Goal: Communication & Community: Answer question/provide support

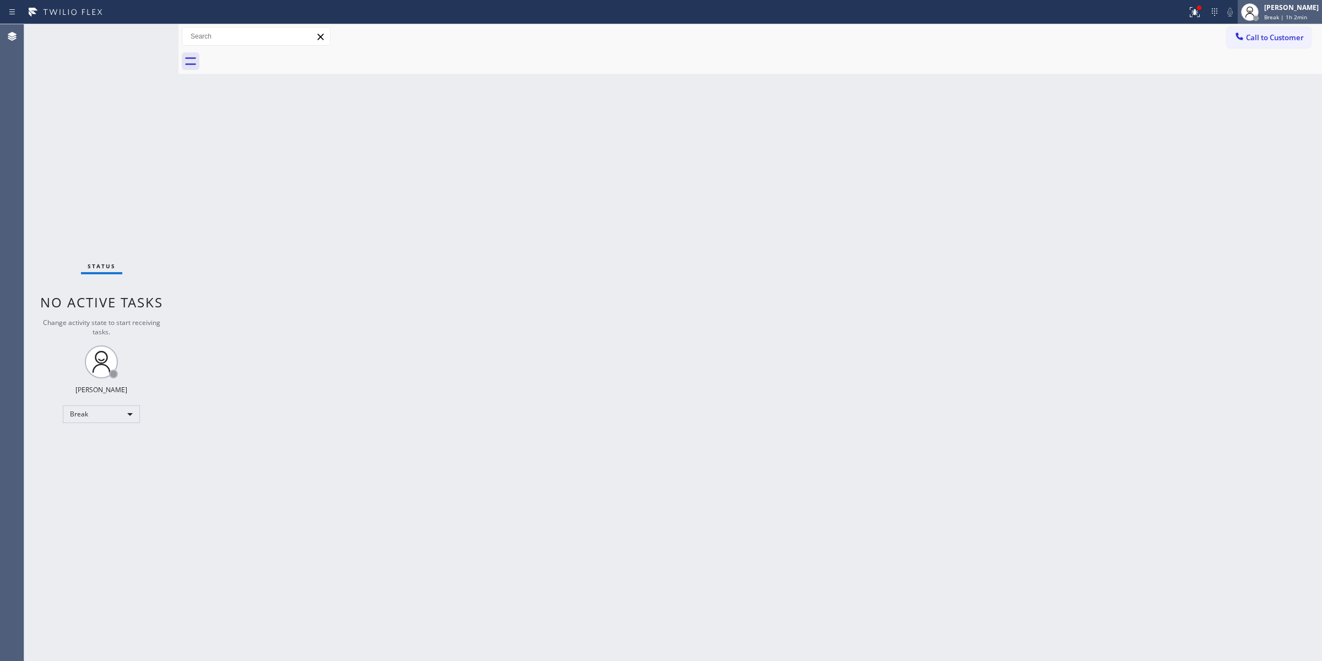
click at [1304, 17] on span "Break | 1h 2min" at bounding box center [1285, 17] width 43 height 8
click at [1225, 66] on button "Unavailable" at bounding box center [1267, 73] width 110 height 14
click at [1298, 42] on button "Call to Customer" at bounding box center [1269, 37] width 84 height 21
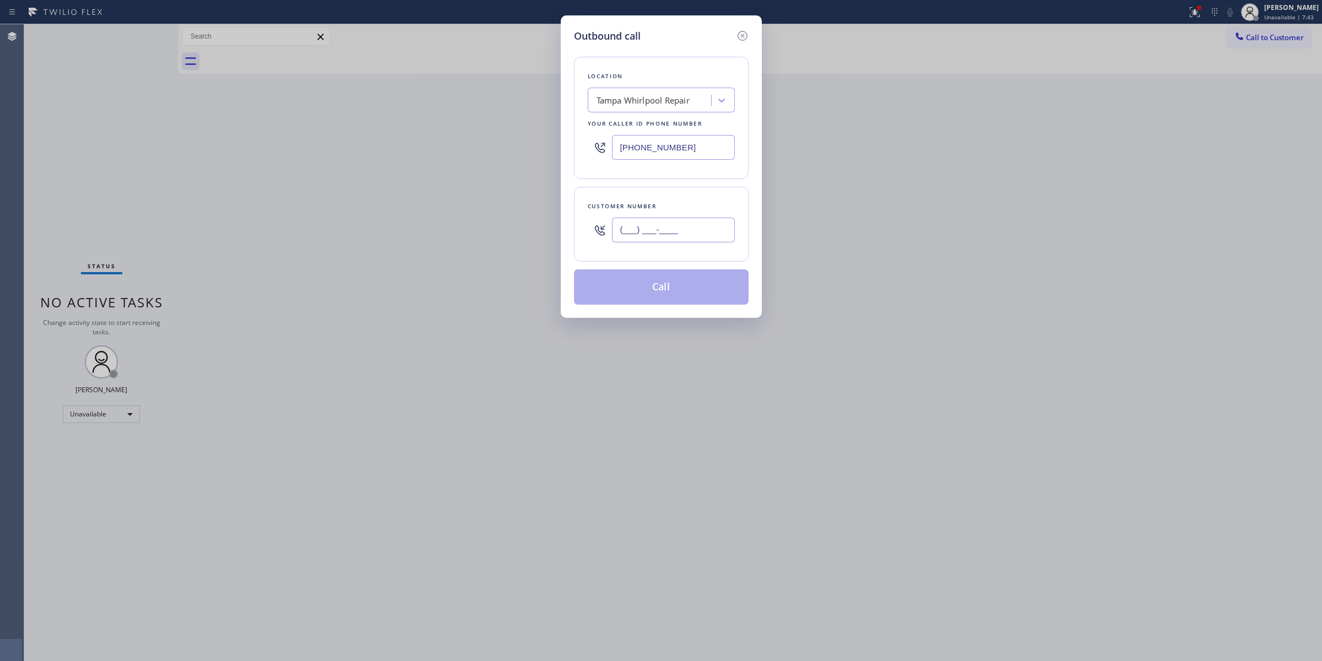
click at [668, 237] on input "(___) ___-____" at bounding box center [673, 230] width 123 height 25
paste input "805) 593-3907"
type input "[PHONE_NUMBER]"
click at [652, 124] on div "Your caller id phone number" at bounding box center [661, 124] width 147 height 12
click at [667, 107] on div "Tampa Whirlpool Repair" at bounding box center [651, 100] width 120 height 19
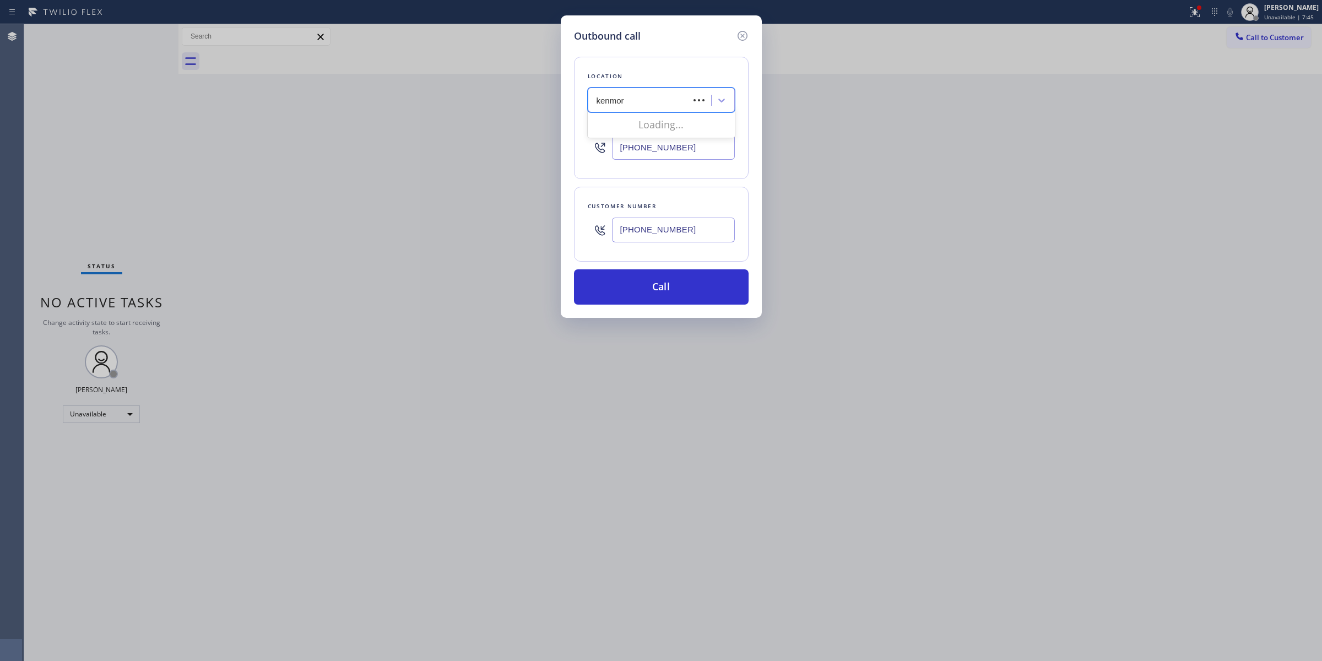
type input "kenmore"
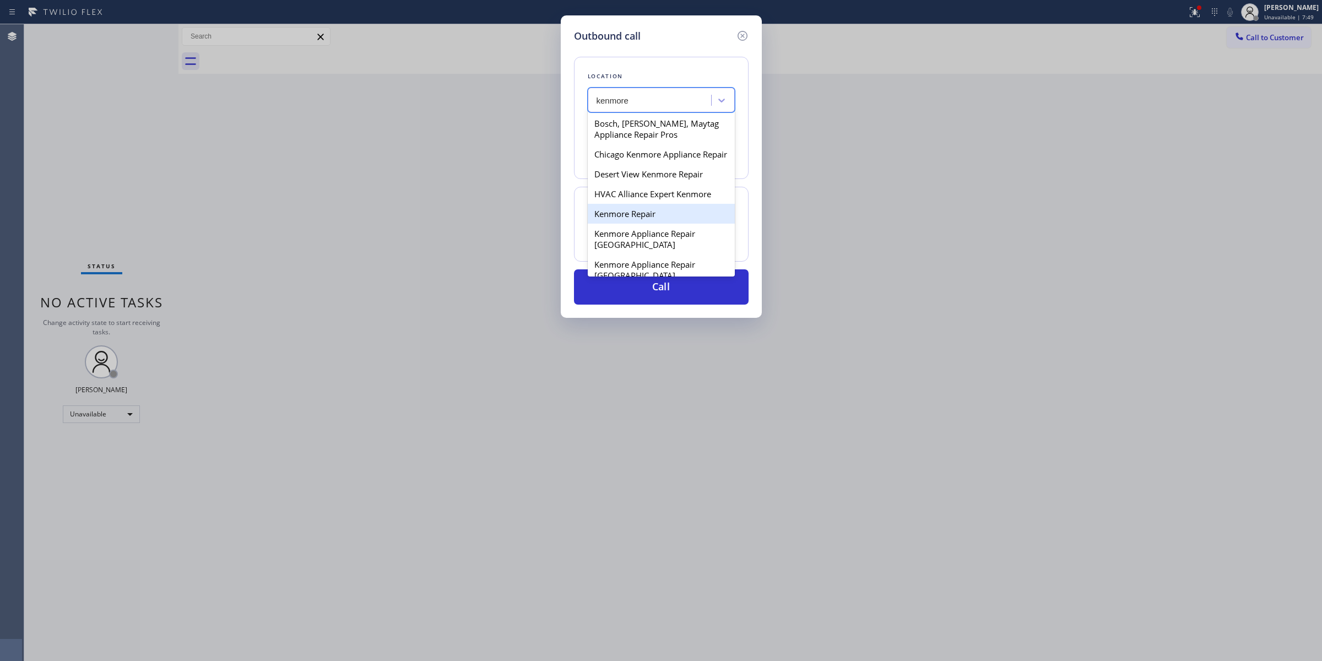
click at [646, 224] on div "Kenmore Repair" at bounding box center [661, 214] width 147 height 20
type input "[PHONE_NUMBER]"
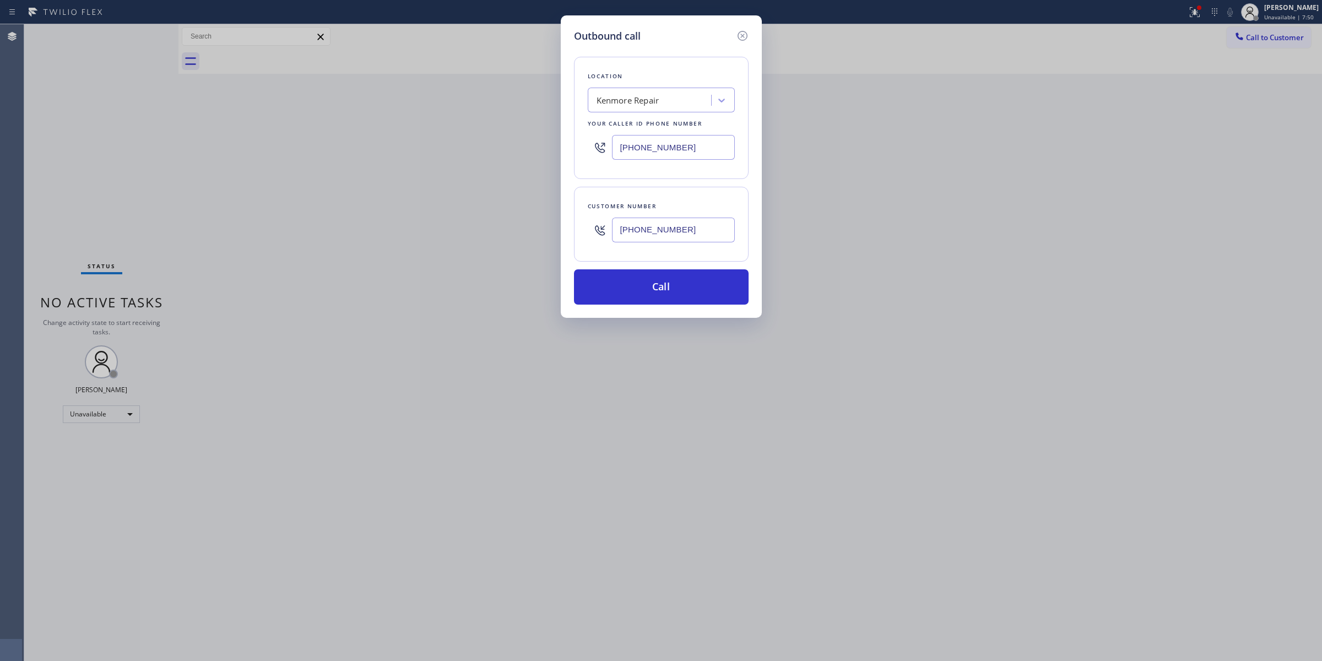
click at [648, 232] on input "[PHONE_NUMBER]" at bounding box center [673, 230] width 123 height 25
click at [646, 289] on button "Call" at bounding box center [661, 286] width 175 height 35
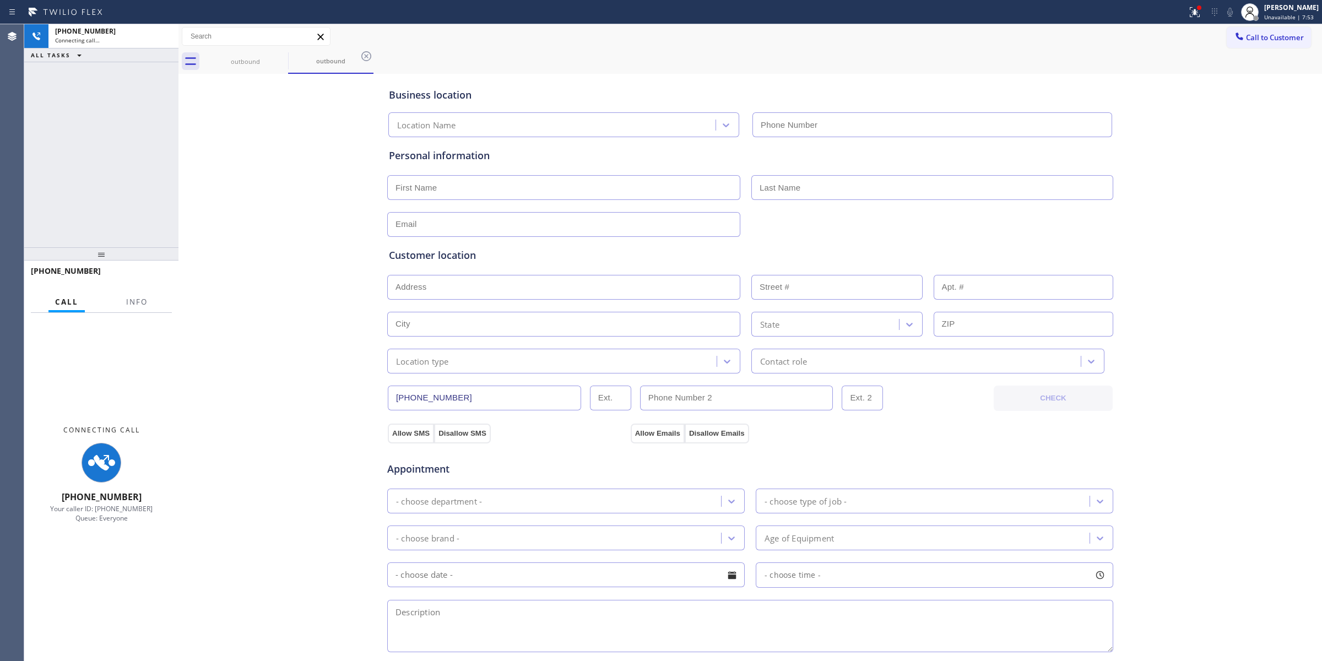
type input "[PHONE_NUMBER]"
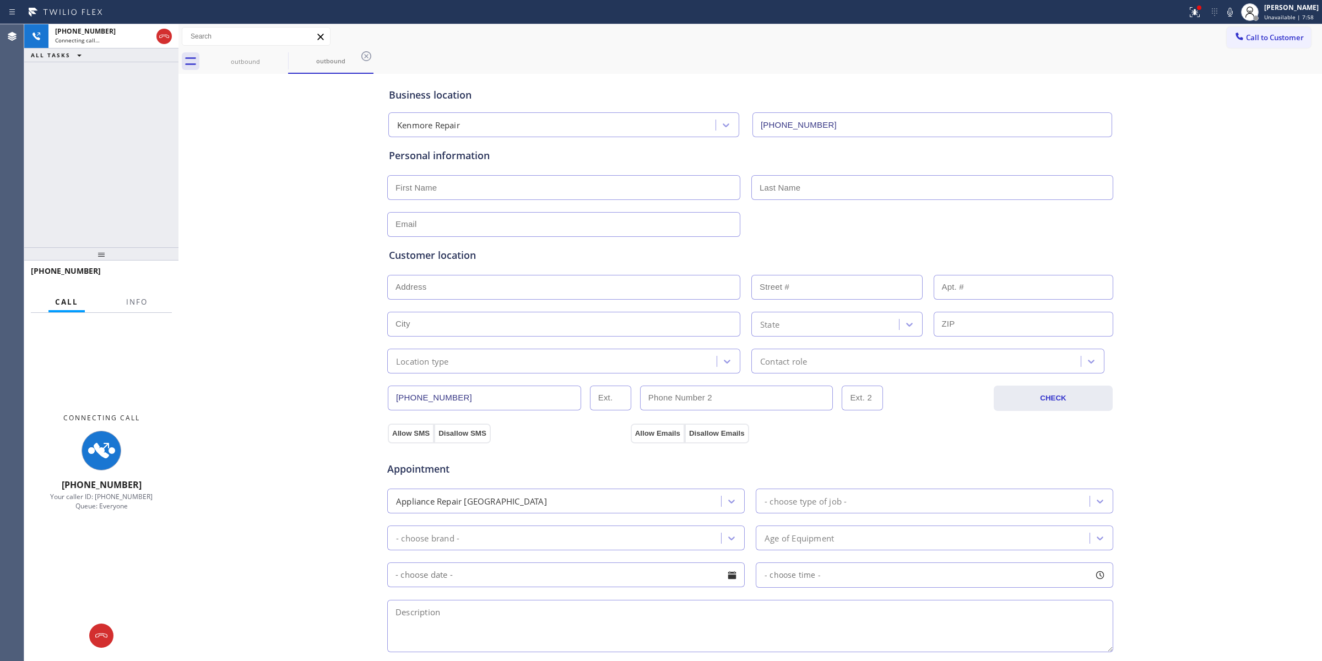
click at [226, 319] on div "Business location Kenmore Repair [PHONE_NUMBER] Personal information Customer l…" at bounding box center [750, 453] width 1138 height 752
click at [1237, 6] on icon at bounding box center [1229, 12] width 13 height 13
click at [1246, 34] on span "Call to Customer" at bounding box center [1275, 37] width 58 height 10
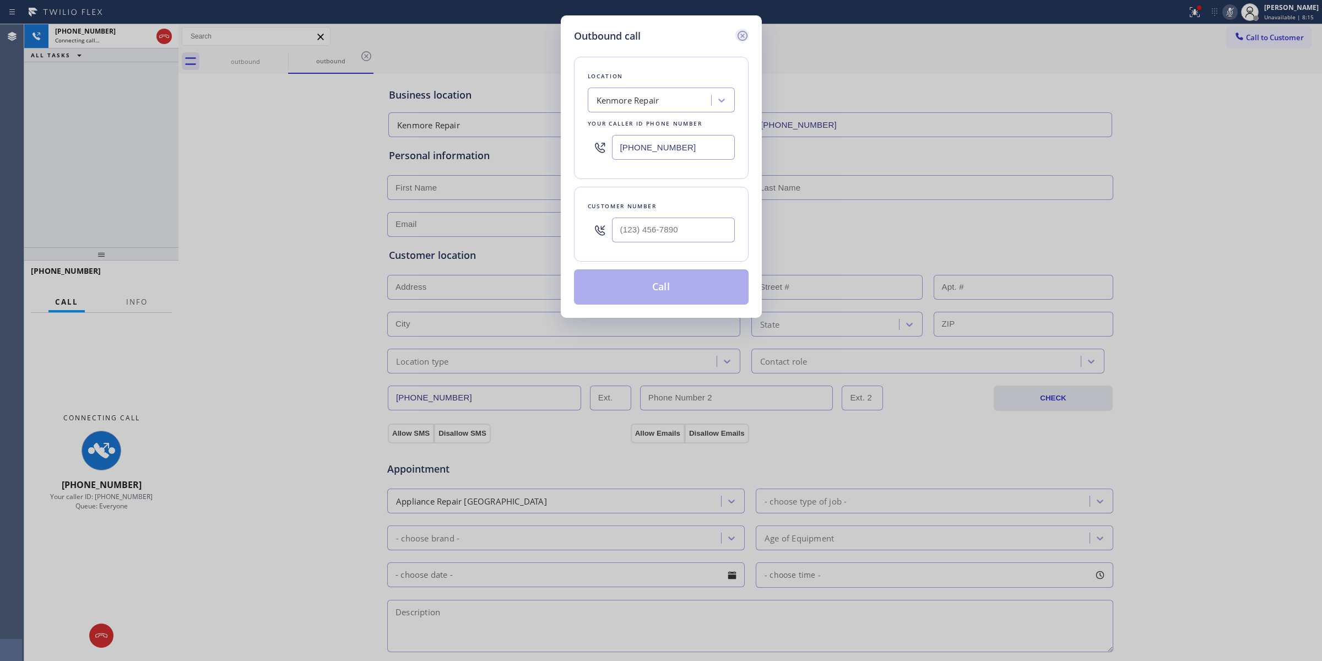
click at [744, 31] on icon at bounding box center [742, 35] width 13 height 13
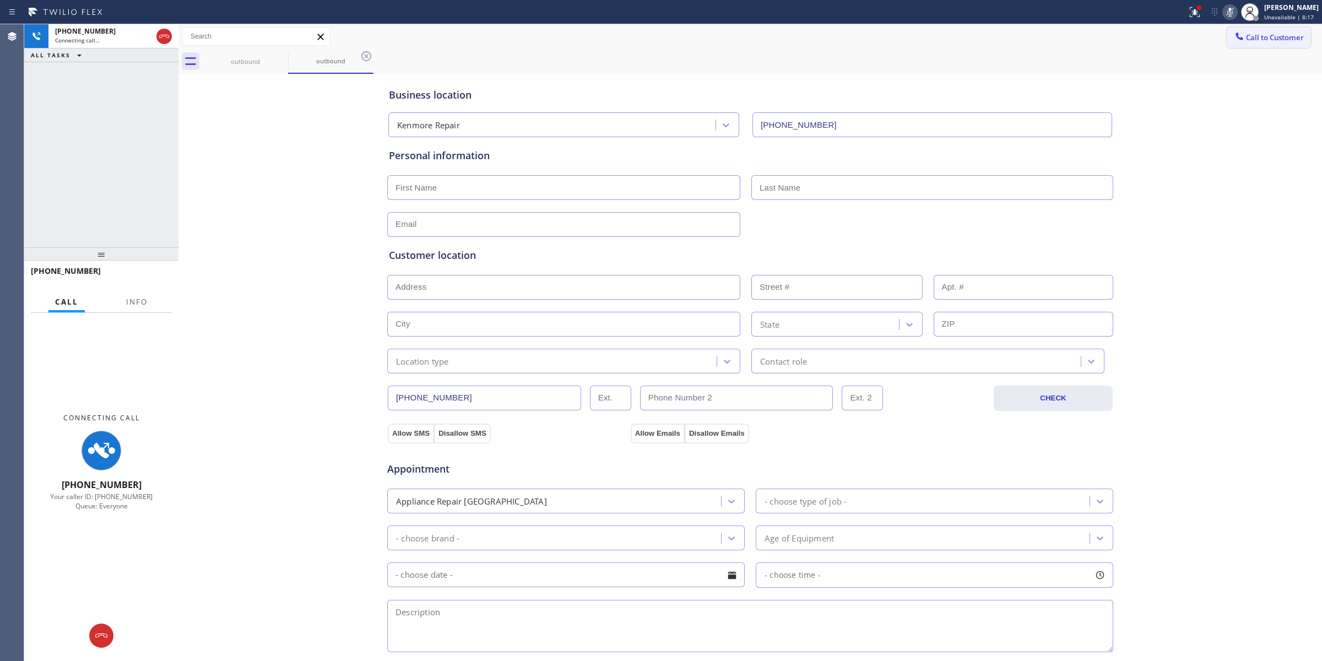
click at [1278, 32] on span "Call to Customer" at bounding box center [1275, 37] width 58 height 10
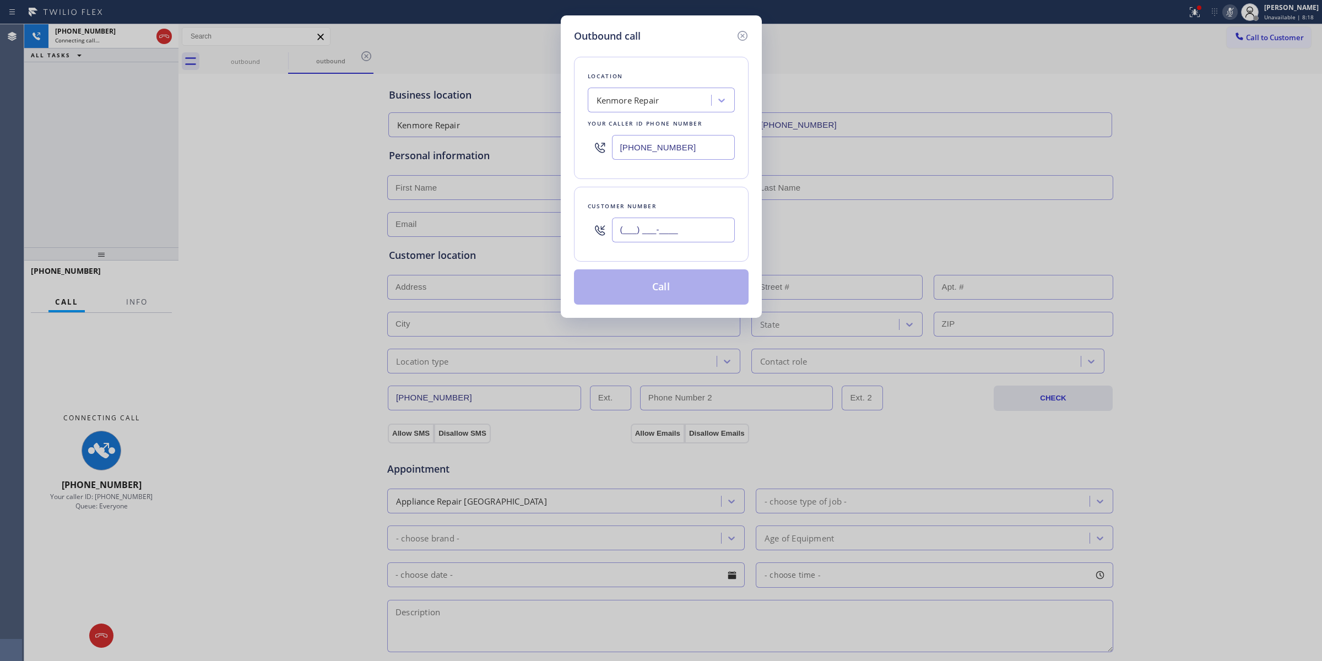
click at [654, 230] on input "(___) ___-____" at bounding box center [673, 230] width 123 height 25
paste input "805) 593-3907"
type input "[PHONE_NUMBER]"
click at [742, 36] on icon at bounding box center [742, 35] width 13 height 13
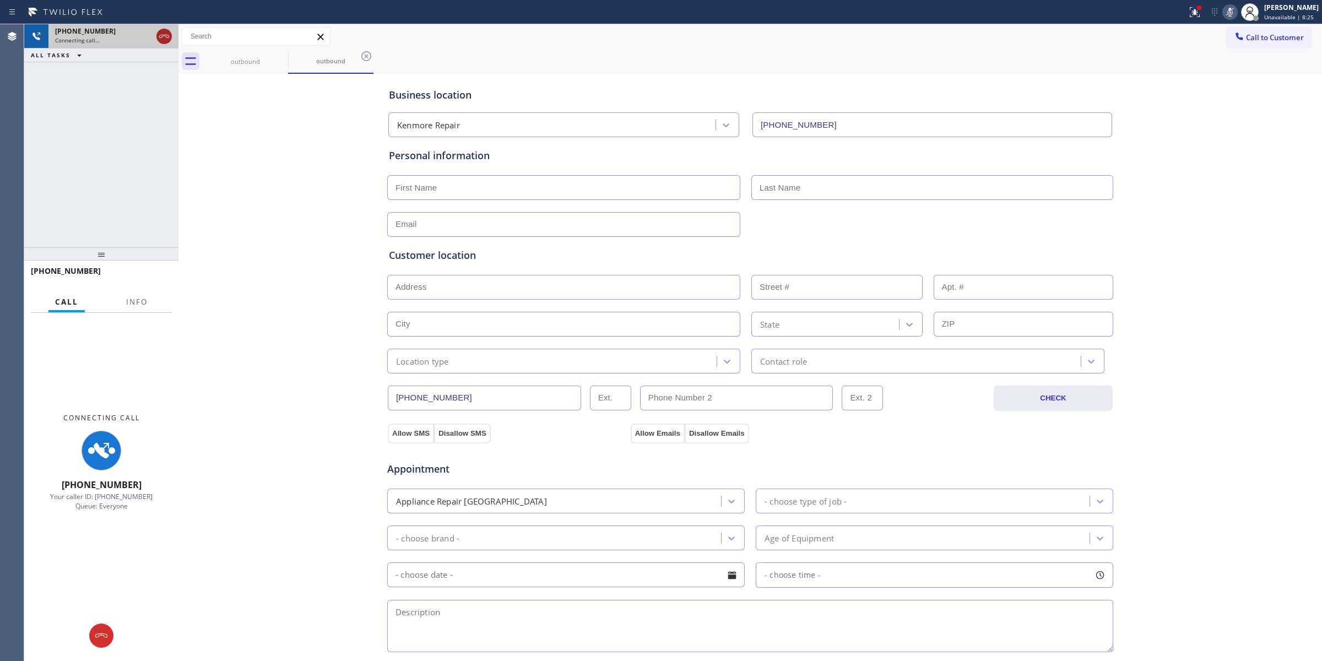
click at [171, 35] on div at bounding box center [163, 36] width 15 height 13
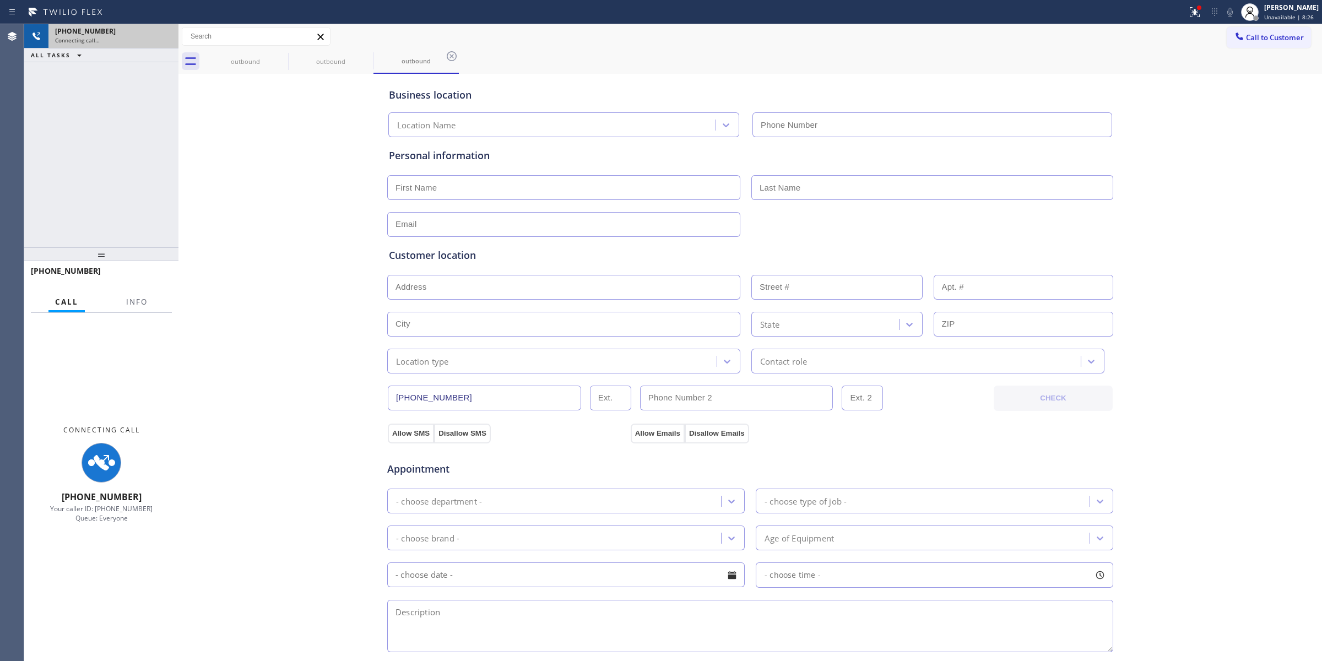
click at [1252, 36] on span "Call to Customer" at bounding box center [1275, 37] width 58 height 10
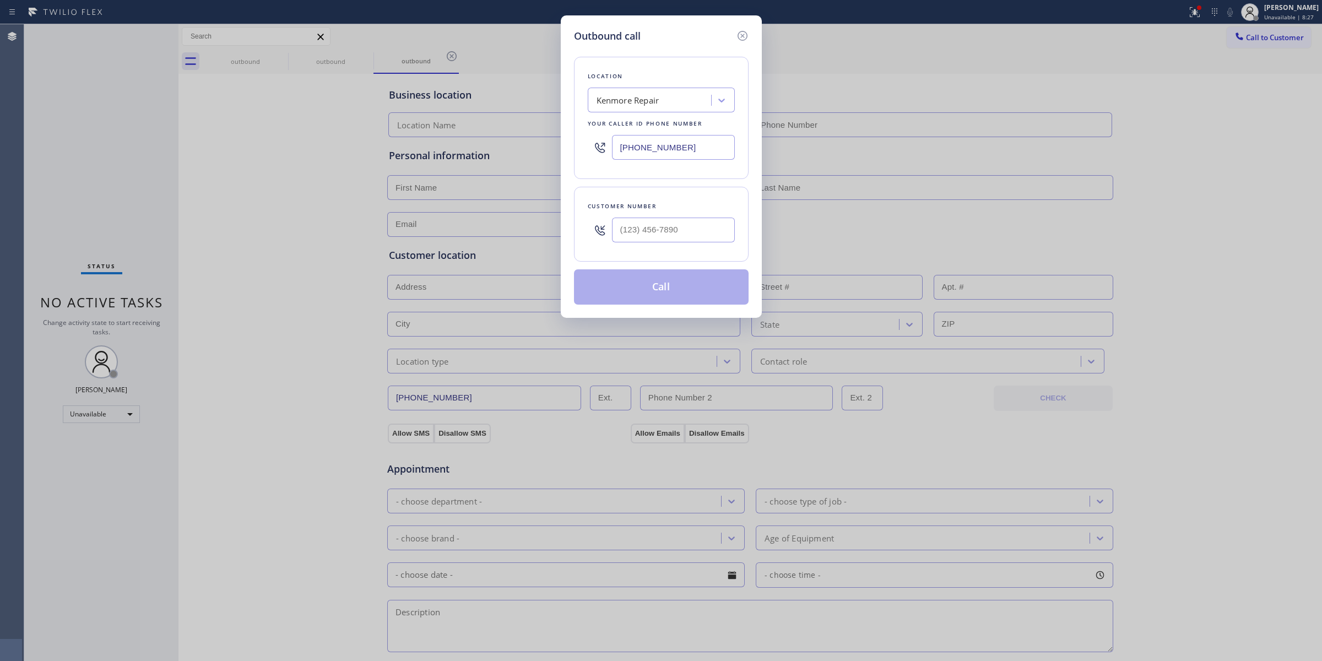
type input "[PHONE_NUMBER]"
paste input "646) 889-9033"
click at [673, 236] on input "(___) ___-____" at bounding box center [673, 230] width 123 height 25
type input "[PHONE_NUMBER]"
click at [668, 113] on div "Location [GEOGRAPHIC_DATA] Repair Your caller id phone number [PHONE_NUMBER]" at bounding box center [661, 118] width 175 height 122
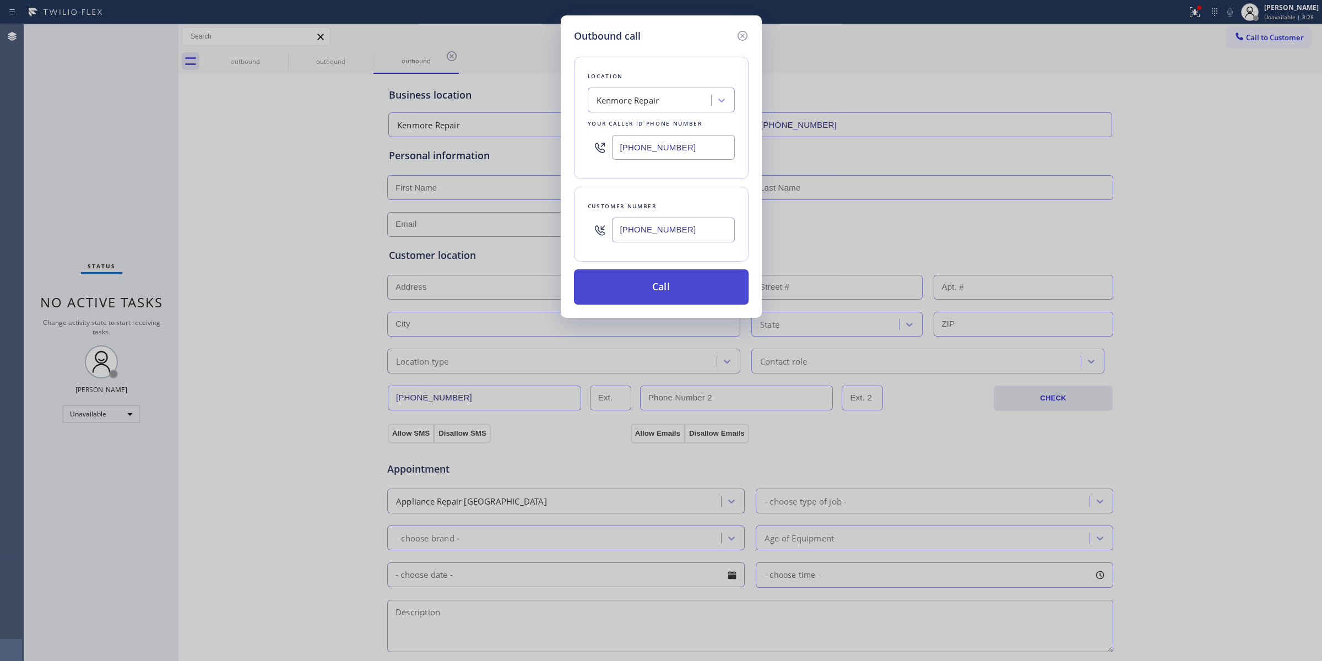
click at [712, 296] on button "Call" at bounding box center [661, 286] width 175 height 35
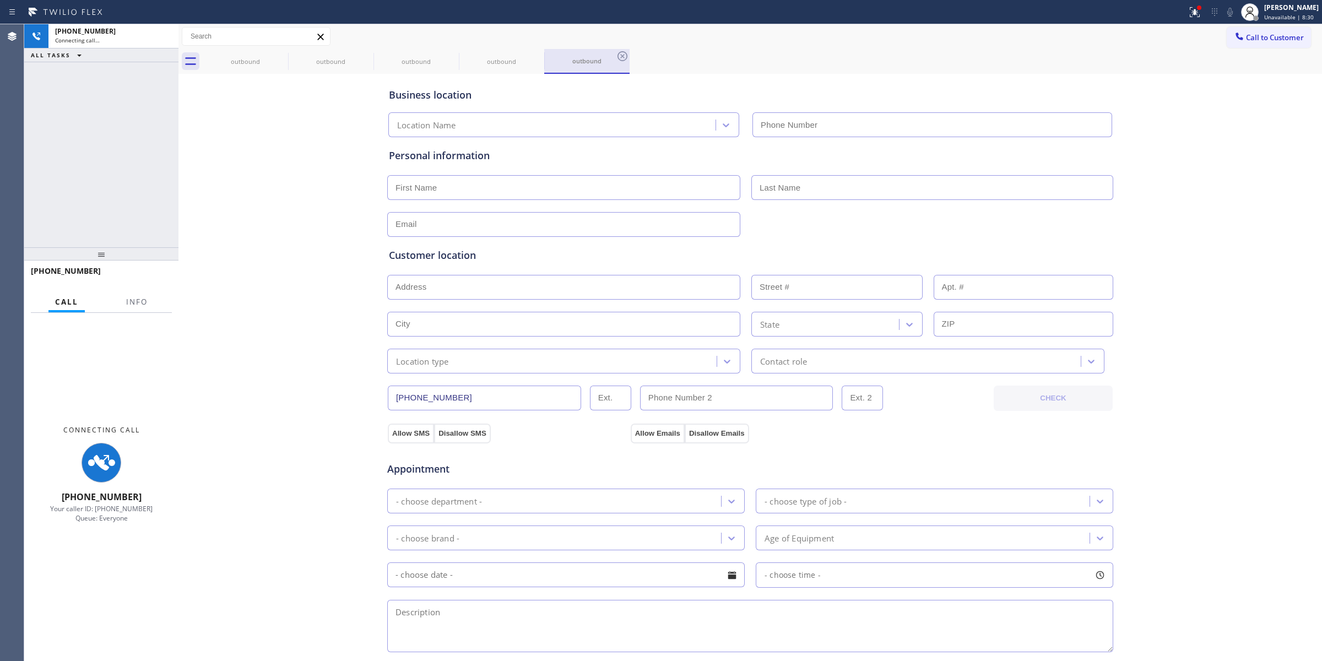
type input "[PHONE_NUMBER]"
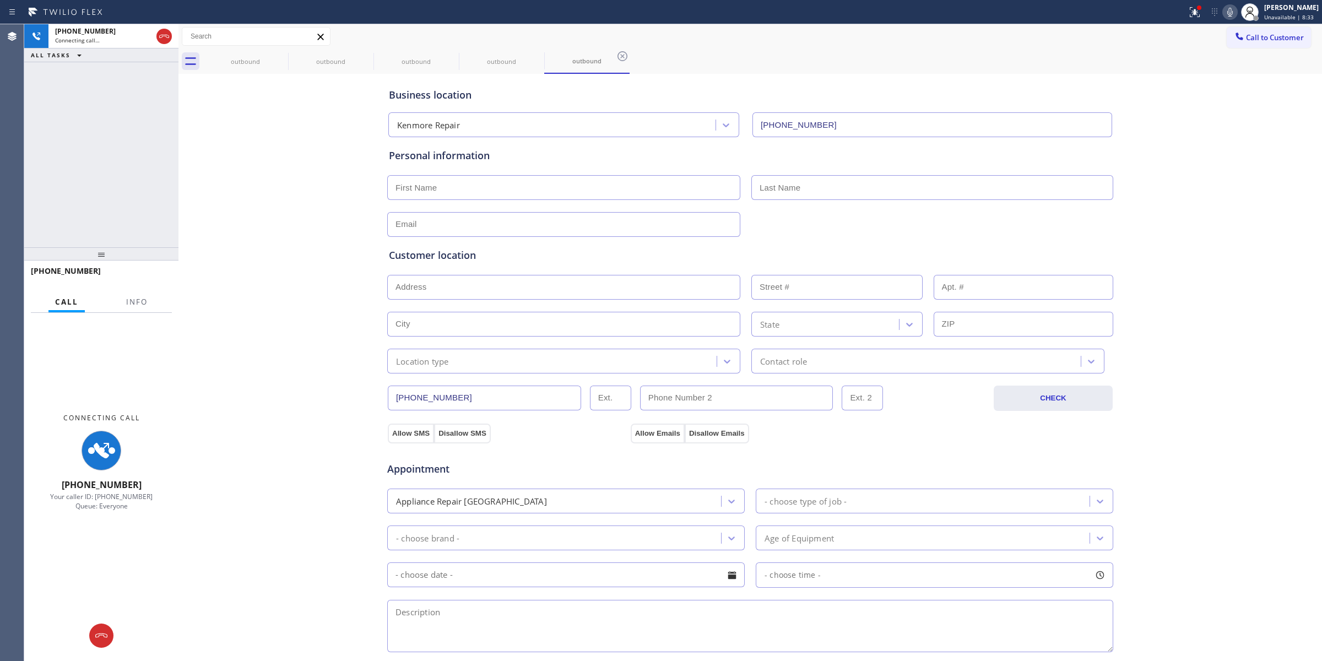
click at [1135, 135] on div "Business location Kenmore Repair [PHONE_NUMBER] Personal information Customer l…" at bounding box center [750, 453] width 1138 height 752
click at [288, 62] on div at bounding box center [288, 62] width 1 height 18
click at [280, 58] on icon at bounding box center [280, 56] width 13 height 13
click at [360, 58] on icon at bounding box center [366, 56] width 13 height 13
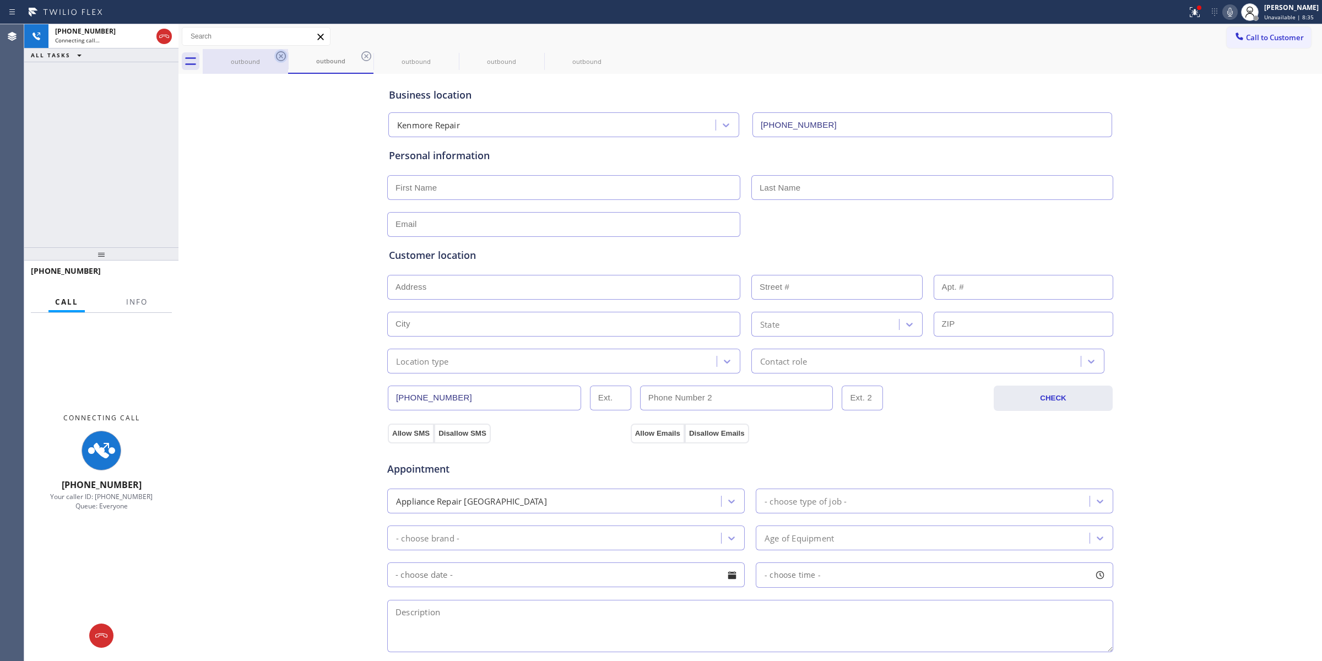
click at [0, 0] on icon at bounding box center [0, 0] width 0 height 0
click at [1231, 11] on icon at bounding box center [1230, 12] width 6 height 9
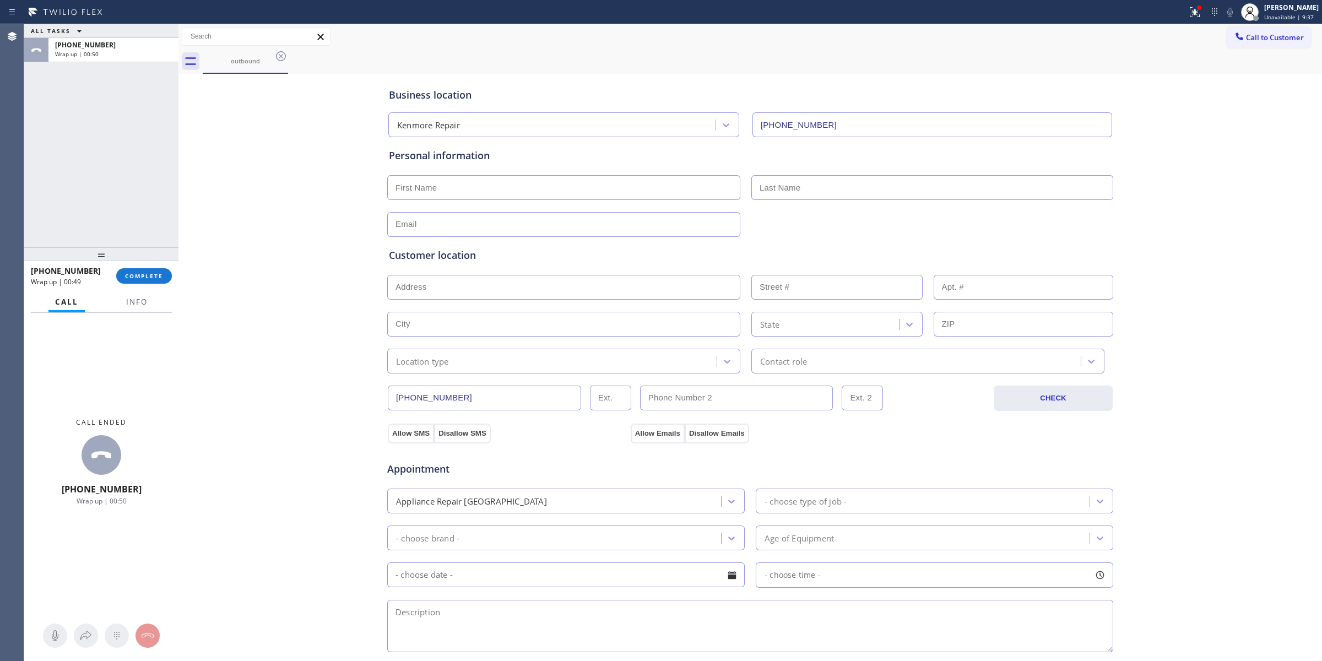
click at [158, 286] on div "[PHONE_NUMBER] Wrap up | 00:49 COMPLETE" at bounding box center [101, 276] width 141 height 29
click at [158, 280] on button "COMPLETE" at bounding box center [144, 275] width 56 height 15
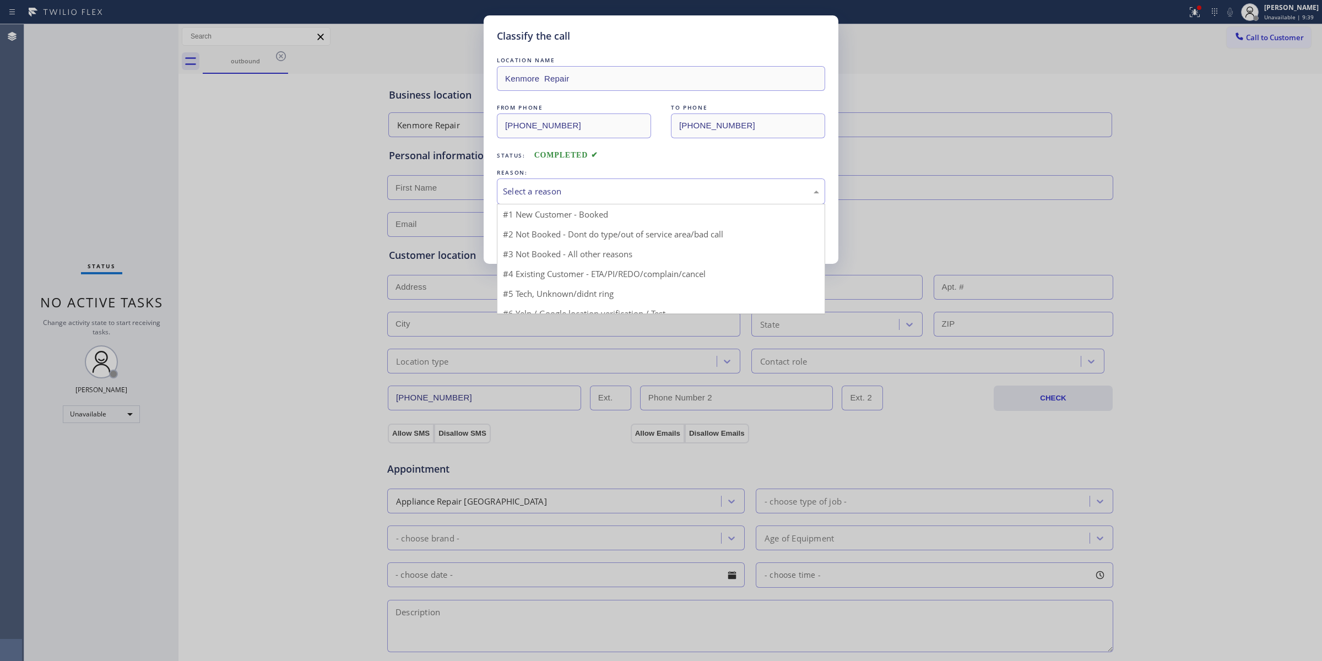
click at [646, 183] on div "Select a reason" at bounding box center [661, 191] width 328 height 26
drag, startPoint x: 586, startPoint y: 274, endPoint x: 524, endPoint y: 240, distance: 70.3
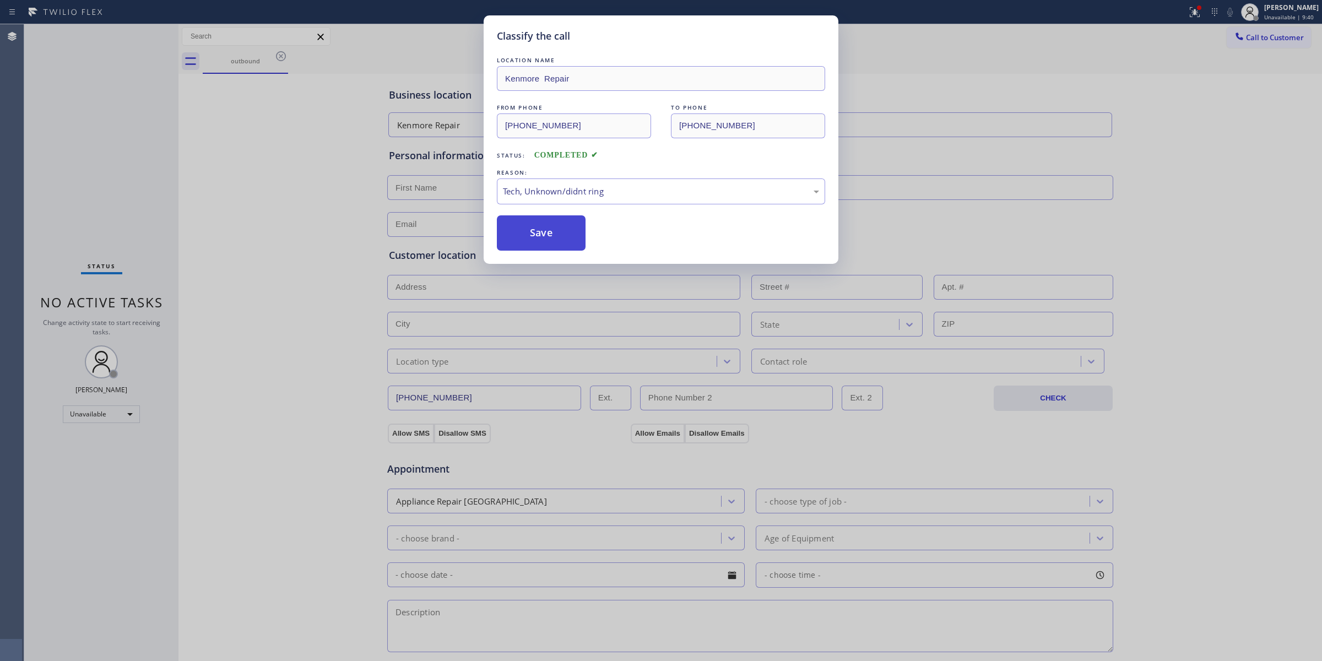
click at [524, 238] on button "Save" at bounding box center [541, 232] width 89 height 35
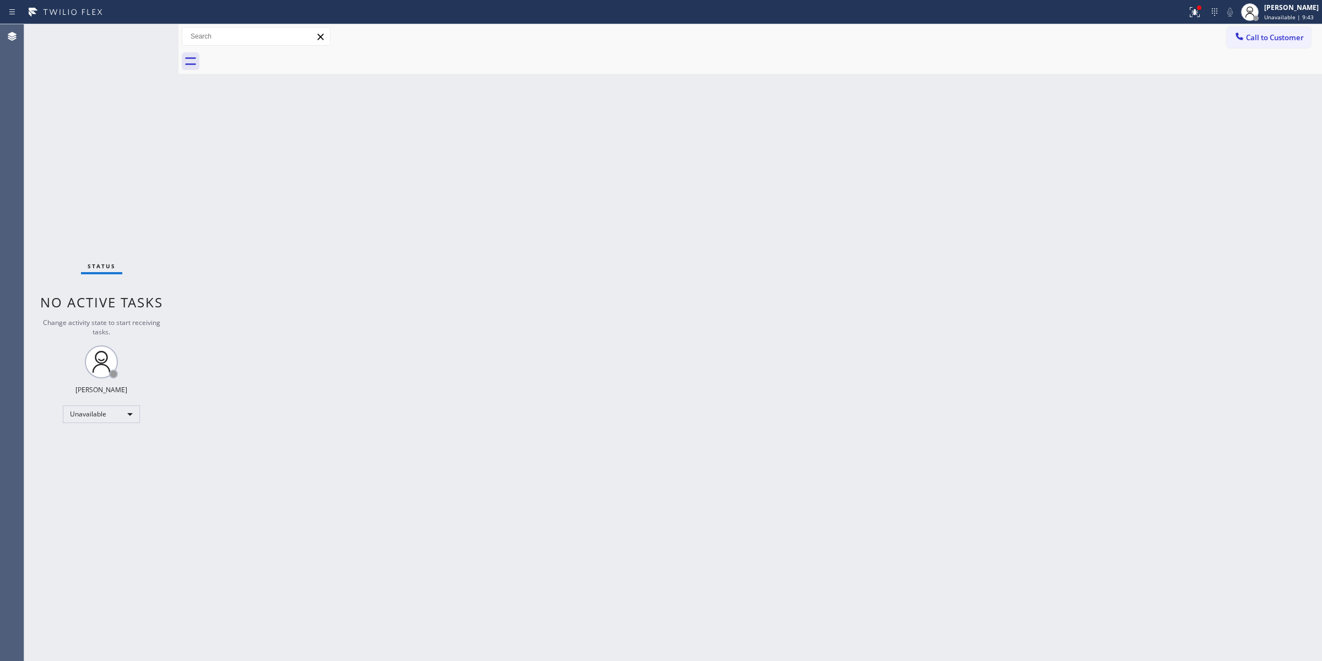
drag, startPoint x: 1097, startPoint y: 108, endPoint x: 1196, endPoint y: 50, distance: 114.8
click at [1099, 108] on div "Back to Dashboard Change Sender ID Customers Technicians Select a contact Outbo…" at bounding box center [750, 342] width 1144 height 637
drag, startPoint x: 1238, startPoint y: 42, endPoint x: 1232, endPoint y: 50, distance: 10.2
click at [1238, 42] on div at bounding box center [1239, 37] width 13 height 13
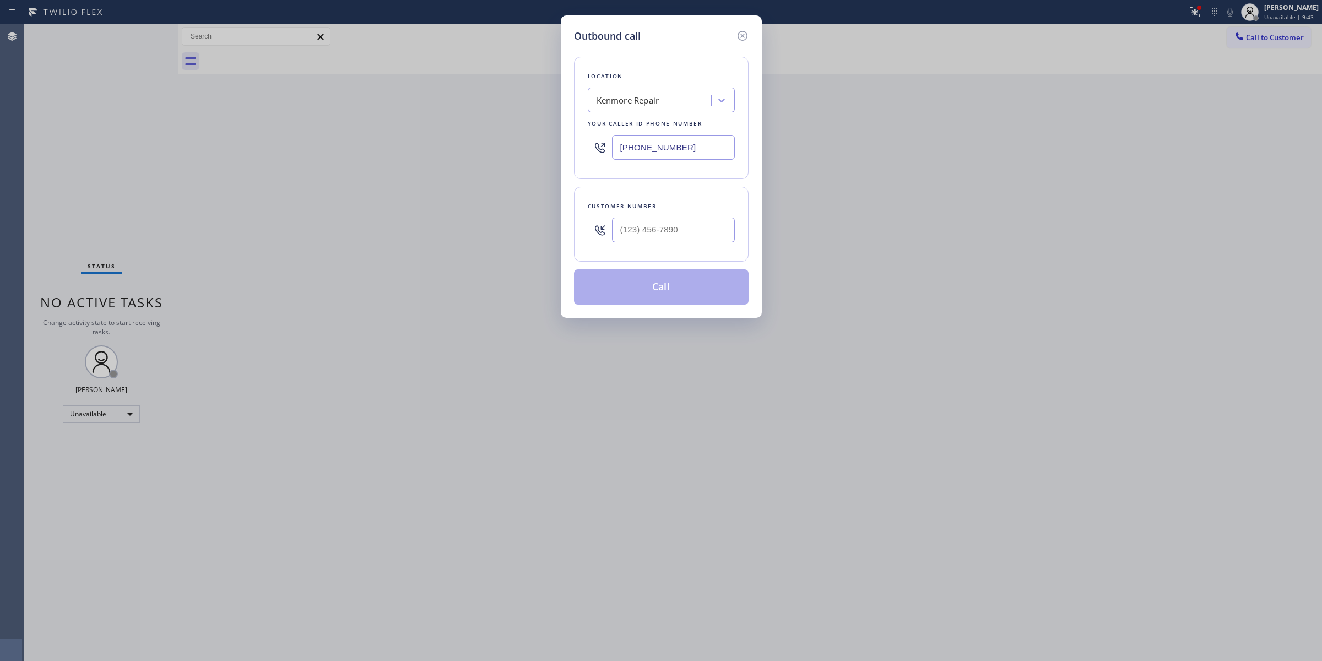
click at [678, 241] on div "Customer number" at bounding box center [661, 224] width 175 height 75
click at [676, 242] on input "(___) ___-____" at bounding box center [673, 230] width 123 height 25
paste input "626) 623-5086"
type input "[PHONE_NUMBER]"
click at [668, 103] on div "Kenmore Repair" at bounding box center [651, 100] width 120 height 19
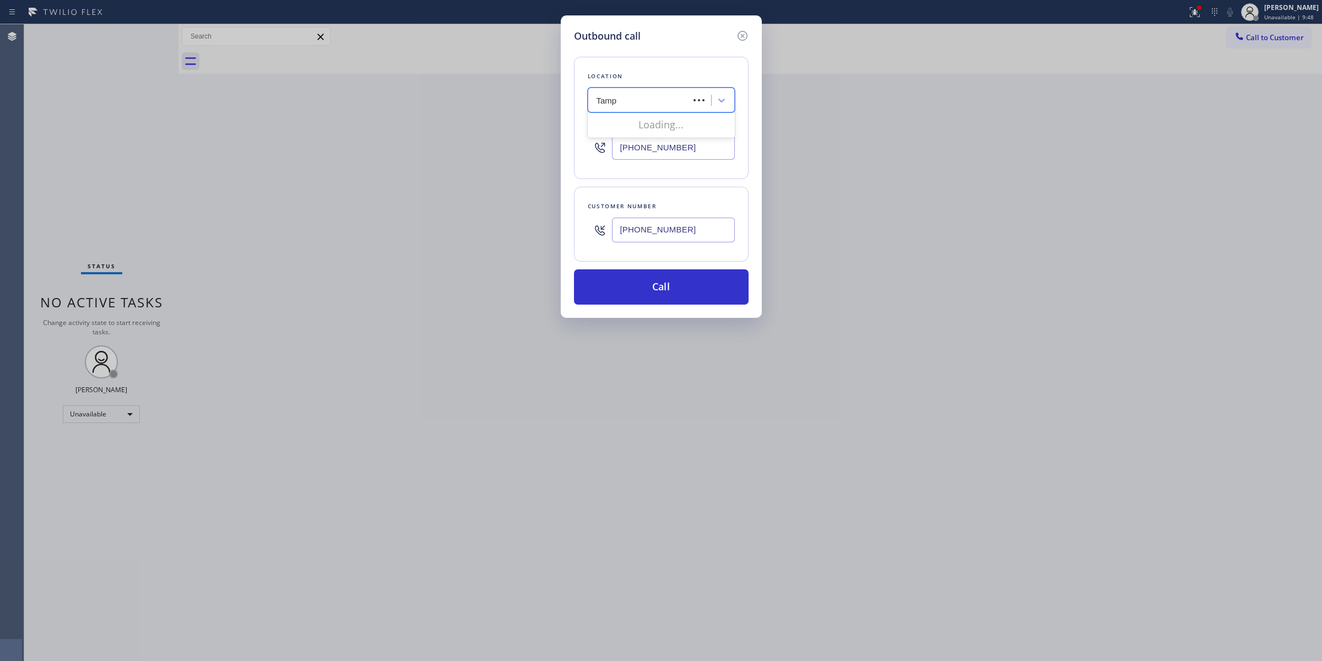
type input "[GEOGRAPHIC_DATA]"
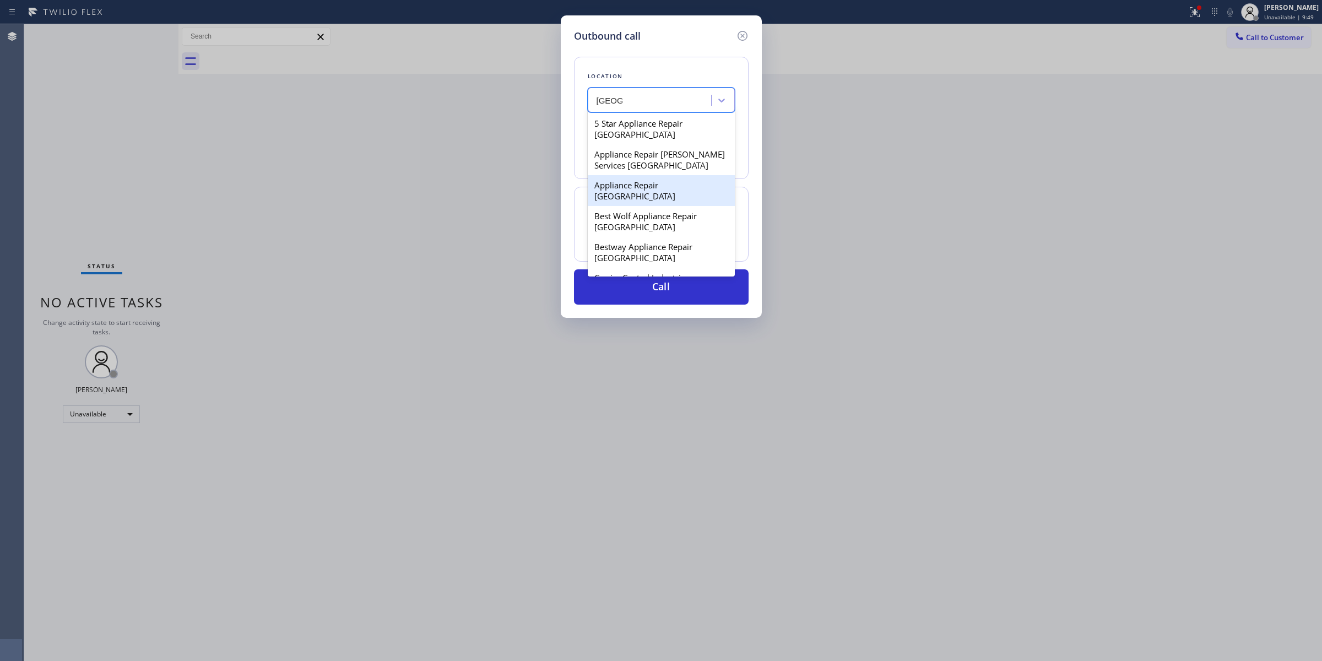
click at [643, 180] on div "Appliance Repair [GEOGRAPHIC_DATA]" at bounding box center [661, 190] width 147 height 31
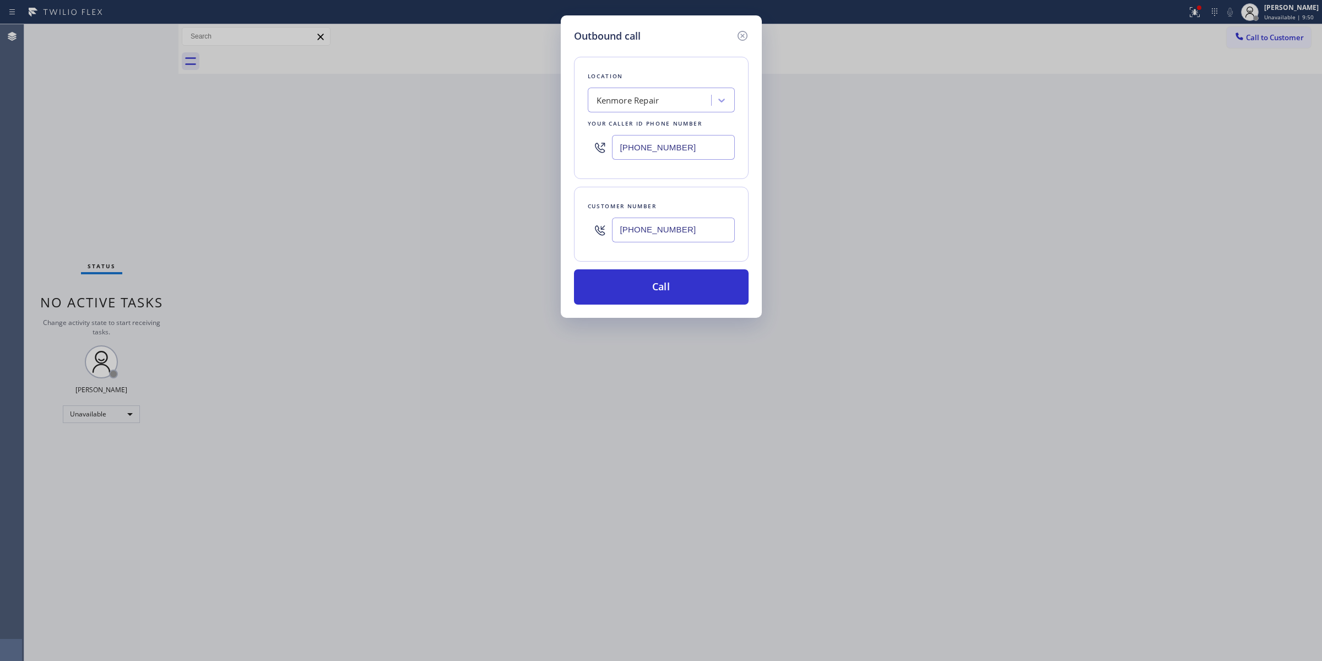
click at [670, 225] on input "[PHONE_NUMBER]" at bounding box center [673, 230] width 123 height 25
click at [670, 304] on button "Call" at bounding box center [661, 286] width 175 height 35
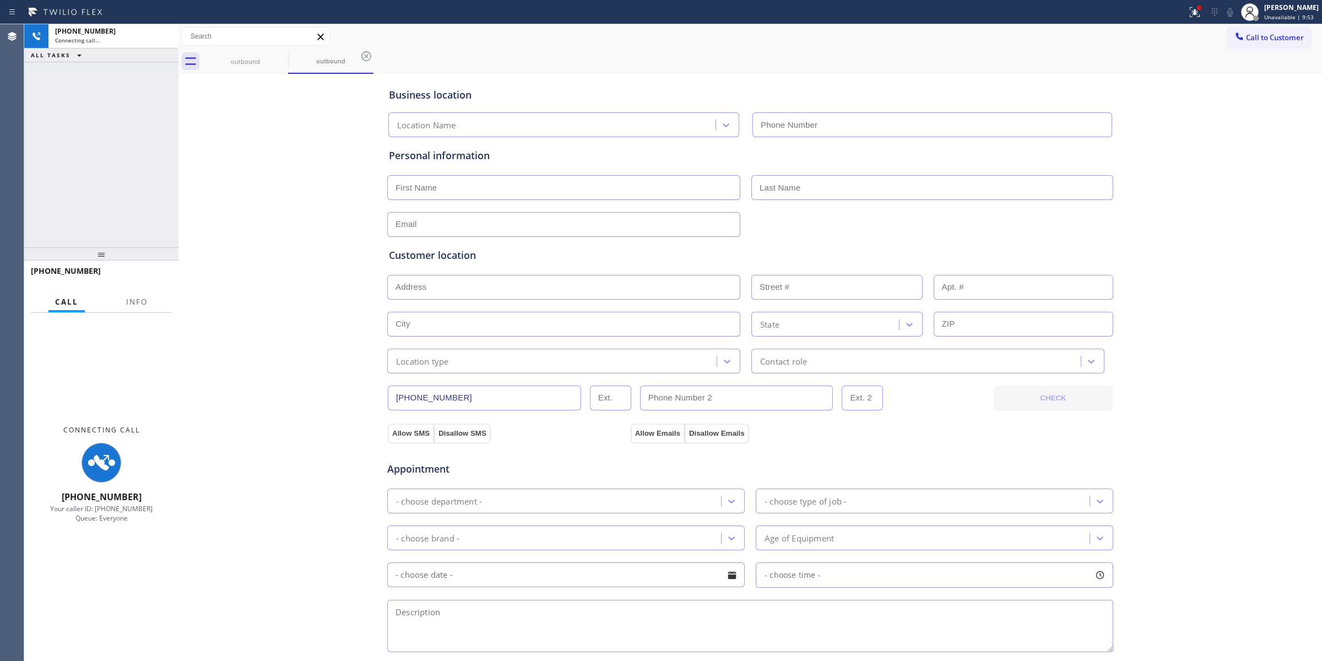
click at [1112, 82] on div "Business location Location Name Personal information Customer location >> ADD N…" at bounding box center [750, 453] width 1138 height 752
type input "[PHONE_NUMBER]"
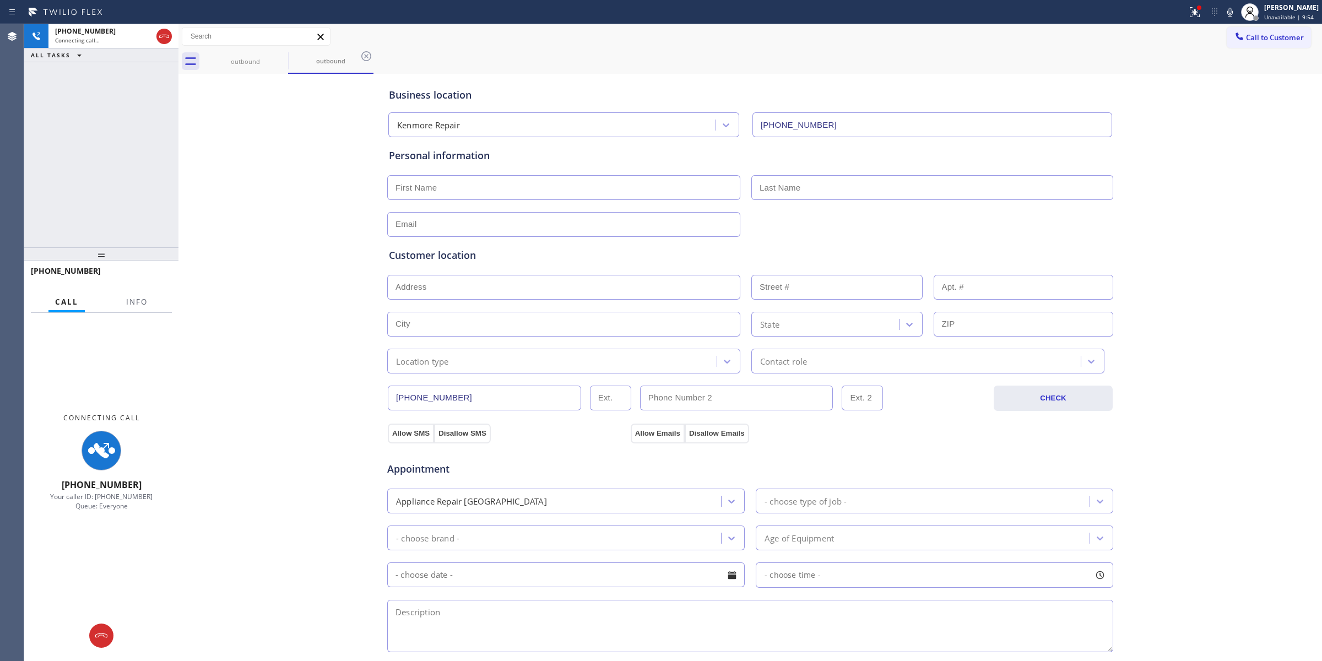
click at [1234, 4] on button at bounding box center [1229, 11] width 15 height 15
click at [275, 56] on icon at bounding box center [280, 56] width 13 height 13
click at [276, 56] on icon at bounding box center [281, 56] width 10 height 10
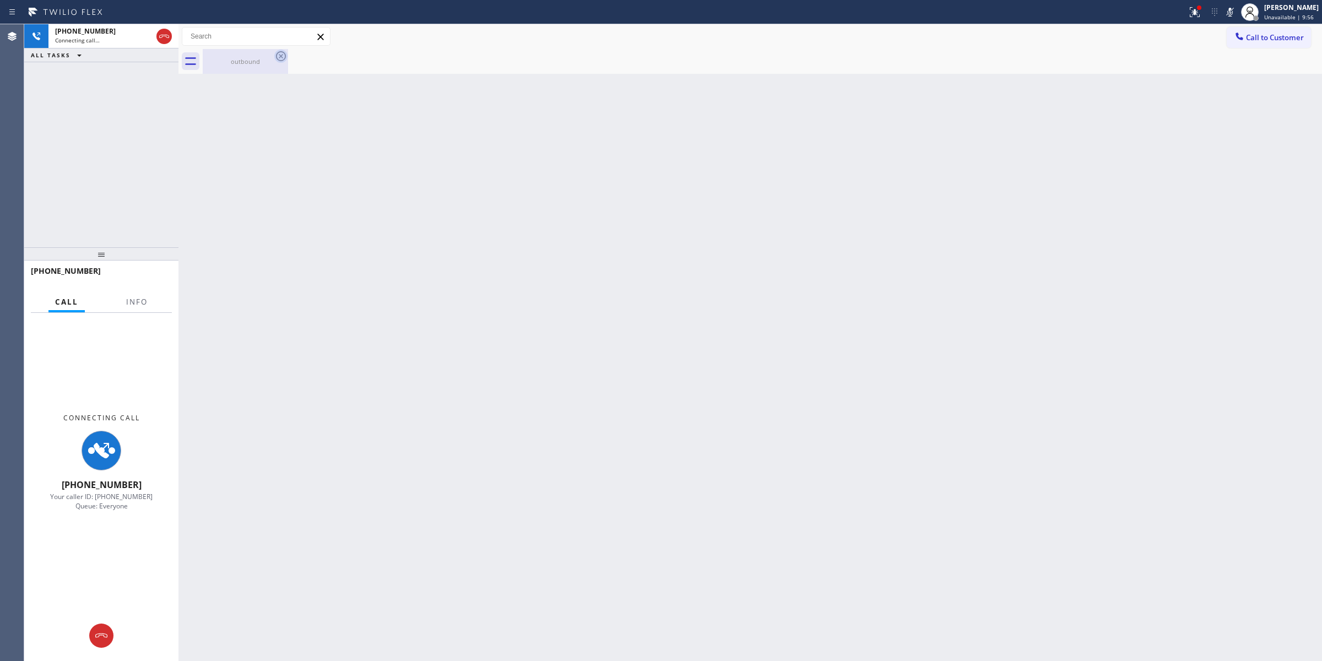
click at [277, 56] on icon at bounding box center [281, 56] width 10 height 10
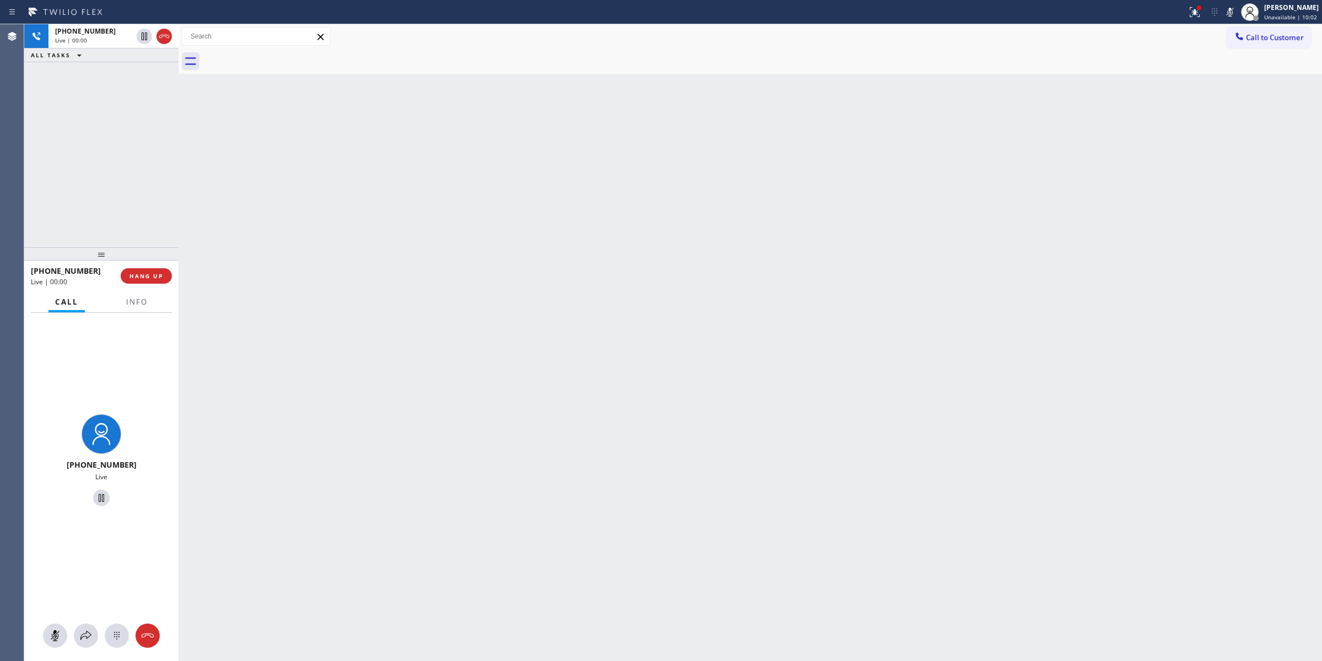
click at [1234, 182] on div "Back to Dashboard Change Sender ID Customers Technicians Select a contact Outbo…" at bounding box center [750, 342] width 1144 height 637
click at [114, 637] on icon at bounding box center [116, 635] width 13 height 13
click at [1276, 37] on span "Call to Customer" at bounding box center [1275, 37] width 58 height 10
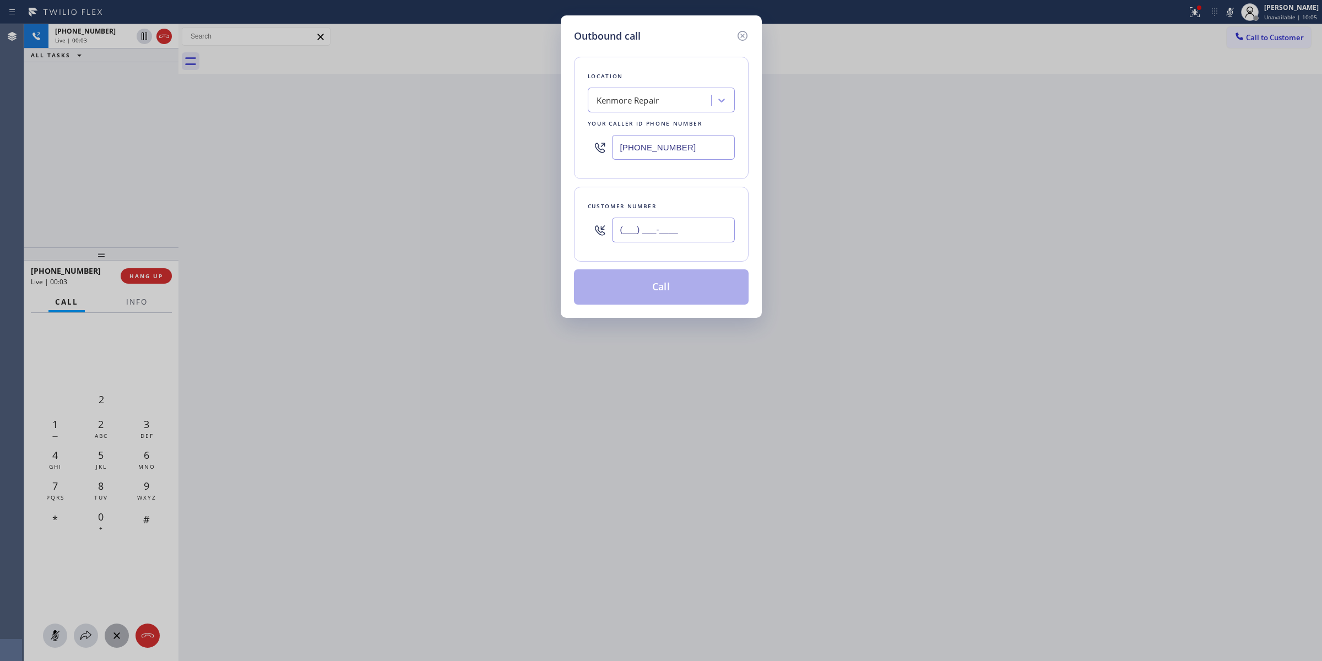
paste input "626) 623-5086"
click at [725, 230] on input "(___) ___-____" at bounding box center [673, 230] width 123 height 25
type input "[PHONE_NUMBER]"
click at [589, 46] on div "Location [GEOGRAPHIC_DATA] Repair Your caller id phone number [PHONE_NUMBER] Cu…" at bounding box center [661, 174] width 175 height 261
click at [680, 94] on div "Kenmore Repair" at bounding box center [651, 100] width 120 height 19
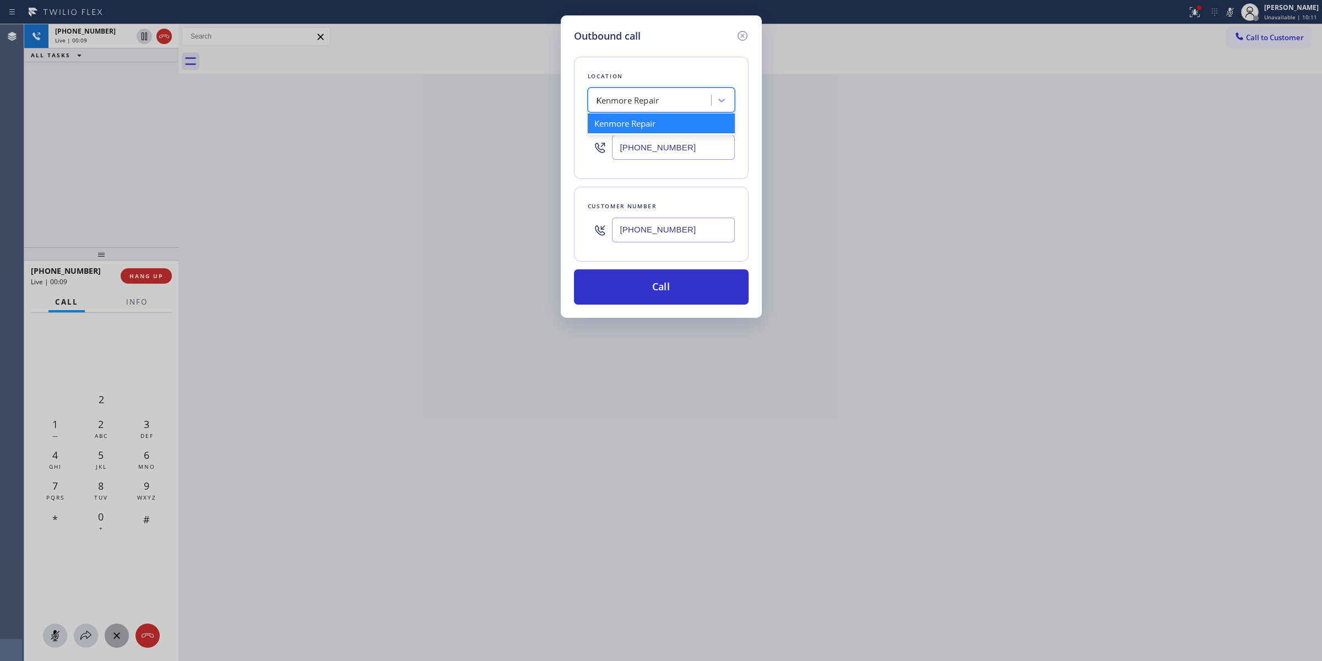
type input "LG"
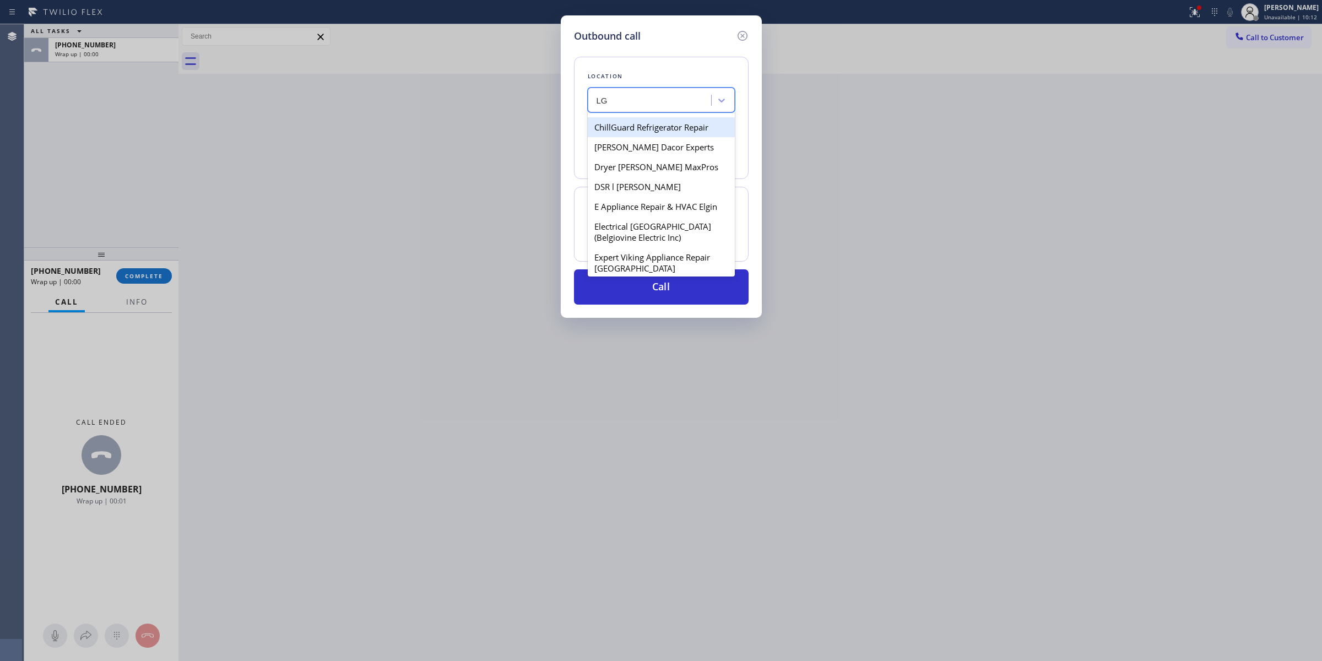
scroll to position [275, 0]
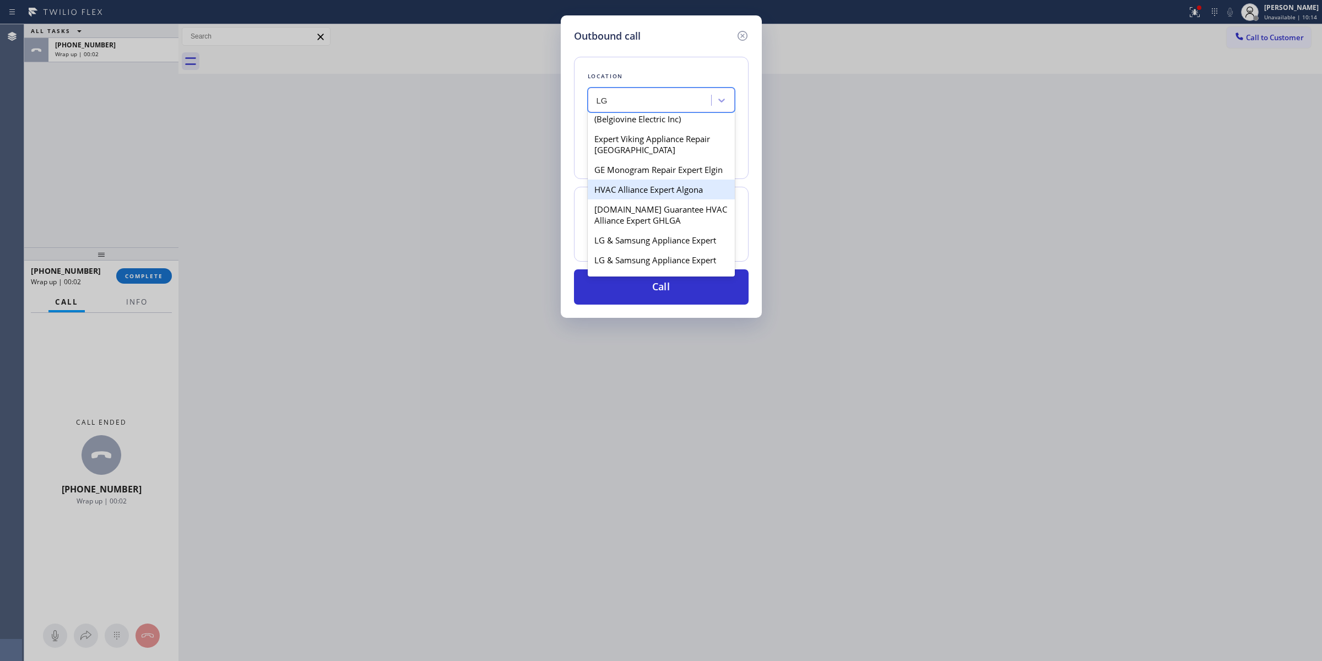
drag, startPoint x: 621, startPoint y: 207, endPoint x: 698, endPoint y: 198, distance: 77.6
click at [698, 198] on div "HVAC Alliance Expert Algona" at bounding box center [661, 190] width 147 height 20
type input "[PHONE_NUMBER]"
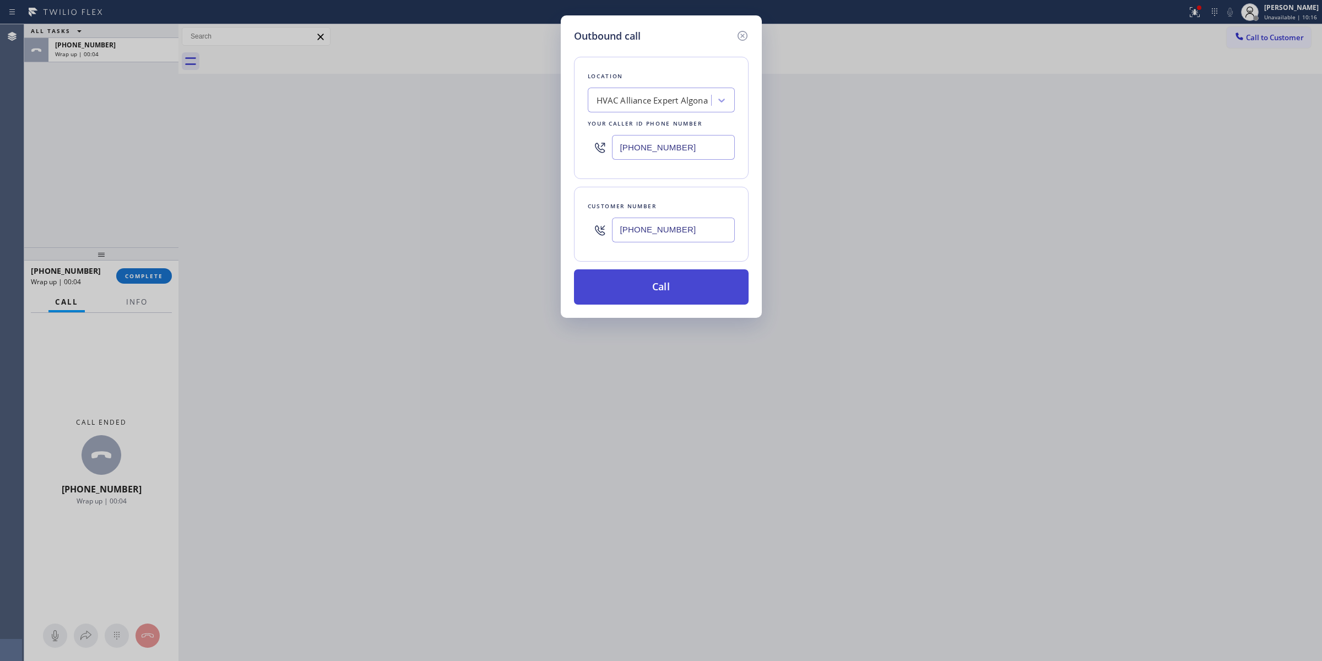
click at [641, 282] on button "Call" at bounding box center [661, 286] width 175 height 35
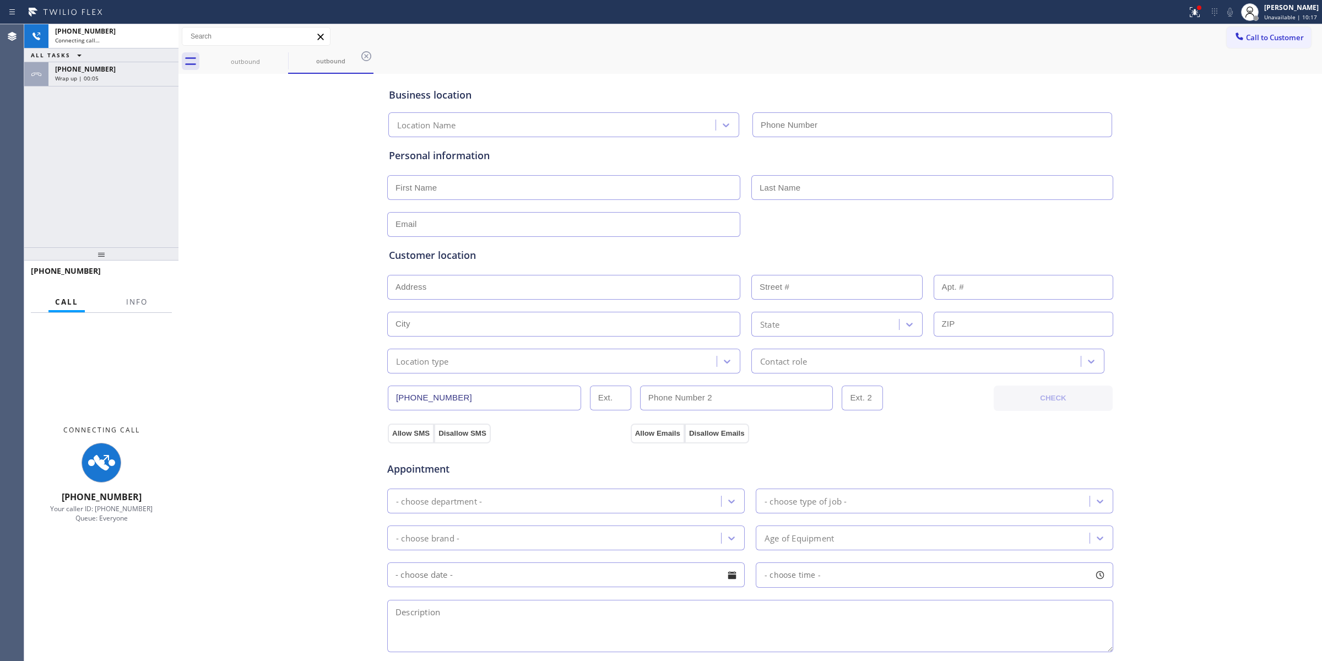
type input "[PHONE_NUMBER]"
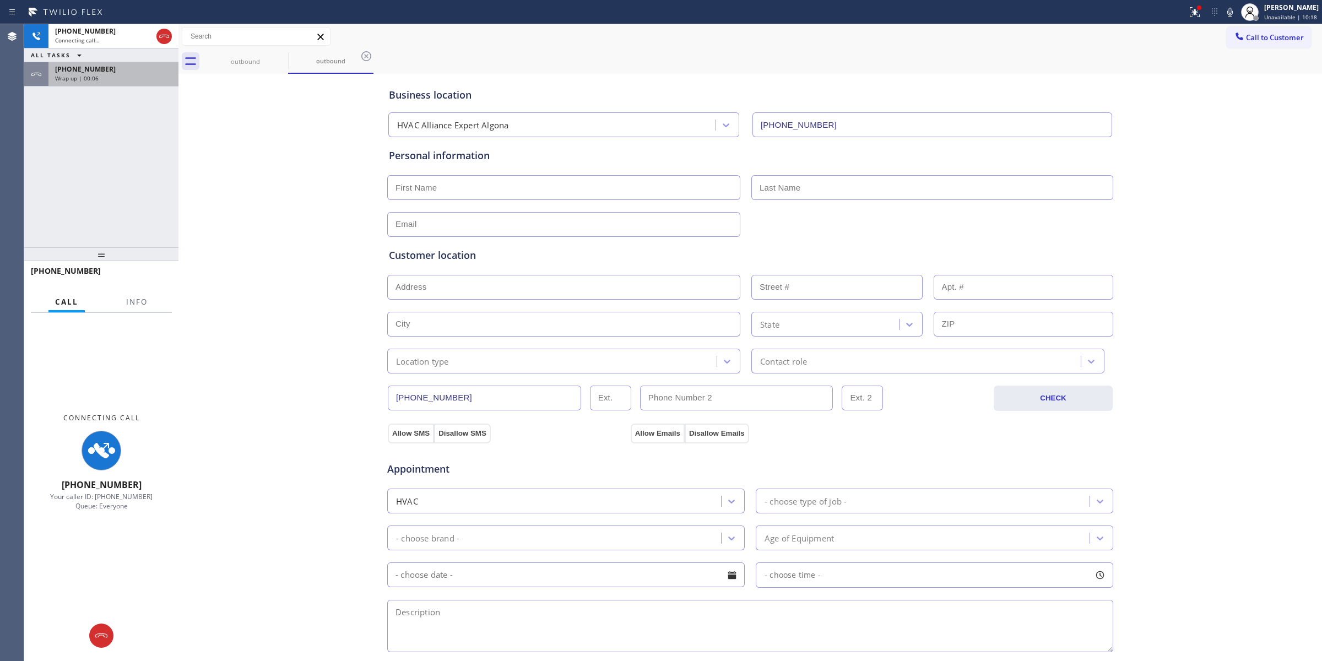
click at [106, 75] on div "Wrap up | 00:06" at bounding box center [113, 78] width 117 height 8
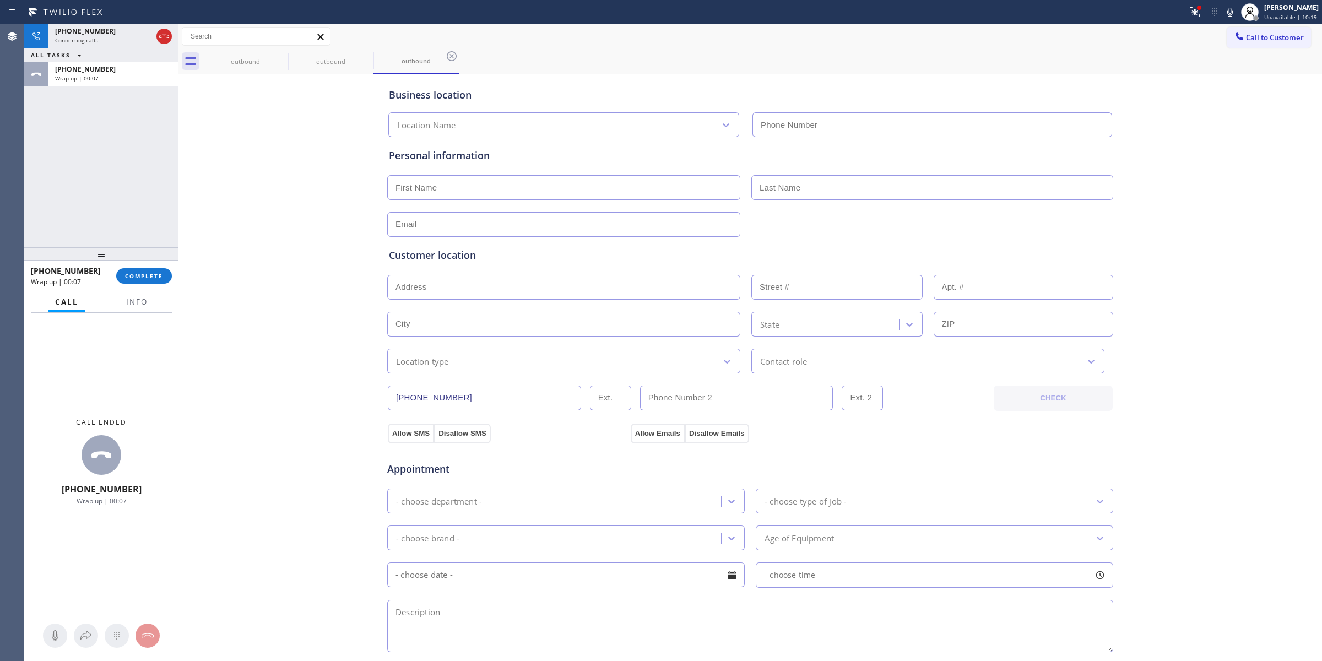
type input "[PHONE_NUMBER]"
click at [147, 267] on div "[PHONE_NUMBER] Wrap up | 00:07 COMPLETE" at bounding box center [101, 276] width 141 height 29
click at [147, 274] on span "COMPLETE" at bounding box center [144, 276] width 38 height 8
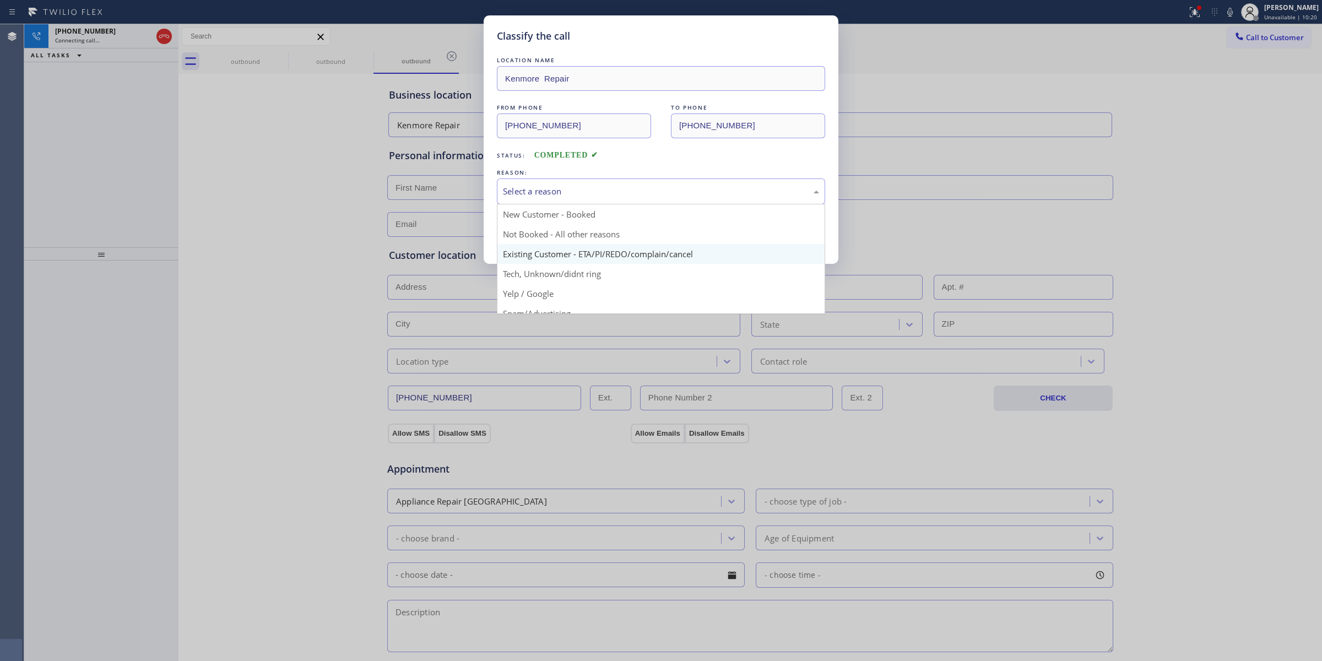
drag, startPoint x: 608, startPoint y: 183, endPoint x: 578, endPoint y: 262, distance: 83.5
click at [609, 183] on div "Select a reason" at bounding box center [661, 191] width 328 height 26
drag, startPoint x: 573, startPoint y: 271, endPoint x: 551, endPoint y: 233, distance: 43.9
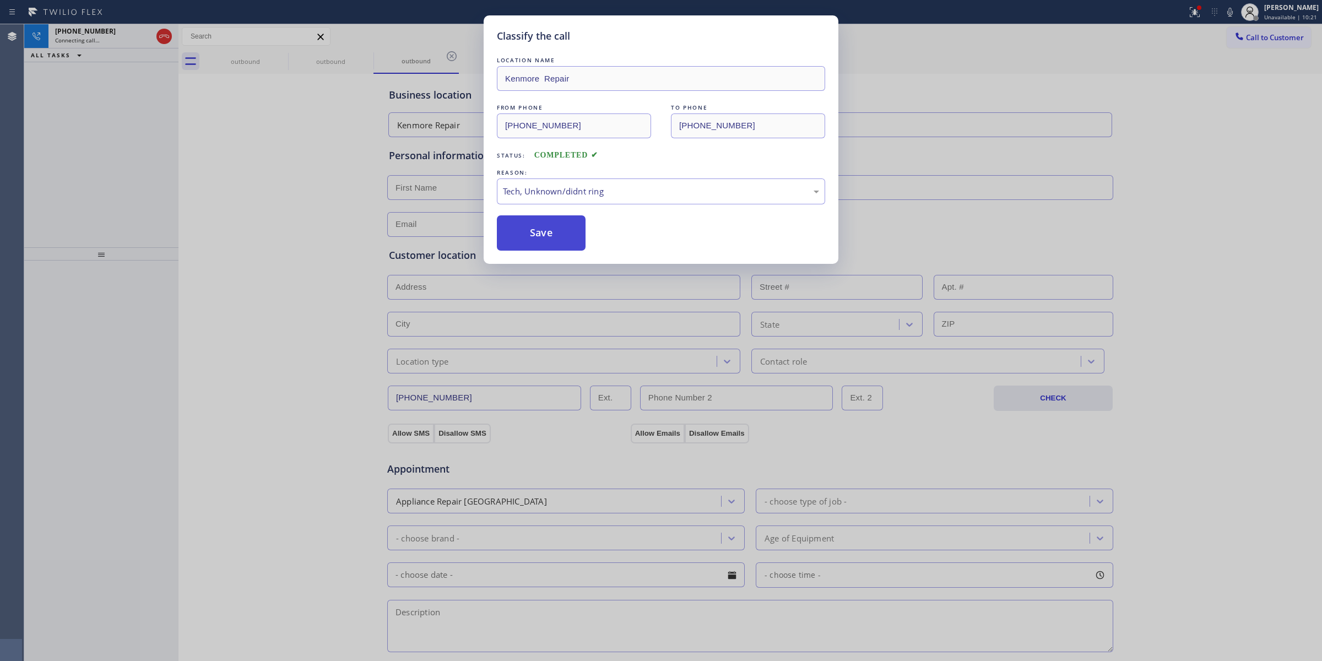
click at [549, 229] on button "Save" at bounding box center [541, 232] width 89 height 35
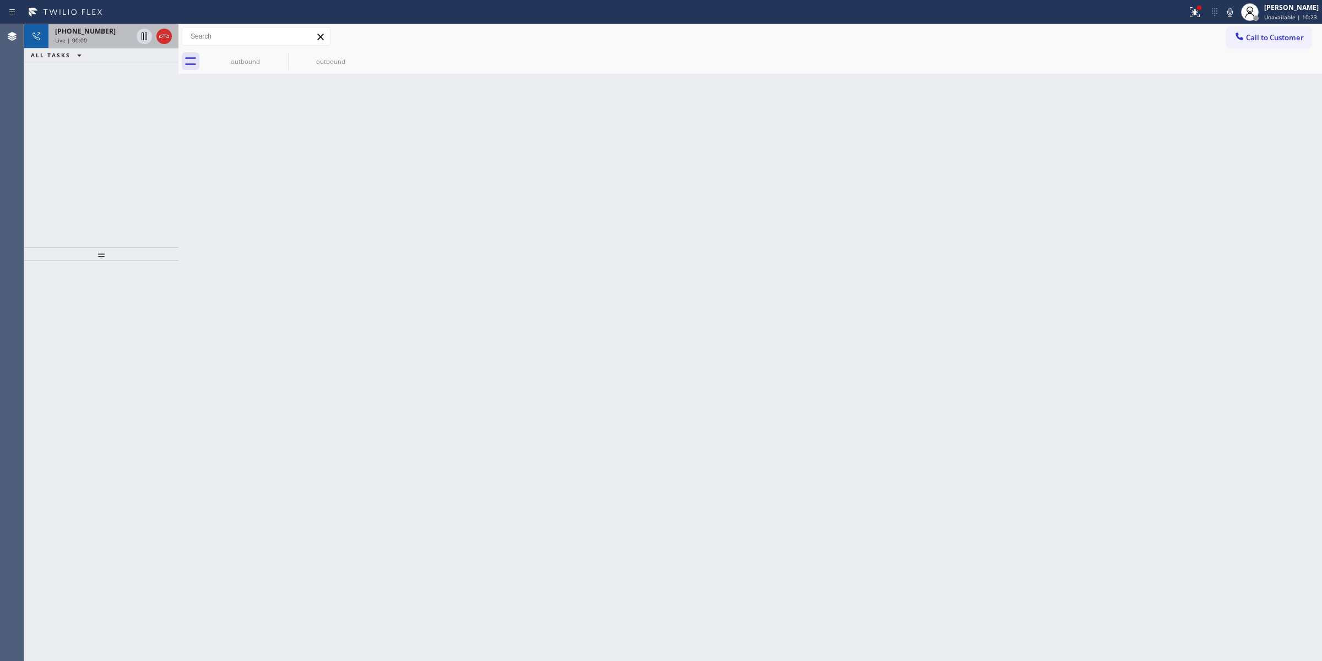
click at [68, 46] on div "[PHONE_NUMBER] Live | 00:00" at bounding box center [91, 36] width 86 height 24
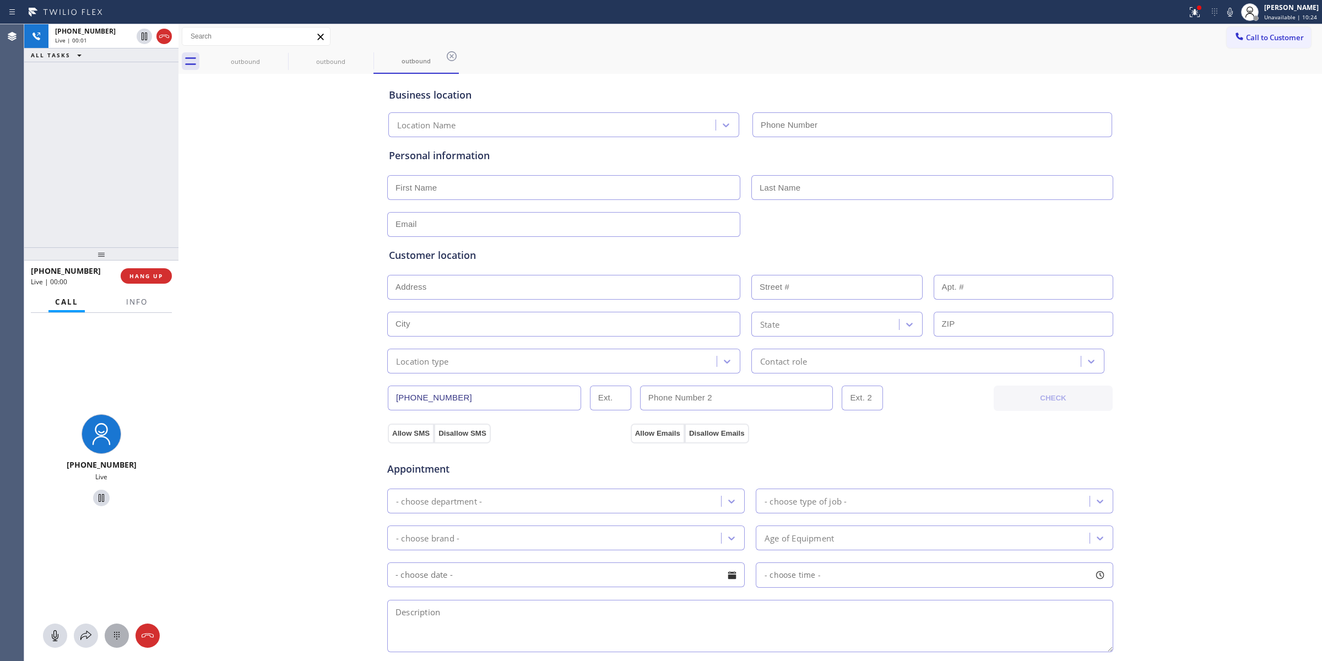
click at [111, 632] on icon at bounding box center [116, 635] width 13 height 13
type input "[PHONE_NUMBER]"
drag, startPoint x: 1245, startPoint y: 37, endPoint x: 1081, endPoint y: 106, distance: 178.3
click at [1237, 45] on button "Call to Customer" at bounding box center [1269, 37] width 84 height 21
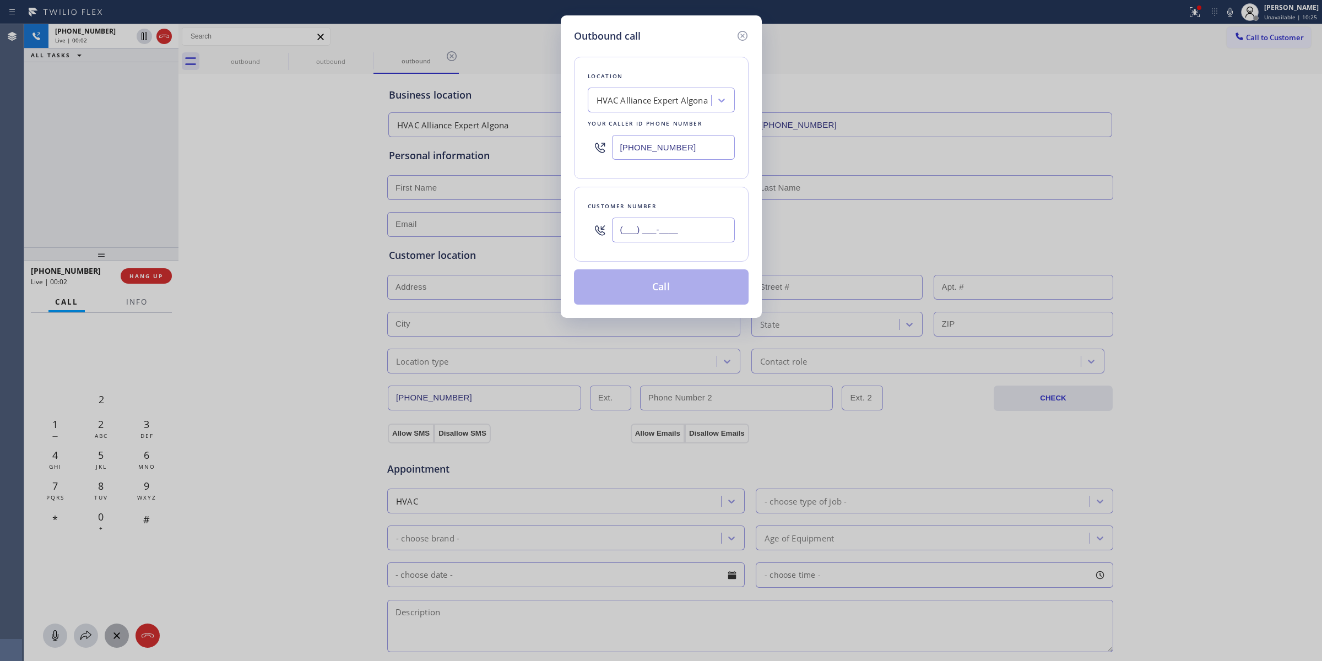
paste input "626) 623-5086"
click at [672, 227] on input "[PHONE_NUMBER]" at bounding box center [673, 230] width 123 height 25
type input "[PHONE_NUMBER]"
click at [659, 102] on div "HVAC Alliance Expert Algona" at bounding box center [652, 100] width 111 height 13
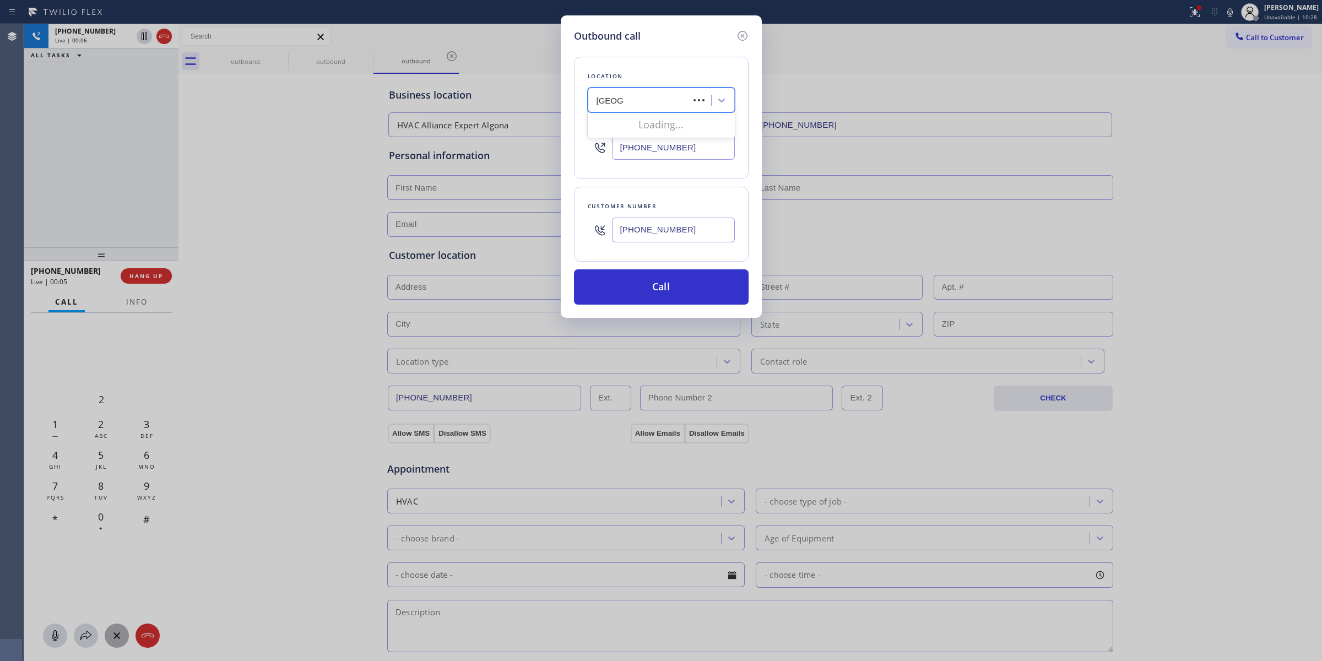
type input "Samsung"
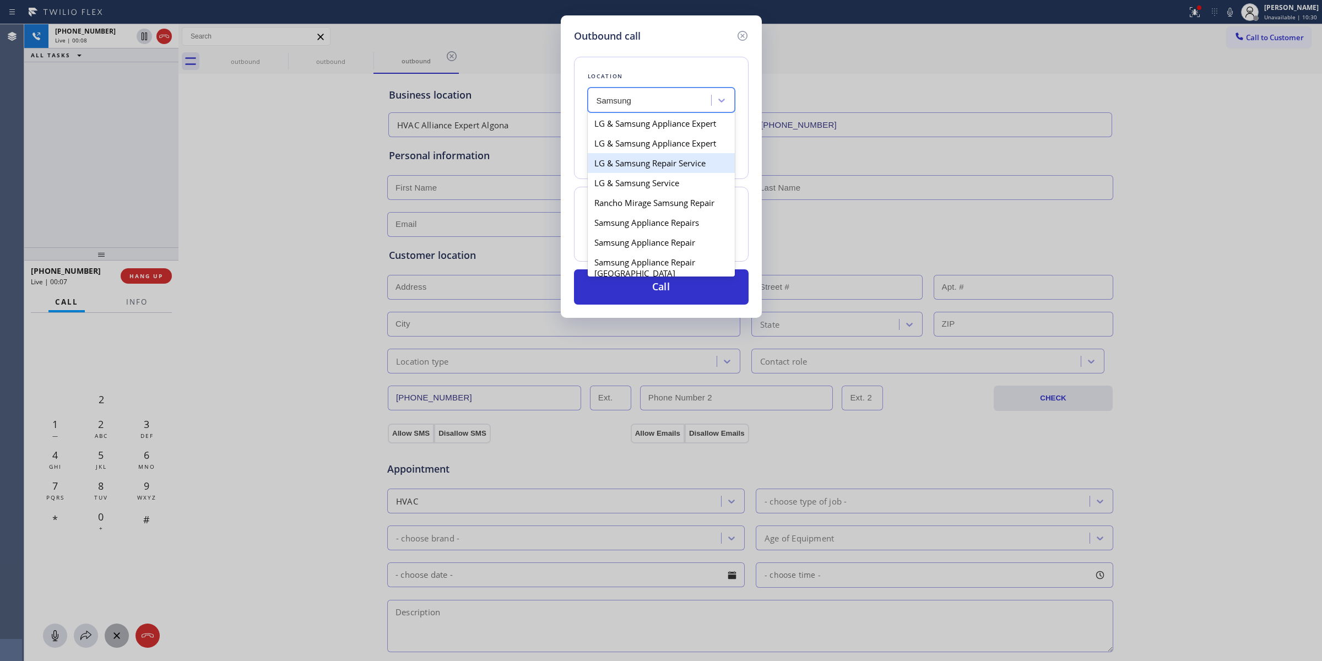
drag, startPoint x: 631, startPoint y: 182, endPoint x: 643, endPoint y: 171, distance: 16.4
click at [643, 170] on div "LG & Samsung Appliance Expert LG & Samsung Appliance Expert LG & Samsung Repair…" at bounding box center [661, 193] width 147 height 165
click at [632, 207] on div "Rancho Mirage Samsung Repair" at bounding box center [661, 203] width 147 height 20
type input "[PHONE_NUMBER]"
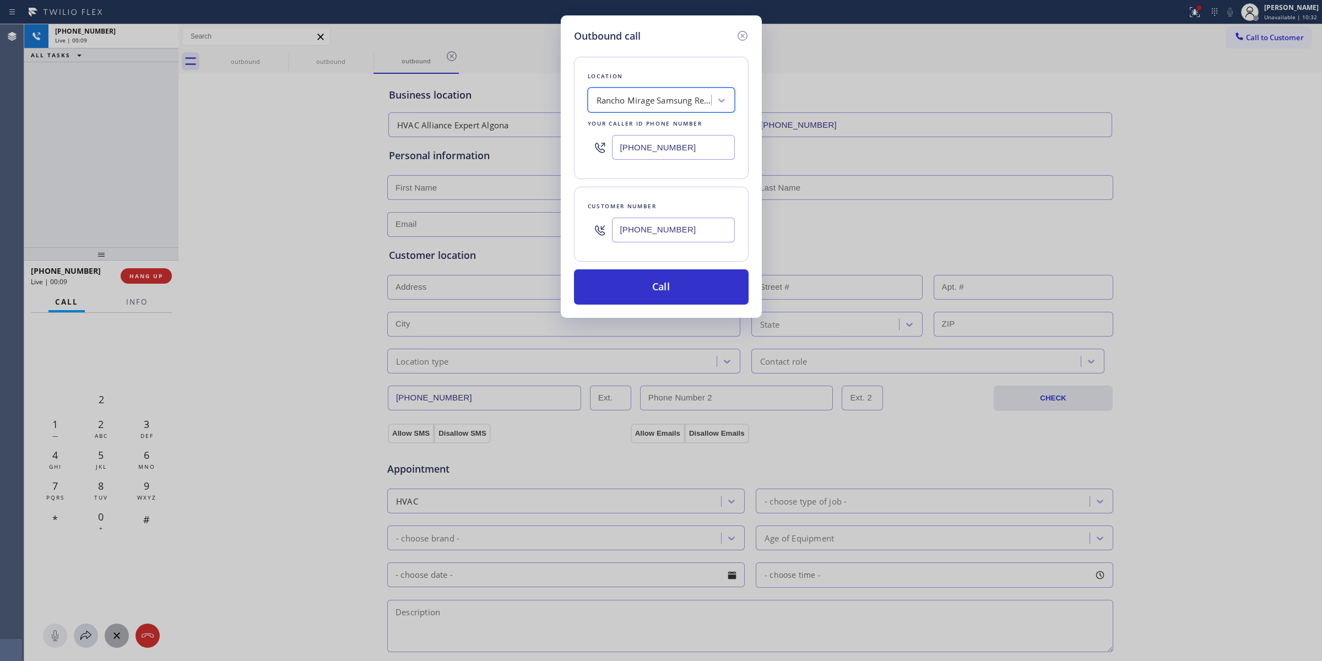
click at [648, 229] on input "[PHONE_NUMBER]" at bounding box center [673, 230] width 123 height 25
click at [664, 240] on input "[PHONE_NUMBER]" at bounding box center [673, 230] width 123 height 25
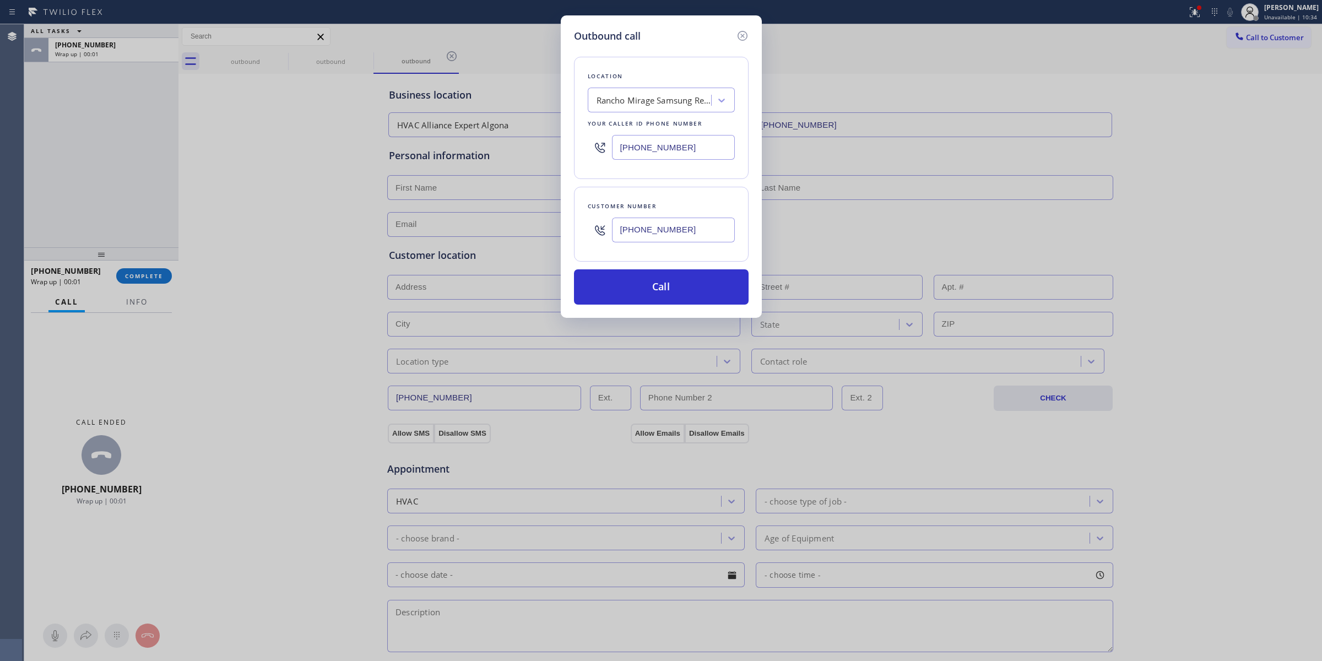
click at [664, 240] on input "[PHONE_NUMBER]" at bounding box center [673, 230] width 123 height 25
click at [661, 288] on button "Call" at bounding box center [661, 286] width 175 height 35
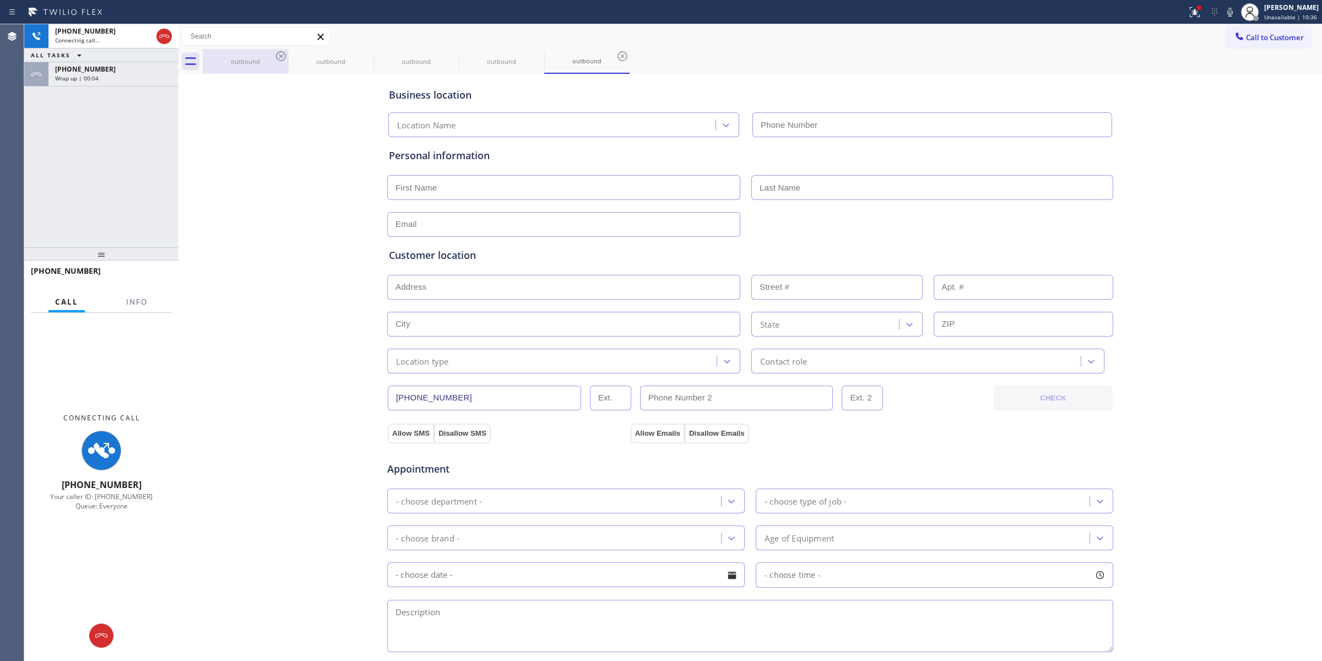
type input "[PHONE_NUMBER]"
click at [282, 51] on icon at bounding box center [281, 56] width 10 height 10
drag, startPoint x: 282, startPoint y: 51, endPoint x: 279, endPoint y: 58, distance: 7.4
click at [283, 52] on icon at bounding box center [281, 56] width 10 height 10
click at [279, 58] on icon at bounding box center [280, 56] width 13 height 13
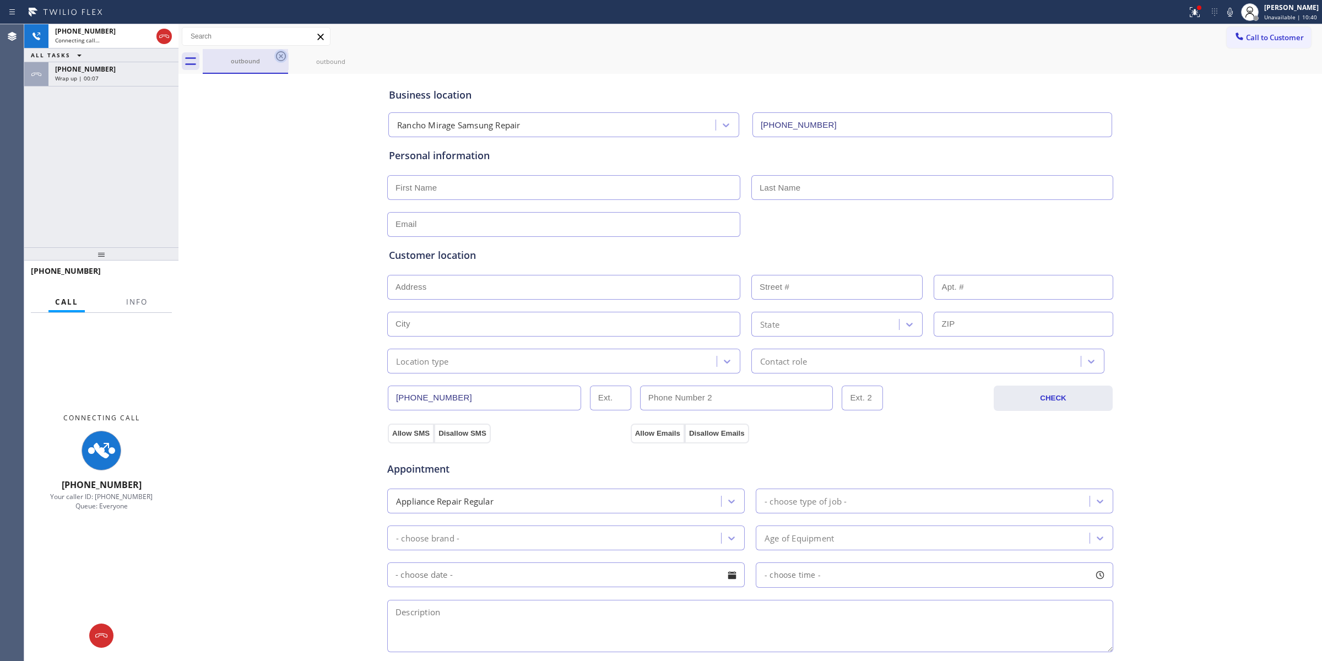
click at [279, 56] on icon at bounding box center [280, 56] width 13 height 13
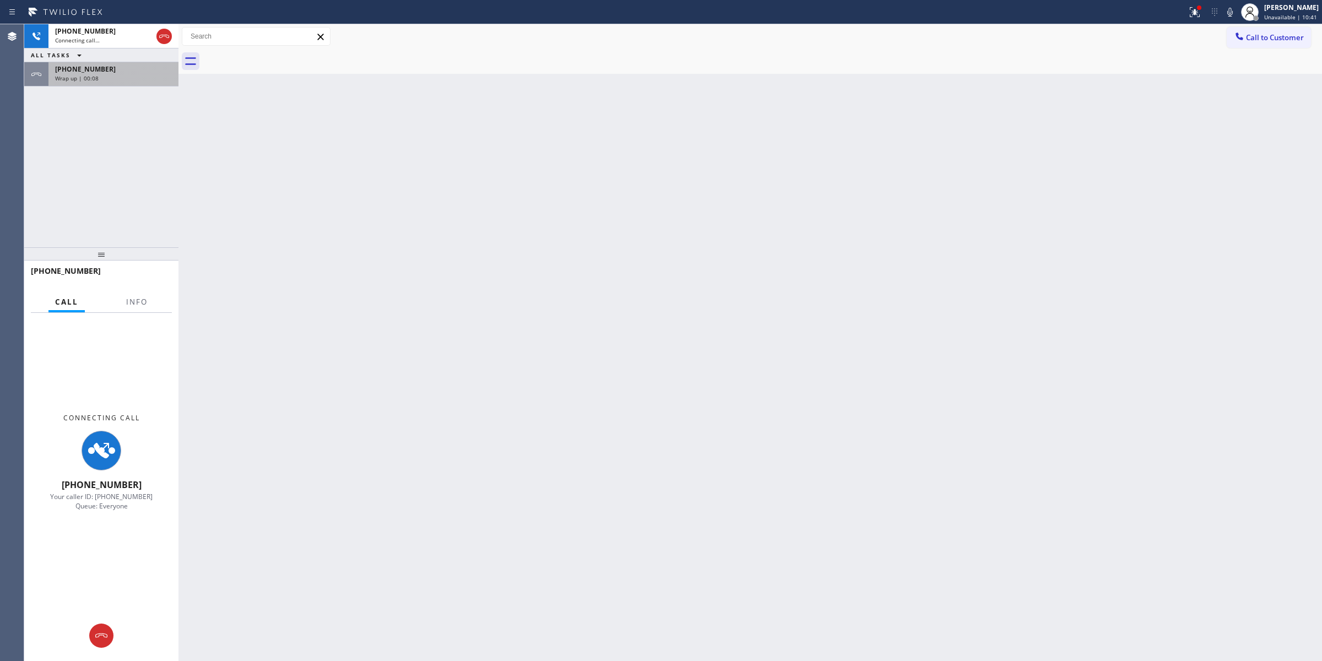
click at [83, 77] on span "Wrap up | 00:08" at bounding box center [77, 78] width 44 height 8
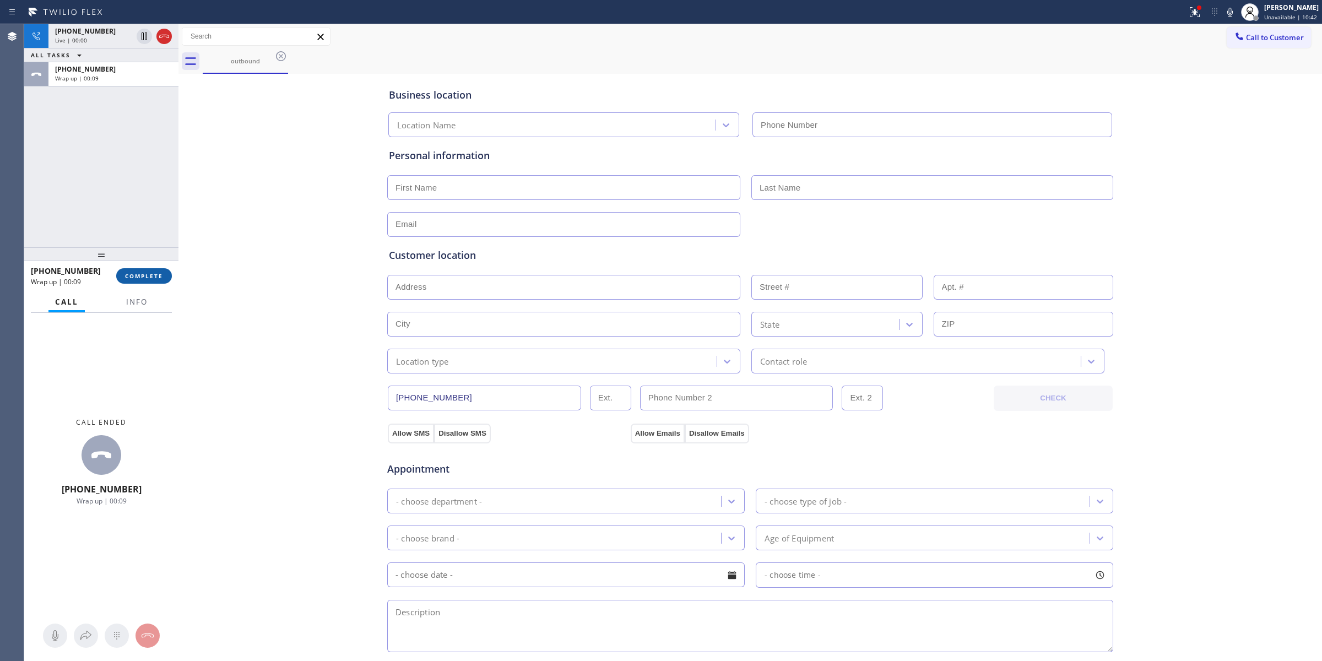
type input "[PHONE_NUMBER]"
click at [127, 283] on button "COMPLETE" at bounding box center [144, 275] width 56 height 15
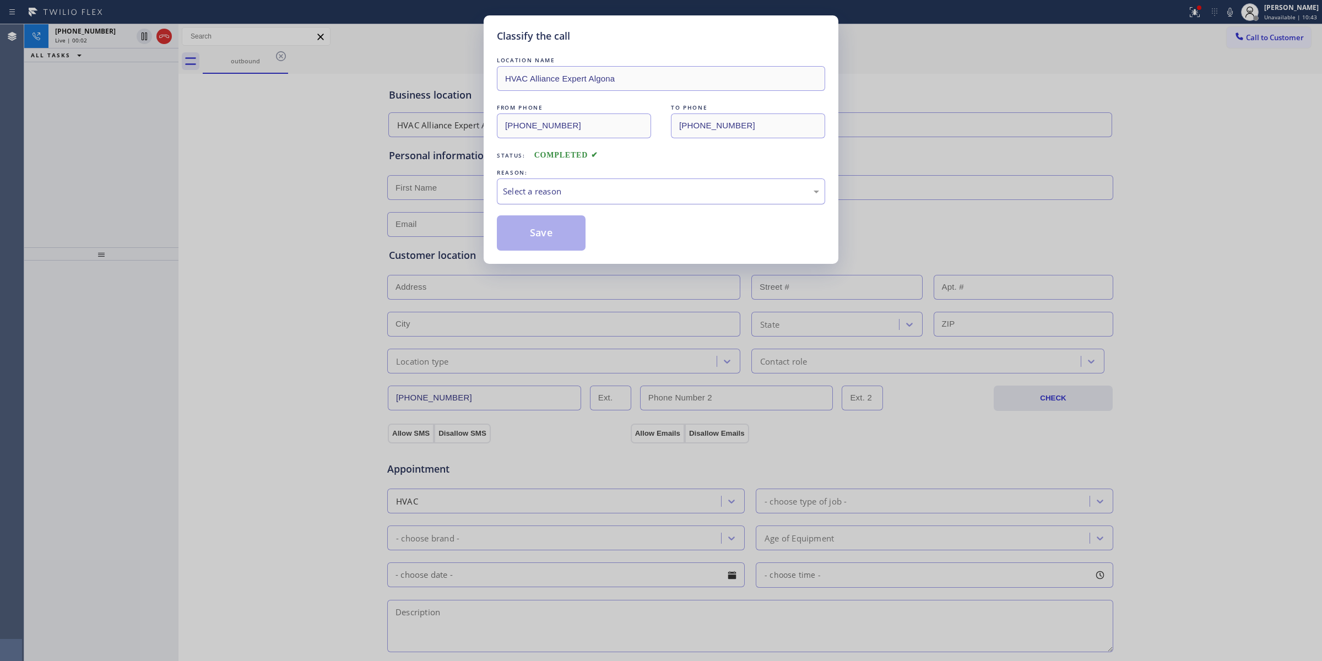
click at [563, 192] on div "Select a reason" at bounding box center [661, 191] width 316 height 13
drag, startPoint x: 593, startPoint y: 281, endPoint x: 562, endPoint y: 243, distance: 49.3
drag, startPoint x: 562, startPoint y: 243, endPoint x: 678, endPoint y: 243, distance: 115.7
click at [574, 242] on button "Save" at bounding box center [541, 232] width 89 height 35
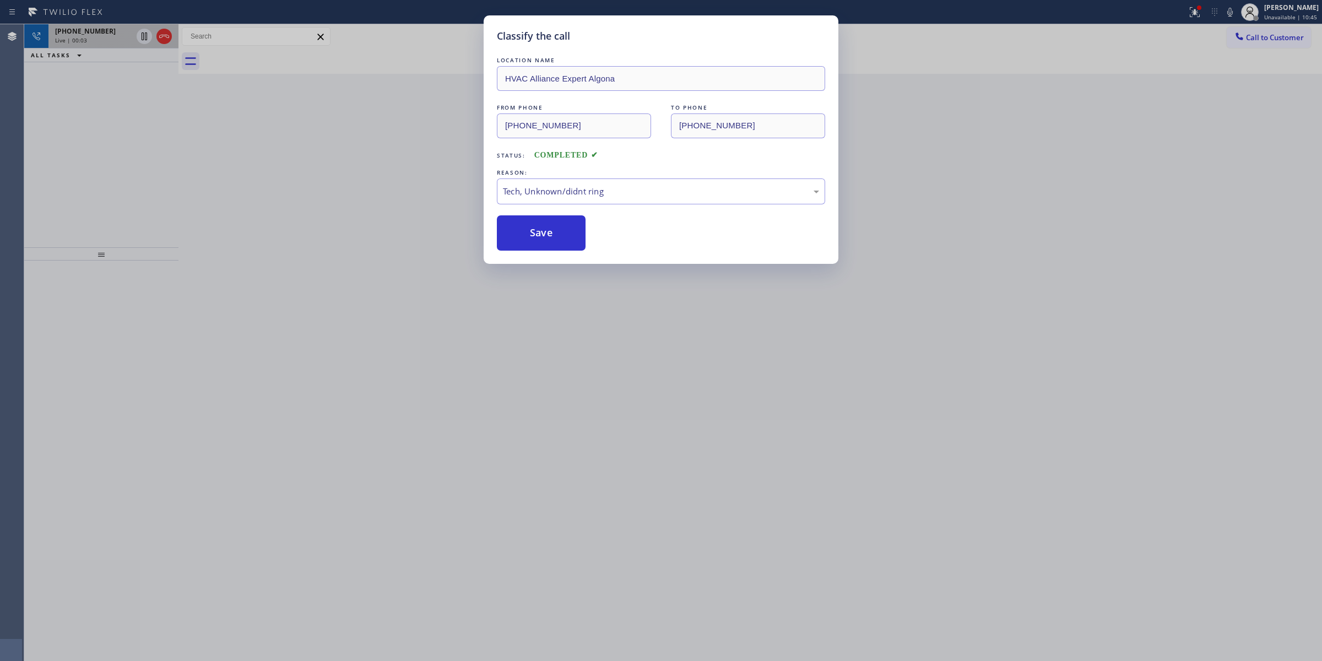
click at [96, 36] on div "Live | 00:03" at bounding box center [93, 40] width 77 height 8
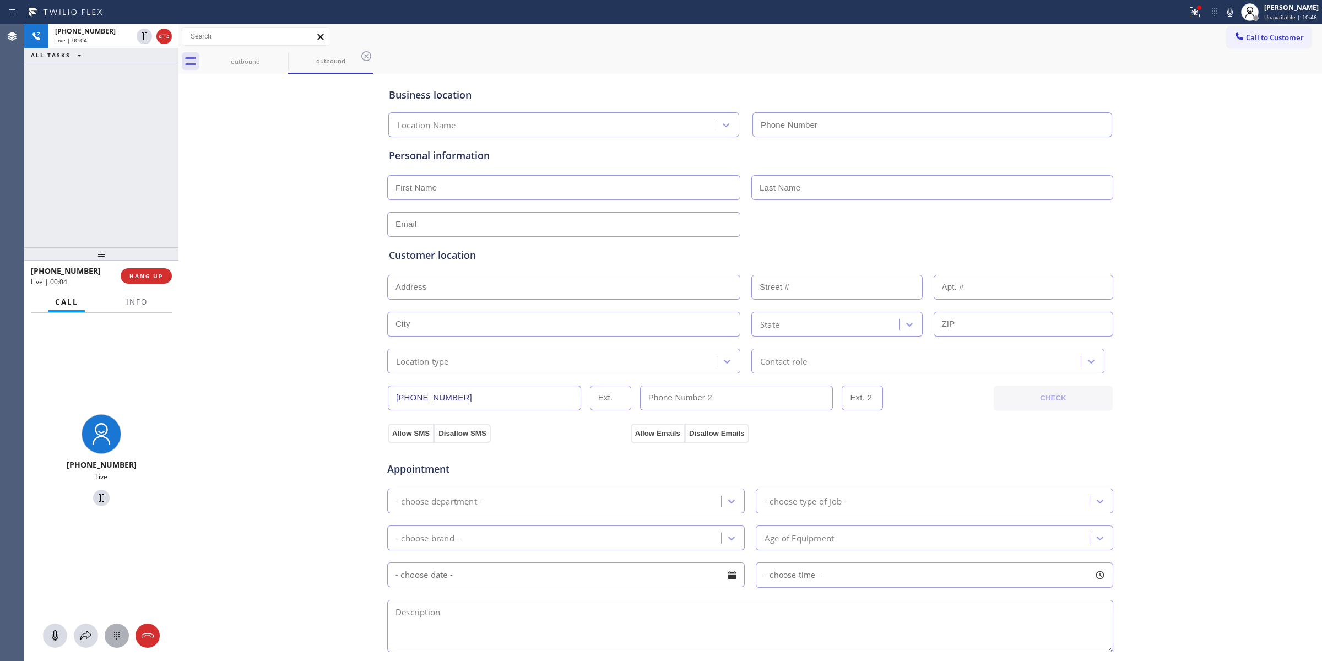
type input "[PHONE_NUMBER]"
click at [124, 635] on div at bounding box center [117, 635] width 24 height 13
drag, startPoint x: 1216, startPoint y: 107, endPoint x: 1241, endPoint y: 76, distance: 40.3
click at [1229, 93] on div "Business location [GEOGRAPHIC_DATA] Samsung Repair [PHONE_NUMBER] Personal info…" at bounding box center [750, 453] width 1138 height 752
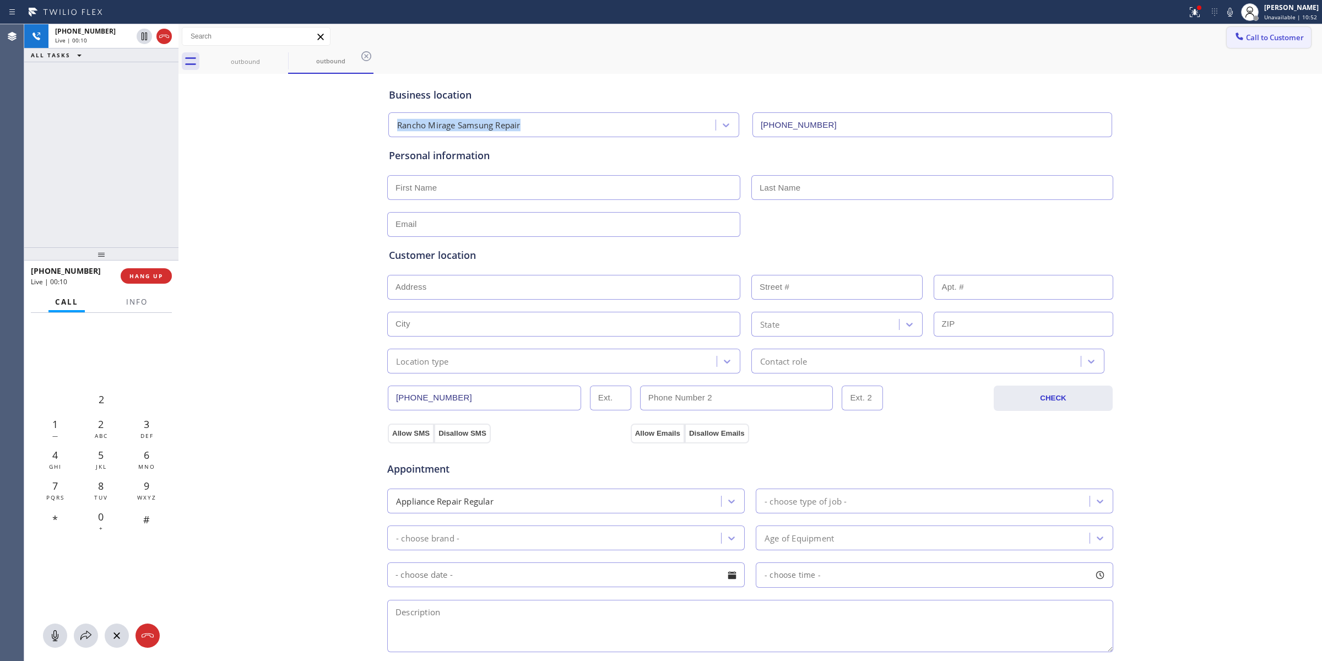
drag, startPoint x: 1265, startPoint y: 43, endPoint x: 818, endPoint y: 174, distance: 465.9
click at [1255, 45] on button "Call to Customer" at bounding box center [1269, 37] width 84 height 21
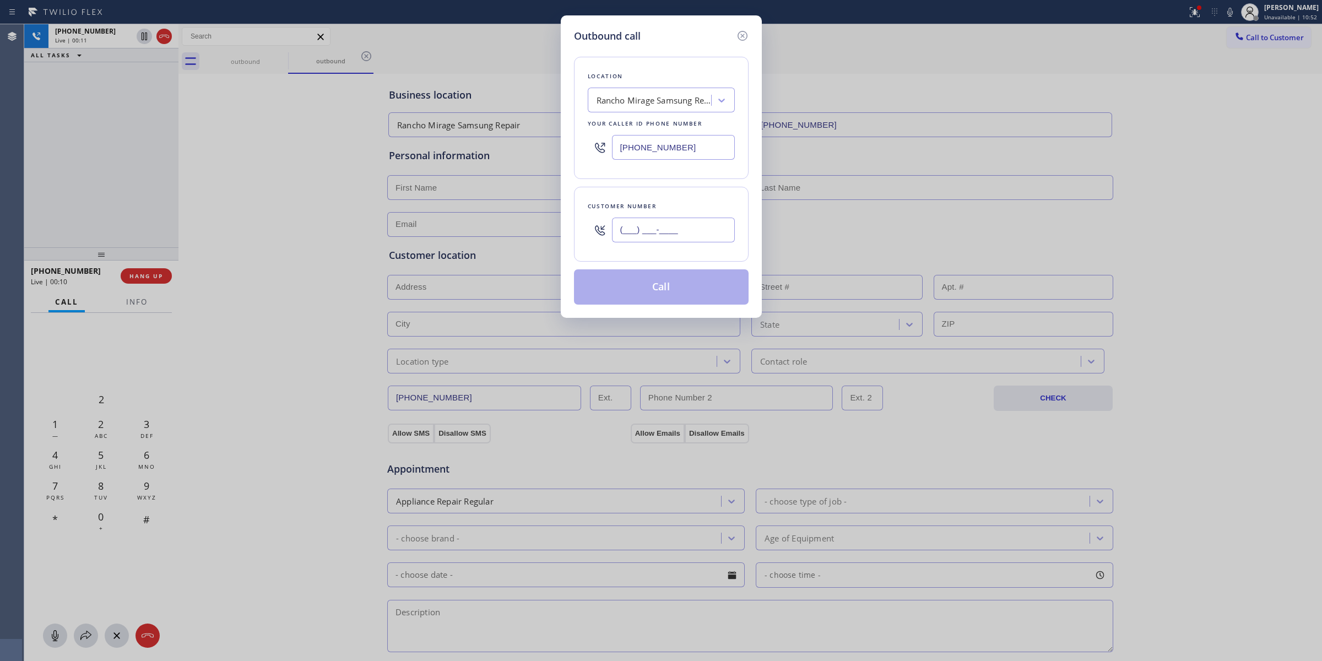
paste input "628) 226-2194"
click at [676, 230] on input "[PHONE_NUMBER]" at bounding box center [673, 230] width 123 height 25
type input "[PHONE_NUMBER]"
drag, startPoint x: 673, startPoint y: 120, endPoint x: 673, endPoint y: 99, distance: 20.4
click at [673, 109] on div "Location [GEOGRAPHIC_DATA] Samsung Repair Your caller id phone number [PHONE_NU…" at bounding box center [661, 118] width 175 height 122
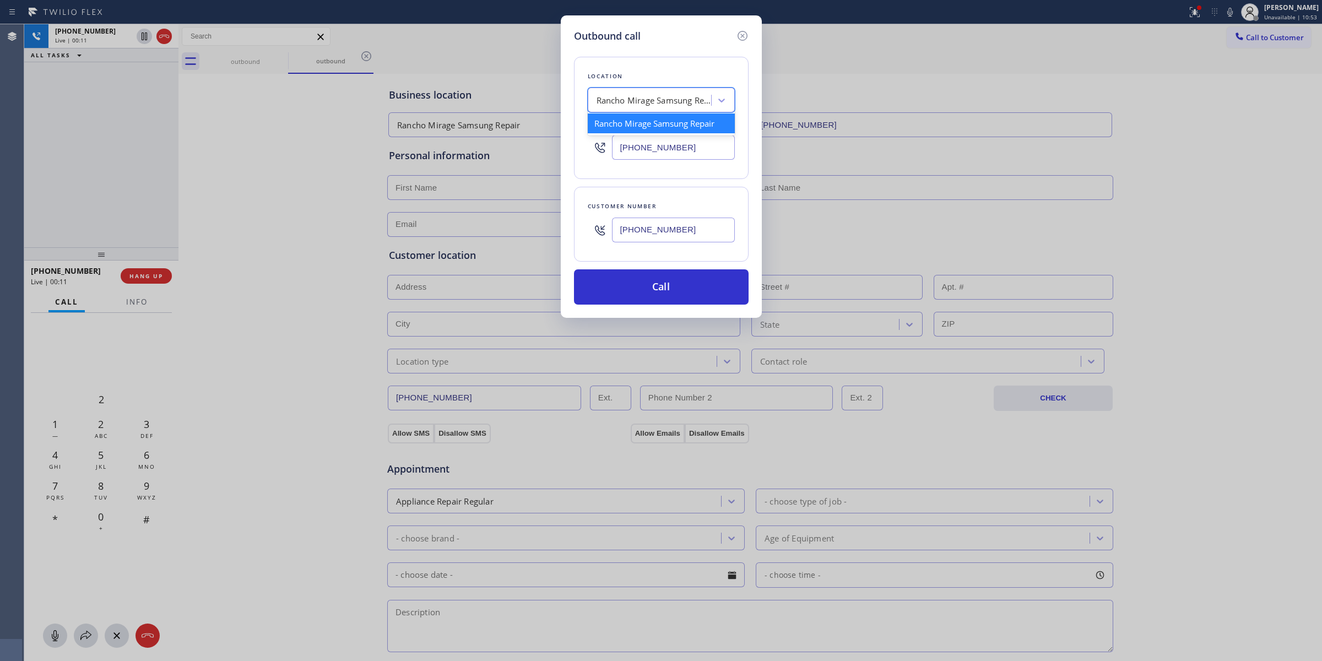
click at [673, 99] on div "Rancho Mirage Samsung Repair" at bounding box center [655, 100] width 116 height 13
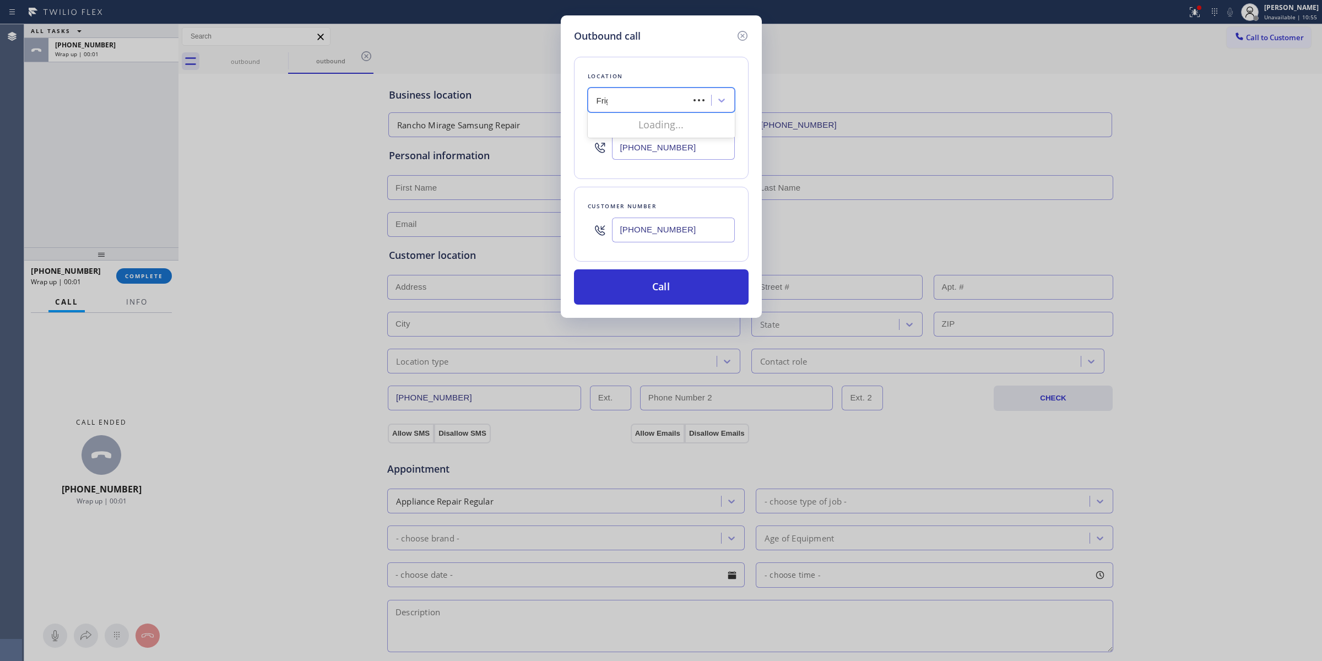
type input "Frigi"
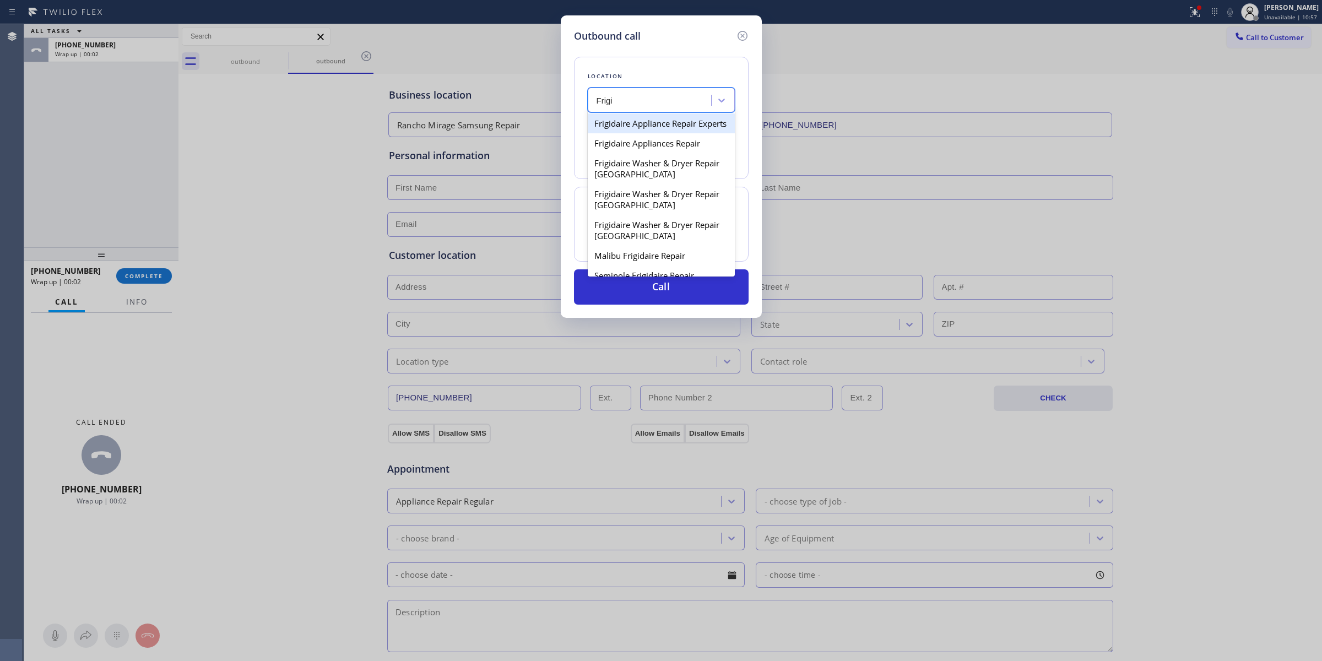
click at [639, 133] on div "Frigidaire Appliance Repair Experts" at bounding box center [661, 123] width 147 height 20
type input "[PHONE_NUMBER]"
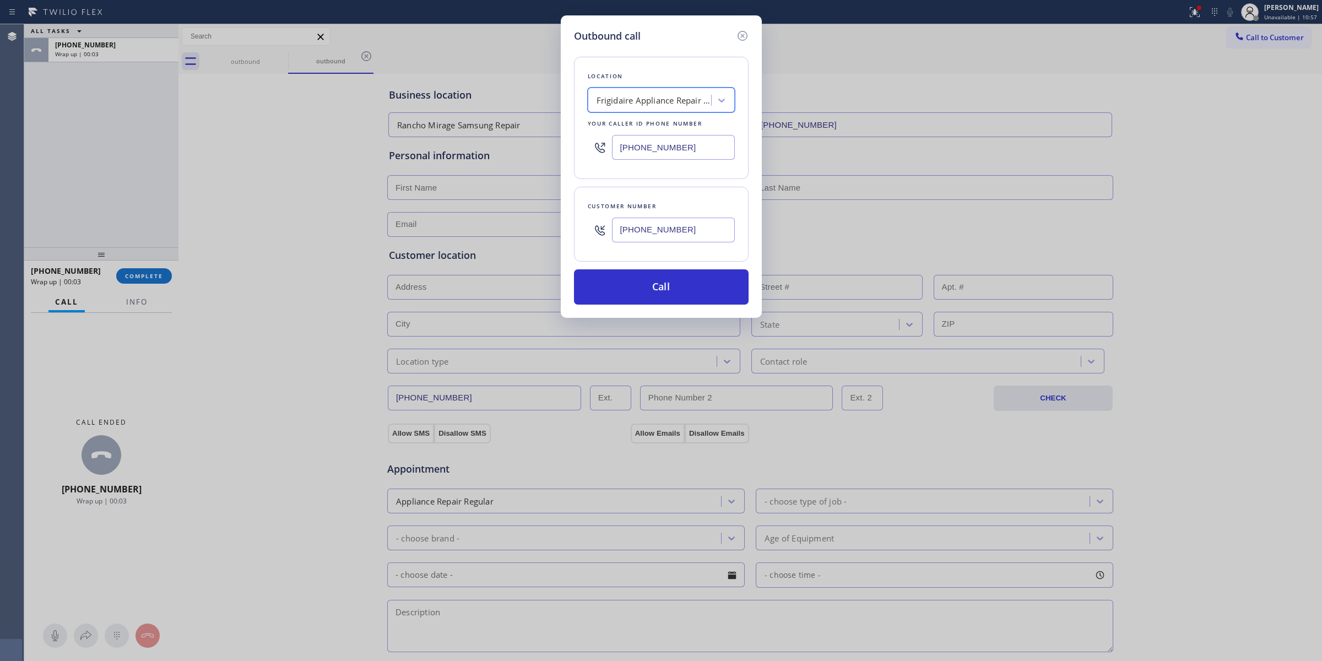
click at [642, 225] on input "[PHONE_NUMBER]" at bounding box center [673, 230] width 123 height 25
click at [639, 284] on button "Call" at bounding box center [661, 286] width 175 height 35
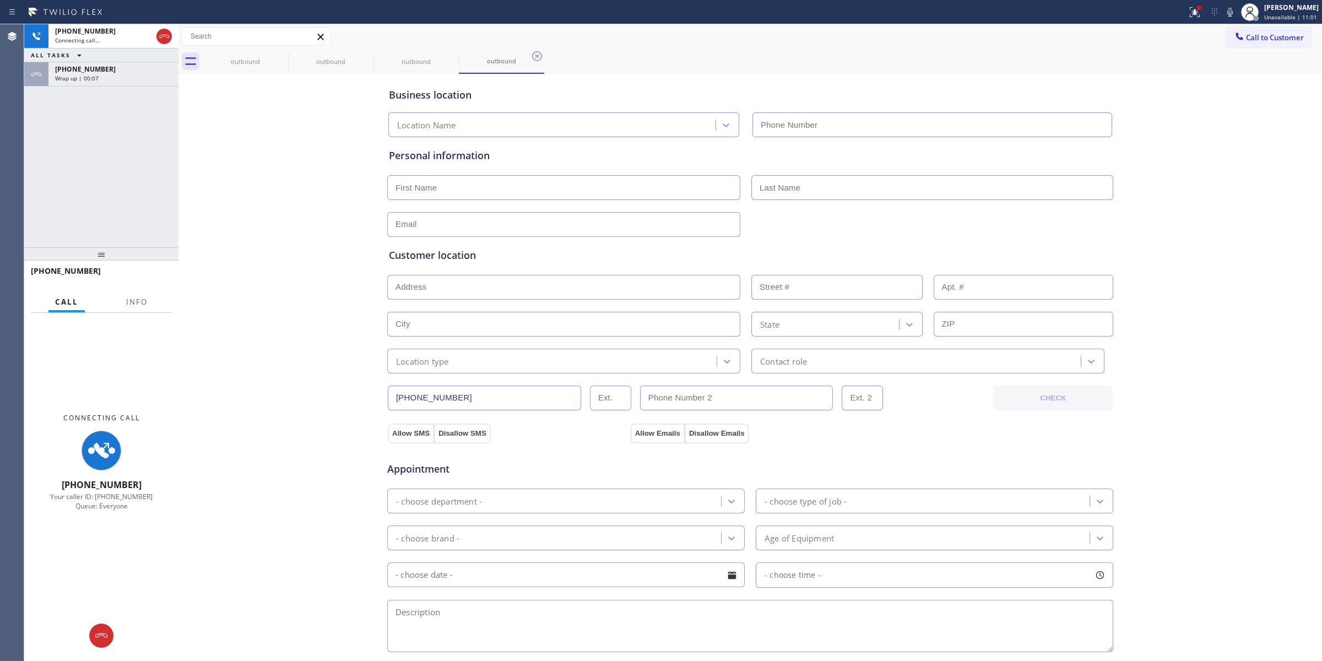
click at [83, 72] on span "[PHONE_NUMBER]" at bounding box center [85, 68] width 61 height 9
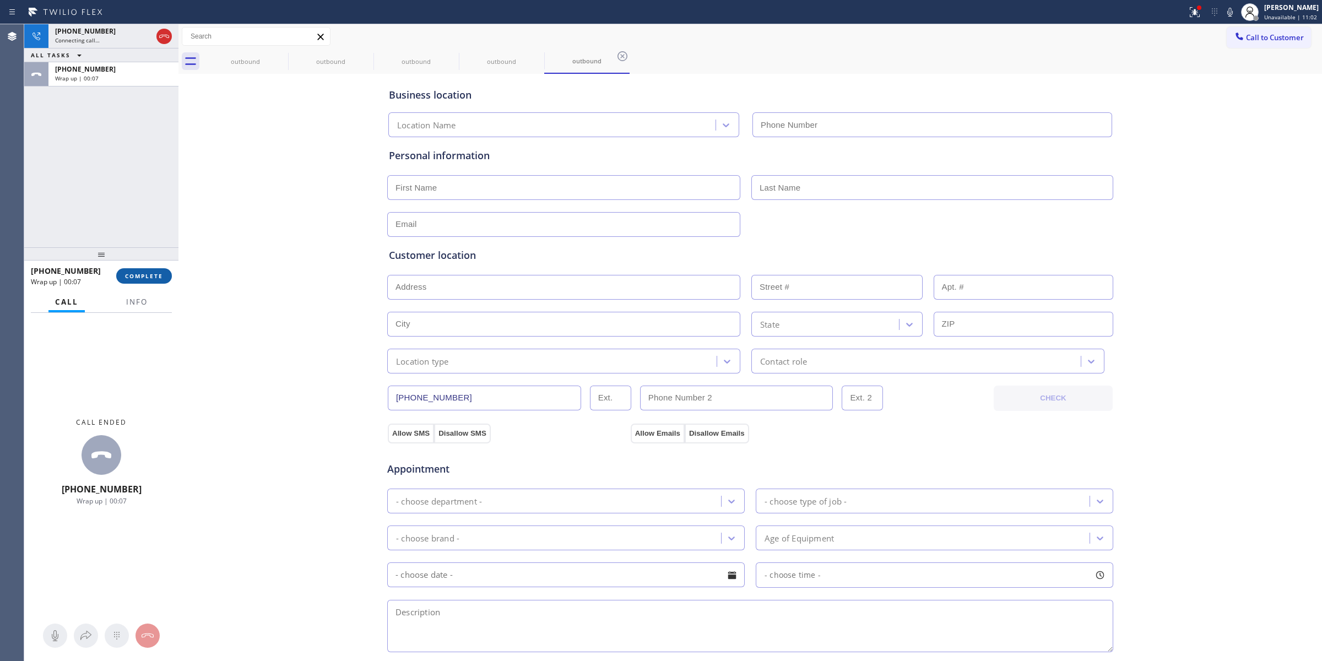
type input "[PHONE_NUMBER]"
click at [153, 278] on span "COMPLETE" at bounding box center [144, 276] width 38 height 8
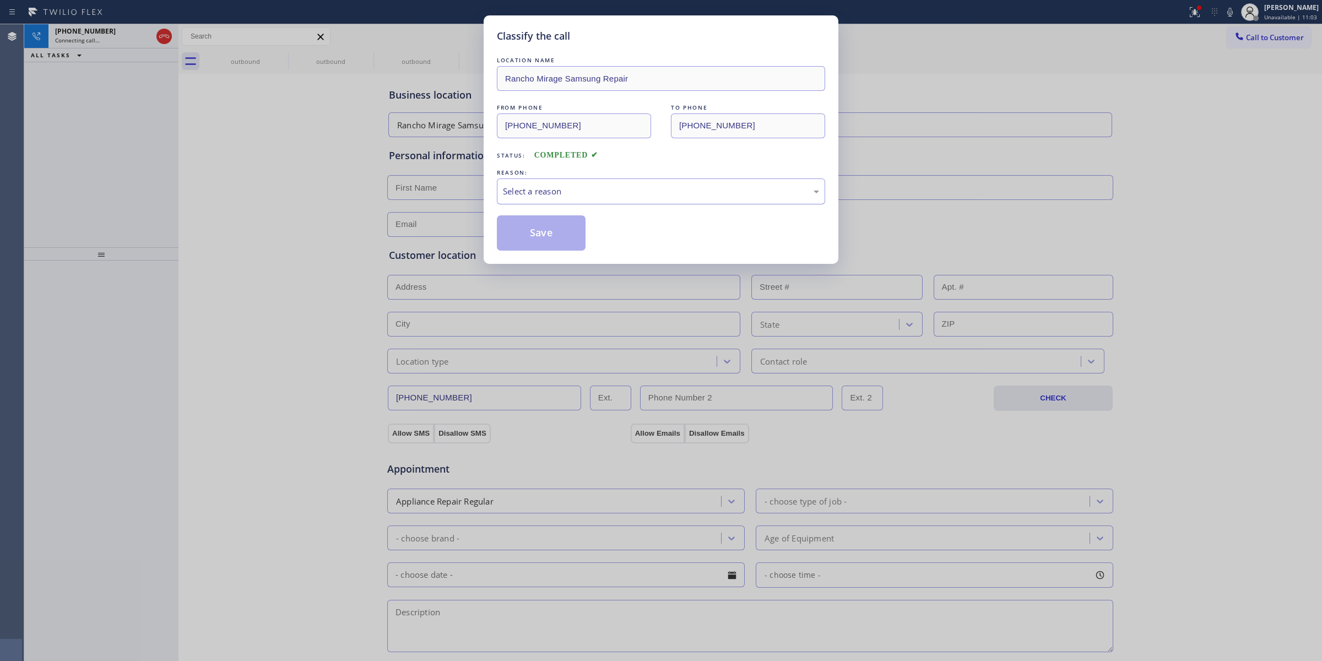
click at [607, 197] on div "Select a reason" at bounding box center [661, 191] width 316 height 13
click at [563, 233] on button "Save" at bounding box center [541, 232] width 89 height 35
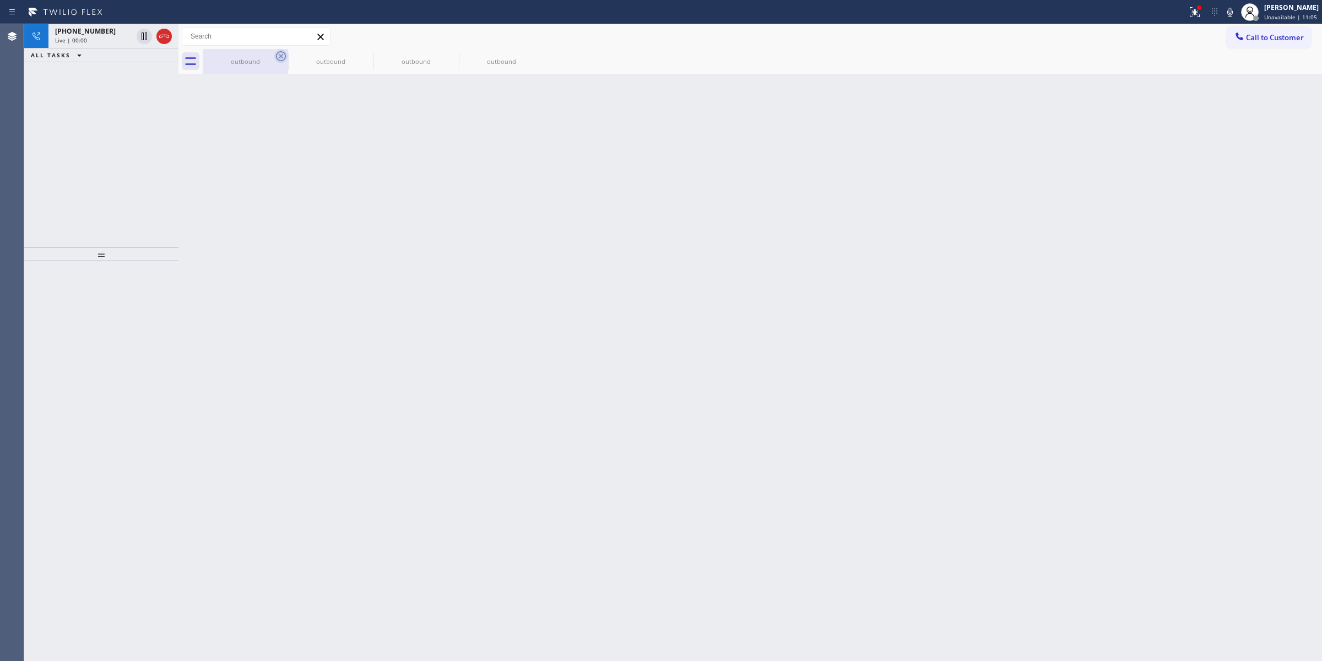
click at [282, 58] on icon at bounding box center [280, 56] width 13 height 13
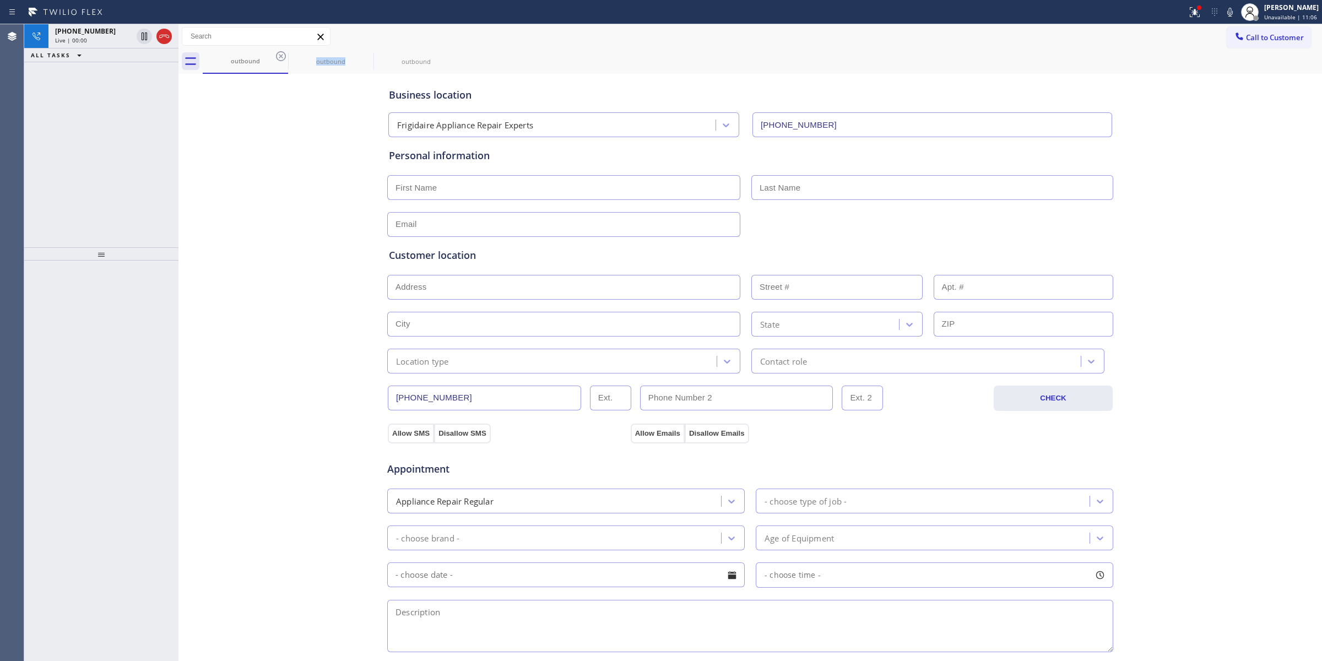
click at [282, 58] on icon at bounding box center [280, 56] width 13 height 13
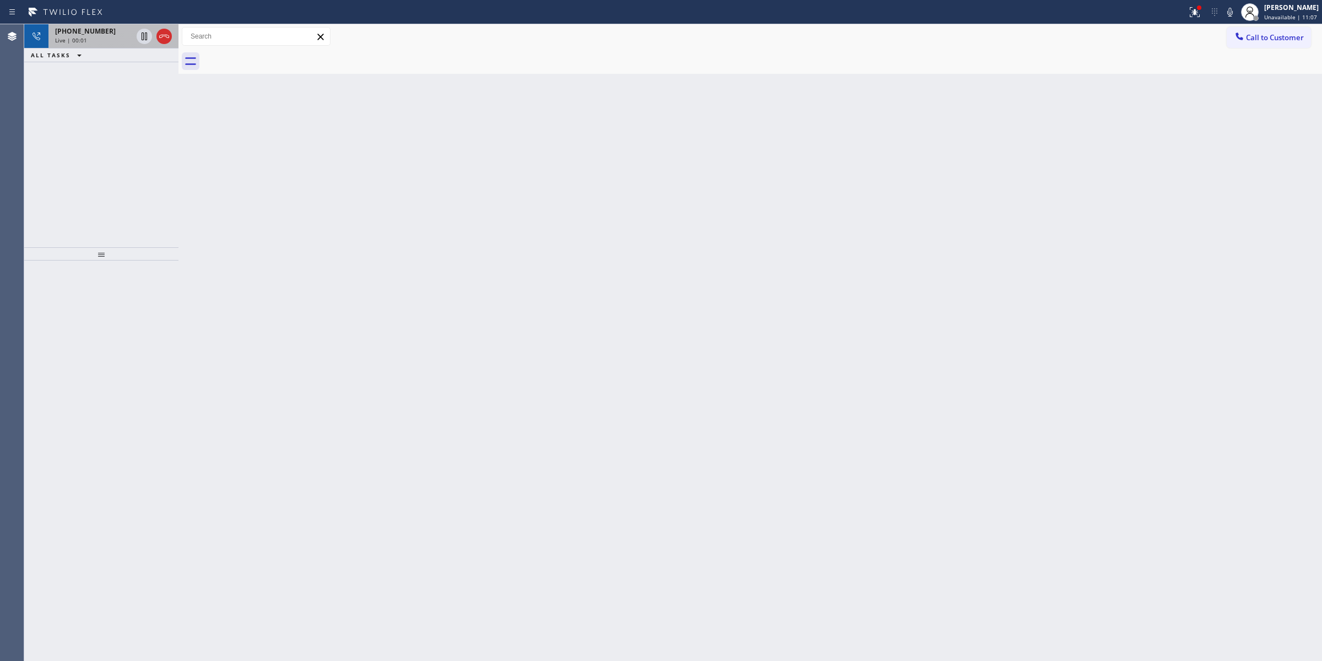
click at [113, 30] on div "[PHONE_NUMBER]" at bounding box center [93, 30] width 77 height 9
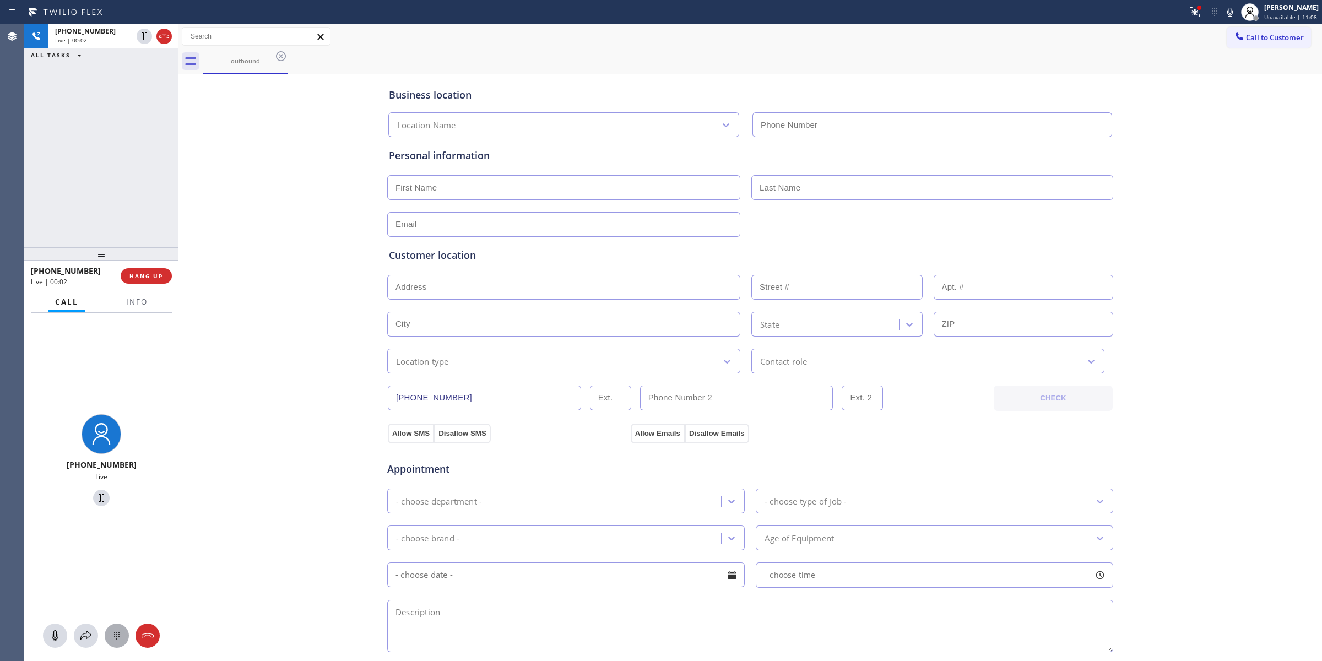
click at [119, 632] on icon at bounding box center [117, 636] width 6 height 8
type input "[PHONE_NUMBER]"
click at [1246, 40] on span "Call to Customer" at bounding box center [1275, 37] width 58 height 10
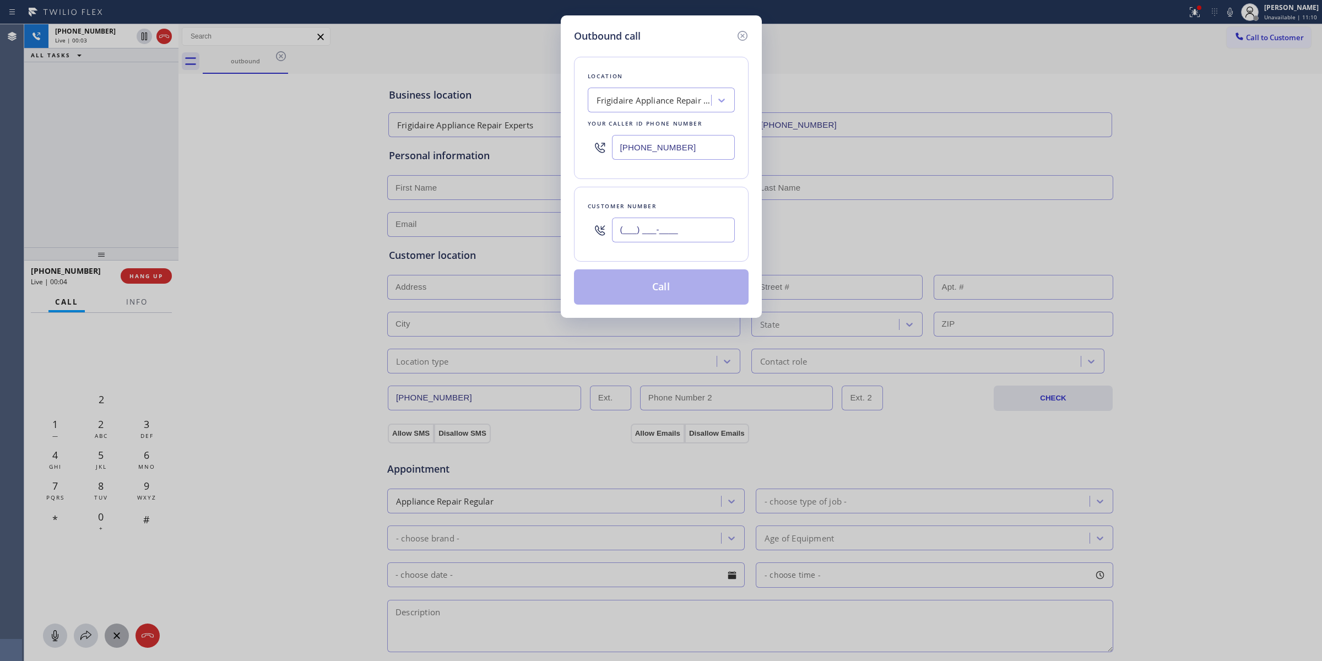
click at [659, 221] on input "(___) ___-____" at bounding box center [673, 230] width 123 height 25
paste input "628) 226-2194"
type input "[PHONE_NUMBER]"
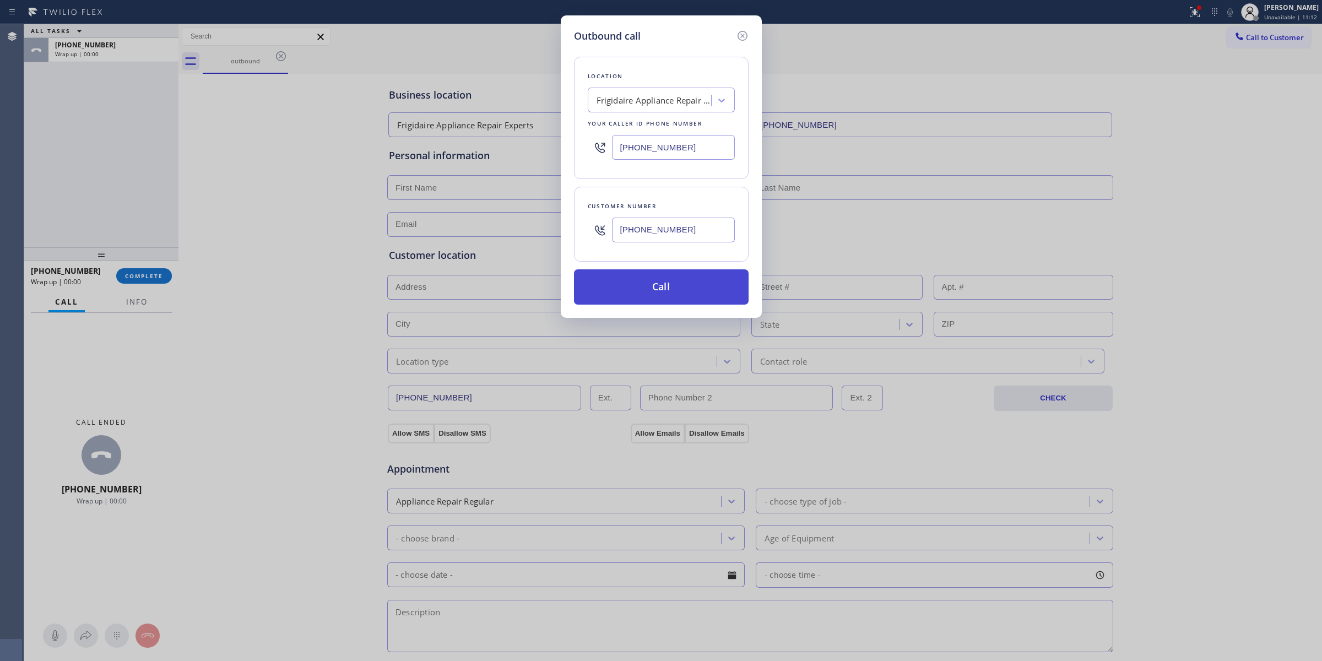
click at [640, 305] on button "Call" at bounding box center [661, 286] width 175 height 35
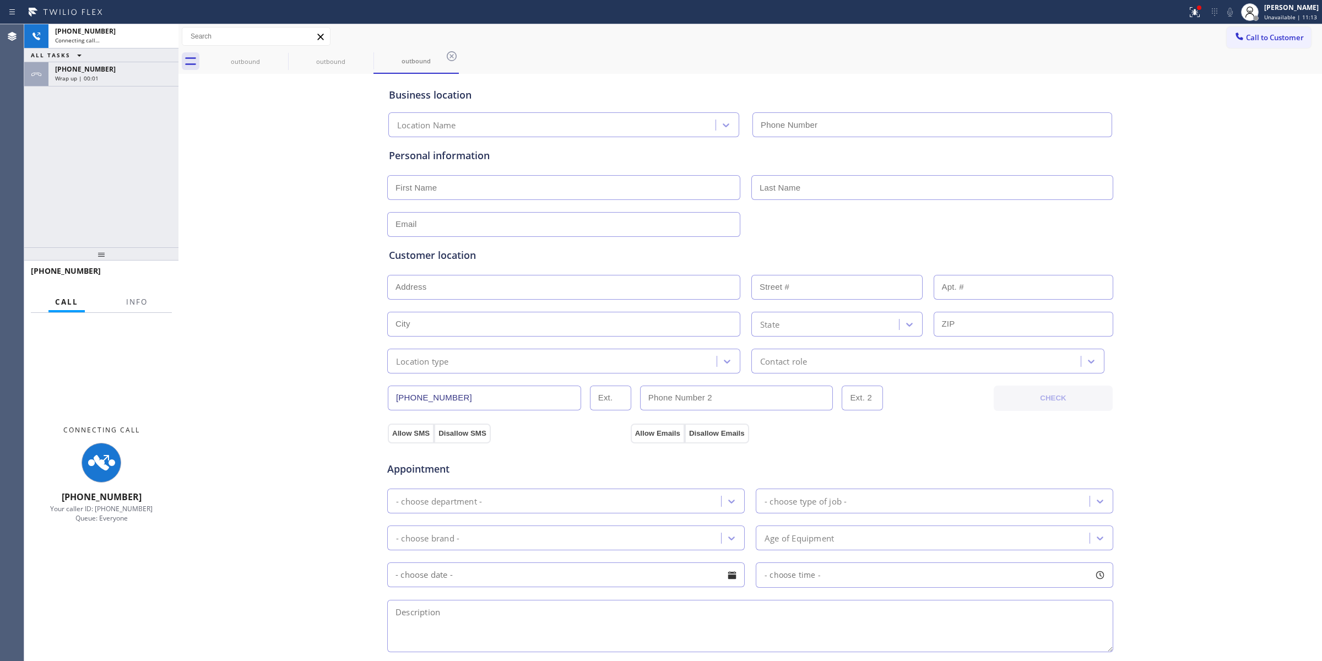
type input "[PHONE_NUMBER]"
drag, startPoint x: 1151, startPoint y: 113, endPoint x: 942, endPoint y: 75, distance: 212.7
click at [1146, 111] on div "Business location Frigidaire Appliance Repair Experts [PHONE_NUMBER] Personal i…" at bounding box center [750, 453] width 1138 height 752
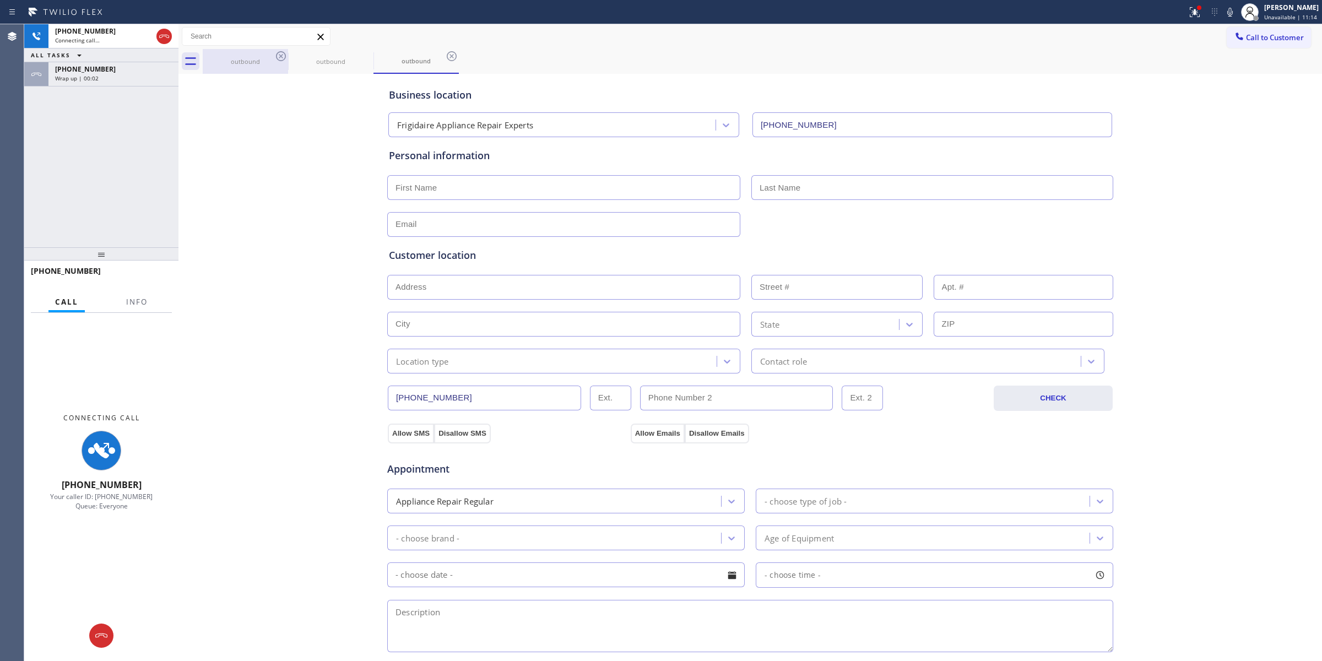
click at [270, 58] on div "outbound" at bounding box center [245, 61] width 83 height 8
click at [277, 56] on icon at bounding box center [281, 56] width 10 height 10
drag, startPoint x: 277, startPoint y: 56, endPoint x: 277, endPoint y: 67, distance: 10.5
click at [277, 61] on icon at bounding box center [280, 56] width 13 height 13
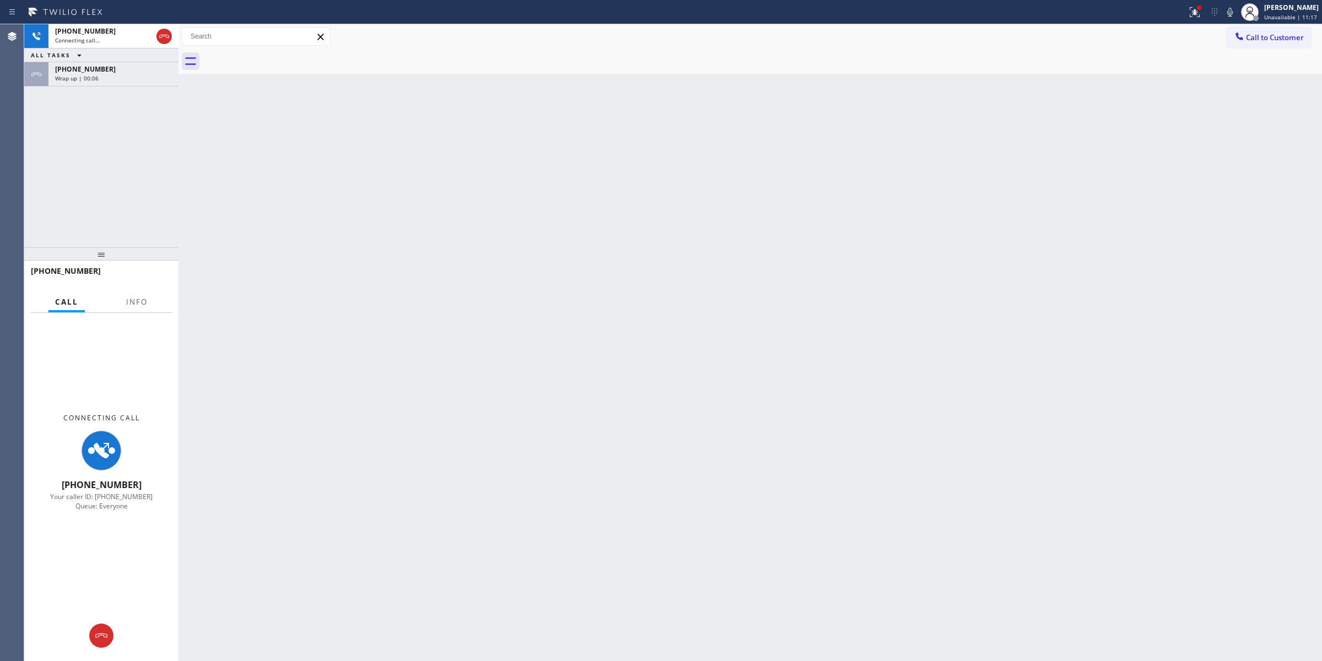
click at [1232, 17] on icon at bounding box center [1229, 12] width 13 height 13
click at [124, 74] on div "Wrap up | 00:06" at bounding box center [113, 78] width 117 height 8
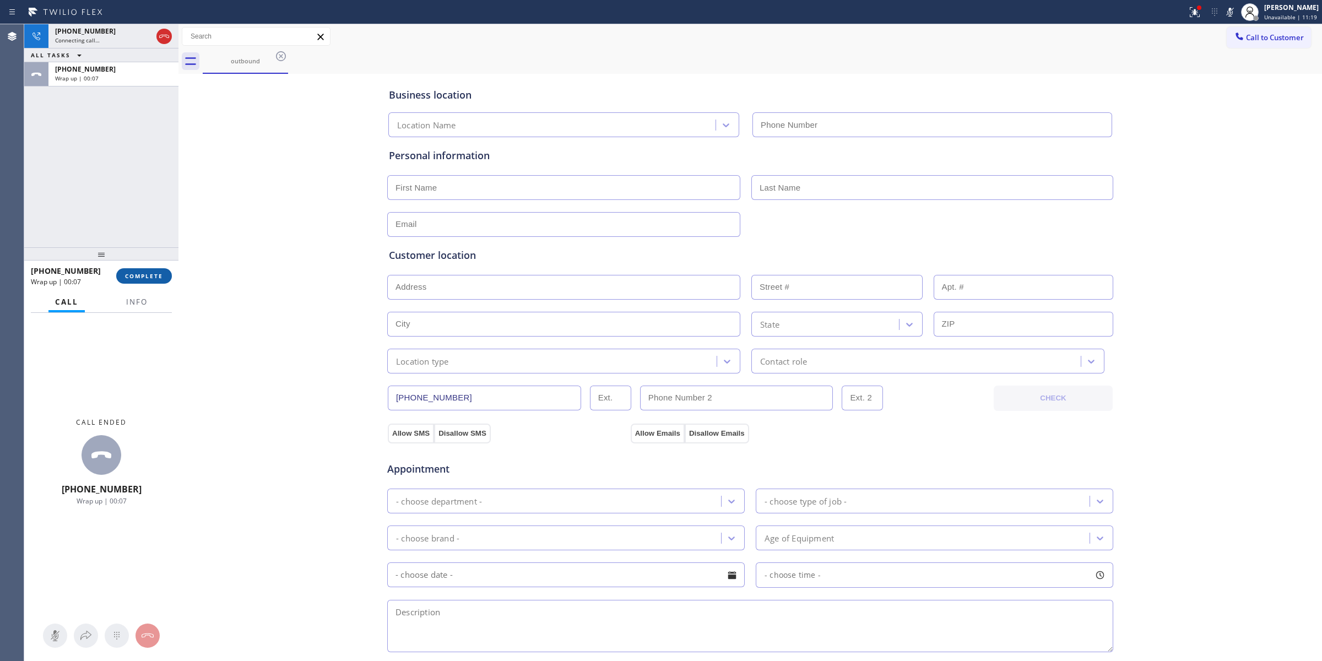
type input "[PHONE_NUMBER]"
drag, startPoint x: 143, startPoint y: 279, endPoint x: 201, endPoint y: 279, distance: 57.8
click at [145, 279] on span "COMPLETE" at bounding box center [144, 276] width 38 height 8
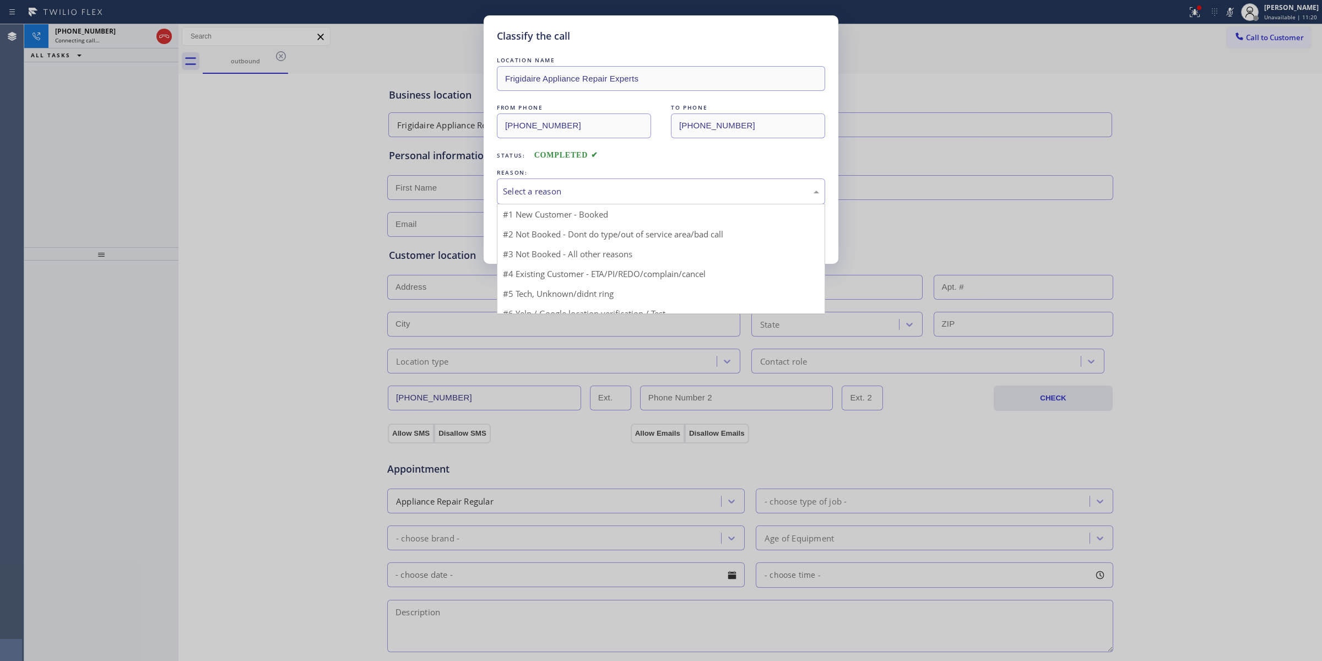
drag, startPoint x: 631, startPoint y: 193, endPoint x: 596, endPoint y: 259, distance: 74.2
click at [631, 194] on div "Select a reason" at bounding box center [661, 191] width 316 height 13
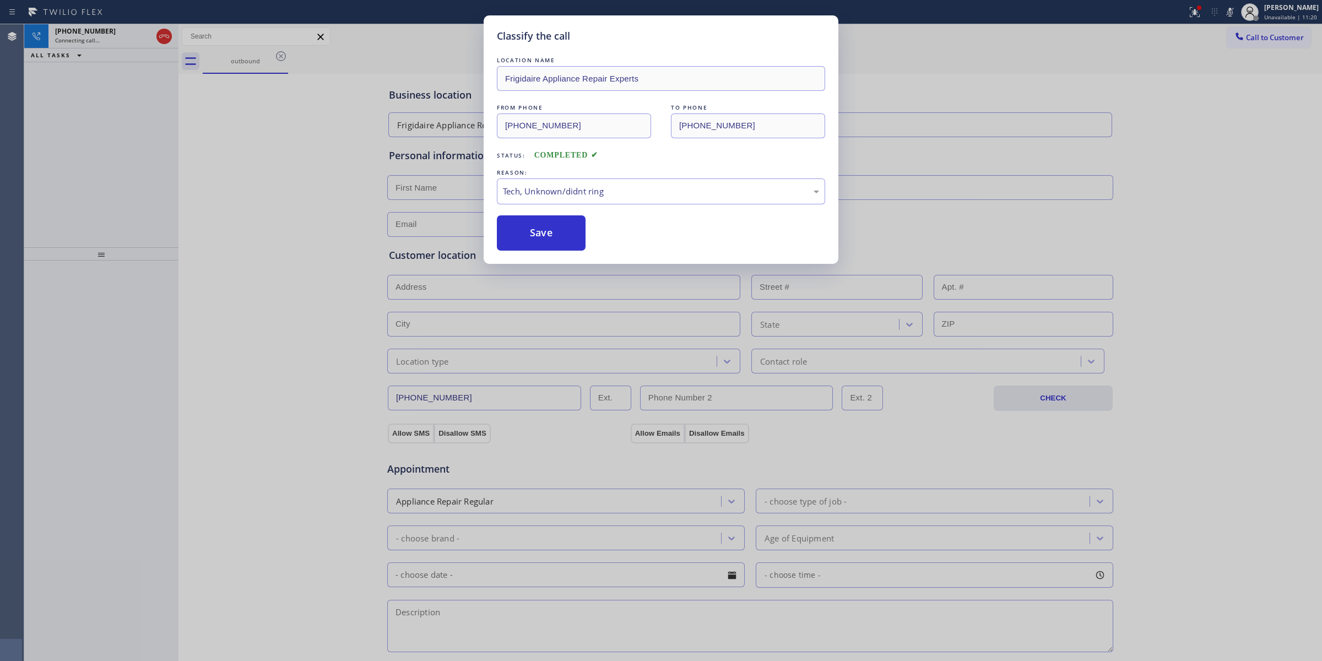
drag, startPoint x: 587, startPoint y: 270, endPoint x: 580, endPoint y: 263, distance: 9.3
drag, startPoint x: 565, startPoint y: 246, endPoint x: 773, endPoint y: 246, distance: 207.7
click at [566, 245] on button "Save" at bounding box center [541, 232] width 89 height 35
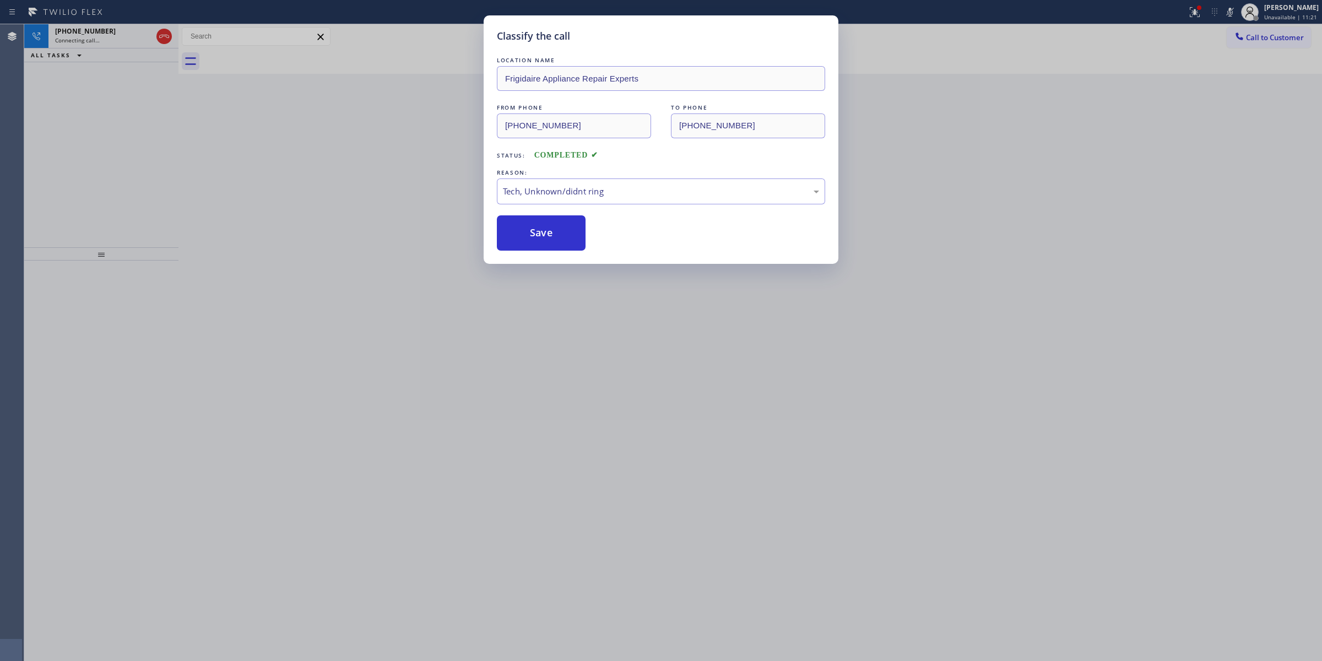
click at [1187, 96] on div "Classify the call LOCATION NAME Frigidaire Appliance Repair Experts FROM PHONE …" at bounding box center [661, 330] width 1322 height 661
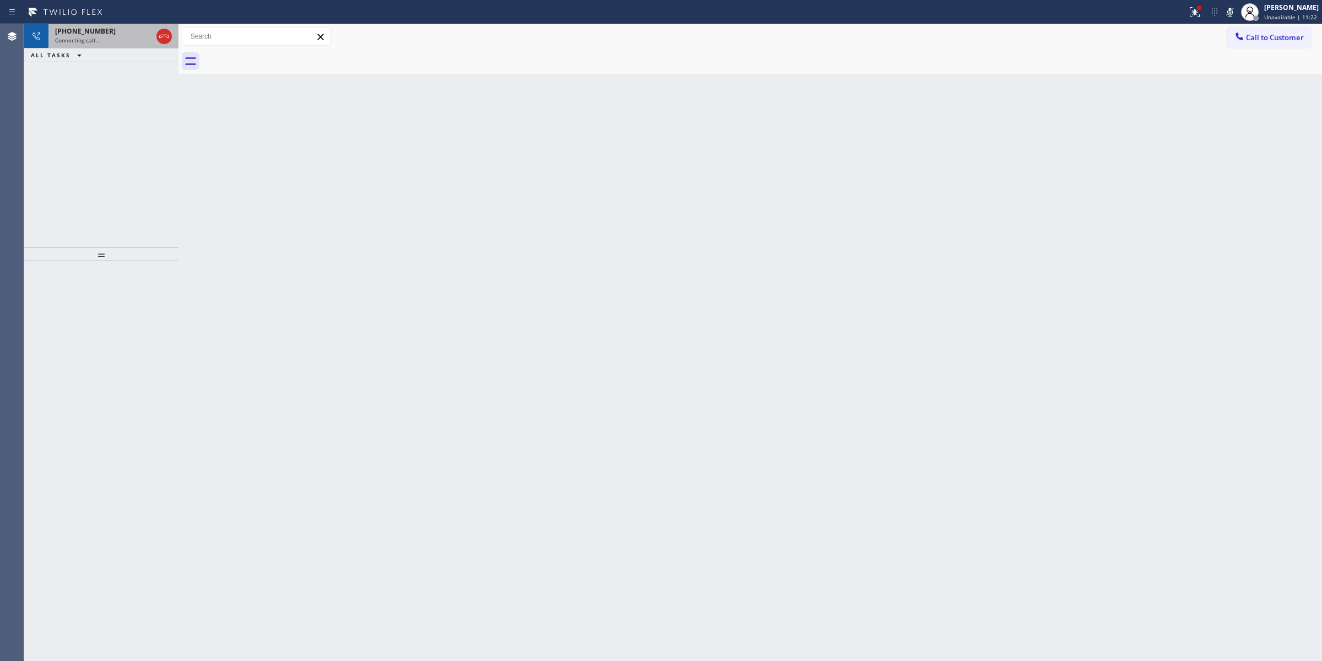
click at [124, 45] on div "[PHONE_NUMBER] Connecting call…" at bounding box center [101, 36] width 106 height 24
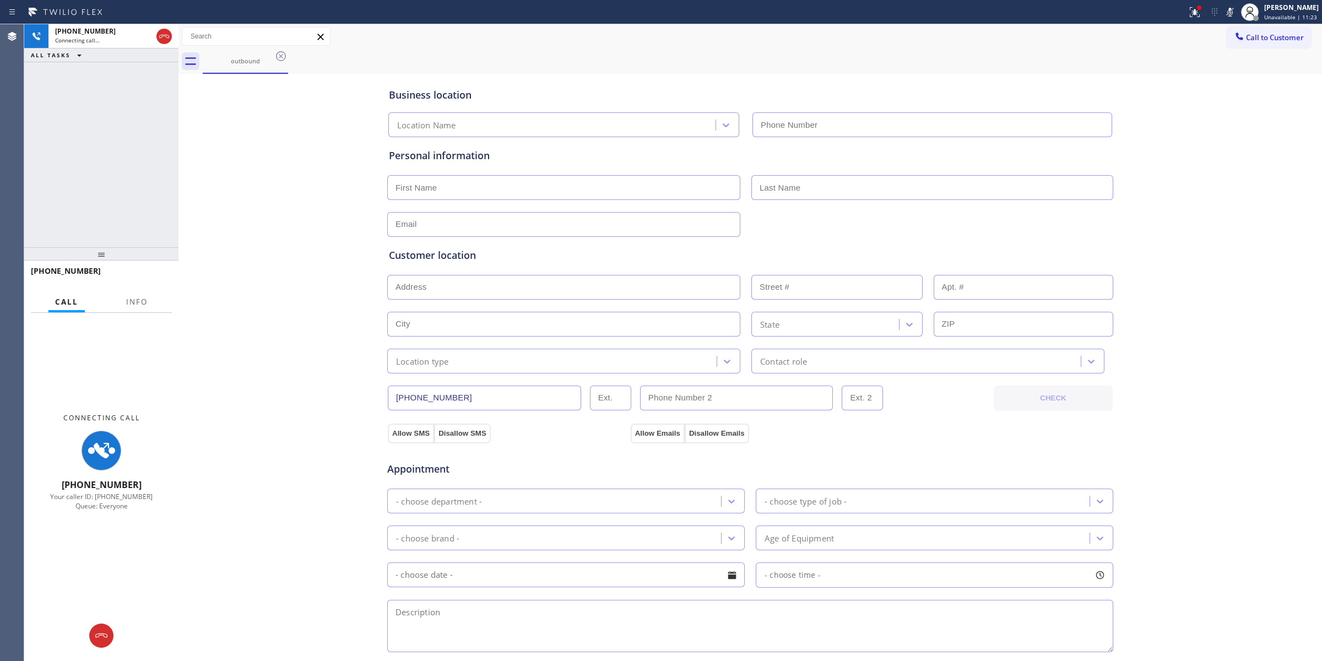
type input "[PHONE_NUMBER]"
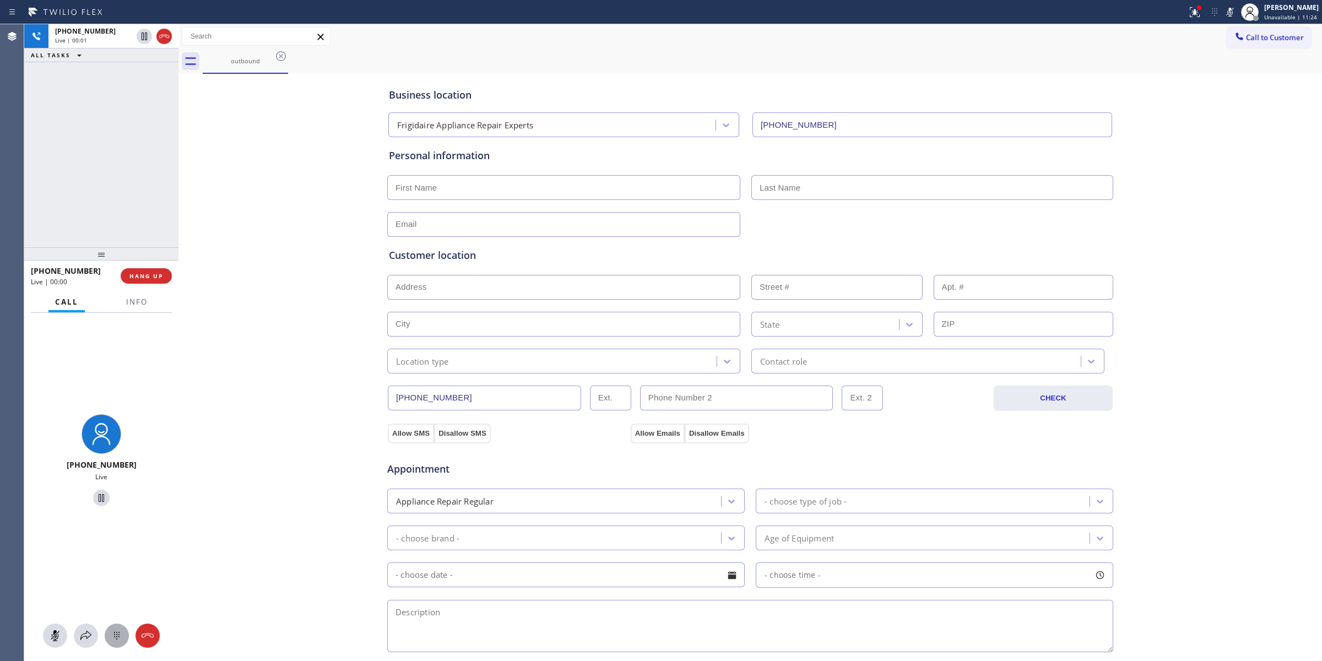
click at [122, 635] on icon at bounding box center [116, 635] width 13 height 13
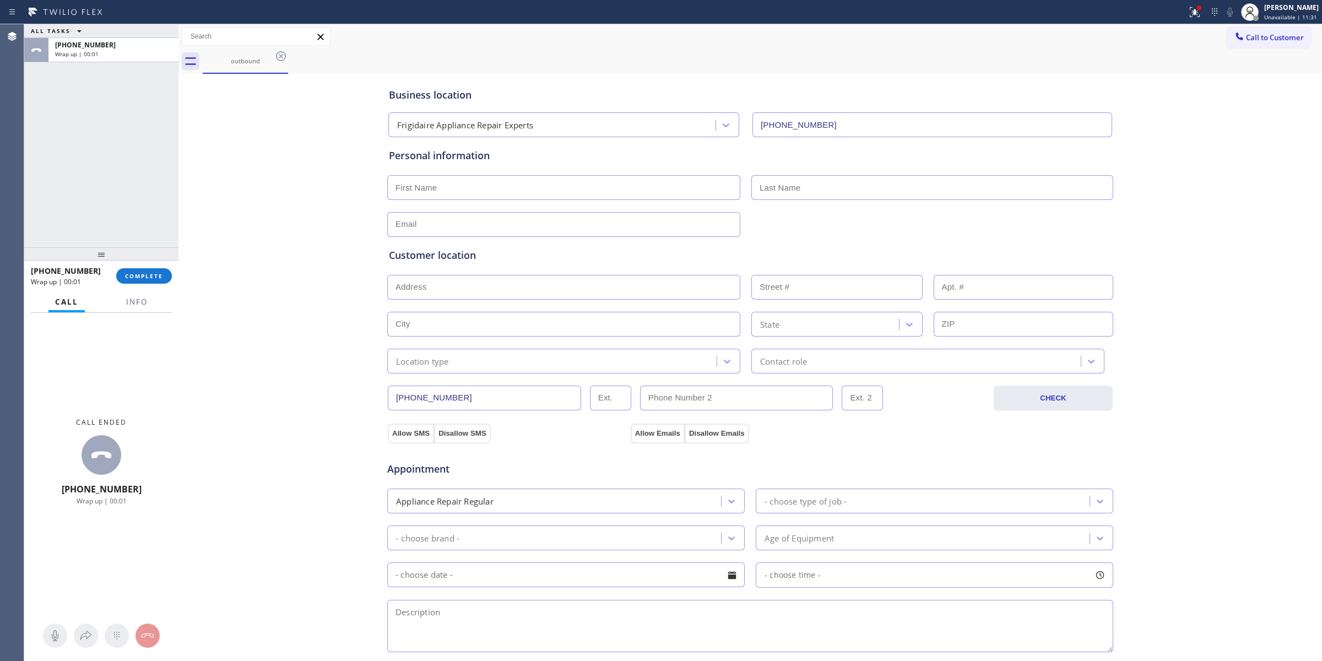
drag, startPoint x: 1273, startPoint y: 103, endPoint x: 1169, endPoint y: 88, distance: 104.6
click at [1264, 99] on div "Business location Frigidaire Appliance Repair Experts [PHONE_NUMBER] Personal i…" at bounding box center [750, 453] width 1138 height 752
click at [145, 261] on div at bounding box center [101, 253] width 154 height 13
click at [147, 265] on div "[PHONE_NUMBER] Wrap up | 00:02 COMPLETE" at bounding box center [101, 276] width 141 height 29
click at [149, 268] on button "COMPLETE" at bounding box center [144, 275] width 56 height 15
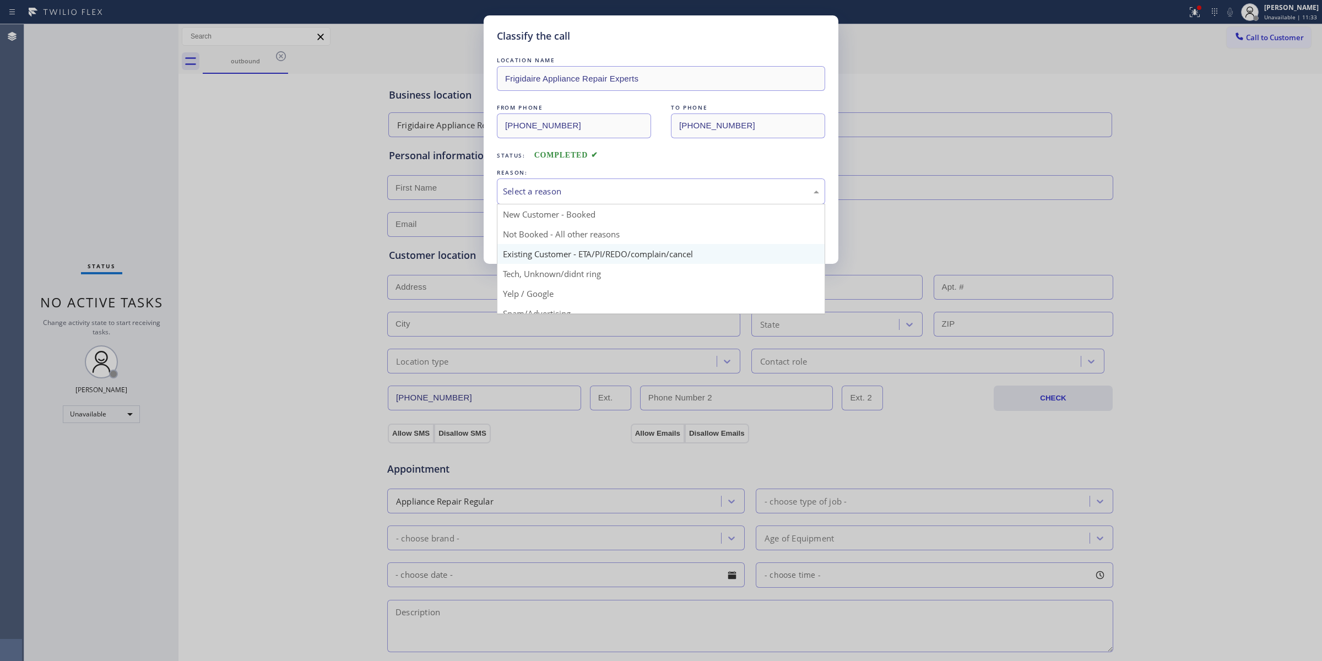
drag, startPoint x: 606, startPoint y: 182, endPoint x: 597, endPoint y: 248, distance: 66.8
click at [606, 192] on div "Select a reason" at bounding box center [661, 191] width 328 height 26
drag, startPoint x: 589, startPoint y: 275, endPoint x: 580, endPoint y: 268, distance: 11.8
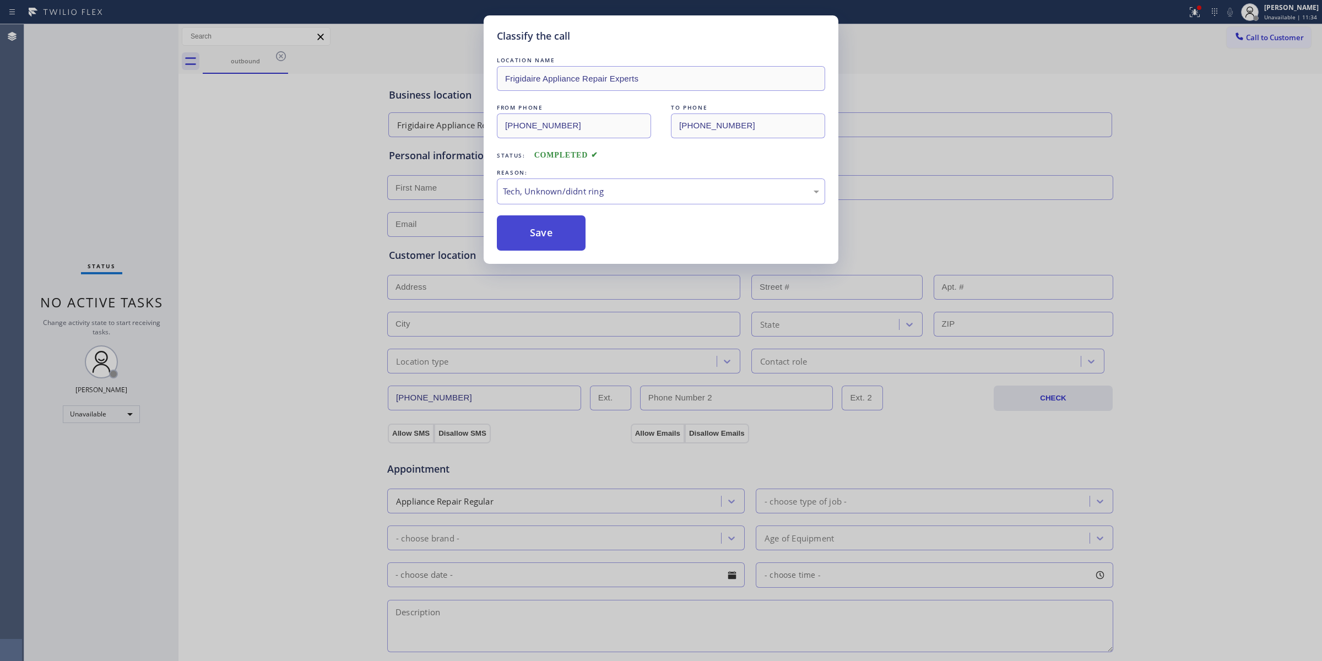
drag, startPoint x: 552, startPoint y: 242, endPoint x: 1160, endPoint y: 45, distance: 639.0
click at [552, 242] on button "Save" at bounding box center [541, 232] width 89 height 35
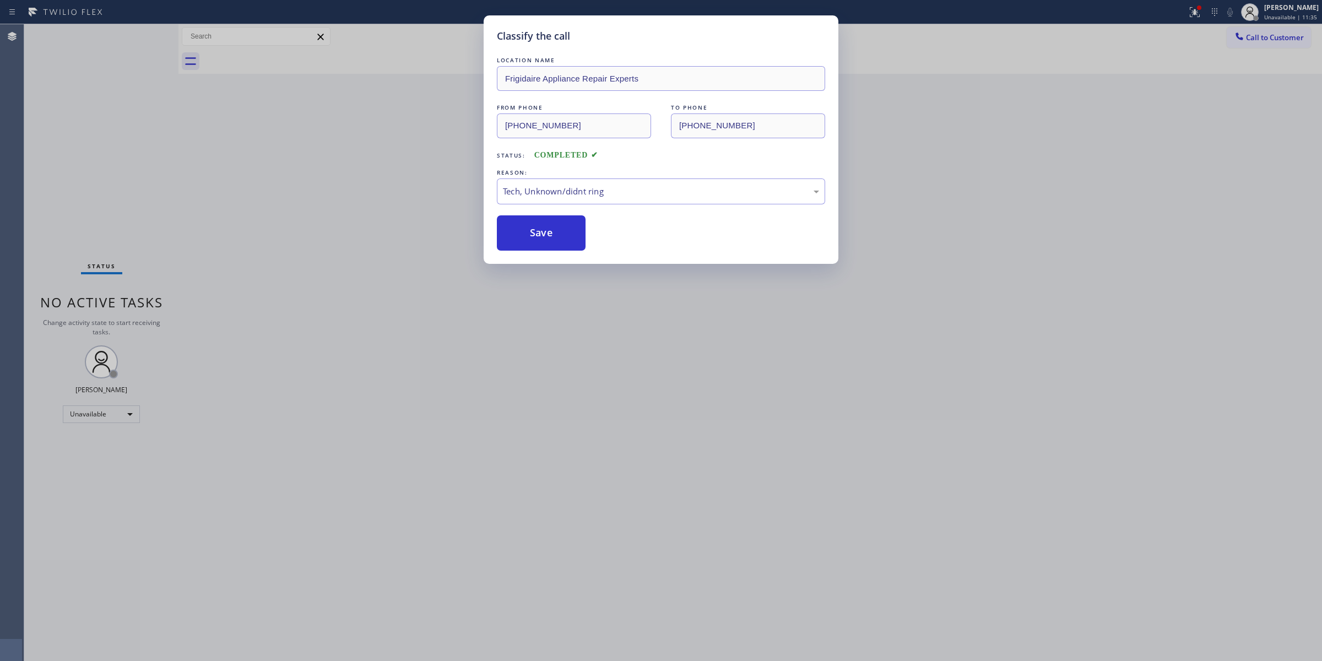
click at [1256, 35] on div "Classify the call LOCATION NAME Frigidaire Appliance Repair Experts FROM PHONE …" at bounding box center [661, 330] width 1322 height 661
click at [1256, 35] on span "Call to Customer" at bounding box center [1275, 37] width 58 height 10
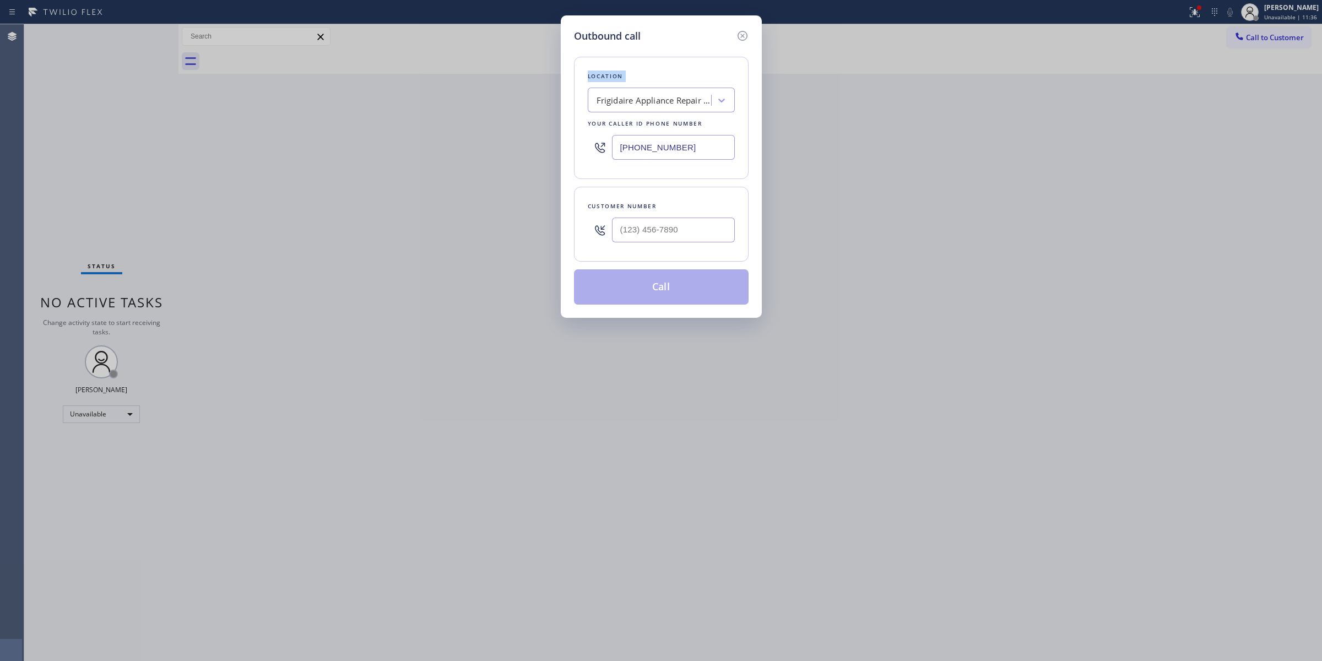
click at [1256, 35] on div "Outbound call Location Frigidaire Appliance Repair Experts Your caller id phone…" at bounding box center [661, 330] width 1322 height 661
paste input "628) 226-2194"
click at [664, 236] on input "[PHONE_NUMBER]" at bounding box center [673, 230] width 123 height 25
type input "[PHONE_NUMBER]"
click at [675, 281] on button "Call" at bounding box center [661, 286] width 175 height 35
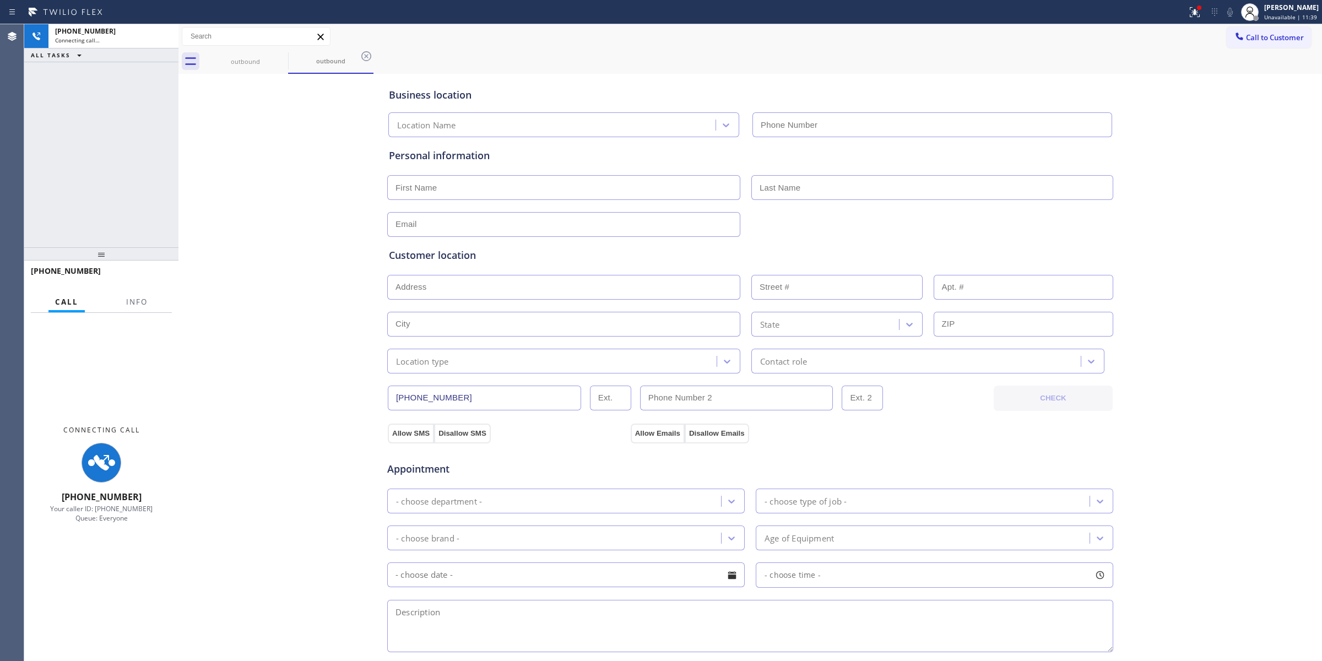
type input "[PHONE_NUMBER]"
drag, startPoint x: 1195, startPoint y: 113, endPoint x: 1217, endPoint y: 62, distance: 55.3
click at [1205, 96] on div "Business location Frigidaire Appliance Repair Experts [PHONE_NUMBER] Personal i…" at bounding box center [750, 453] width 1138 height 752
click at [277, 52] on icon at bounding box center [280, 56] width 13 height 13
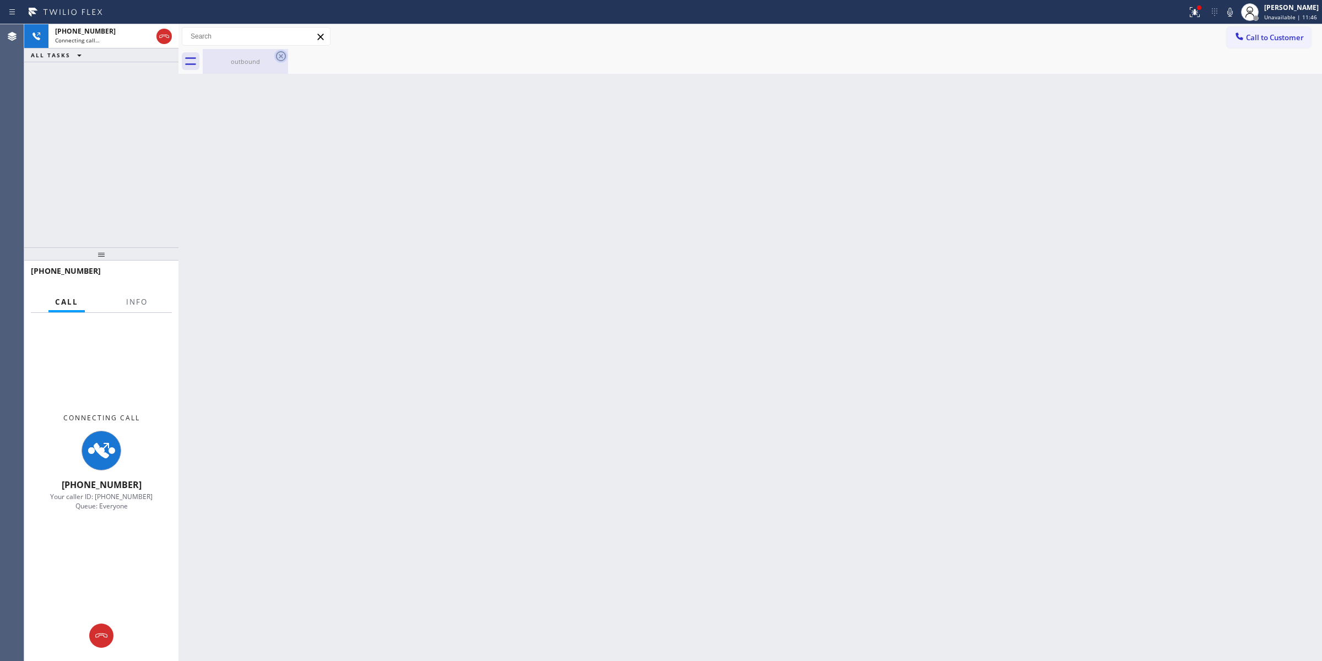
click at [282, 59] on icon at bounding box center [280, 56] width 13 height 13
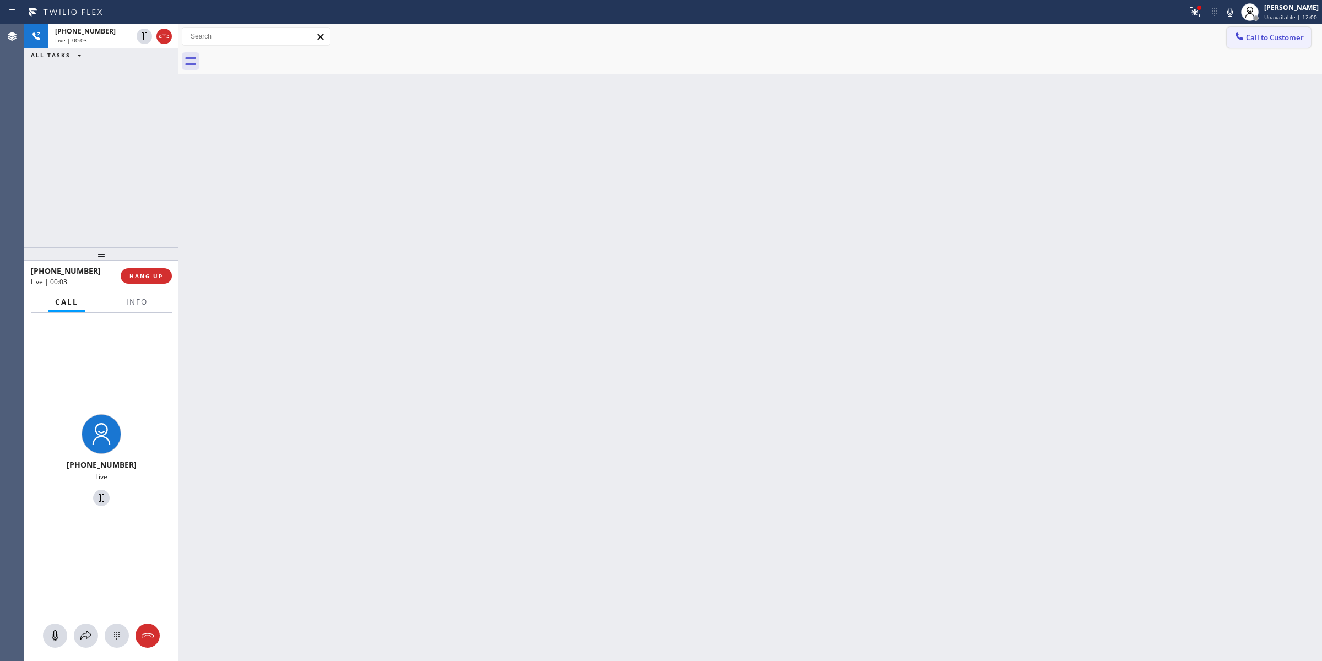
click at [1271, 33] on span "Call to Customer" at bounding box center [1275, 37] width 58 height 10
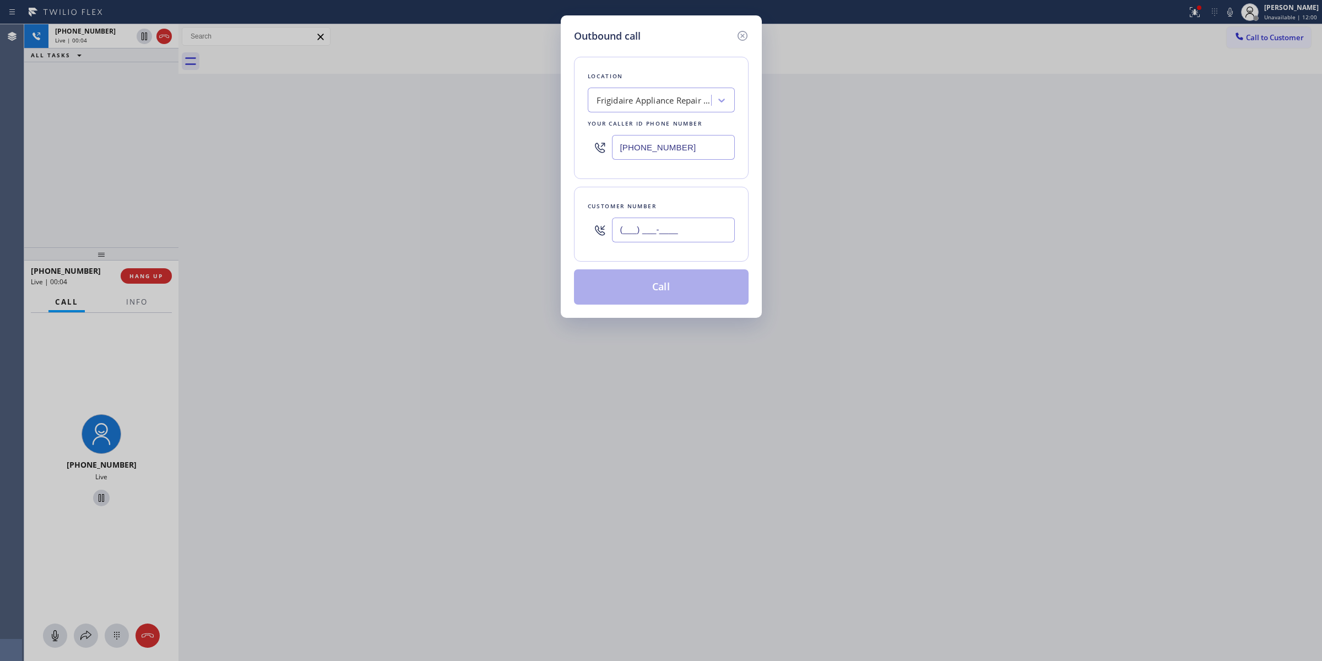
paste input "564) 201-6330"
click at [692, 223] on input "[PHONE_NUMBER]" at bounding box center [673, 230] width 123 height 25
type input "[PHONE_NUMBER]"
click at [676, 75] on div "Location" at bounding box center [661, 77] width 147 height 12
click at [676, 100] on div "Frigidaire Appliance Repair Experts" at bounding box center [655, 100] width 116 height 13
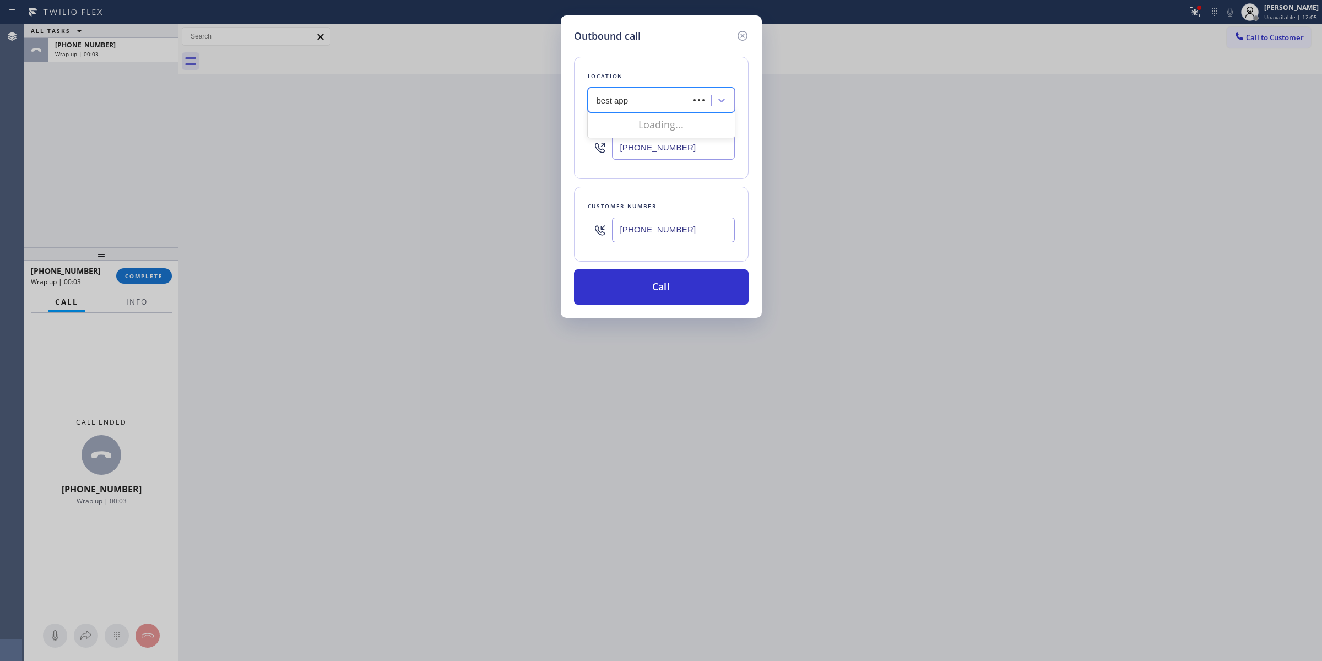
type input "best appl"
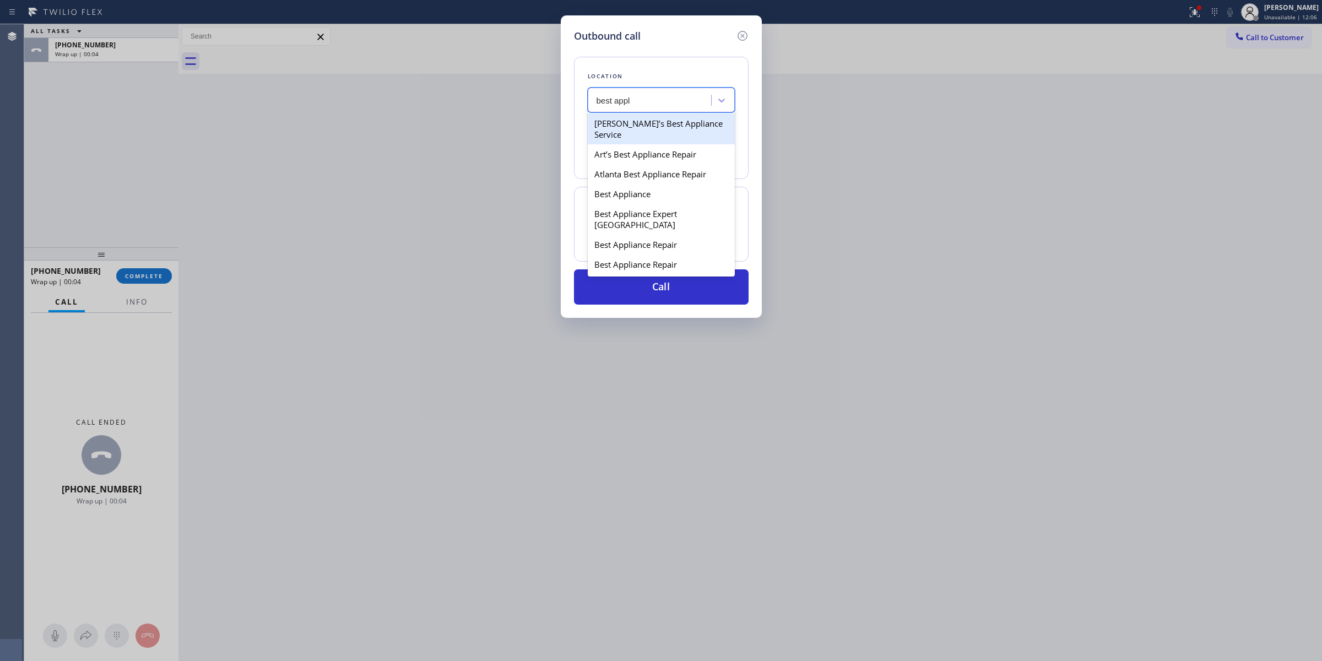
click at [646, 147] on div "Art’s Best Appliance Repair" at bounding box center [661, 154] width 147 height 20
type input "[PHONE_NUMBER]"
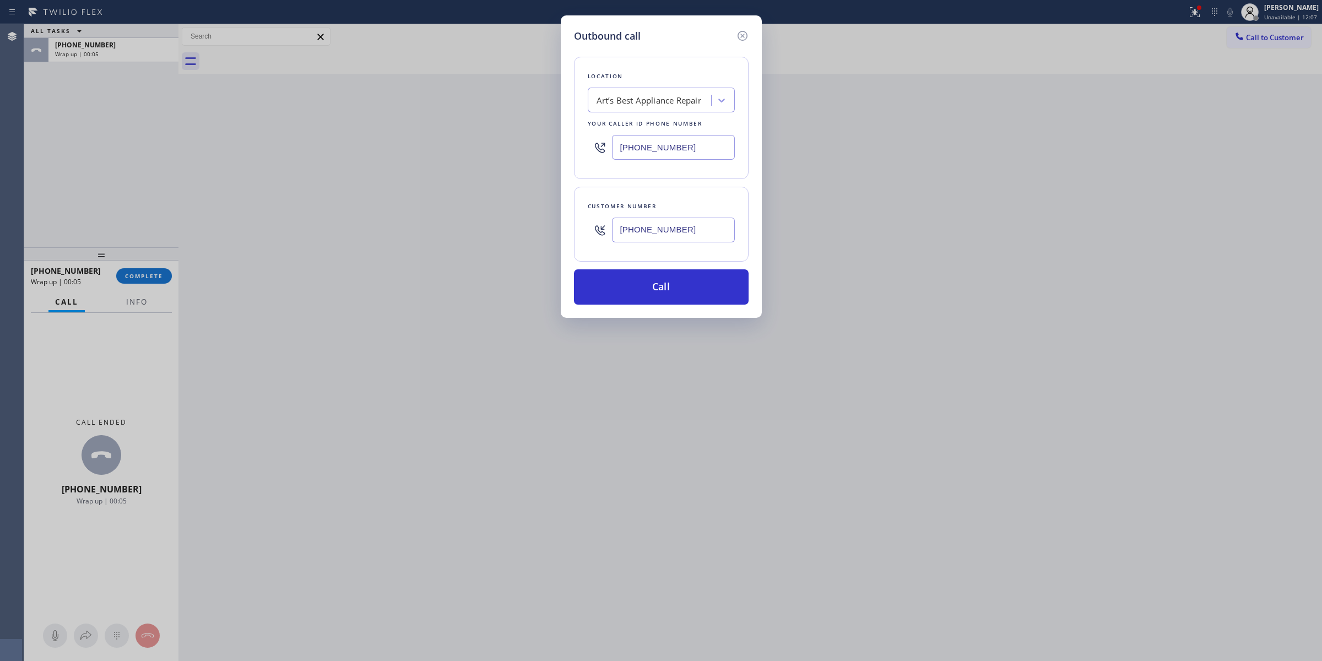
click at [647, 229] on input "[PHONE_NUMBER]" at bounding box center [673, 230] width 123 height 25
click at [647, 232] on input "[PHONE_NUMBER]" at bounding box center [673, 230] width 123 height 25
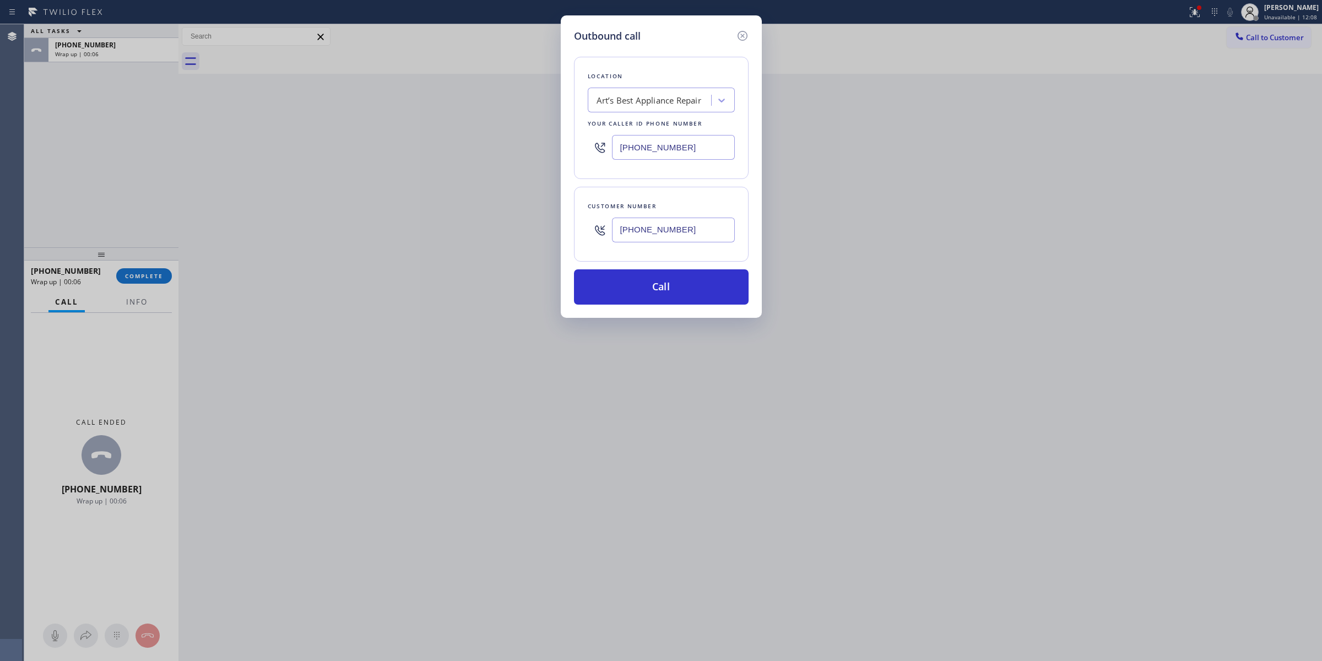
click at [647, 232] on input "[PHONE_NUMBER]" at bounding box center [673, 230] width 123 height 25
click at [647, 279] on button "Call" at bounding box center [661, 286] width 175 height 35
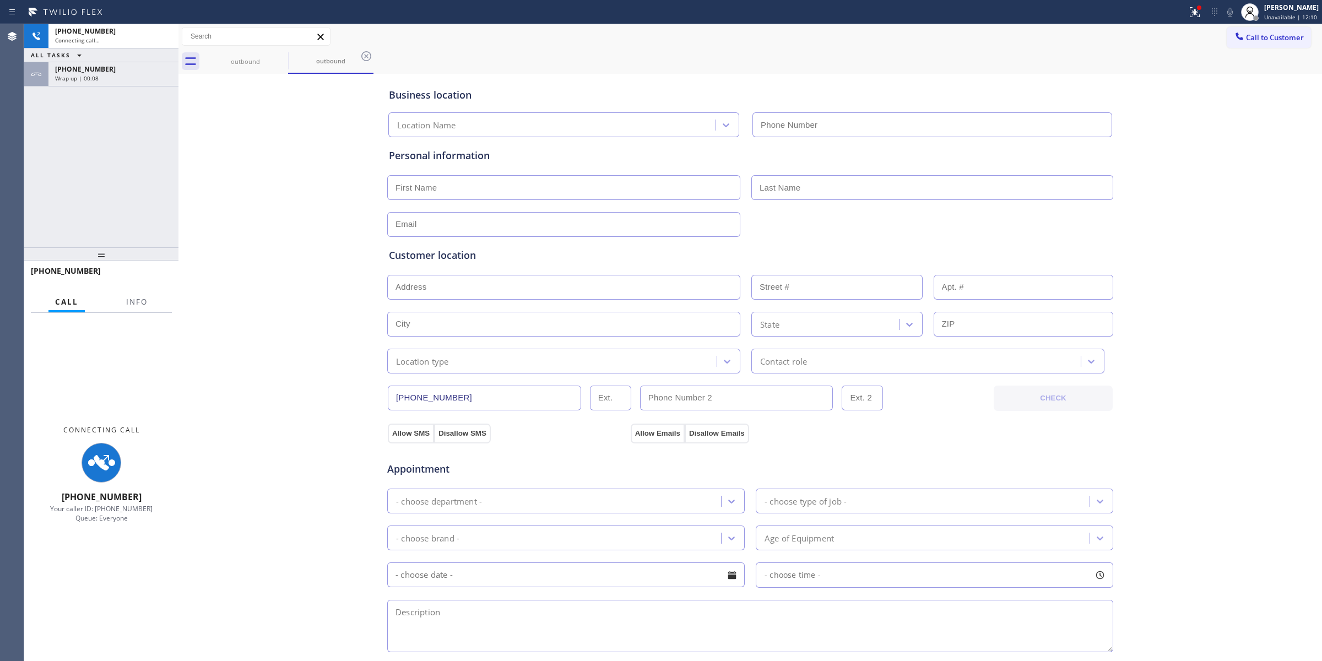
drag, startPoint x: 1188, startPoint y: 125, endPoint x: 1190, endPoint y: 117, distance: 8.6
click at [1189, 121] on div "Business location Location Name Personal information Customer location >> ADD N…" at bounding box center [750, 453] width 1138 height 752
type input "[PHONE_NUMBER]"
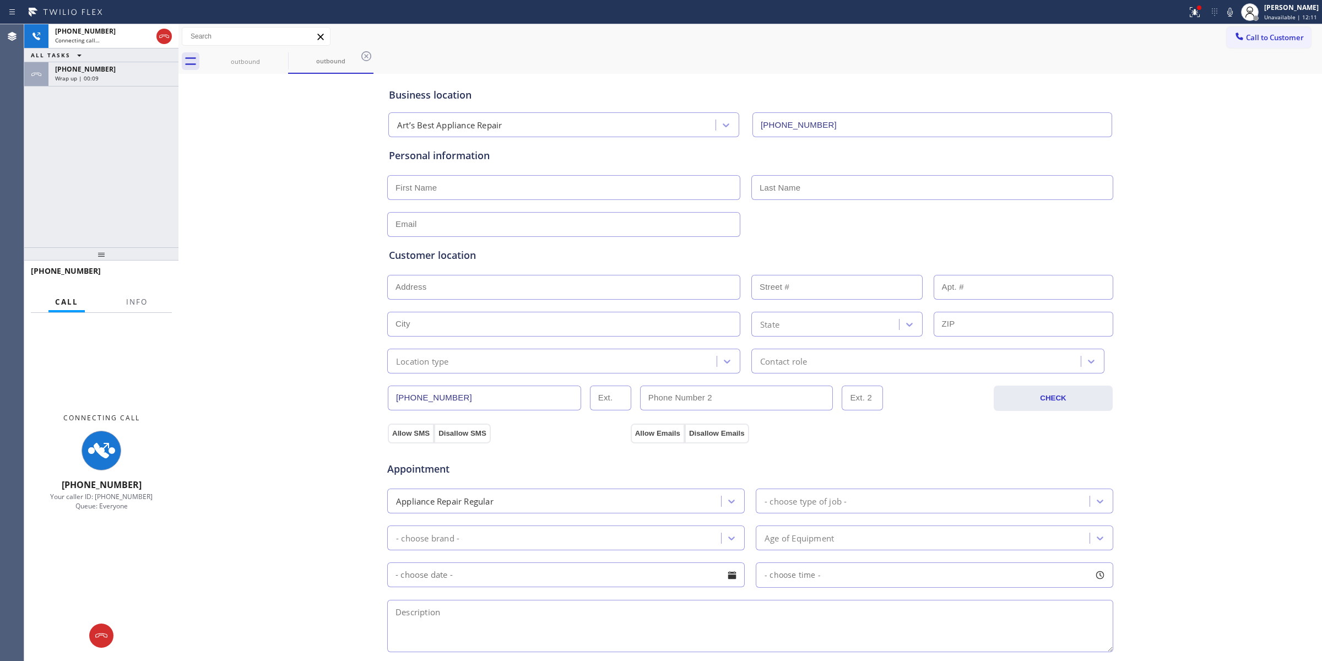
click at [1237, 8] on icon at bounding box center [1229, 12] width 13 height 13
click at [143, 77] on div "Wrap up | 00:11" at bounding box center [113, 78] width 117 height 8
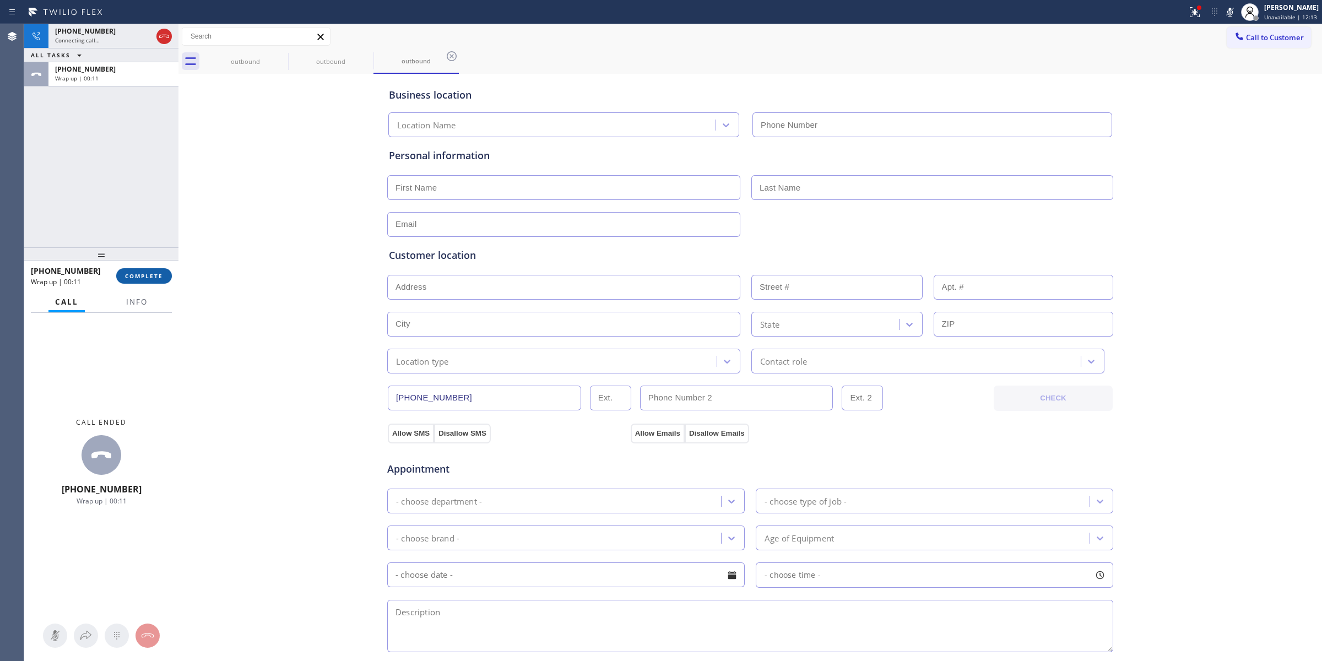
type input "[PHONE_NUMBER]"
click at [161, 272] on span "COMPLETE" at bounding box center [144, 276] width 38 height 8
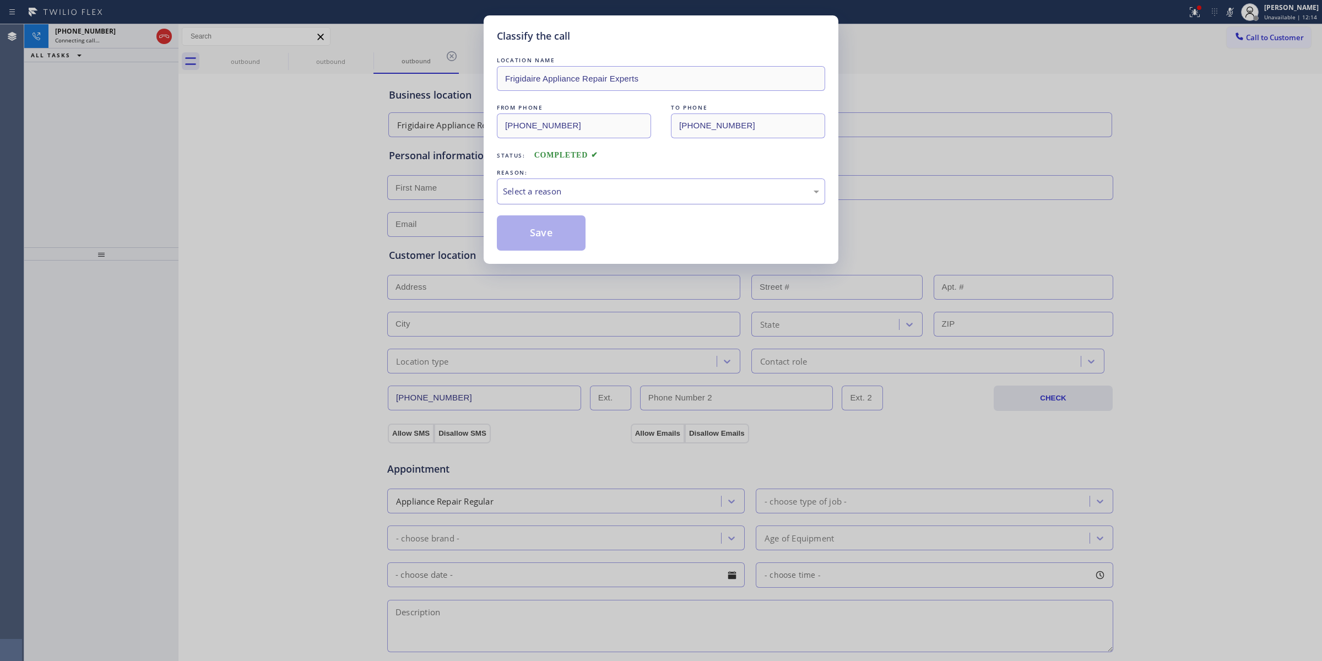
click at [570, 193] on div "Select a reason" at bounding box center [661, 191] width 316 height 13
click at [537, 231] on button "Save" at bounding box center [541, 232] width 89 height 35
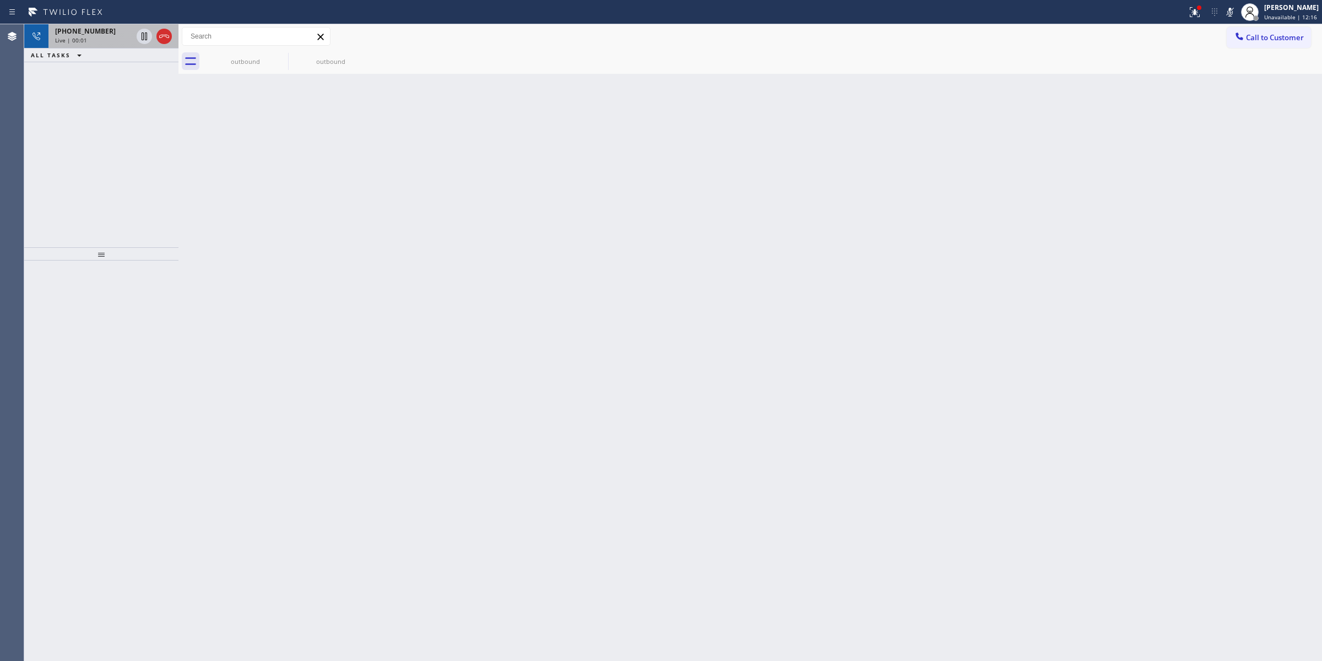
click at [93, 46] on div "[PHONE_NUMBER] Live | 00:01" at bounding box center [91, 36] width 86 height 24
click at [92, 36] on div "Live | 00:01" at bounding box center [93, 40] width 77 height 8
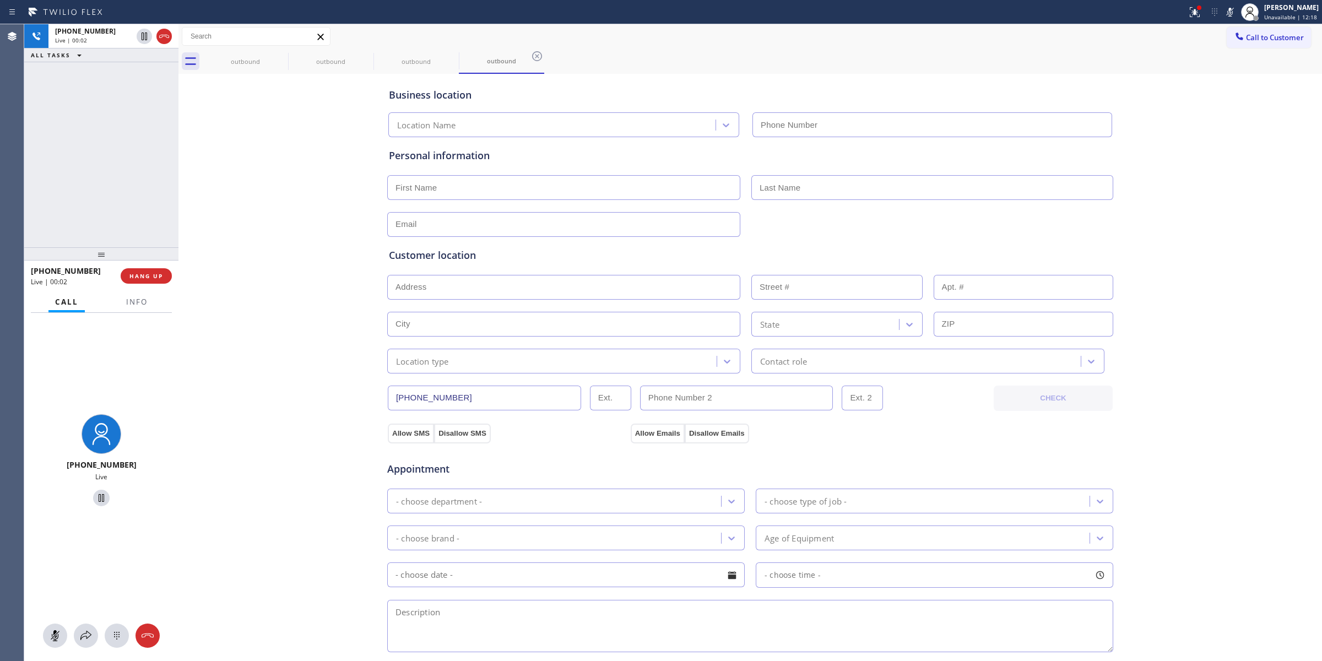
click at [108, 651] on div "[PHONE_NUMBER] Live" at bounding box center [101, 487] width 154 height 348
type input "[PHONE_NUMBER]"
click at [120, 643] on button at bounding box center [117, 636] width 24 height 24
click at [1266, 37] on span "Call to Customer" at bounding box center [1275, 37] width 58 height 10
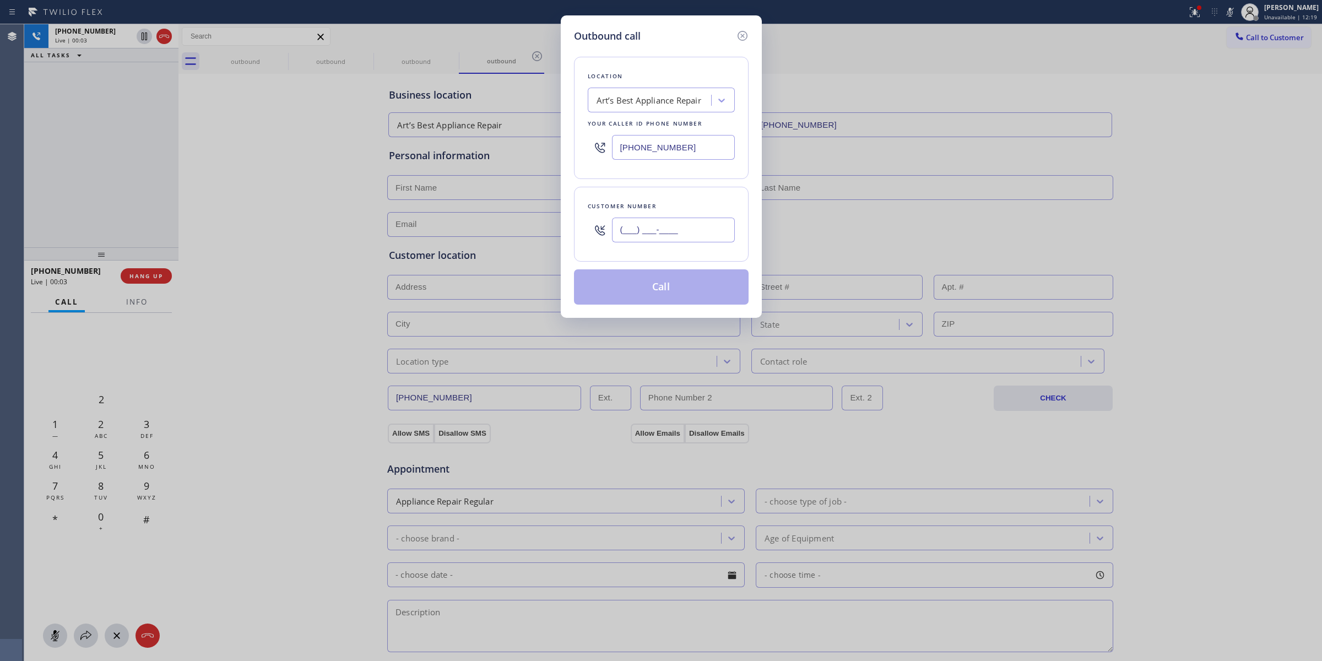
paste input "564) 201-6330"
click at [681, 232] on input "(___) ___-____" at bounding box center [673, 230] width 123 height 25
type input "[PHONE_NUMBER]"
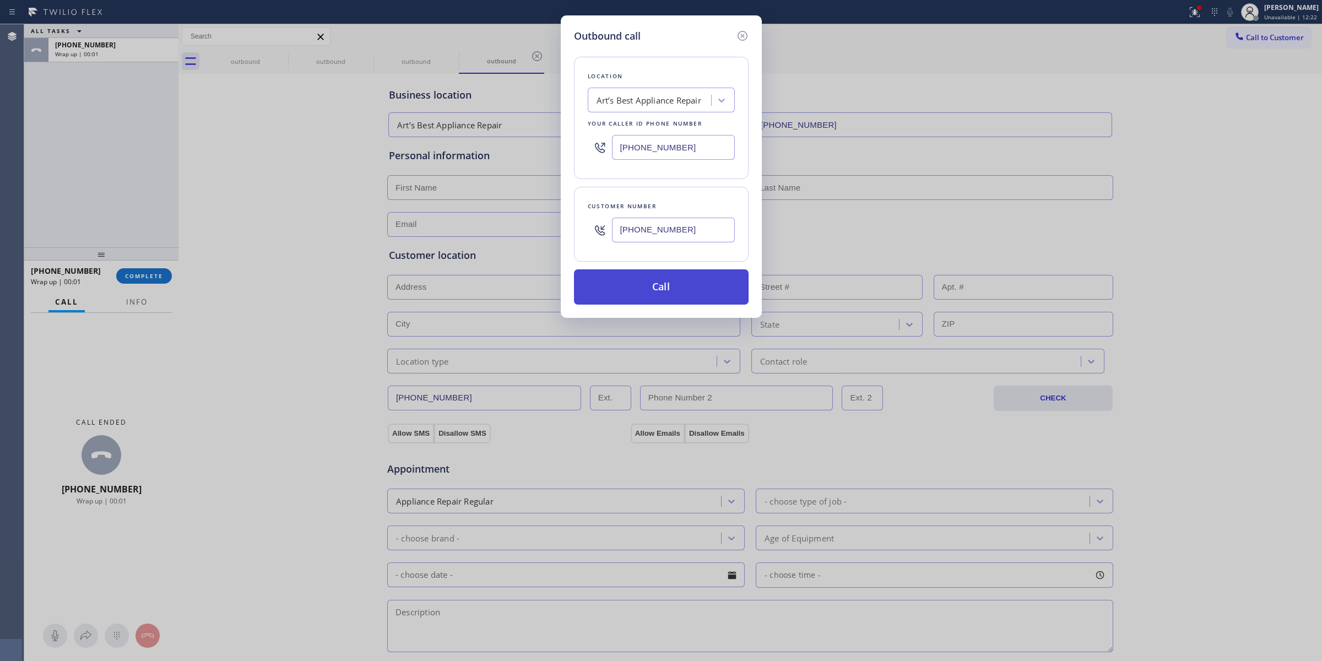
click at [583, 281] on button "Call" at bounding box center [661, 286] width 175 height 35
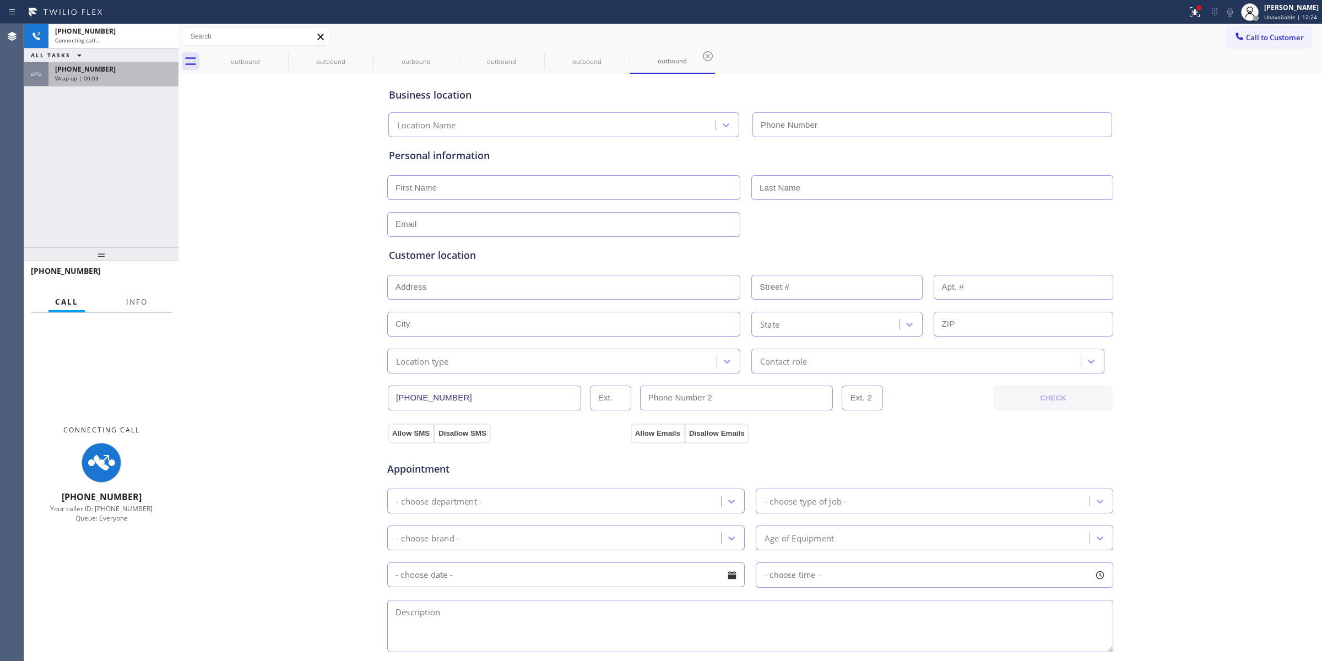
click at [122, 66] on div "[PHONE_NUMBER]" at bounding box center [113, 68] width 117 height 9
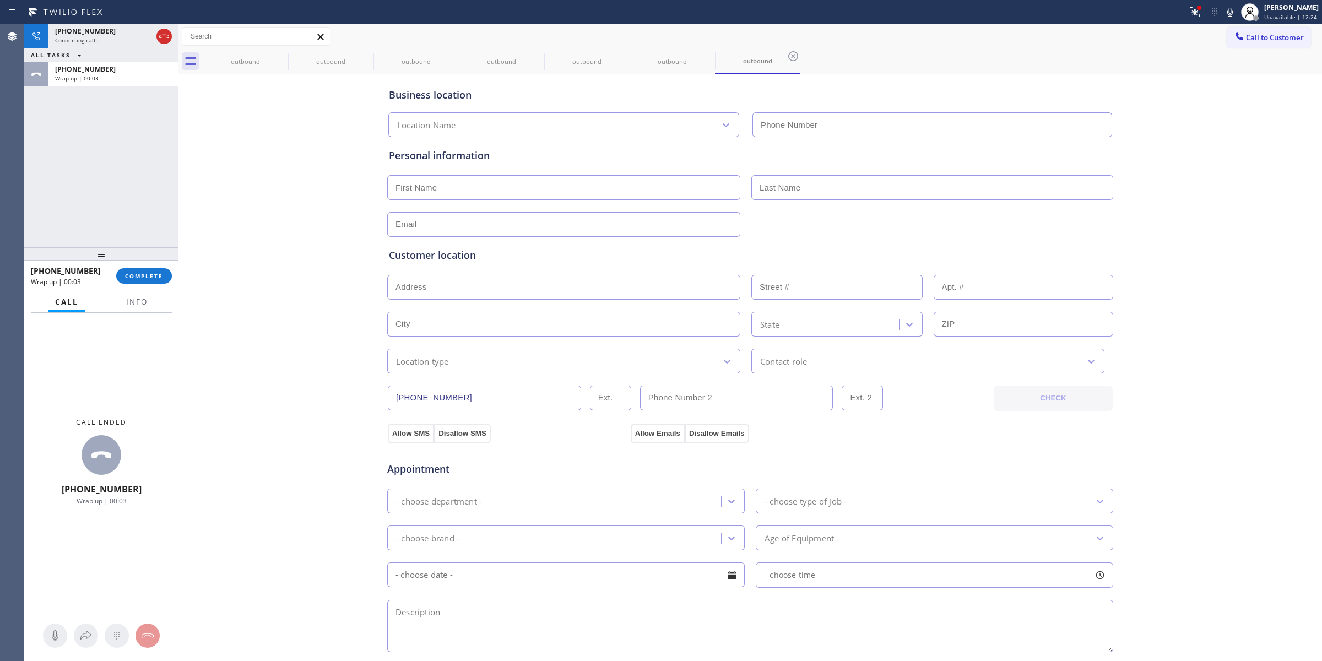
click at [154, 286] on div "[PHONE_NUMBER] Wrap up | 00:03 COMPLETE" at bounding box center [101, 276] width 141 height 29
click at [156, 279] on button "COMPLETE" at bounding box center [144, 275] width 56 height 15
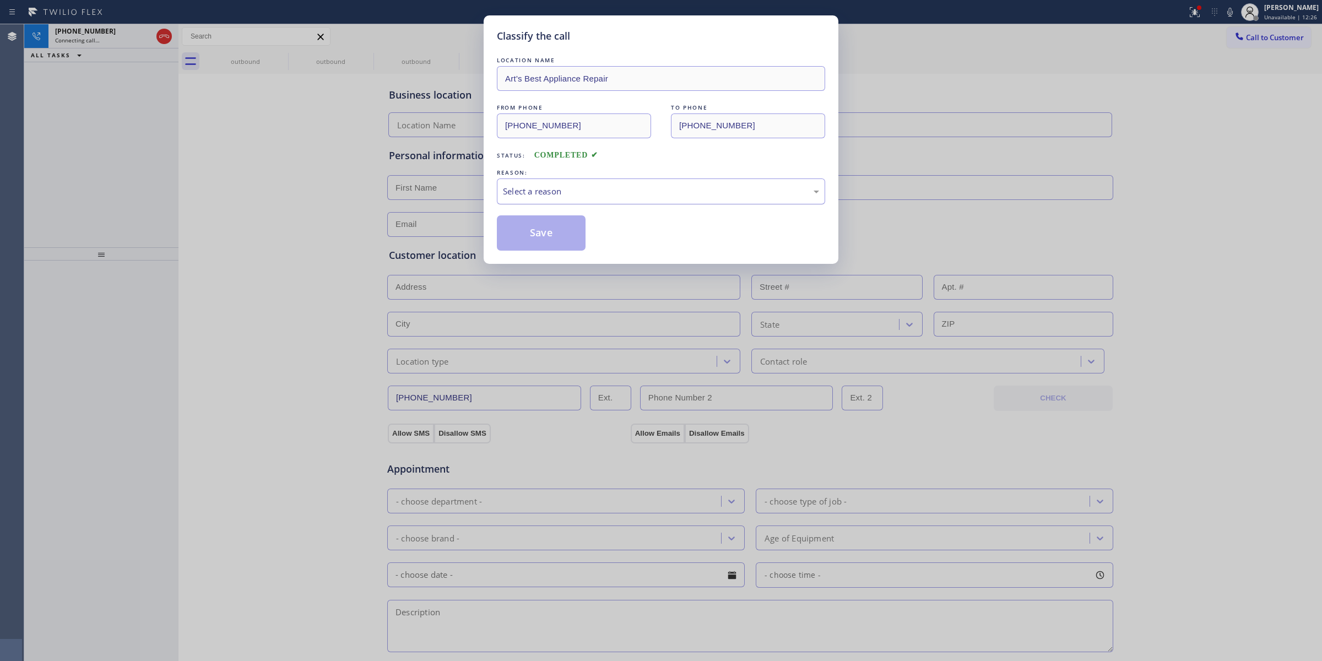
type input "[PHONE_NUMBER]"
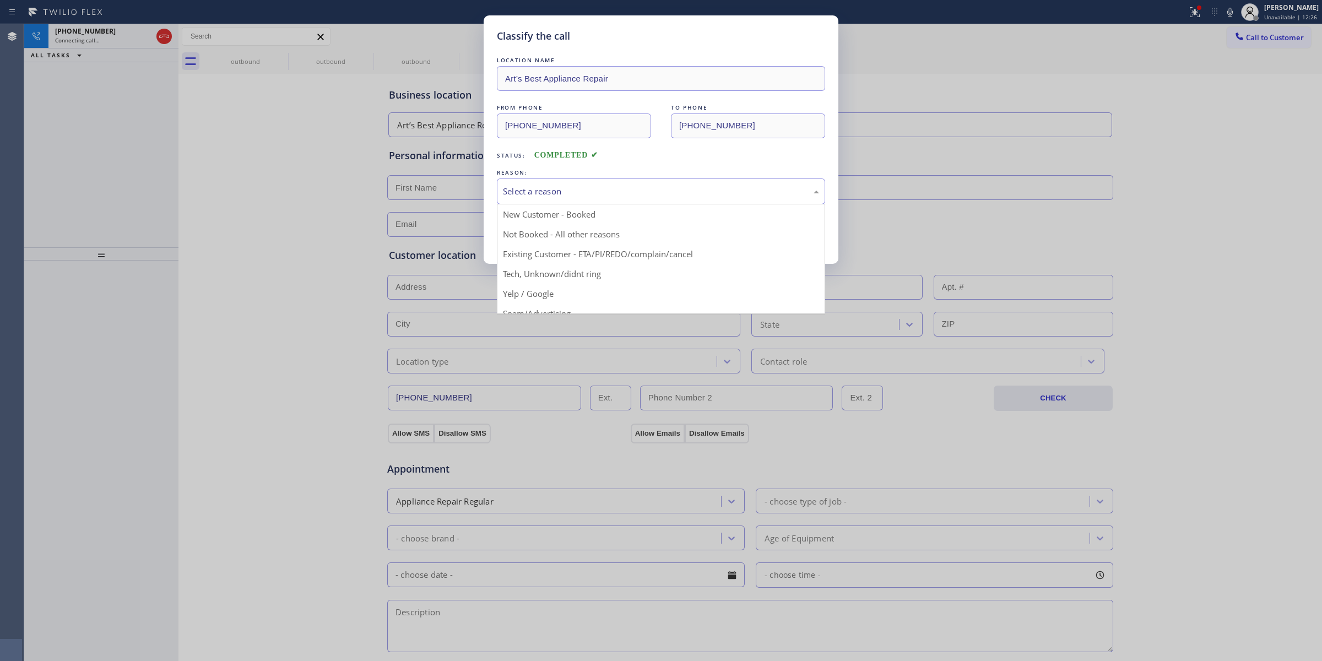
click at [681, 192] on div "Select a reason" at bounding box center [661, 191] width 316 height 13
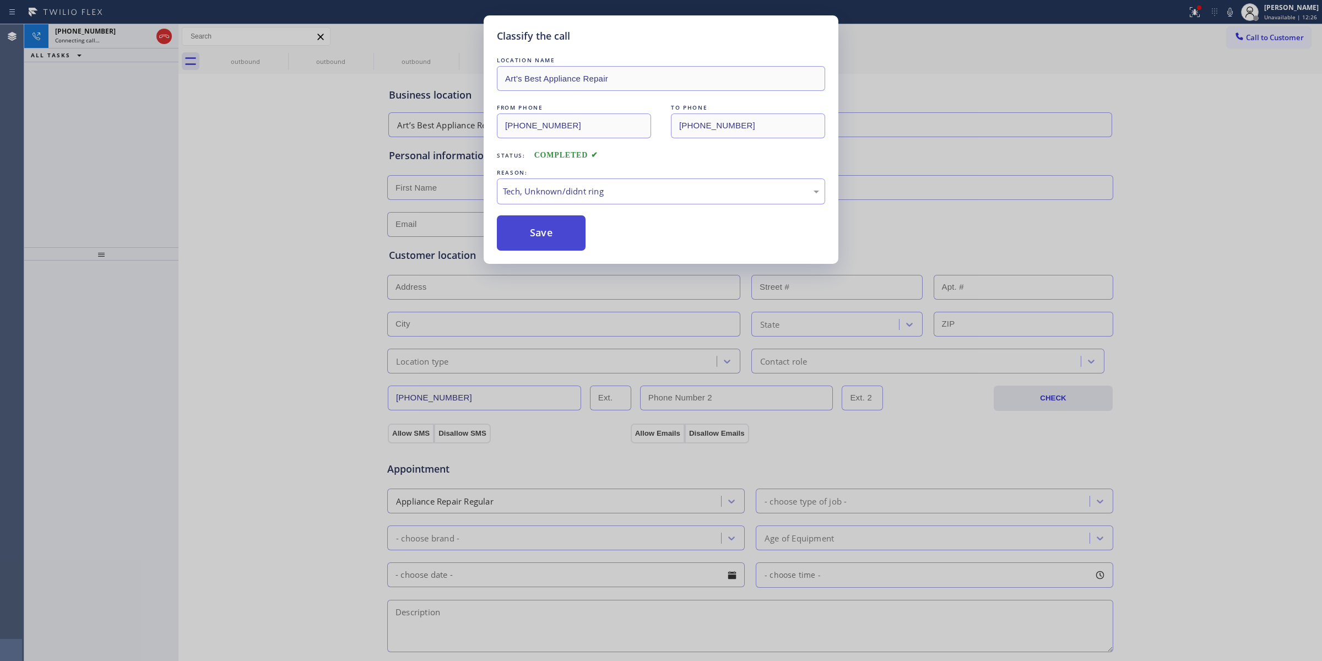
click at [566, 226] on button "Save" at bounding box center [541, 232] width 89 height 35
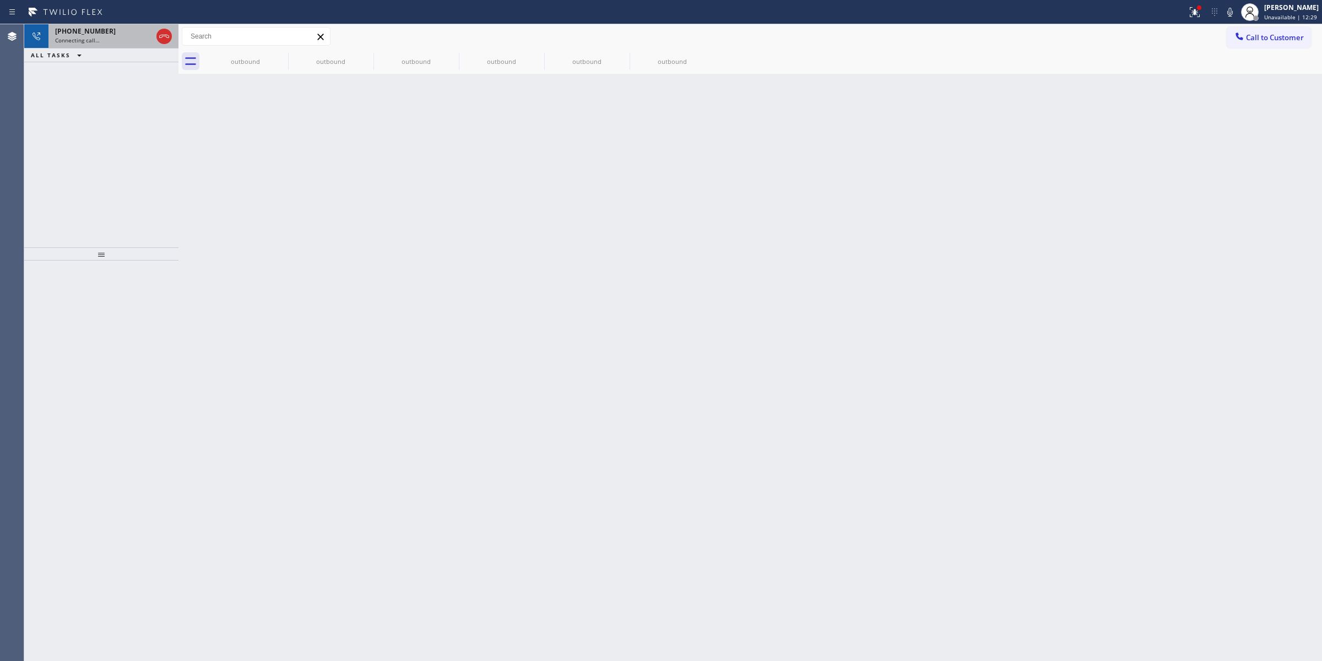
click at [112, 32] on div "[PHONE_NUMBER]" at bounding box center [103, 30] width 97 height 9
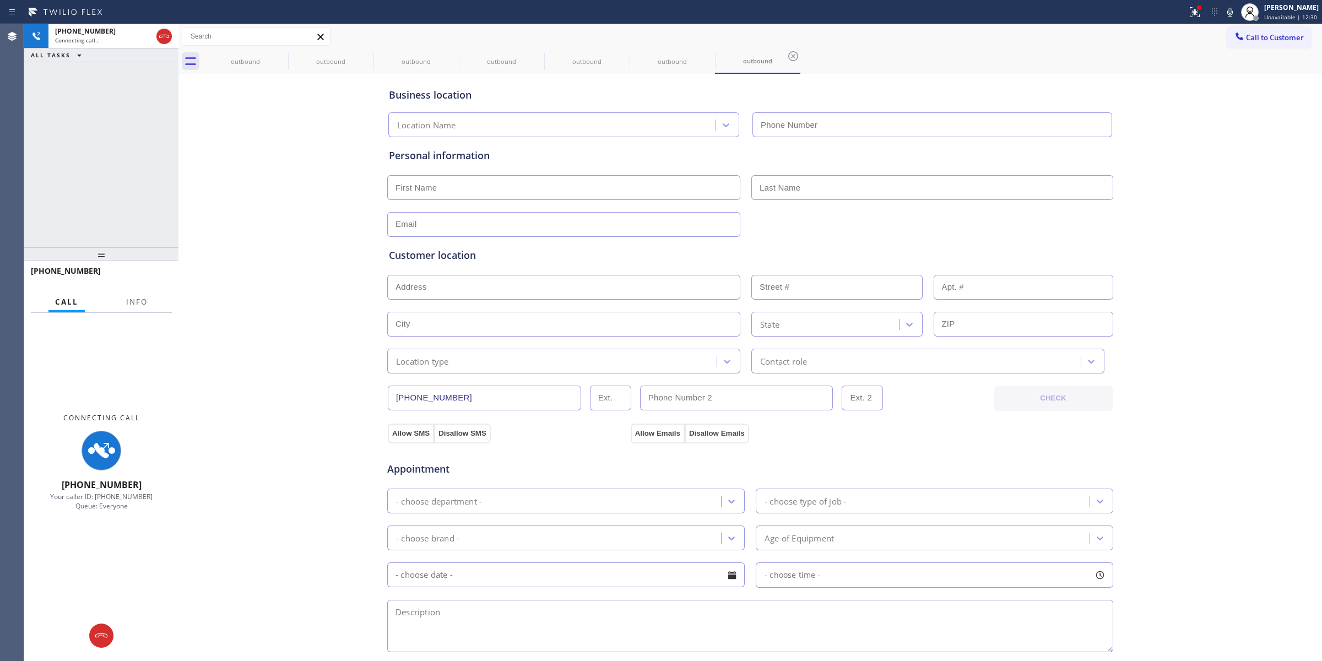
type input "[PHONE_NUMBER]"
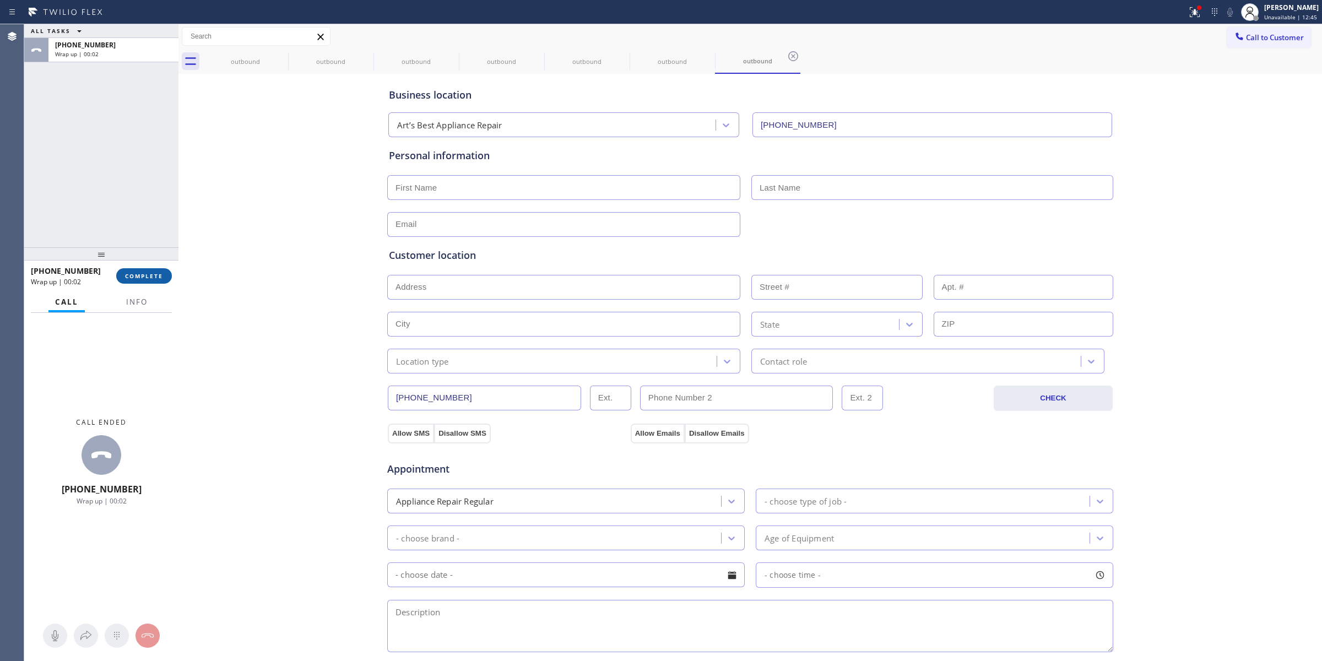
click at [142, 276] on span "COMPLETE" at bounding box center [144, 276] width 38 height 8
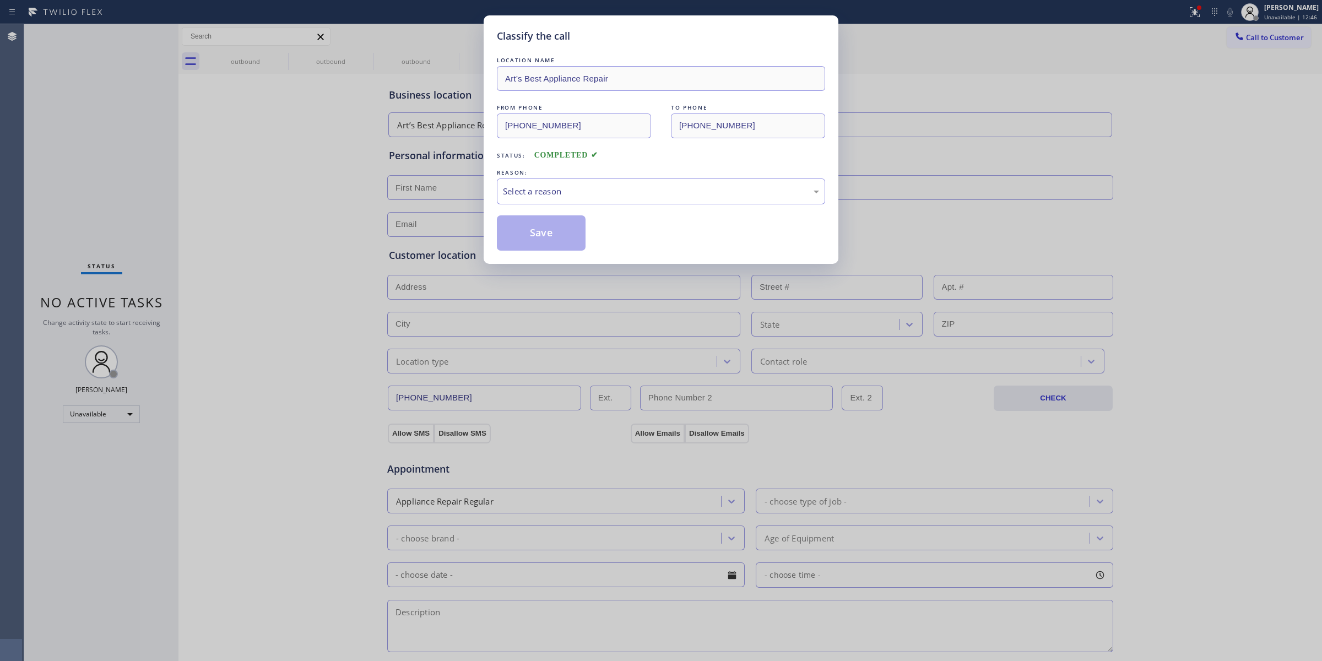
click at [638, 176] on div "REASON:" at bounding box center [661, 173] width 328 height 12
drag, startPoint x: 633, startPoint y: 191, endPoint x: 627, endPoint y: 201, distance: 12.4
click at [632, 192] on div "Select a reason" at bounding box center [661, 191] width 316 height 13
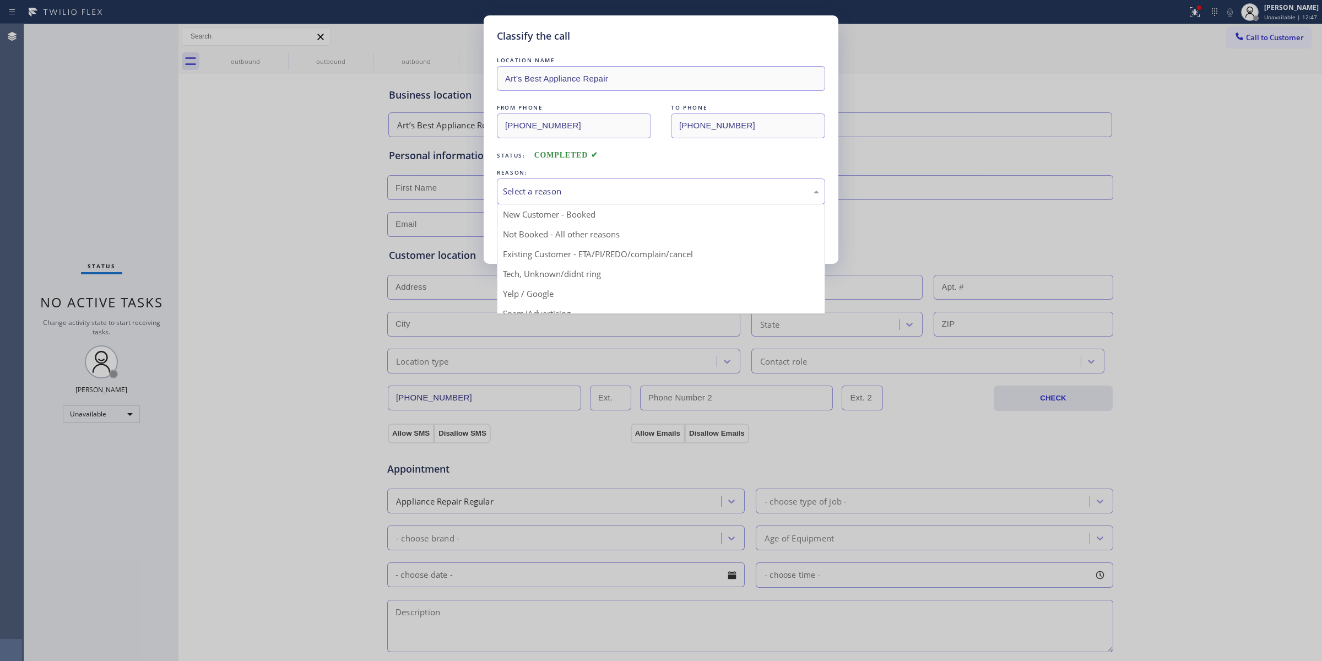
drag, startPoint x: 577, startPoint y: 277, endPoint x: 554, endPoint y: 234, distance: 48.6
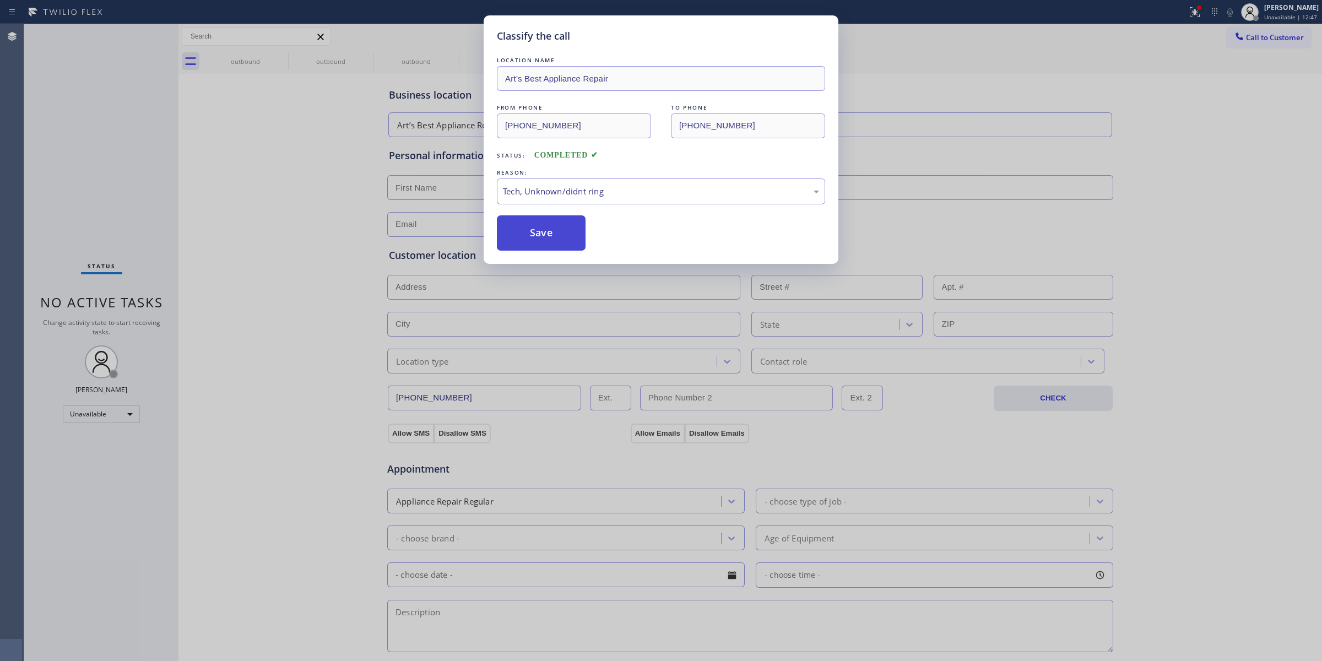
click at [549, 225] on button "Save" at bounding box center [541, 232] width 89 height 35
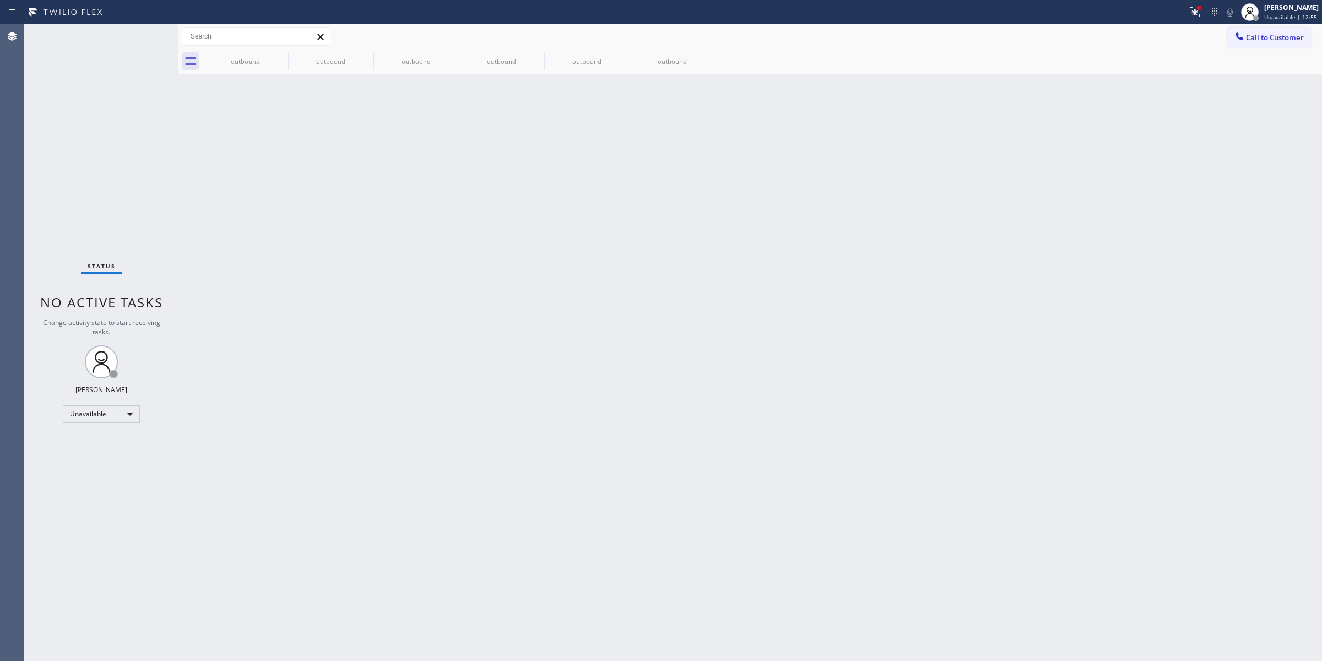
drag, startPoint x: 528, startPoint y: 158, endPoint x: 905, endPoint y: 66, distance: 388.4
click at [533, 158] on div "Back to Dashboard Change Sender ID Customers Technicians Select a contact Outbo…" at bounding box center [750, 342] width 1144 height 637
click at [1274, 36] on span "Call to Customer" at bounding box center [1275, 37] width 58 height 10
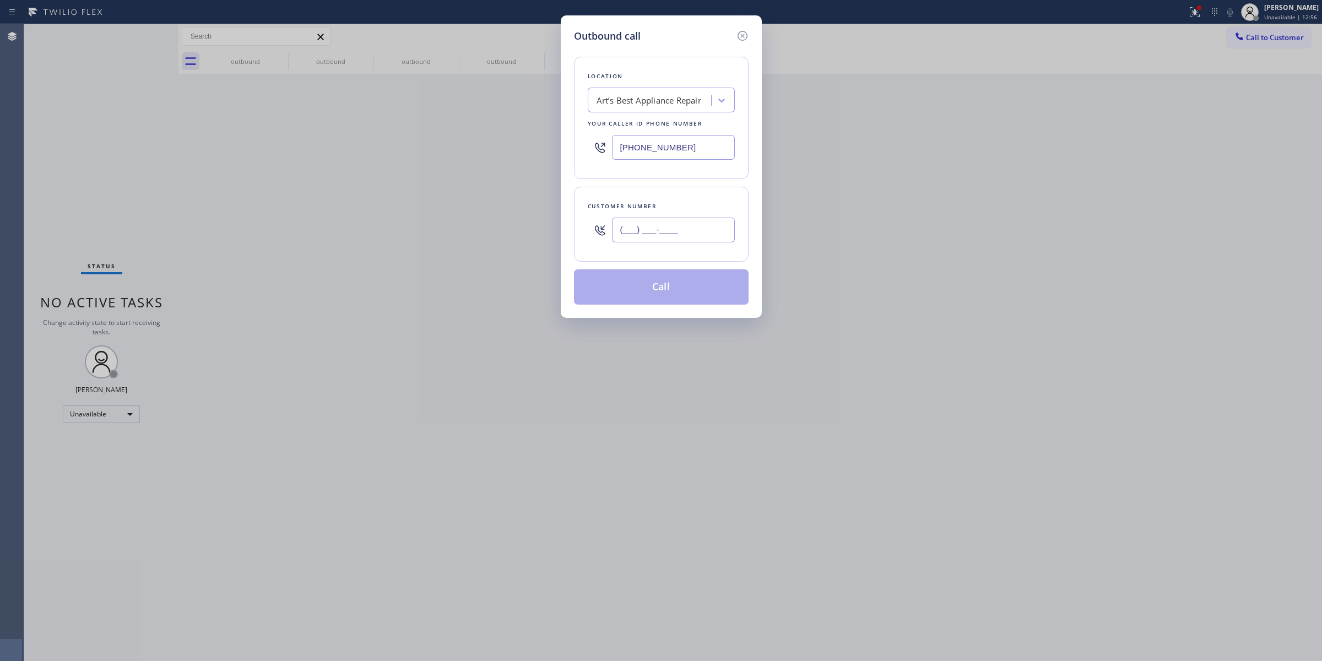
paste input "979) 921-7766"
drag, startPoint x: 665, startPoint y: 232, endPoint x: 679, endPoint y: 132, distance: 101.3
click at [665, 226] on input "[PHONE_NUMBER]" at bounding box center [673, 230] width 123 height 25
type input "[PHONE_NUMBER]"
click at [681, 100] on div "Art’s Best Appliance Repair" at bounding box center [649, 100] width 105 height 13
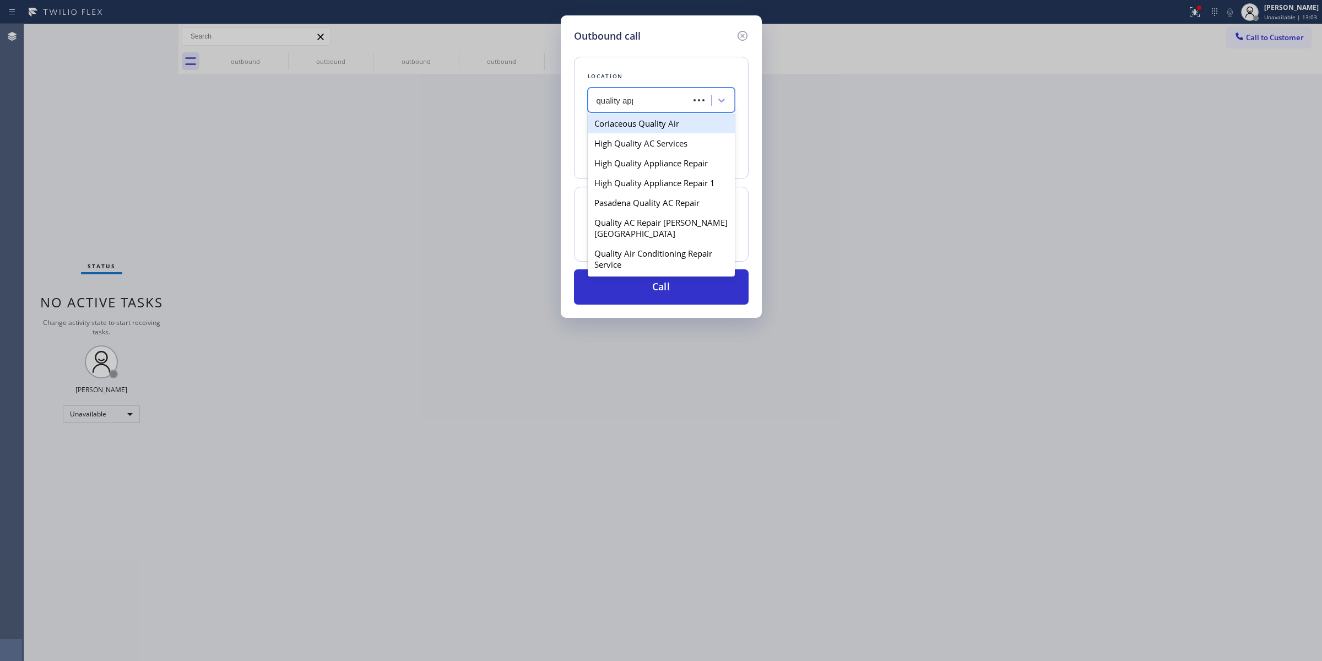
type input "quality appl"
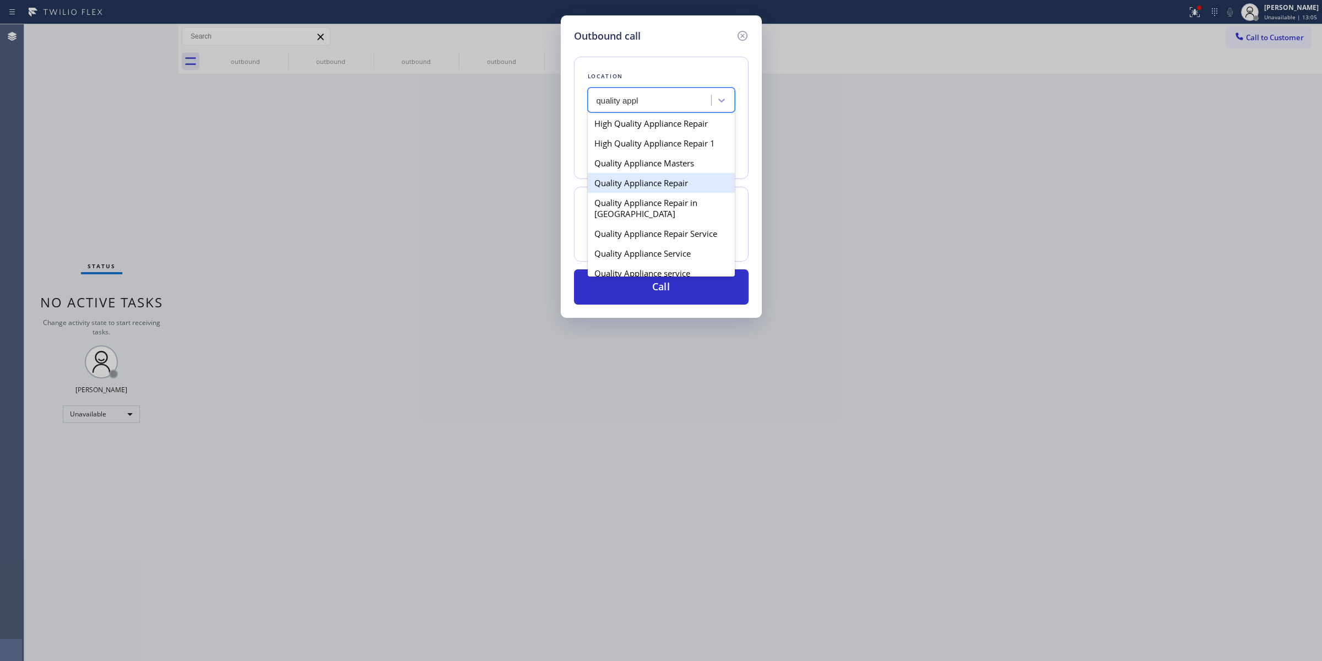
drag, startPoint x: 642, startPoint y: 136, endPoint x: 632, endPoint y: 180, distance: 45.7
click at [632, 180] on div "High Quality Appliance Repair High Quality Appliance Repair 1 Quality Appliance…" at bounding box center [661, 193] width 147 height 165
click at [633, 165] on div "Quality Appliance Masters" at bounding box center [661, 163] width 147 height 20
type input "[PHONE_NUMBER]"
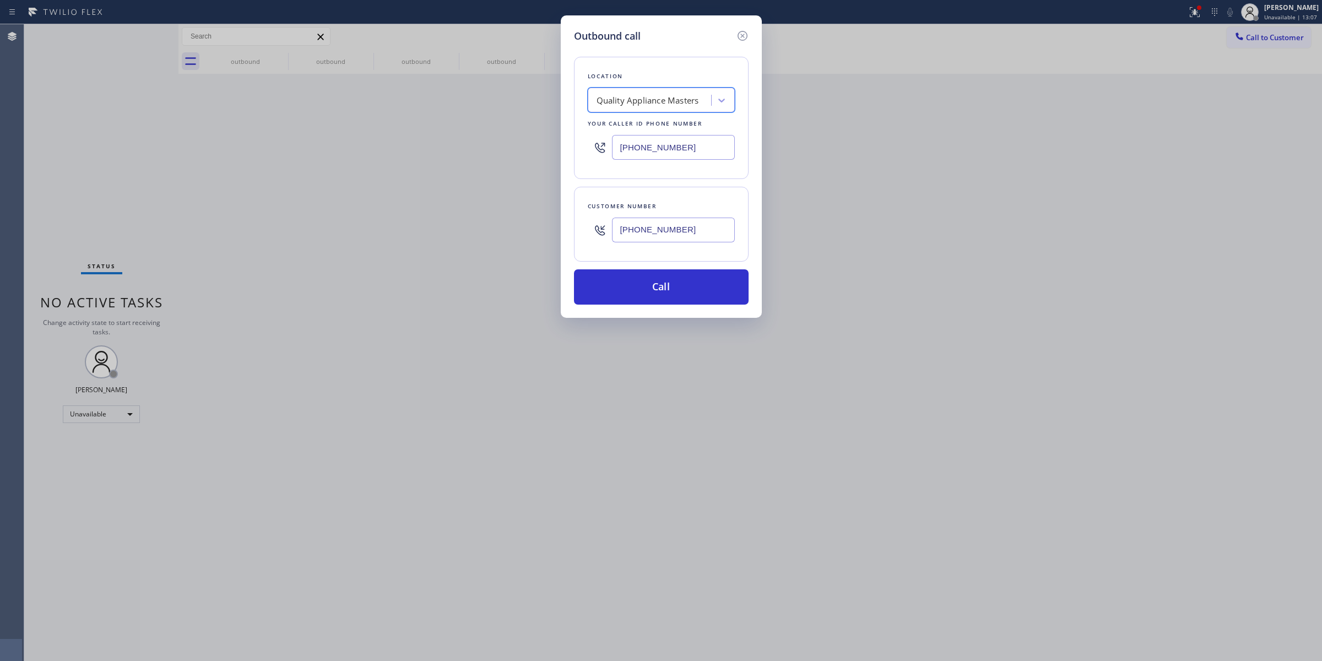
click at [646, 230] on input "[PHONE_NUMBER]" at bounding box center [673, 230] width 123 height 25
drag, startPoint x: 506, startPoint y: 197, endPoint x: 39, endPoint y: 75, distance: 482.0
drag, startPoint x: 39, startPoint y: 75, endPoint x: 664, endPoint y: 453, distance: 730.1
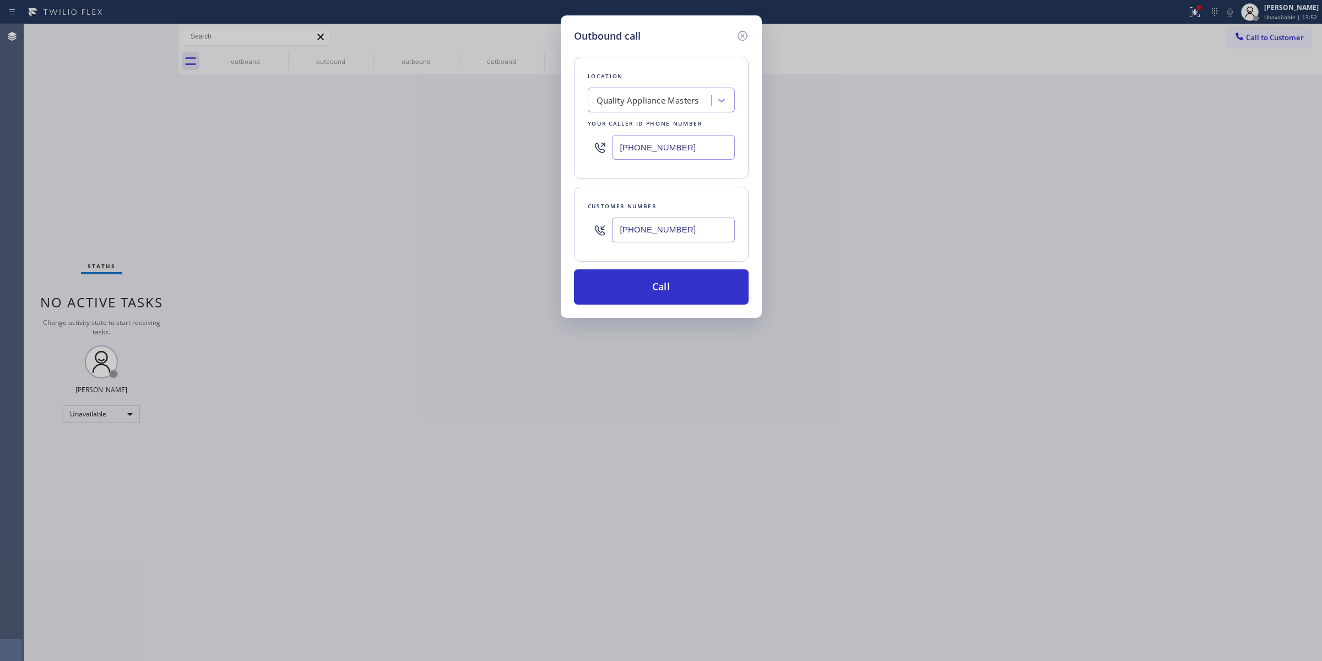
click at [664, 453] on div "Outbound call Location Quality Appliance Masters Your caller id phone number [P…" at bounding box center [661, 330] width 1322 height 661
click at [690, 285] on button "Call" at bounding box center [661, 286] width 175 height 35
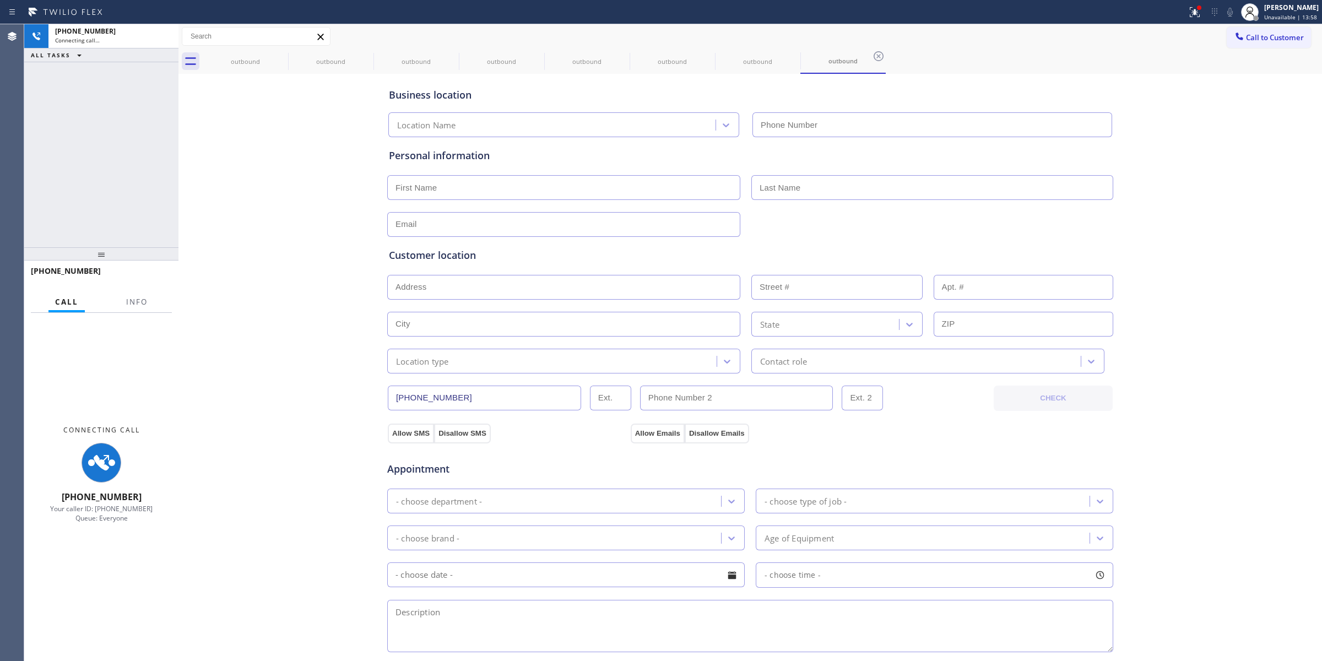
click at [1229, 299] on div "Business location Location Name Personal information Customer location >> ADD N…" at bounding box center [750, 453] width 1138 height 752
type input "[PHONE_NUMBER]"
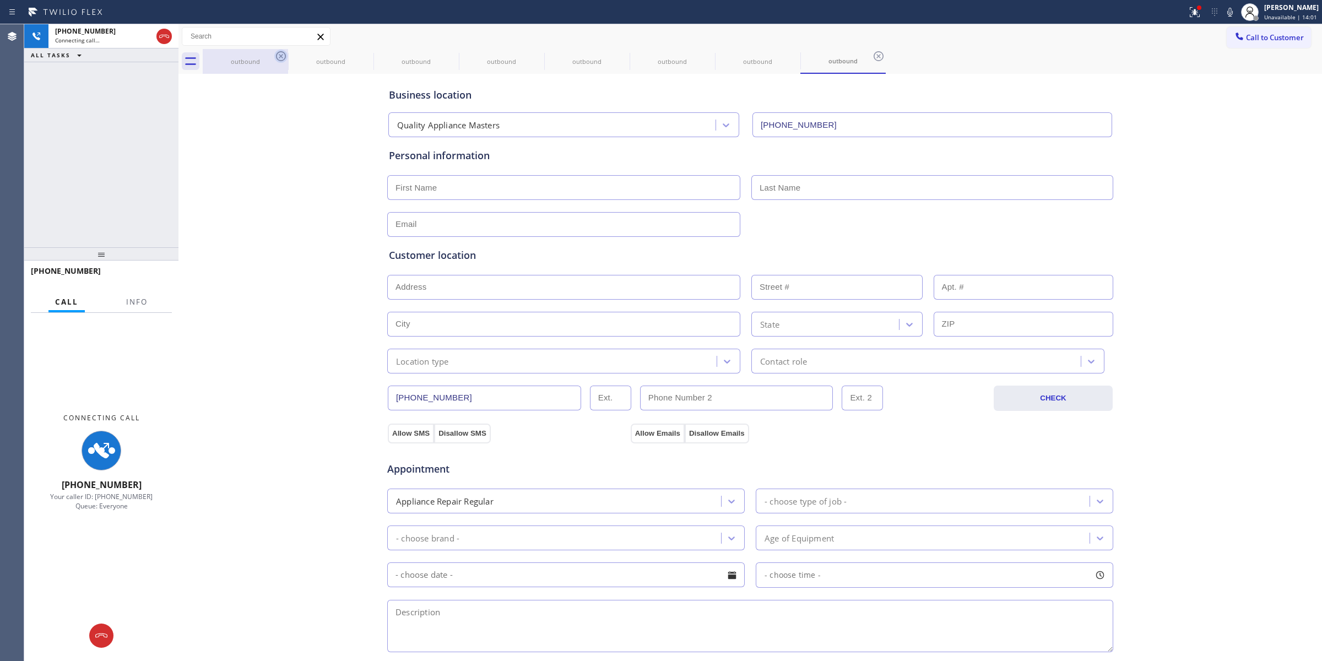
click at [275, 54] on icon at bounding box center [280, 56] width 13 height 13
click at [277, 55] on icon at bounding box center [280, 56] width 13 height 13
click at [360, 56] on icon at bounding box center [366, 56] width 13 height 13
click at [279, 56] on icon at bounding box center [280, 56] width 13 height 13
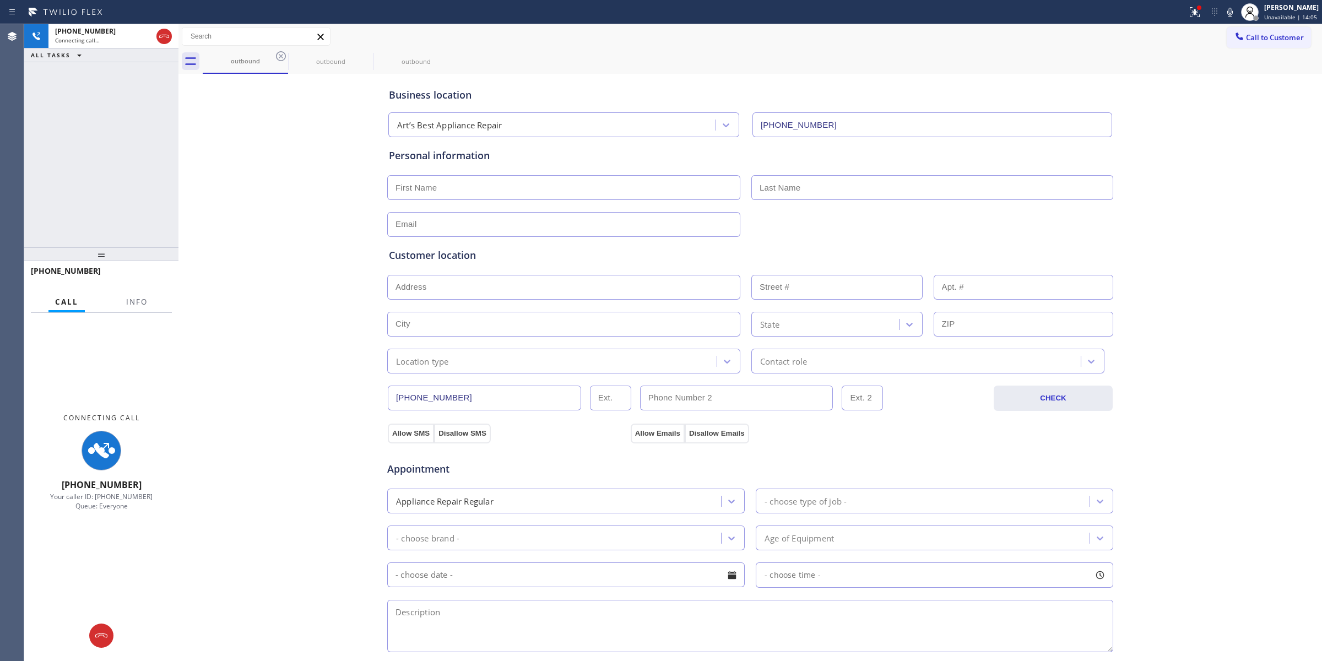
click at [279, 56] on icon at bounding box center [280, 56] width 13 height 13
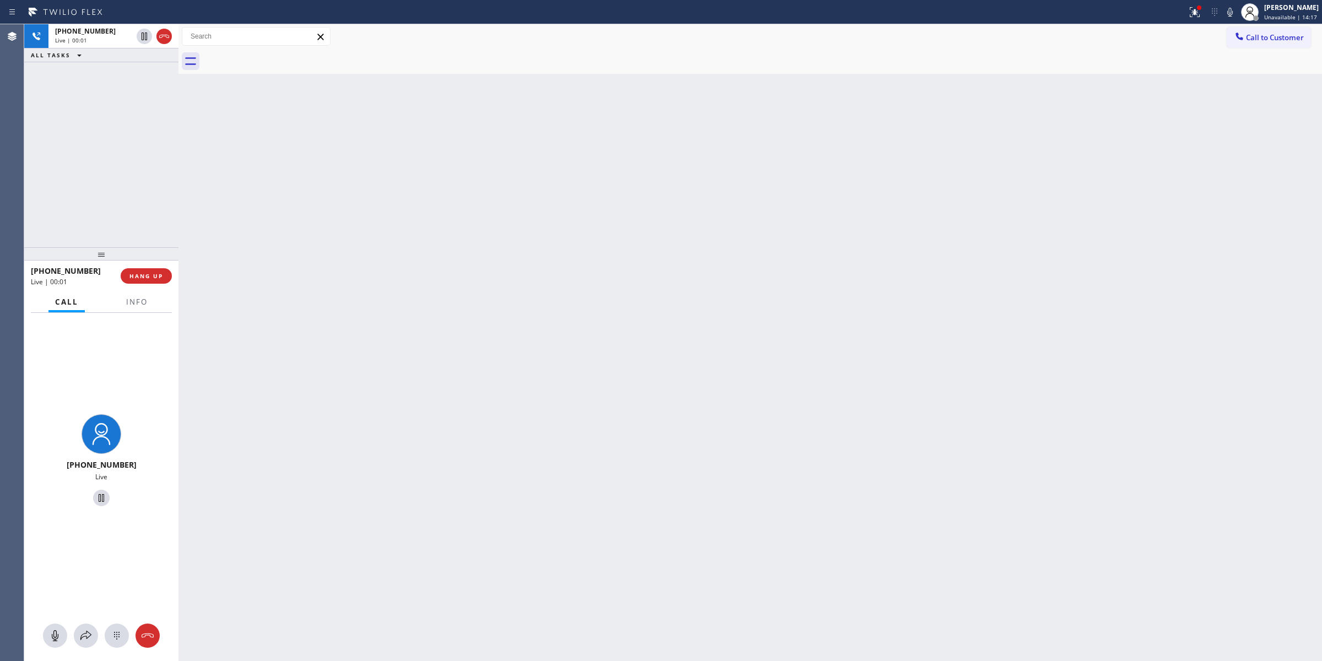
click at [1207, 153] on div "Back to Dashboard Change Sender ID Customers Technicians Select a contact Outbo…" at bounding box center [750, 342] width 1144 height 637
click at [116, 642] on button at bounding box center [117, 636] width 24 height 24
click at [1274, 31] on button "Call to Customer" at bounding box center [1269, 37] width 84 height 21
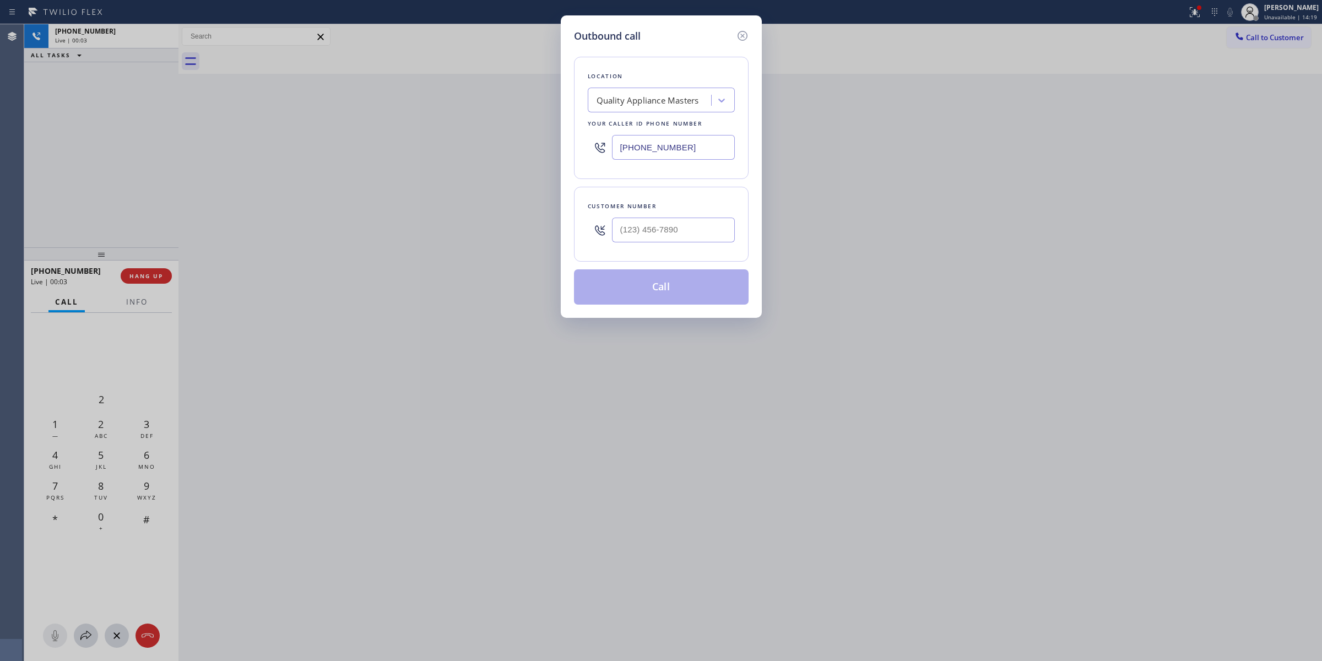
click at [694, 257] on div "Customer number" at bounding box center [661, 224] width 175 height 75
paste input "979) 921-7766"
click at [692, 229] on input "(___) ___-____" at bounding box center [673, 230] width 123 height 25
type input "[PHONE_NUMBER]"
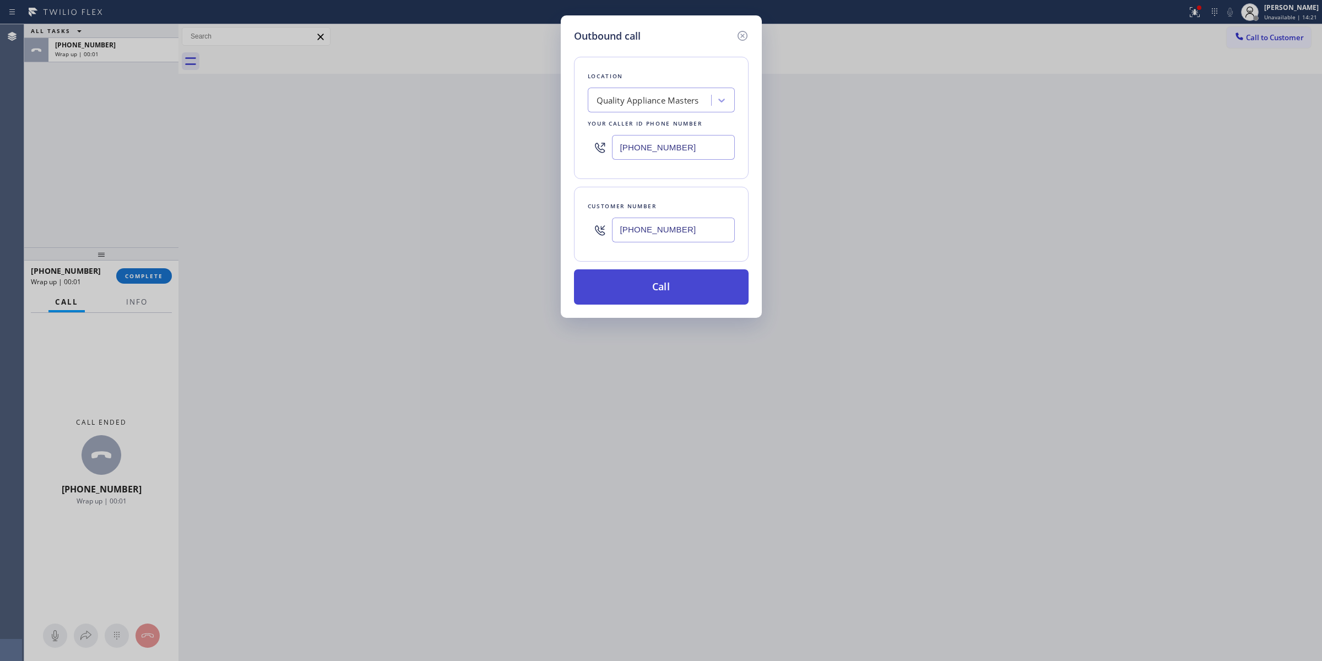
click at [640, 286] on button "Call" at bounding box center [661, 286] width 175 height 35
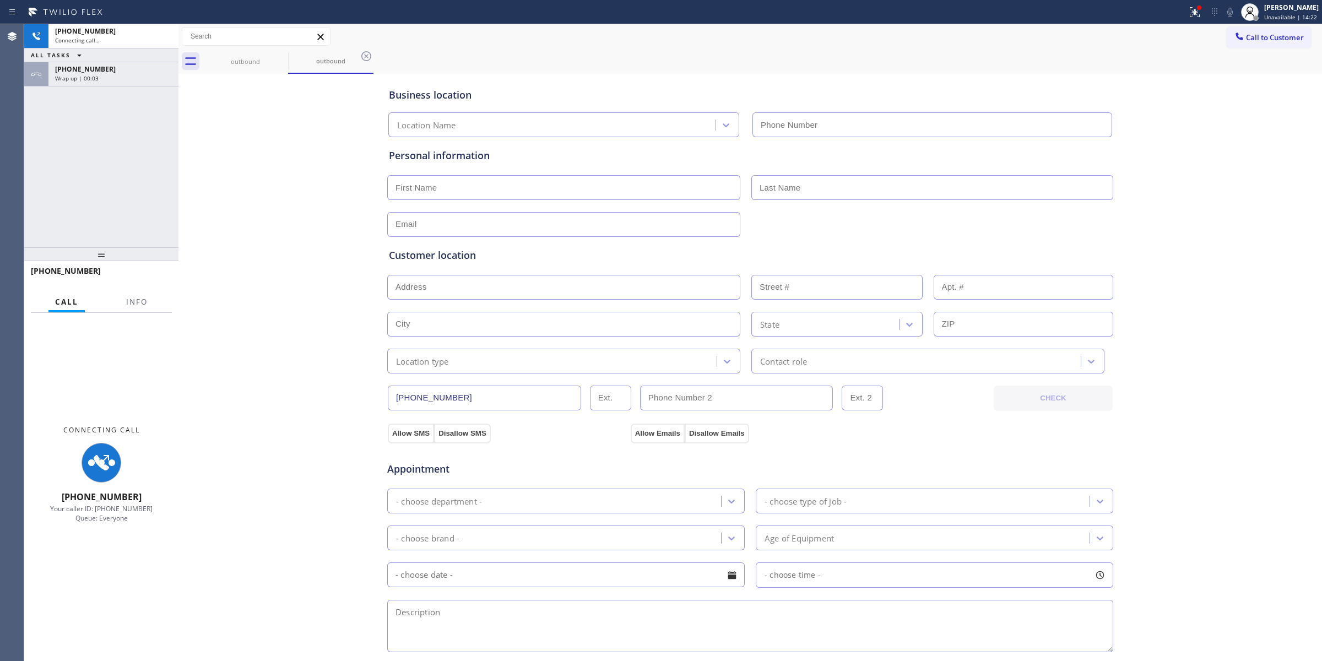
type input "[PHONE_NUMBER]"
click at [1131, 154] on div "Business location Quality Appliance Masters [PHONE_NUMBER] Personal information…" at bounding box center [750, 453] width 1138 height 752
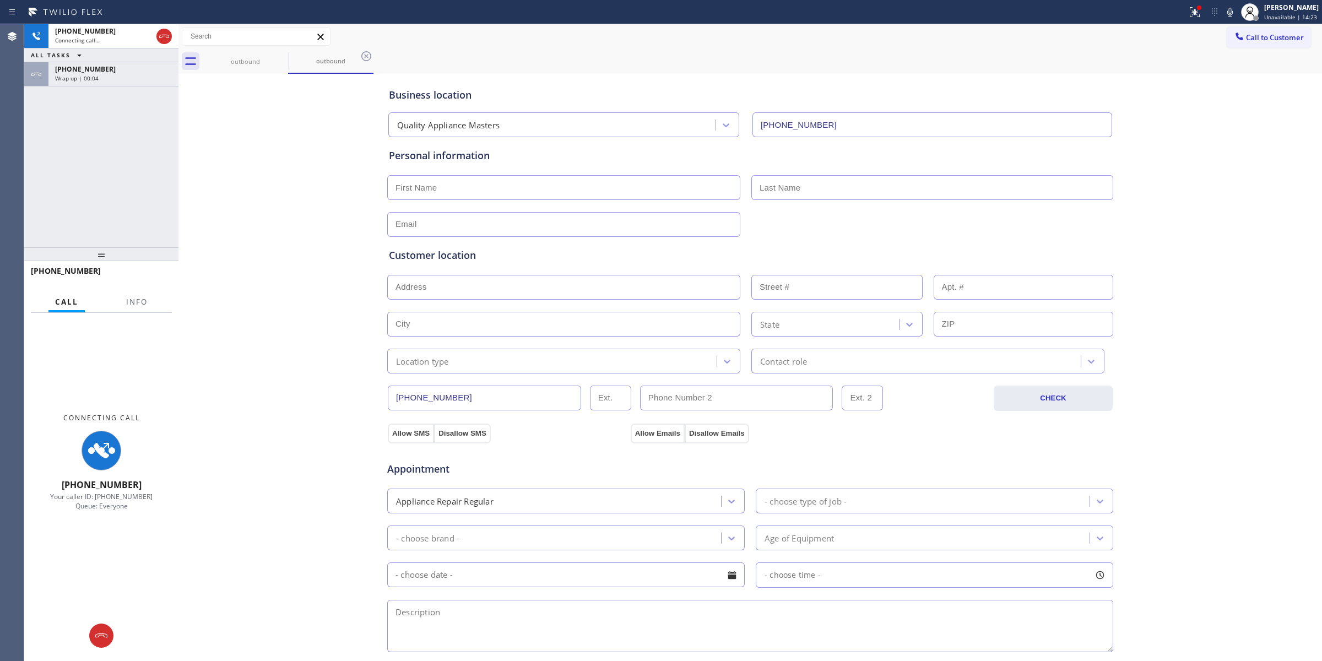
click at [1233, 14] on icon at bounding box center [1230, 12] width 6 height 9
click at [139, 70] on div "[PHONE_NUMBER]" at bounding box center [113, 68] width 117 height 9
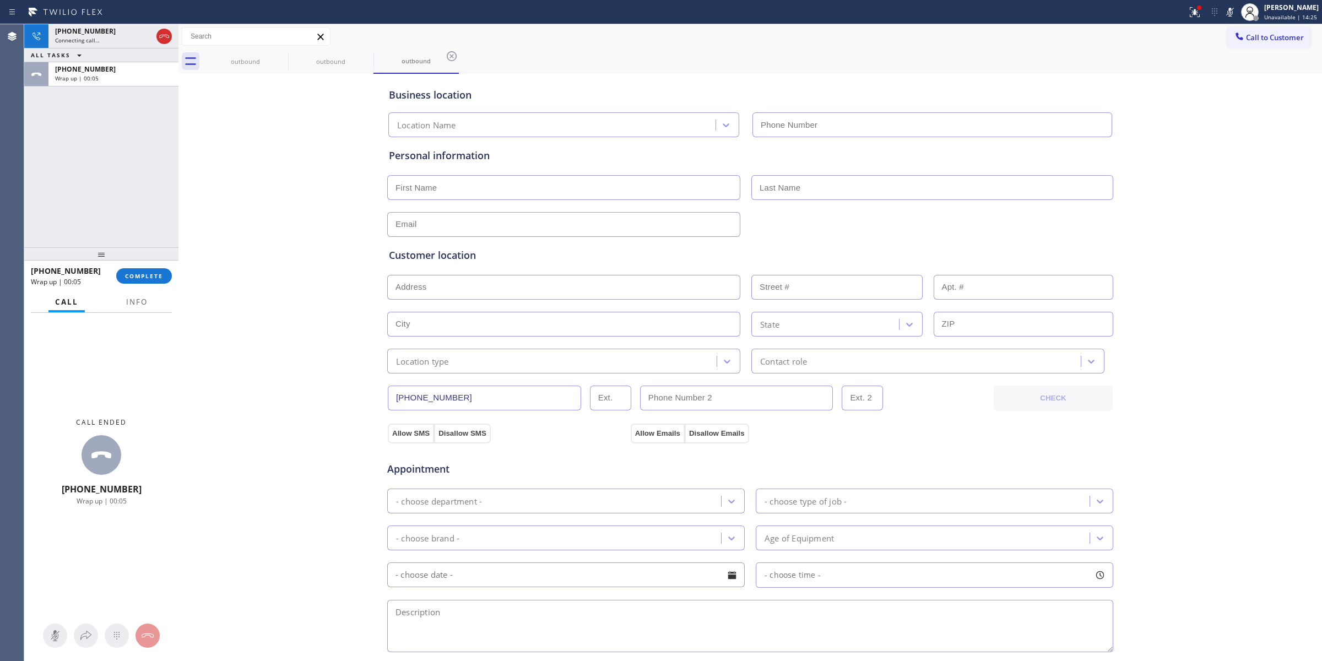
type input "[PHONE_NUMBER]"
click at [131, 270] on button "COMPLETE" at bounding box center [144, 275] width 56 height 15
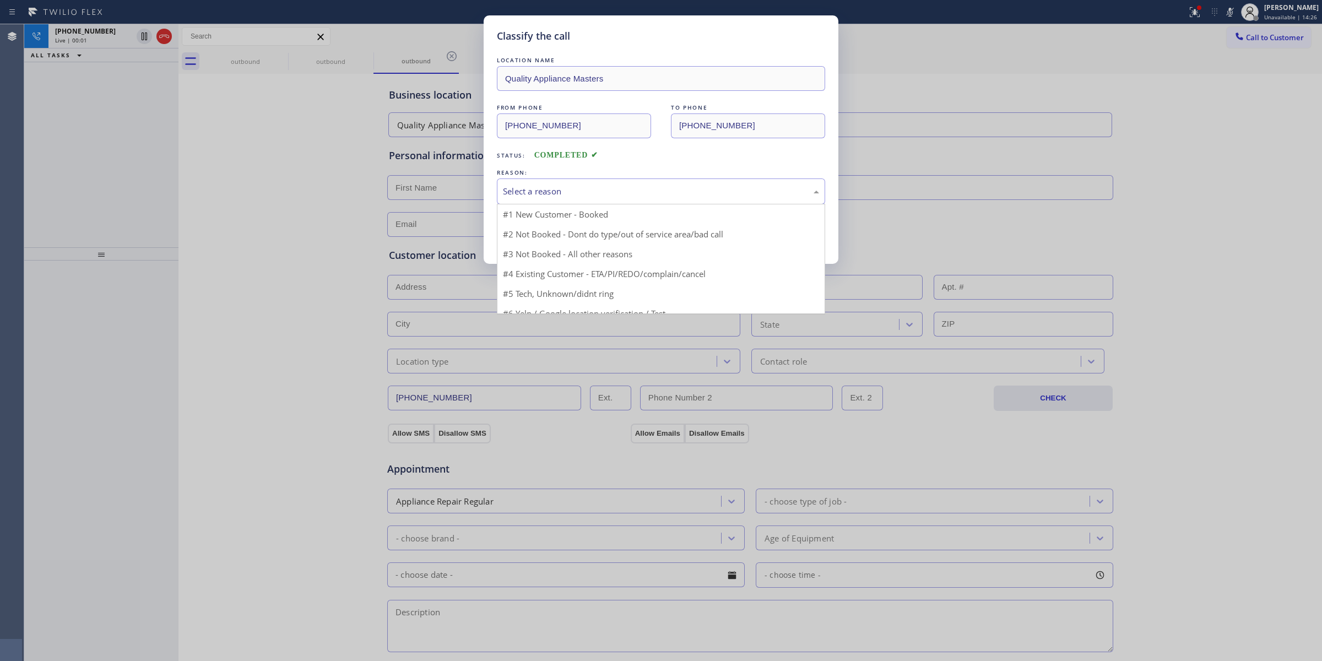
click at [560, 185] on div "Select a reason" at bounding box center [661, 191] width 328 height 26
drag, startPoint x: 560, startPoint y: 273, endPoint x: 544, endPoint y: 237, distance: 39.2
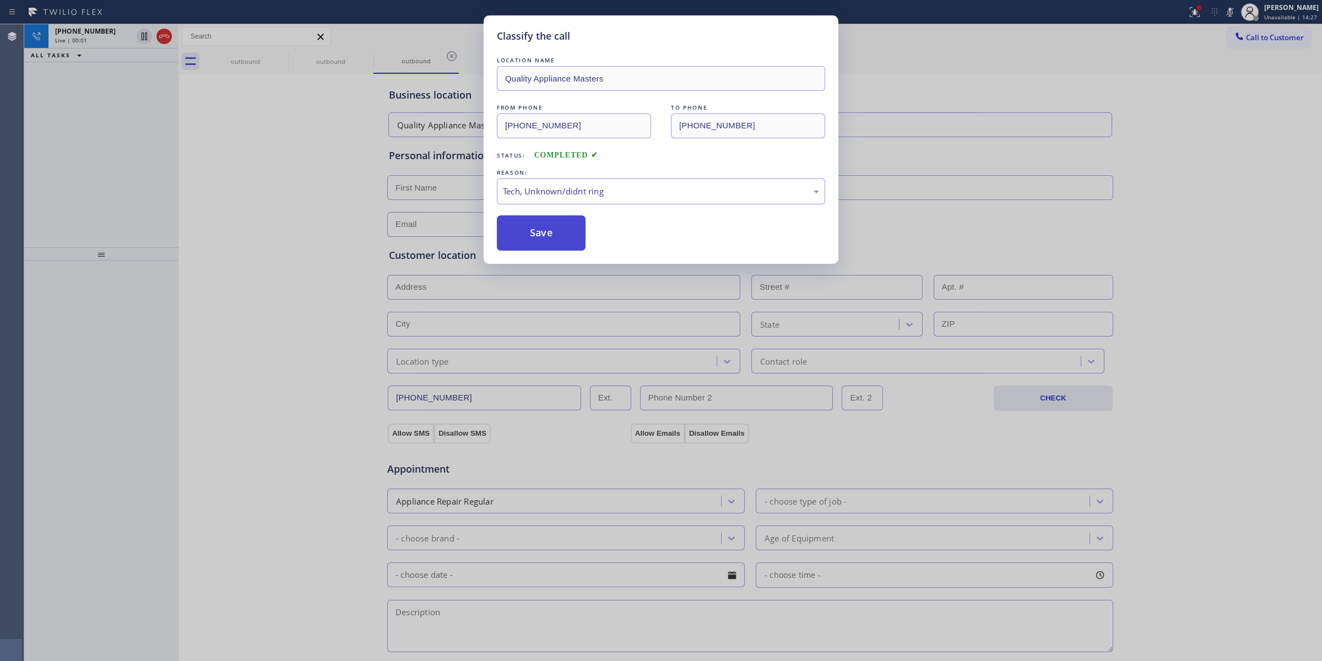
click at [539, 224] on button "Save" at bounding box center [541, 232] width 89 height 35
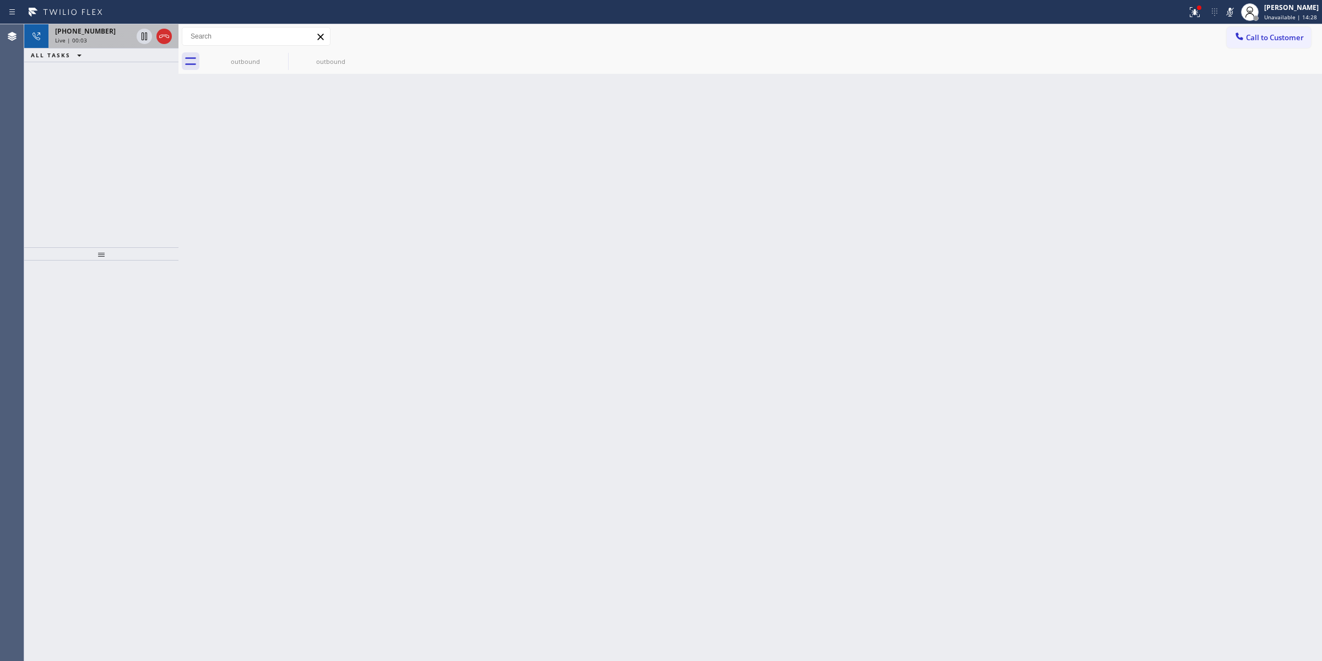
click at [106, 35] on div "[PHONE_NUMBER]" at bounding box center [93, 30] width 77 height 9
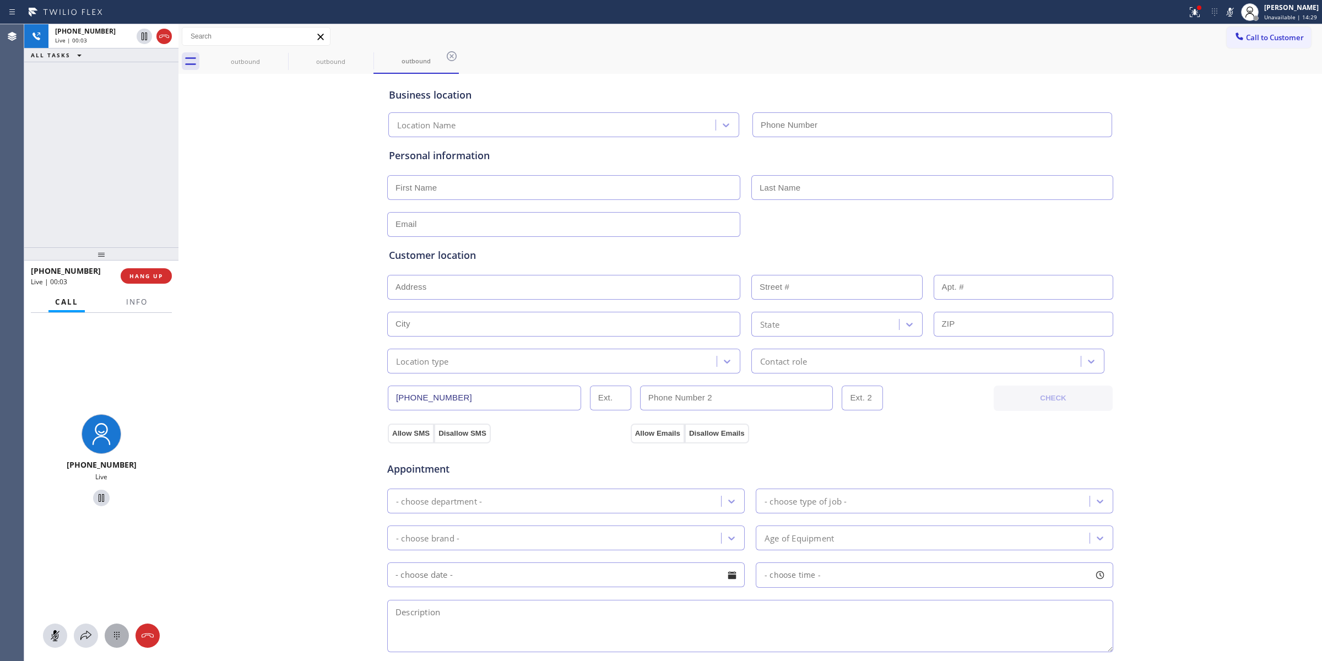
click at [116, 646] on button at bounding box center [117, 636] width 24 height 24
type input "[PHONE_NUMBER]"
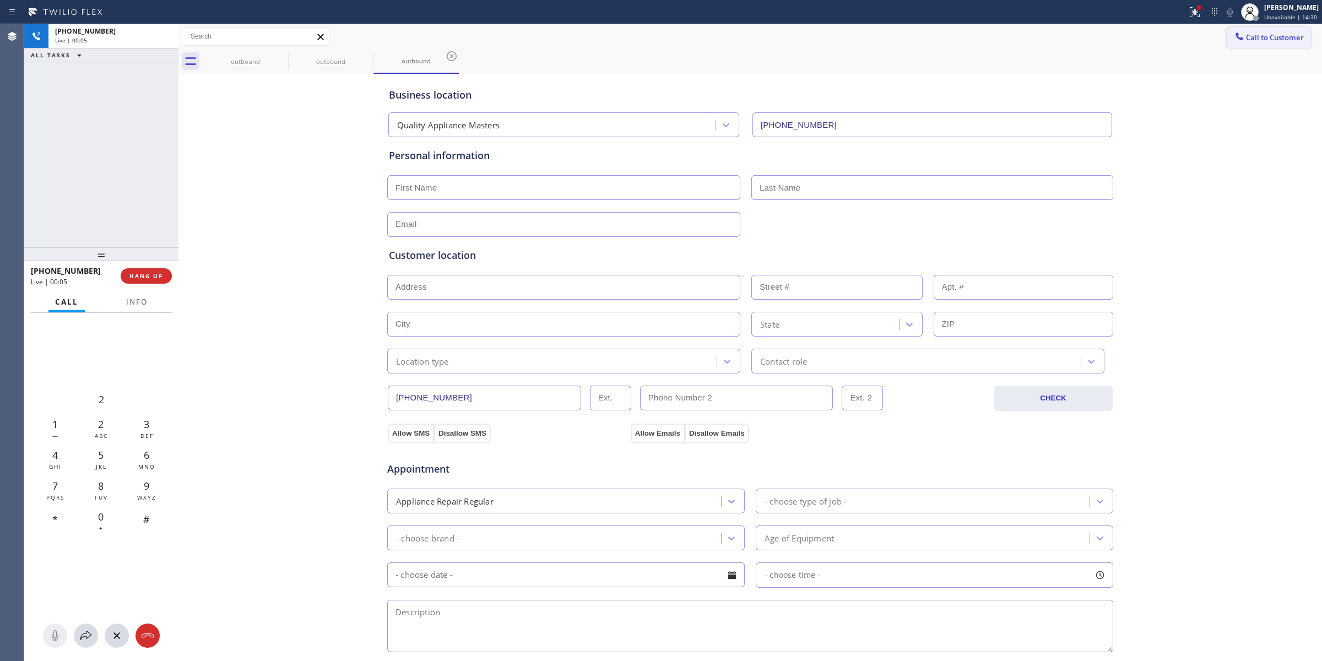
click at [1248, 47] on button "Call to Customer" at bounding box center [1269, 37] width 84 height 21
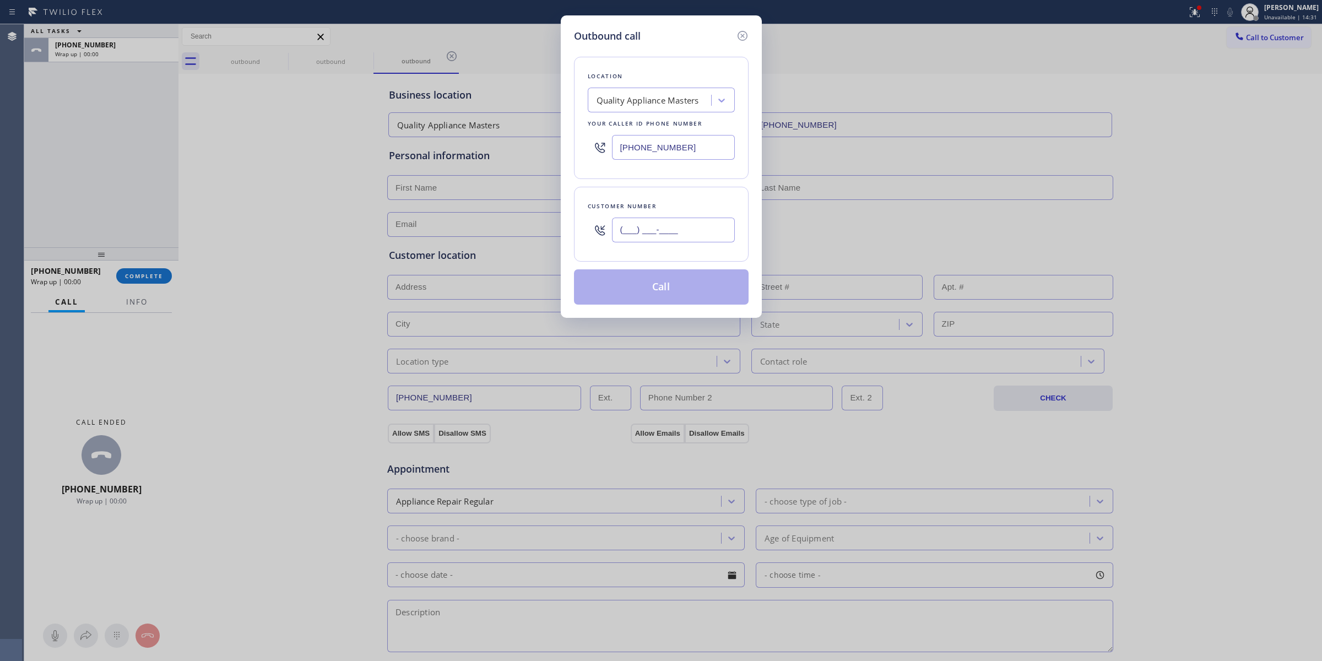
paste input "9799"
drag, startPoint x: 661, startPoint y: 237, endPoint x: 657, endPoint y: 243, distance: 7.9
click at [660, 238] on input "(___) ___-____" at bounding box center [673, 230] width 123 height 25
click at [684, 257] on div "Location Quality Appliance Masters Your caller id phone number [PHONE_NUMBER] C…" at bounding box center [661, 174] width 175 height 261
drag, startPoint x: 693, startPoint y: 242, endPoint x: 564, endPoint y: 241, distance: 129.5
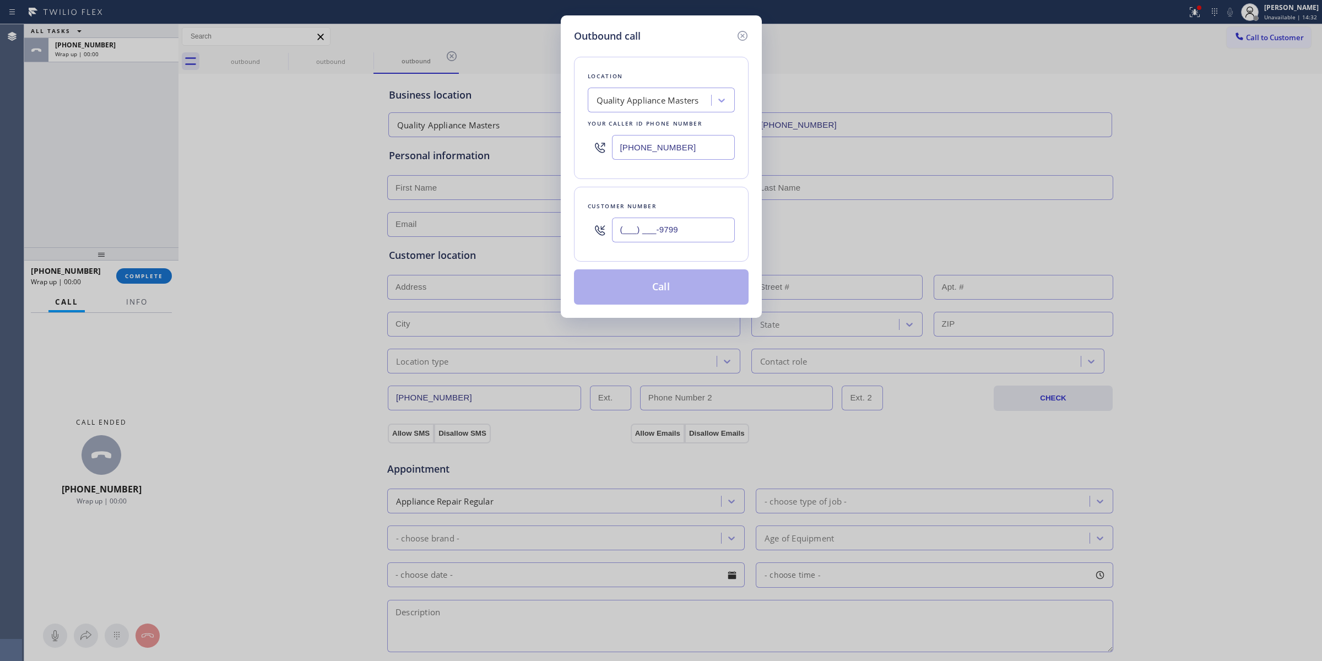
click at [564, 241] on div "Outbound call Location Quality Appliance Masters Your caller id phone number [P…" at bounding box center [661, 166] width 201 height 302
paste input "979) 921-7766"
type input "[PHONE_NUMBER]"
click at [649, 293] on button "Call" at bounding box center [661, 286] width 175 height 35
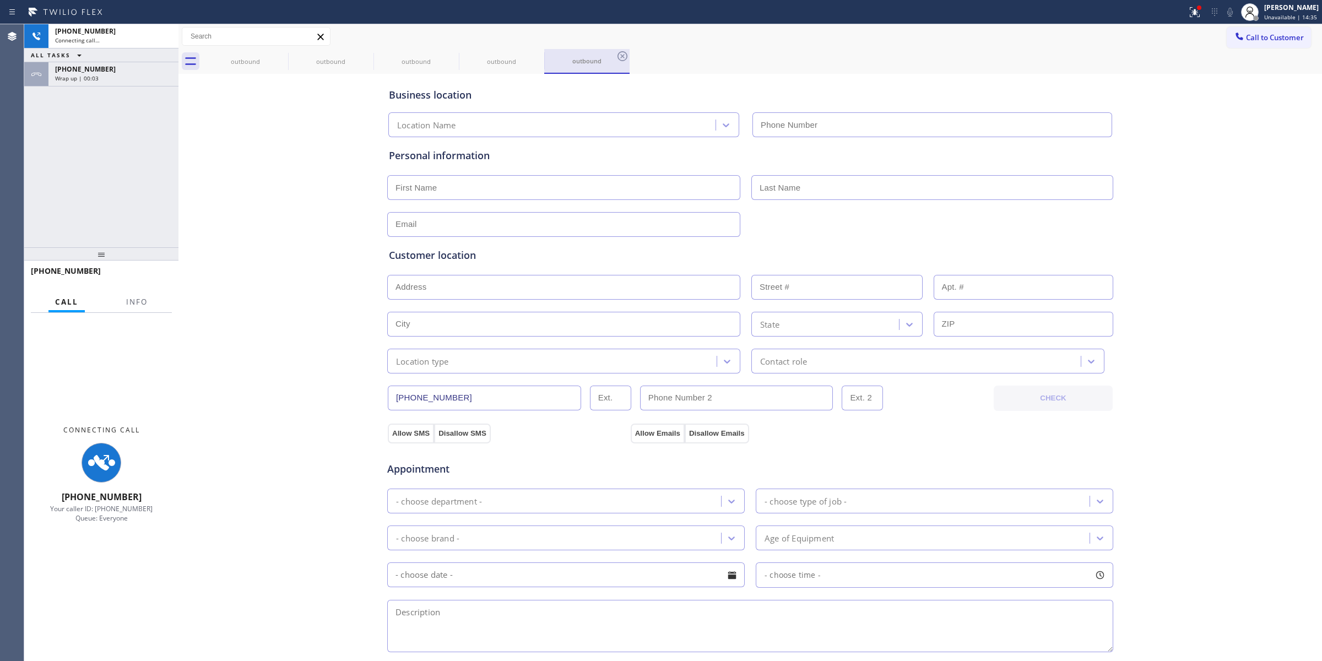
type input "[PHONE_NUMBER]"
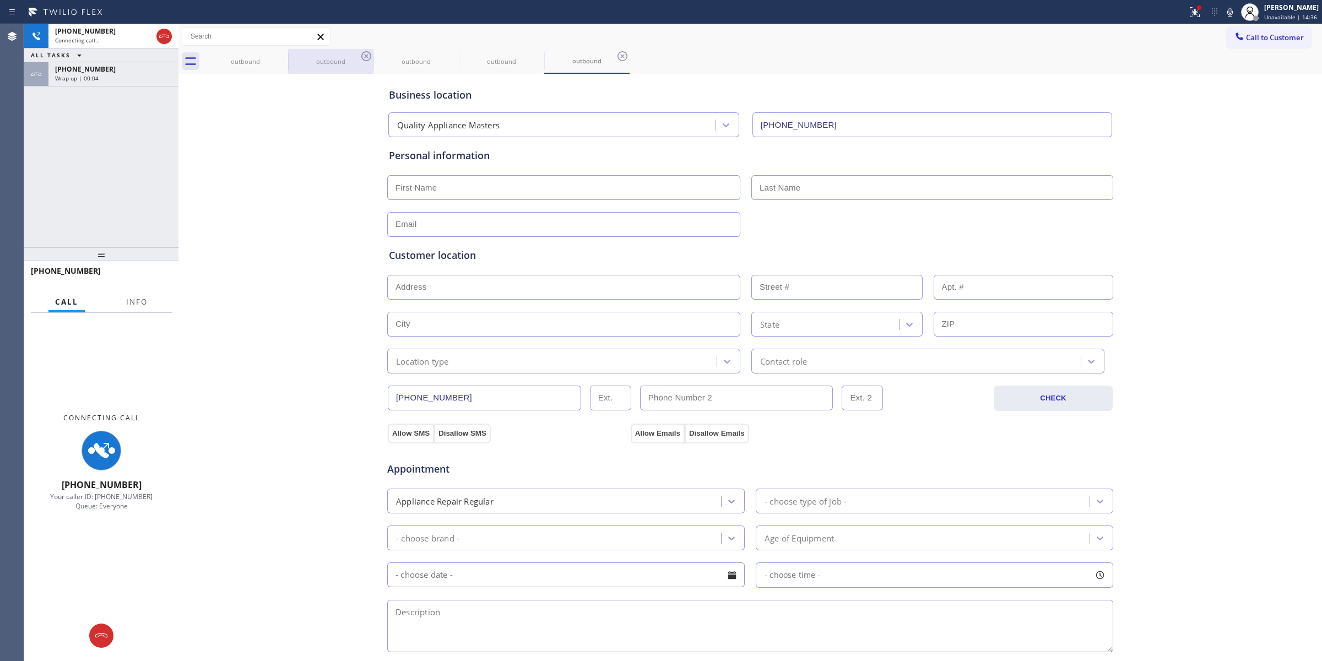
drag, startPoint x: 317, startPoint y: 65, endPoint x: 299, endPoint y: 56, distance: 20.2
click at [317, 64] on div "outbound" at bounding box center [330, 61] width 83 height 8
drag, startPoint x: 299, startPoint y: 56, endPoint x: 282, endPoint y: 58, distance: 17.2
click at [290, 58] on div "outbound" at bounding box center [330, 61] width 83 height 8
click at [281, 58] on icon at bounding box center [280, 56] width 13 height 13
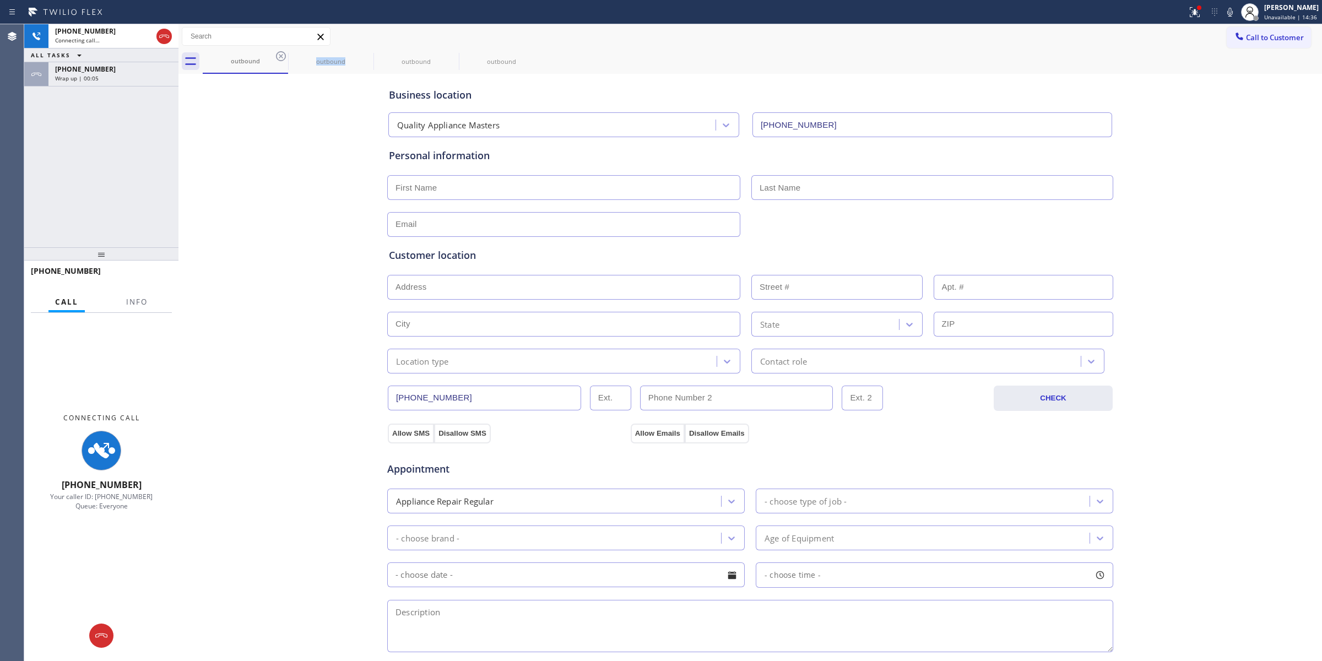
click at [281, 58] on icon at bounding box center [280, 56] width 13 height 13
click at [0, 0] on icon at bounding box center [0, 0] width 0 height 0
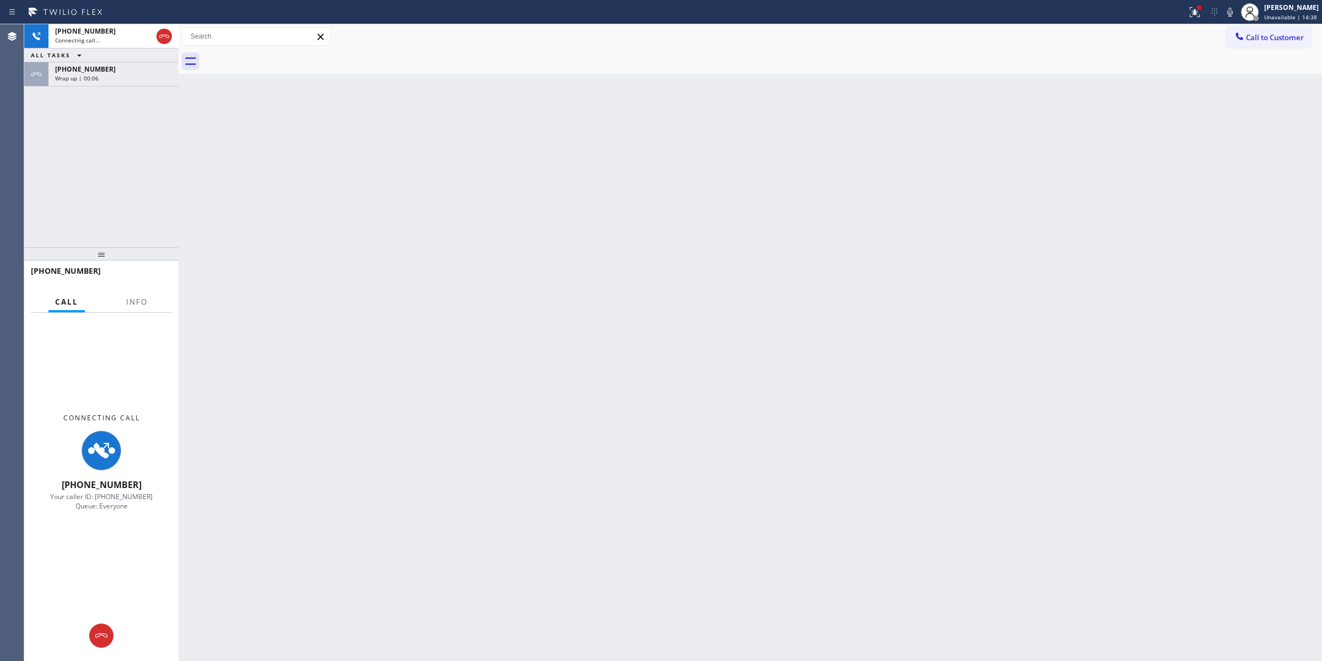
click at [281, 58] on div at bounding box center [762, 61] width 1119 height 25
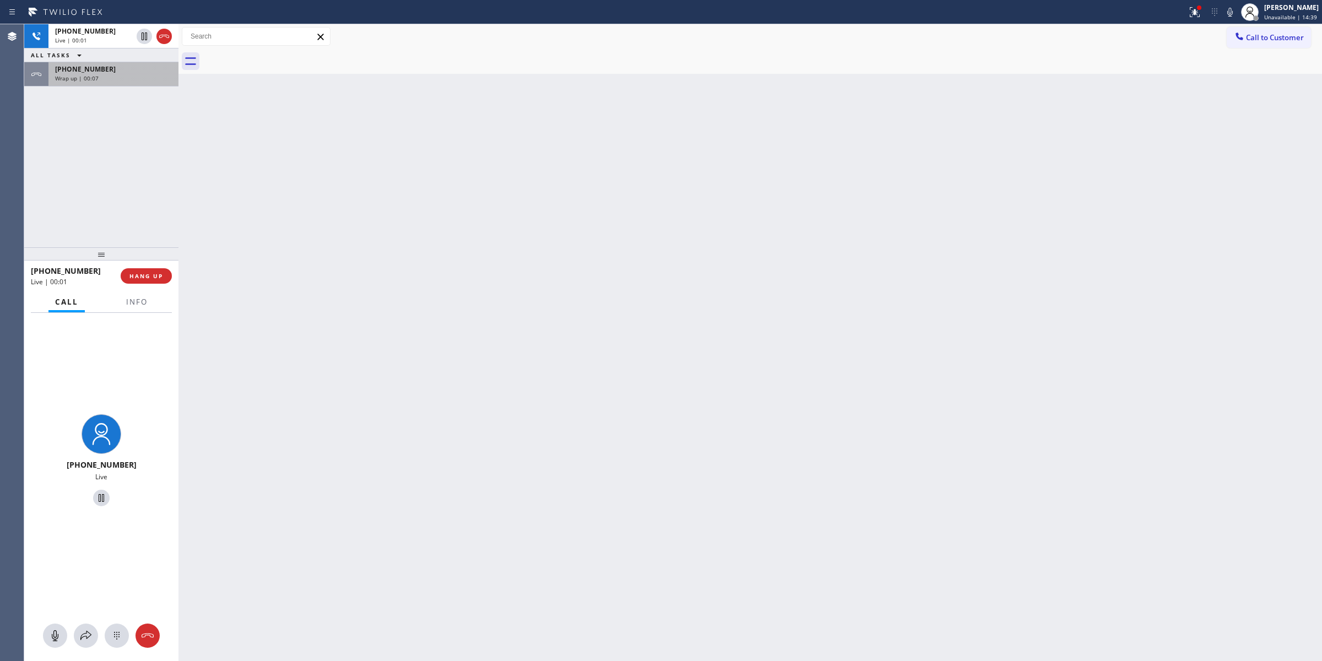
click at [124, 69] on div "[PHONE_NUMBER]" at bounding box center [113, 68] width 117 height 9
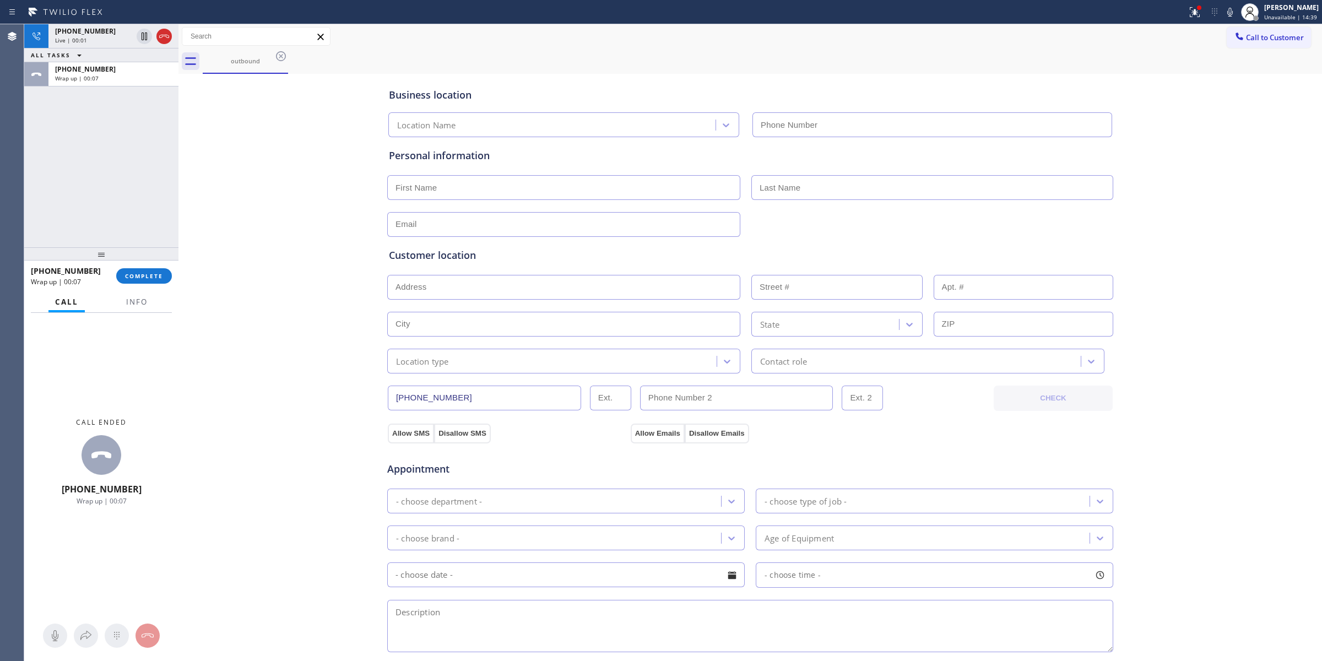
click at [148, 286] on div "[PHONE_NUMBER] Wrap up | 00:07 COMPLETE" at bounding box center [101, 276] width 141 height 29
type input "[PHONE_NUMBER]"
click at [153, 277] on span "COMPLETE" at bounding box center [144, 276] width 38 height 8
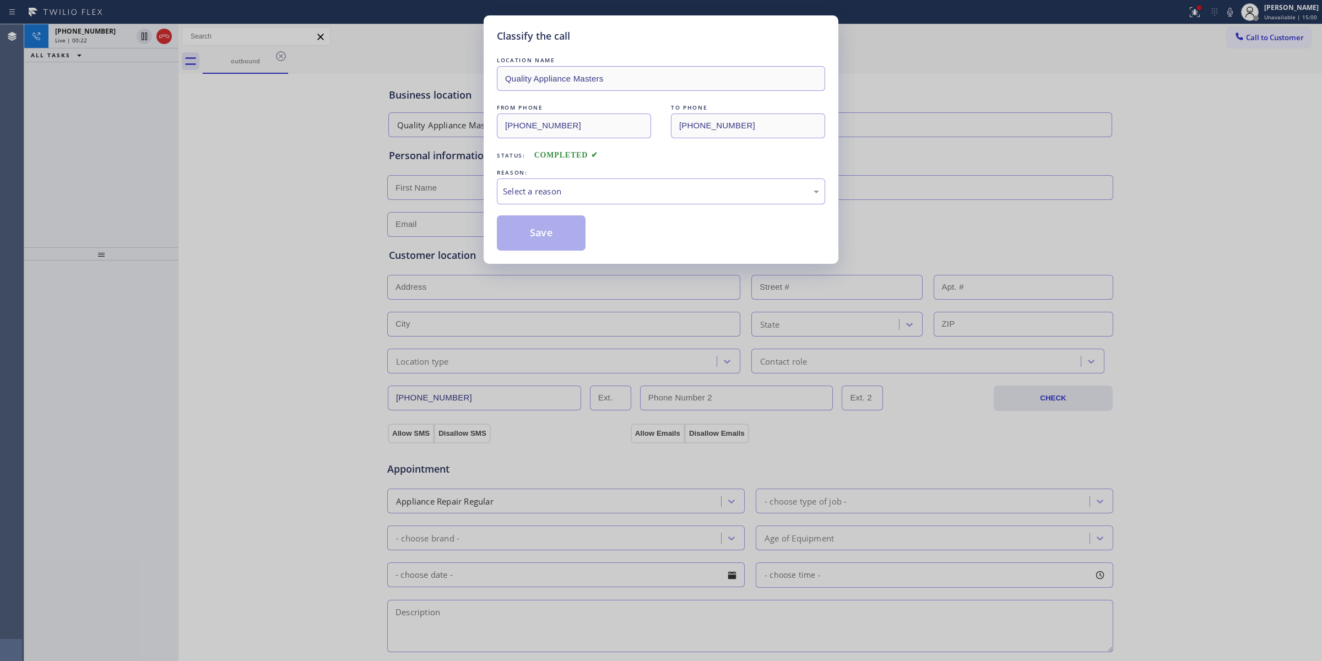
drag, startPoint x: 370, startPoint y: 17, endPoint x: 149, endPoint y: -61, distance: 233.4
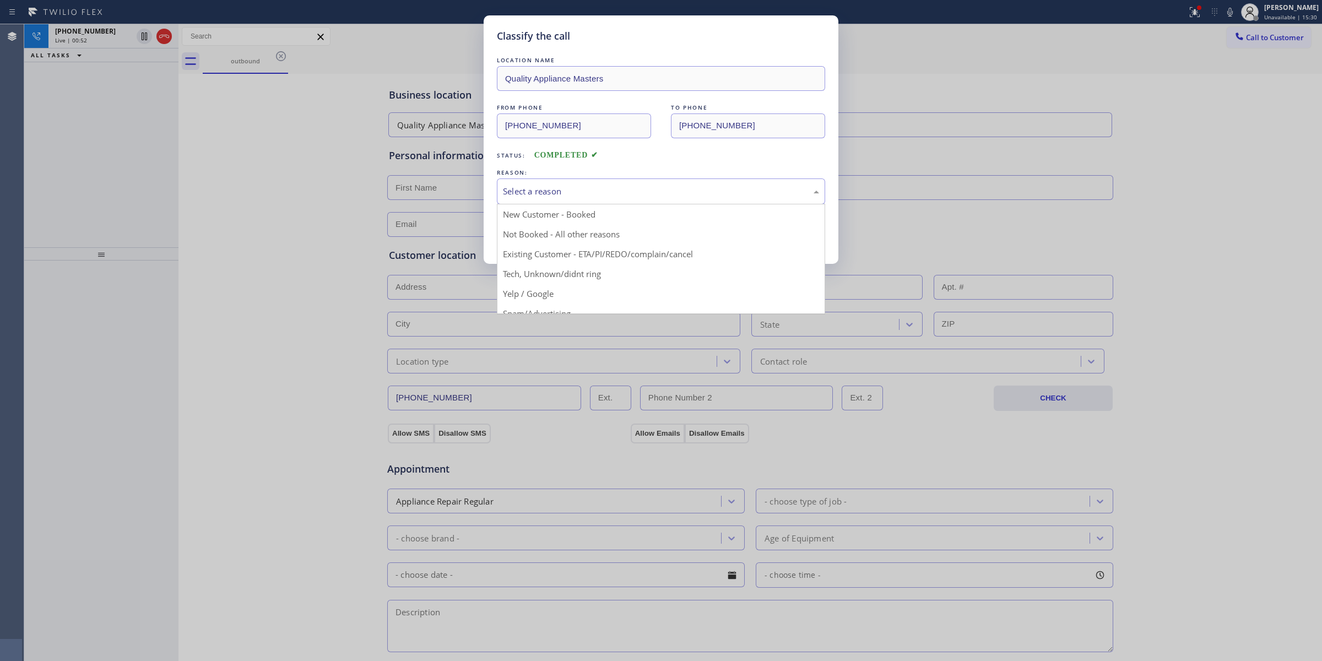
click at [648, 190] on div "Select a reason" at bounding box center [661, 191] width 316 height 13
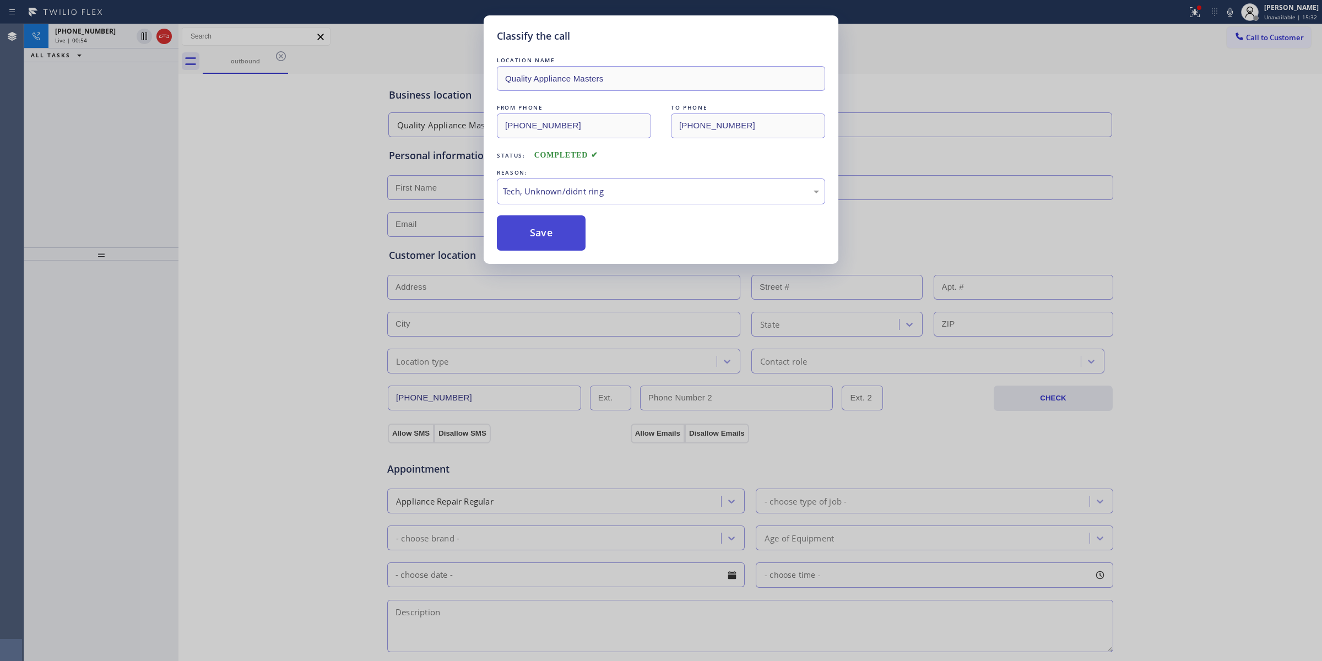
click at [552, 240] on button "Save" at bounding box center [541, 232] width 89 height 35
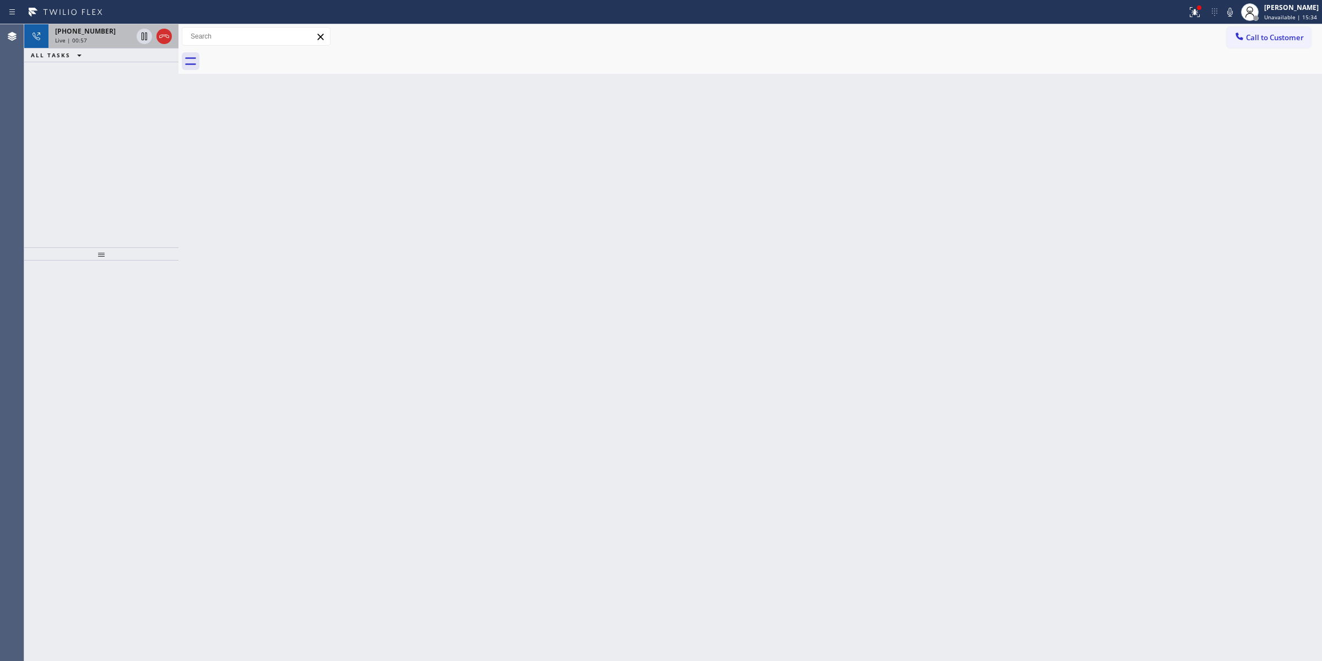
click at [95, 39] on div "Live | 00:57" at bounding box center [93, 40] width 77 height 8
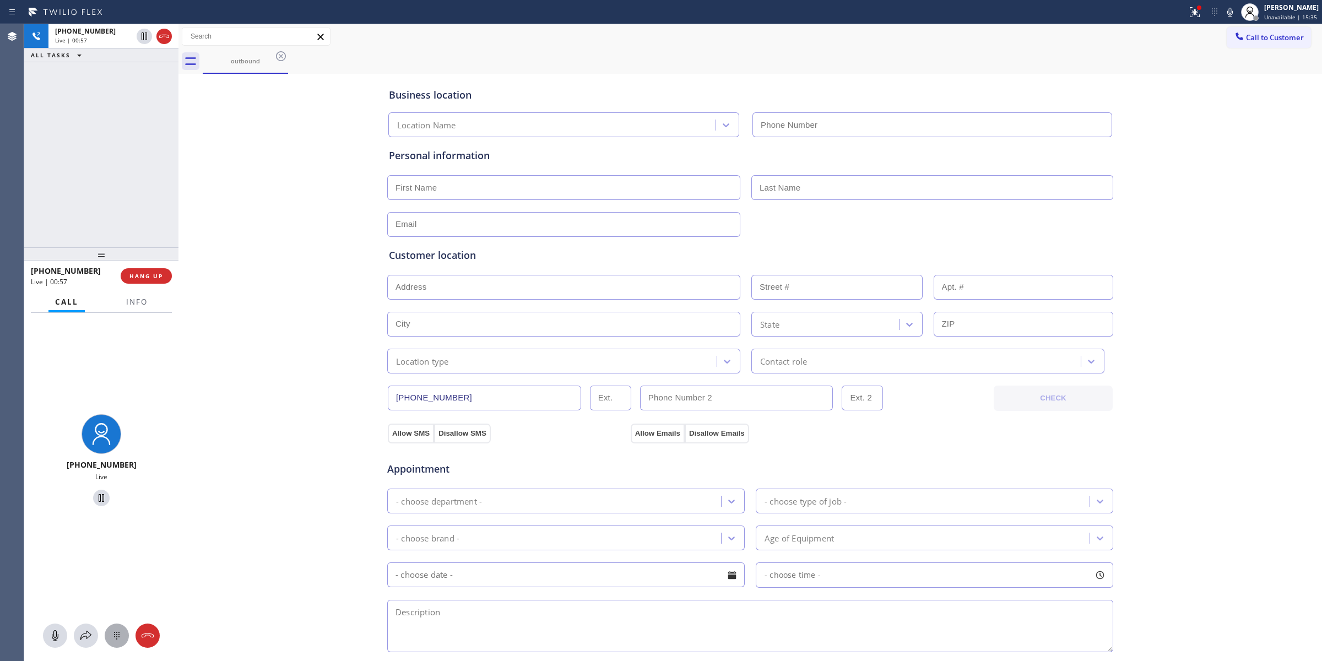
click at [120, 629] on icon at bounding box center [116, 635] width 13 height 13
type input "[PHONE_NUMBER]"
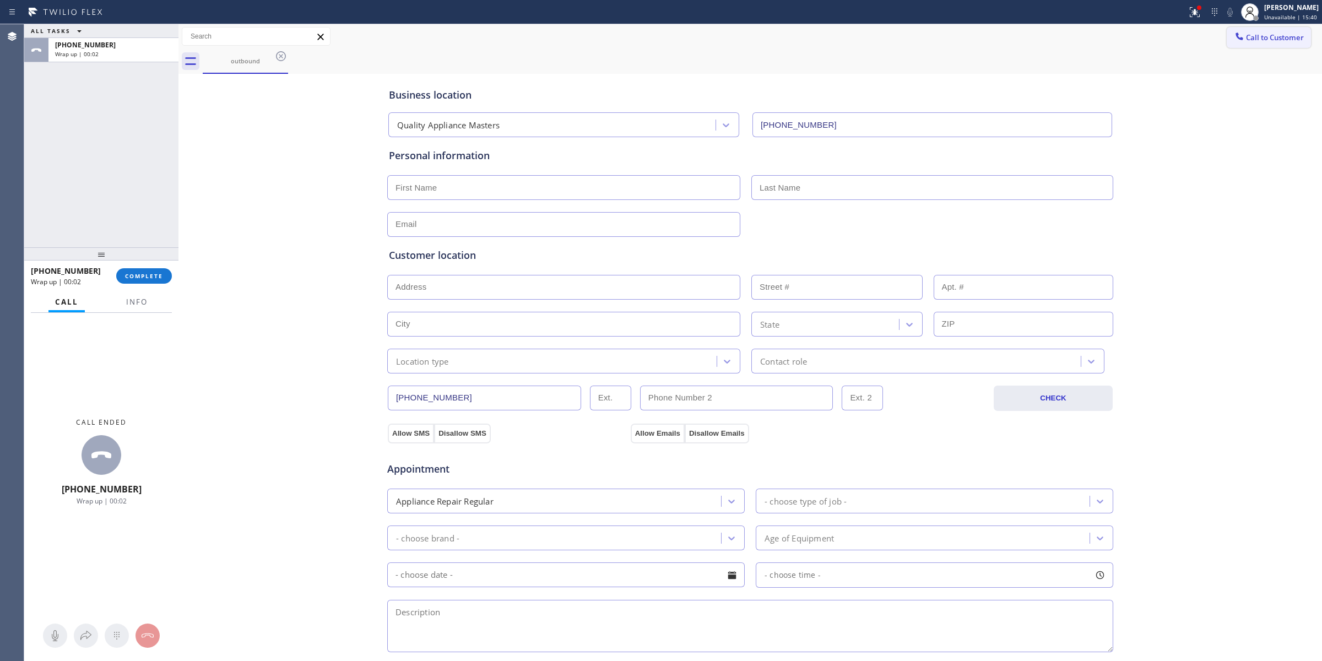
click at [1287, 45] on button "Call to Customer" at bounding box center [1269, 37] width 84 height 21
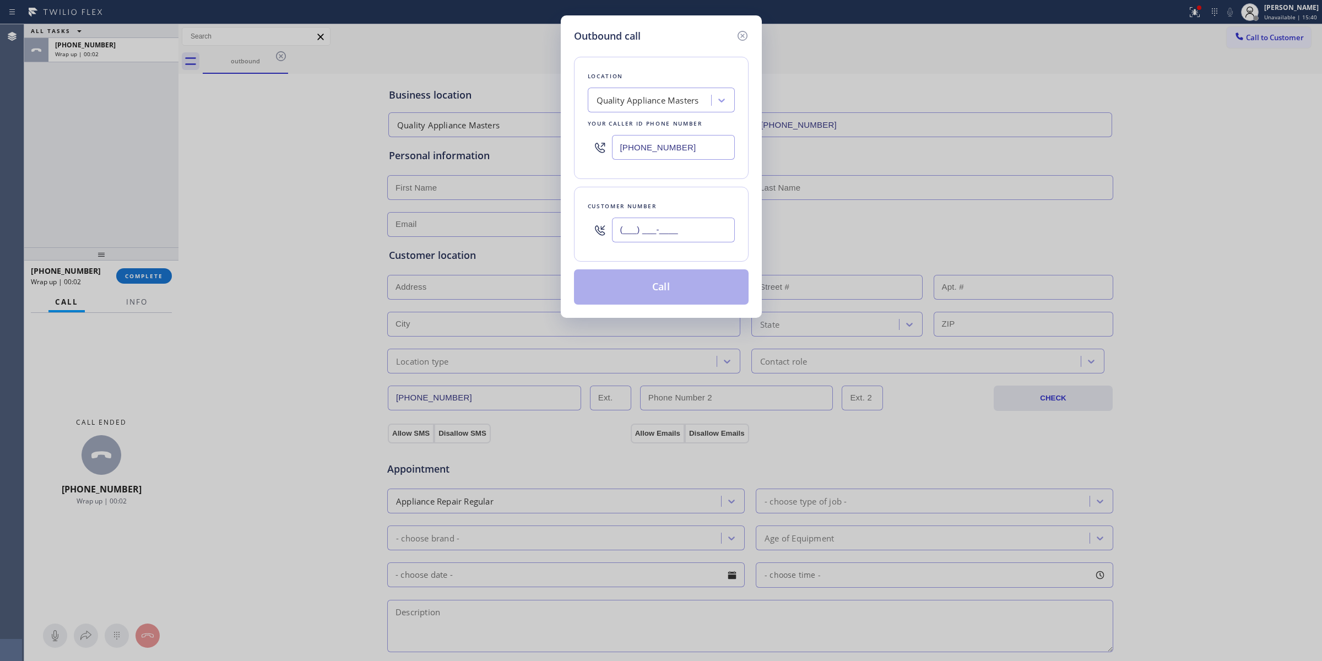
paste input "979) 921-7766"
click at [679, 232] on input "(___) ___-____" at bounding box center [673, 230] width 123 height 25
type input "[PHONE_NUMBER]"
click at [661, 282] on button "Call" at bounding box center [661, 286] width 175 height 35
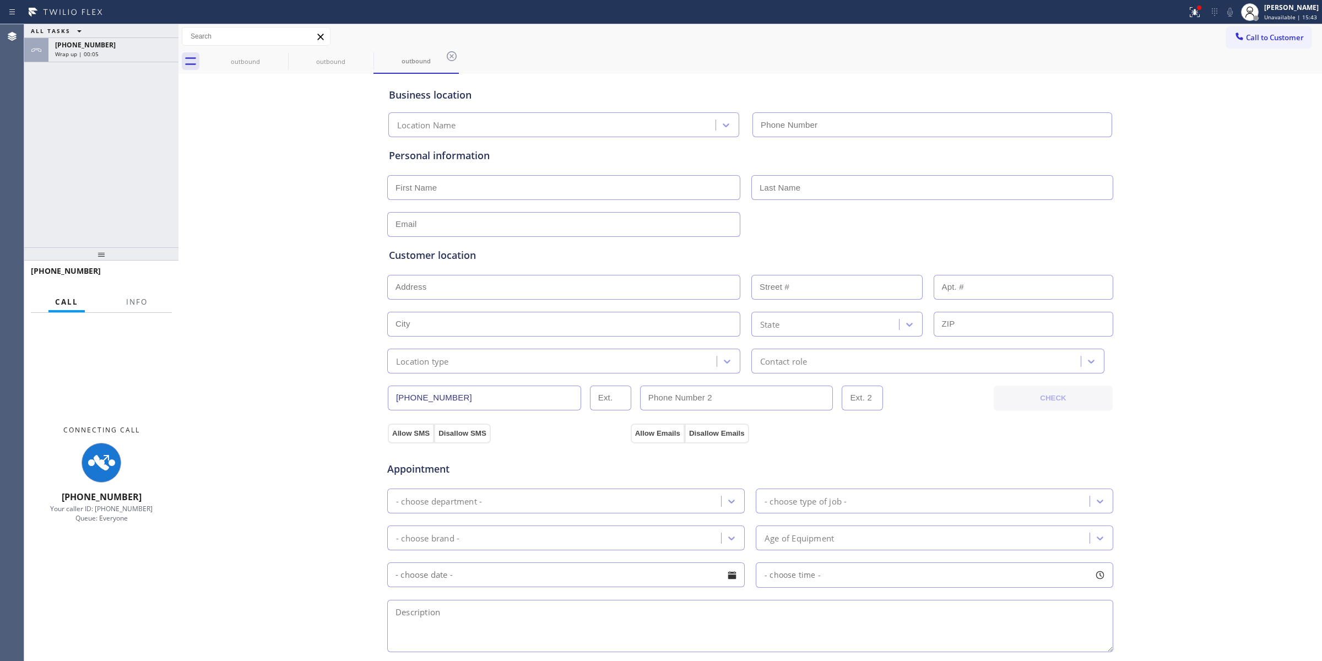
type input "[PHONE_NUMBER]"
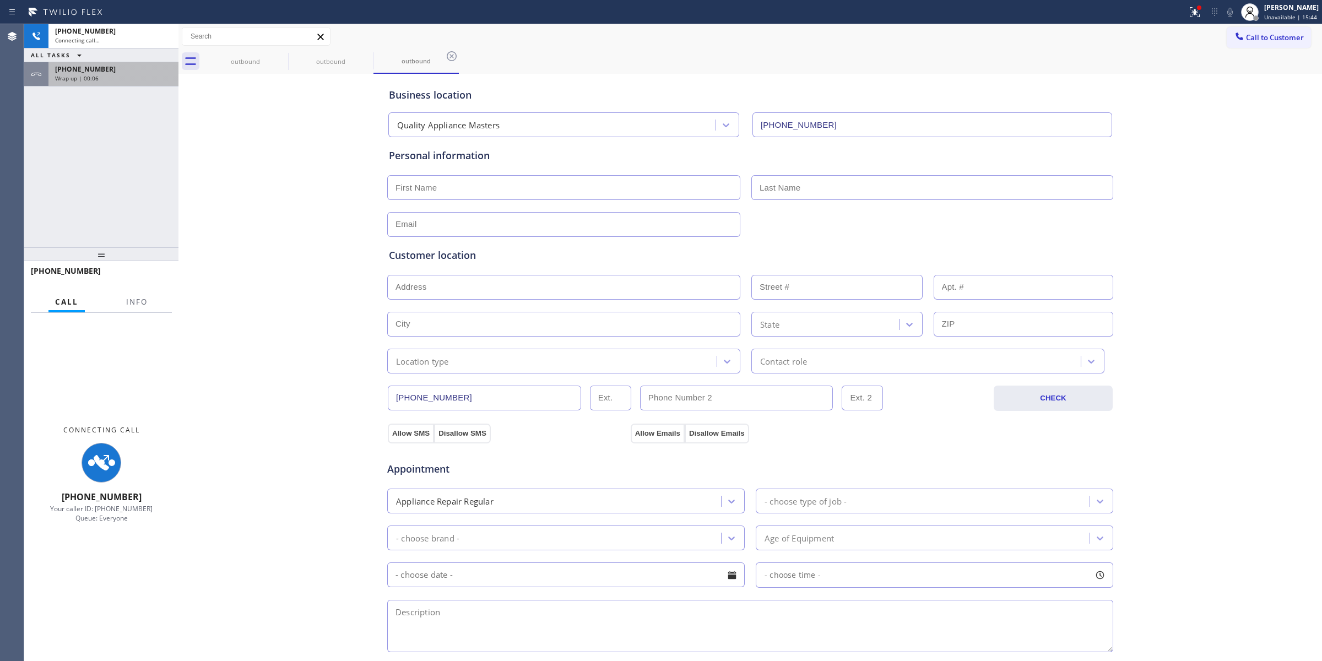
click at [90, 74] on span "Wrap up | 00:06" at bounding box center [77, 78] width 44 height 8
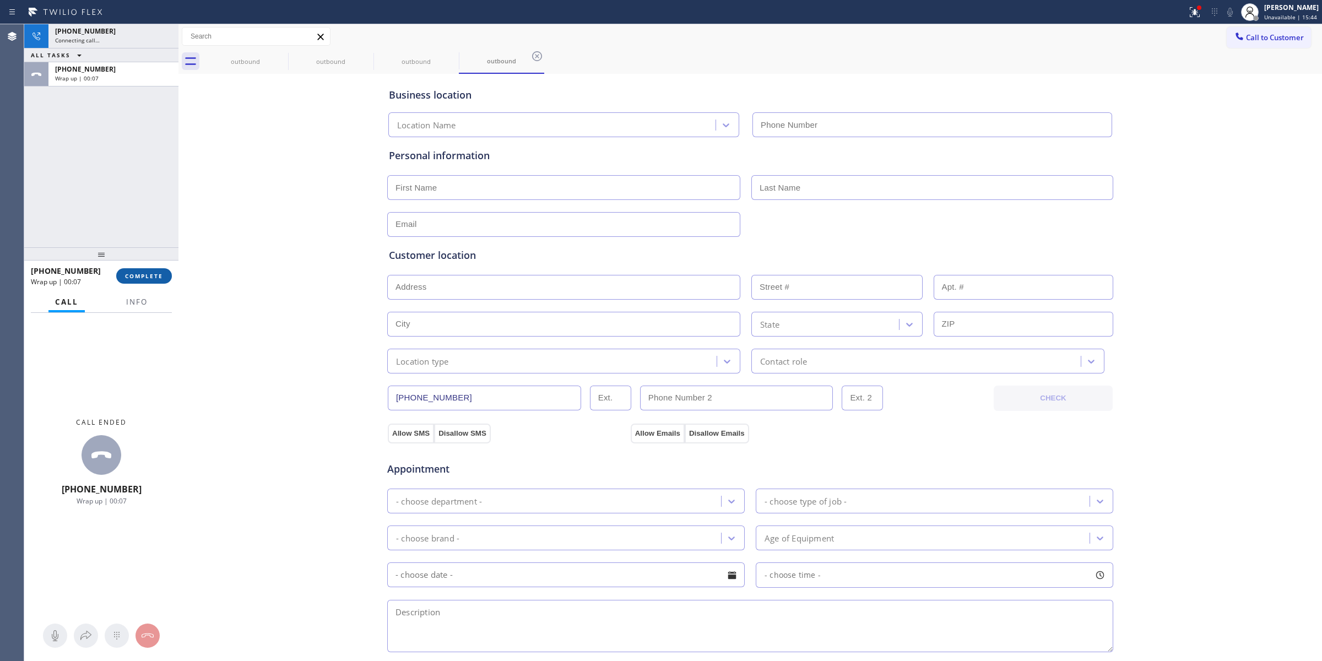
click at [162, 270] on button "COMPLETE" at bounding box center [144, 275] width 56 height 15
type input "[PHONE_NUMBER]"
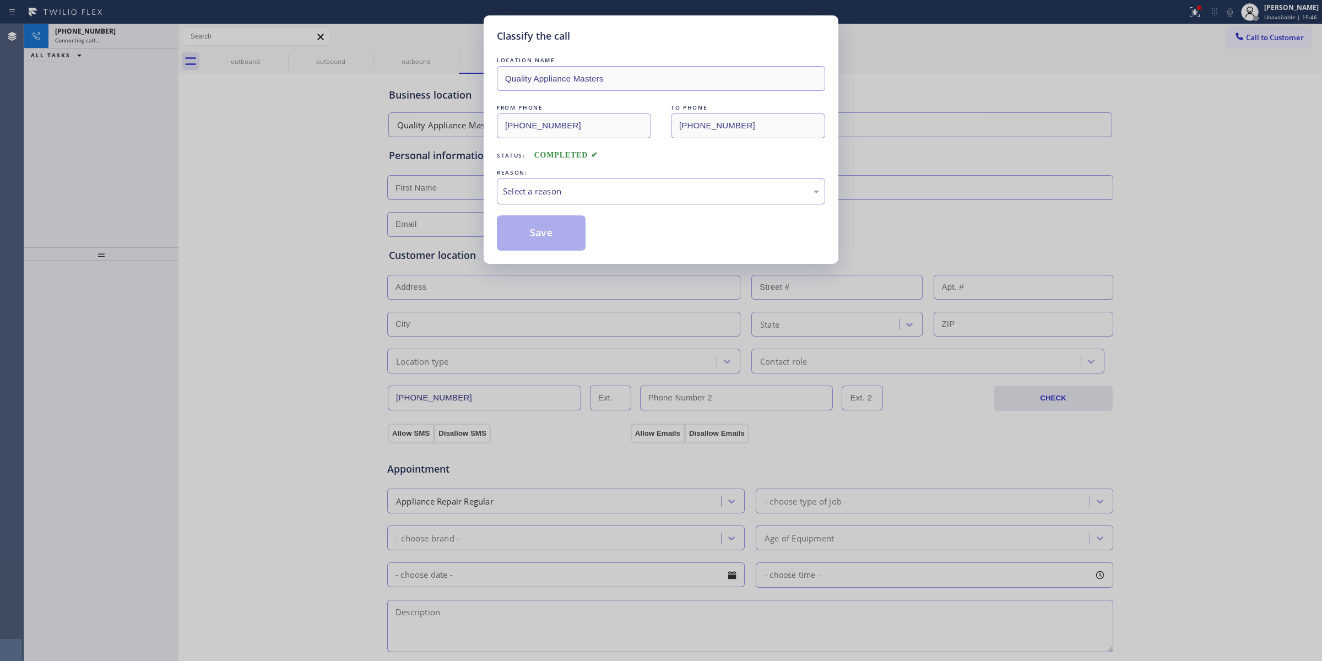
drag, startPoint x: 573, startPoint y: 187, endPoint x: 581, endPoint y: 204, distance: 18.5
click at [574, 188] on div "Select a reason" at bounding box center [661, 191] width 316 height 13
drag, startPoint x: 587, startPoint y: 273, endPoint x: 570, endPoint y: 259, distance: 21.5
click at [537, 229] on button "Save" at bounding box center [541, 232] width 89 height 35
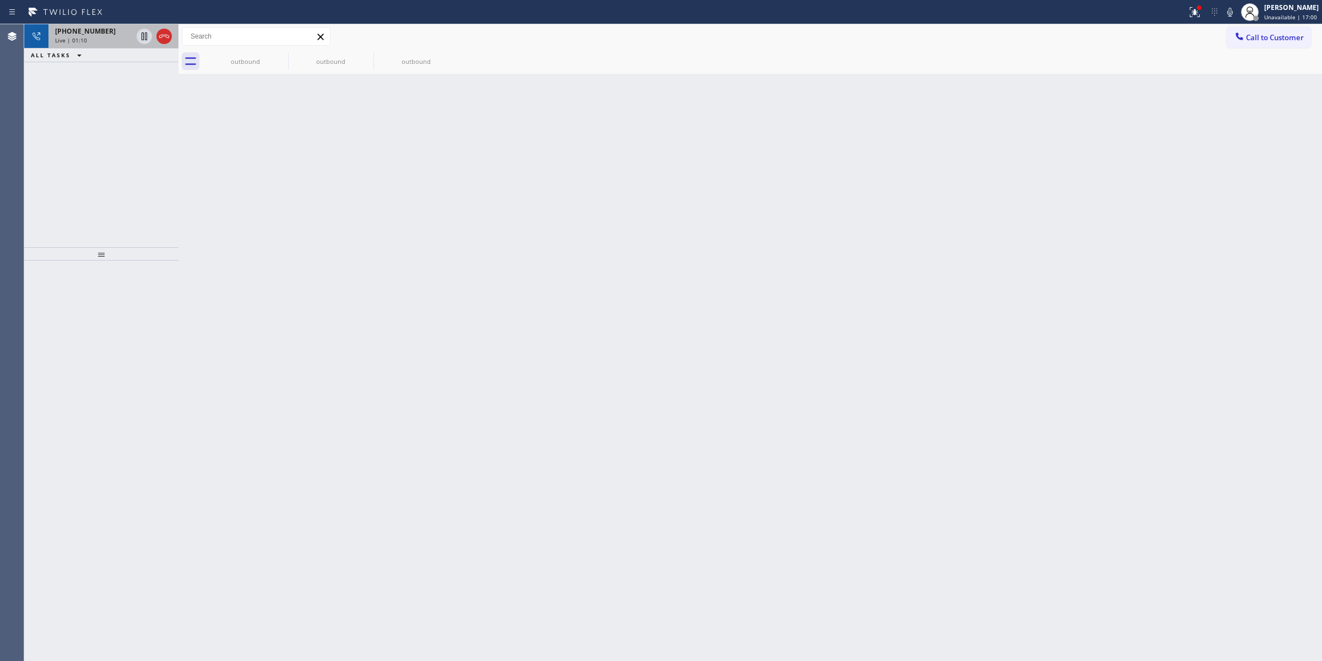
drag, startPoint x: 221, startPoint y: 20, endPoint x: 107, endPoint y: 31, distance: 114.0
click at [109, 31] on div "[PHONE_NUMBER]" at bounding box center [93, 30] width 77 height 9
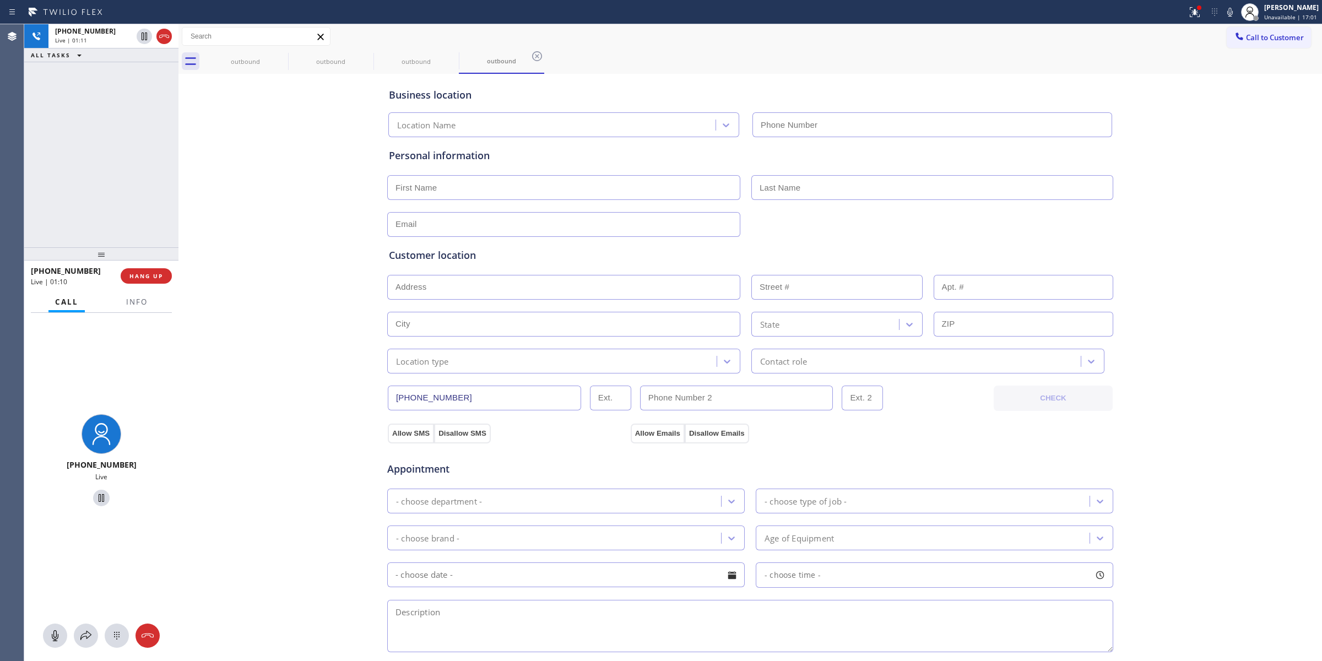
type input "[PHONE_NUMBER]"
click at [117, 635] on icon at bounding box center [116, 635] width 13 height 13
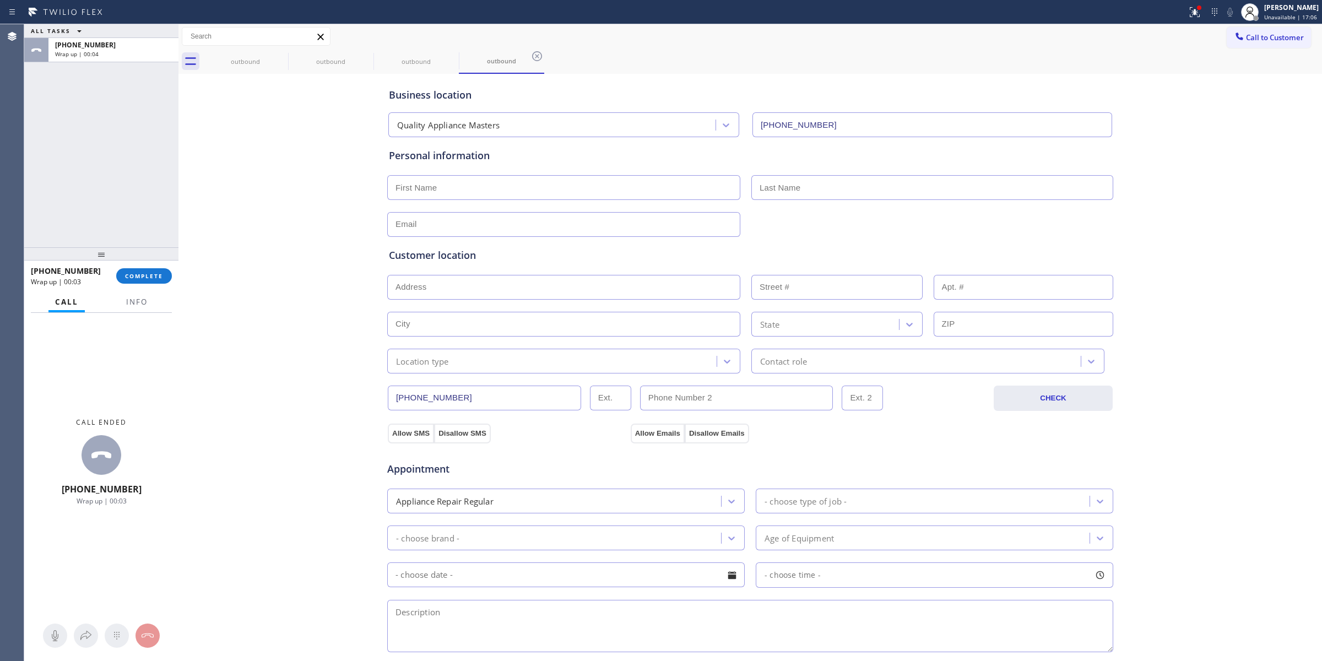
drag, startPoint x: 1171, startPoint y: 64, endPoint x: 1267, endPoint y: 53, distance: 97.6
click at [1188, 63] on div "outbound outbound outbound outbound" at bounding box center [762, 61] width 1119 height 25
click at [1283, 34] on span "Call to Customer" at bounding box center [1275, 37] width 58 height 10
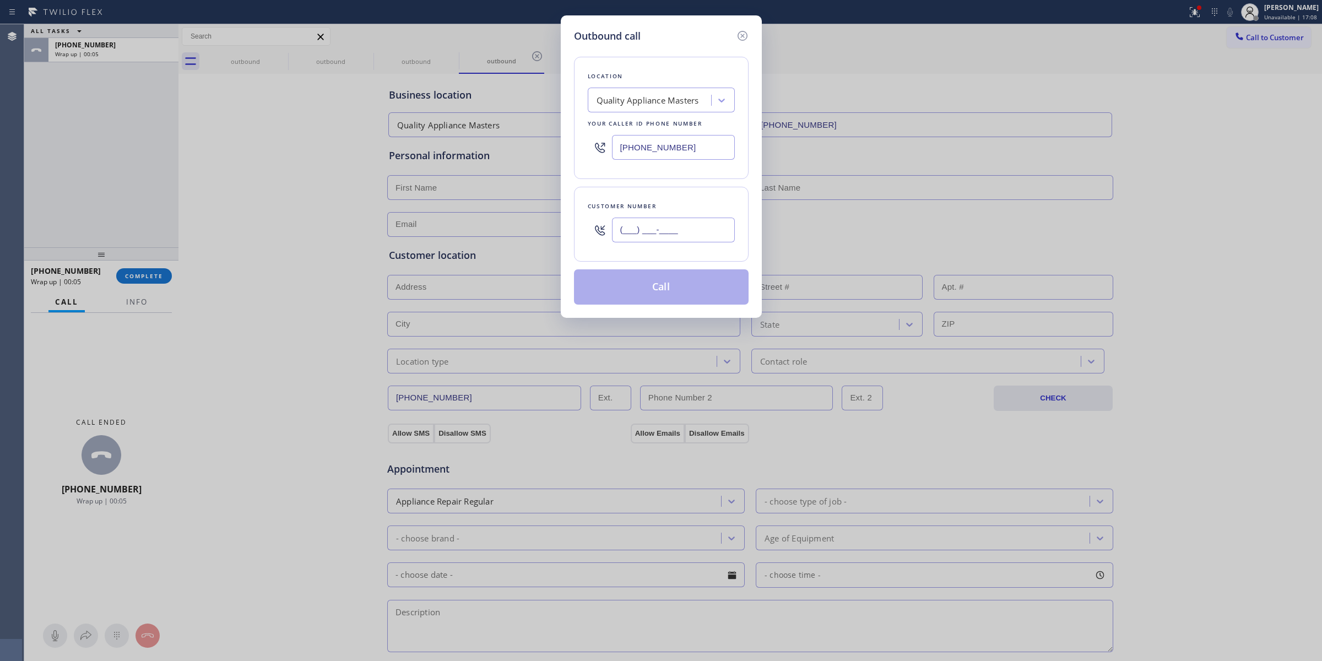
paste input "817) 417-0326"
drag, startPoint x: 664, startPoint y: 235, endPoint x: 663, endPoint y: 226, distance: 9.5
click at [664, 231] on input "(___) ___-____" at bounding box center [673, 230] width 123 height 25
type input "[PHONE_NUMBER]"
click at [654, 112] on div "Quality Appliance Masters" at bounding box center [661, 100] width 147 height 25
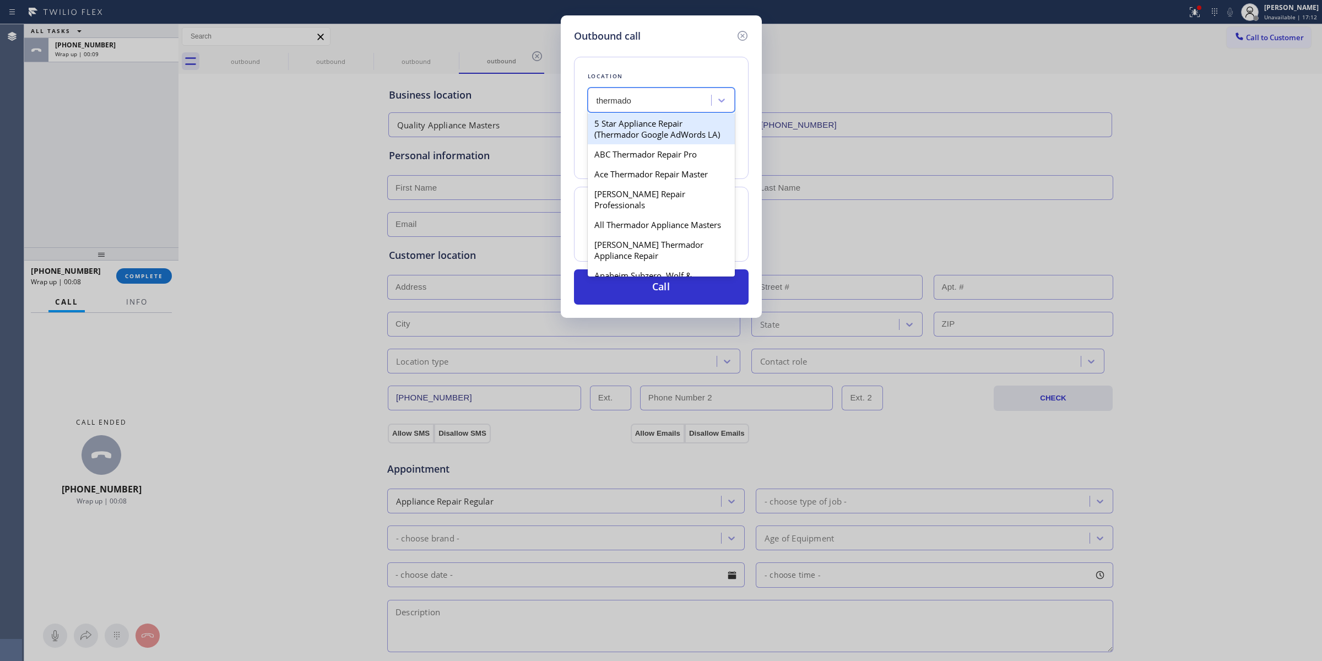
type input "thermador"
click at [629, 122] on div "AZ Thermador Repair Experts" at bounding box center [661, 112] width 147 height 20
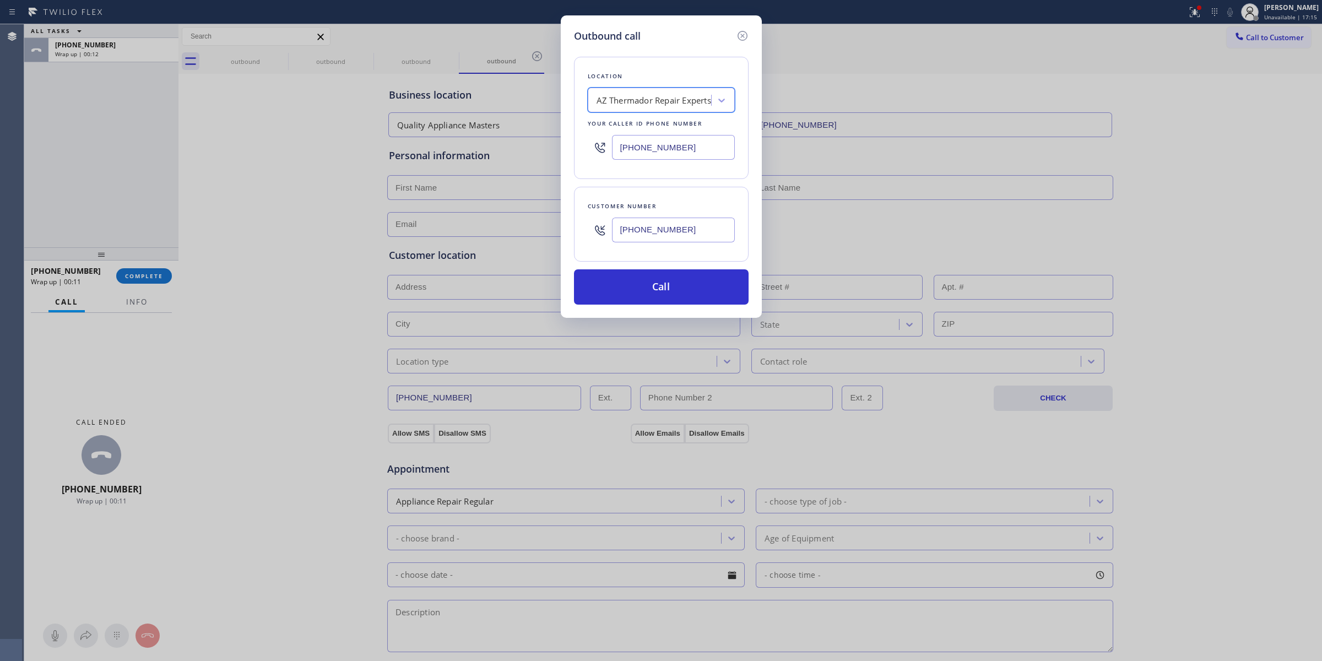
click at [642, 102] on div "AZ Thermador Repair Experts" at bounding box center [654, 100] width 115 height 13
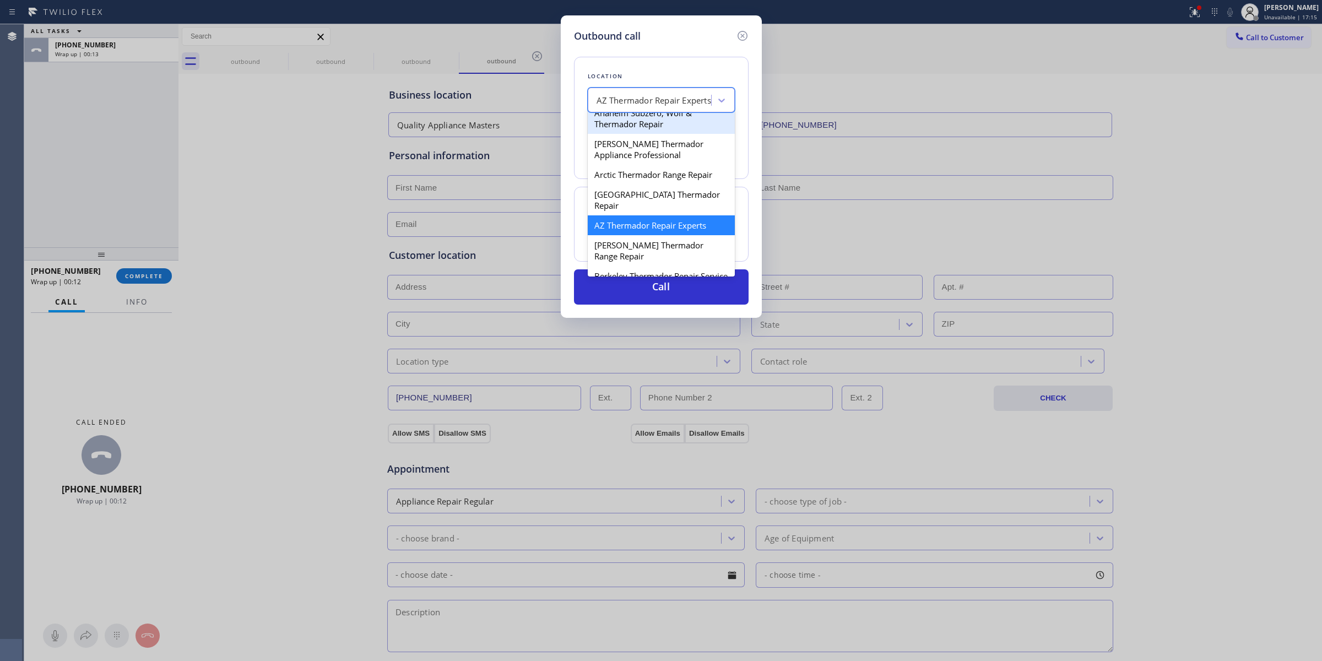
scroll to position [231, 0]
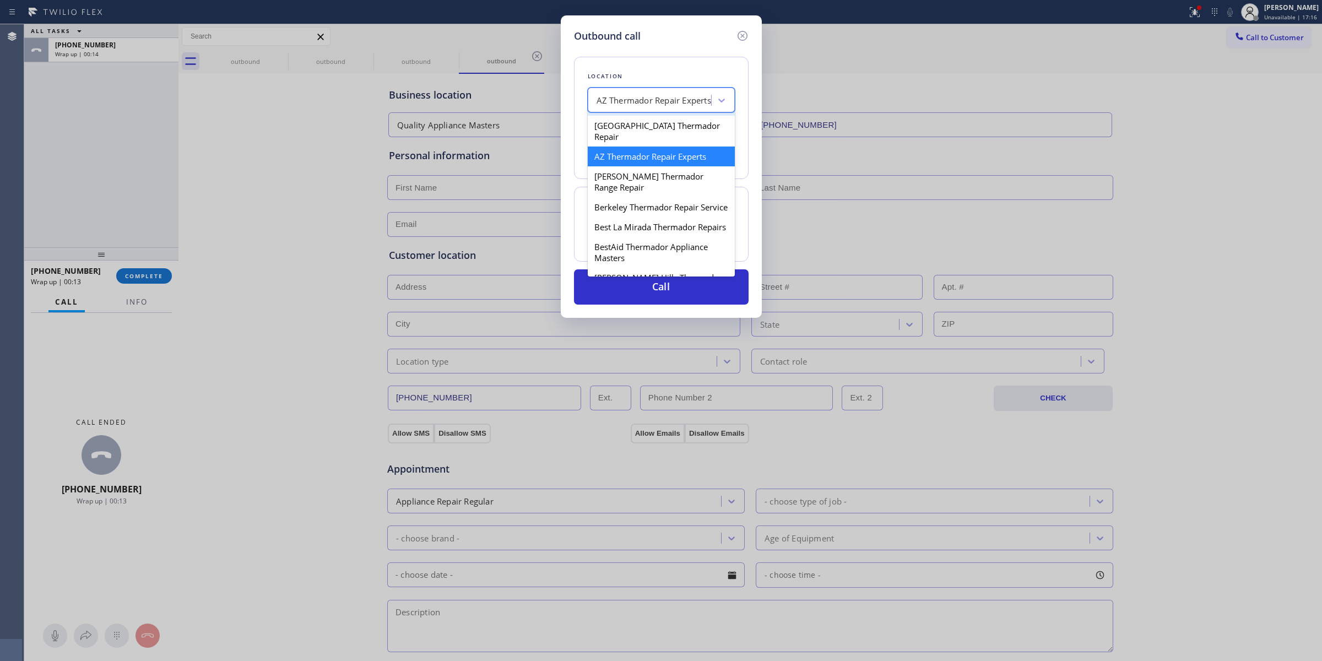
click at [632, 116] on div "Arctic Thermador Range Repair" at bounding box center [661, 106] width 147 height 20
type input "[PHONE_NUMBER]"
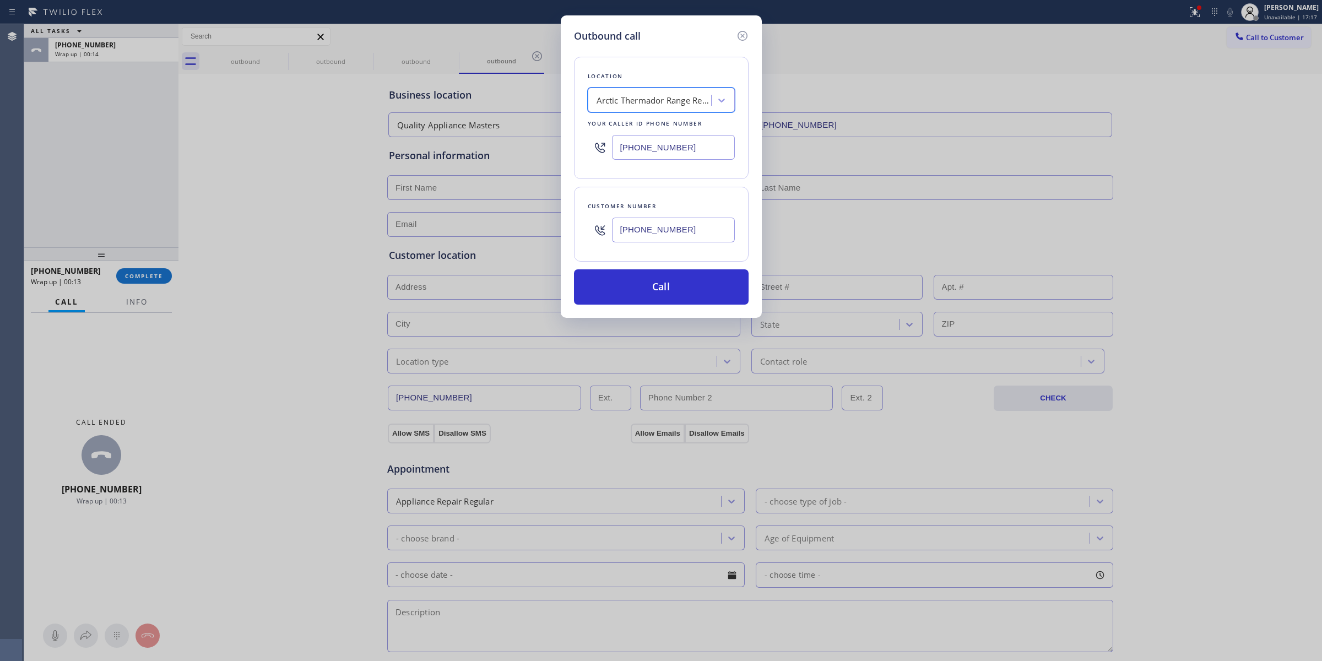
click at [640, 227] on input "[PHONE_NUMBER]" at bounding box center [673, 230] width 123 height 25
click at [670, 252] on div "Customer number [PHONE_NUMBER]" at bounding box center [661, 224] width 175 height 75
click at [657, 232] on input "[PHONE_NUMBER]" at bounding box center [673, 230] width 123 height 25
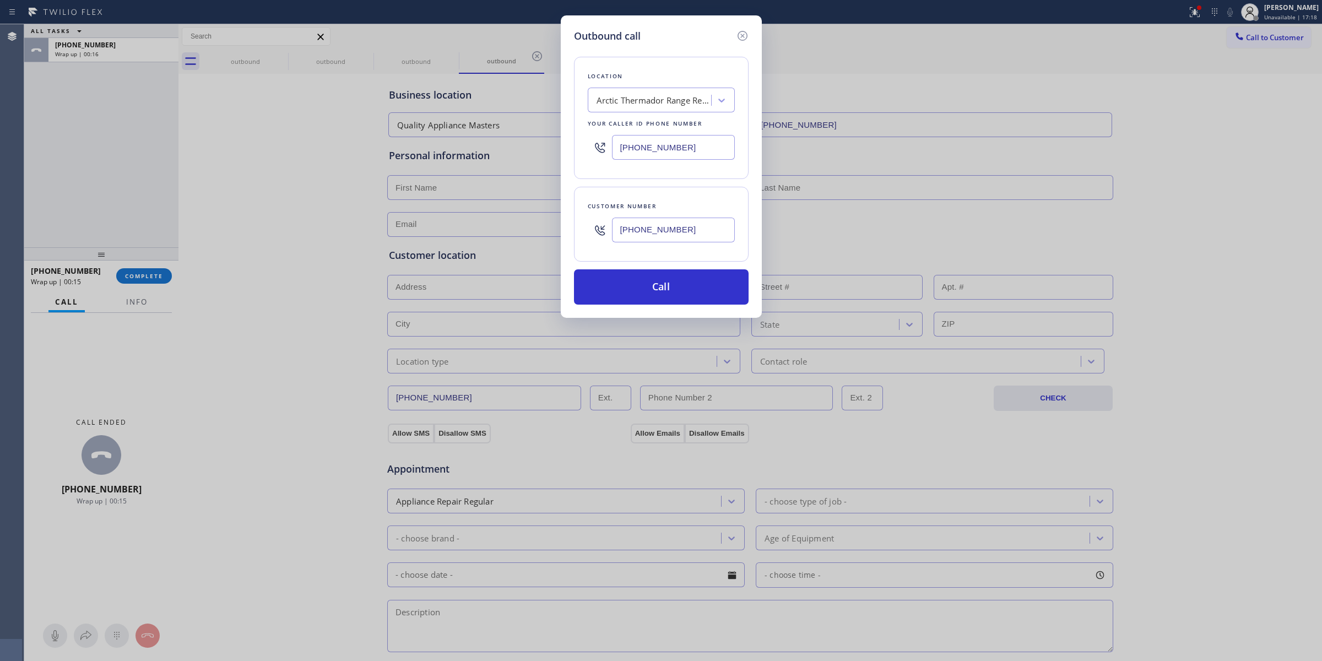
click at [657, 232] on input "[PHONE_NUMBER]" at bounding box center [673, 230] width 123 height 25
click at [660, 288] on button "Call" at bounding box center [661, 286] width 175 height 35
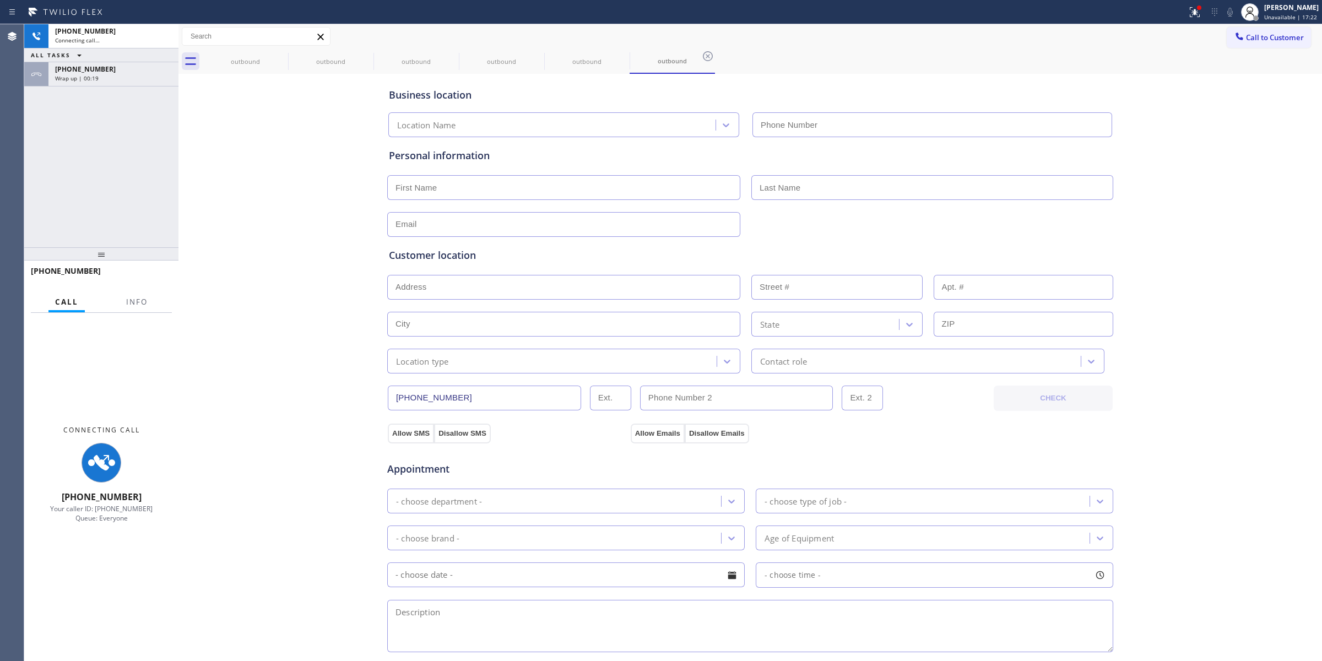
click at [1212, 162] on div "Business location Location Name Personal information Customer location >> ADD N…" at bounding box center [750, 453] width 1138 height 752
type input "[PHONE_NUMBER]"
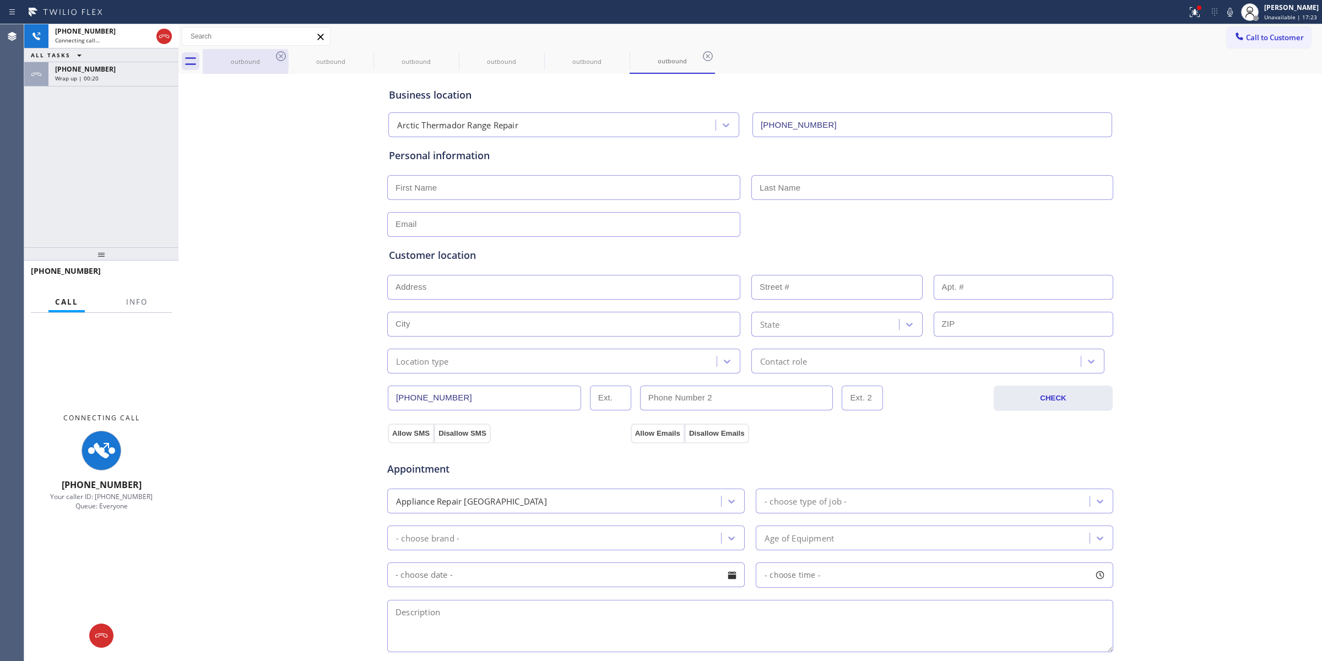
click at [273, 53] on div "outbound" at bounding box center [245, 61] width 83 height 25
click at [278, 55] on icon at bounding box center [280, 56] width 13 height 13
click at [281, 56] on icon at bounding box center [281, 56] width 10 height 10
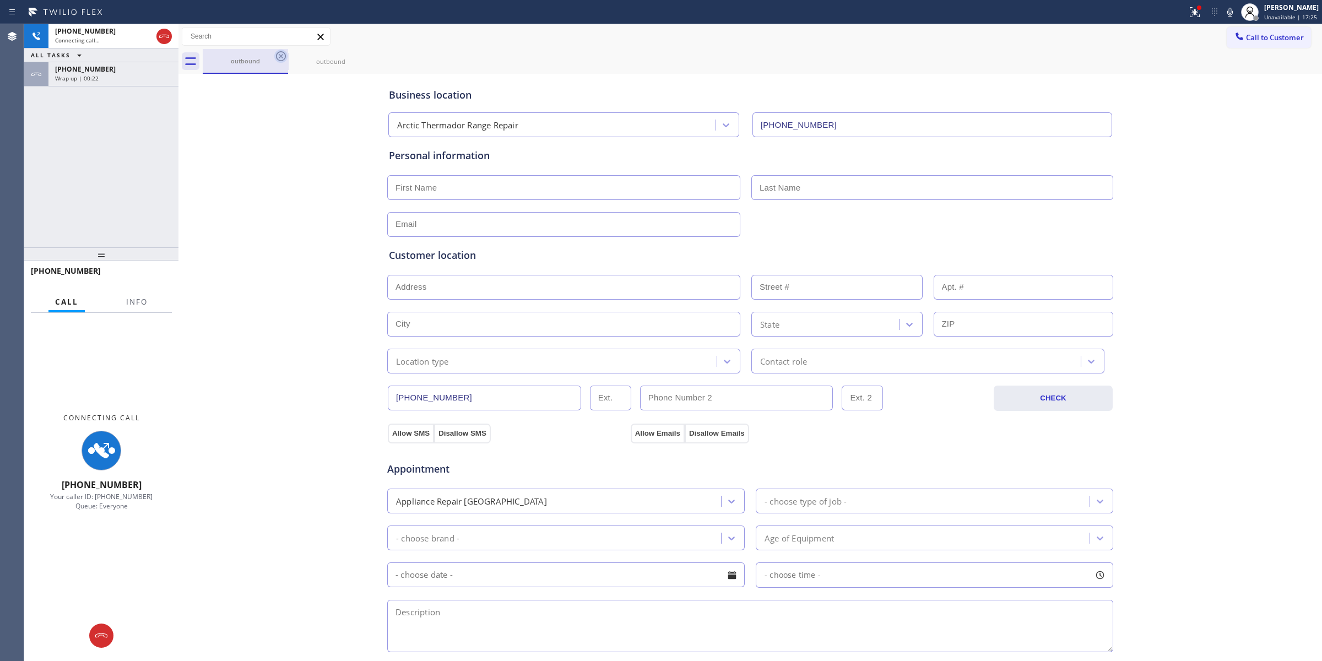
click at [281, 56] on icon at bounding box center [281, 56] width 10 height 10
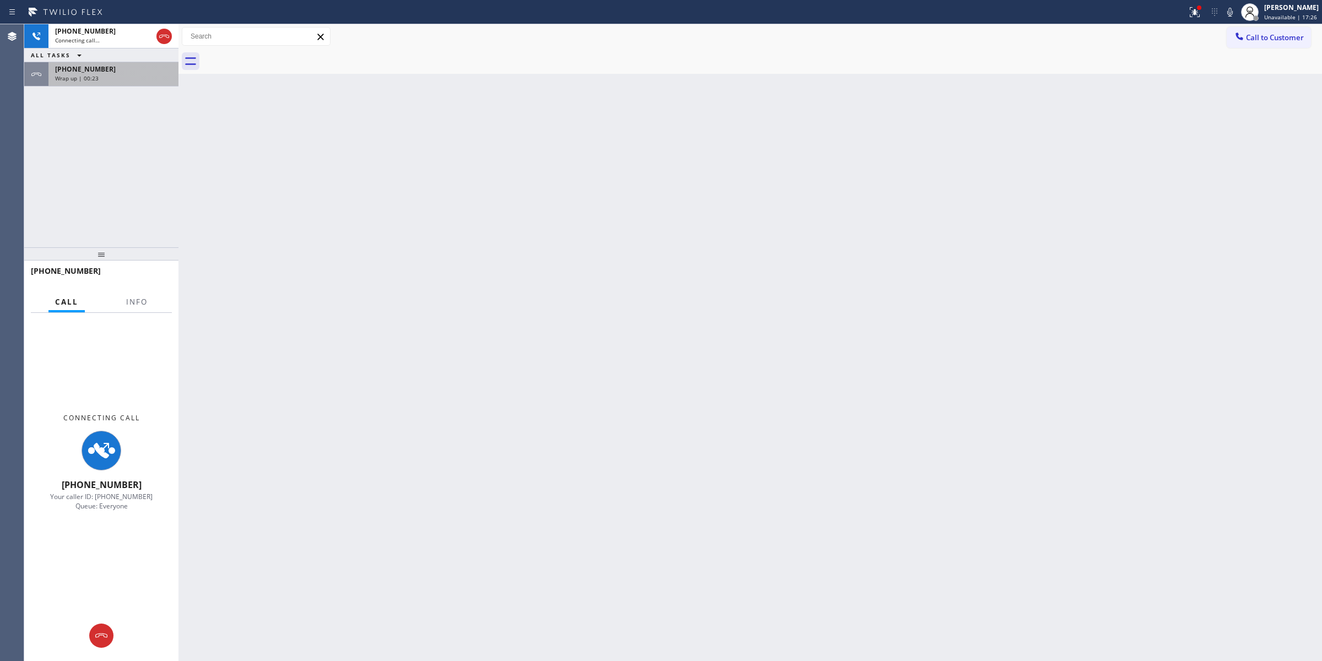
click at [103, 81] on div "Wrap up | 00:23" at bounding box center [113, 78] width 117 height 8
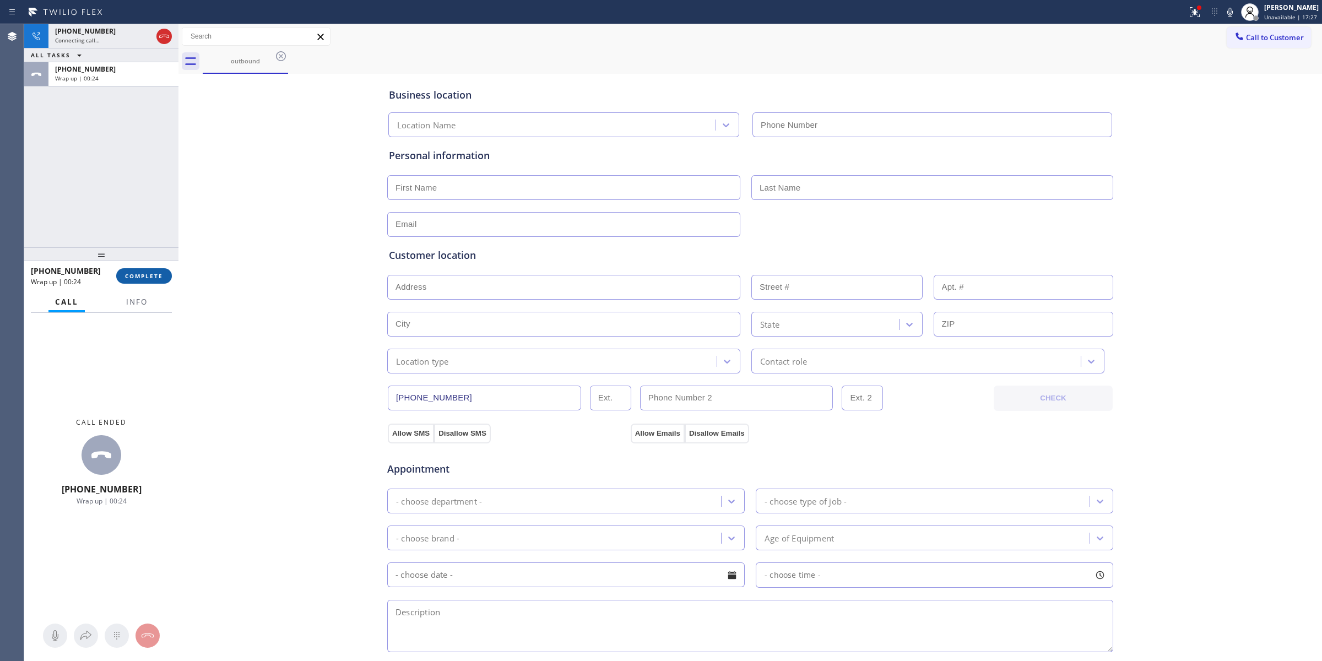
click at [150, 277] on span "COMPLETE" at bounding box center [144, 276] width 38 height 8
type input "[PHONE_NUMBER]"
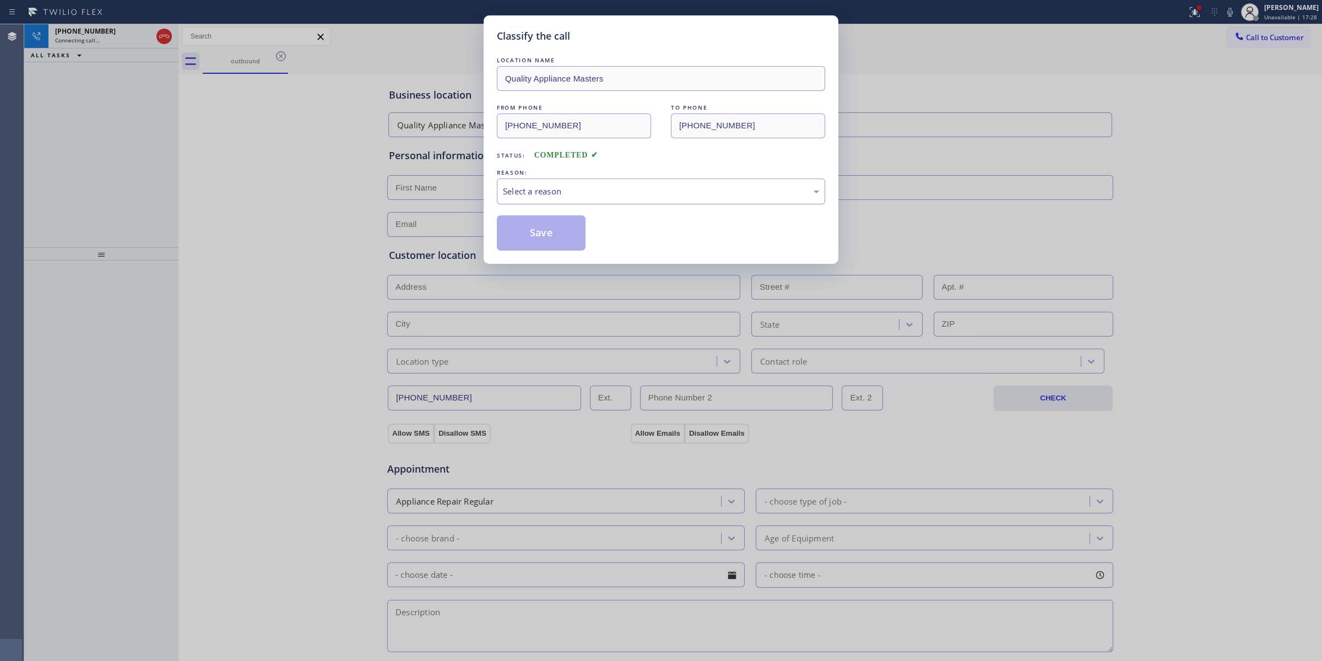
click at [556, 186] on div "Select a reason" at bounding box center [661, 191] width 316 height 13
click at [538, 227] on button "Save" at bounding box center [541, 232] width 89 height 35
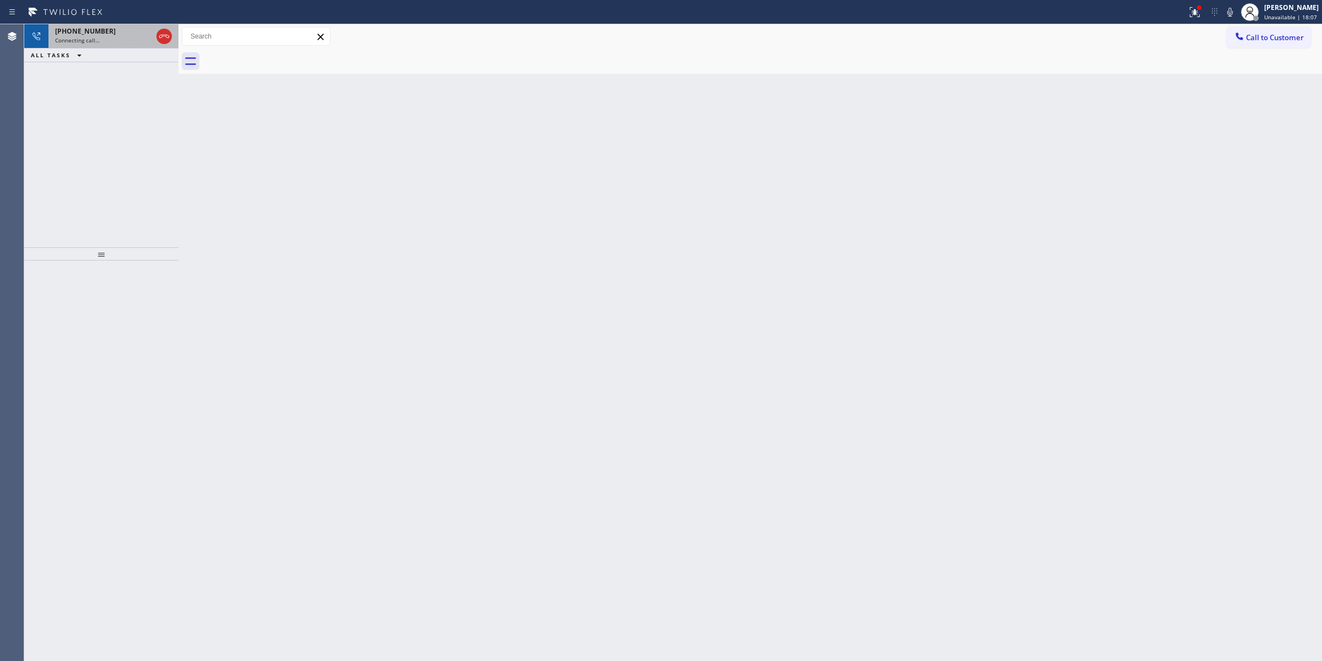
click at [127, 28] on div "[PHONE_NUMBER]" at bounding box center [103, 30] width 97 height 9
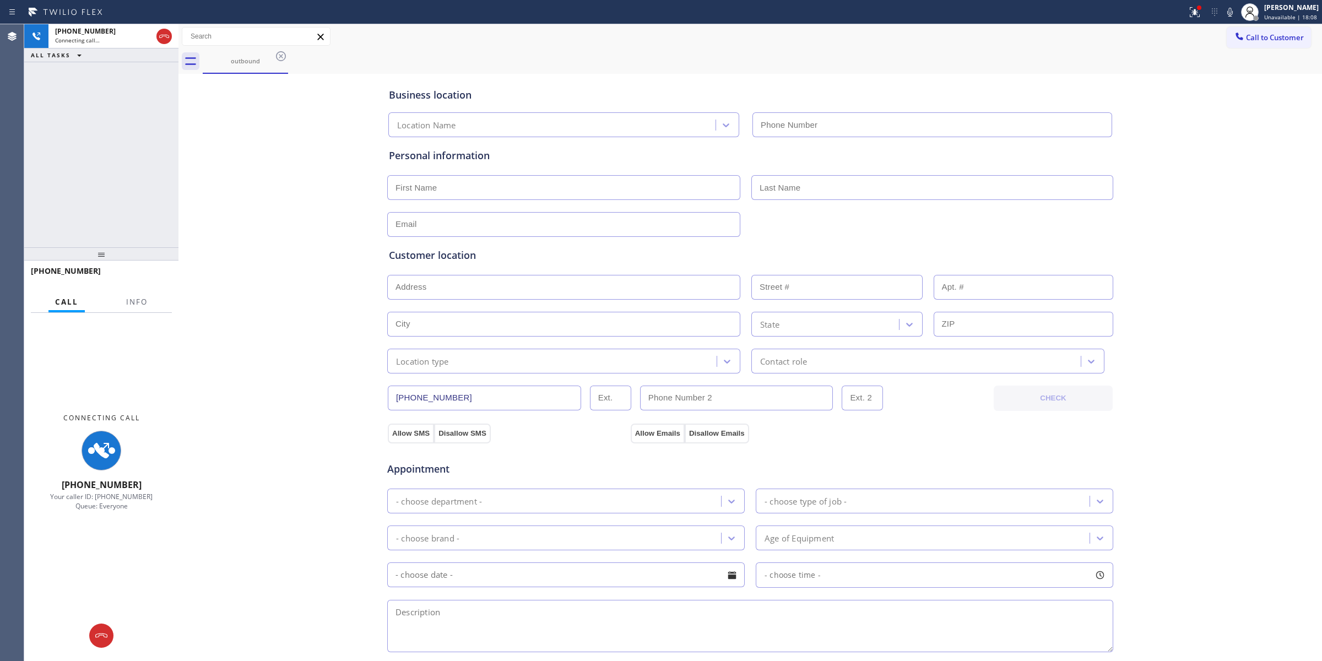
type input "[PHONE_NUMBER]"
click at [97, 632] on icon at bounding box center [101, 635] width 13 height 13
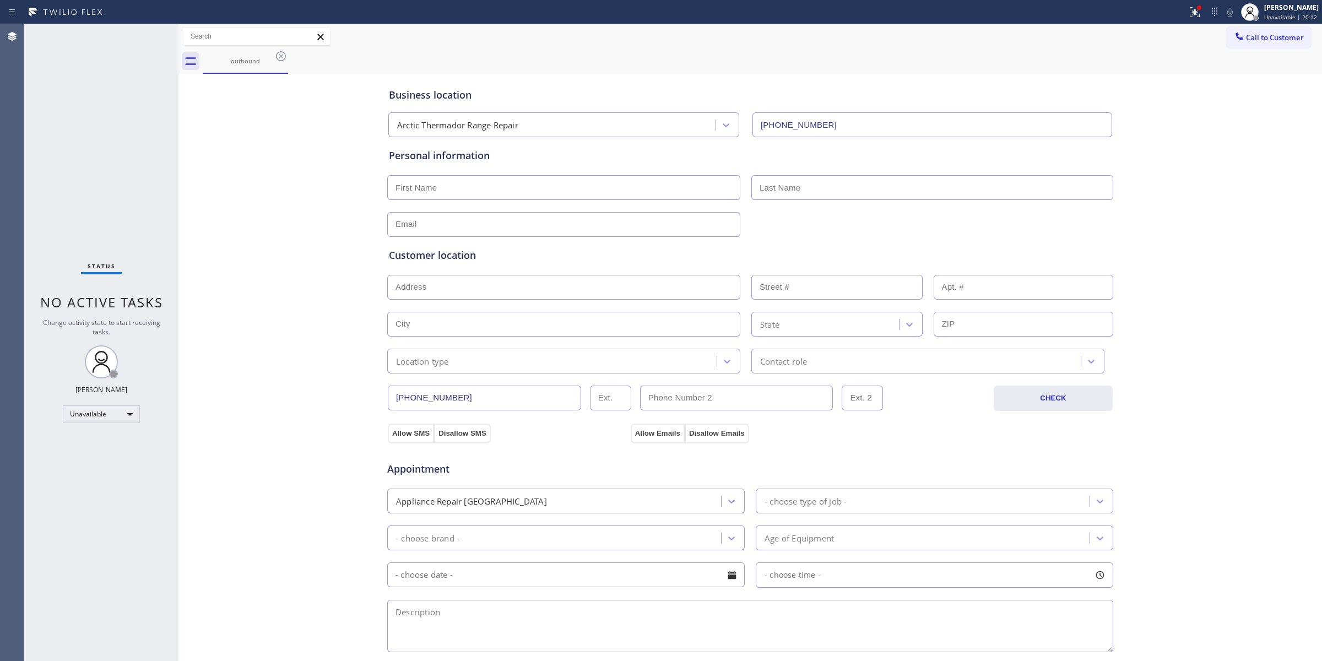
drag, startPoint x: 41, startPoint y: 487, endPoint x: 1, endPoint y: 356, distance: 137.1
click at [278, 58] on icon at bounding box center [280, 56] width 13 height 13
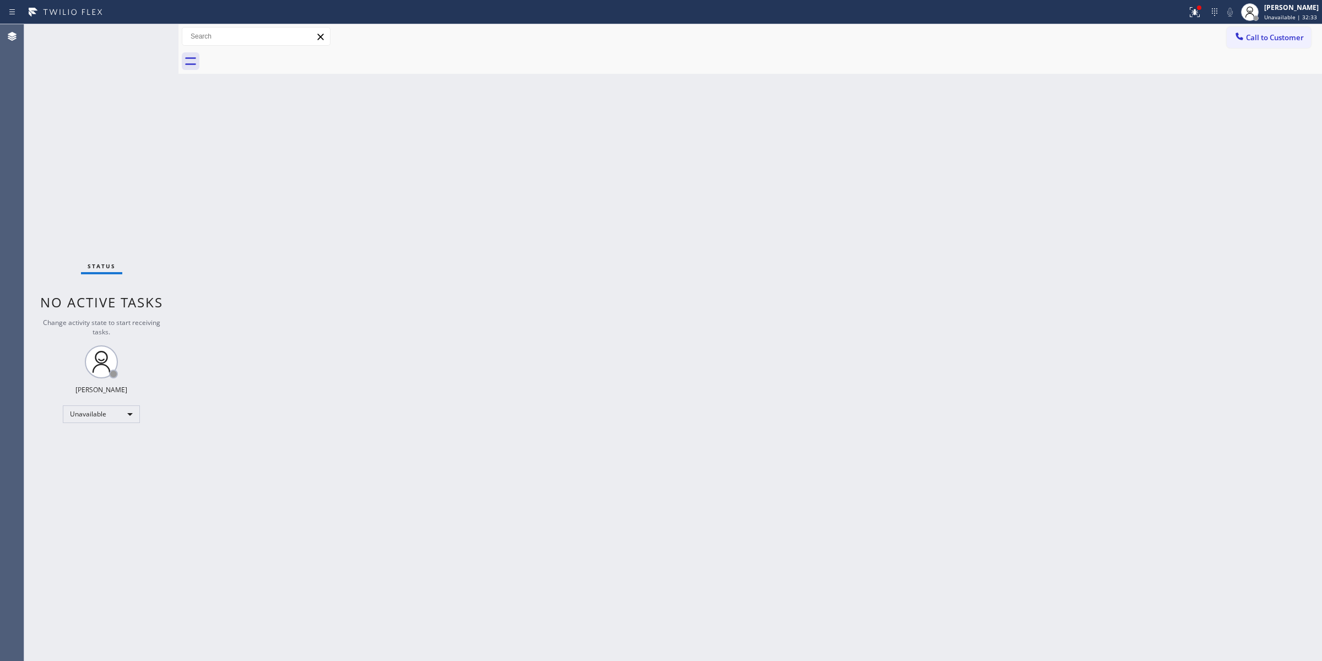
drag, startPoint x: 1117, startPoint y: 245, endPoint x: 1186, endPoint y: 152, distance: 115.8
click at [1133, 229] on div "Back to Dashboard Change Sender ID Customers Technicians Select a contact Outbo…" at bounding box center [750, 342] width 1144 height 637
drag, startPoint x: 1280, startPoint y: 34, endPoint x: 1152, endPoint y: 77, distance: 135.0
click at [1277, 34] on span "Call to Customer" at bounding box center [1275, 37] width 58 height 10
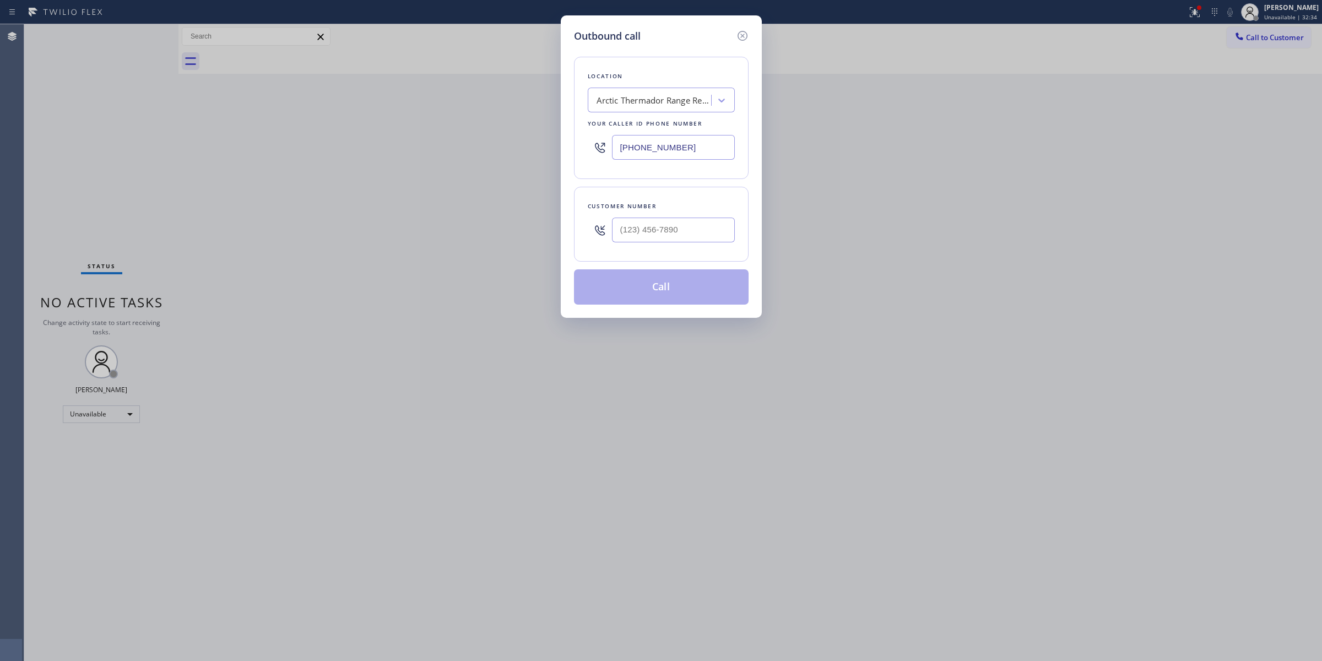
drag, startPoint x: 684, startPoint y: 245, endPoint x: 683, endPoint y: 235, distance: 10.5
click at [683, 243] on div at bounding box center [673, 230] width 123 height 36
paste input "805) 593-3907"
drag, startPoint x: 681, startPoint y: 232, endPoint x: 681, endPoint y: 216, distance: 16.0
click at [681, 230] on input "[PHONE_NUMBER]" at bounding box center [673, 230] width 123 height 25
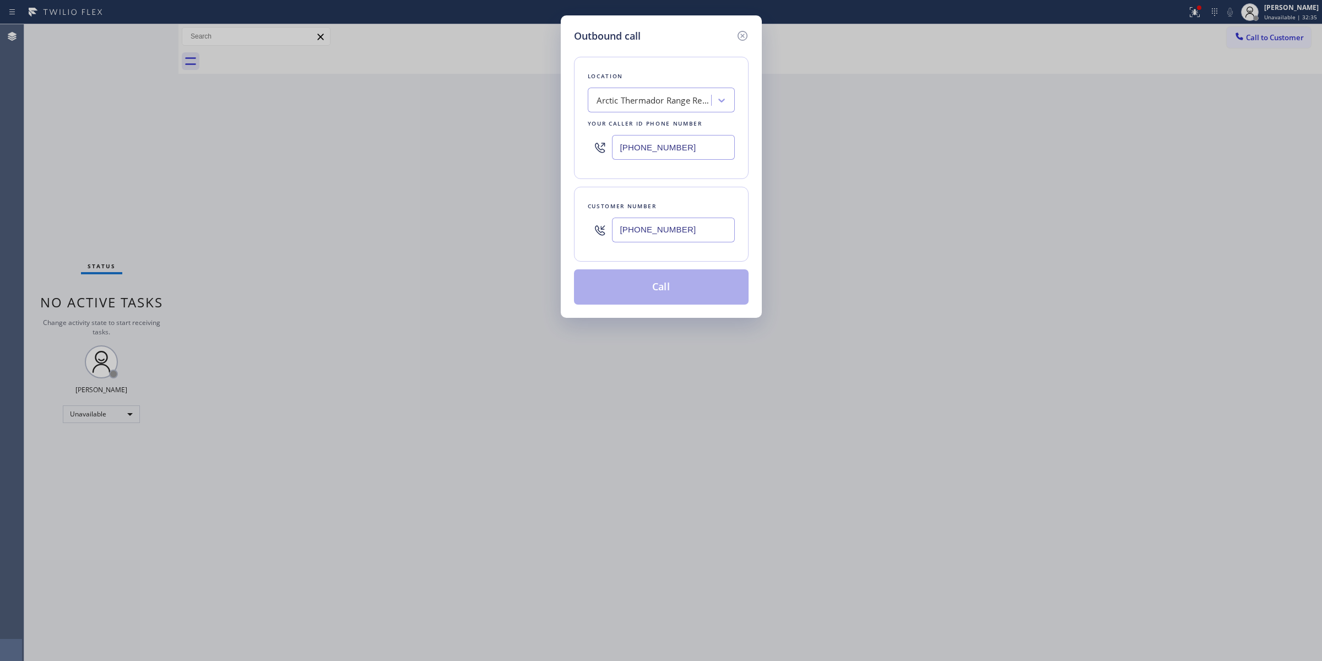
type input "[PHONE_NUMBER]"
click at [568, 84] on div "Outbound call Location Arctic Thermador Range Repair Your caller id phone numbe…" at bounding box center [661, 166] width 201 height 302
click at [645, 282] on button "Call" at bounding box center [661, 286] width 175 height 35
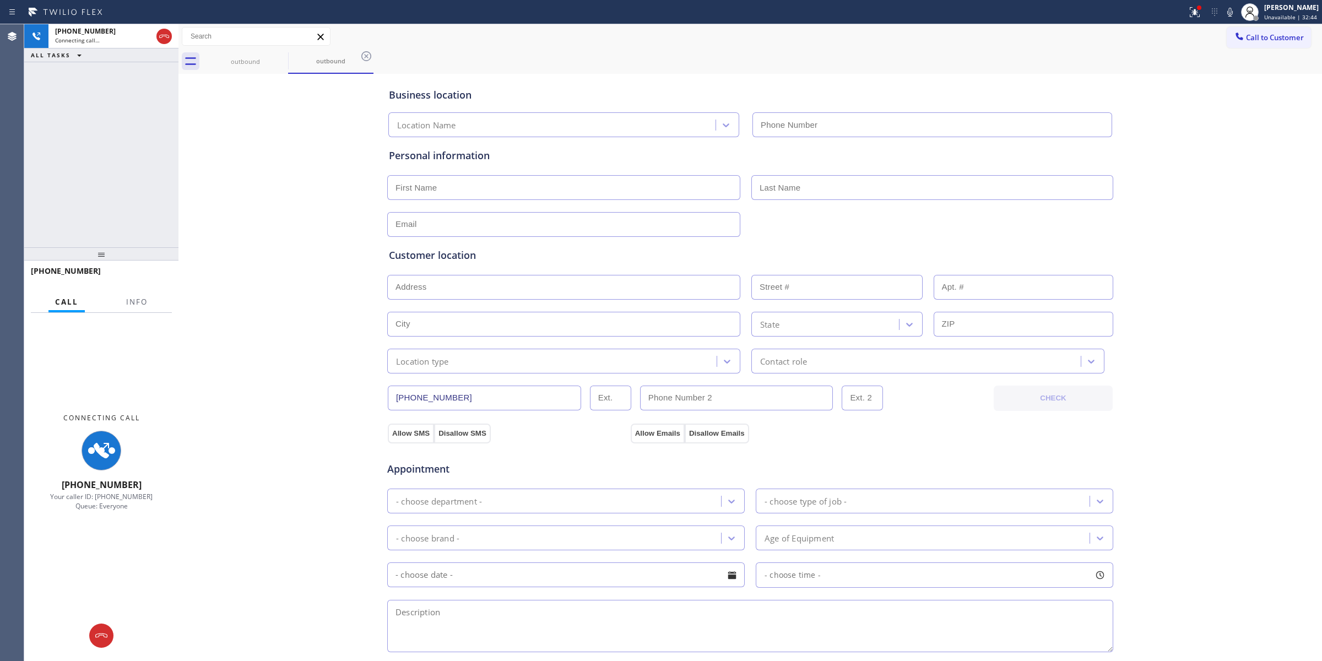
type input "[PHONE_NUMBER]"
click at [1248, 256] on div "Business location Arctic Thermador Range Repair [PHONE_NUMBER] Personal informa…" at bounding box center [750, 453] width 1138 height 752
drag, startPoint x: 113, startPoint y: 624, endPoint x: 106, endPoint y: 631, distance: 9.7
click at [112, 626] on div at bounding box center [101, 636] width 154 height 24
click at [102, 632] on icon at bounding box center [101, 635] width 13 height 13
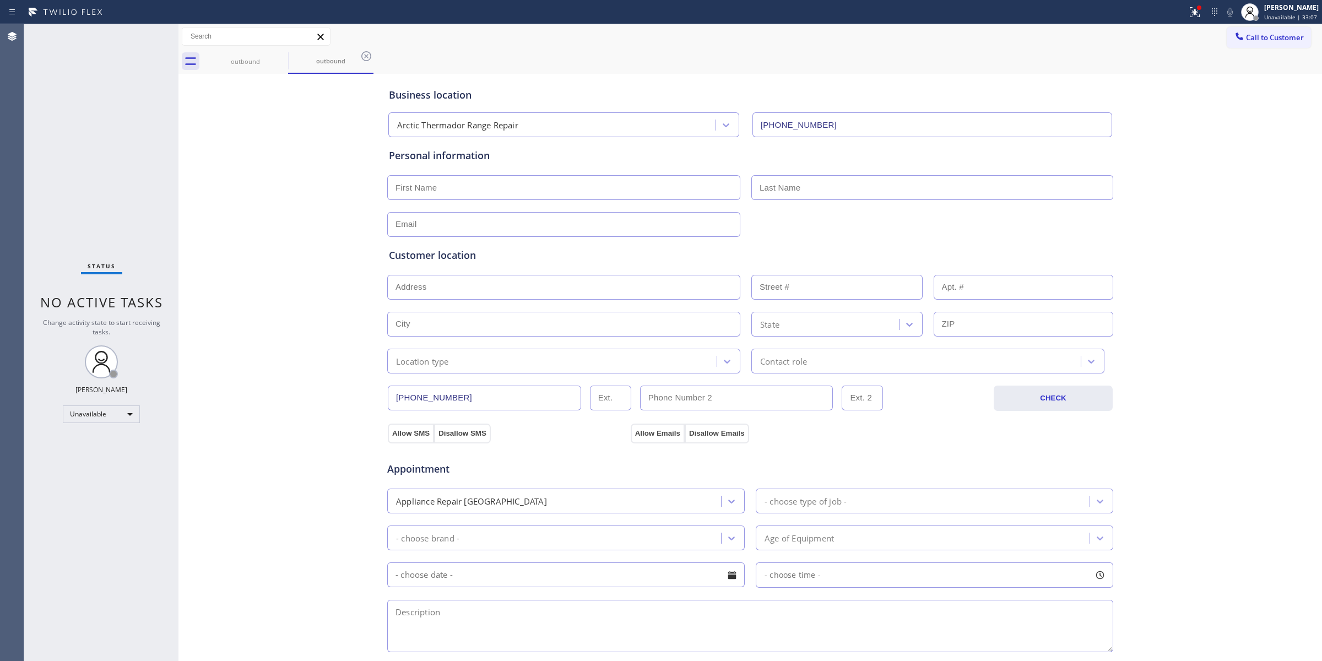
drag, startPoint x: 1135, startPoint y: 155, endPoint x: 1169, endPoint y: 109, distance: 58.3
click at [1135, 155] on div "Business location Arctic Thermador Range Repair [PHONE_NUMBER] Personal informa…" at bounding box center [750, 453] width 1138 height 752
click at [1243, 31] on button "Call to Customer" at bounding box center [1269, 37] width 84 height 21
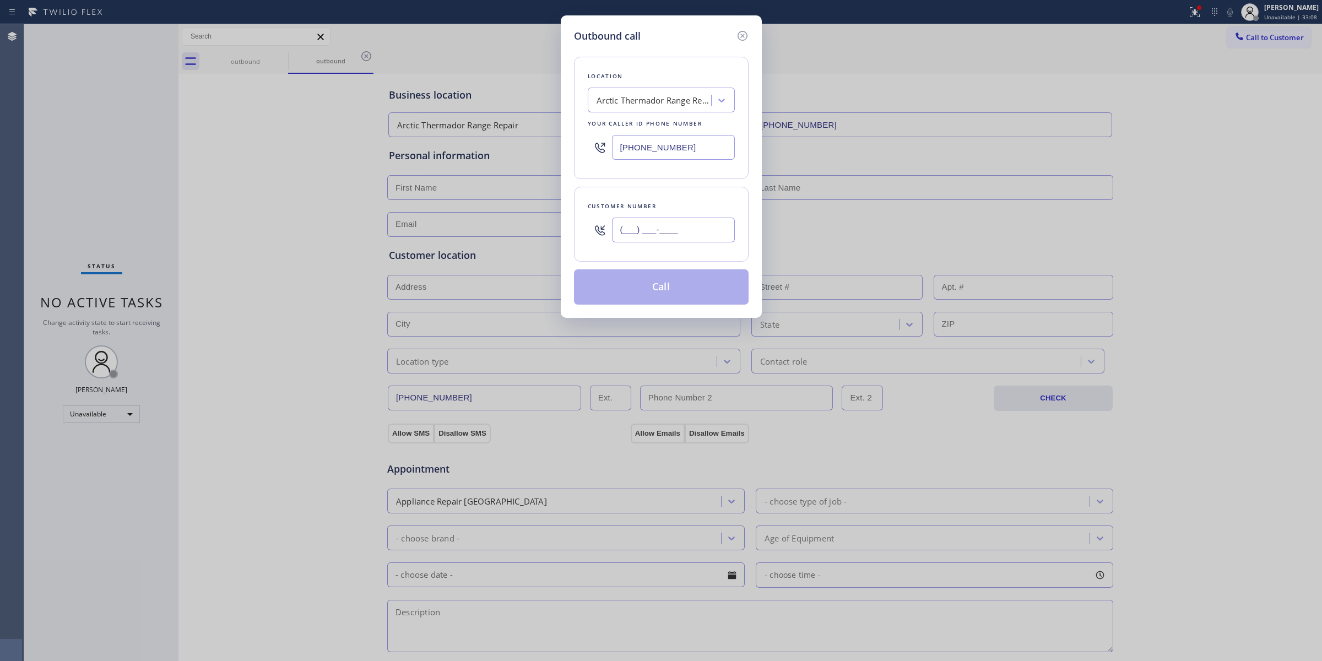
paste input "646) 889-9033"
click at [692, 230] on input "[PHONE_NUMBER]" at bounding box center [673, 230] width 123 height 25
type input "[PHONE_NUMBER]"
click at [686, 284] on button "Call" at bounding box center [661, 286] width 175 height 35
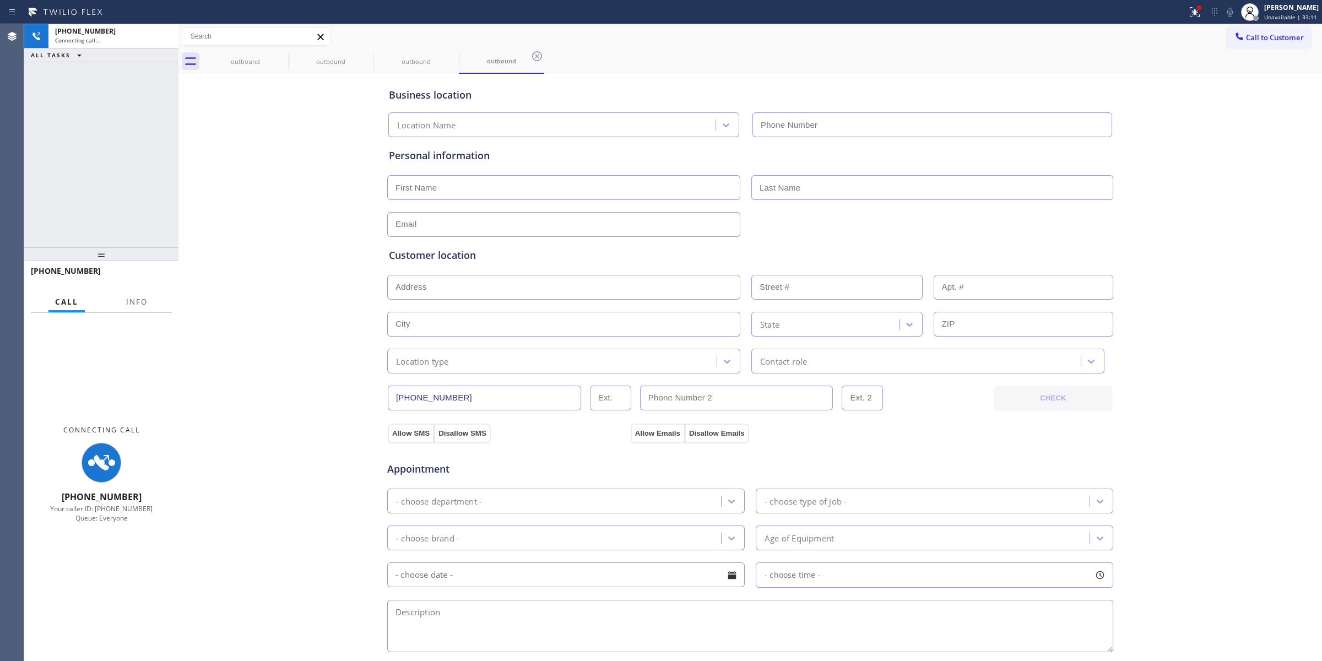
type input "[PHONE_NUMBER]"
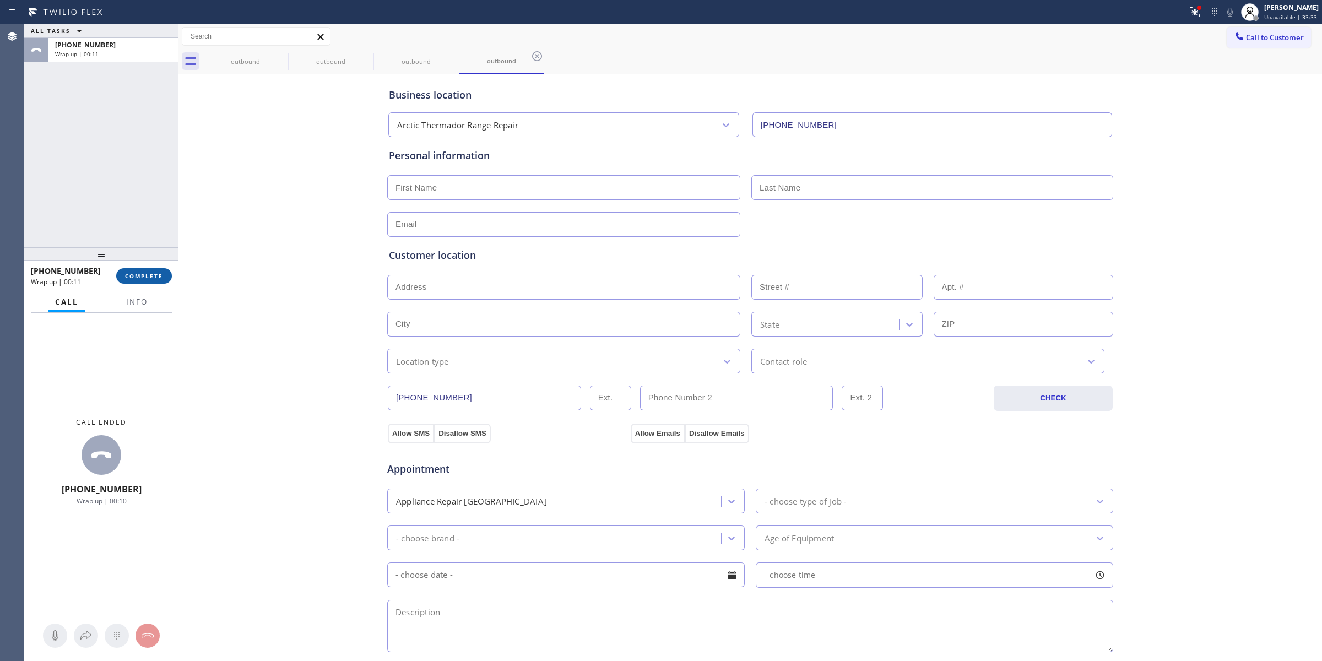
click at [152, 268] on button "COMPLETE" at bounding box center [144, 275] width 56 height 15
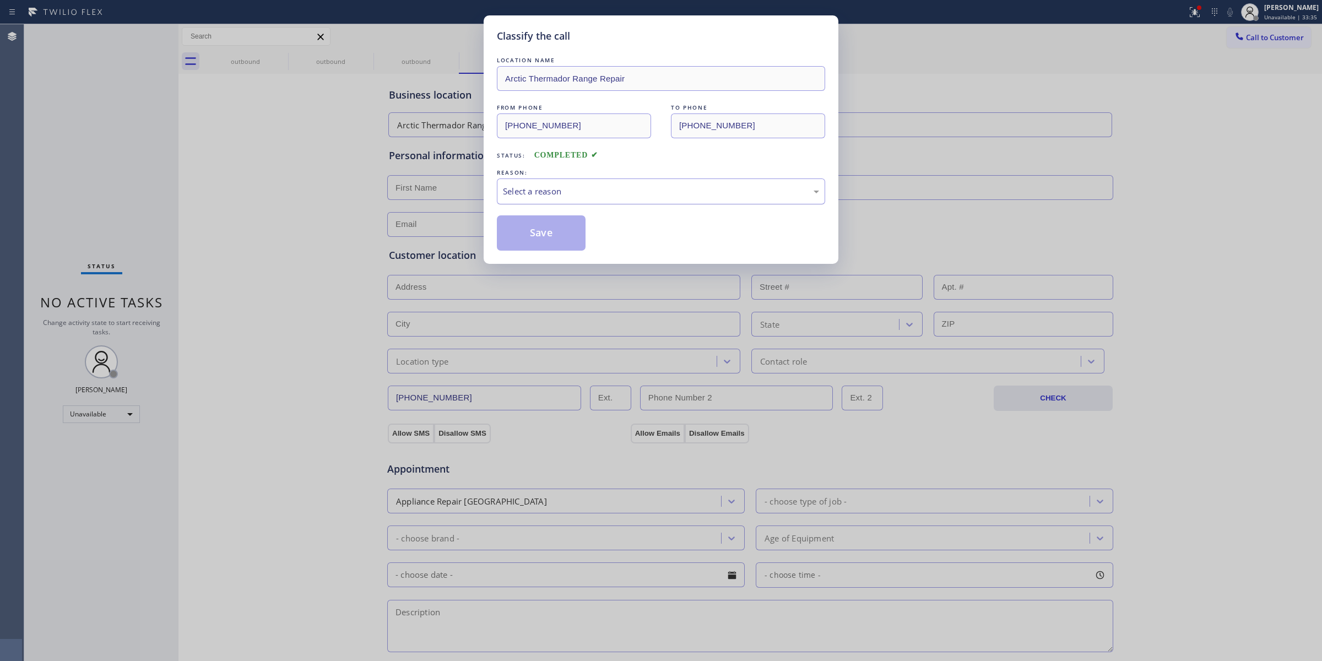
click at [609, 185] on div "Select a reason" at bounding box center [661, 191] width 328 height 26
drag, startPoint x: 598, startPoint y: 284, endPoint x: 598, endPoint y: 207, distance: 77.7
click at [599, 199] on div "#4 Existing Customer - ETA/PI/REDO/complain/cancel" at bounding box center [661, 191] width 328 height 26
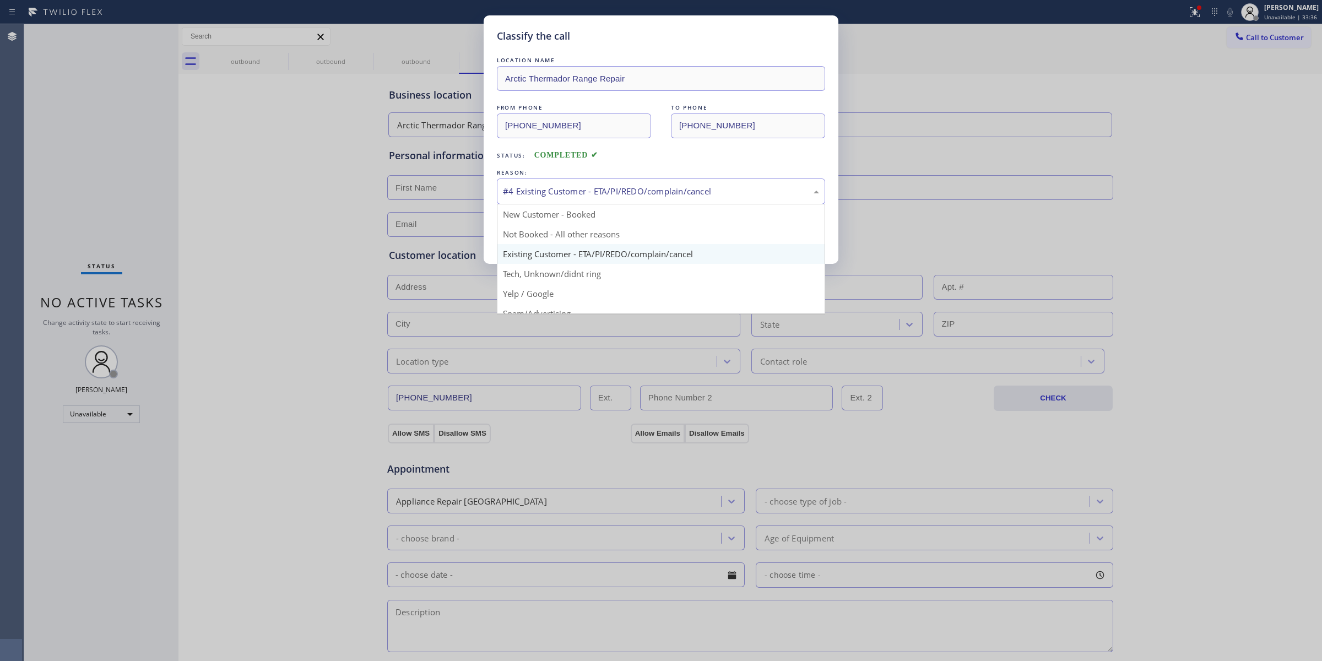
drag, startPoint x: 589, startPoint y: 279, endPoint x: 579, endPoint y: 267, distance: 15.2
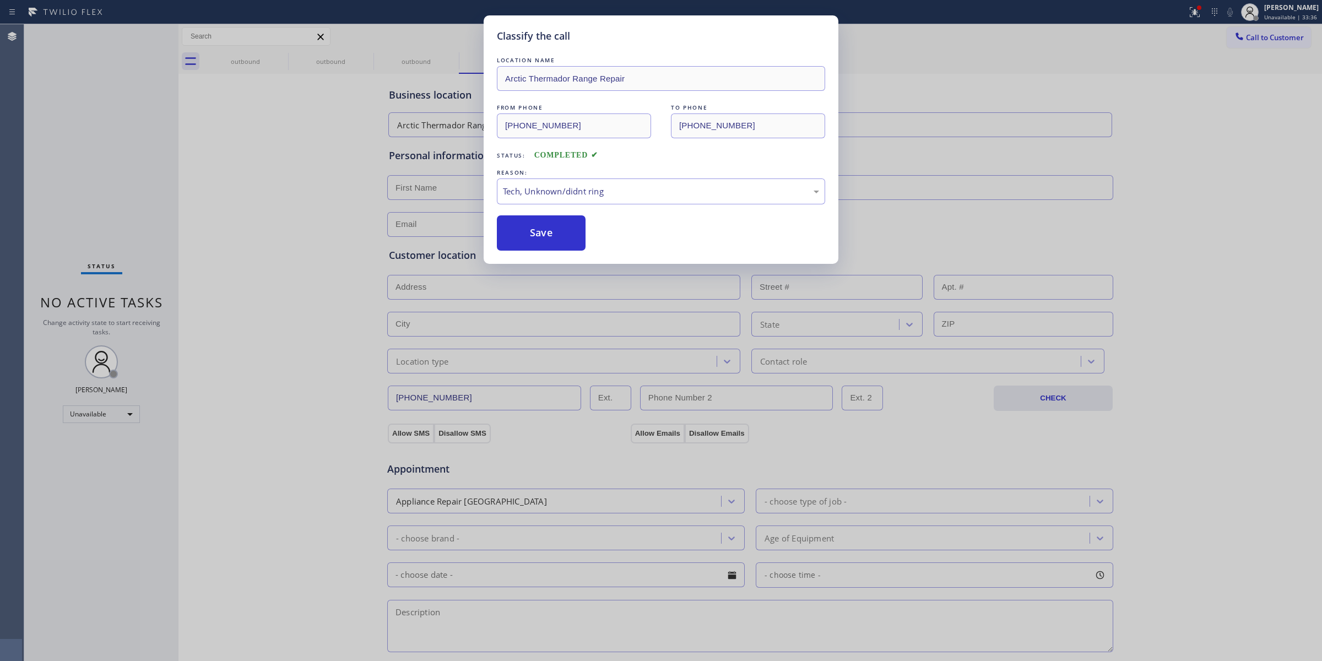
drag, startPoint x: 559, startPoint y: 232, endPoint x: 404, endPoint y: 654, distance: 449.6
click at [559, 230] on button "Save" at bounding box center [541, 232] width 89 height 35
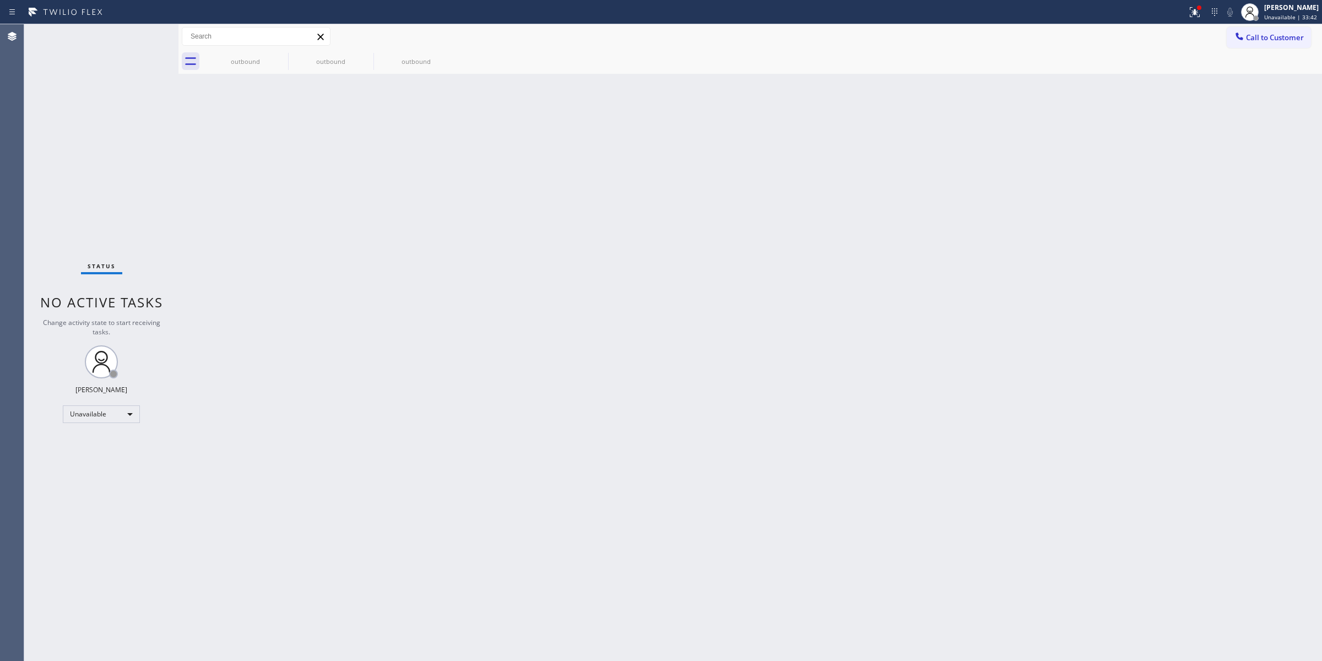
click at [1191, 164] on div "Back to Dashboard Change Sender ID Customers Technicians Select a contact Outbo…" at bounding box center [750, 342] width 1144 height 637
click at [1264, 36] on span "Call to Customer" at bounding box center [1275, 37] width 58 height 10
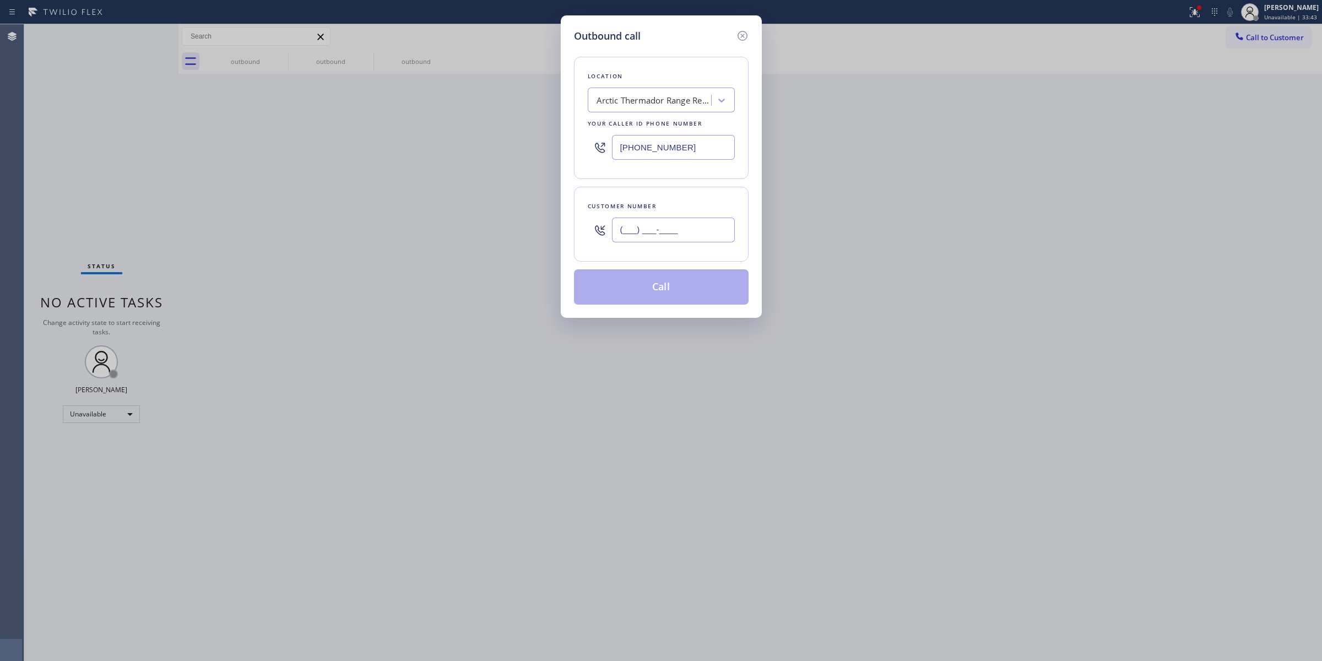
paste input "510) 686-4295"
click at [676, 234] on input "[PHONE_NUMBER]" at bounding box center [673, 230] width 123 height 25
type input "[PHONE_NUMBER]"
click at [680, 96] on div "Arctic Thermador Range Repair" at bounding box center [655, 100] width 116 height 13
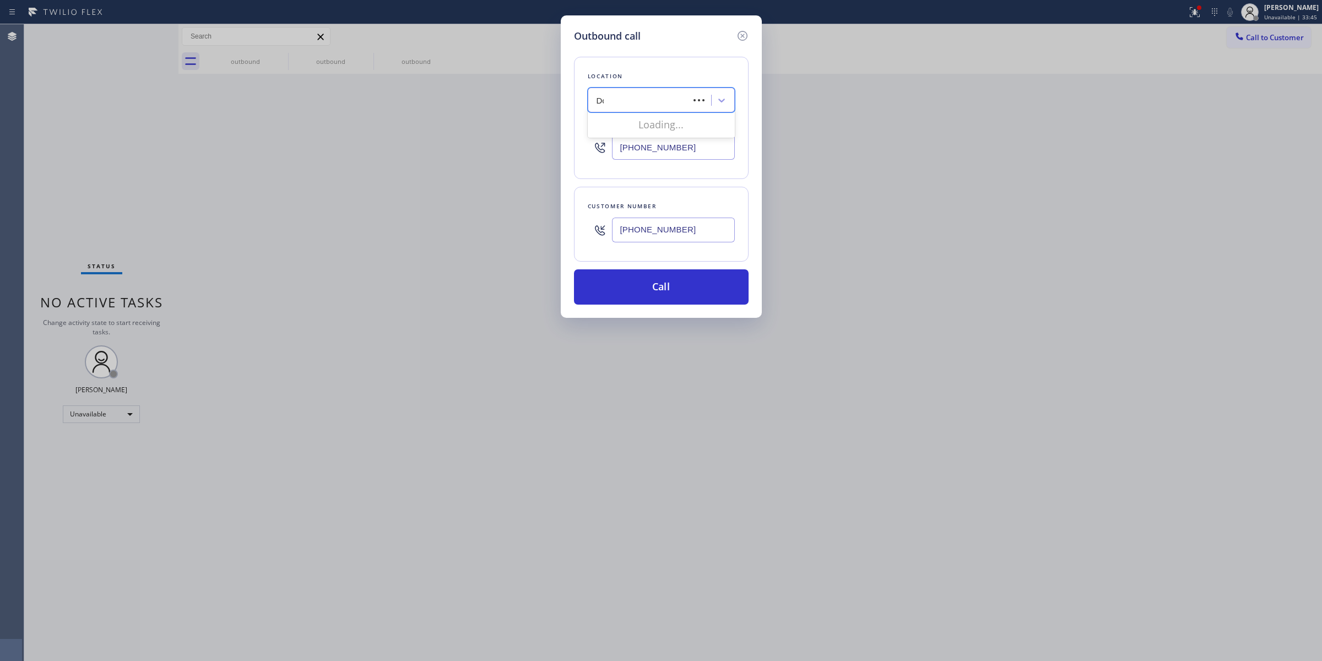
type input "Dcs"
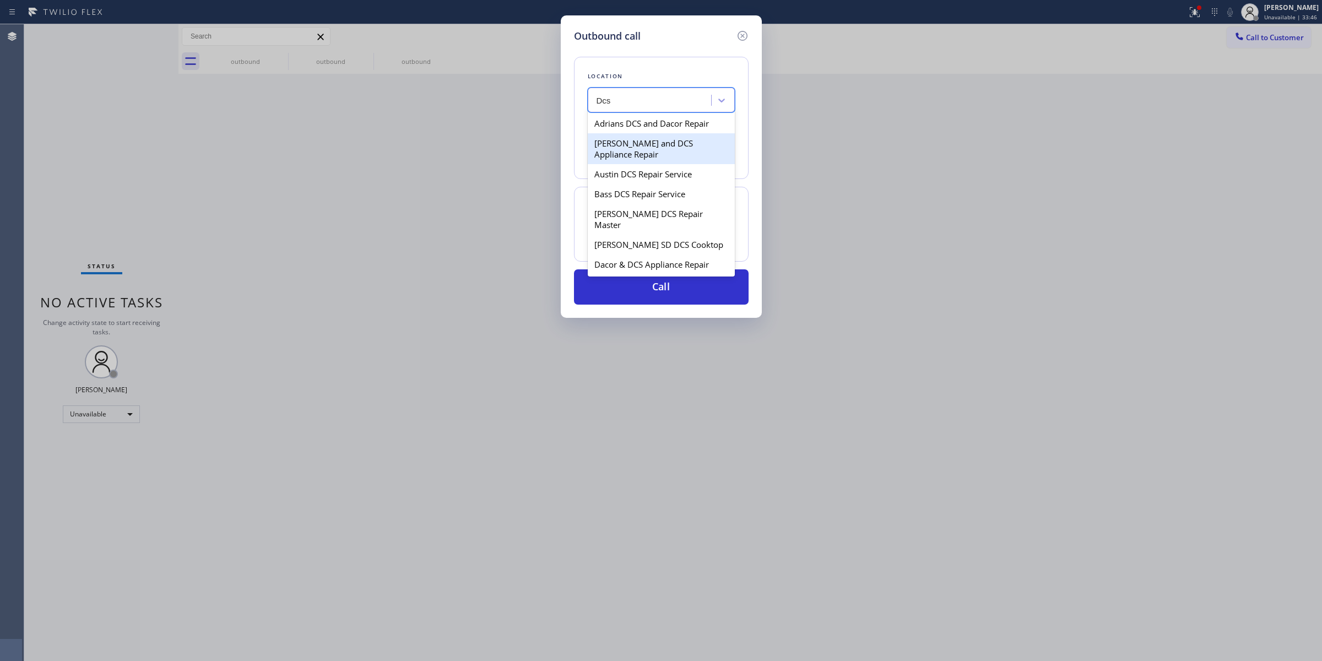
scroll to position [275, 0]
click at [643, 171] on div "DCS Appliances Repair in [GEOGRAPHIC_DATA]" at bounding box center [661, 155] width 147 height 31
type input "[PHONE_NUMBER]"
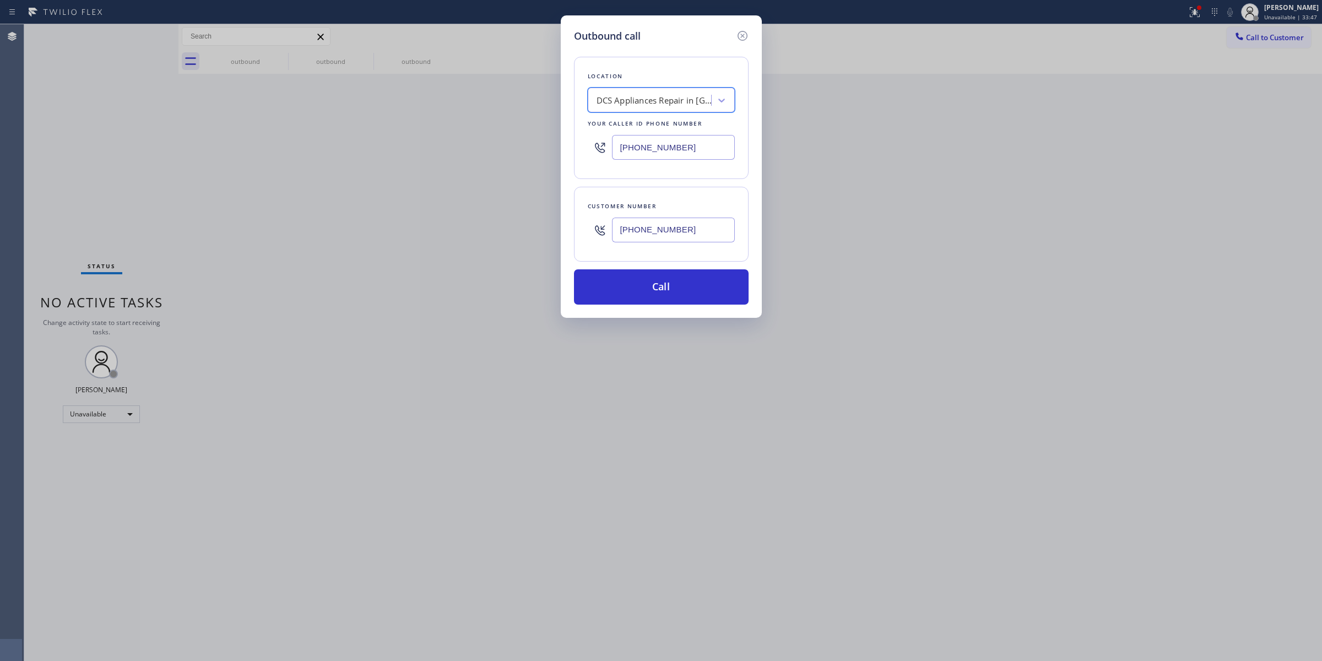
click at [648, 229] on input "[PHONE_NUMBER]" at bounding box center [673, 230] width 123 height 25
click at [642, 289] on button "Call" at bounding box center [661, 286] width 175 height 35
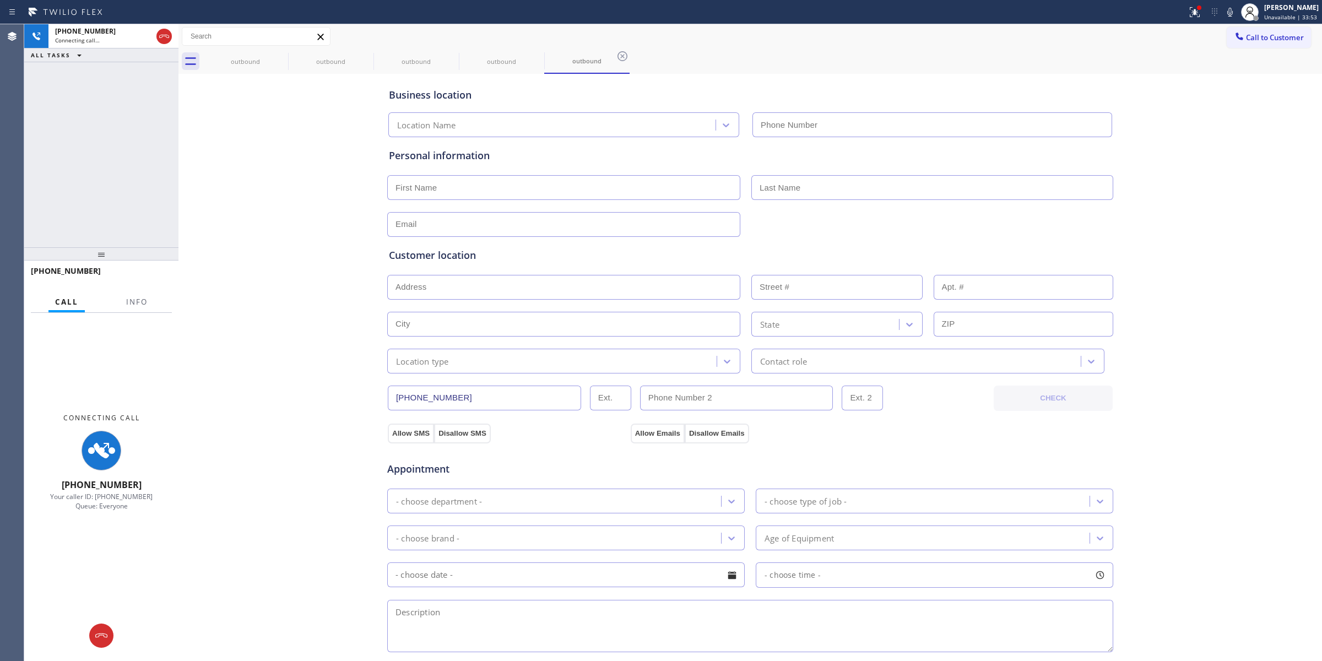
type input "[PHONE_NUMBER]"
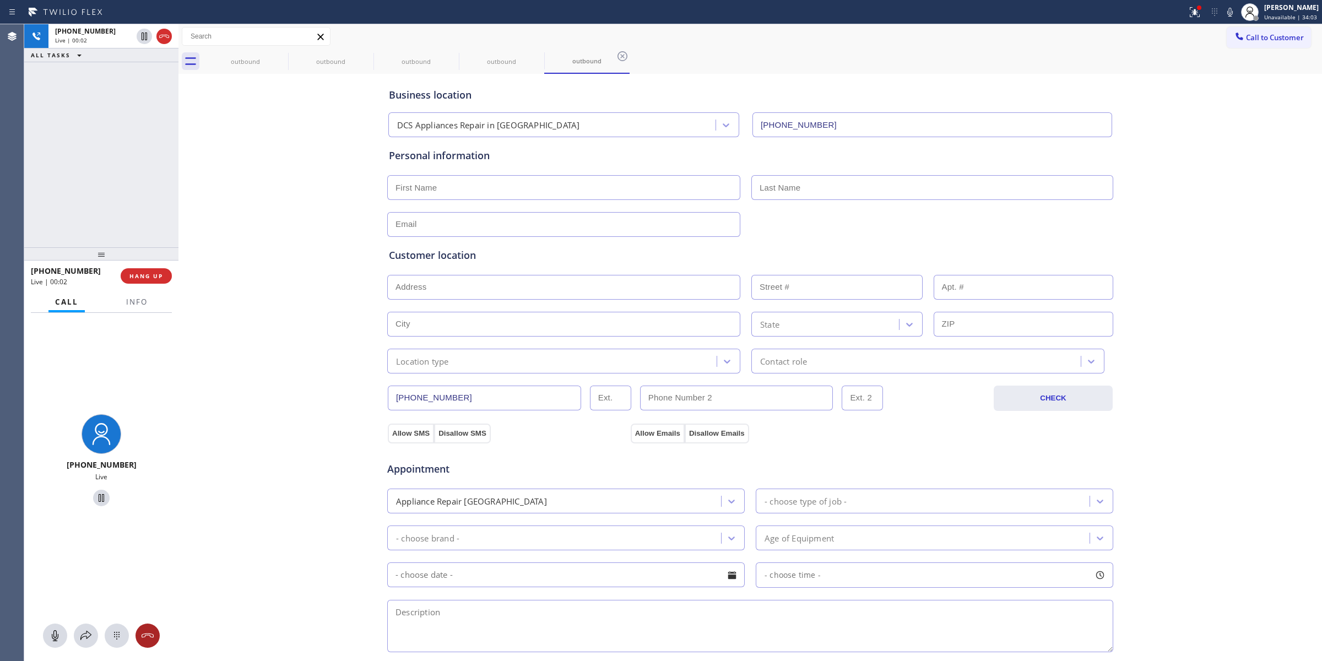
click at [142, 644] on button at bounding box center [148, 636] width 24 height 24
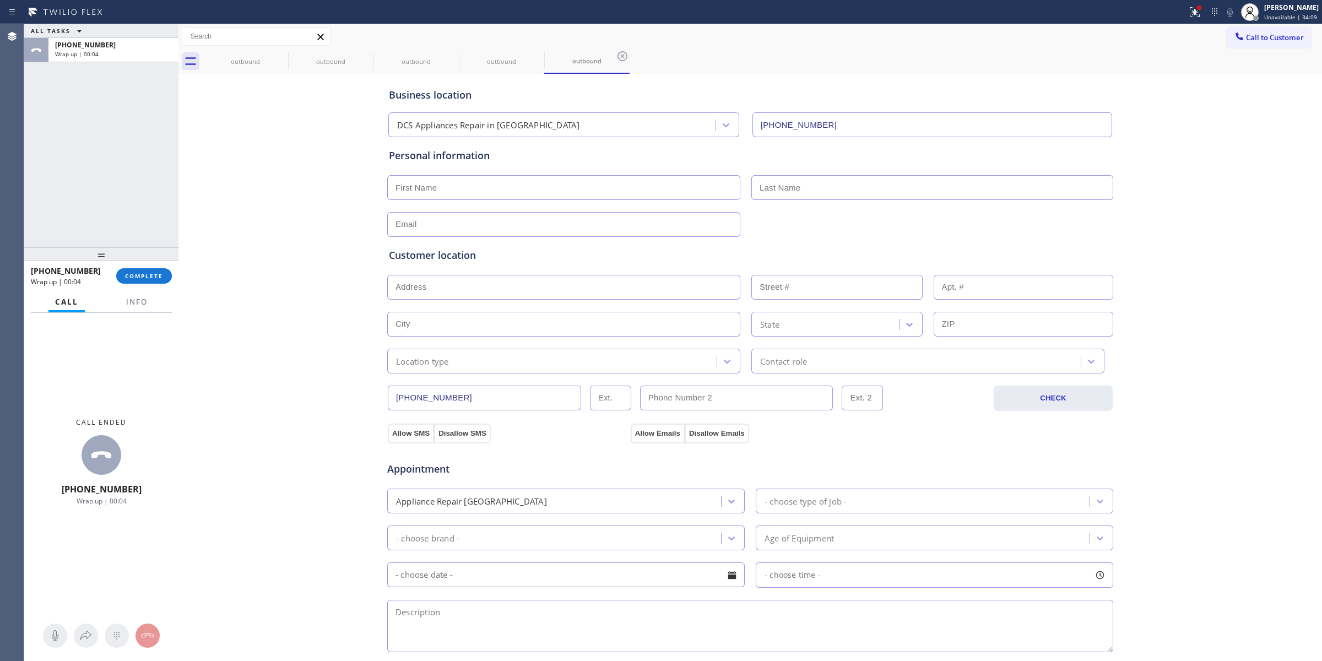
drag, startPoint x: 1177, startPoint y: 177, endPoint x: 1225, endPoint y: 117, distance: 76.9
click at [1199, 153] on div "Business location DCS Appliances Repair in [GEOGRAPHIC_DATA] [PHONE_NUMBER] Per…" at bounding box center [750, 453] width 1138 height 752
drag, startPoint x: 1265, startPoint y: 34, endPoint x: 818, endPoint y: 193, distance: 474.8
click at [1265, 34] on span "Call to Customer" at bounding box center [1275, 37] width 58 height 10
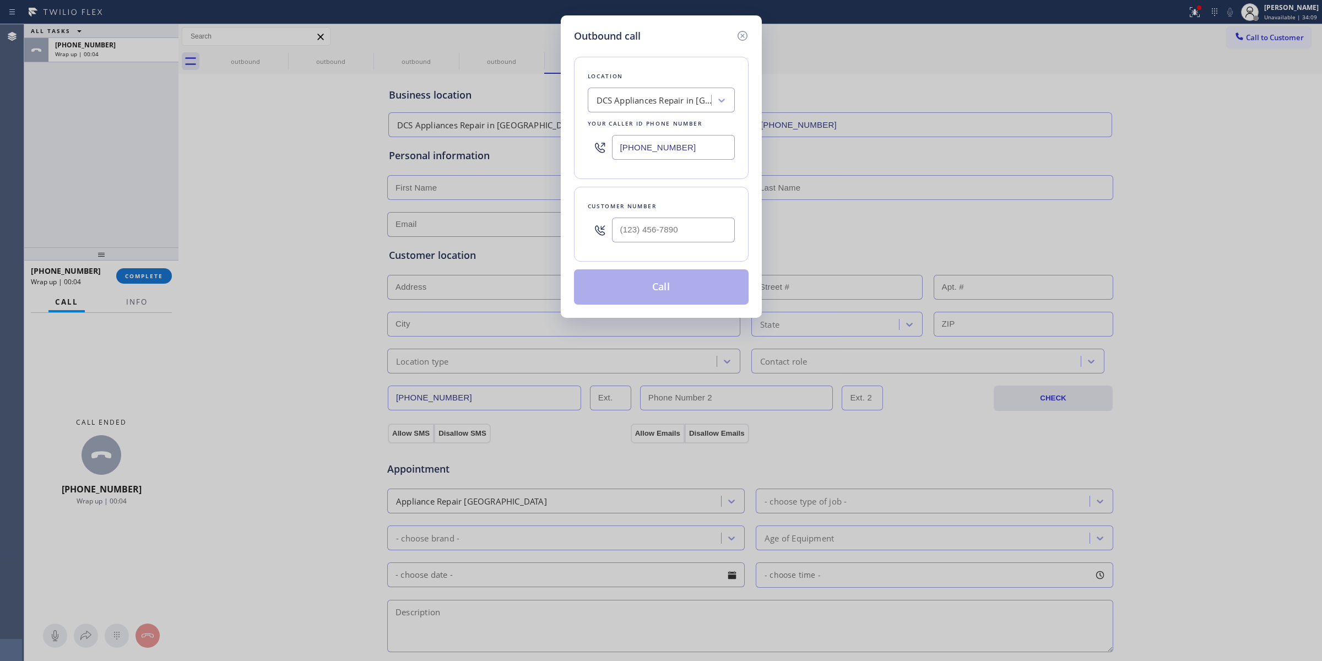
click at [706, 215] on div at bounding box center [673, 230] width 123 height 36
paste input "363) 201-5856"
drag, startPoint x: 698, startPoint y: 229, endPoint x: 701, endPoint y: 265, distance: 36.0
click at [698, 230] on input "[PHONE_NUMBER]" at bounding box center [673, 230] width 123 height 25
type input "[PHONE_NUMBER]"
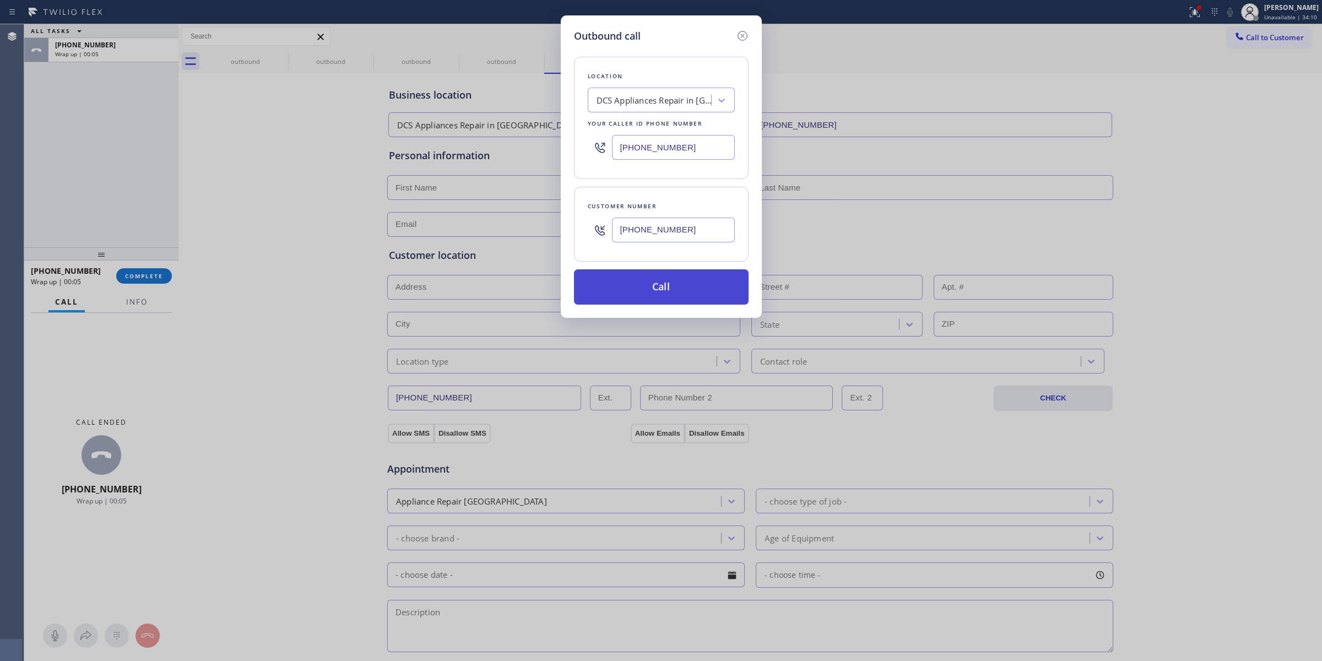
click at [691, 295] on button "Call" at bounding box center [661, 286] width 175 height 35
click at [227, 61] on div "outbound" at bounding box center [245, 61] width 83 height 8
click at [262, 58] on div "outbound" at bounding box center [245, 61] width 83 height 8
click at [270, 55] on div "outbound" at bounding box center [245, 61] width 83 height 25
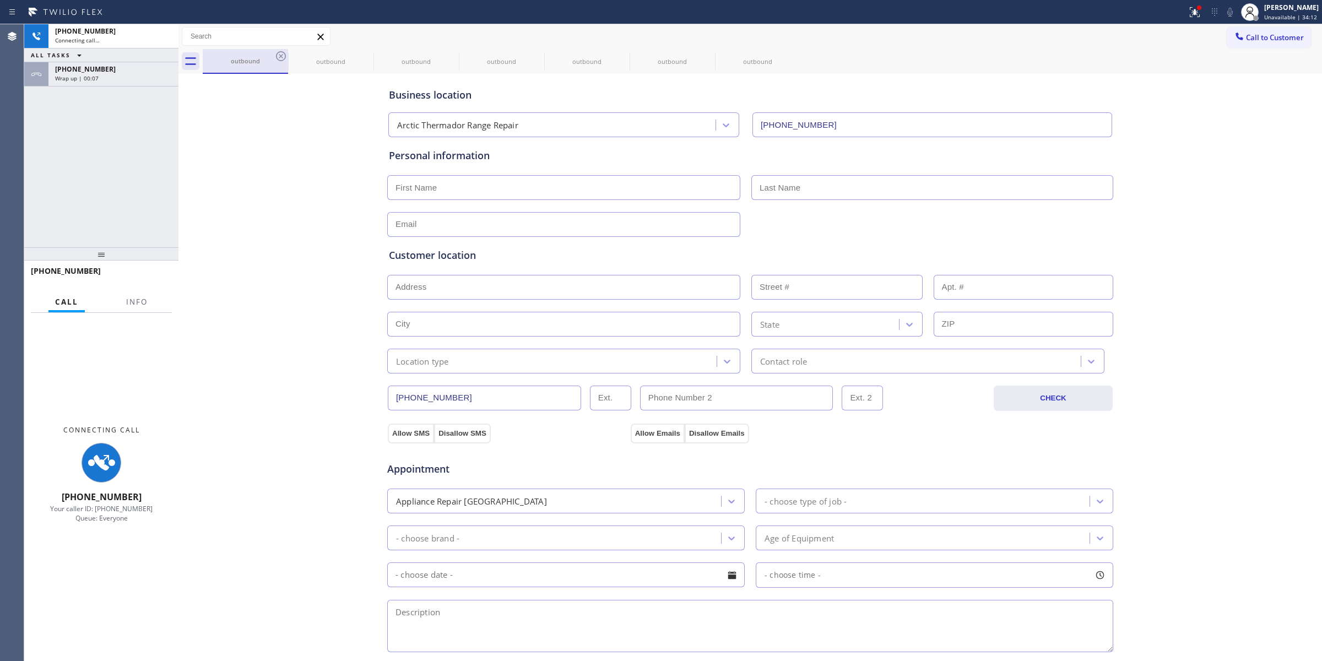
click at [270, 55] on div "outbound" at bounding box center [245, 61] width 83 height 24
click at [283, 55] on icon at bounding box center [280, 56] width 13 height 13
click at [0, 0] on icon at bounding box center [0, 0] width 0 height 0
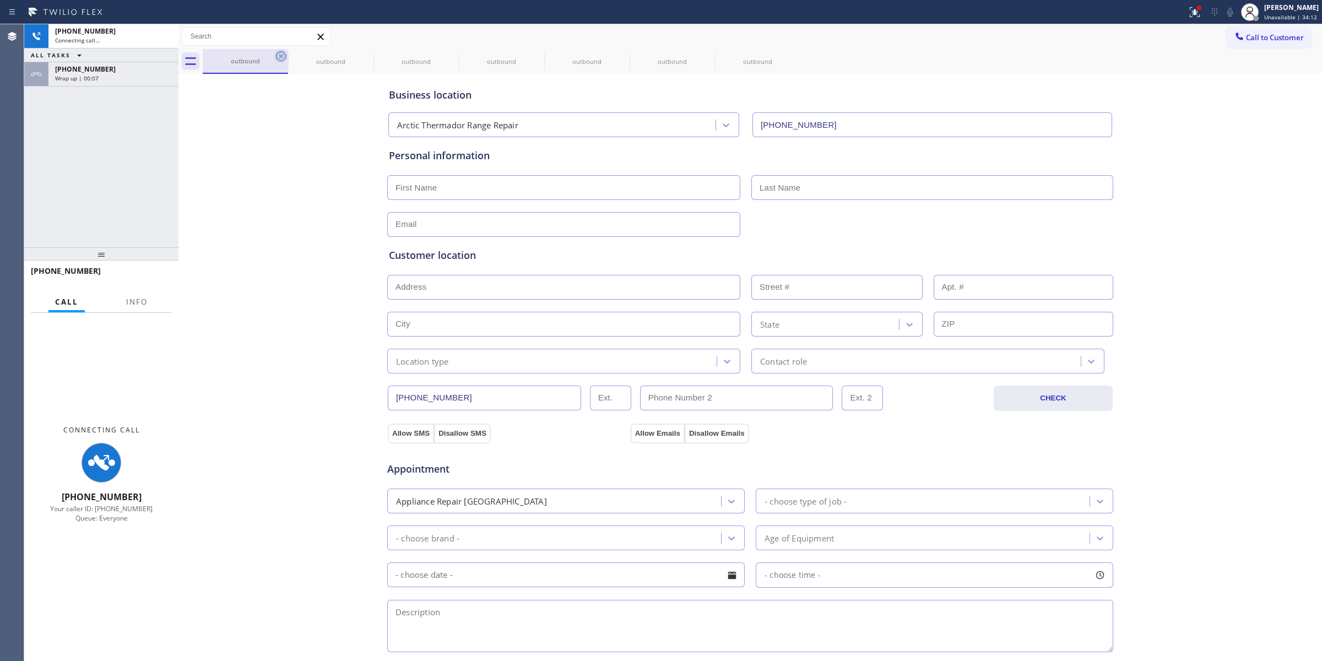
click at [0, 0] on icon at bounding box center [0, 0] width 0 height 0
click at [283, 55] on div "outbound outbound outbound outbound outbound outbound outbound" at bounding box center [762, 61] width 1119 height 25
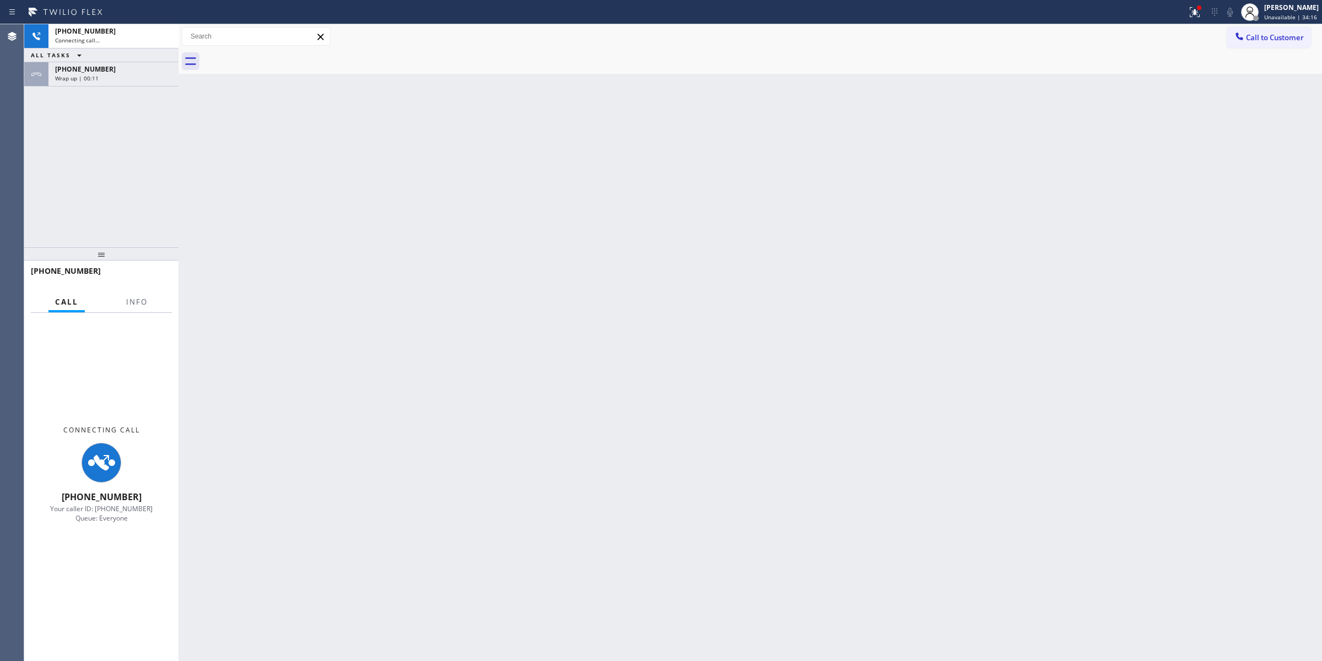
click at [42, 90] on div "[PHONE_NUMBER] Connecting call… ALL TASKS ALL TASKS ACTIVE TASKS TASKS IN WRAP …" at bounding box center [101, 135] width 154 height 223
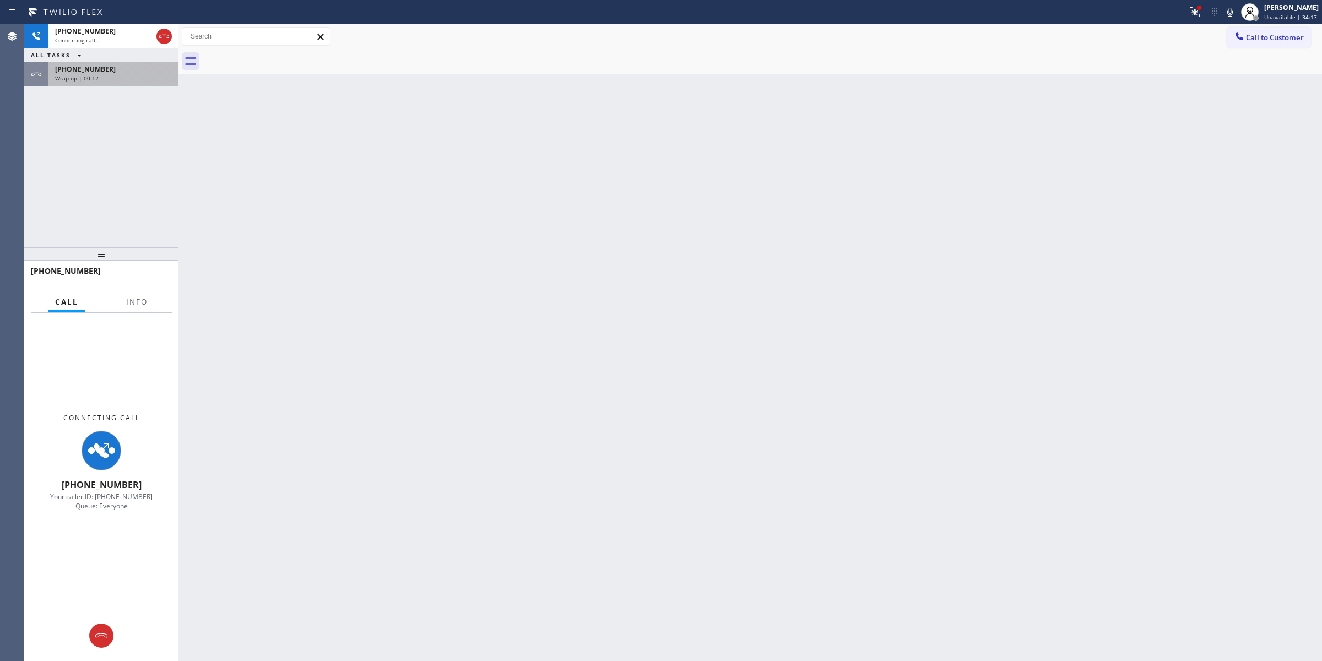
click at [72, 83] on div "[PHONE_NUMBER] Wrap up | 00:12" at bounding box center [111, 74] width 126 height 24
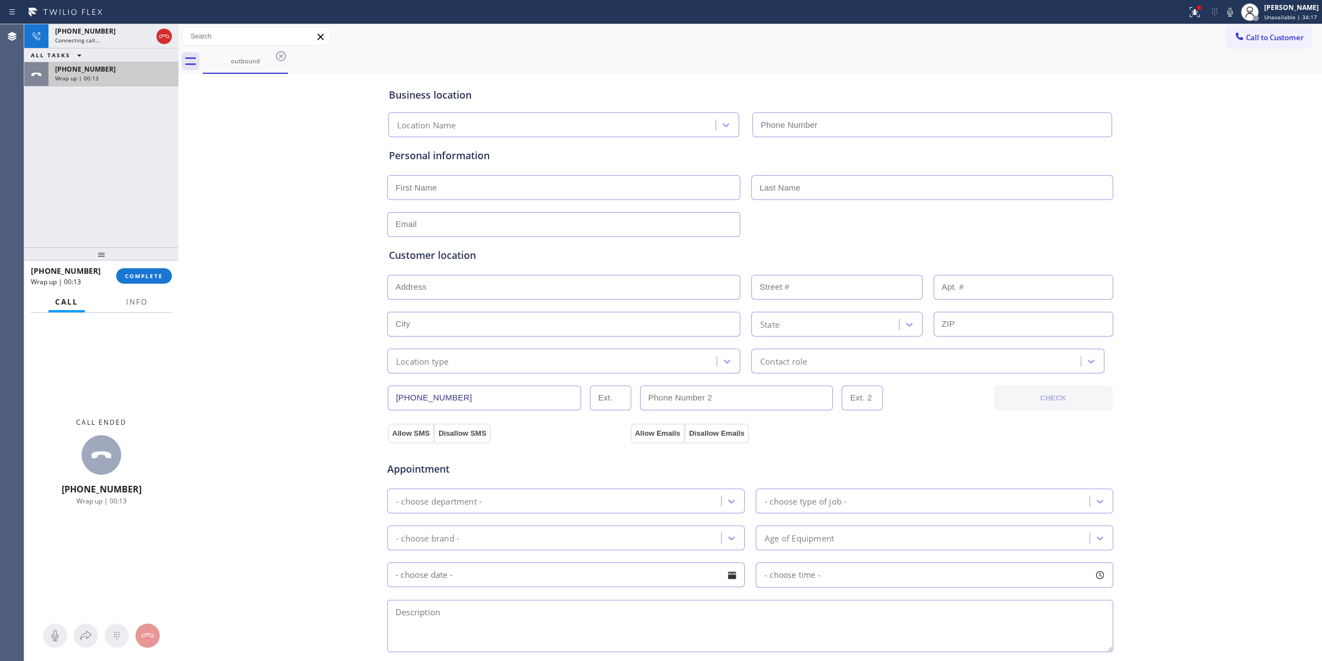
click at [94, 82] on div "[PHONE_NUMBER] Wrap up | 00:13" at bounding box center [111, 74] width 126 height 24
type input "[PHONE_NUMBER]"
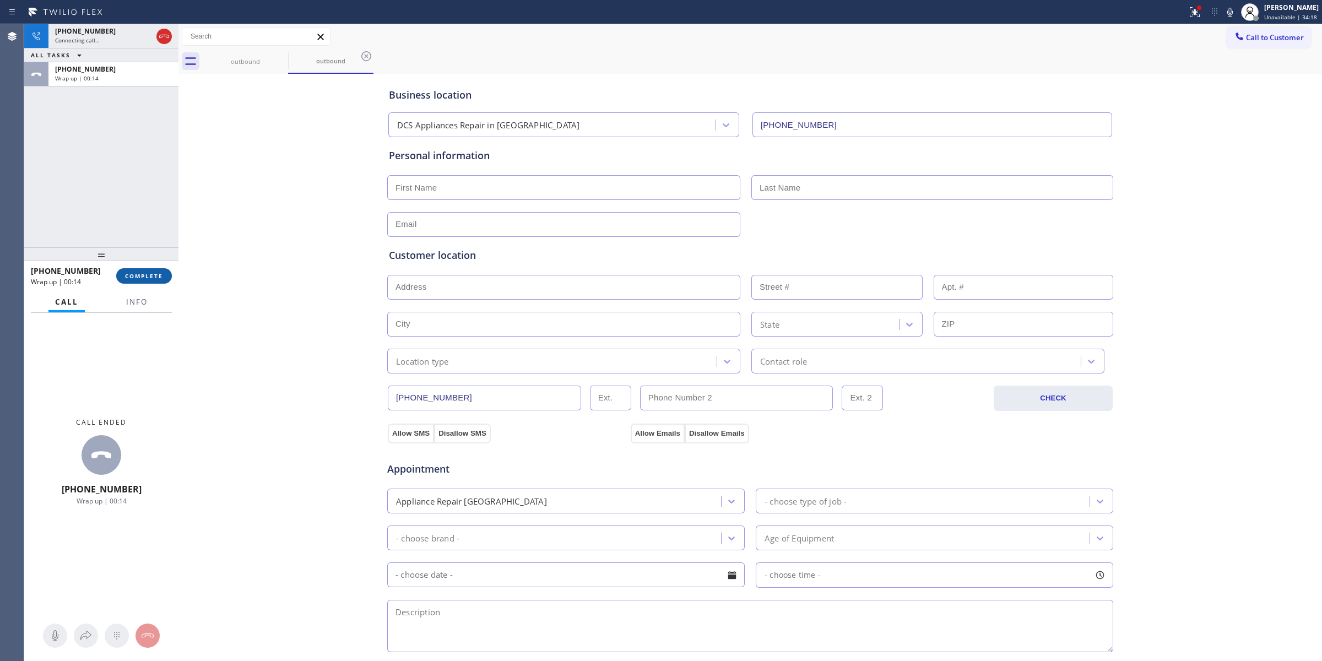
click at [152, 274] on span "COMPLETE" at bounding box center [144, 276] width 38 height 8
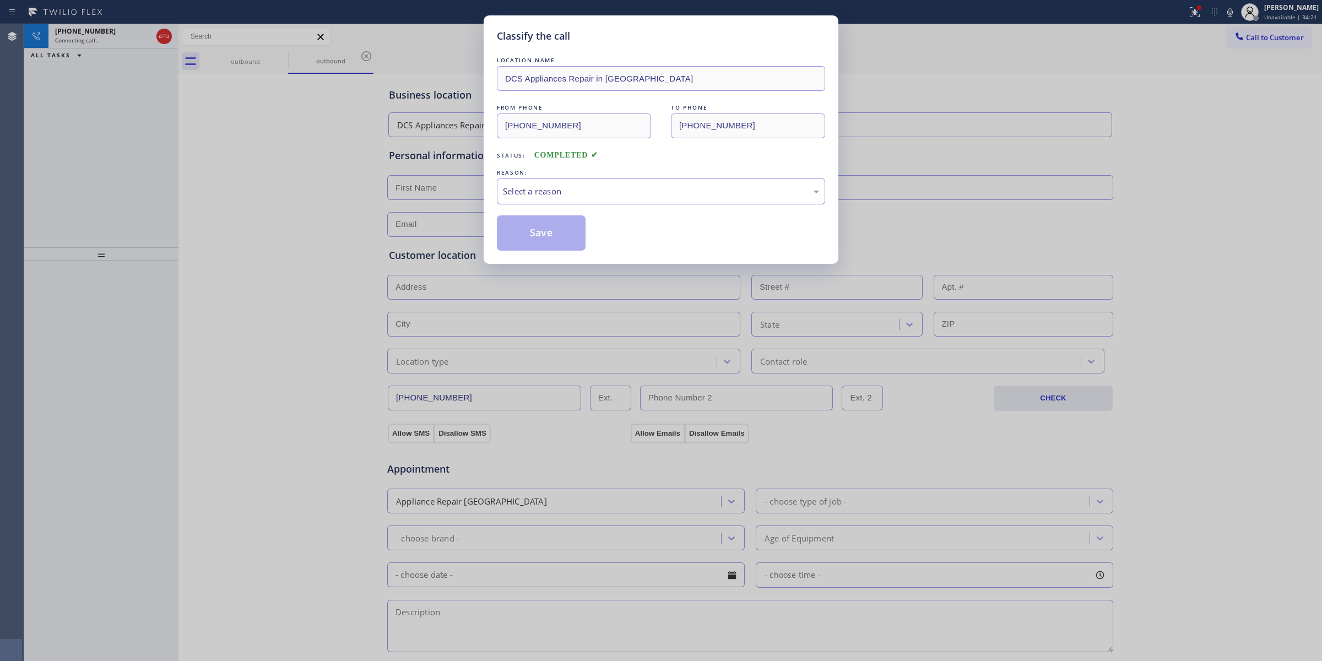
click at [602, 192] on div "Select a reason" at bounding box center [661, 191] width 316 height 13
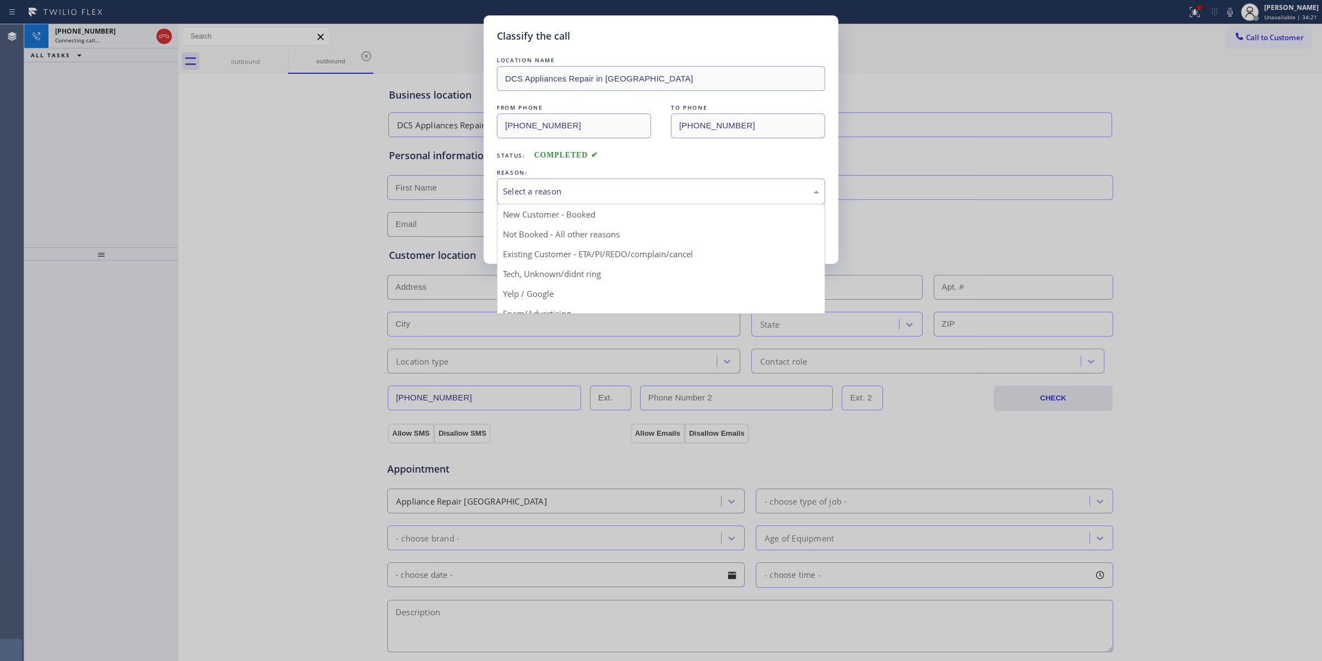
drag, startPoint x: 568, startPoint y: 281, endPoint x: 564, endPoint y: 277, distance: 6.6
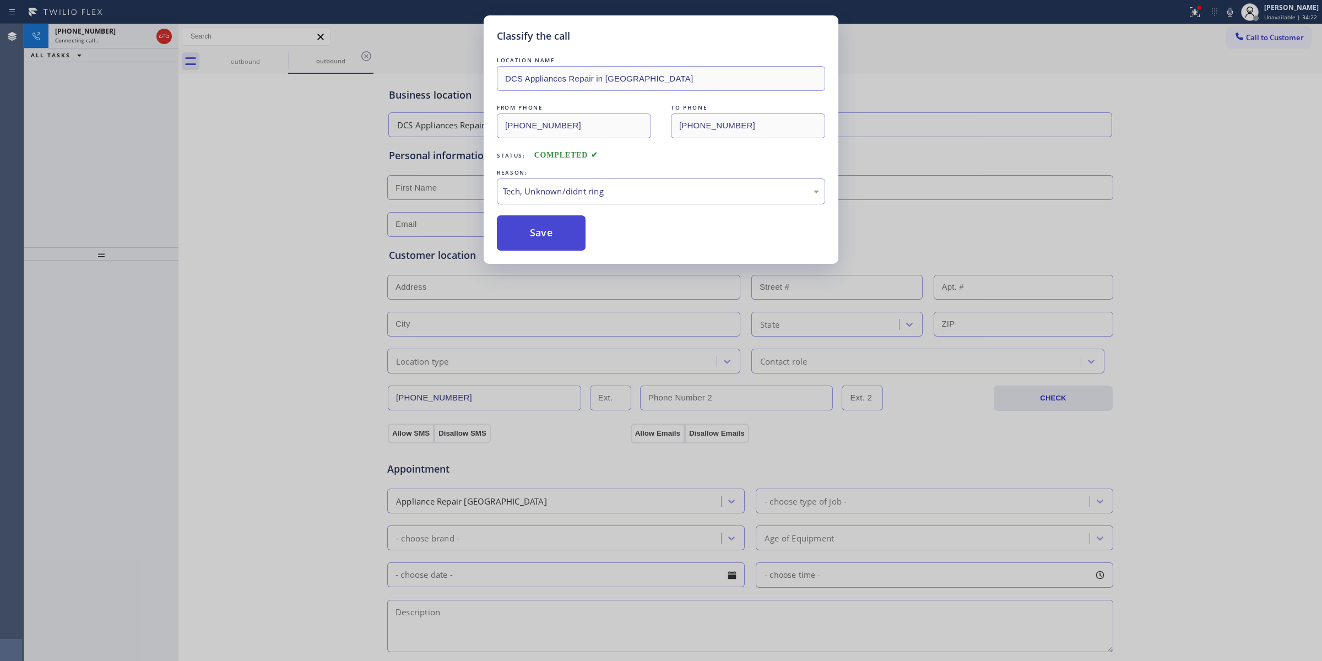
click at [529, 233] on button "Save" at bounding box center [541, 232] width 89 height 35
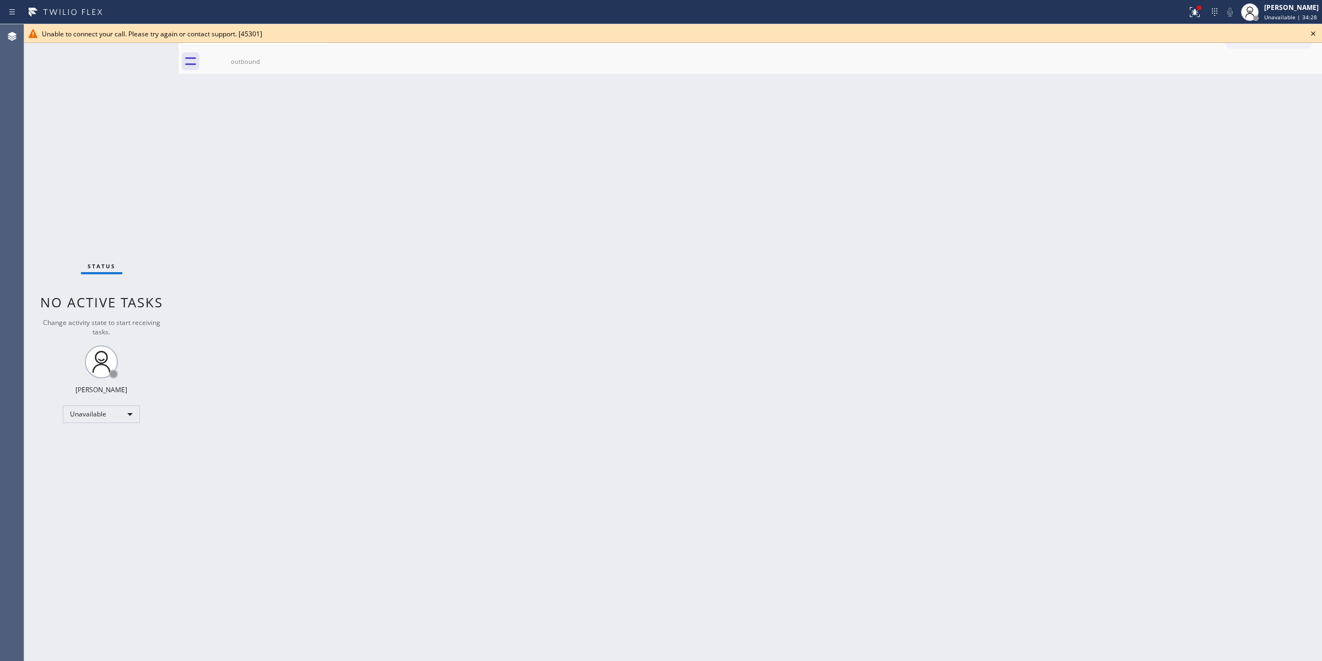
drag, startPoint x: 1118, startPoint y: 218, endPoint x: 1205, endPoint y: 115, distance: 134.9
click at [1137, 198] on div "Back to Dashboard Change Sender ID Customers Technicians Select a contact Outbo…" at bounding box center [750, 342] width 1144 height 637
click at [1315, 32] on icon at bounding box center [1313, 33] width 13 height 13
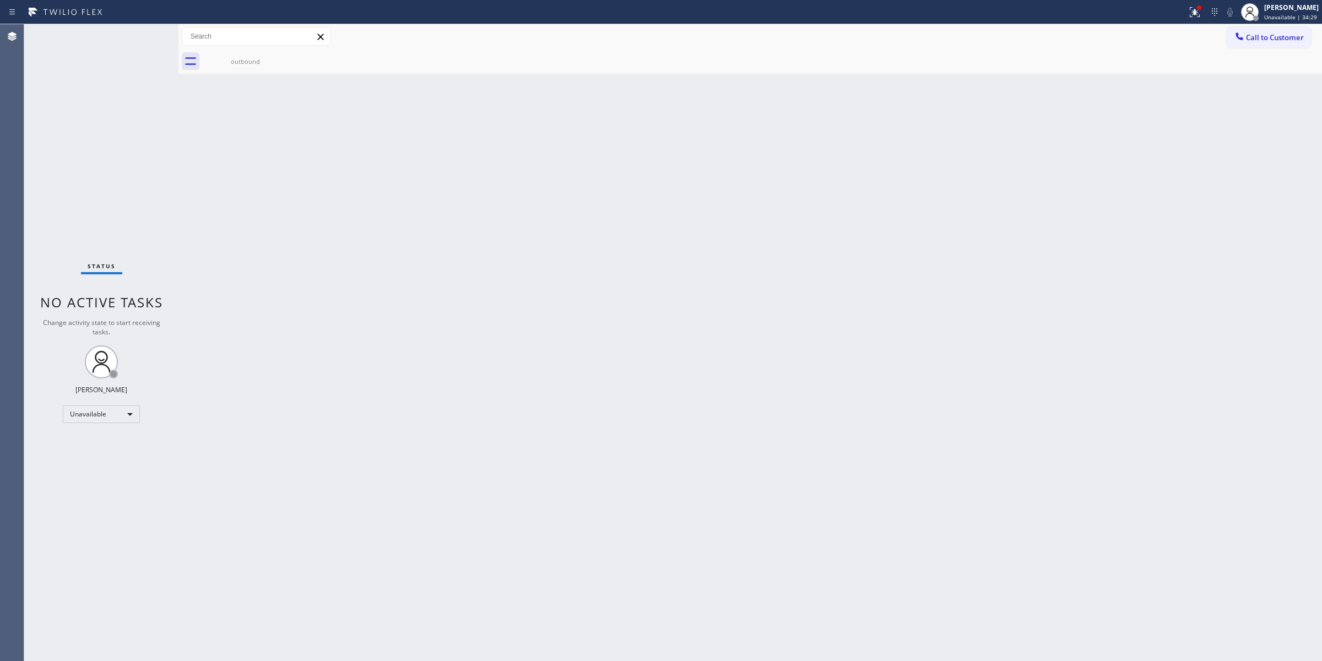
drag, startPoint x: 1262, startPoint y: 45, endPoint x: 1111, endPoint y: 81, distance: 155.1
click at [1261, 45] on button "Call to Customer" at bounding box center [1269, 37] width 84 height 21
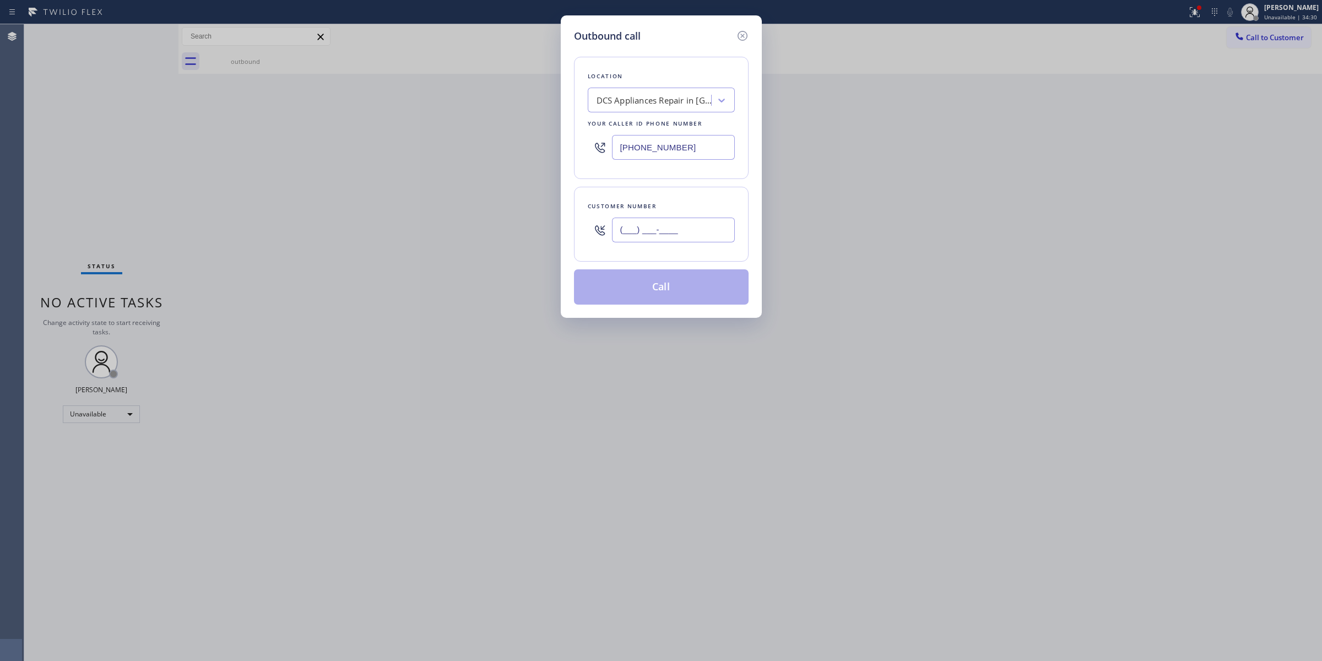
paste input "573) 861-9465"
click at [711, 232] on input "(___) ___-____" at bounding box center [673, 230] width 123 height 25
type input "[PHONE_NUMBER]"
click at [702, 120] on div "Your caller id phone number" at bounding box center [661, 124] width 147 height 12
click at [698, 100] on div "DCS Appliances Repair in [GEOGRAPHIC_DATA]" at bounding box center [655, 100] width 116 height 13
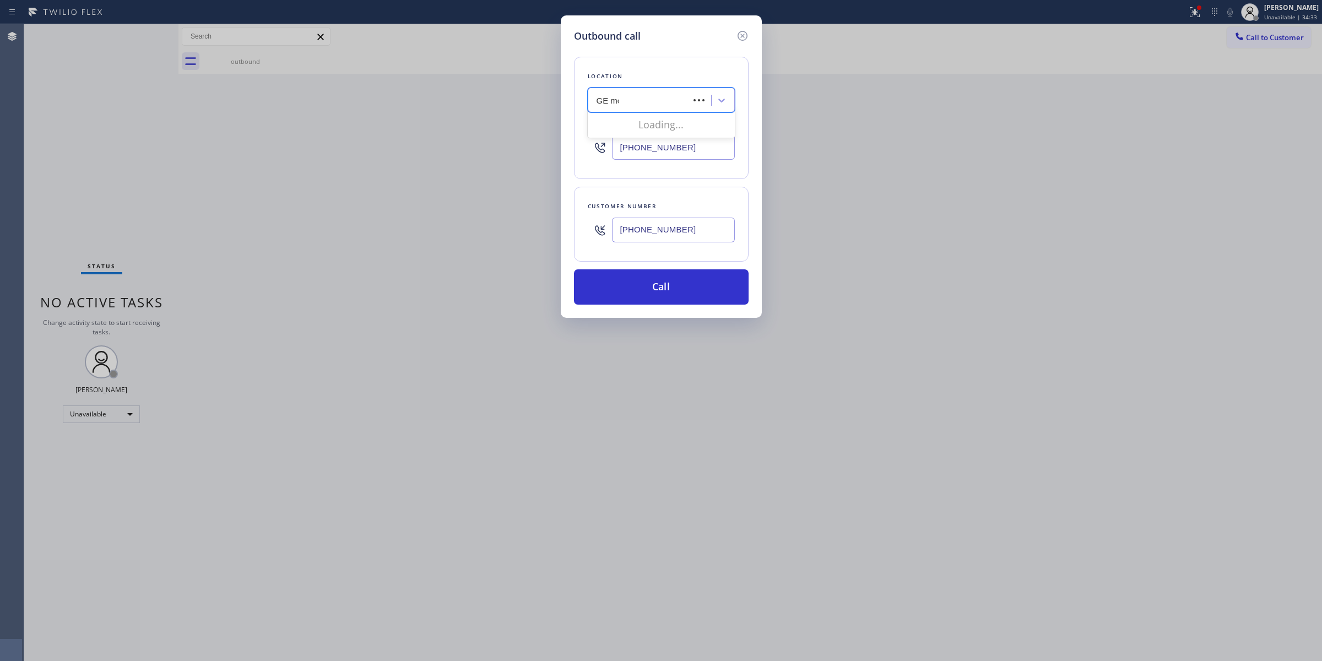
type input "GE mono"
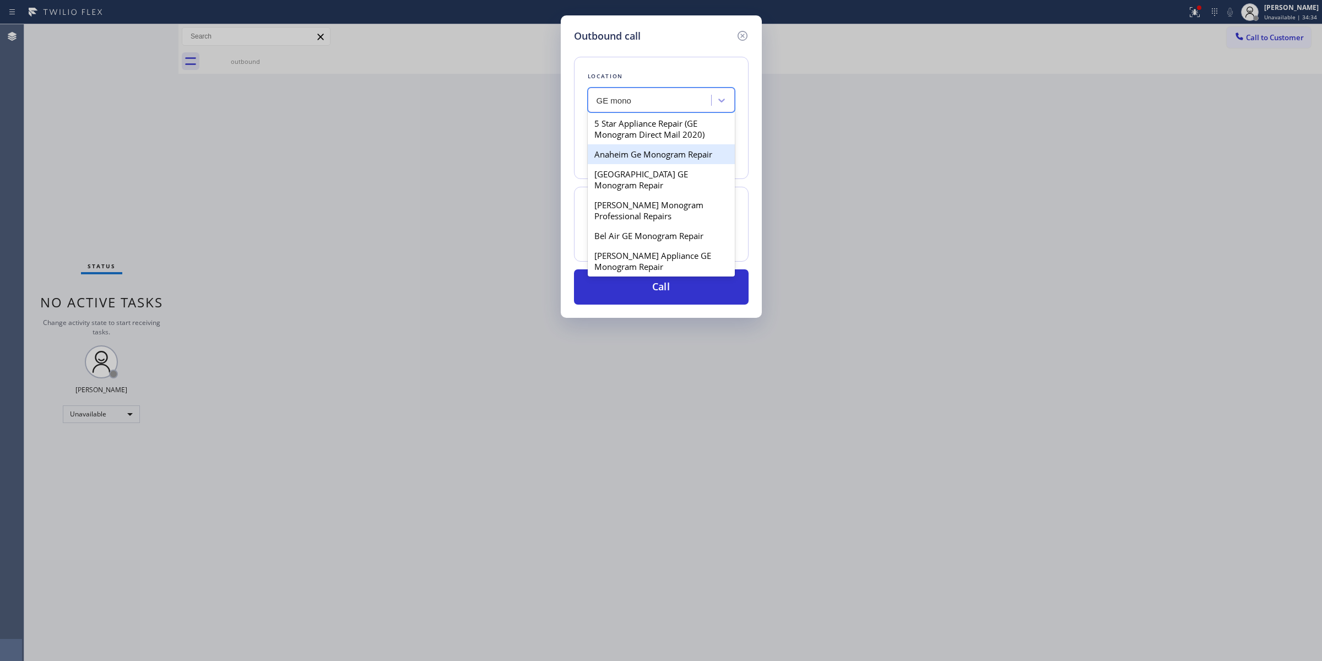
click at [646, 160] on div "Anaheim Ge Monogram Repair" at bounding box center [661, 154] width 147 height 20
type input "[PHONE_NUMBER]"
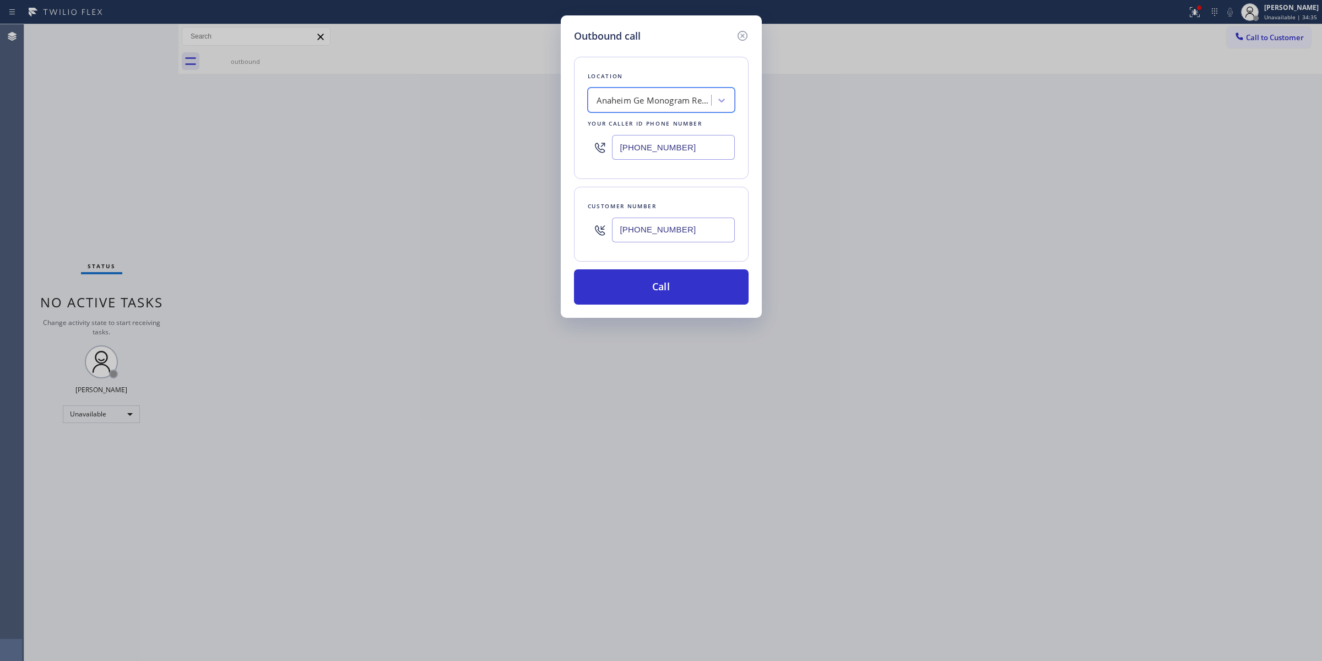
click at [664, 226] on input "[PHONE_NUMBER]" at bounding box center [673, 230] width 123 height 25
click at [646, 289] on button "Call" at bounding box center [661, 286] width 175 height 35
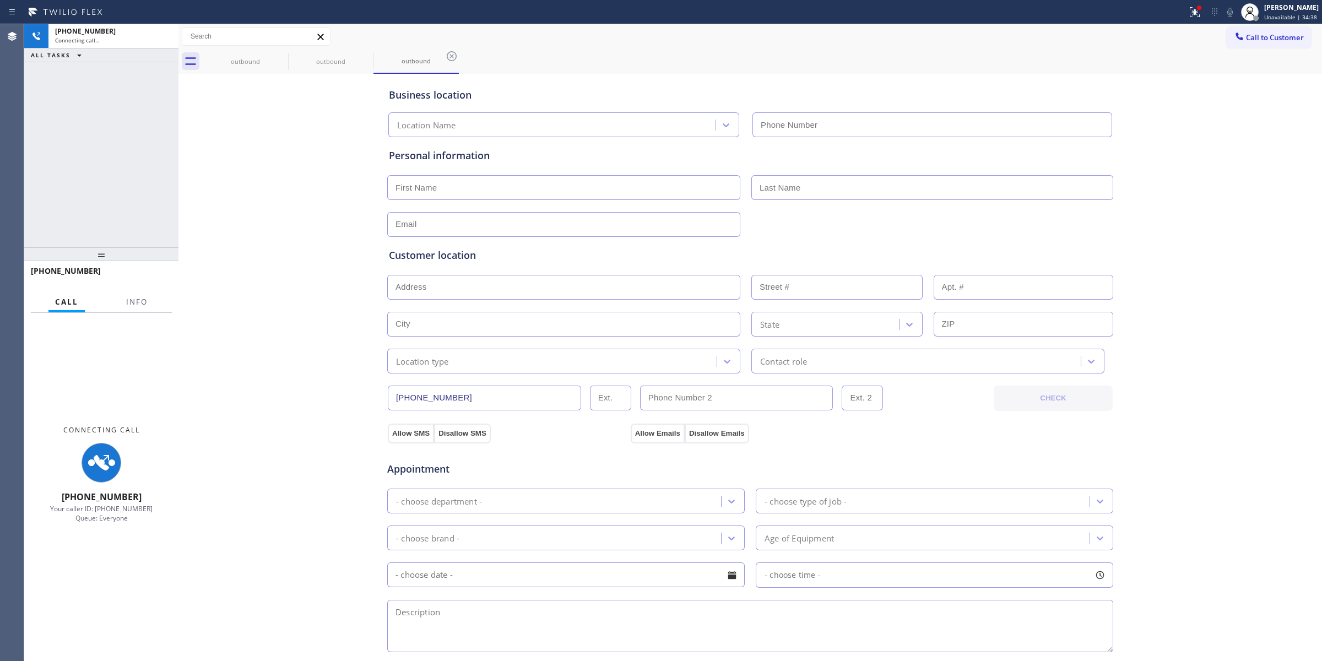
click at [1102, 114] on input "text" at bounding box center [932, 124] width 360 height 25
type input "[PHONE_NUMBER]"
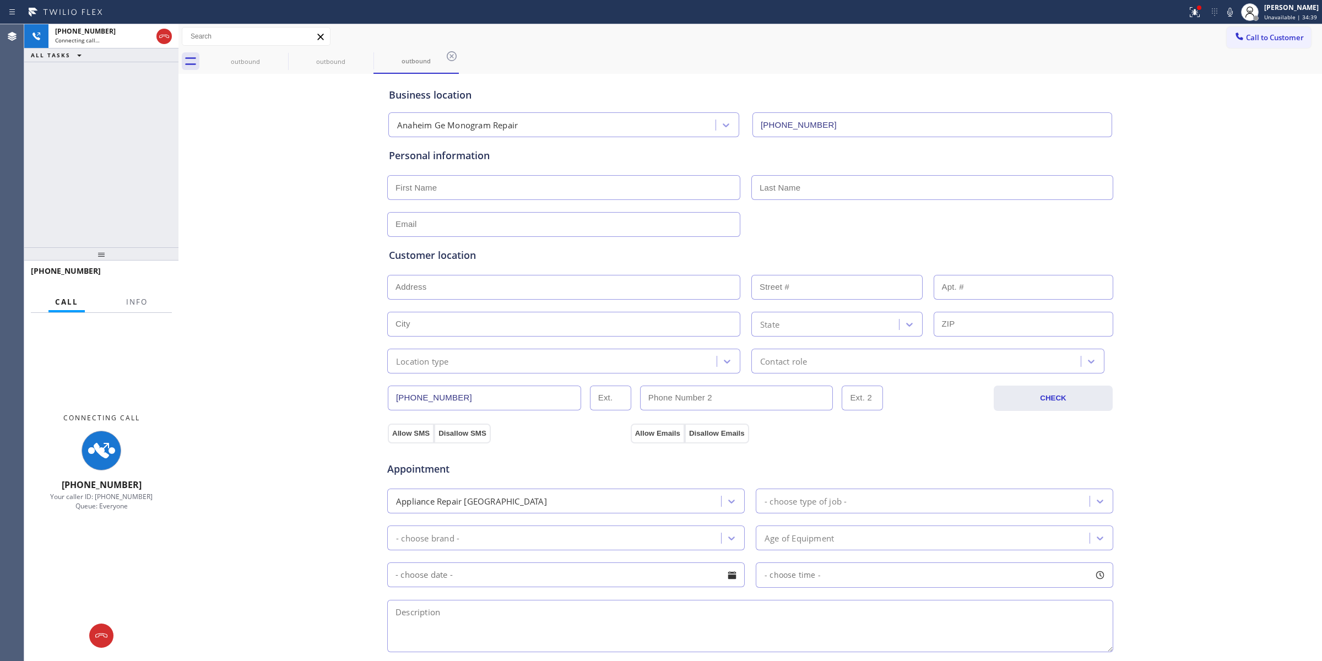
drag, startPoint x: 1229, startPoint y: 1, endPoint x: 1230, endPoint y: 13, distance: 12.2
click at [1229, 3] on div "Status report Issue detected This issue could affect your workflow. Please cont…" at bounding box center [1252, 12] width 139 height 24
click at [1230, 13] on icon at bounding box center [1229, 12] width 13 height 13
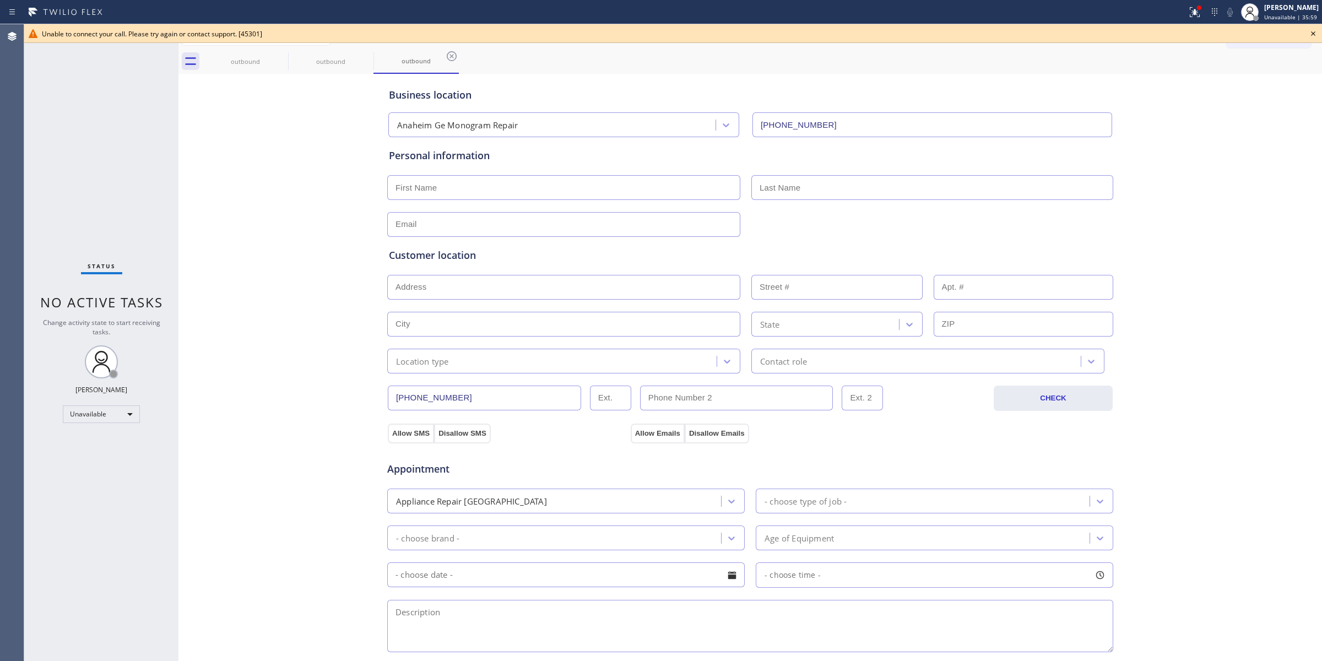
click at [1314, 37] on icon at bounding box center [1313, 33] width 13 height 13
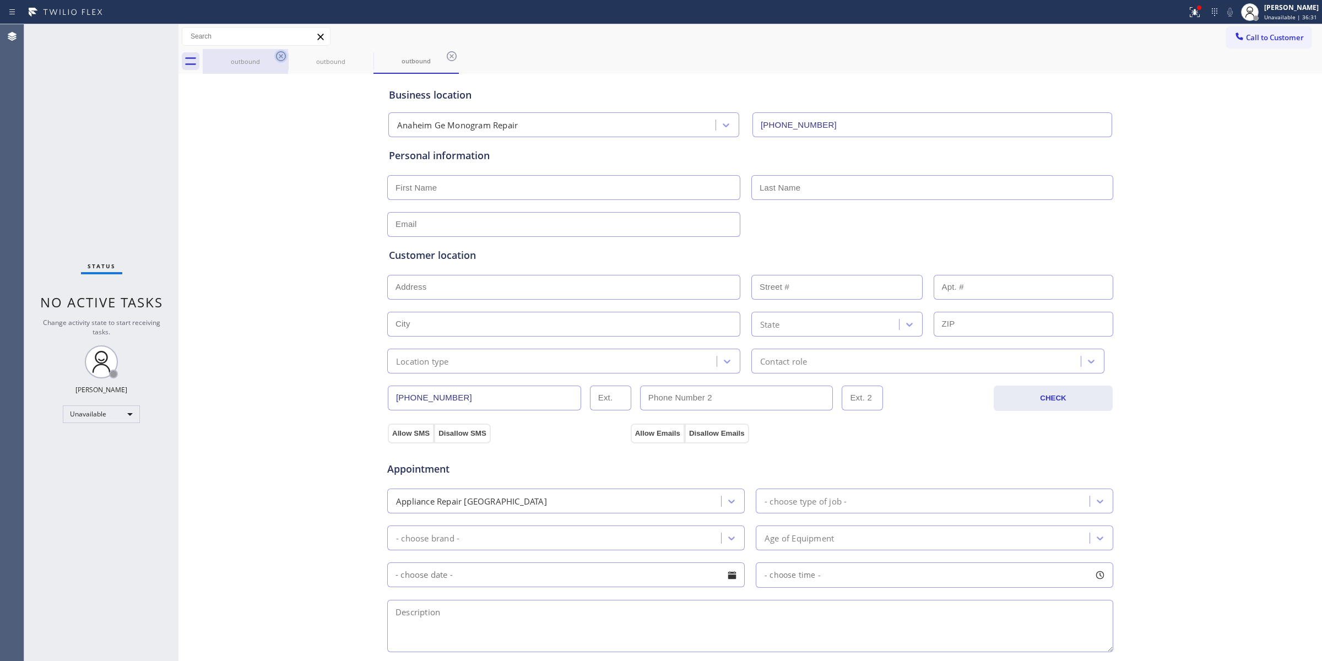
click at [274, 55] on icon at bounding box center [280, 56] width 13 height 13
click at [277, 55] on icon at bounding box center [280, 56] width 13 height 13
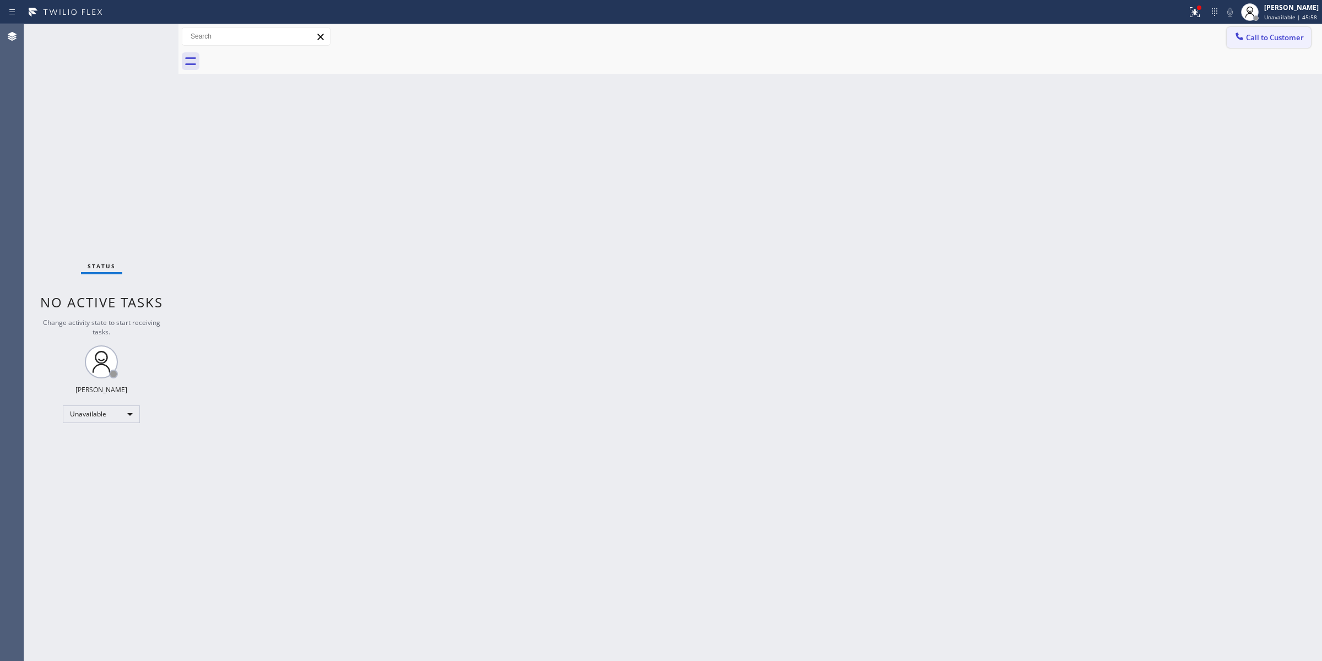
click at [1278, 35] on span "Call to Customer" at bounding box center [1275, 37] width 58 height 10
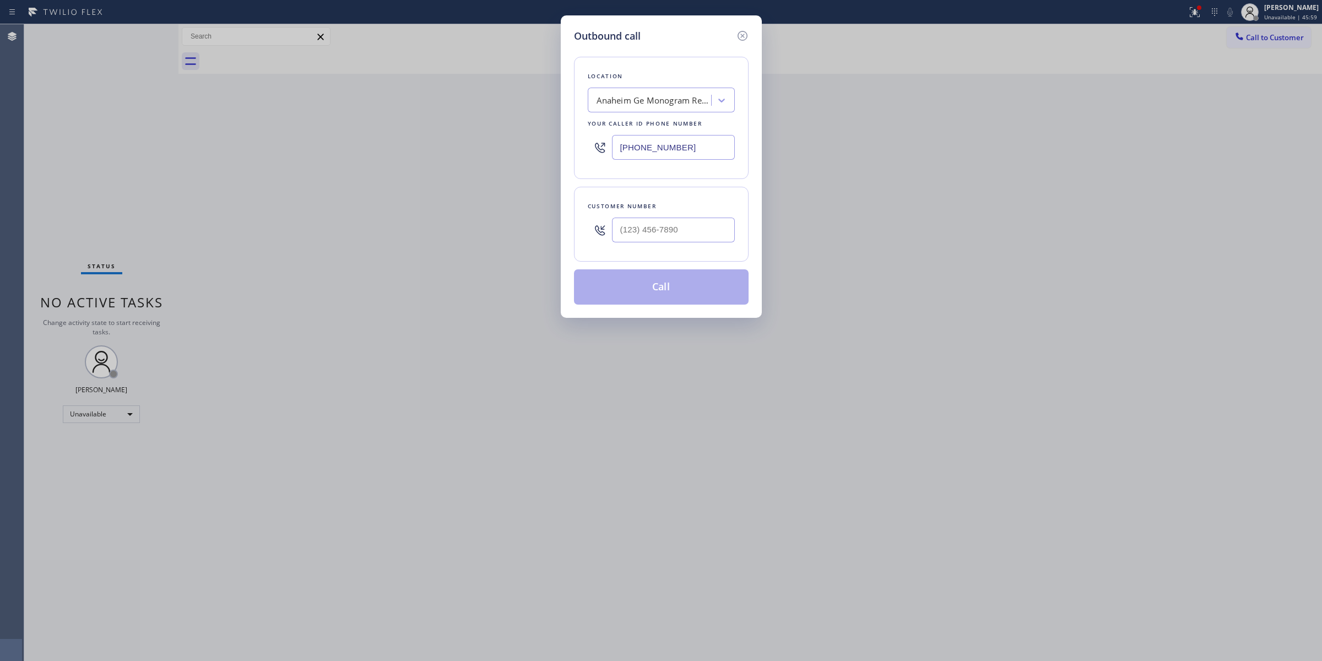
type input "(___) ___-____"
click at [697, 225] on input "(___) ___-____" at bounding box center [673, 230] width 123 height 25
type input "(___) ___-____"
click at [719, 232] on input "(___) ___-____" at bounding box center [673, 230] width 123 height 25
paste input "text"
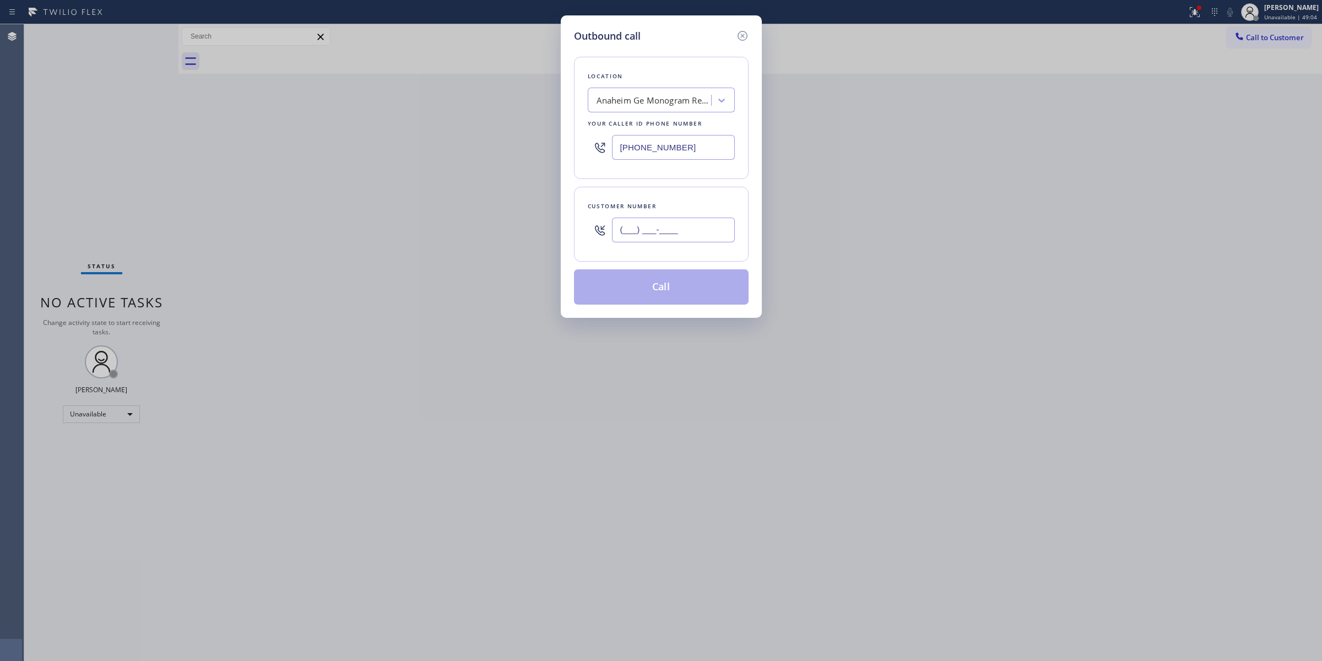
drag, startPoint x: 719, startPoint y: 232, endPoint x: 414, endPoint y: 243, distance: 304.8
click at [416, 247] on div "Outbound call Location [GEOGRAPHIC_DATA] Ge Monogram Repair Your caller id phon…" at bounding box center [661, 330] width 1322 height 661
paste input "213) 479-7737"
type input "[PHONE_NUMBER]"
paste input "833) 253-6787"
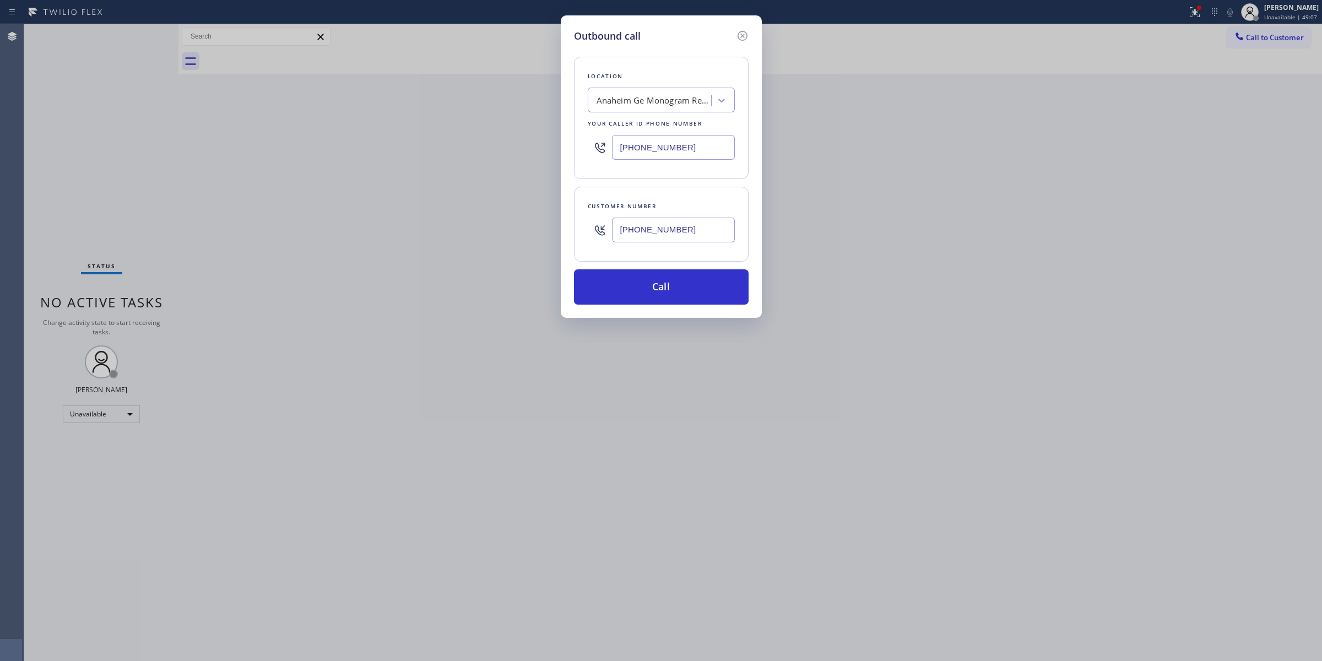
drag, startPoint x: 701, startPoint y: 149, endPoint x: 555, endPoint y: 149, distance: 146.0
click at [557, 150] on div "Outbound call Location [GEOGRAPHIC_DATA] Ge Monogram Repair Your caller id phon…" at bounding box center [661, 330] width 1322 height 661
type input "[PHONE_NUMBER]"
click at [689, 298] on button "Call" at bounding box center [661, 286] width 175 height 35
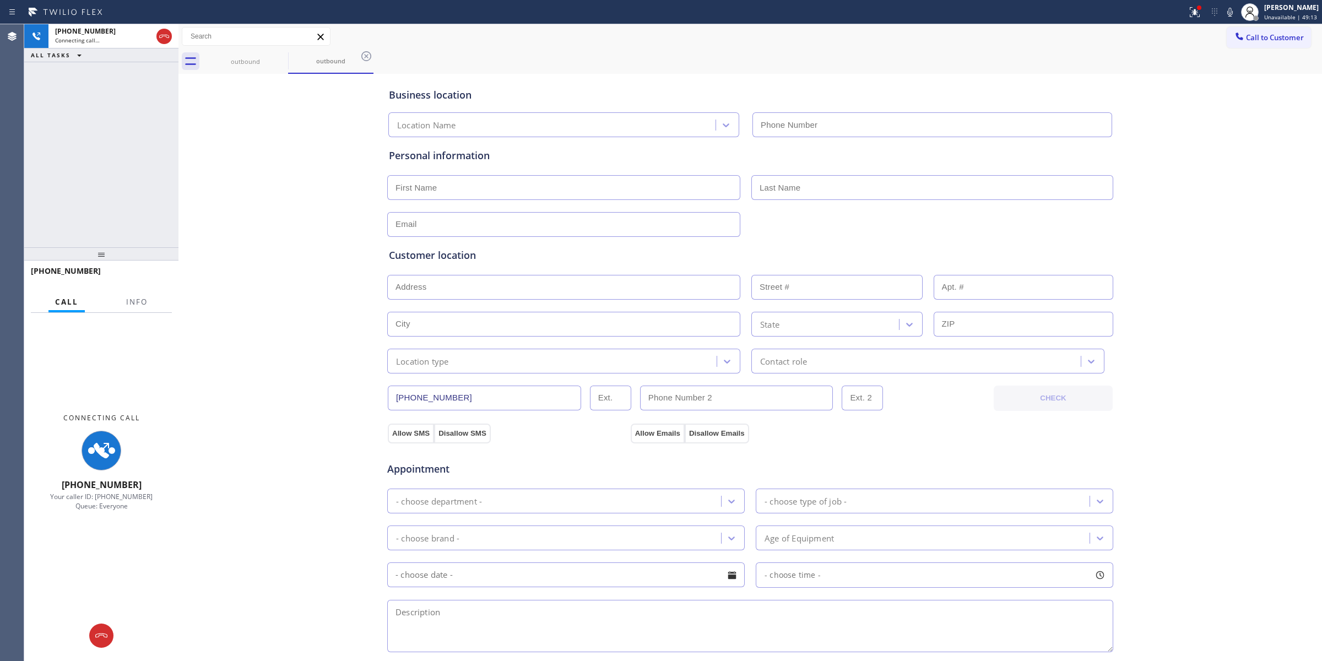
type input "[PHONE_NUMBER]"
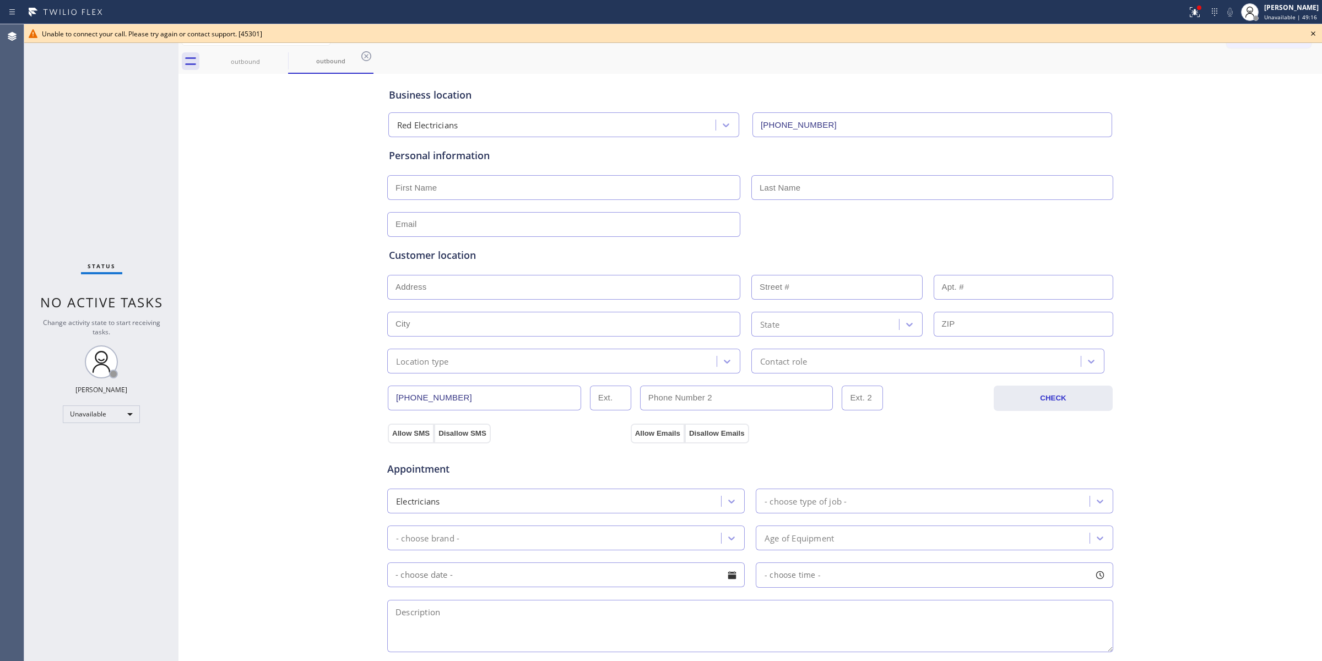
drag, startPoint x: 1313, startPoint y: 32, endPoint x: 1304, endPoint y: 37, distance: 10.4
click at [1313, 32] on icon at bounding box center [1313, 33] width 13 height 13
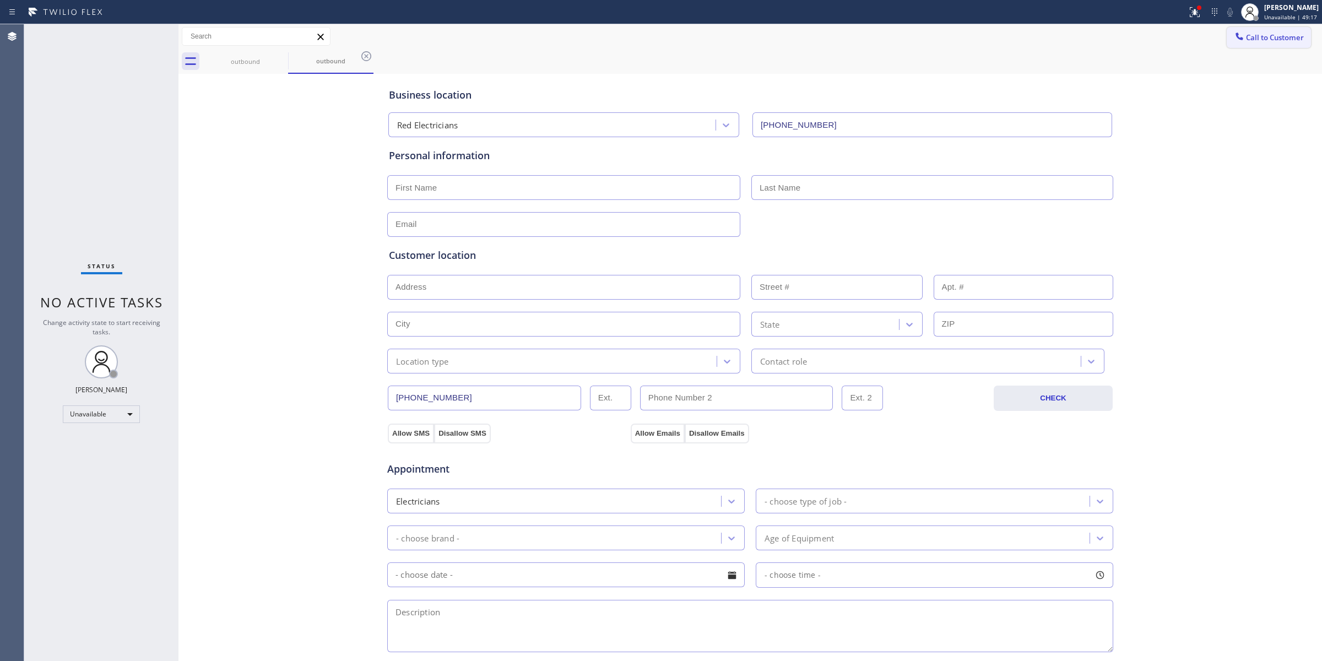
drag, startPoint x: 1290, startPoint y: 44, endPoint x: 1243, endPoint y: 46, distance: 47.4
click at [1290, 45] on button "Call to Customer" at bounding box center [1269, 37] width 84 height 21
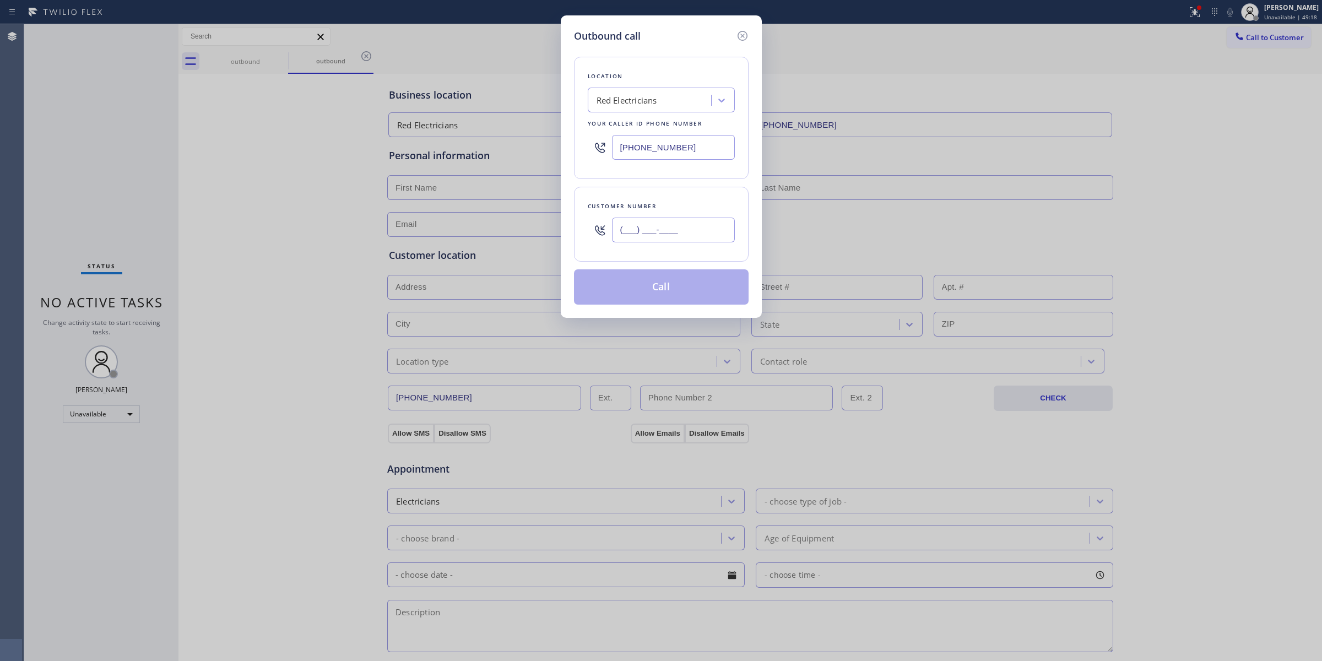
paste input "text"
click at [684, 239] on input "(___) ___-____" at bounding box center [673, 230] width 123 height 25
paste input "833) 253-6787"
drag, startPoint x: 708, startPoint y: 233, endPoint x: 444, endPoint y: 196, distance: 266.4
click at [472, 200] on div "Outbound call Location Red Electricians Your caller id phone number [PHONE_NUMB…" at bounding box center [661, 330] width 1322 height 661
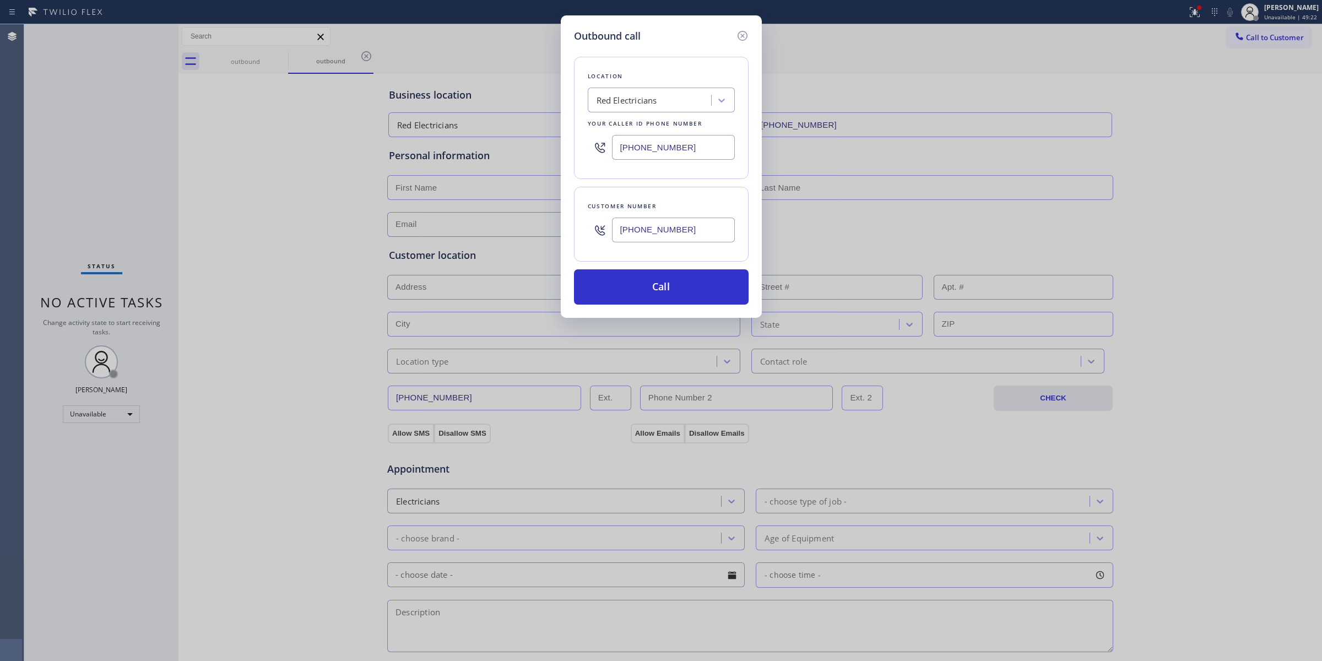
paste input "213) 479-773"
type input "[PHONE_NUMBER]"
click at [645, 287] on button "Call" at bounding box center [661, 286] width 175 height 35
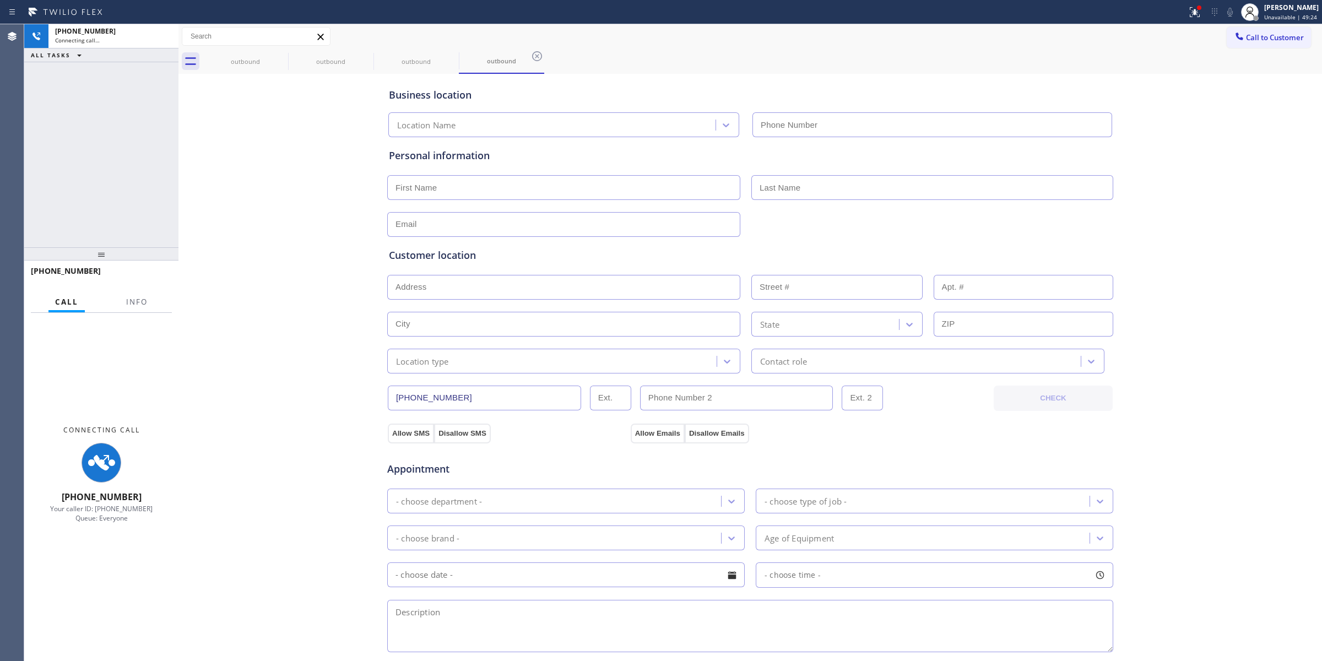
type input "[PHONE_NUMBER]"
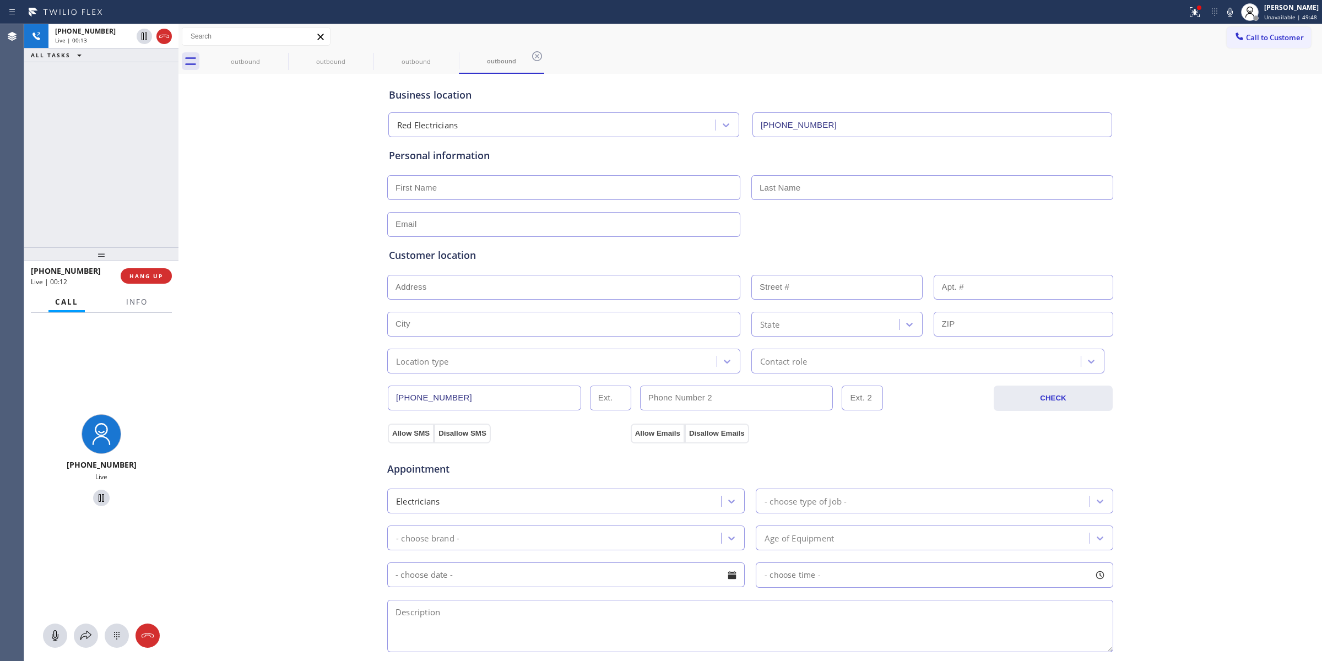
click at [306, 370] on div "Business location Red Electricians [PHONE_NUMBER] Personal information Customer…" at bounding box center [750, 453] width 1138 height 752
click at [159, 276] on span "HANG UP" at bounding box center [146, 276] width 34 height 8
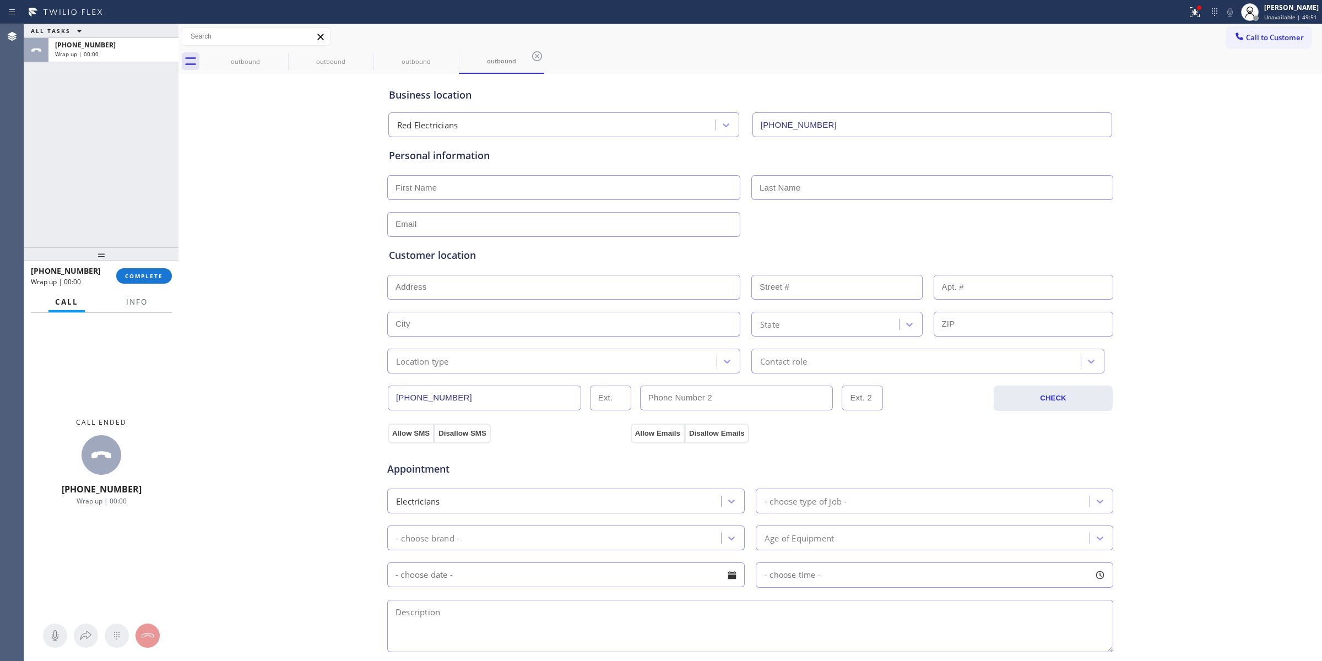
drag, startPoint x: 1257, startPoint y: 41, endPoint x: 1029, endPoint y: 105, distance: 236.7
click at [1256, 41] on span "Call to Customer" at bounding box center [1275, 37] width 58 height 10
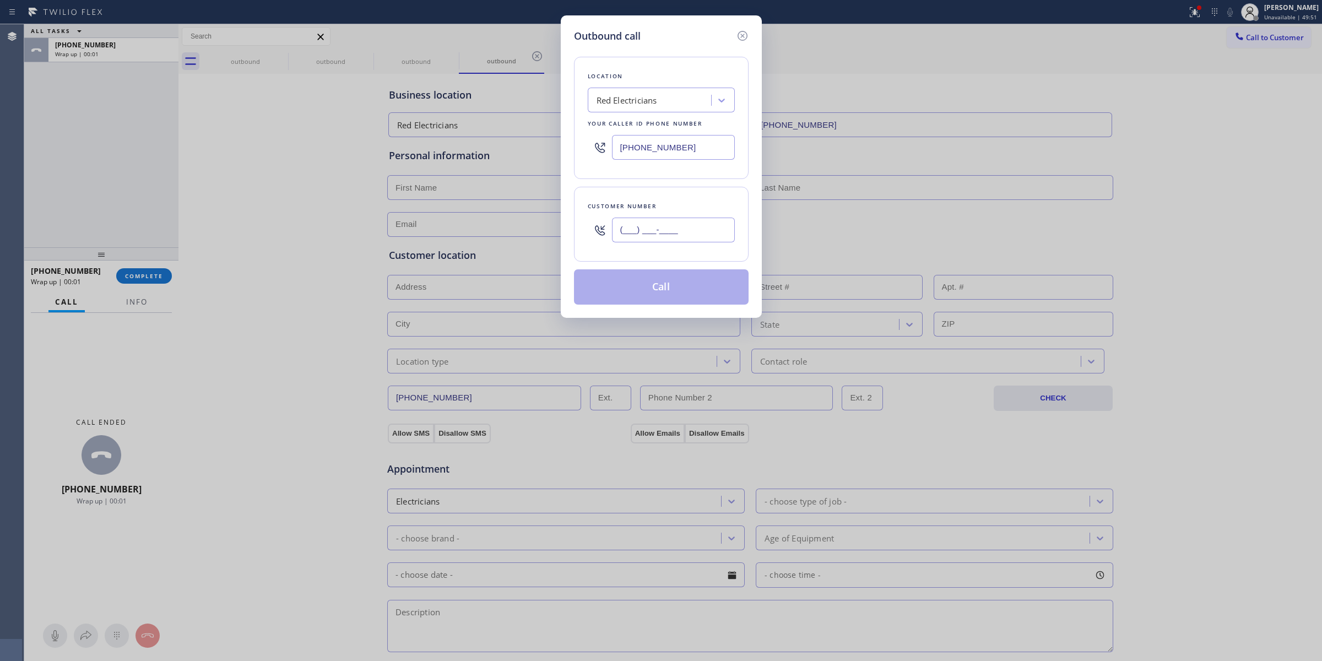
paste input "213) 479-7737"
click at [646, 232] on input "(___) ___-____" at bounding box center [673, 230] width 123 height 25
type input "[PHONE_NUMBER]"
click at [692, 276] on button "Call" at bounding box center [661, 286] width 175 height 35
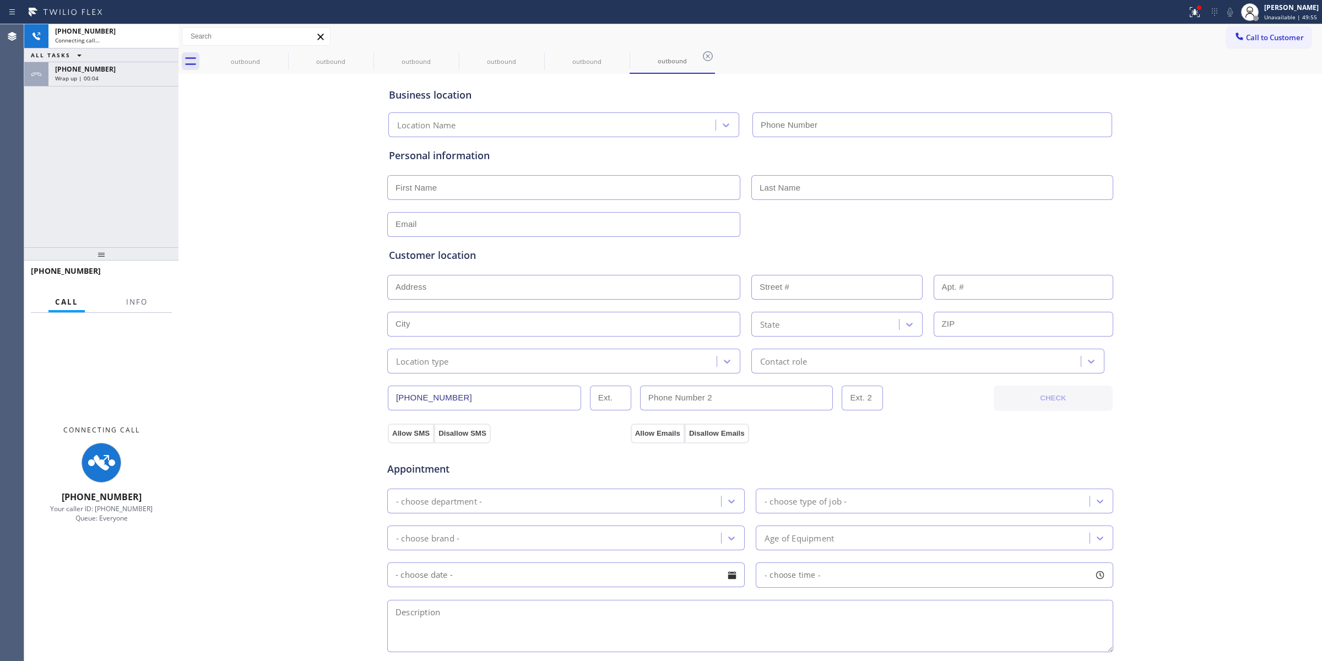
type input "[PHONE_NUMBER]"
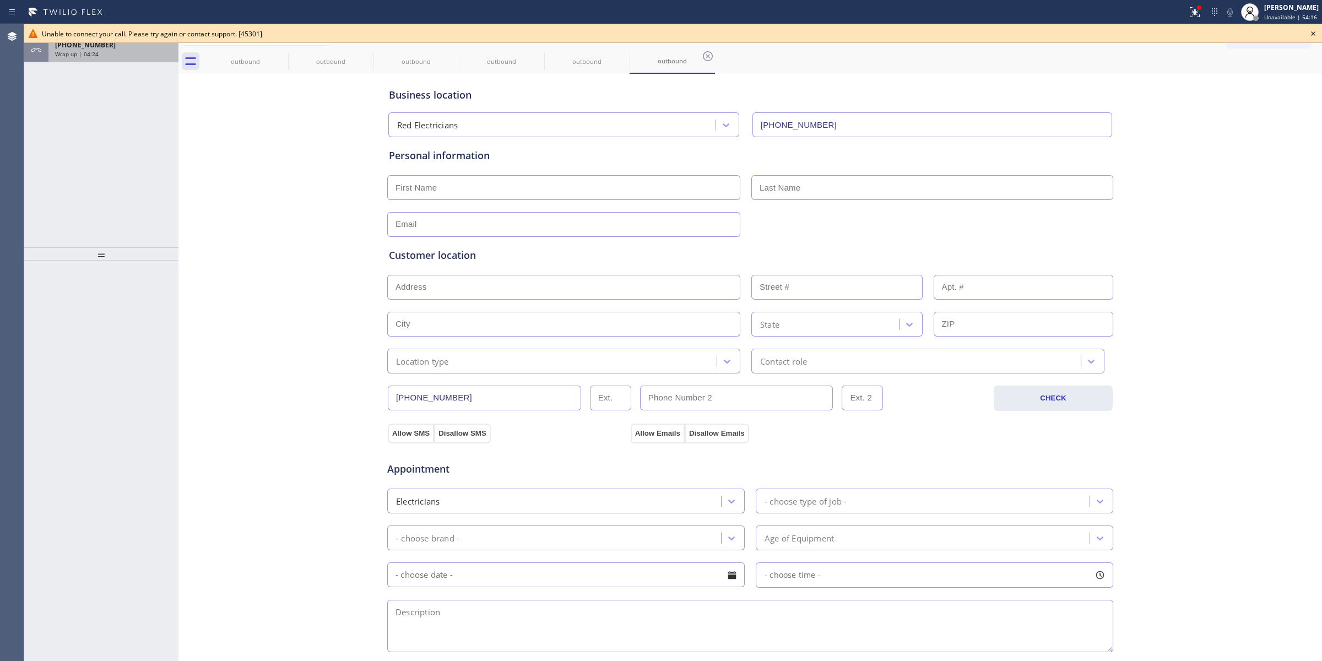
click at [155, 54] on div "Wrap up | 04:24" at bounding box center [113, 54] width 117 height 8
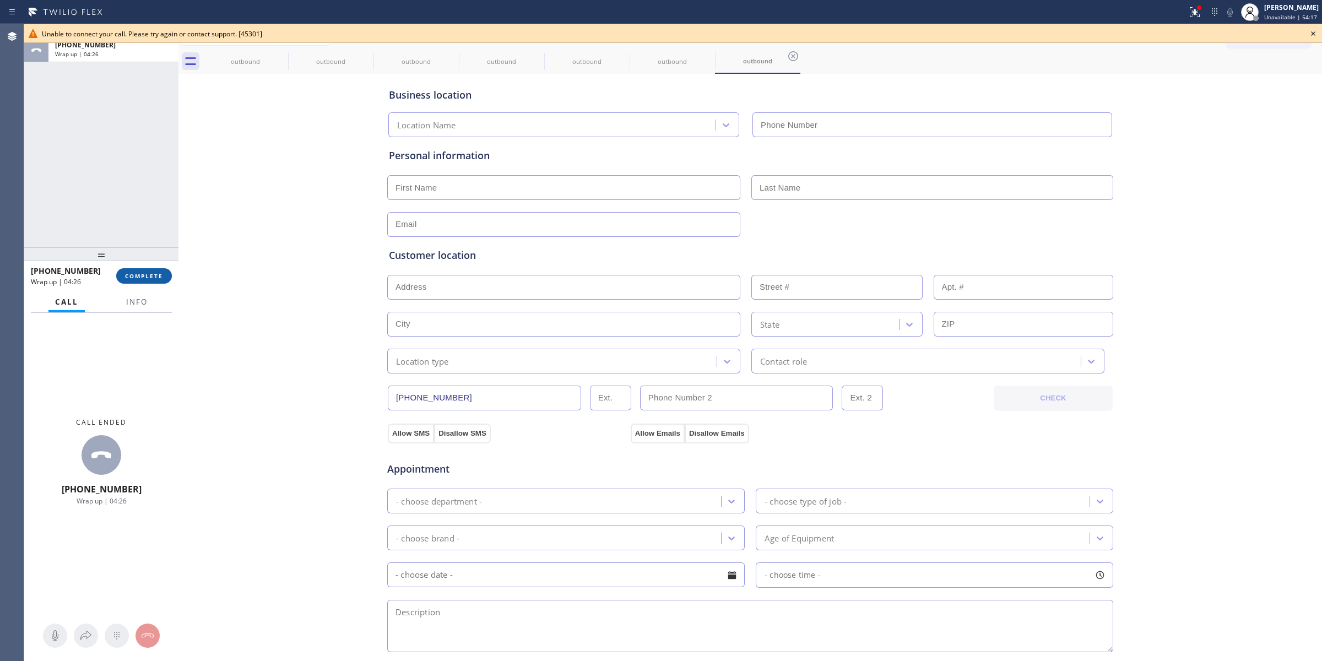
click at [163, 273] on button "COMPLETE" at bounding box center [144, 275] width 56 height 15
type input "[PHONE_NUMBER]"
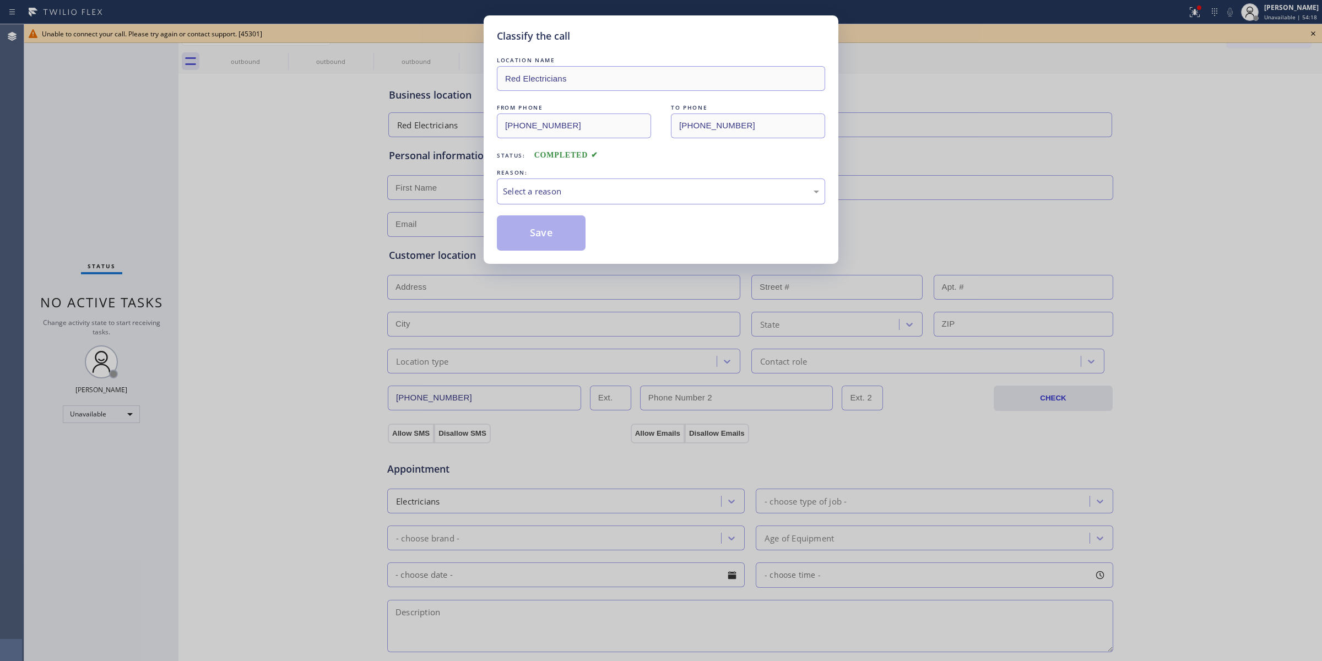
click at [566, 199] on div "Select a reason" at bounding box center [661, 191] width 328 height 26
click at [535, 247] on button "Save" at bounding box center [541, 232] width 89 height 35
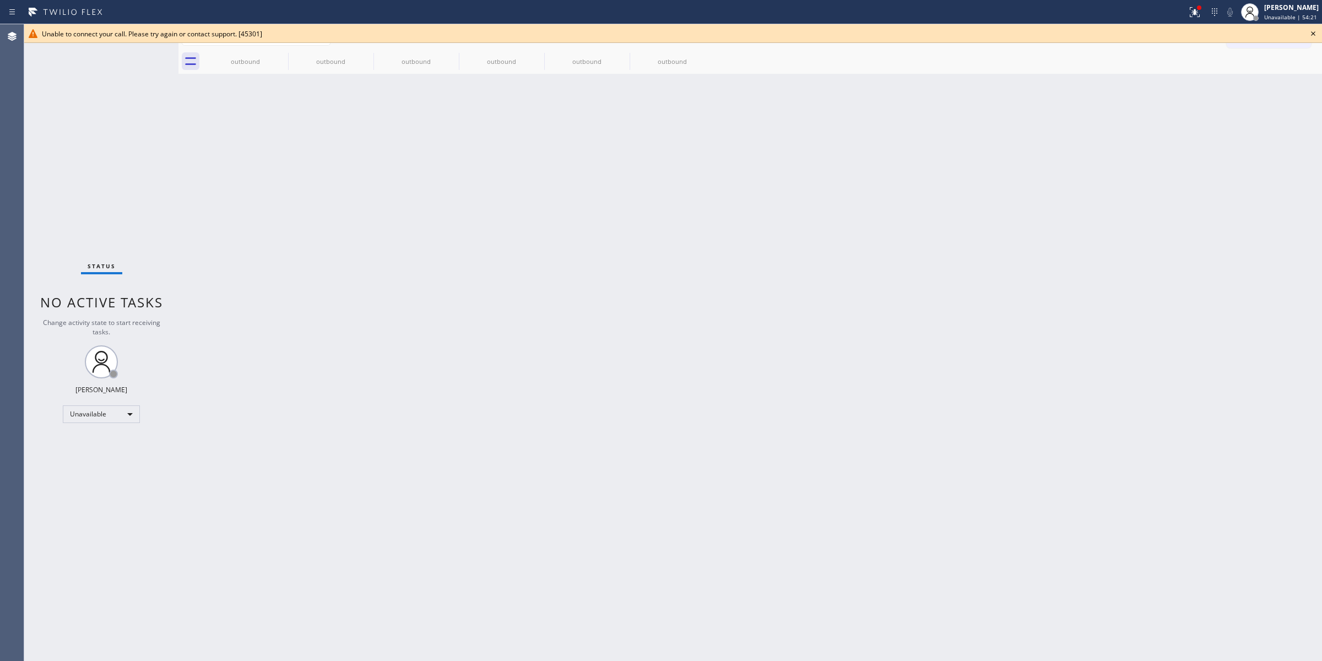
click at [1313, 34] on icon at bounding box center [1313, 33] width 13 height 13
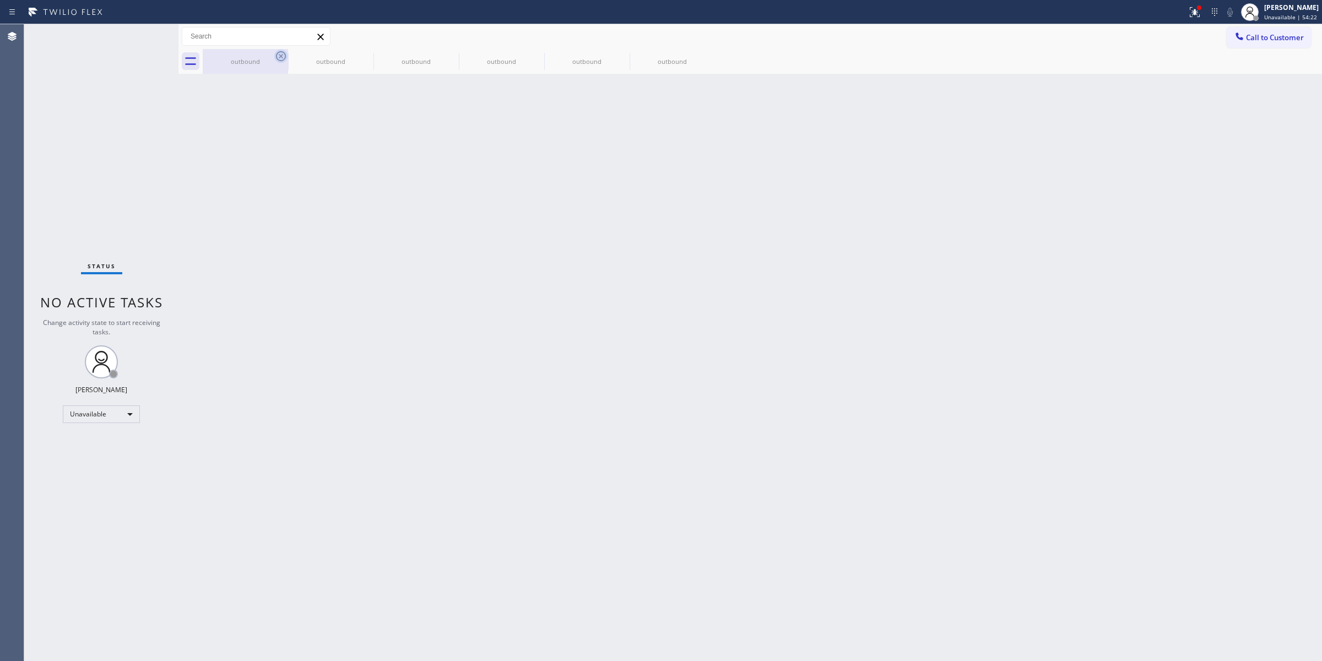
click at [275, 55] on icon at bounding box center [280, 56] width 13 height 13
click at [0, 0] on icon at bounding box center [0, 0] width 0 height 0
click at [445, 56] on icon at bounding box center [451, 56] width 13 height 13
click at [0, 0] on icon at bounding box center [0, 0] width 0 height 0
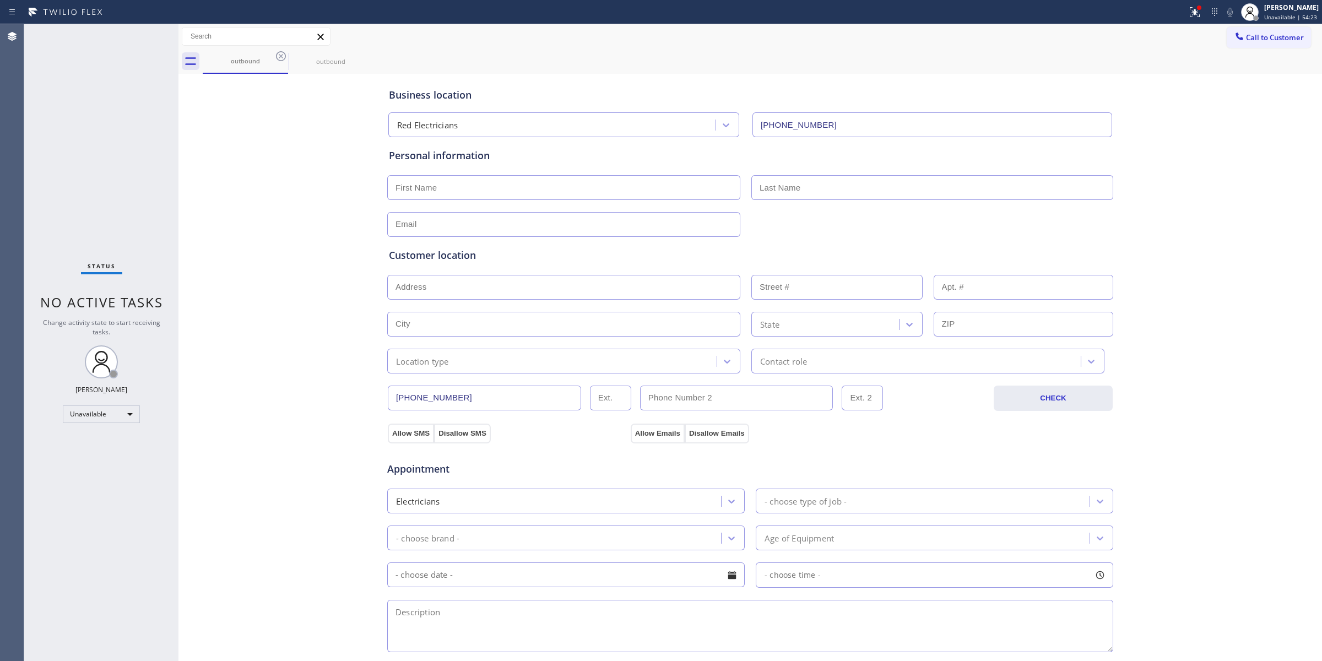
click at [277, 56] on icon at bounding box center [280, 56] width 13 height 13
drag, startPoint x: 1259, startPoint y: 40, endPoint x: 1185, endPoint y: 56, distance: 75.5
click at [1252, 44] on button "Call to Customer" at bounding box center [1269, 37] width 84 height 21
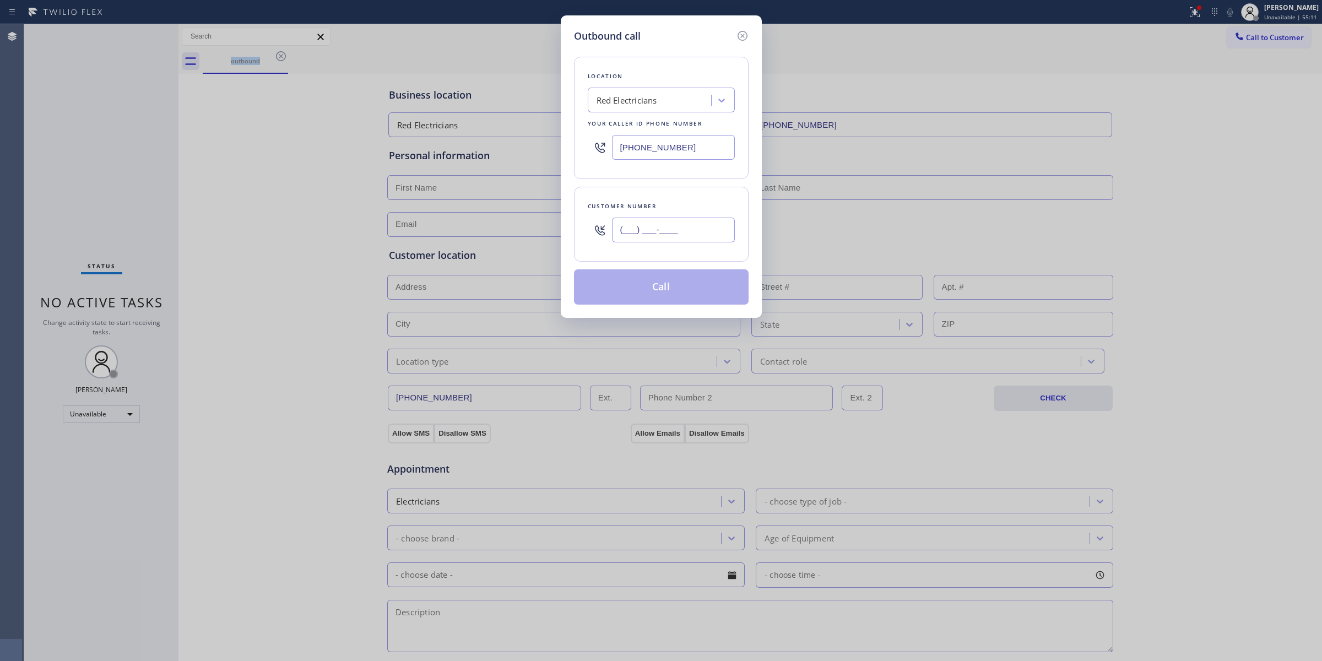
click at [614, 224] on input "(___) ___-____" at bounding box center [673, 230] width 123 height 25
paste input "213) 479-7737"
type input "[PHONE_NUMBER]"
click at [679, 92] on div "Red Electricians" at bounding box center [651, 100] width 120 height 19
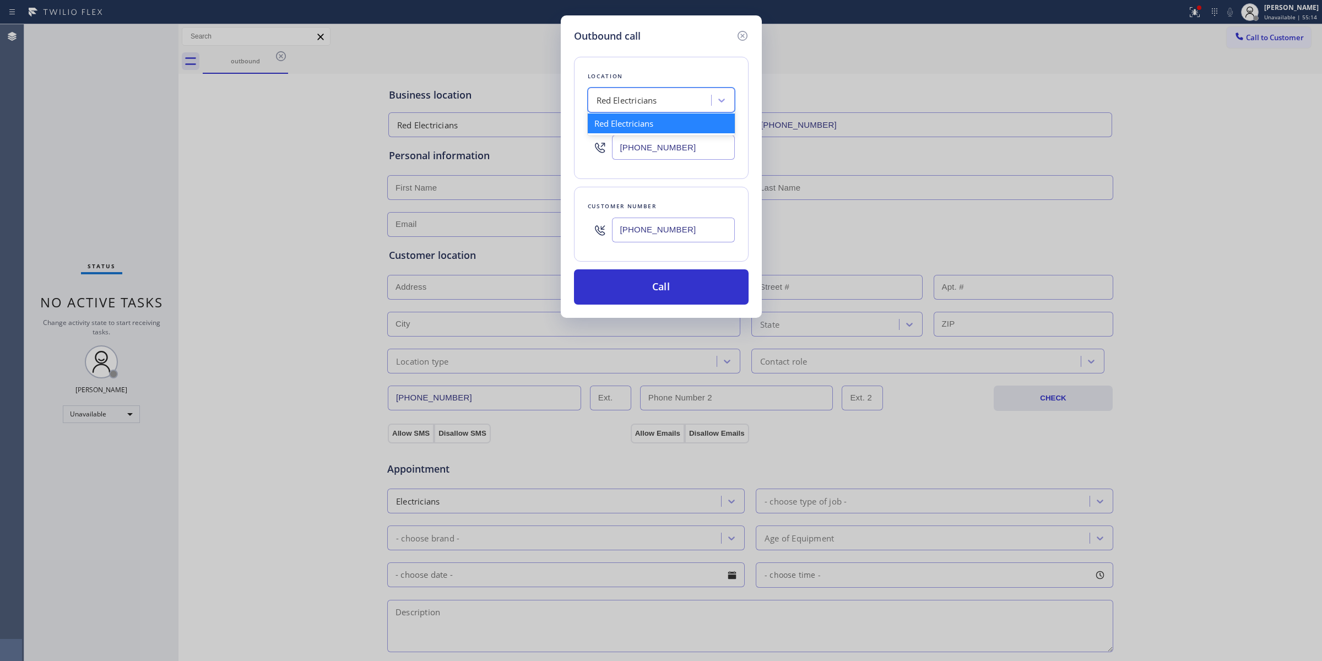
click at [679, 92] on div "Red Electricians" at bounding box center [651, 100] width 120 height 19
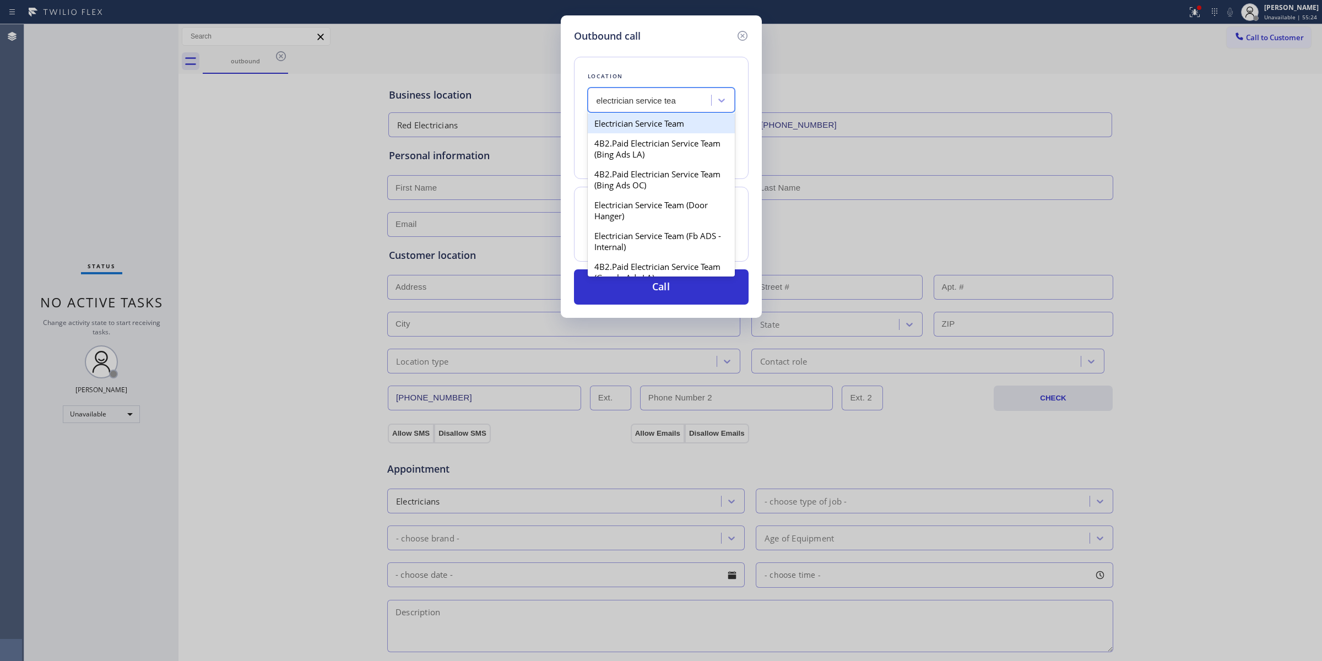
type input "electrician service team"
click at [653, 124] on div "Electrician Service Team" at bounding box center [661, 123] width 147 height 20
click at [681, 104] on div "Electrician Service Team" at bounding box center [643, 100] width 93 height 13
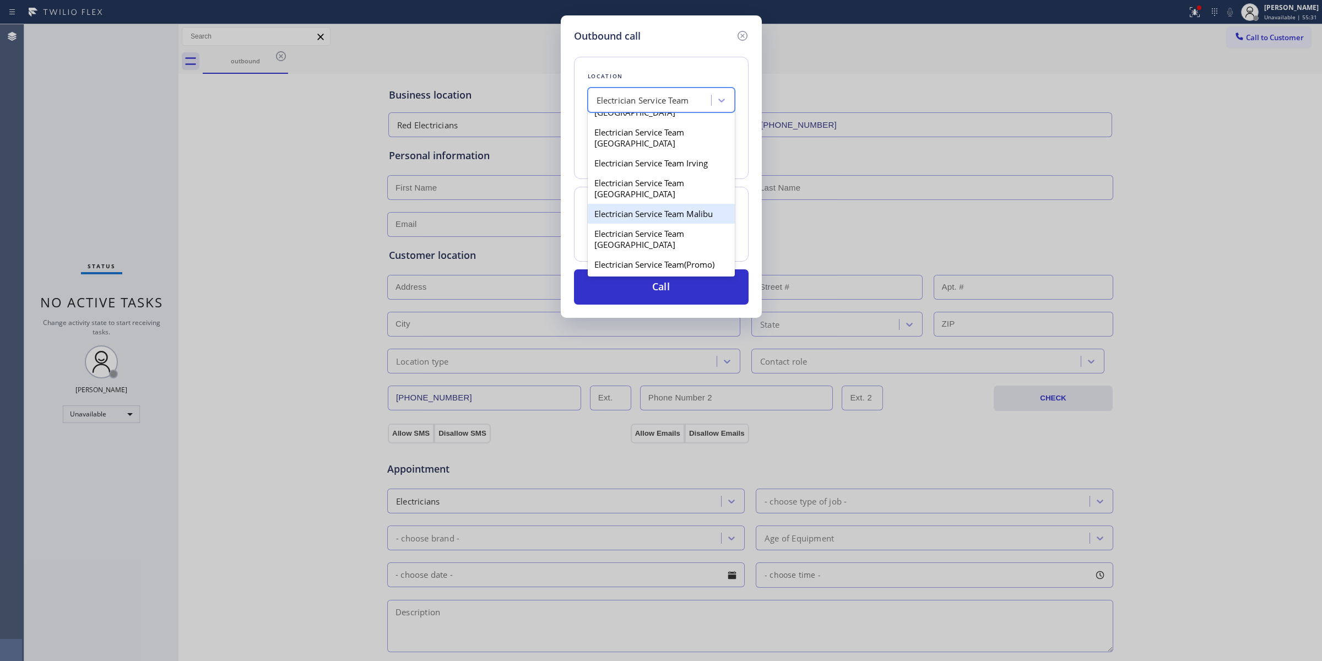
scroll to position [307, 0]
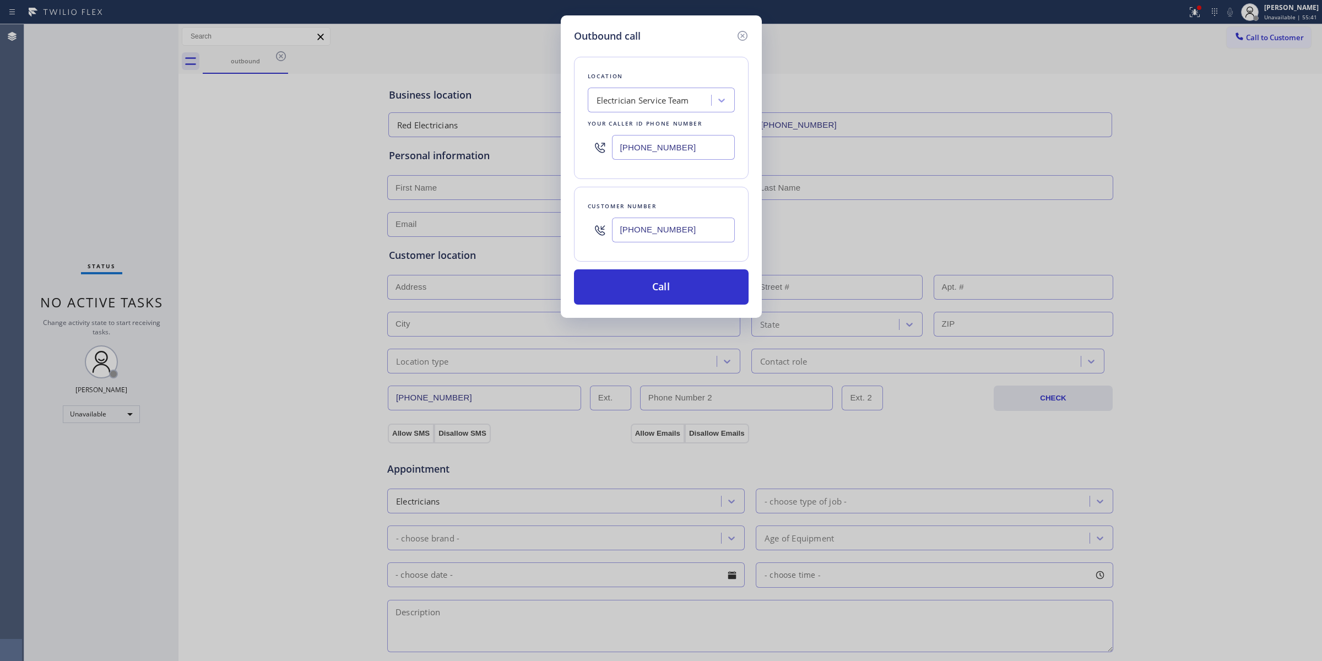
drag, startPoint x: 715, startPoint y: 149, endPoint x: 421, endPoint y: 148, distance: 293.6
click at [427, 147] on div "Outbound call Location Electrician Service Team Your caller id phone number [PH…" at bounding box center [661, 330] width 1322 height 661
paste input "800) 568-8664"
type input "[PHONE_NUMBER]"
click at [657, 51] on div "Location Electricians Service Team Your caller id phone number [PHONE_NUMBER] C…" at bounding box center [661, 174] width 175 height 261
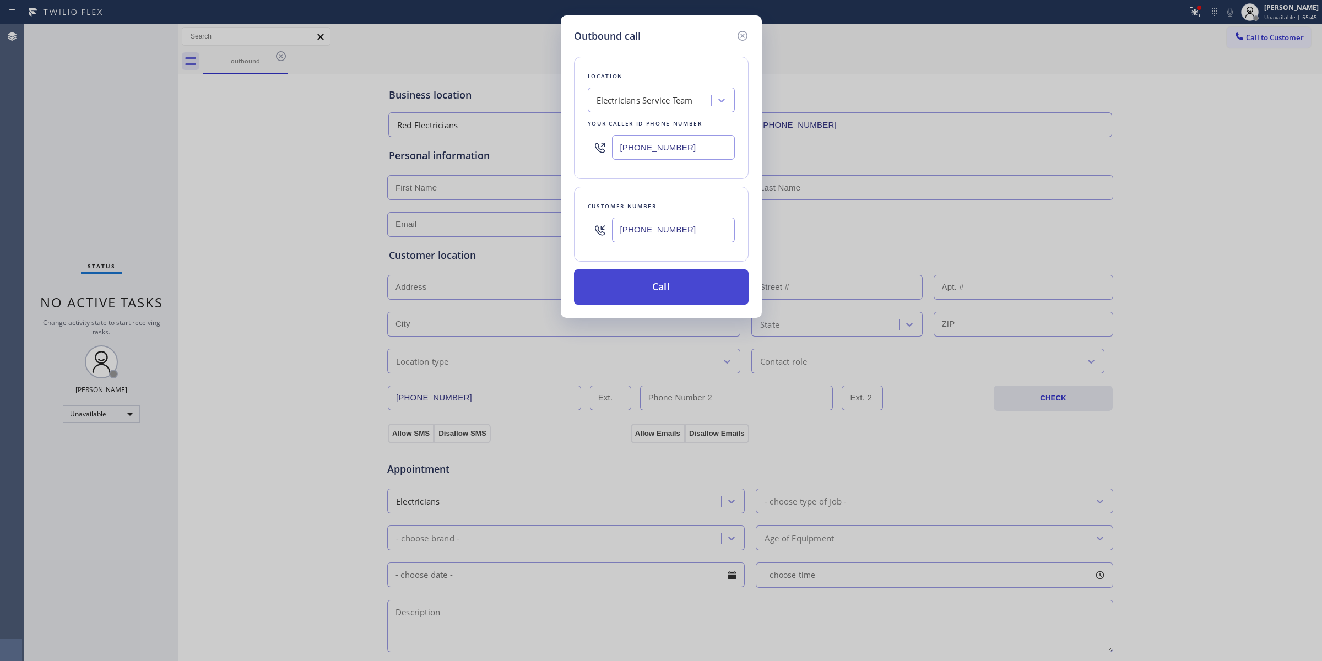
click at [690, 285] on button "Call" at bounding box center [661, 286] width 175 height 35
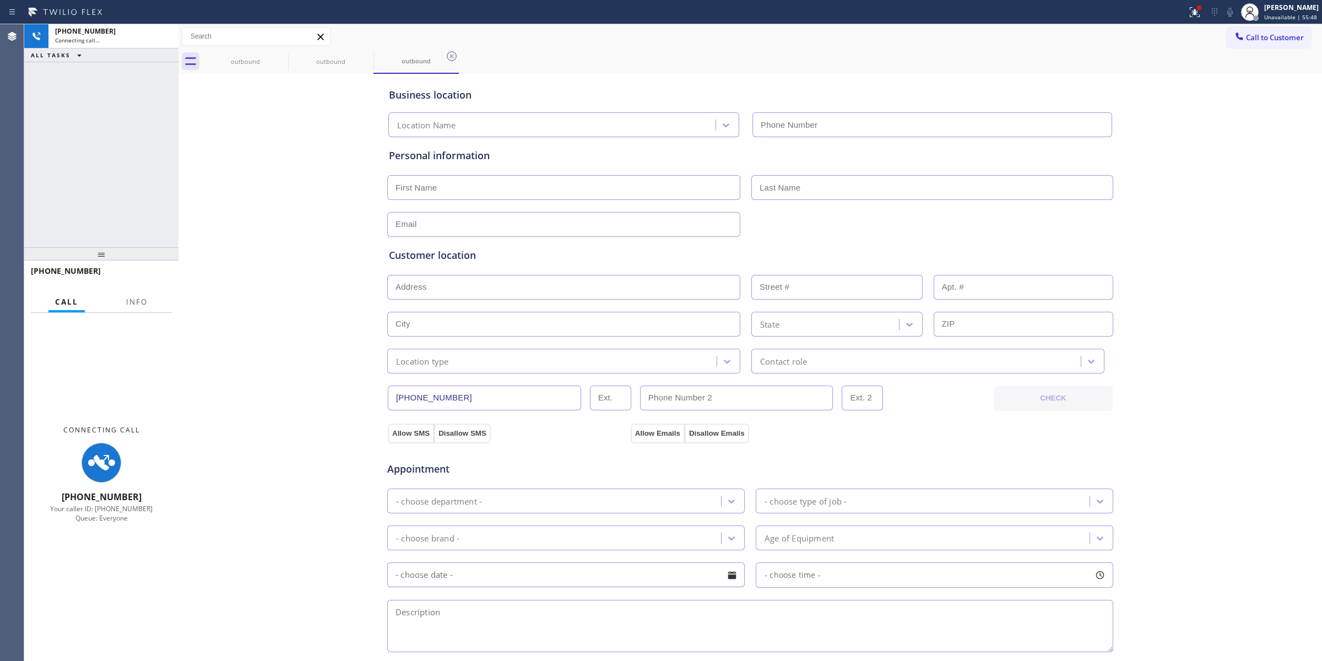
type input "[PHONE_NUMBER]"
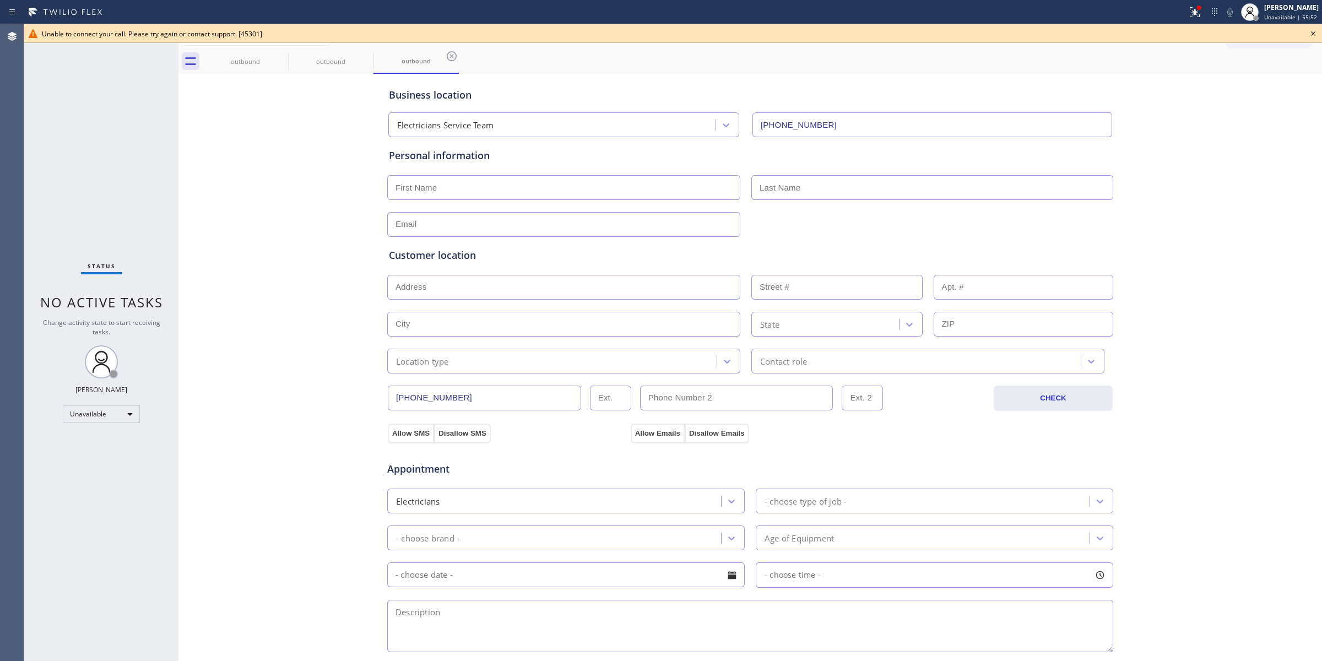
drag, startPoint x: 288, startPoint y: 304, endPoint x: 521, endPoint y: 168, distance: 270.3
click at [298, 294] on div "Business location Electricians Service Team [PHONE_NUMBER] Personal information…" at bounding box center [750, 453] width 1138 height 752
click at [1315, 31] on icon at bounding box center [1313, 33] width 4 height 4
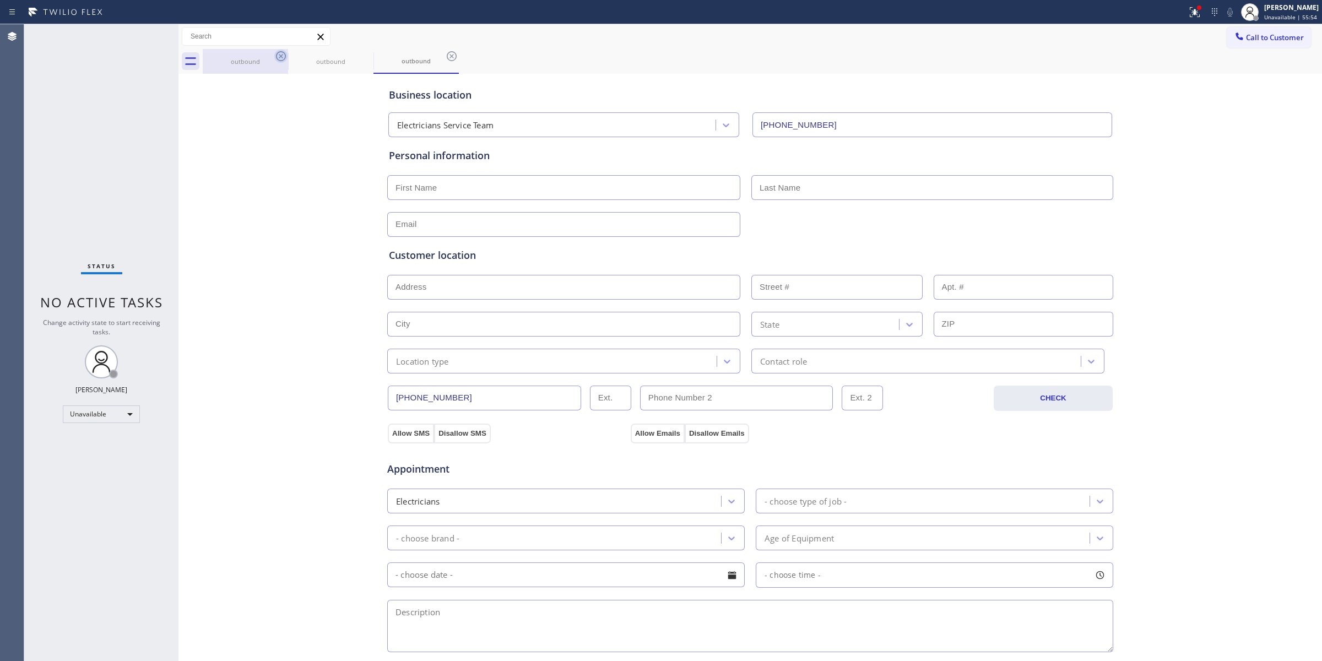
drag, startPoint x: 291, startPoint y: 69, endPoint x: 279, endPoint y: 59, distance: 14.9
click at [279, 59] on div "outbound outbound outbound" at bounding box center [762, 61] width 1119 height 25
click at [270, 54] on div "outbound" at bounding box center [245, 61] width 83 height 25
click at [275, 54] on icon at bounding box center [280, 56] width 13 height 13
click at [274, 54] on icon at bounding box center [280, 56] width 13 height 13
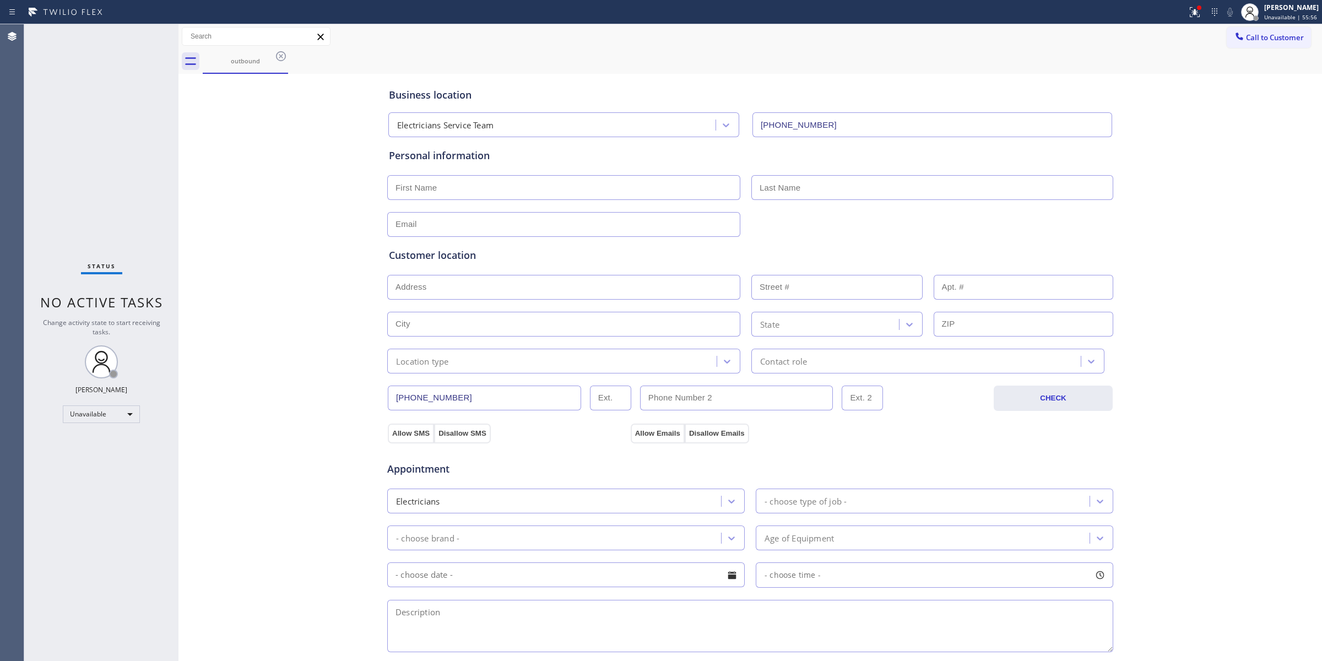
click at [274, 54] on icon at bounding box center [280, 56] width 13 height 13
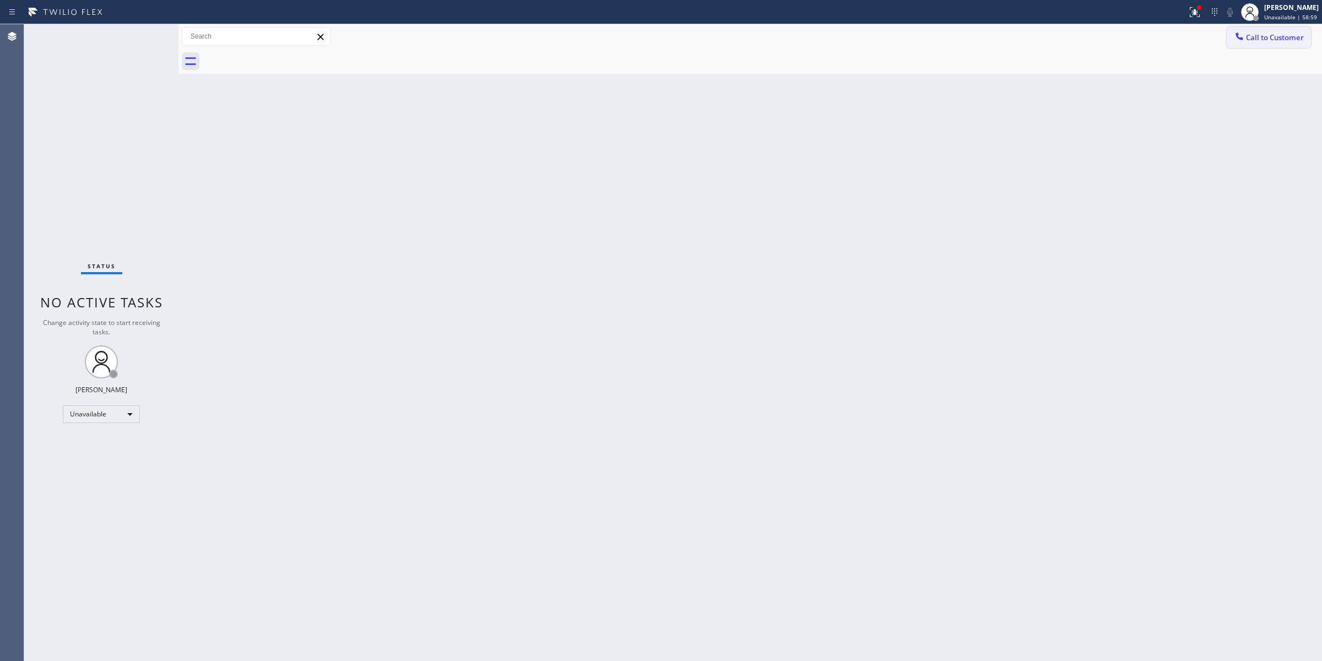
click at [1242, 31] on icon at bounding box center [1239, 36] width 11 height 11
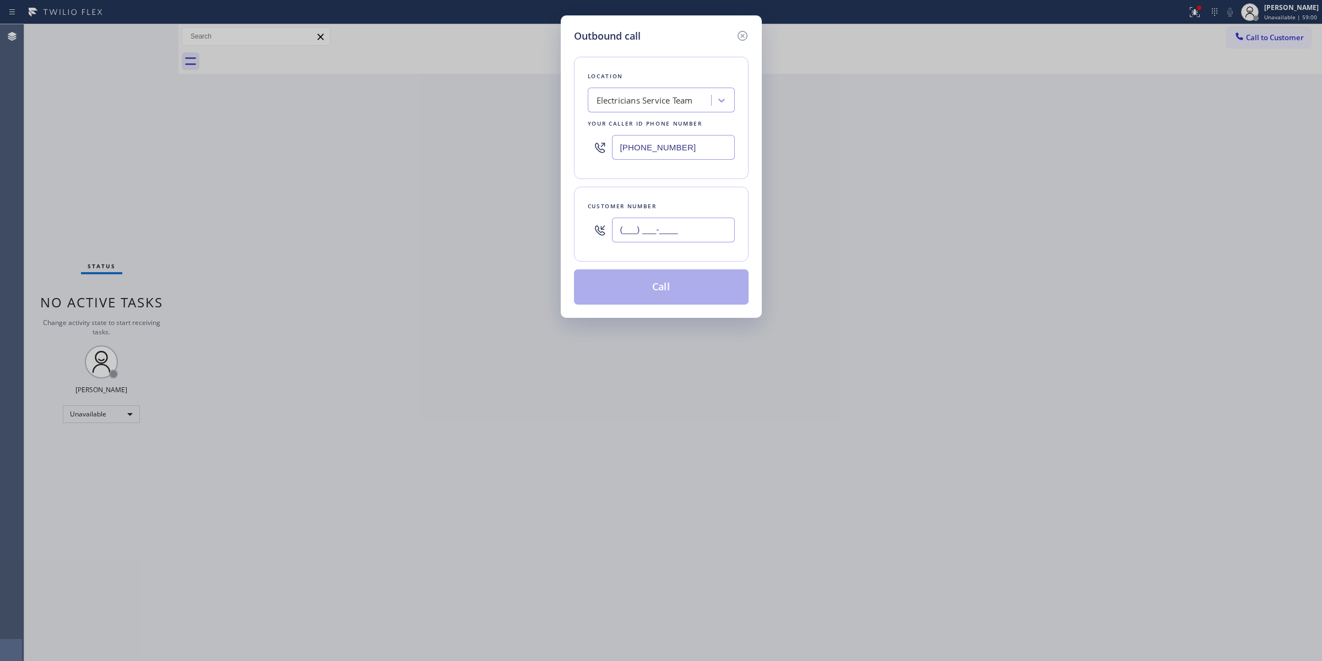
drag, startPoint x: 702, startPoint y: 239, endPoint x: 690, endPoint y: 155, distance: 84.7
click at [701, 239] on input "(___) ___-____" at bounding box center [673, 230] width 123 height 25
paste input "707) 378-0148"
type input "[PHONE_NUMBER]"
click at [690, 116] on div "Location Electricians Service Team Your caller id phone number [PHONE_NUMBER]" at bounding box center [661, 118] width 175 height 122
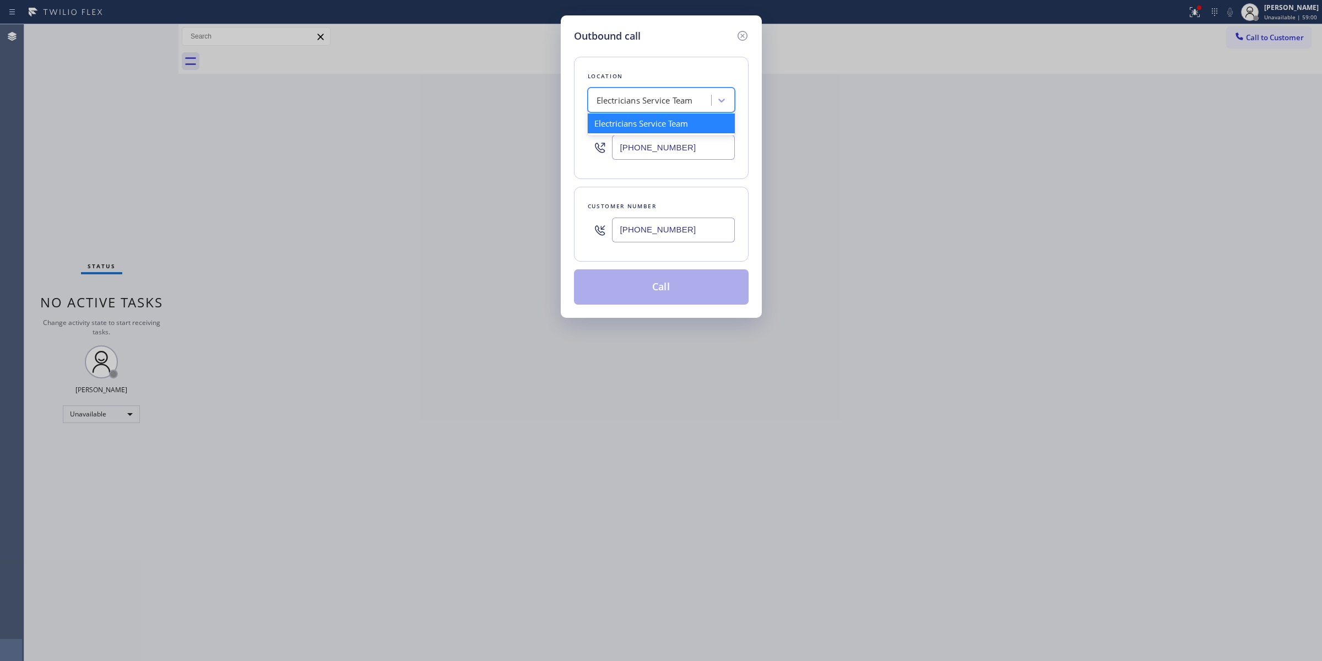
click at [685, 95] on div "Electricians Service Team" at bounding box center [645, 100] width 96 height 13
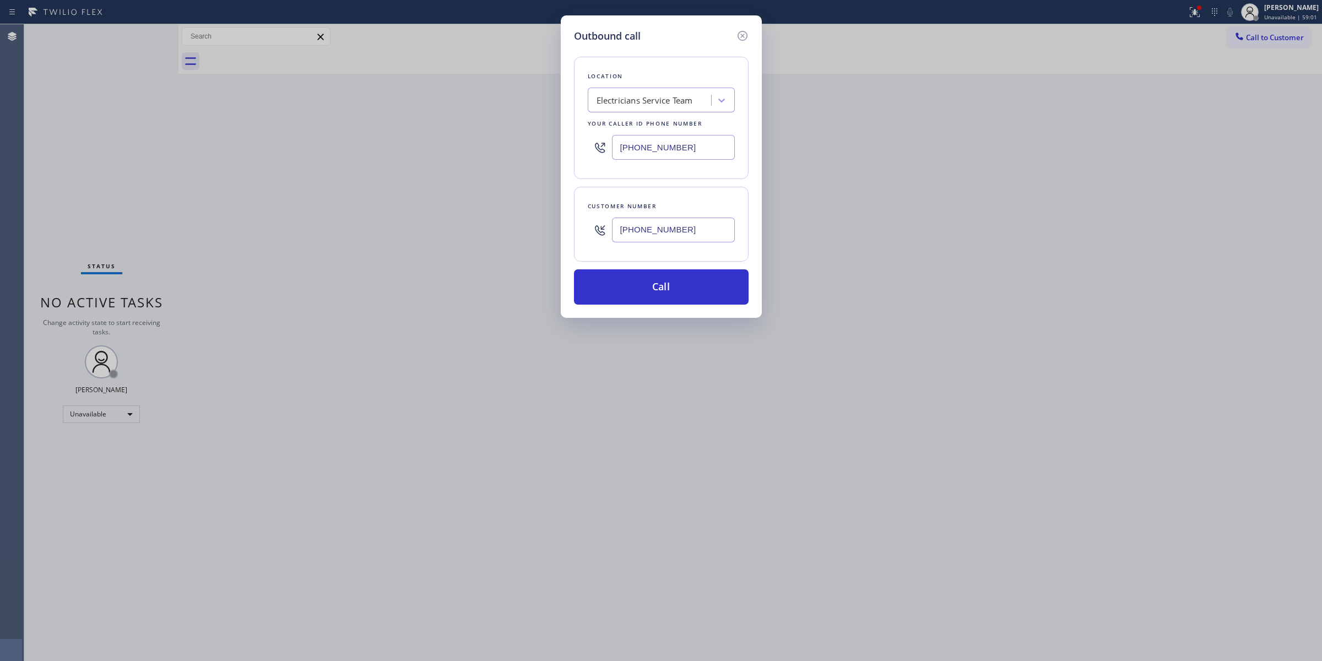
drag, startPoint x: 684, startPoint y: 315, endPoint x: 691, endPoint y: 290, distance: 26.5
click at [684, 312] on div "Outbound call Location Electricians Service Team Your caller id phone number [P…" at bounding box center [661, 330] width 1322 height 661
click at [692, 289] on button "Call" at bounding box center [661, 286] width 175 height 35
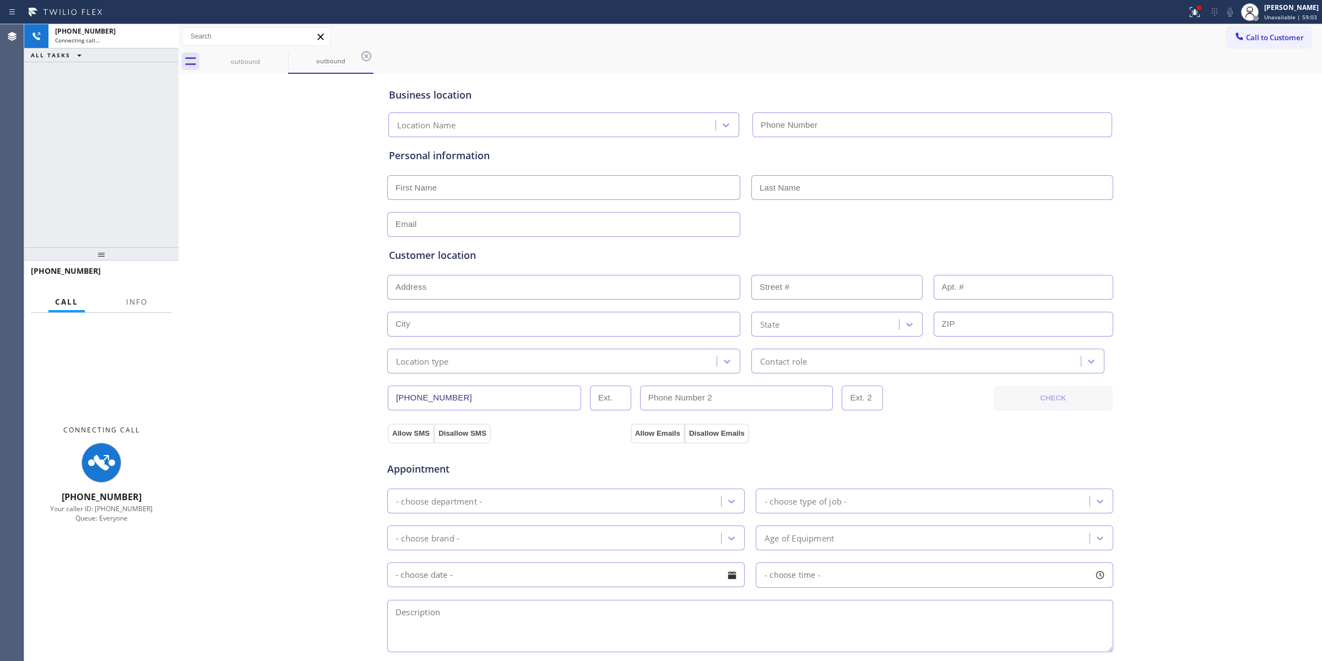
type input "[PHONE_NUMBER]"
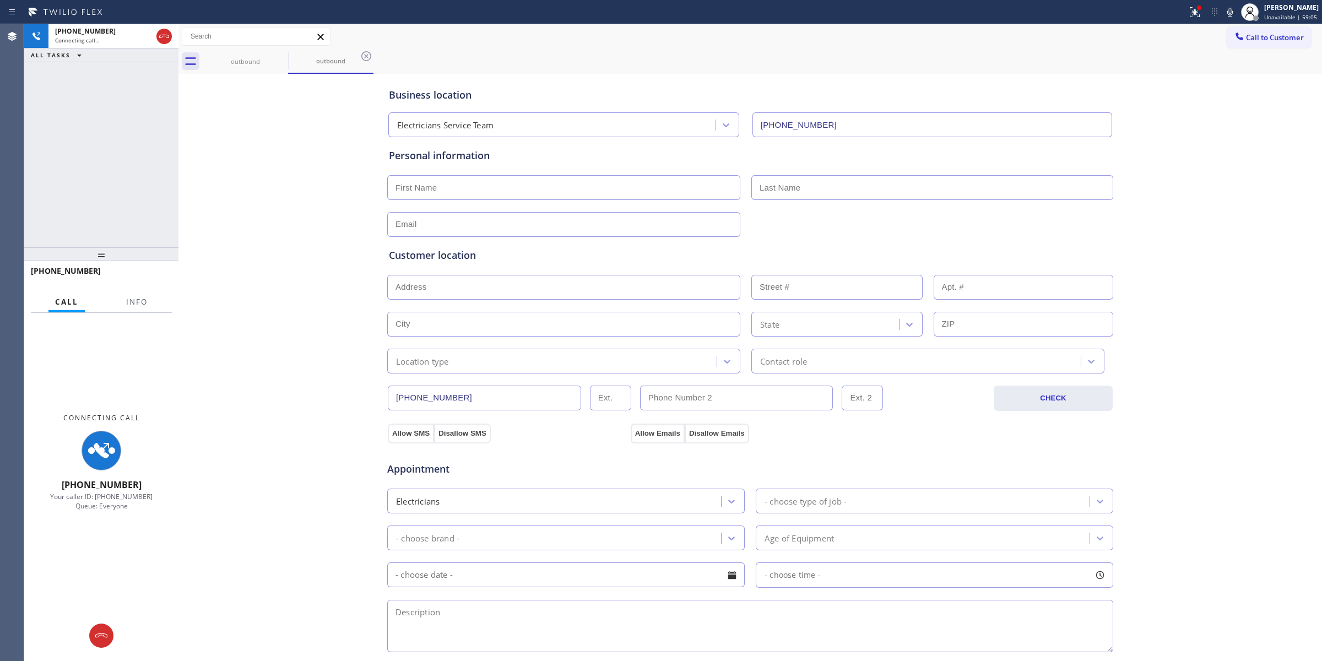
drag, startPoint x: 1157, startPoint y: 121, endPoint x: 1174, endPoint y: 96, distance: 30.1
click at [1157, 121] on div "Business location Electricians Service Team [PHONE_NUMBER] Personal information…" at bounding box center [750, 453] width 1138 height 752
click at [1233, 9] on icon at bounding box center [1229, 12] width 13 height 13
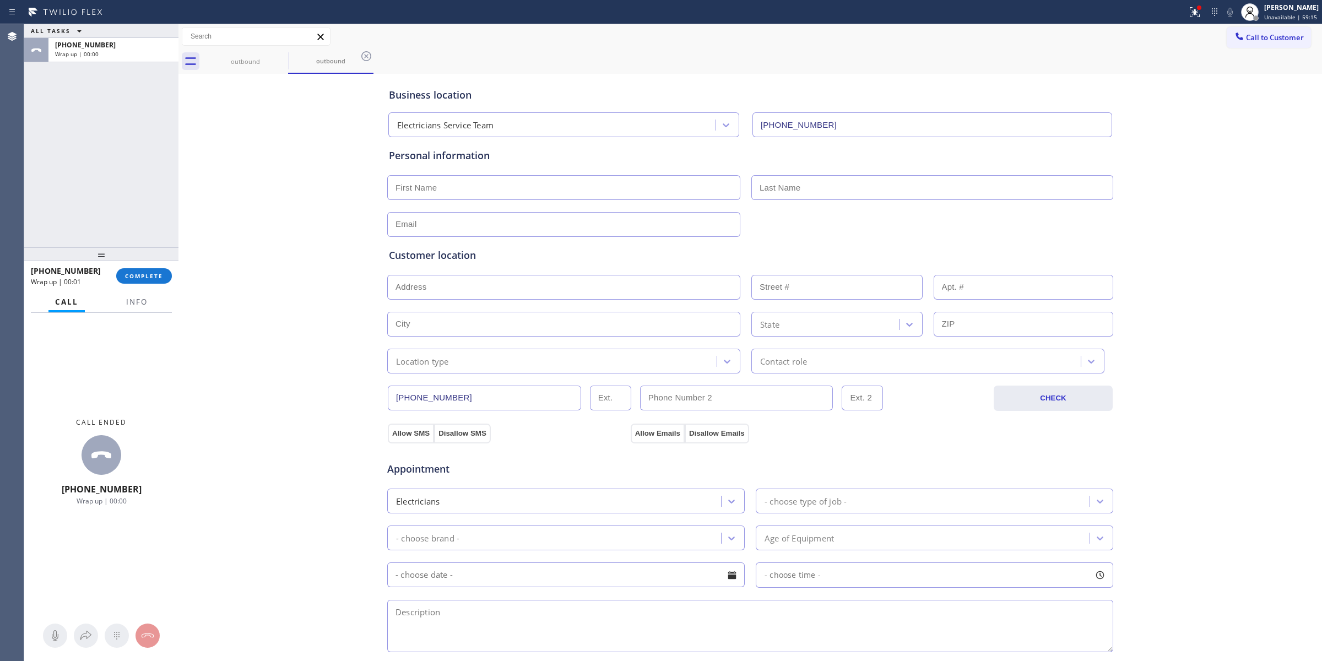
click at [1265, 39] on span "Call to Customer" at bounding box center [1275, 37] width 58 height 10
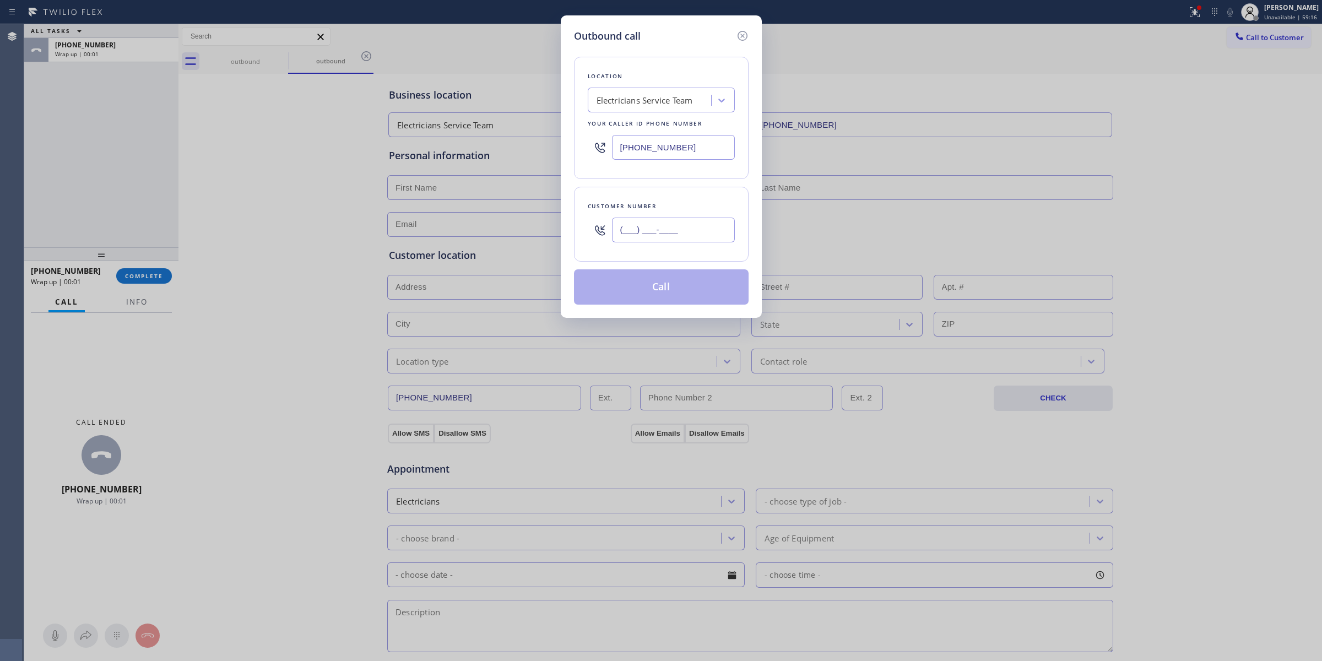
click at [694, 224] on input "(___) ___-____" at bounding box center [673, 230] width 123 height 25
paste input "707) 378-0148"
type input "[PHONE_NUMBER]"
click at [674, 287] on button "Call" at bounding box center [661, 286] width 175 height 35
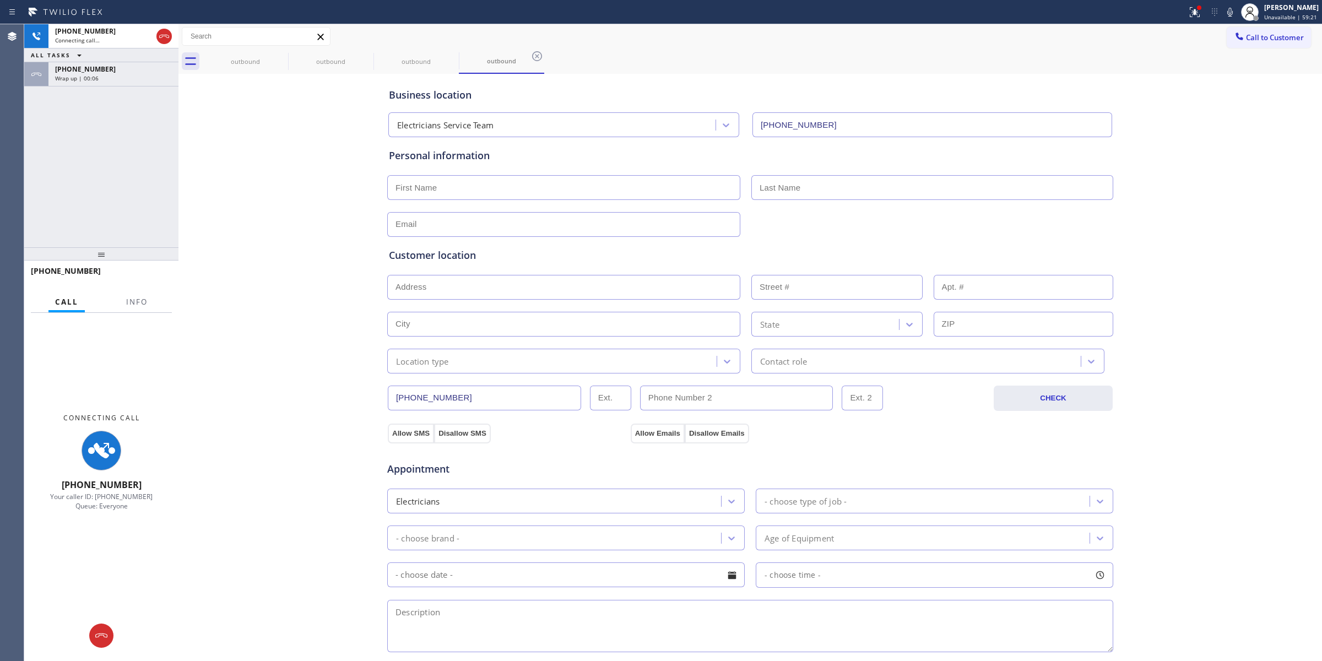
type input "[PHONE_NUMBER]"
click at [123, 67] on div "[PHONE_NUMBER]" at bounding box center [113, 68] width 117 height 9
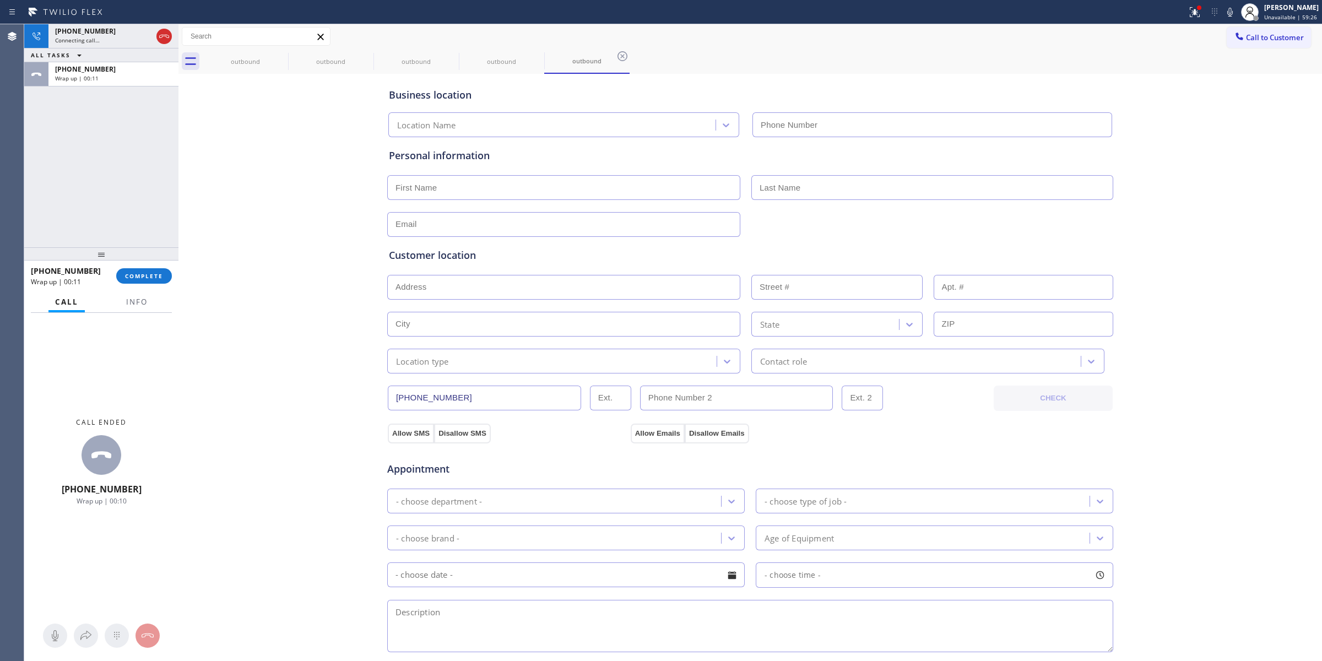
click at [171, 279] on div "[PHONE_NUMBER] Wrap up | 00:11 COMPLETE" at bounding box center [101, 276] width 141 height 29
type input "[PHONE_NUMBER]"
click at [166, 278] on button "COMPLETE" at bounding box center [144, 275] width 56 height 15
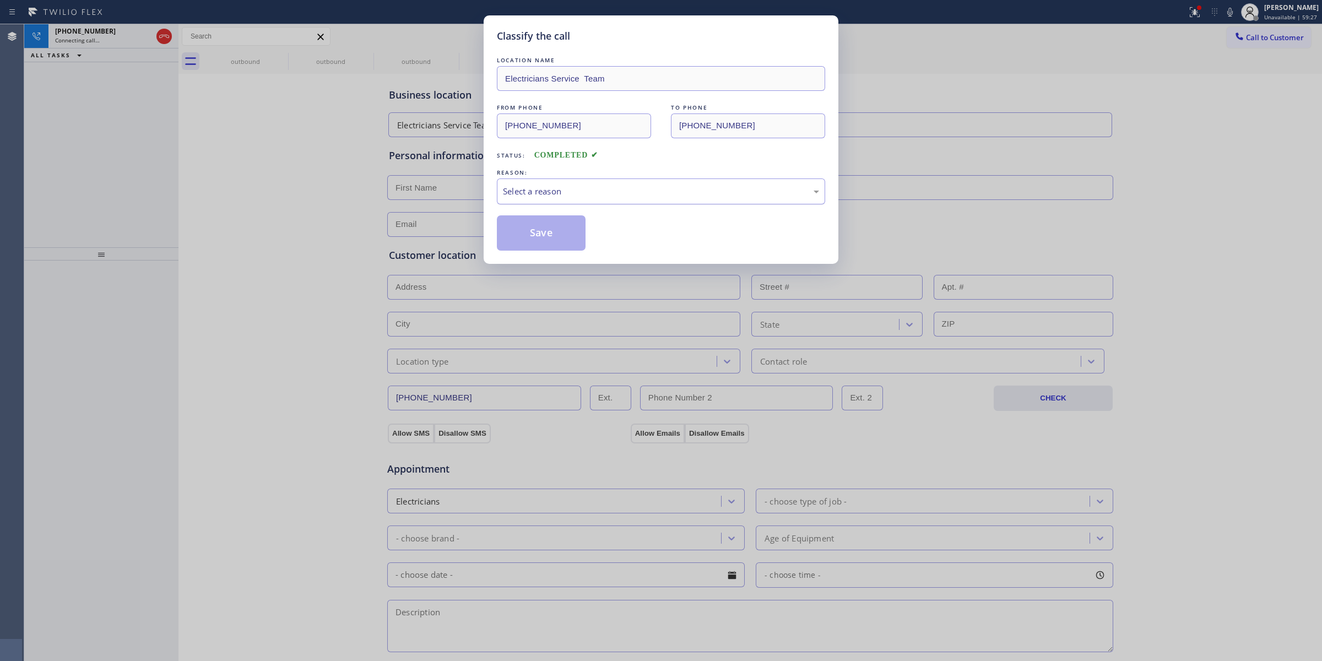
click at [675, 191] on div "Select a reason" at bounding box center [661, 191] width 316 height 13
click at [574, 249] on button "Save" at bounding box center [541, 232] width 89 height 35
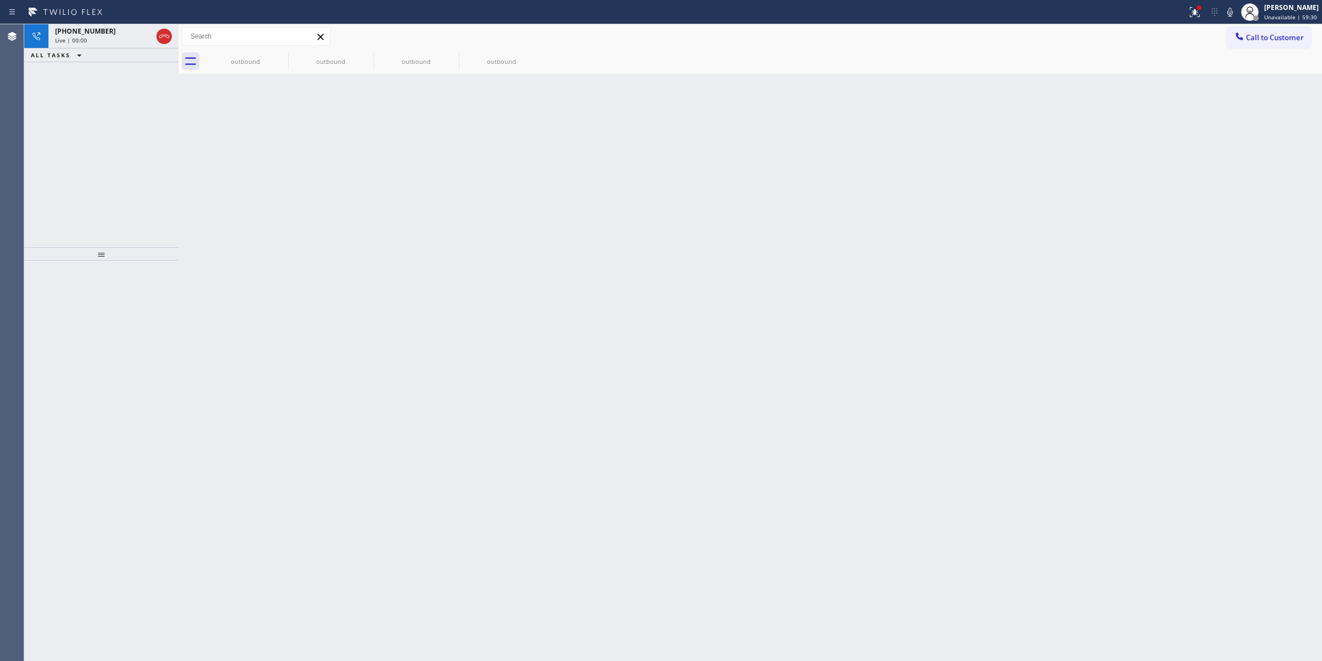
click at [123, 34] on div "[PHONE_NUMBER]" at bounding box center [103, 30] width 97 height 9
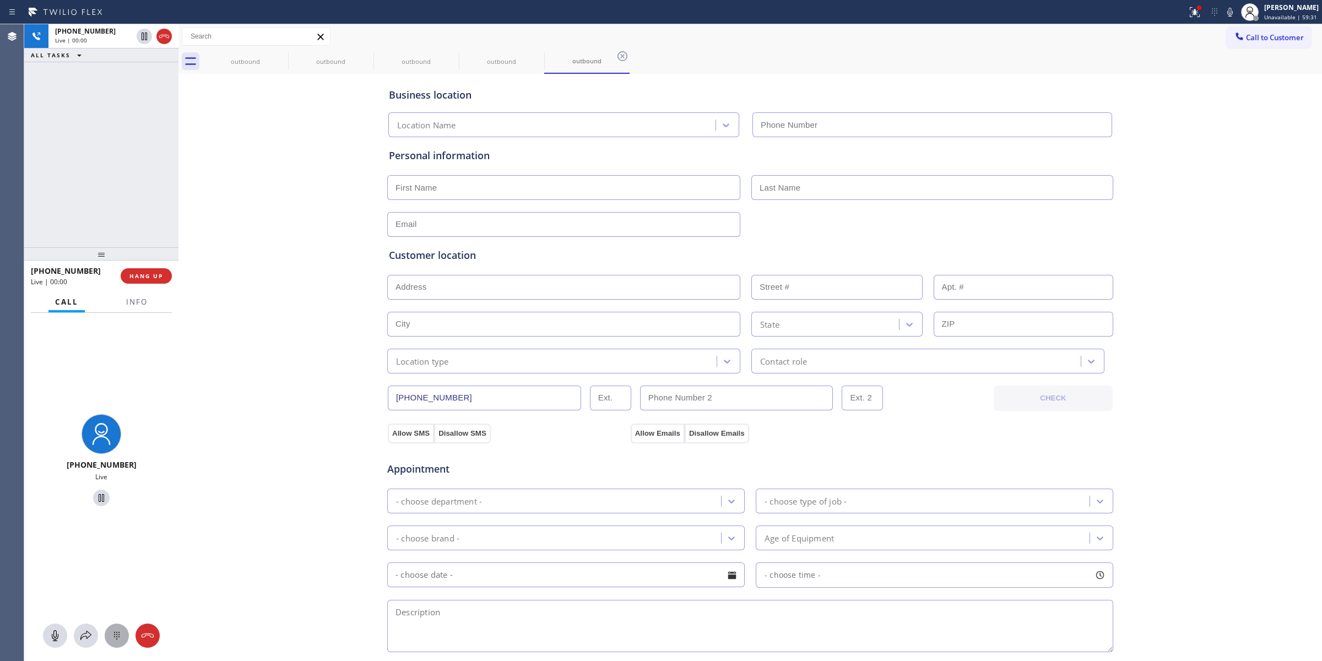
click at [116, 636] on icon at bounding box center [116, 635] width 13 height 13
type input "[PHONE_NUMBER]"
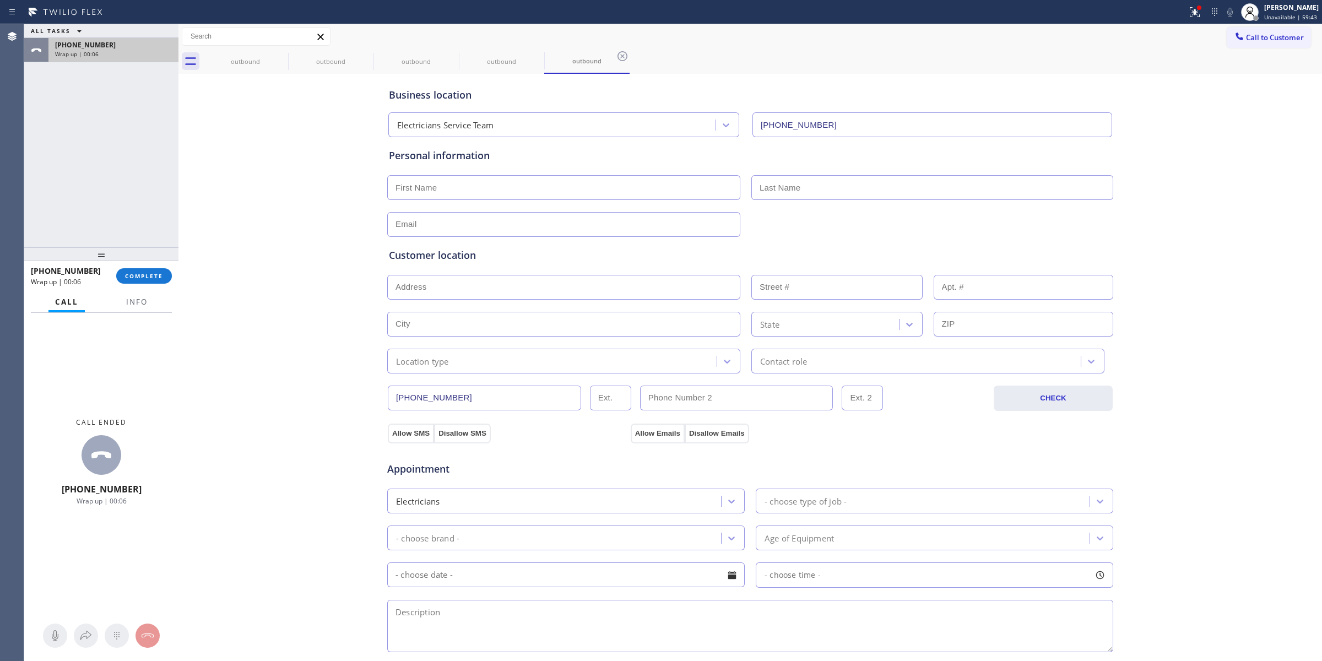
click at [90, 47] on span "[PHONE_NUMBER]" at bounding box center [85, 44] width 61 height 9
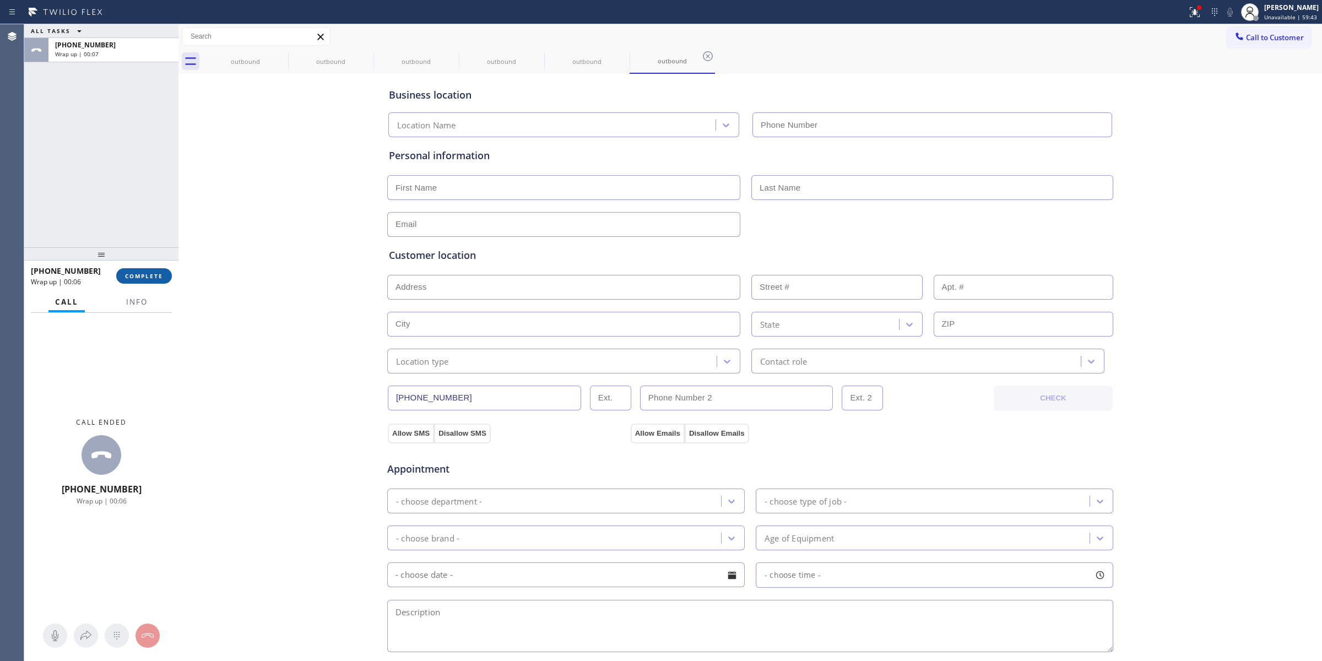
click at [153, 281] on button "COMPLETE" at bounding box center [144, 275] width 56 height 15
type input "[PHONE_NUMBER]"
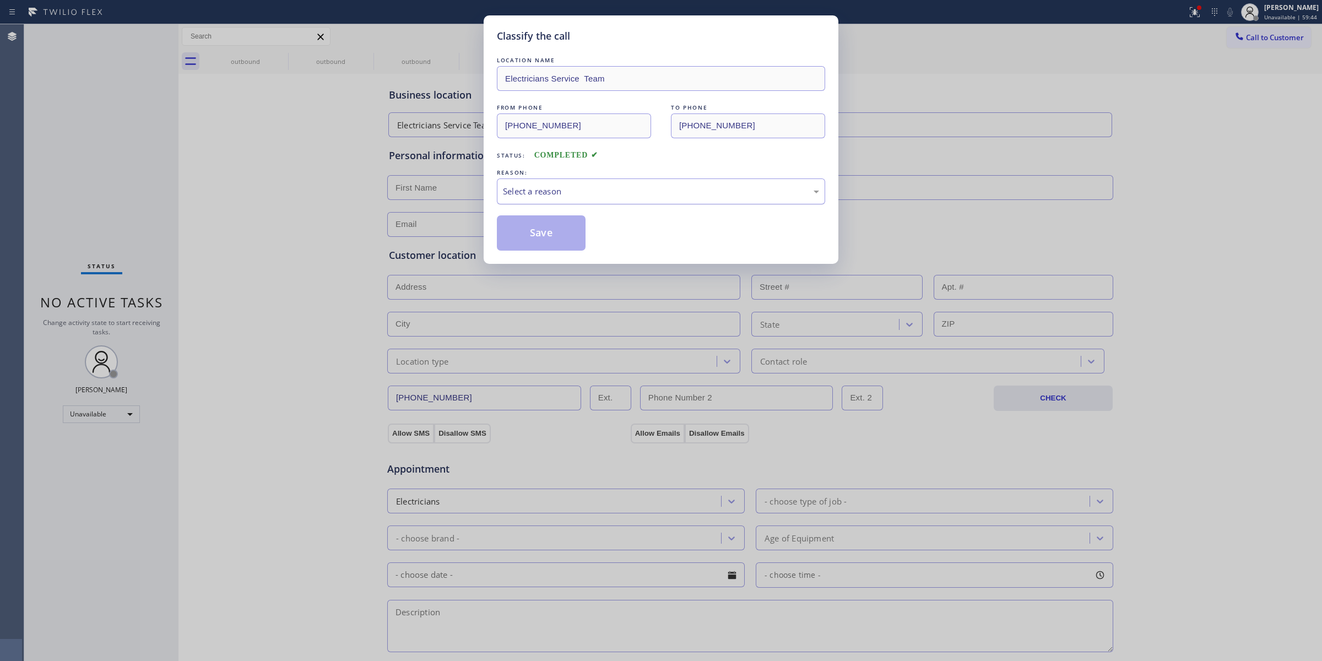
drag, startPoint x: 632, startPoint y: 186, endPoint x: 628, endPoint y: 193, distance: 8.6
click at [632, 186] on div "Select a reason" at bounding box center [661, 191] width 316 height 13
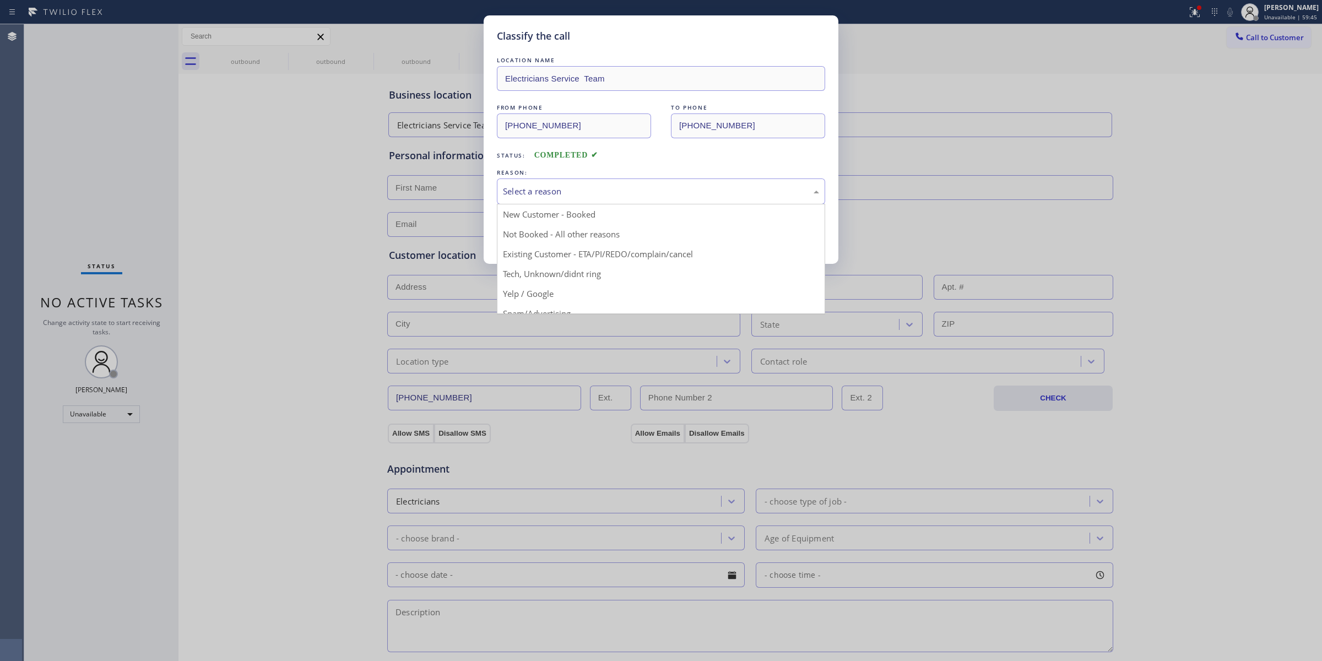
drag, startPoint x: 573, startPoint y: 277, endPoint x: 541, endPoint y: 238, distance: 50.1
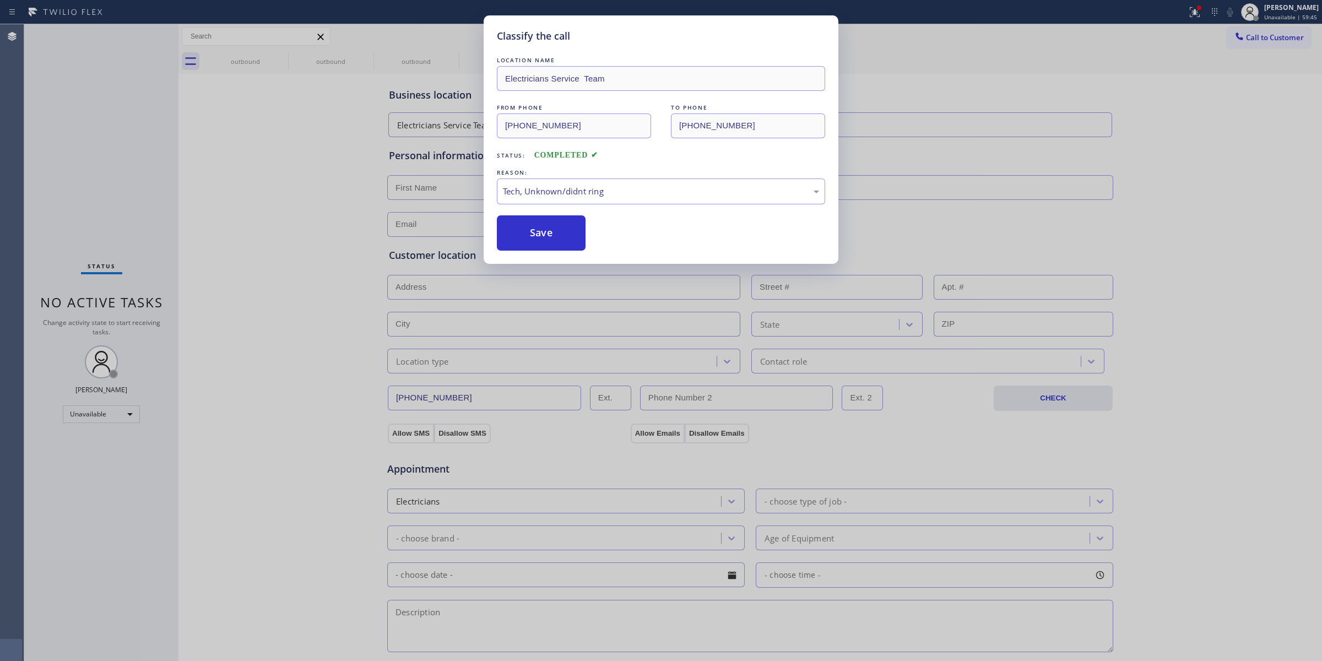
drag, startPoint x: 541, startPoint y: 238, endPoint x: 1180, endPoint y: 75, distance: 659.5
click at [549, 237] on button "Save" at bounding box center [541, 232] width 89 height 35
click at [1245, 40] on div at bounding box center [1239, 37] width 13 height 13
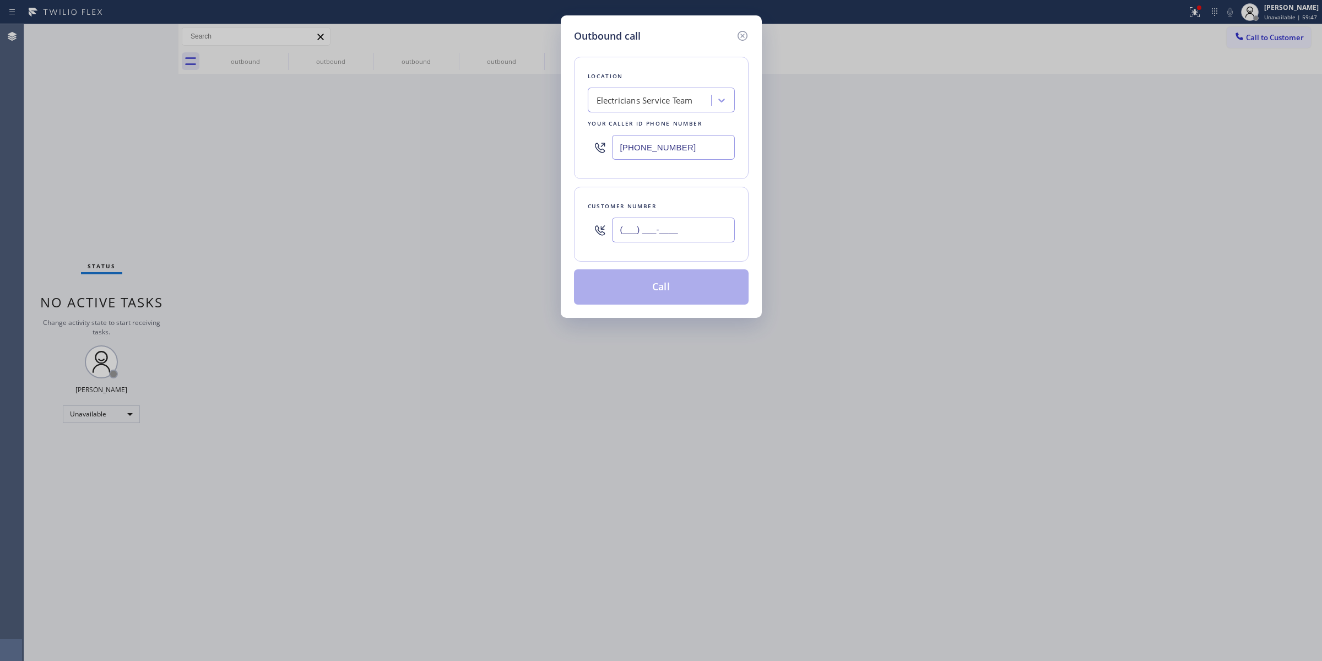
drag, startPoint x: 713, startPoint y: 226, endPoint x: 702, endPoint y: 208, distance: 21.3
click at [712, 227] on input "(___) ___-____" at bounding box center [673, 230] width 123 height 25
paste input "805) 327-0970"
type input "[PHONE_NUMBER]"
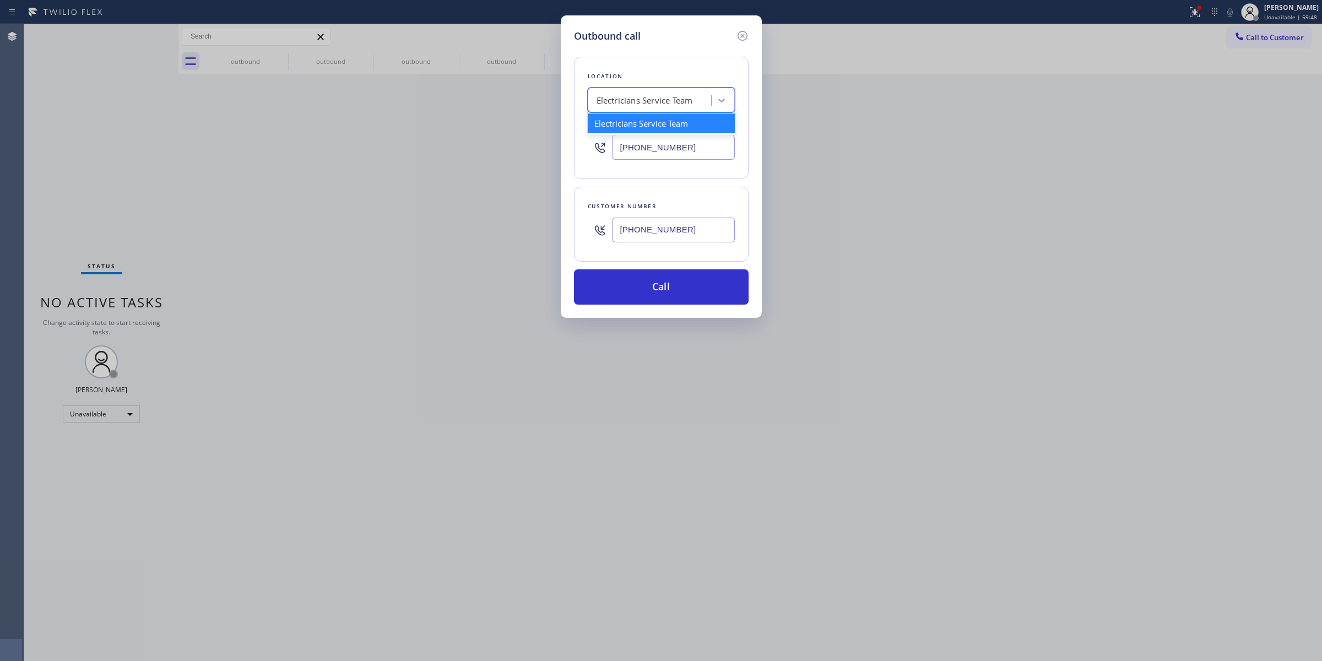
click at [684, 94] on div "Electricians Service Team" at bounding box center [645, 100] width 96 height 13
type input "Dacor"
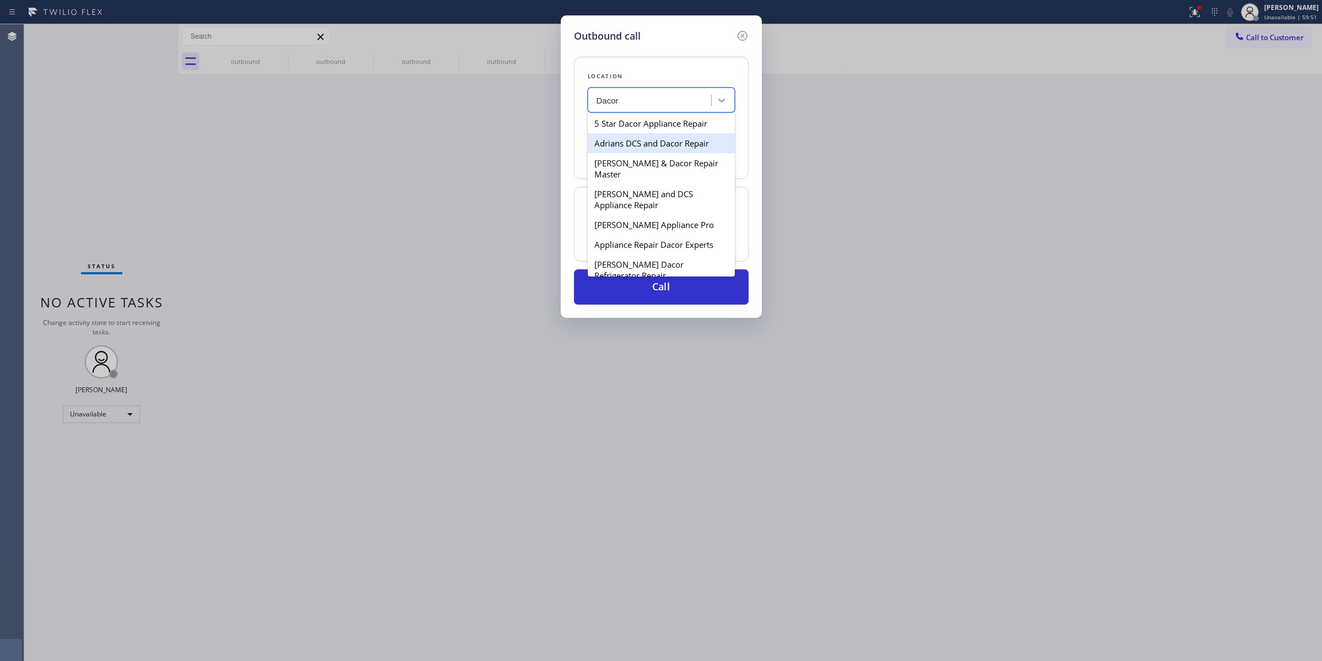
click at [629, 189] on div "[PERSON_NAME] and DCS Appliance Repair" at bounding box center [661, 199] width 147 height 31
type input "[PHONE_NUMBER]"
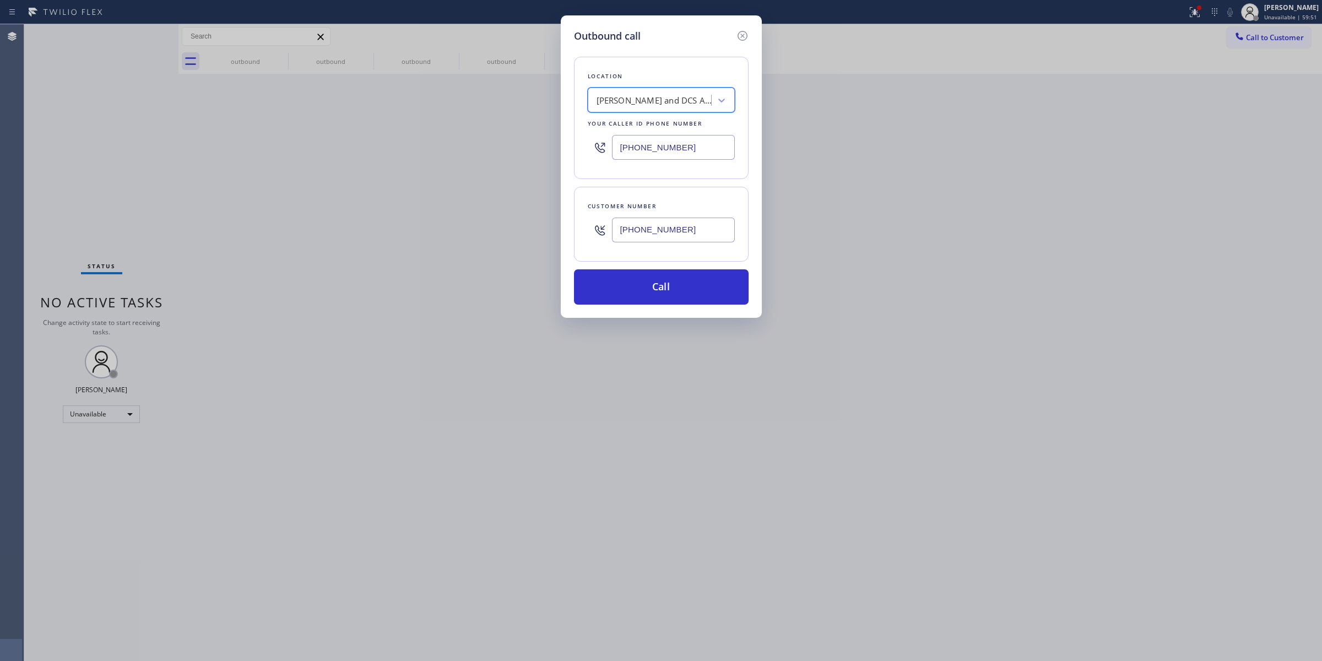
click at [659, 229] on input "[PHONE_NUMBER]" at bounding box center [673, 230] width 123 height 25
click at [654, 287] on button "Call" at bounding box center [661, 286] width 175 height 35
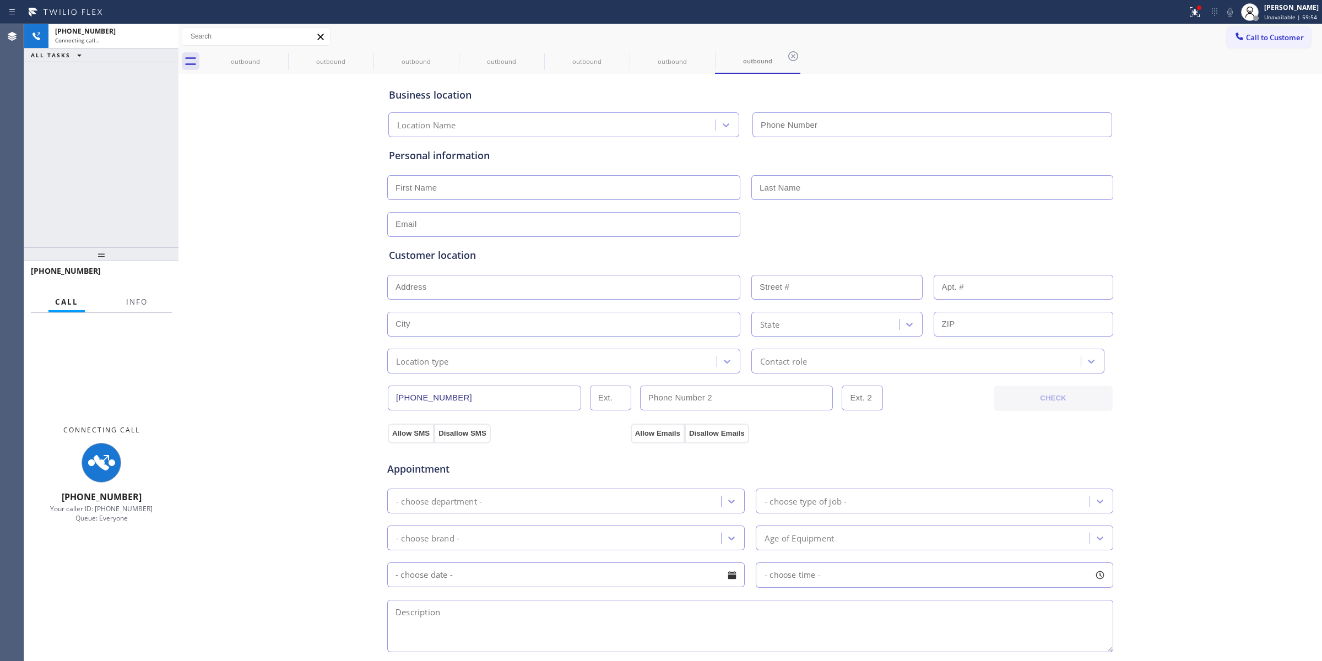
click at [1039, 133] on div "Personal information" at bounding box center [750, 185] width 727 height 104
type input "[PHONE_NUMBER]"
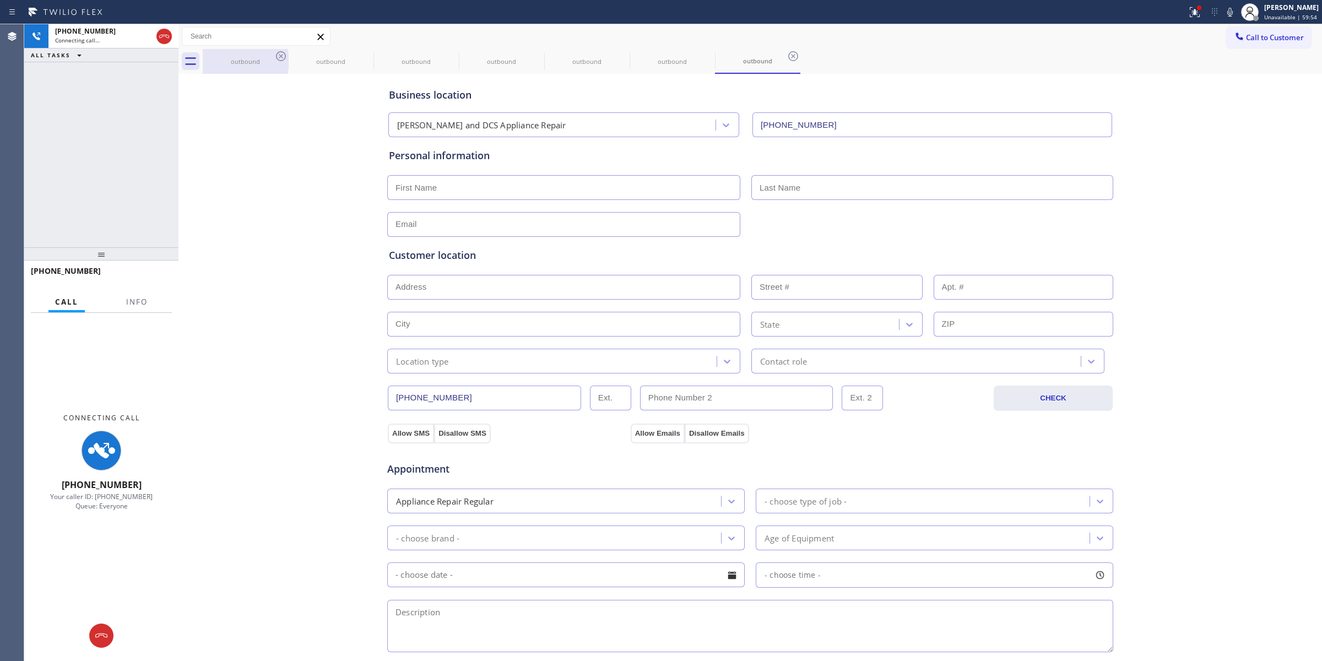
click at [281, 62] on icon at bounding box center [280, 56] width 13 height 13
click at [0, 0] on icon at bounding box center [0, 0] width 0 height 0
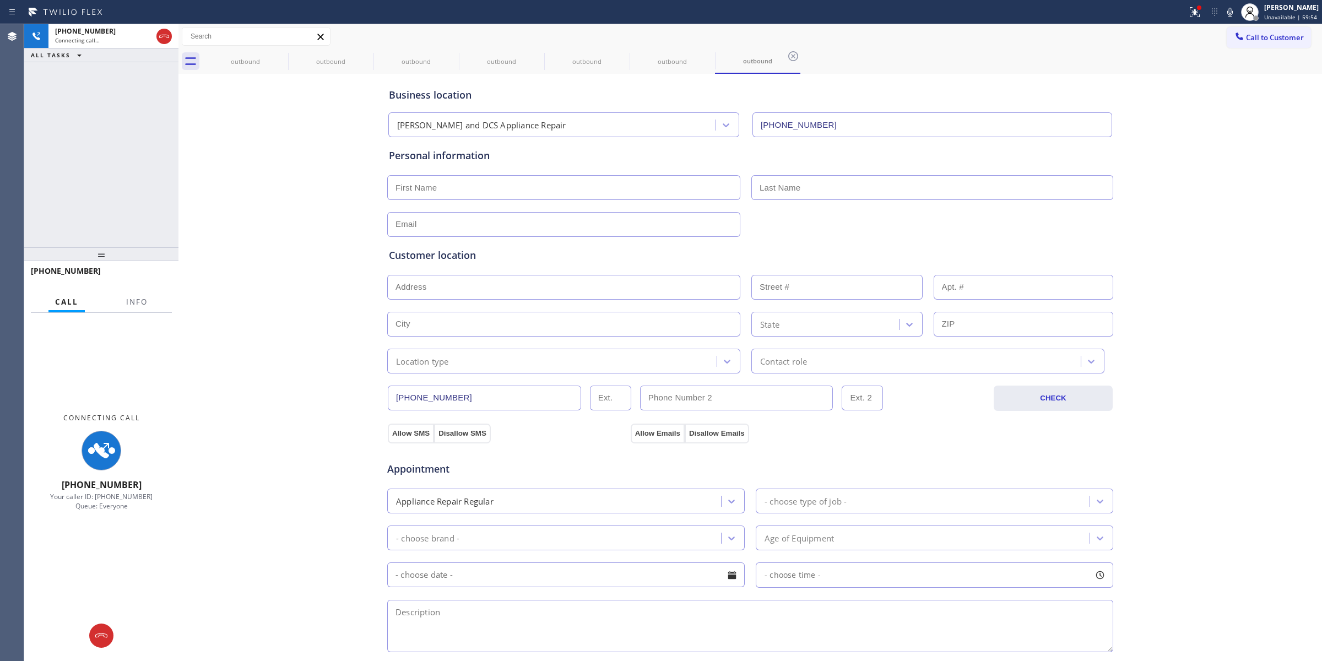
click at [0, 0] on icon at bounding box center [0, 0] width 0 height 0
click at [788, 53] on icon at bounding box center [793, 56] width 10 height 10
click at [278, 53] on div "outbound outbound outbound outbound outbound outbound outbound" at bounding box center [762, 61] width 1119 height 25
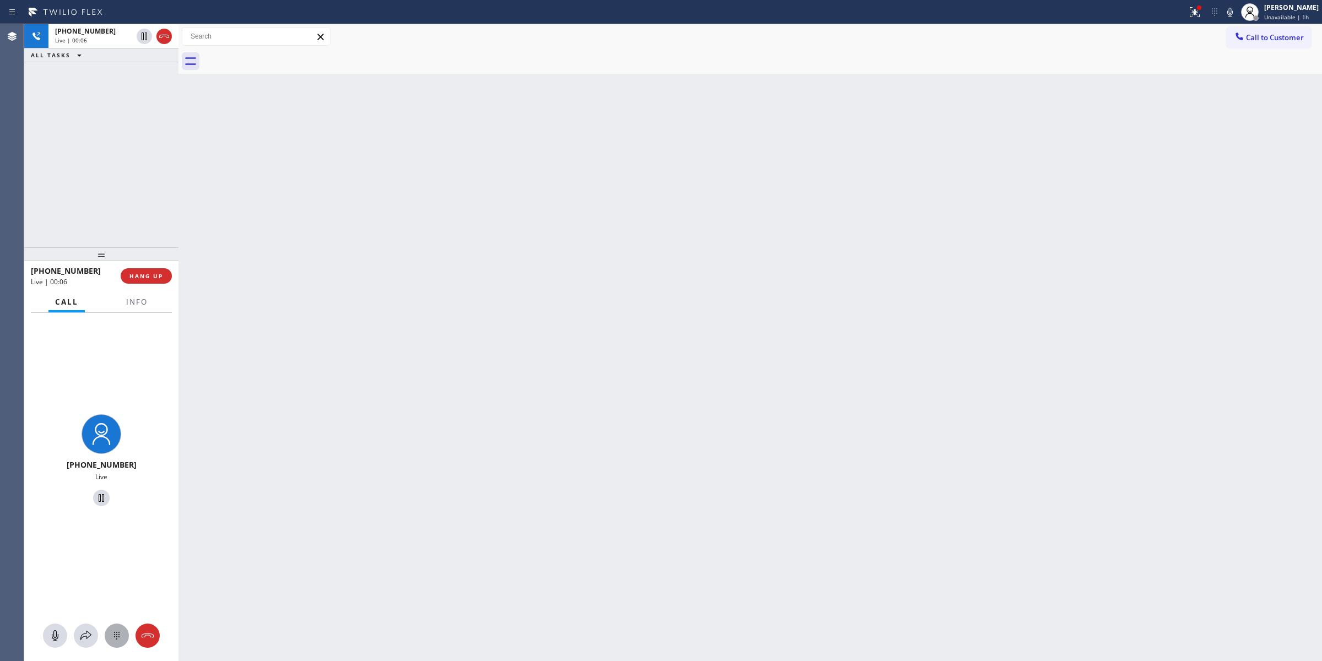
click at [117, 629] on icon at bounding box center [116, 635] width 13 height 13
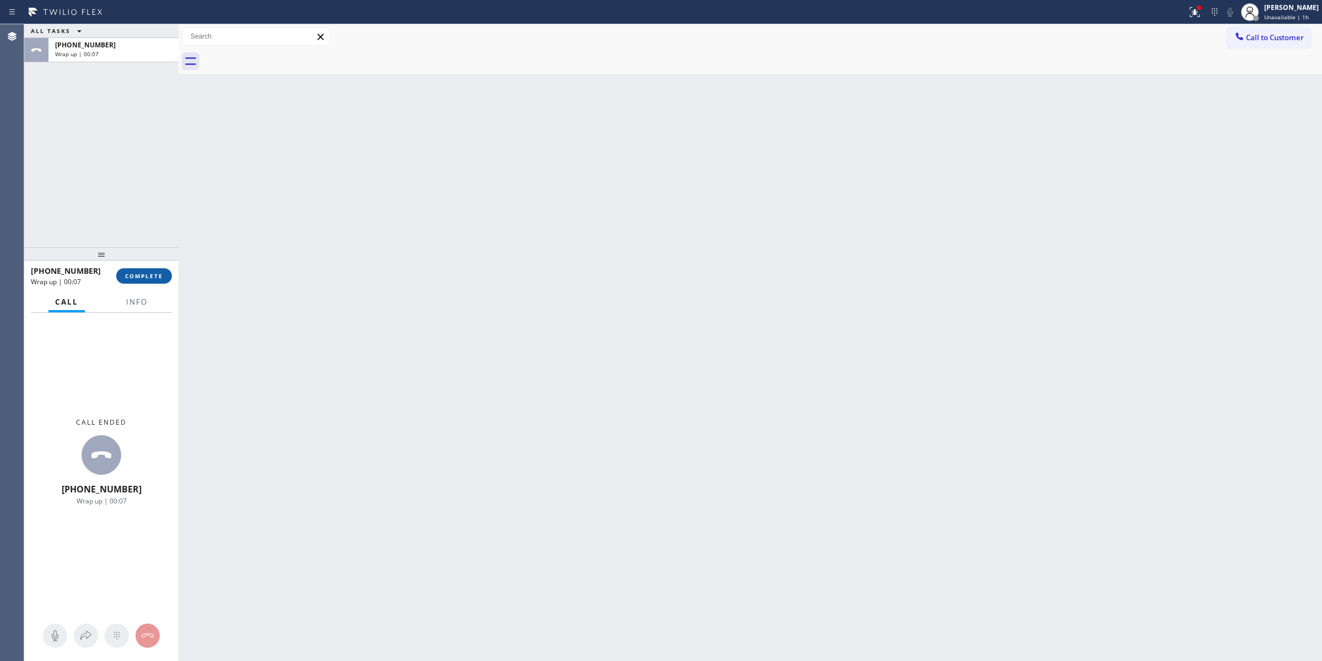
click at [156, 277] on span "COMPLETE" at bounding box center [144, 276] width 38 height 8
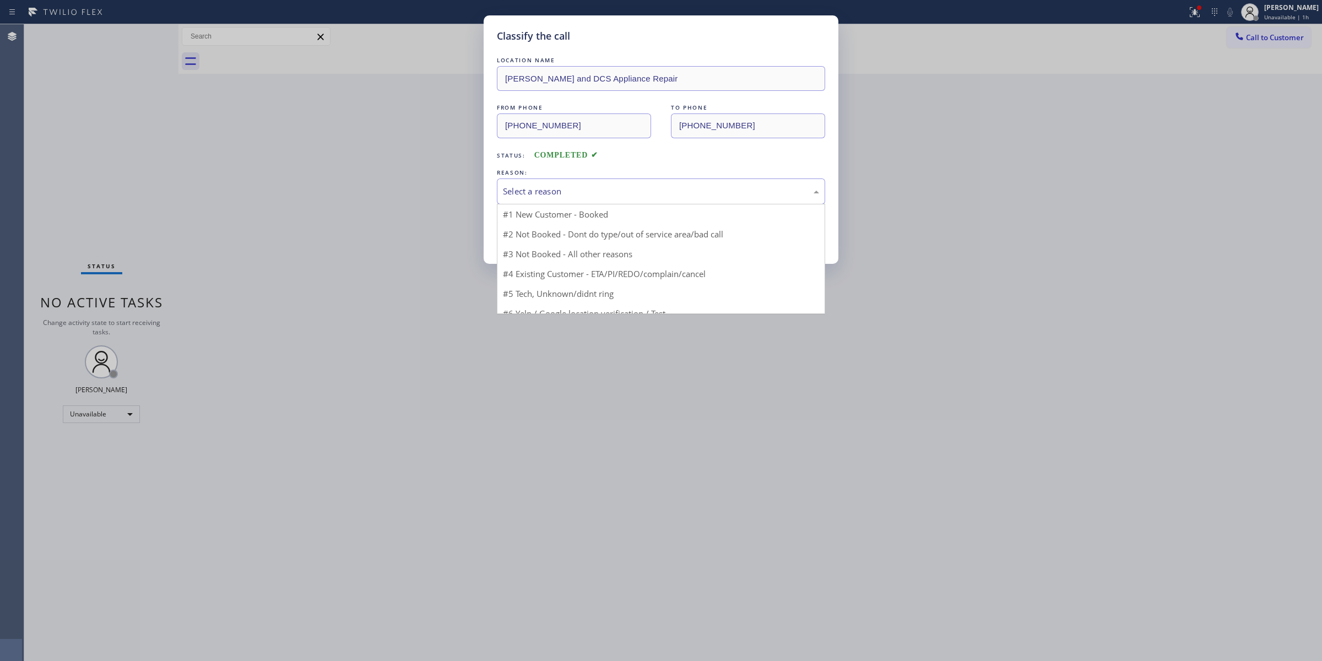
click at [602, 198] on div "Select a reason" at bounding box center [661, 191] width 316 height 13
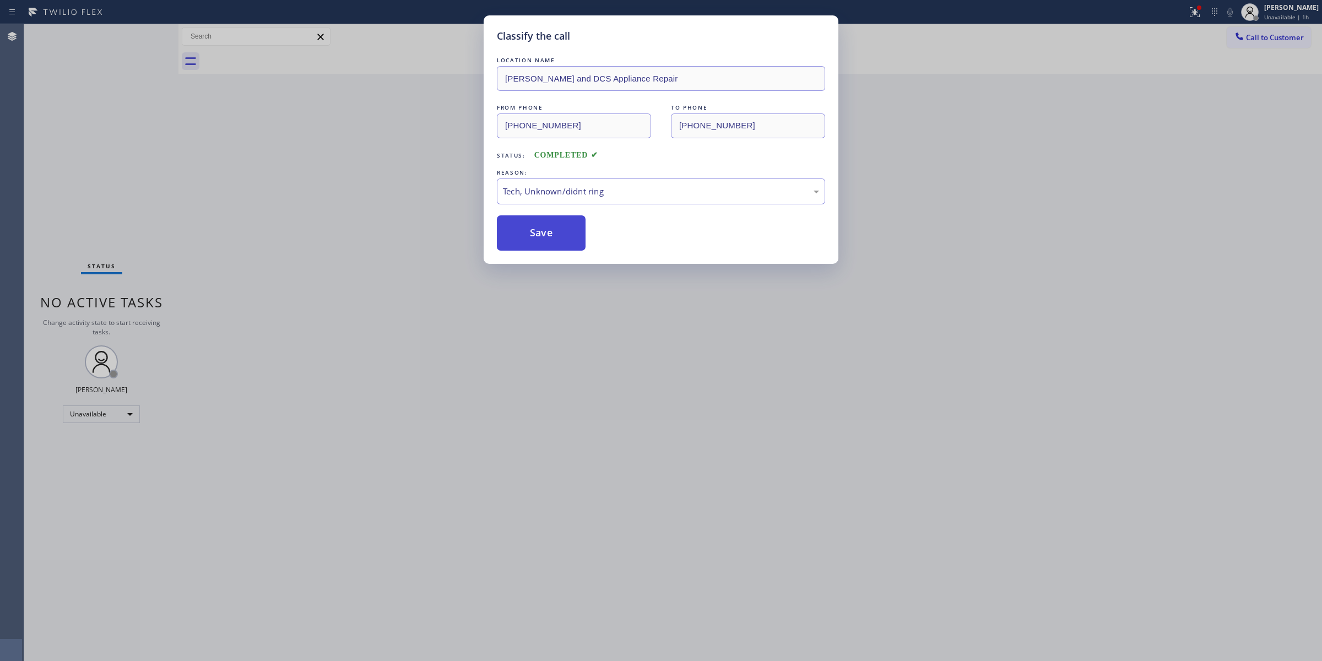
click at [545, 243] on button "Save" at bounding box center [541, 232] width 89 height 35
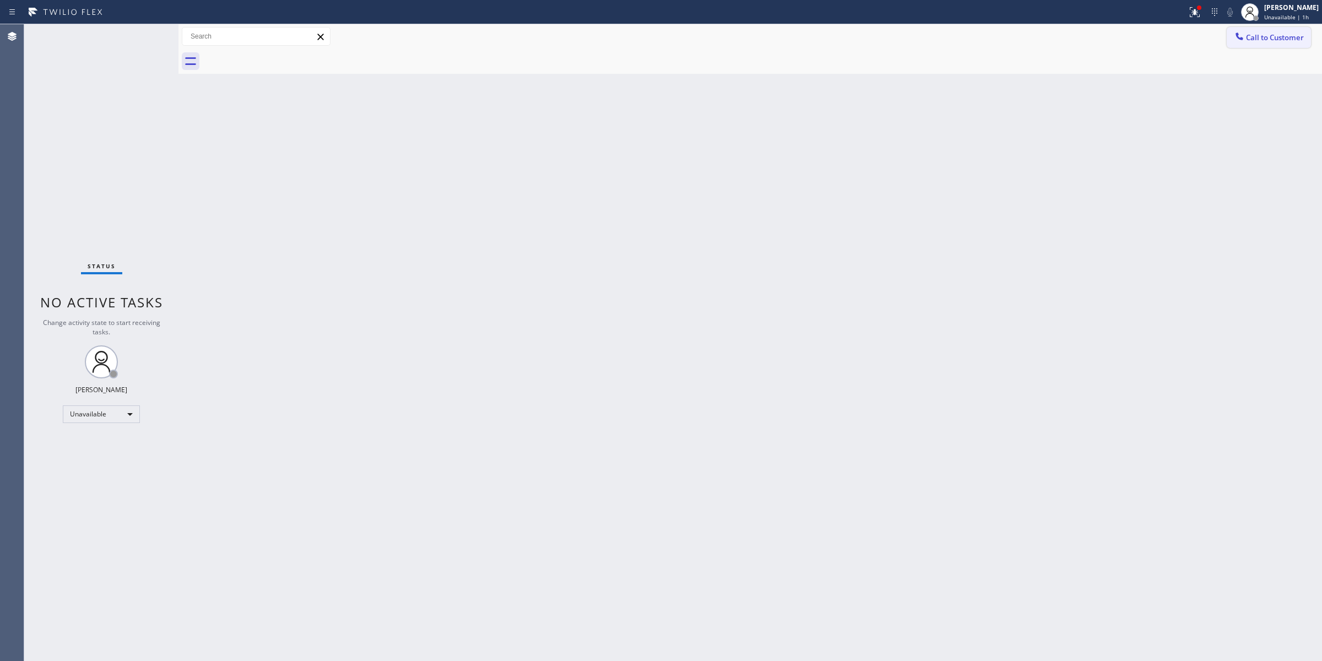
drag, startPoint x: 1269, startPoint y: 37, endPoint x: 1261, endPoint y: 40, distance: 7.7
click at [1268, 36] on span "Call to Customer" at bounding box center [1275, 37] width 58 height 10
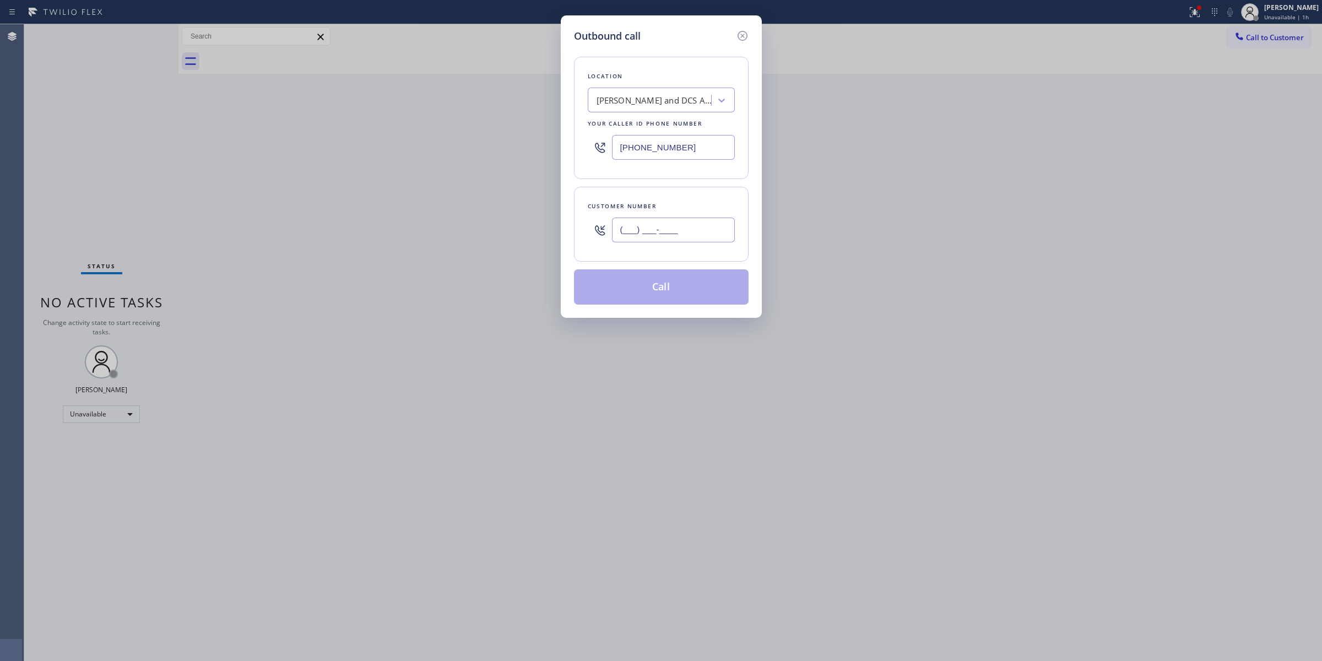
paste input "805) 327-0970"
click at [706, 234] on input "[PHONE_NUMBER]" at bounding box center [673, 230] width 123 height 25
type input "[PHONE_NUMBER]"
click at [673, 285] on button "Call" at bounding box center [661, 286] width 175 height 35
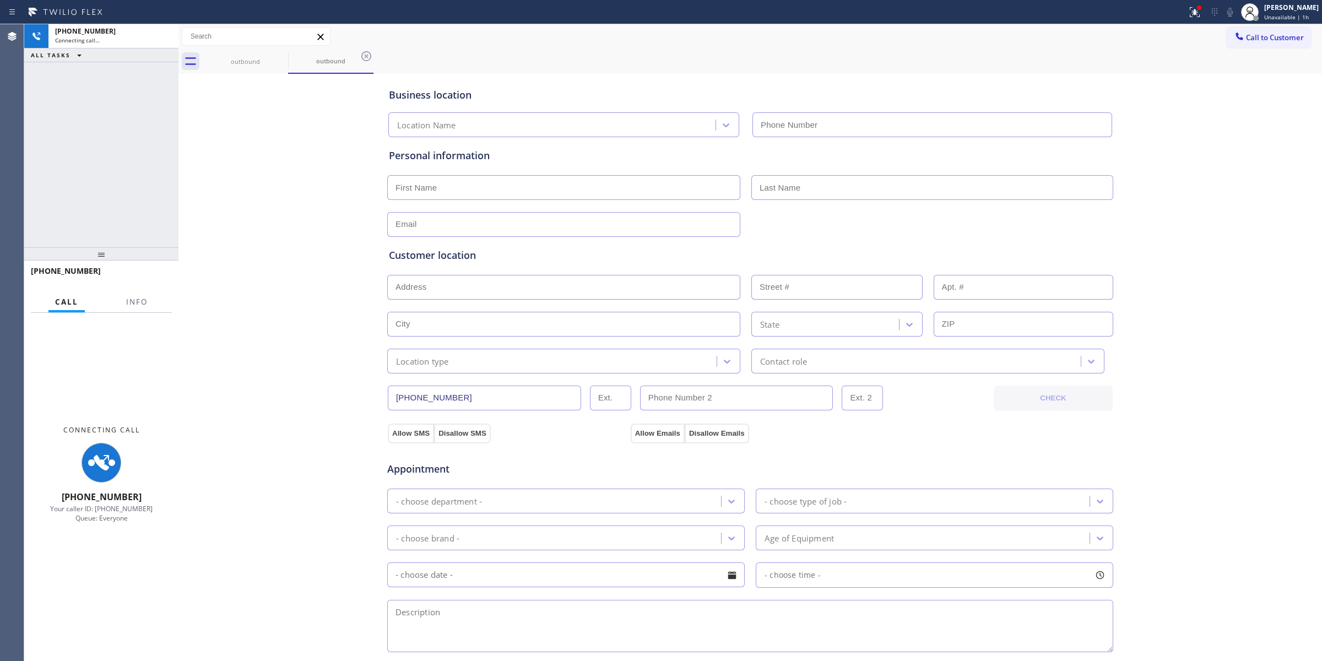
type input "[PHONE_NUMBER]"
click at [1128, 193] on div "Business location [PERSON_NAME] and DCS Appliance Repair [PHONE_NUMBER] Persona…" at bounding box center [750, 453] width 1138 height 752
click at [280, 59] on icon at bounding box center [280, 56] width 13 height 13
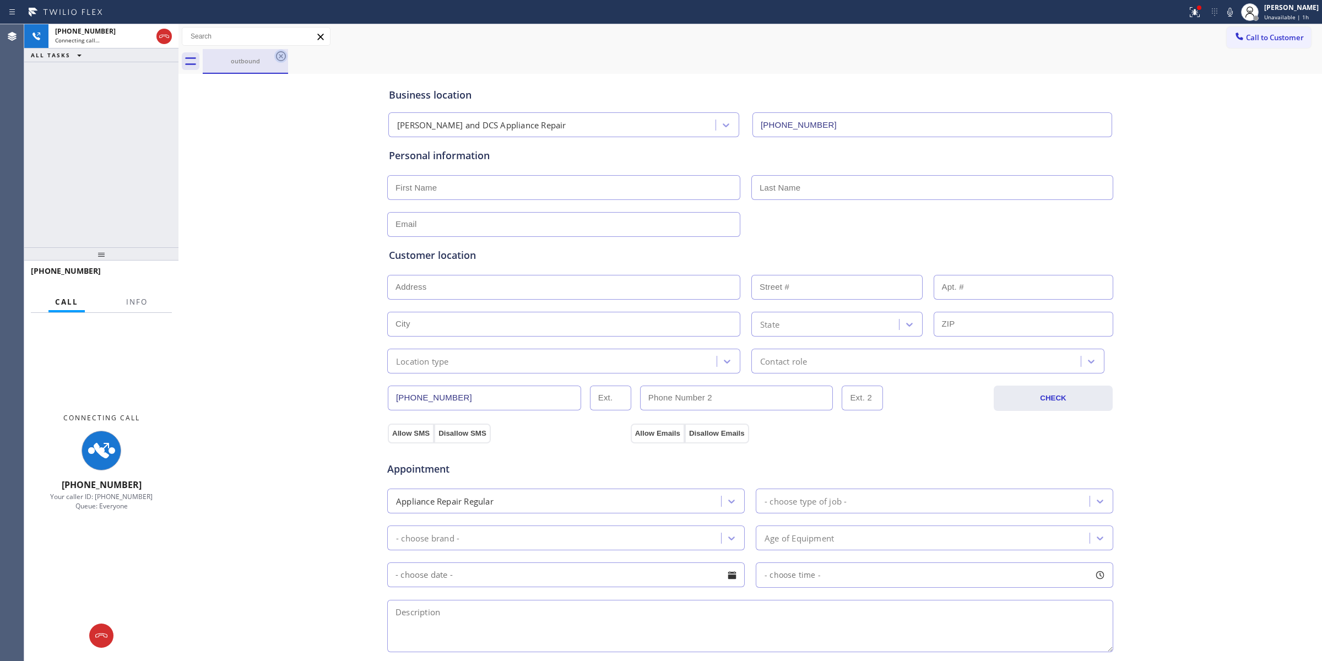
click at [281, 56] on icon at bounding box center [281, 56] width 10 height 10
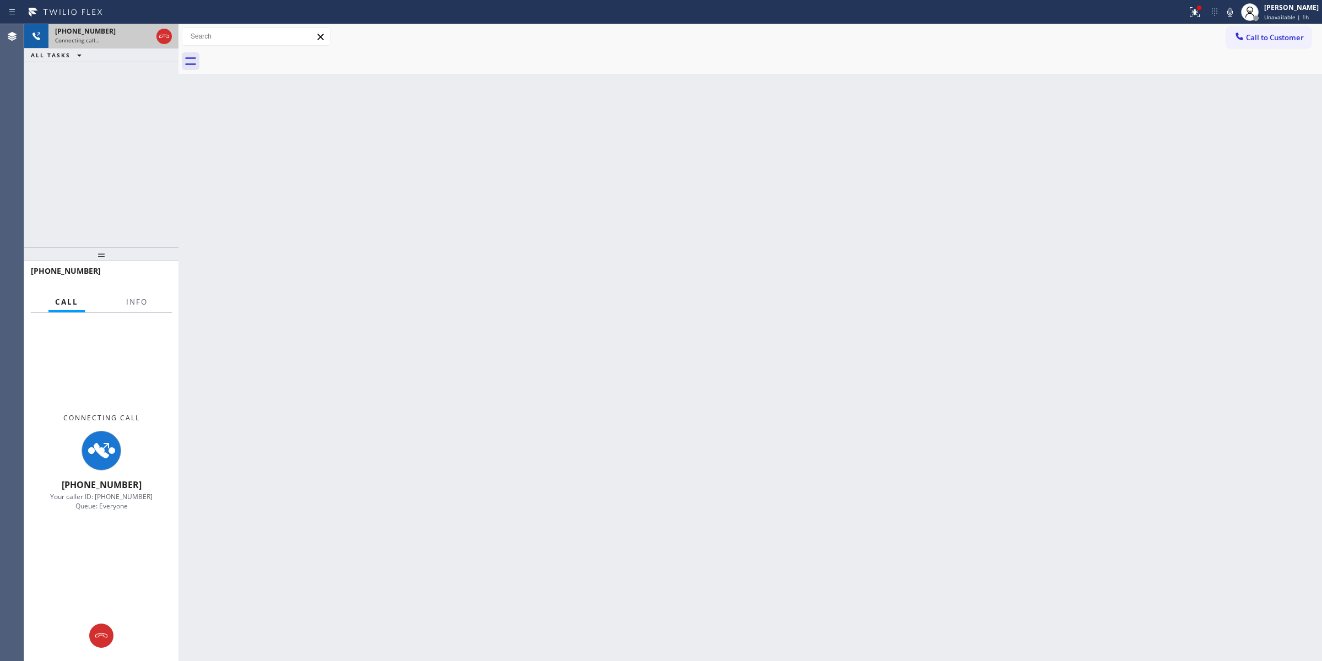
click at [127, 34] on div "[PHONE_NUMBER]" at bounding box center [103, 30] width 97 height 9
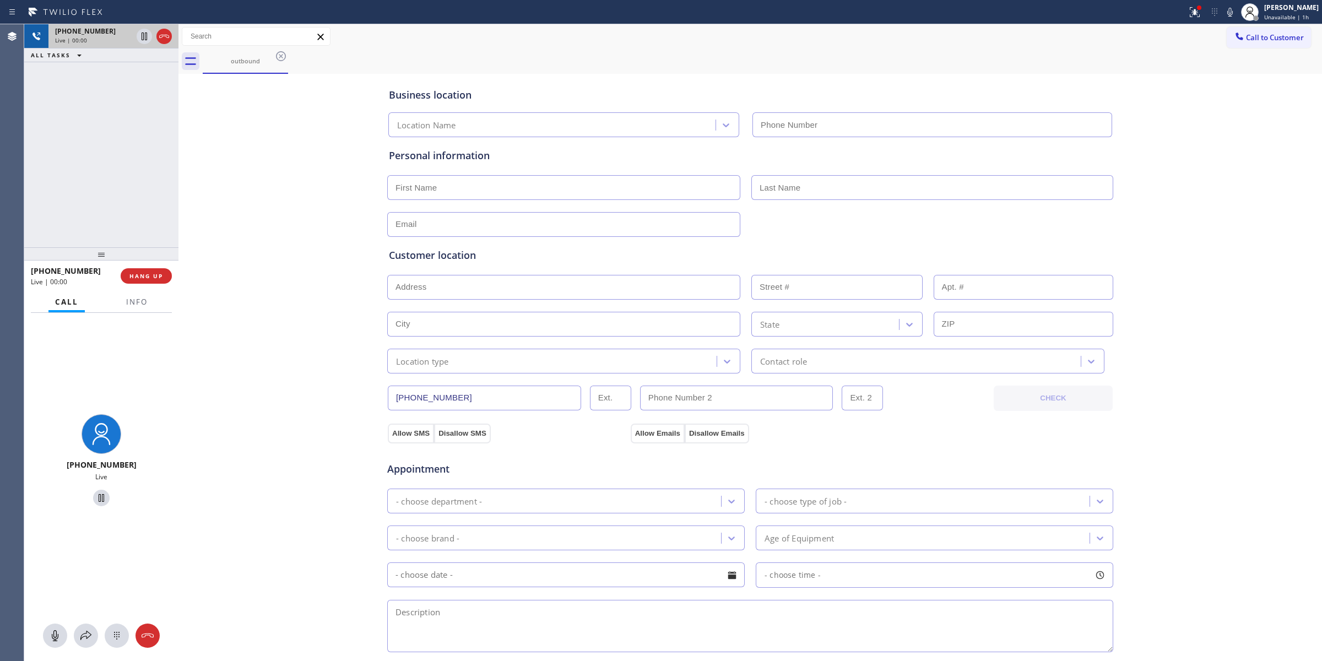
type input "[PHONE_NUMBER]"
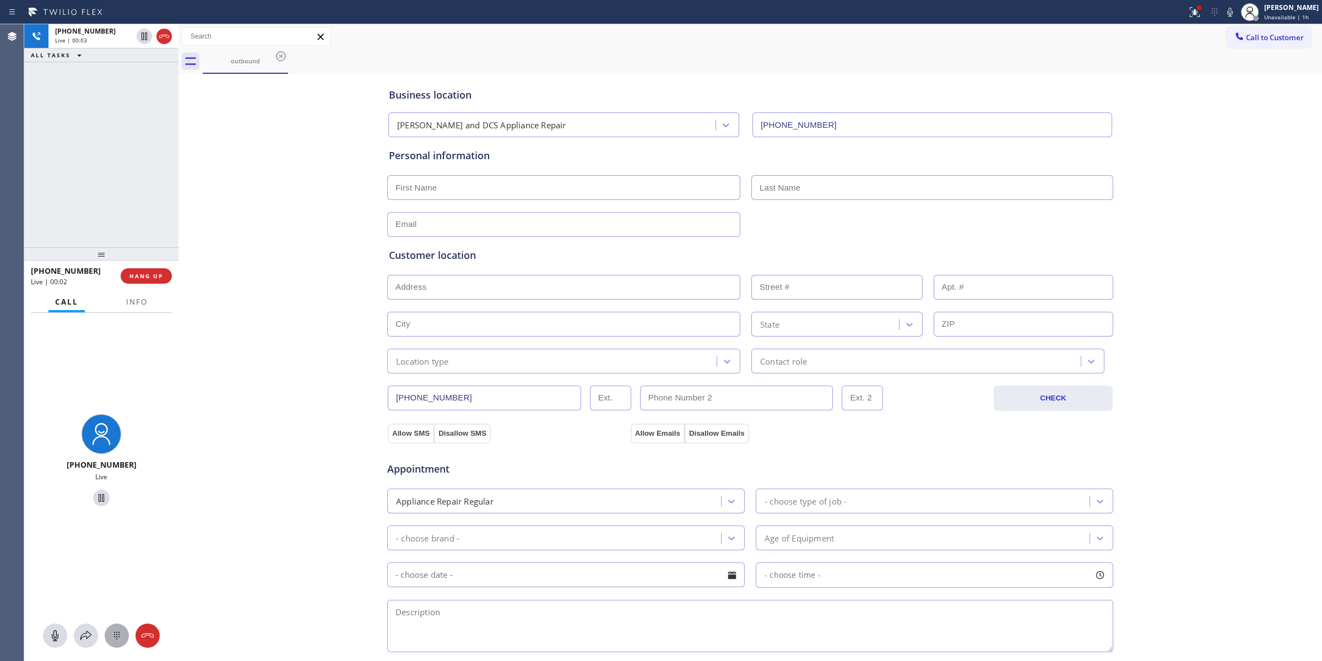
click at [116, 635] on icon at bounding box center [116, 635] width 13 height 13
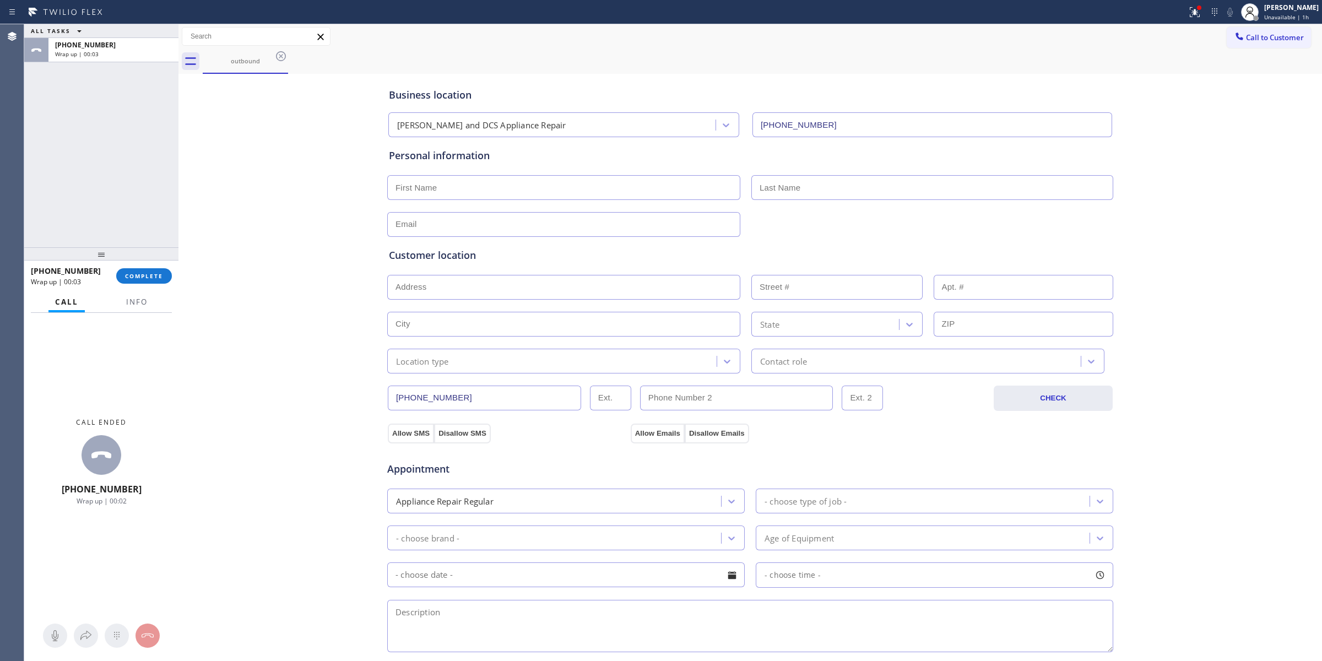
click at [1194, 186] on div "Business location [PERSON_NAME] and DCS Appliance Repair [PHONE_NUMBER] Persona…" at bounding box center [750, 453] width 1138 height 752
click at [1254, 45] on button "Call to Customer" at bounding box center [1269, 37] width 84 height 21
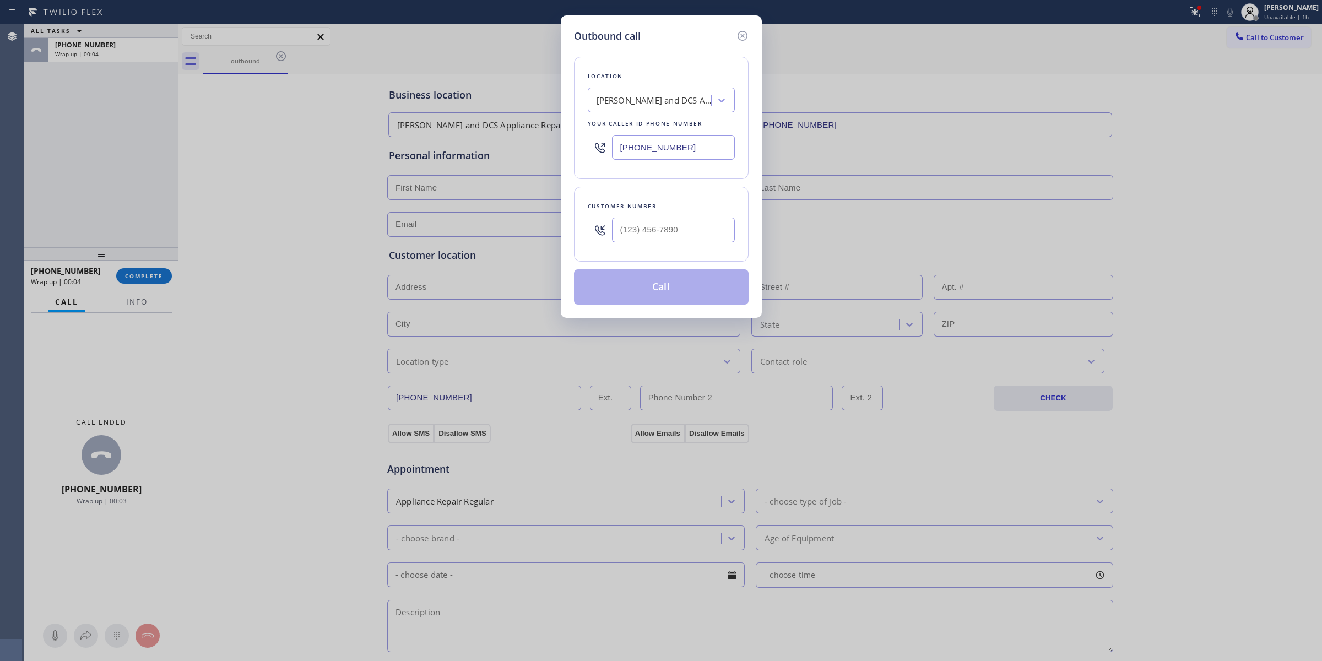
click at [647, 252] on div "Customer number" at bounding box center [661, 224] width 175 height 75
paste input "646) 889-9033"
click at [658, 231] on input "(___) ___-____" at bounding box center [673, 230] width 123 height 25
type input "[PHONE_NUMBER]"
click at [679, 84] on div "Location [PERSON_NAME] and DCS Appliance Repair Your caller id phone number [PH…" at bounding box center [661, 118] width 175 height 122
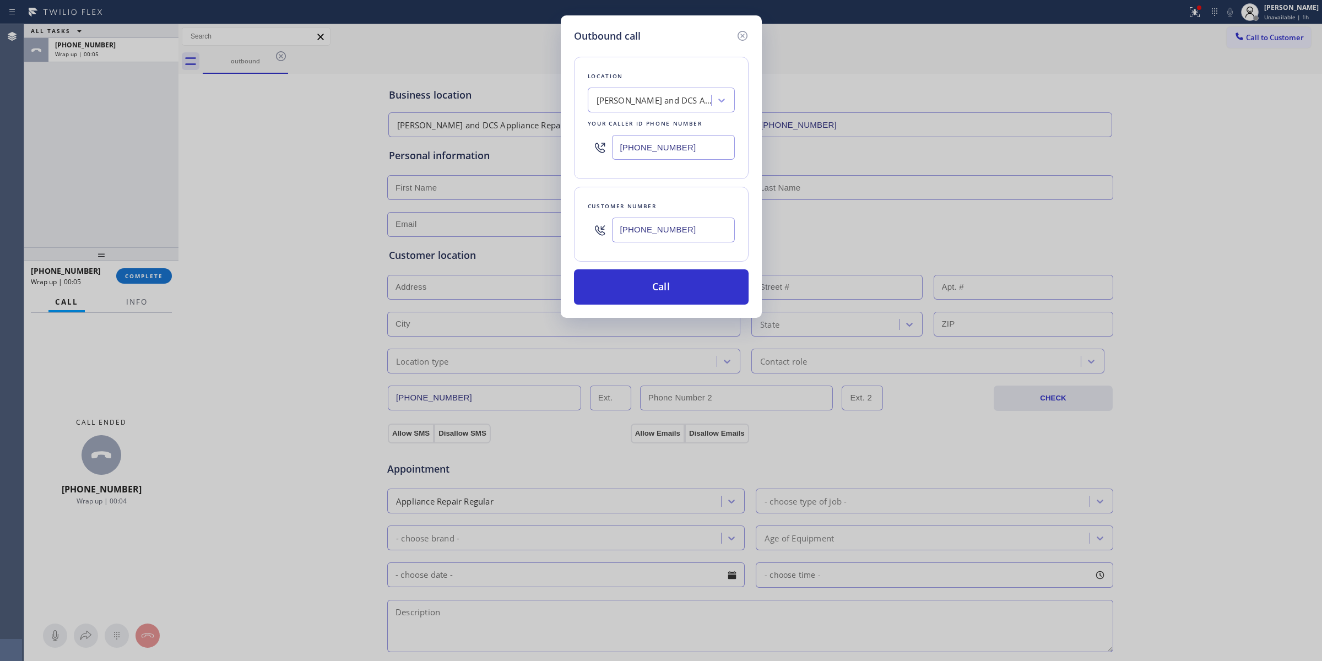
click at [675, 95] on div "[PERSON_NAME] and DCS Appliance Repair" at bounding box center [655, 100] width 116 height 13
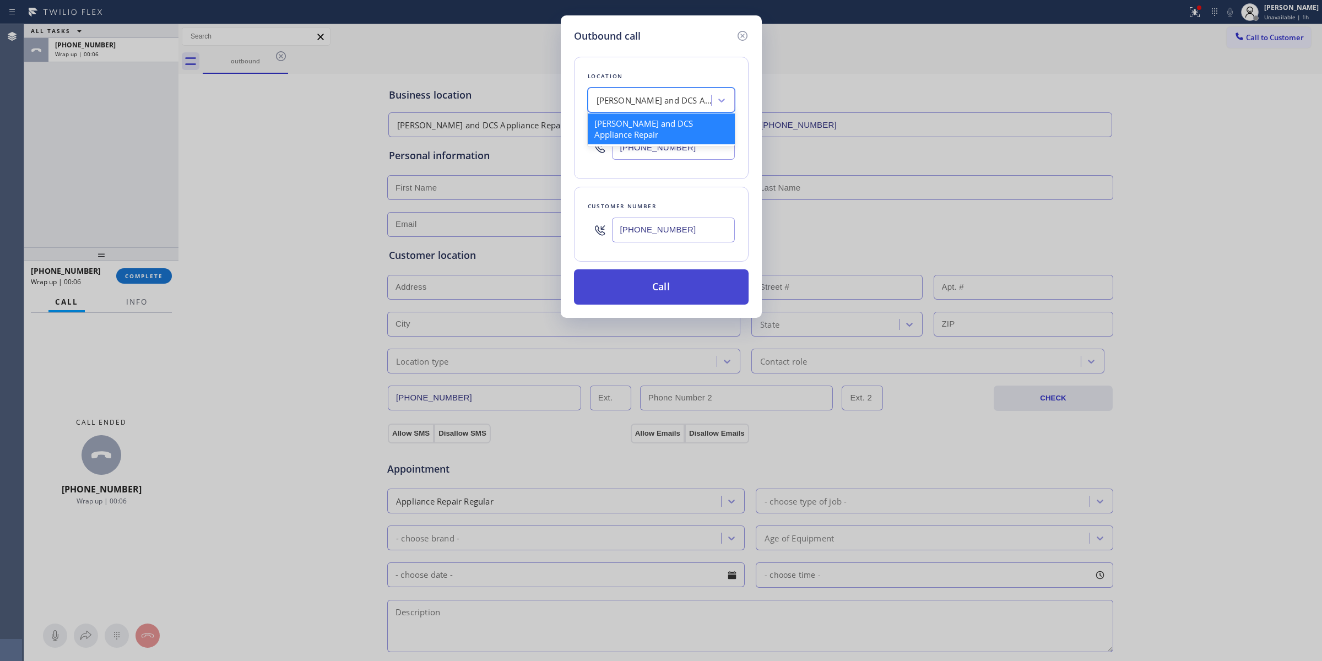
click at [672, 295] on button "Call" at bounding box center [661, 286] width 175 height 35
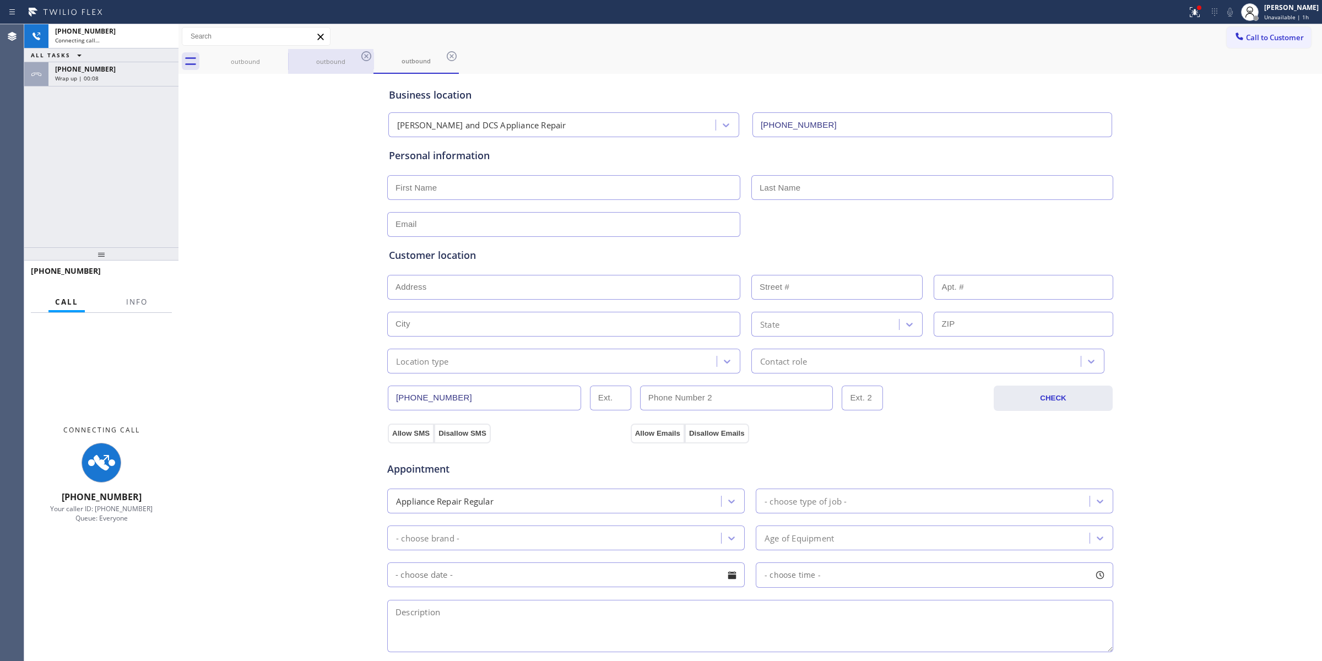
click at [292, 49] on div "outbound" at bounding box center [330, 61] width 83 height 25
click at [284, 56] on icon at bounding box center [280, 56] width 13 height 13
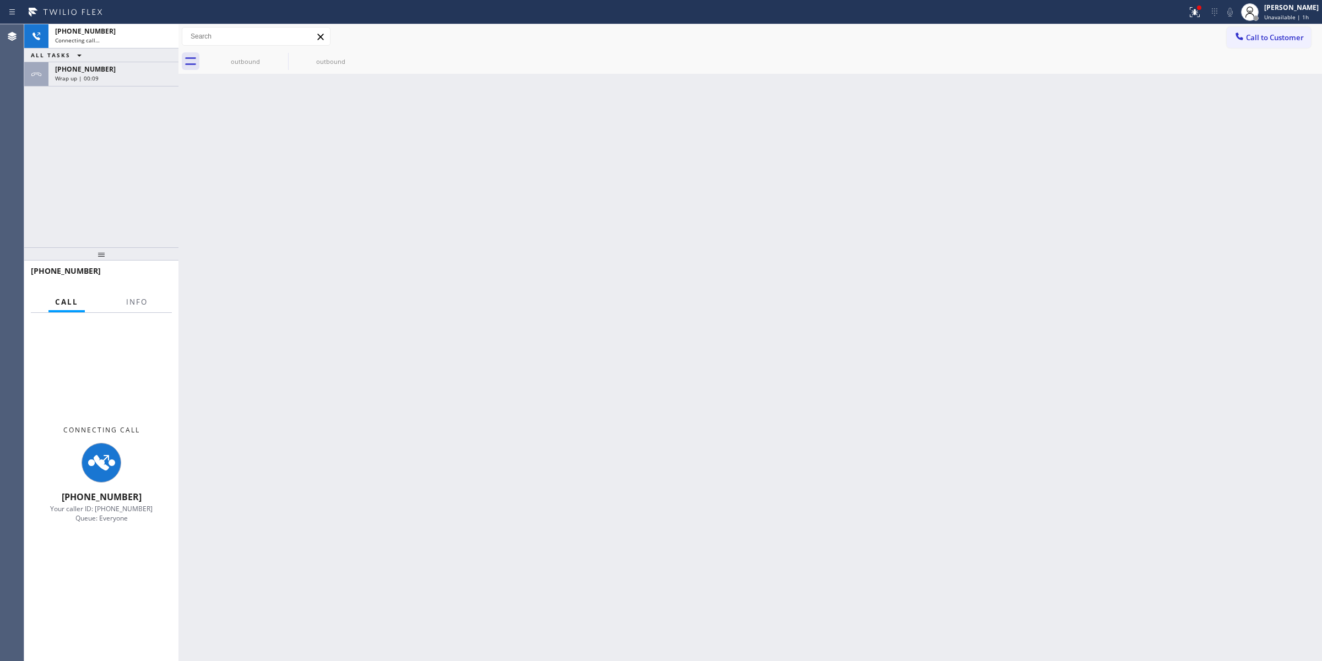
click at [0, 0] on icon at bounding box center [0, 0] width 0 height 0
click at [129, 80] on div "Wrap up | 00:11" at bounding box center [113, 78] width 117 height 8
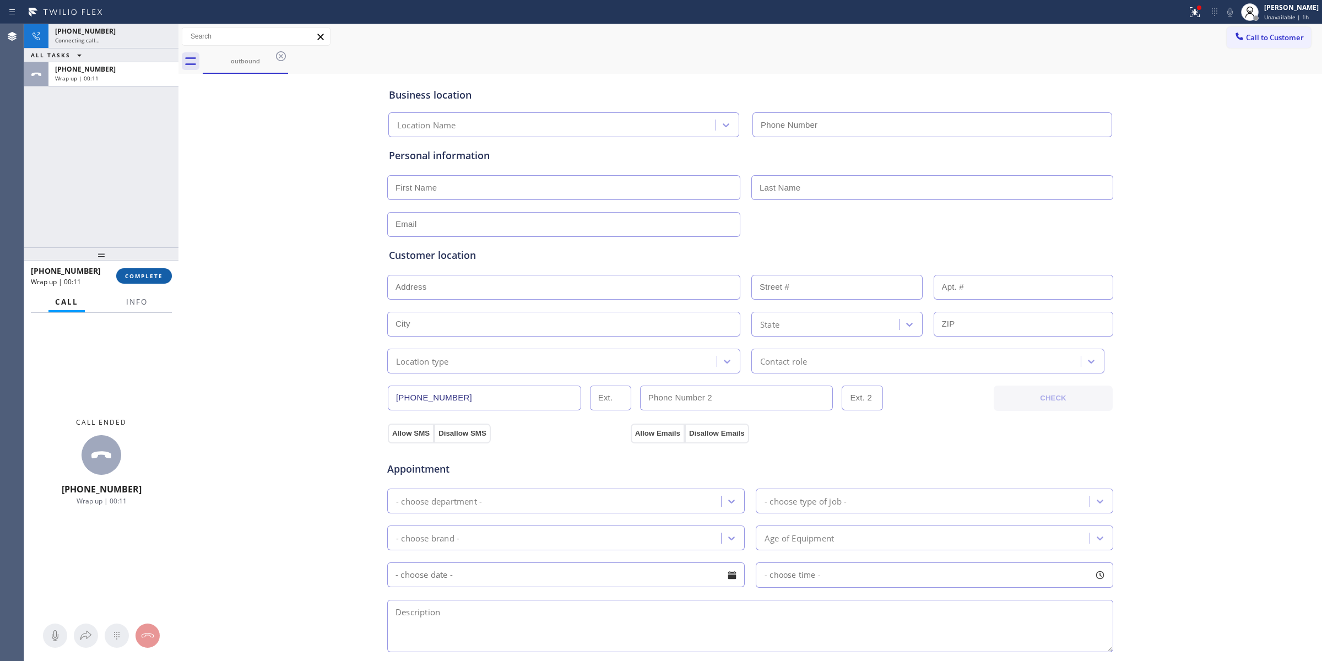
type input "[PHONE_NUMBER]"
click at [139, 275] on span "COMPLETE" at bounding box center [144, 276] width 38 height 8
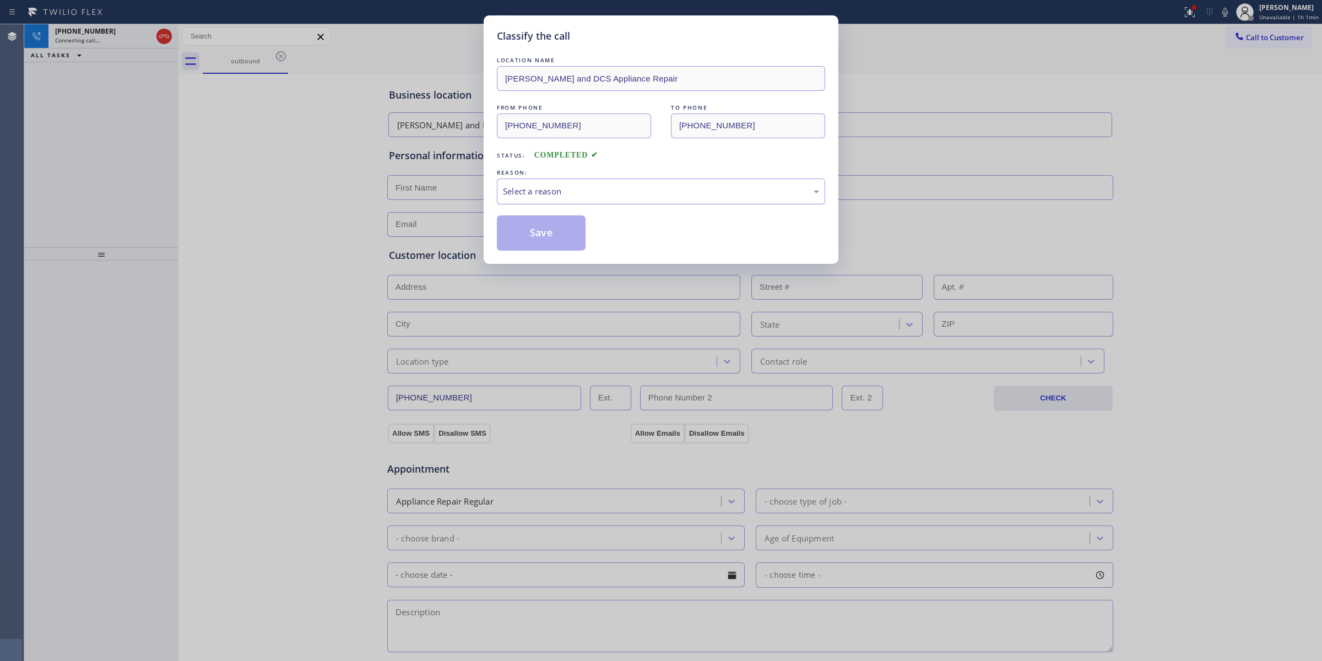
click at [562, 189] on div "Select a reason" at bounding box center [661, 191] width 316 height 13
click at [541, 235] on button "Save" at bounding box center [541, 232] width 89 height 35
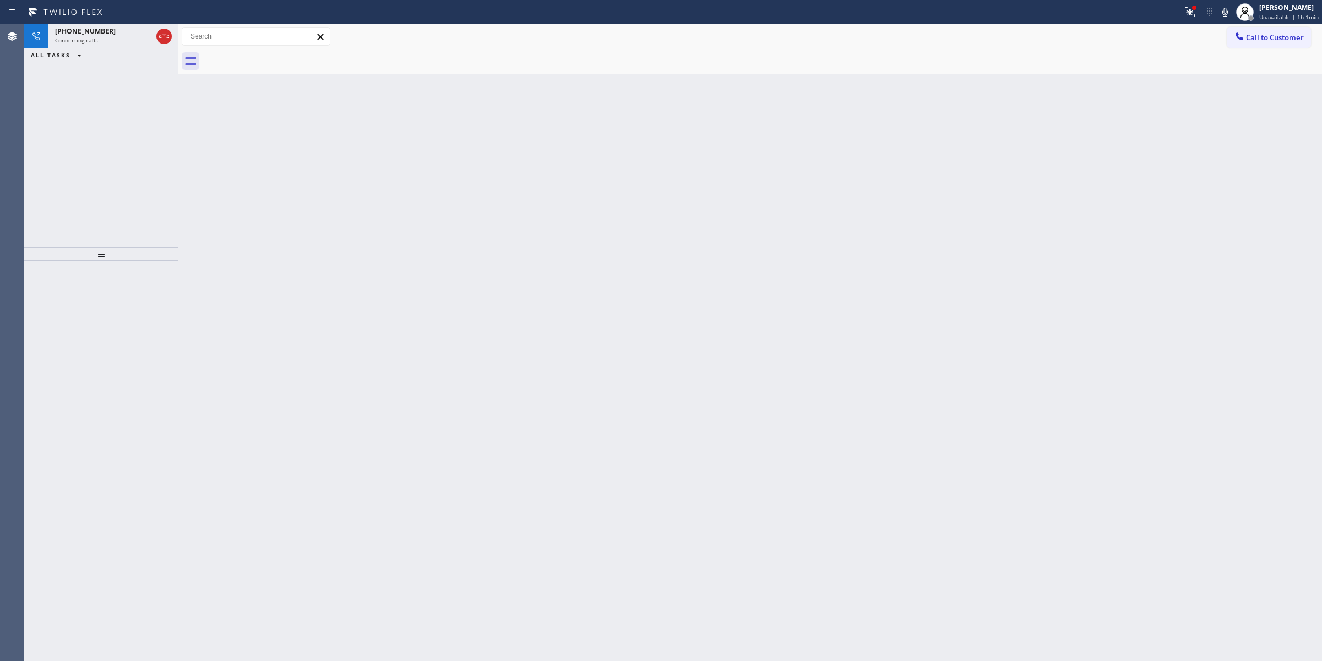
click at [1229, 6] on icon at bounding box center [1224, 12] width 13 height 13
click at [109, 36] on div "Live | 00:00" at bounding box center [93, 40] width 77 height 8
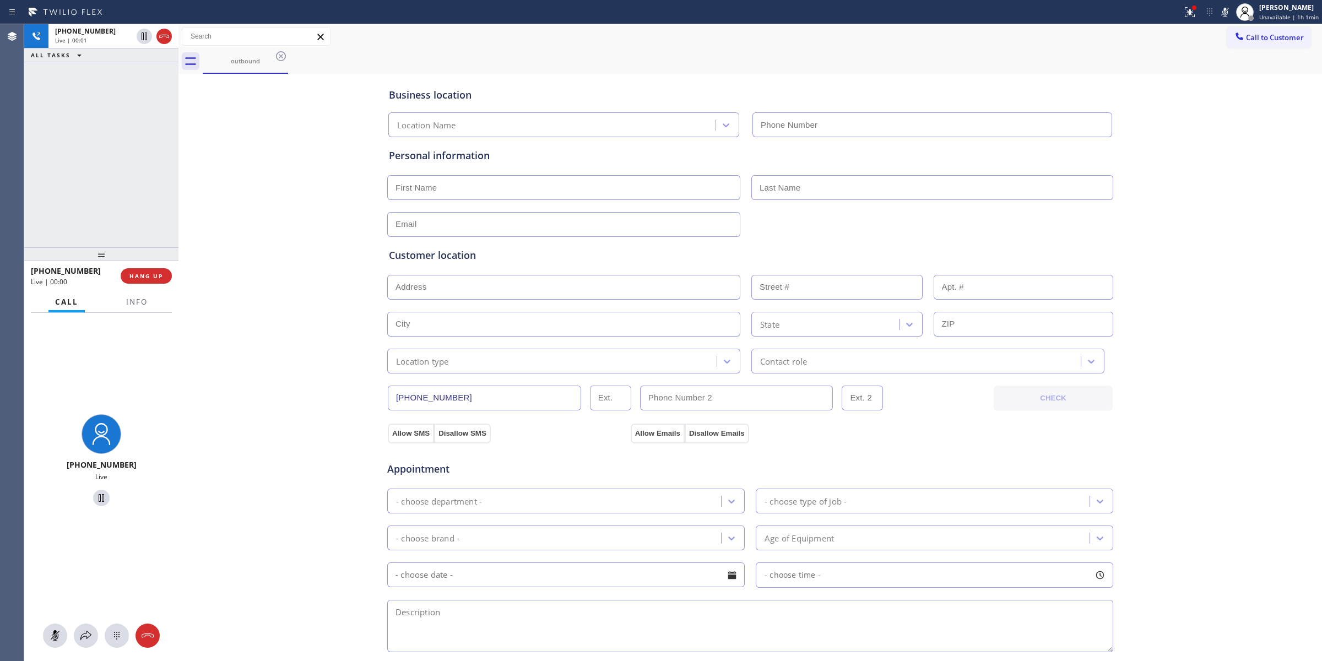
click at [124, 648] on div "[PHONE_NUMBER] Live" at bounding box center [101, 487] width 154 height 348
drag, startPoint x: 118, startPoint y: 644, endPoint x: 125, endPoint y: 635, distance: 11.9
click at [118, 643] on button at bounding box center [117, 636] width 24 height 24
type input "[PHONE_NUMBER]"
click at [1264, 50] on div "outbound" at bounding box center [762, 61] width 1119 height 25
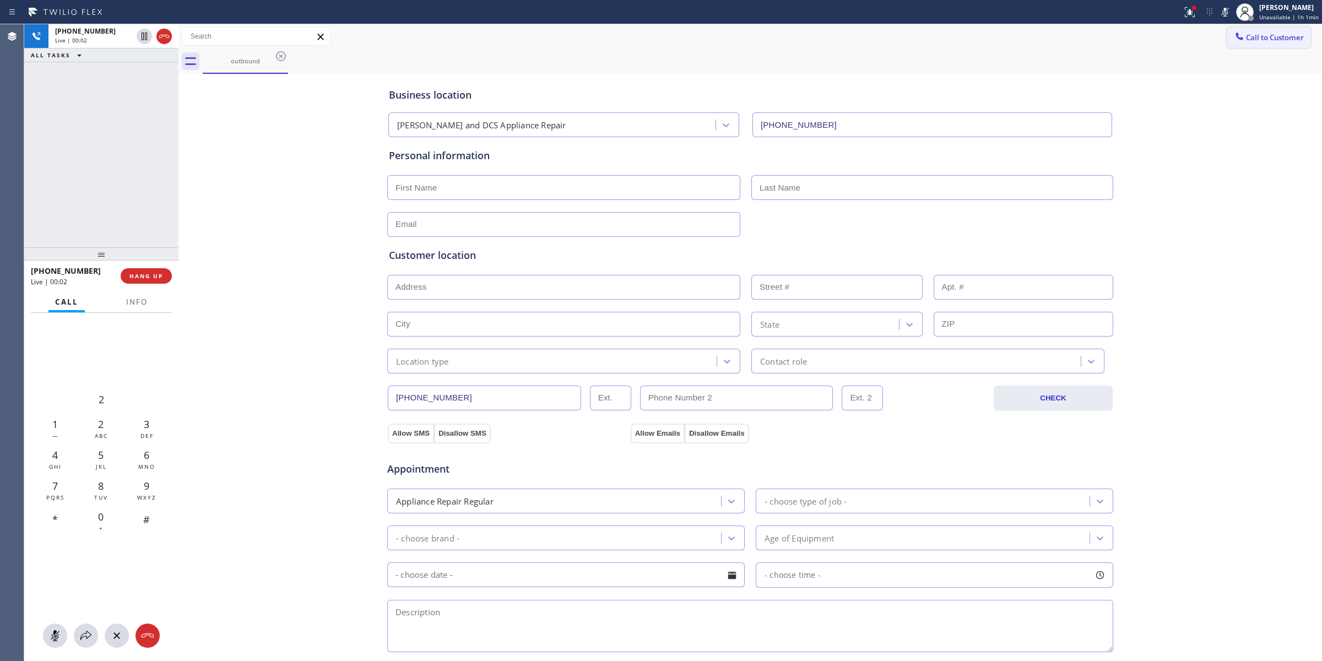
click at [1260, 35] on span "Call to Customer" at bounding box center [1275, 37] width 58 height 10
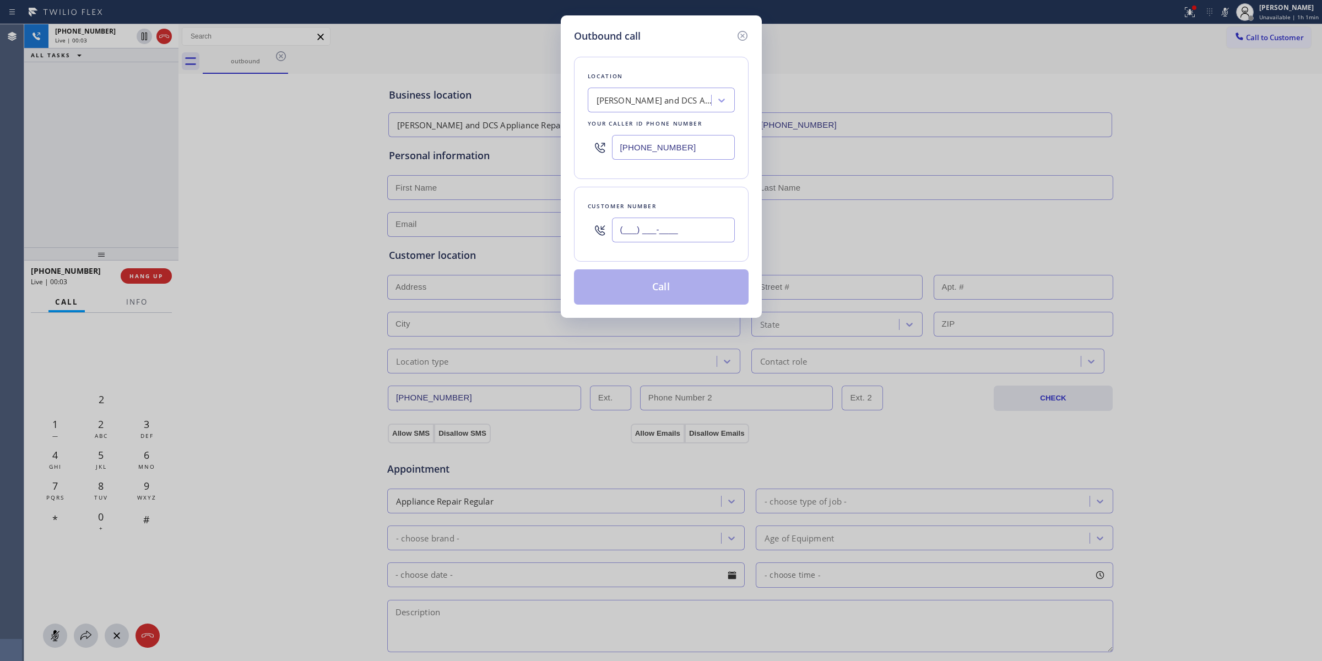
paste input "646) 889-9033"
click at [667, 240] on input "(___) ___-____" at bounding box center [673, 230] width 123 height 25
type input "[PHONE_NUMBER]"
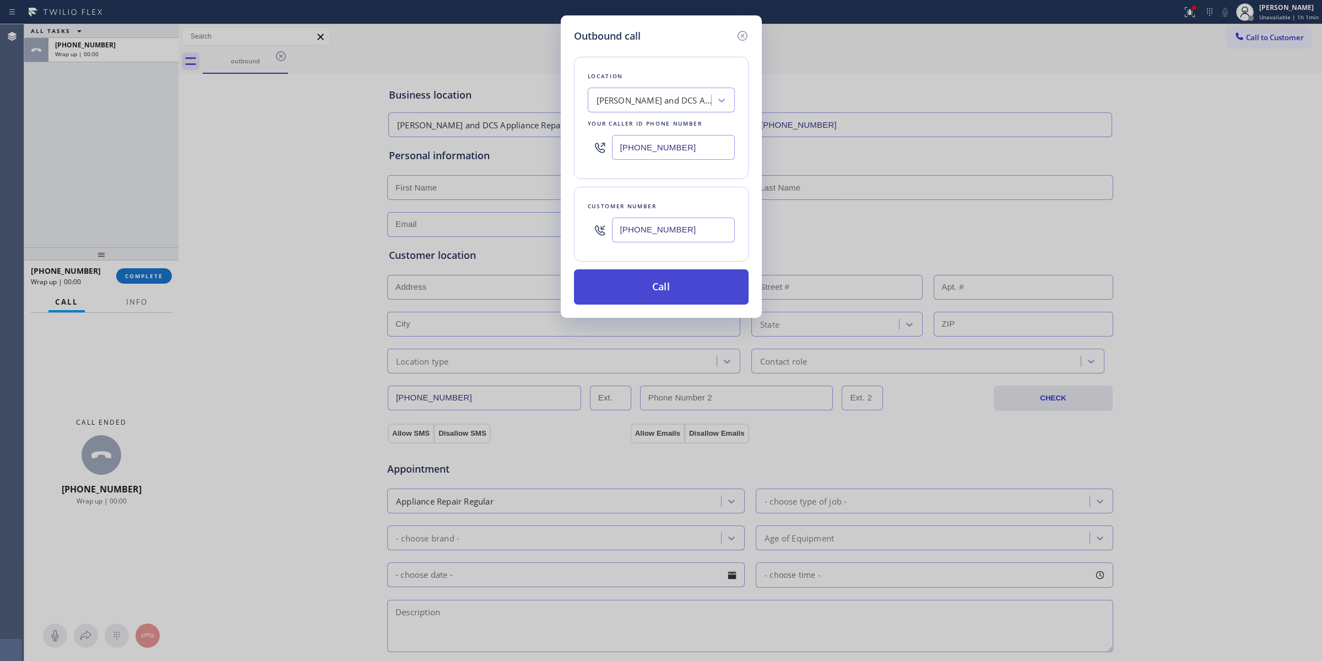
click at [661, 302] on button "Call" at bounding box center [661, 286] width 175 height 35
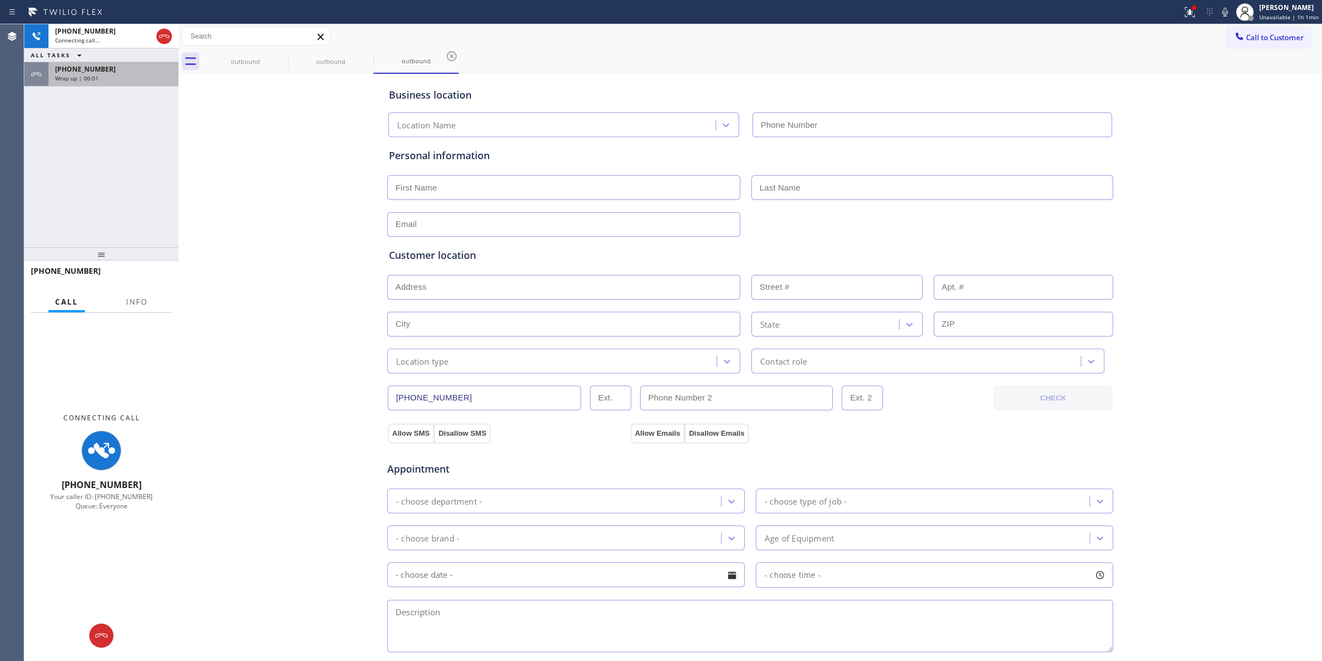
click at [122, 70] on div "[PHONE_NUMBER]" at bounding box center [113, 68] width 117 height 9
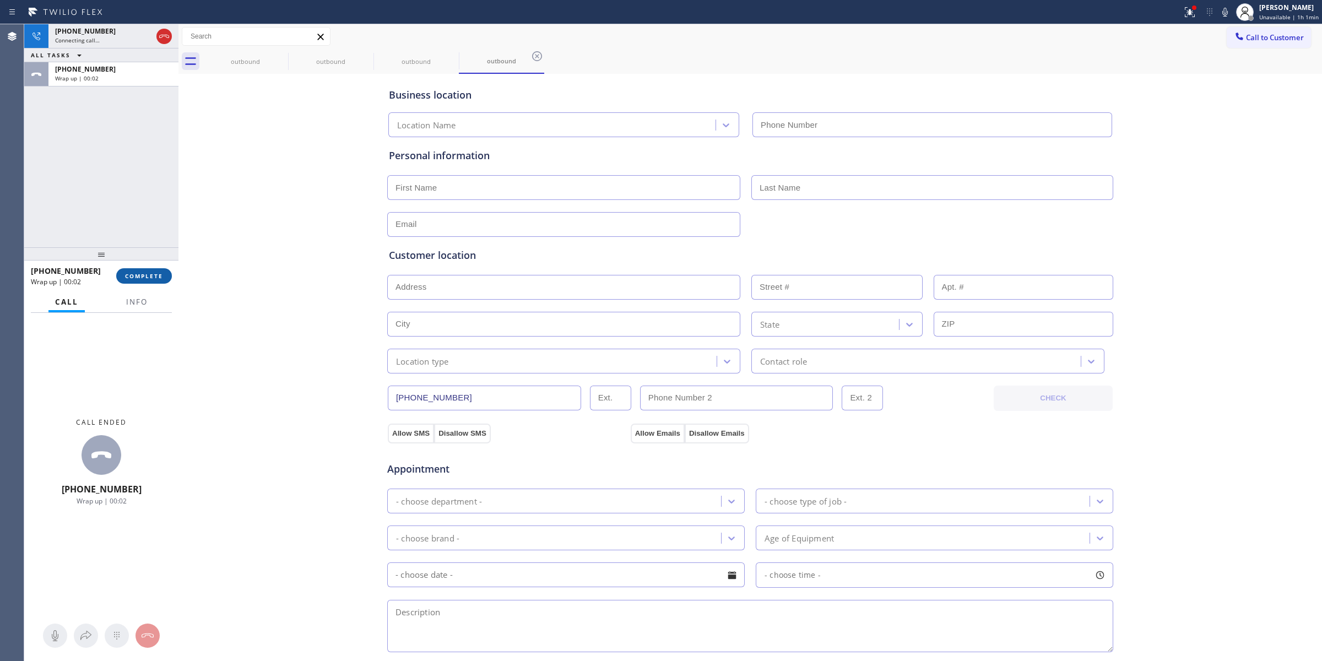
click at [149, 273] on span "COMPLETE" at bounding box center [144, 276] width 38 height 8
type input "[PHONE_NUMBER]"
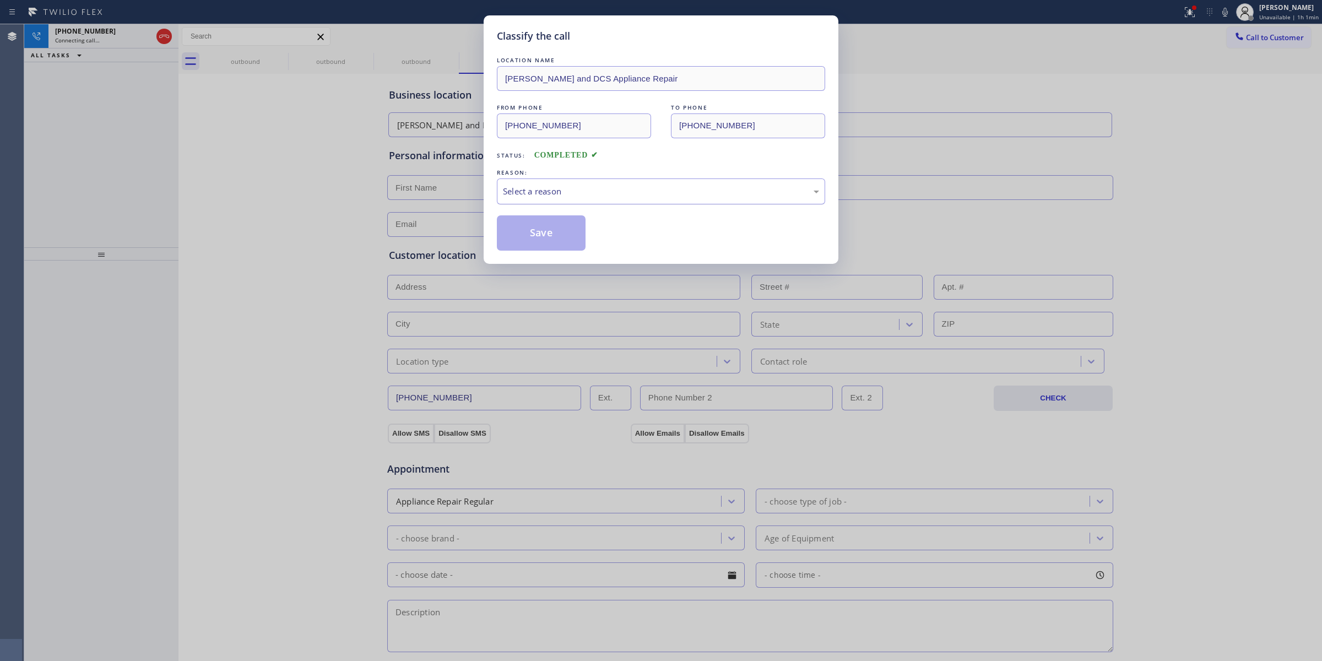
click at [565, 183] on div "Select a reason" at bounding box center [661, 191] width 328 height 26
click at [549, 238] on button "Save" at bounding box center [541, 232] width 89 height 35
click at [1205, 209] on div "Classify the call LOCATION NAME [PERSON_NAME] and DCS Appliance Repair FROM PHO…" at bounding box center [661, 330] width 1322 height 661
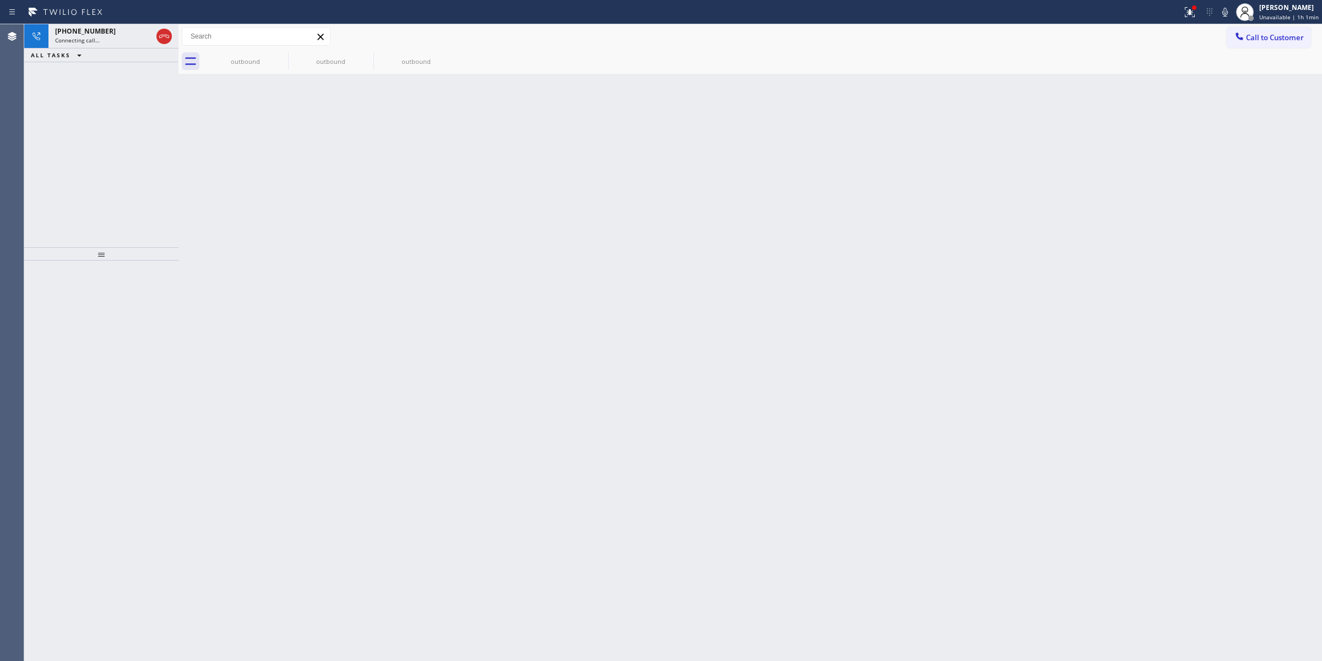
click at [1221, 11] on icon at bounding box center [1224, 12] width 13 height 13
click at [294, 56] on div "outbound" at bounding box center [330, 61] width 83 height 25
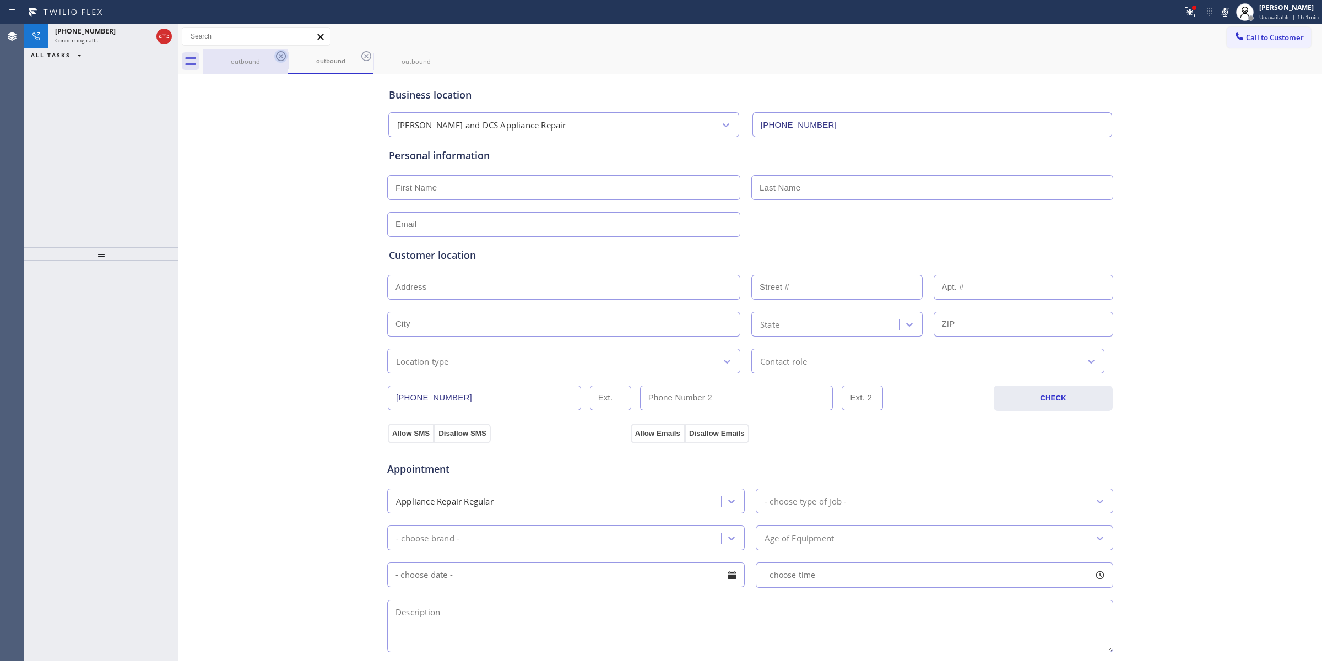
drag, startPoint x: 288, startPoint y: 55, endPoint x: 279, endPoint y: 55, distance: 8.8
click at [286, 55] on div "outbound outbound outbound" at bounding box center [762, 61] width 1119 height 25
click at [277, 55] on icon at bounding box center [280, 56] width 13 height 13
click at [277, 55] on icon at bounding box center [281, 56] width 10 height 10
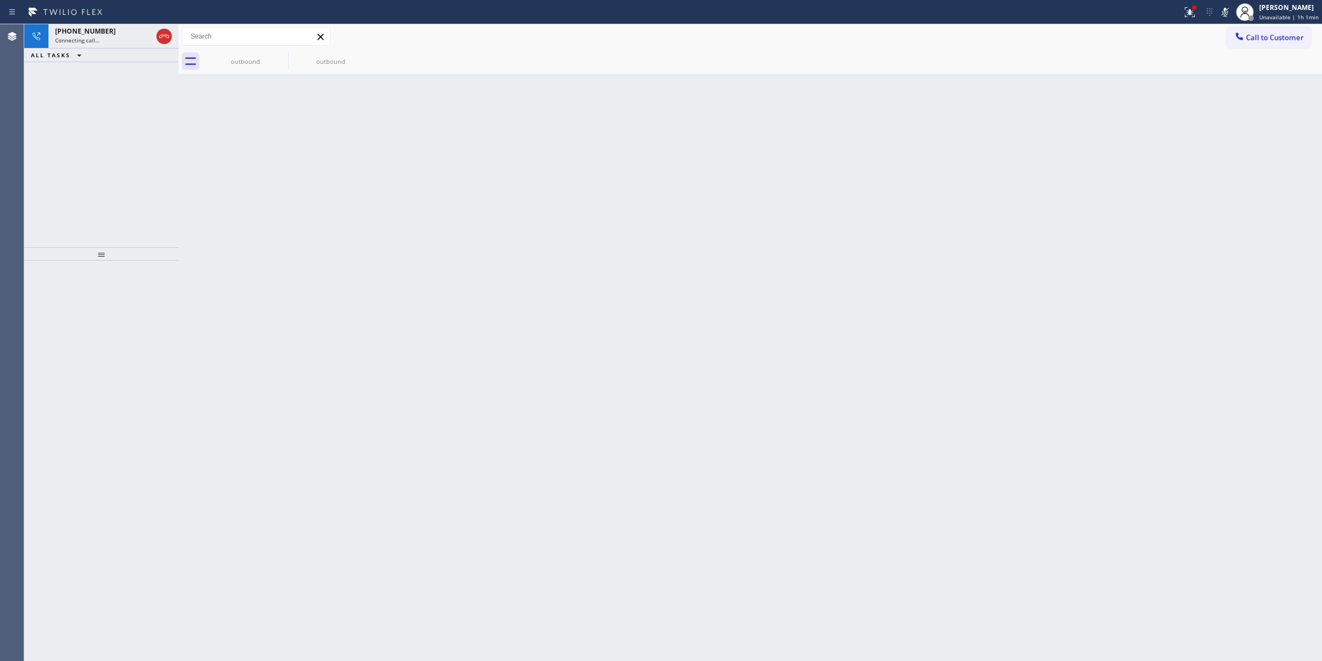
click at [0, 0] on icon at bounding box center [0, 0] width 0 height 0
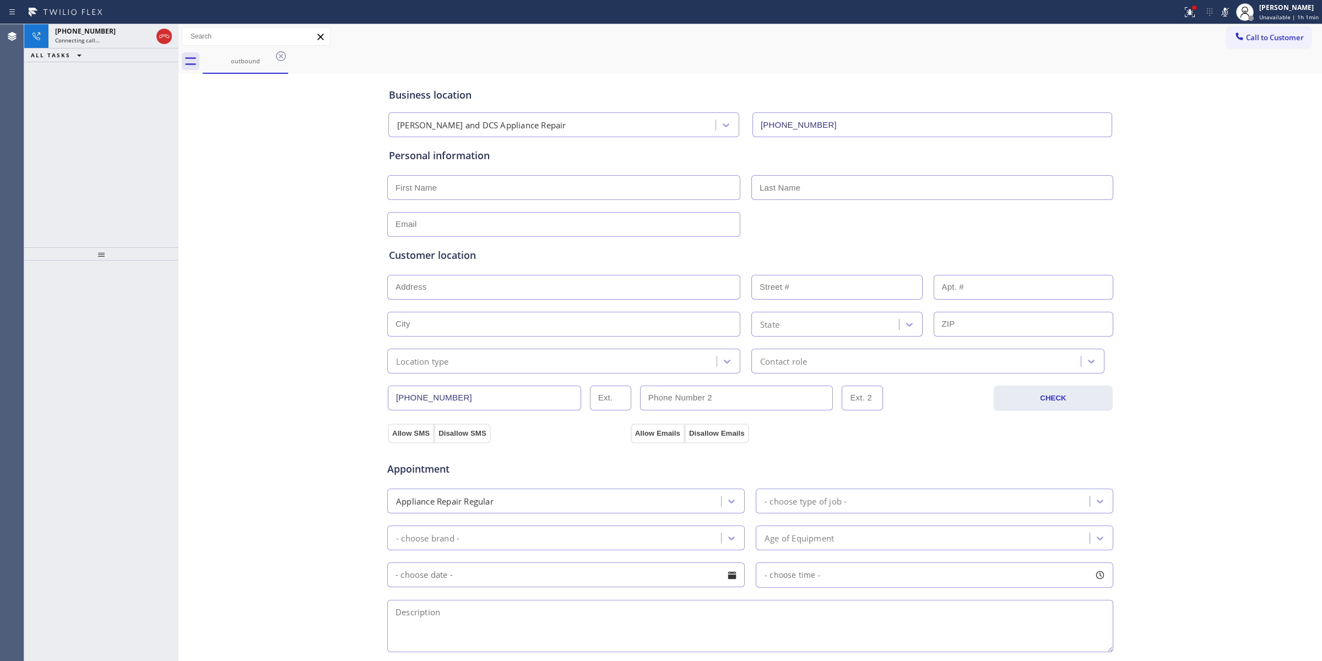
click at [277, 55] on icon at bounding box center [281, 56] width 10 height 10
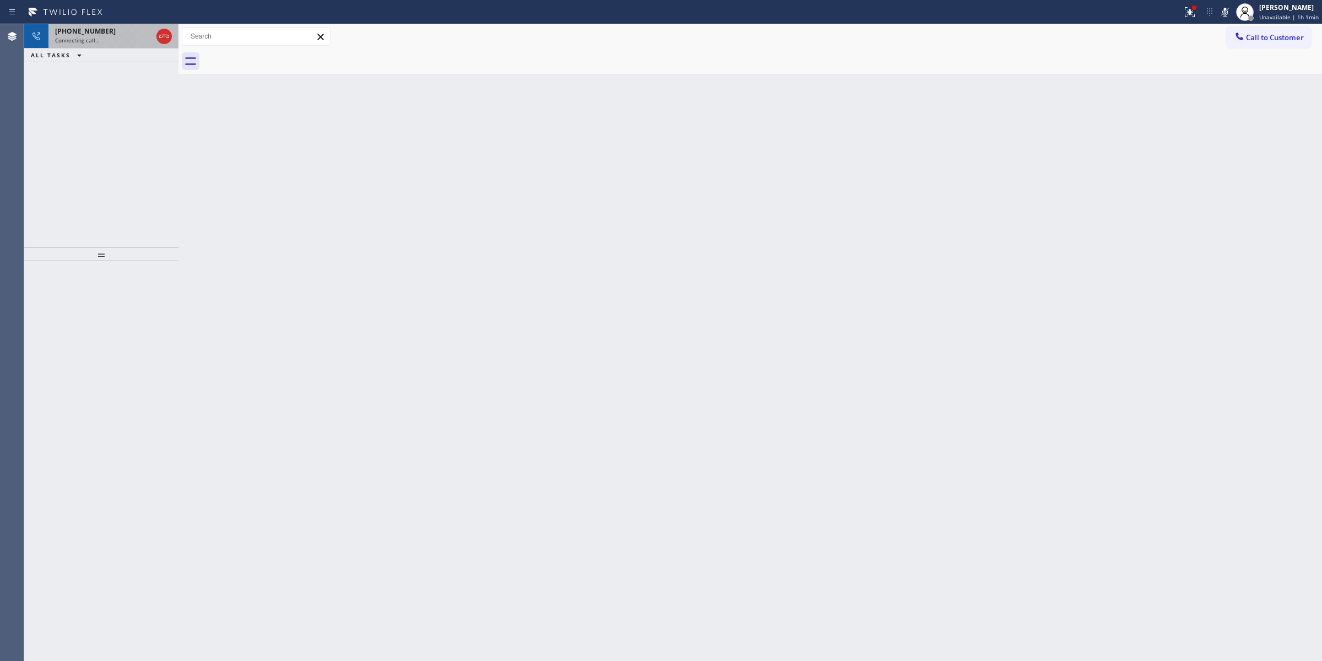
click at [113, 36] on div "Connecting call…" at bounding box center [103, 40] width 97 height 8
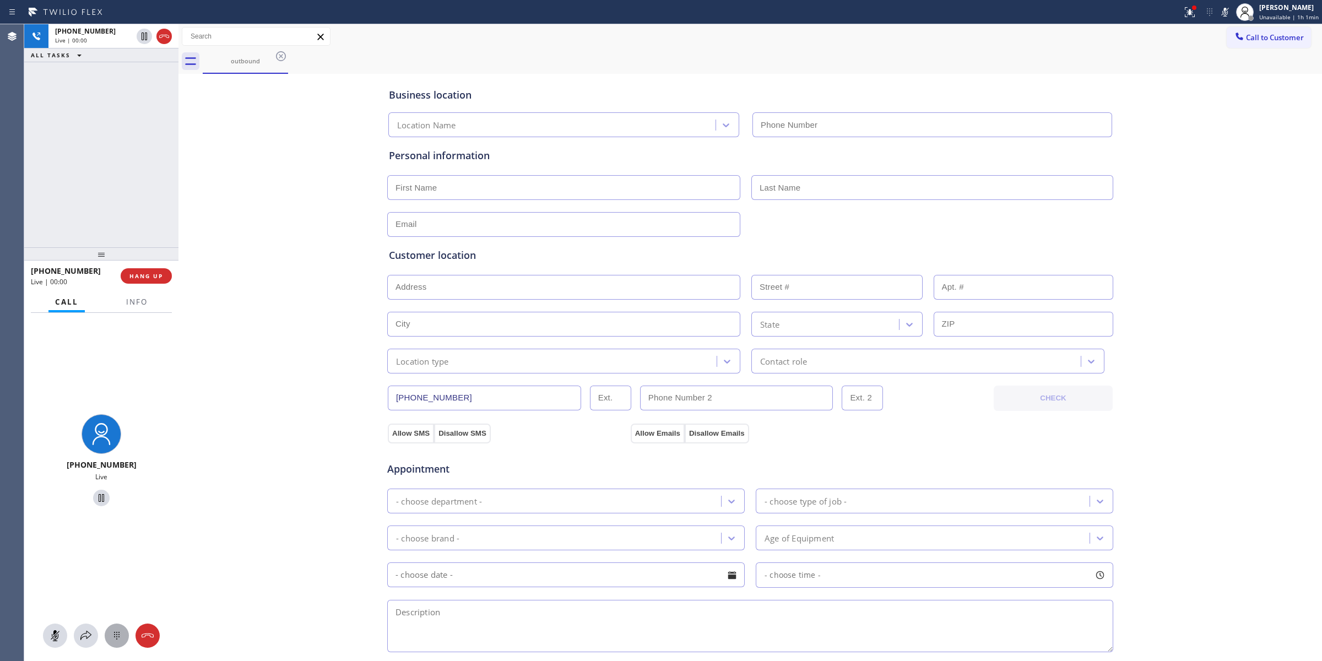
type input "[PHONE_NUMBER]"
click at [132, 635] on div at bounding box center [101, 636] width 154 height 24
click at [122, 636] on icon at bounding box center [116, 635] width 13 height 13
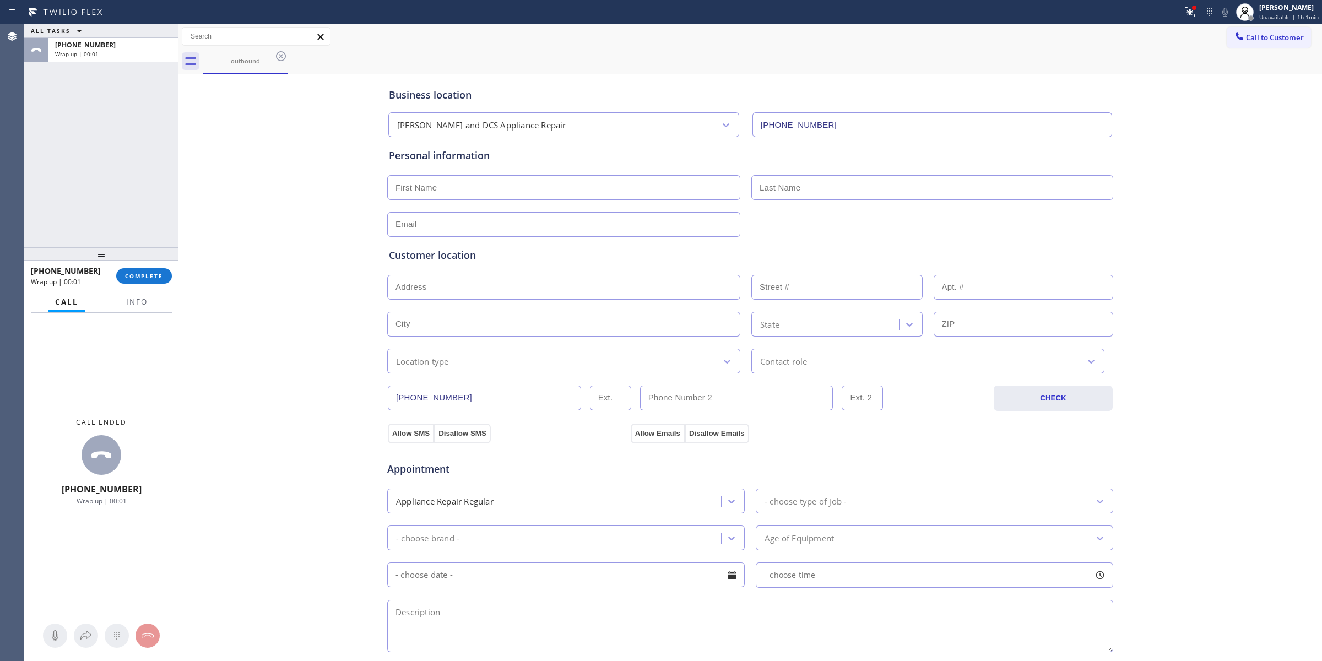
drag, startPoint x: 1215, startPoint y: 175, endPoint x: 1229, endPoint y: 103, distance: 73.6
click at [1226, 150] on div "Business location [PERSON_NAME] and DCS Appliance Repair [PHONE_NUMBER] Persona…" at bounding box center [750, 453] width 1138 height 752
click at [1253, 37] on span "Call to Customer" at bounding box center [1275, 37] width 58 height 10
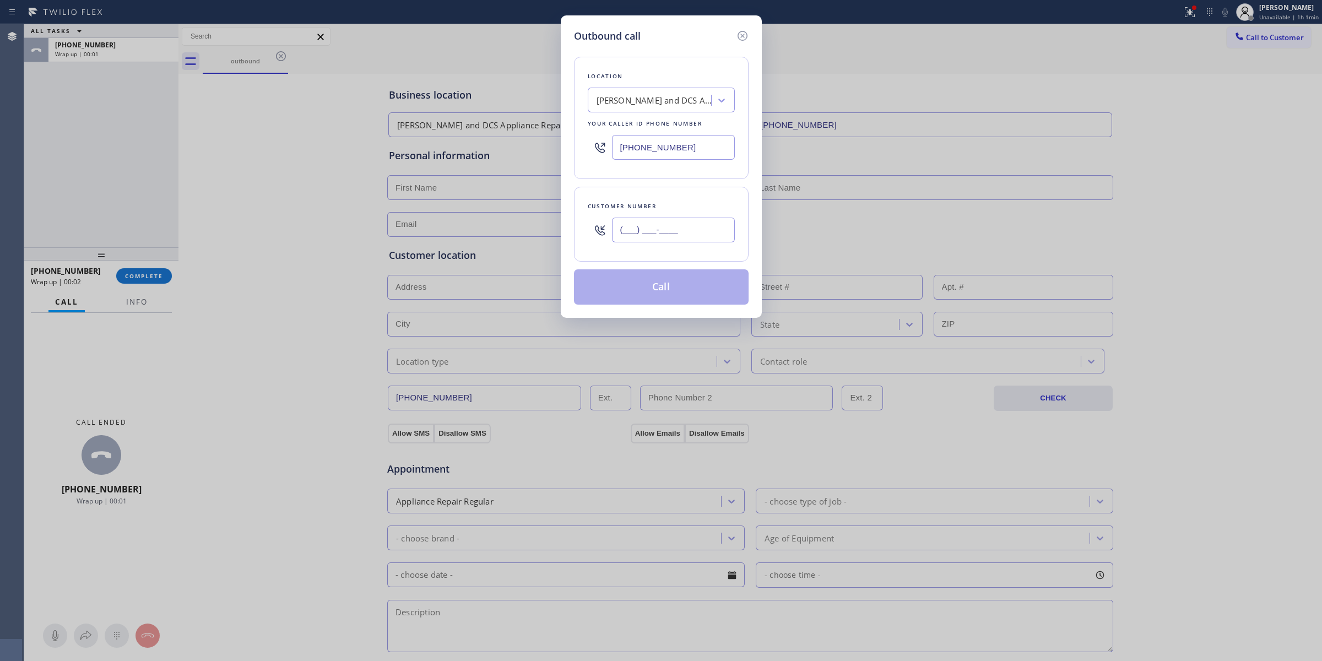
paste input "510) 686-4295"
click at [723, 226] on input "(___) ___-____" at bounding box center [673, 230] width 123 height 25
type input "[PHONE_NUMBER]"
click at [687, 93] on div "[PERSON_NAME] and DCS Appliance Repair" at bounding box center [651, 100] width 120 height 19
type input "Frigi"
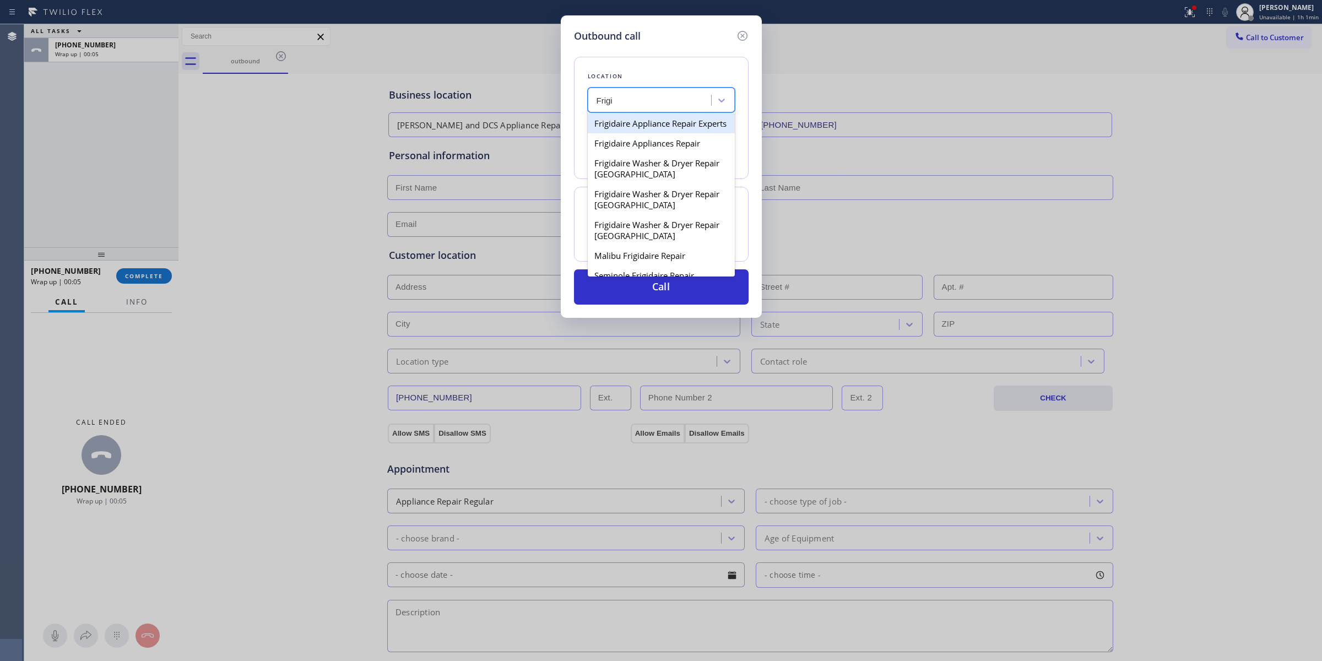
scroll to position [29, 0]
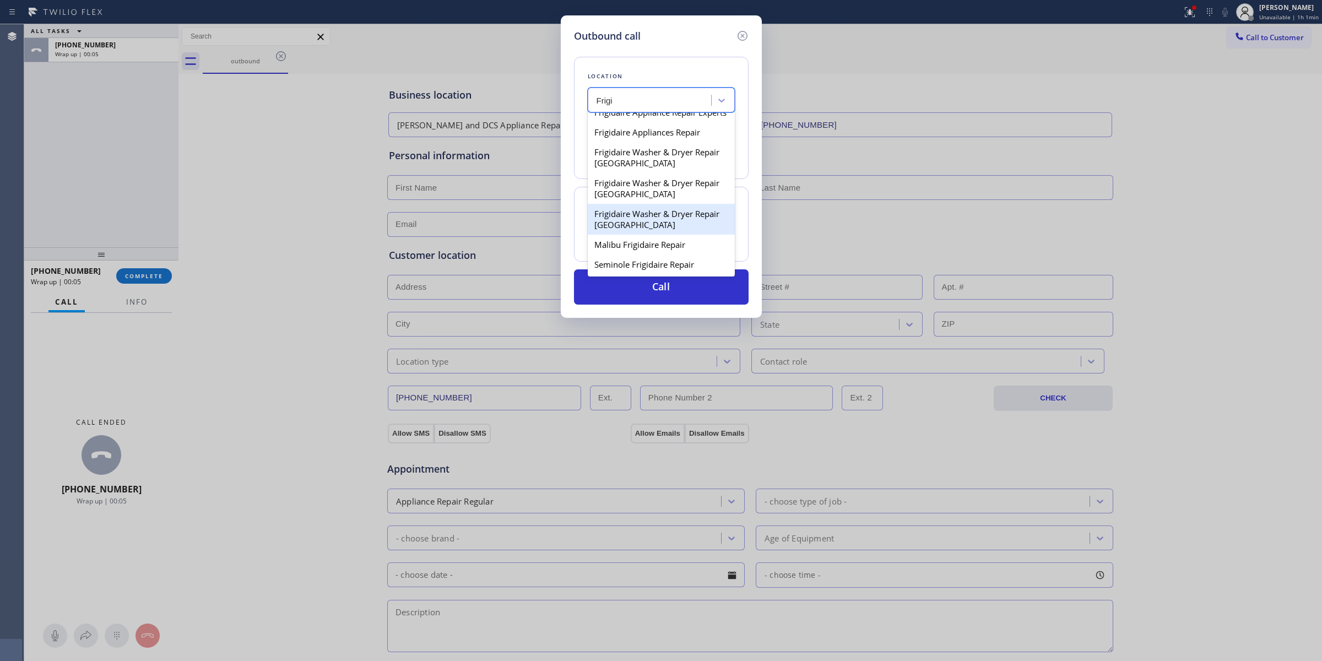
click at [629, 222] on div "Frigidaire Washer & Dryer Repair [GEOGRAPHIC_DATA]" at bounding box center [661, 219] width 147 height 31
type input "[PHONE_NUMBER]"
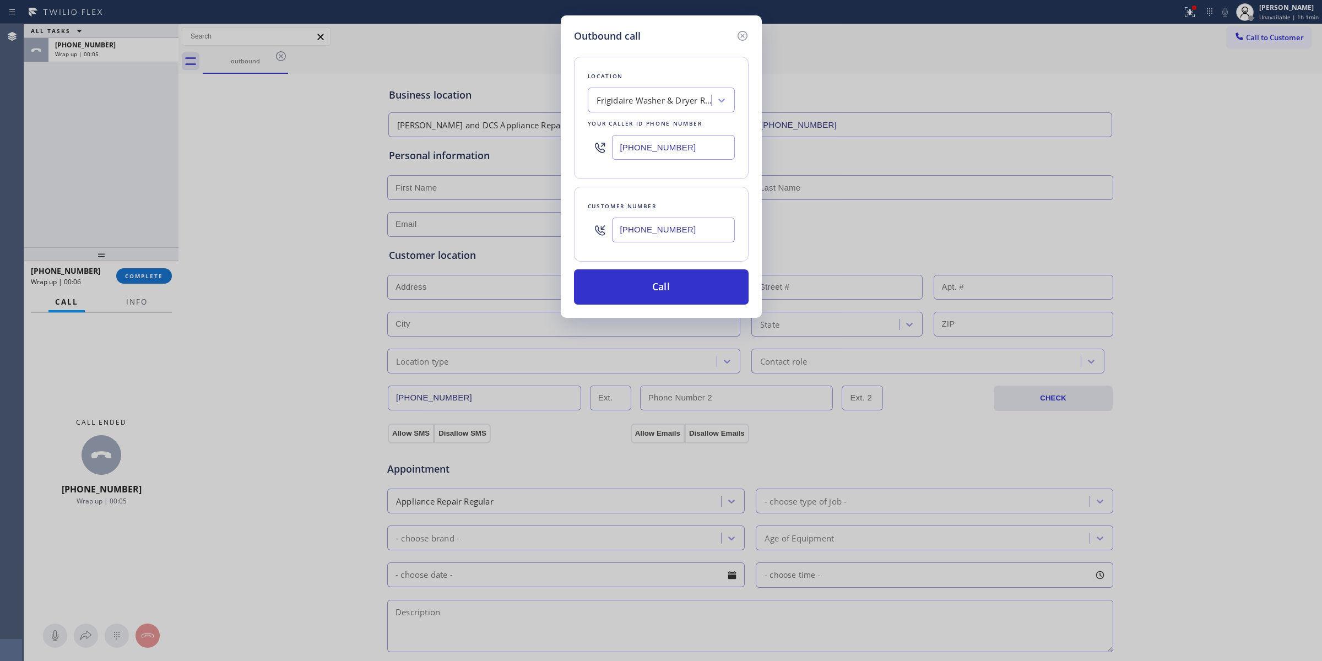
click at [639, 241] on input "[PHONE_NUMBER]" at bounding box center [673, 230] width 123 height 25
click at [661, 234] on input "[PHONE_NUMBER]" at bounding box center [673, 230] width 123 height 25
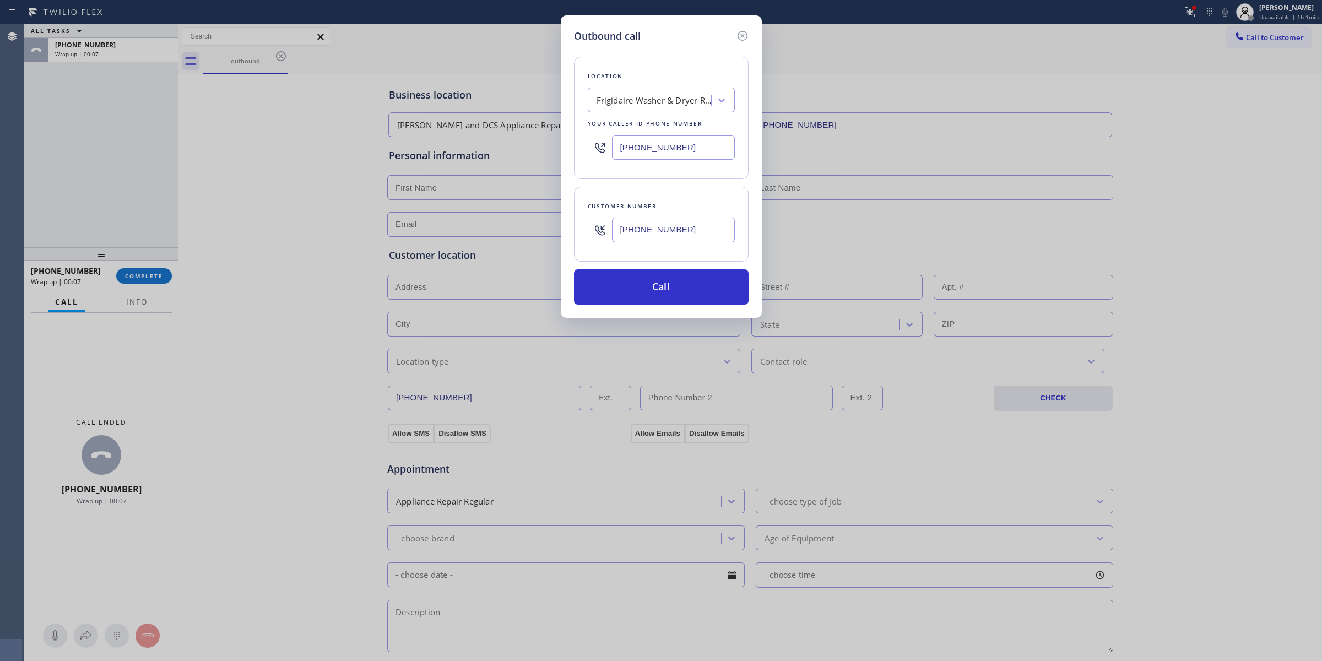
click at [661, 234] on input "[PHONE_NUMBER]" at bounding box center [673, 230] width 123 height 25
click at [653, 291] on button "Call" at bounding box center [661, 286] width 175 height 35
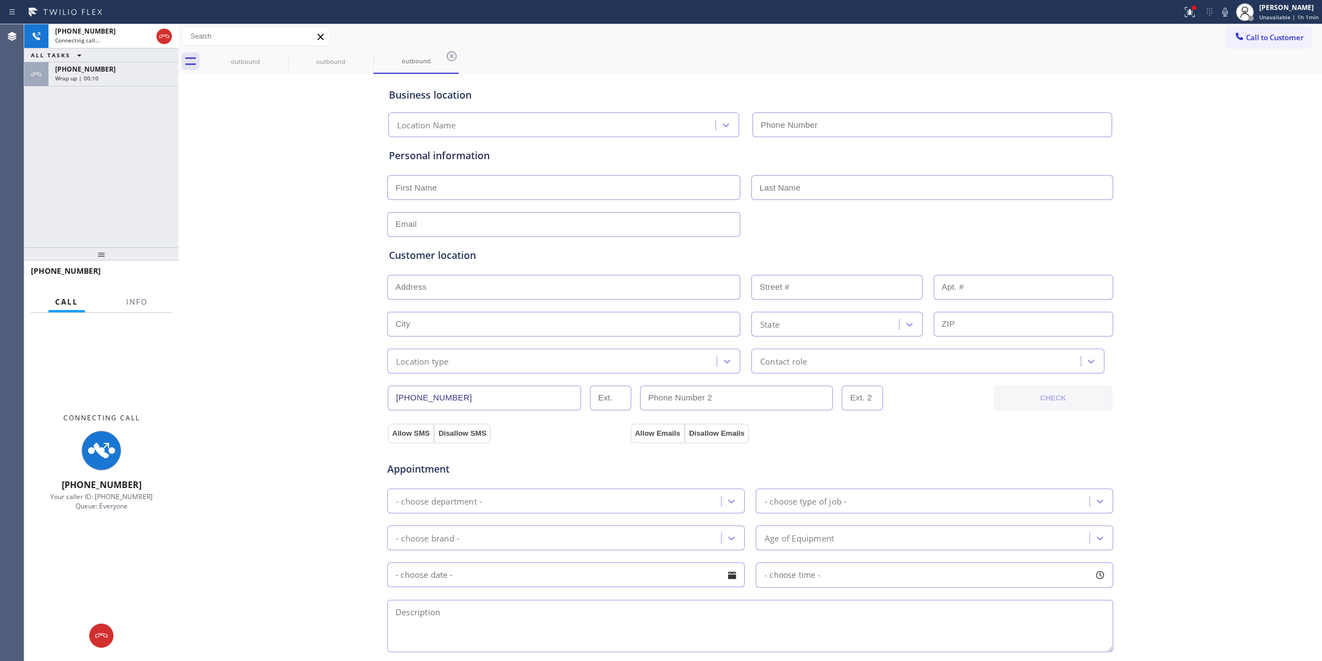
type input "[PHONE_NUMBER]"
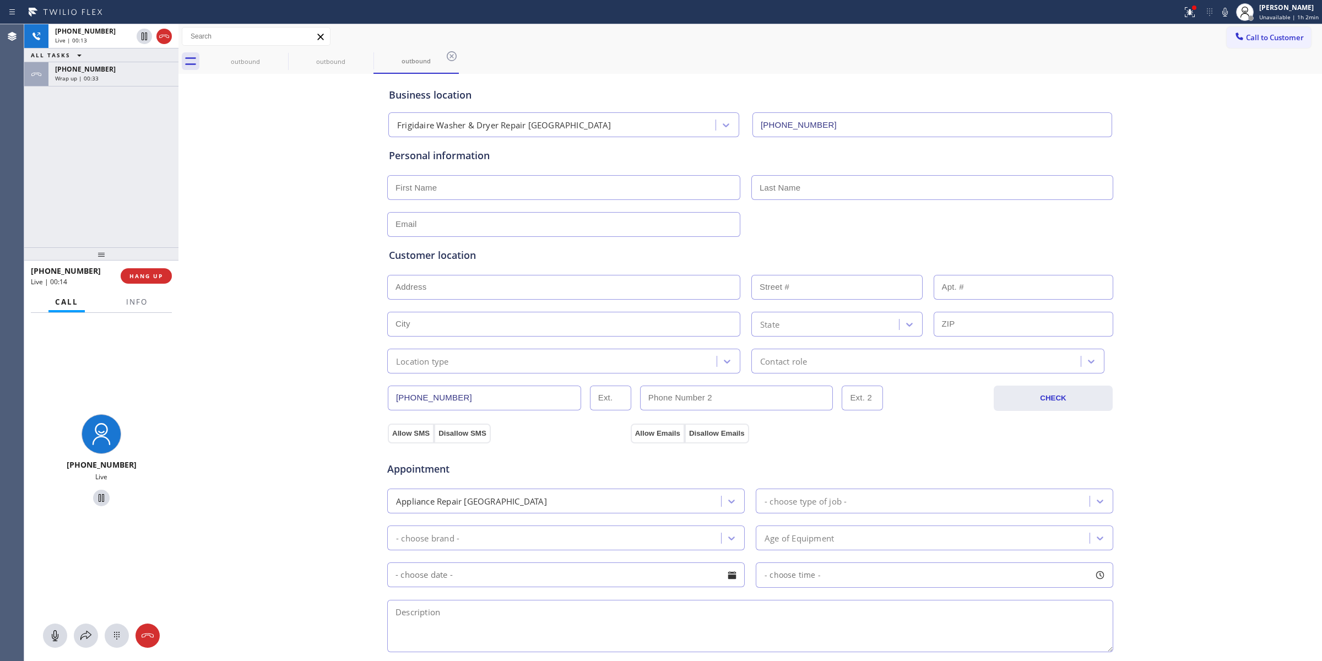
click at [132, 635] on div at bounding box center [101, 636] width 154 height 24
drag, startPoint x: 132, startPoint y: 635, endPoint x: 123, endPoint y: 635, distance: 9.4
click at [125, 635] on div at bounding box center [101, 636] width 154 height 24
click at [123, 635] on icon at bounding box center [116, 635] width 13 height 13
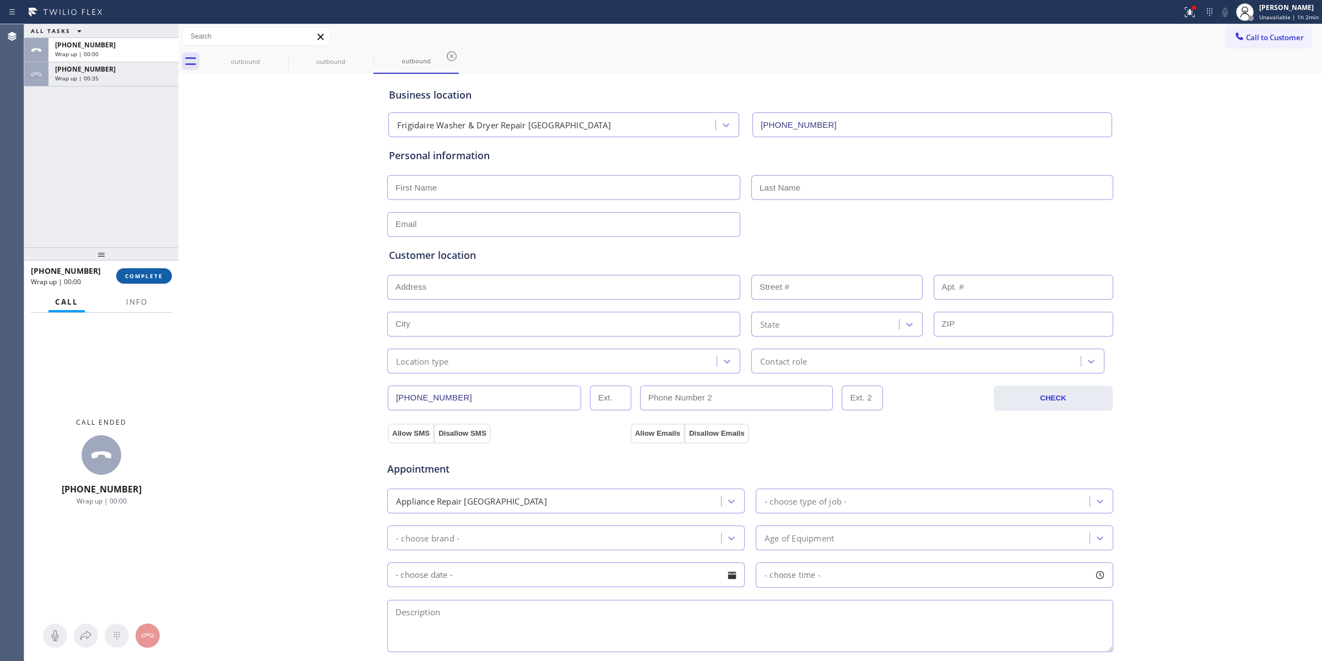
drag, startPoint x: 127, startPoint y: 67, endPoint x: 160, endPoint y: 272, distance: 207.6
click at [127, 67] on div "[PHONE_NUMBER]" at bounding box center [113, 68] width 117 height 9
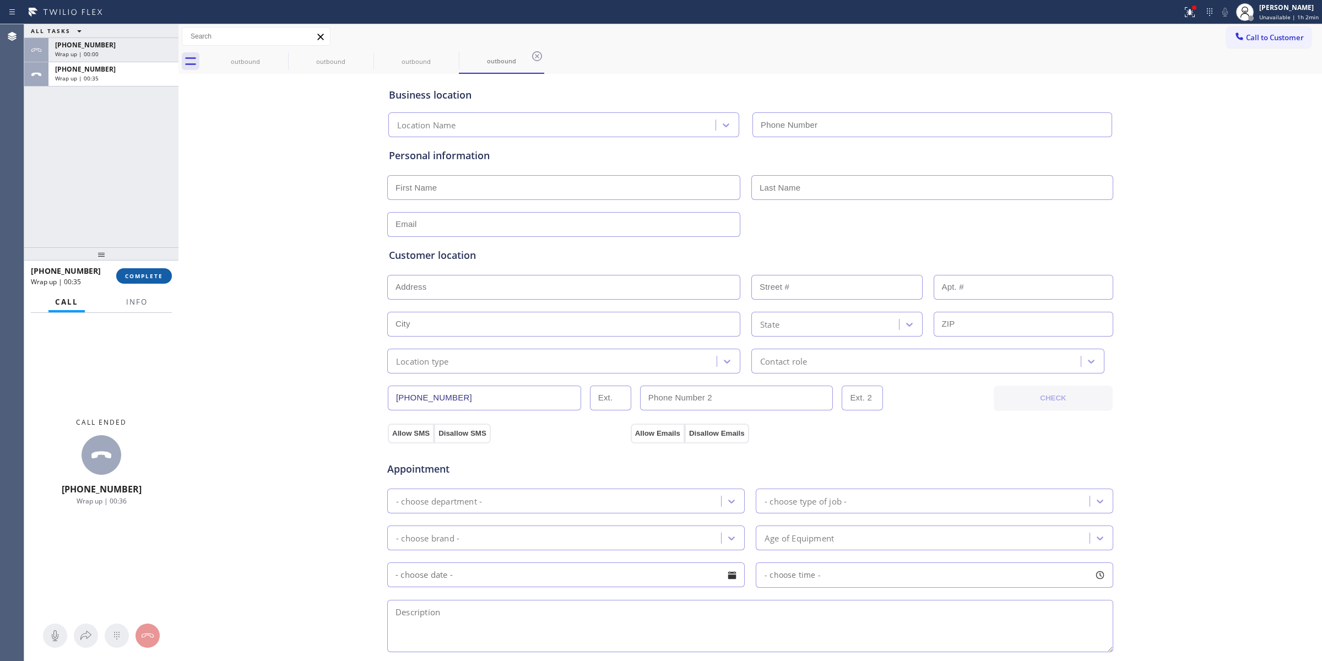
click at [153, 272] on span "COMPLETE" at bounding box center [144, 276] width 38 height 8
type input "[PHONE_NUMBER]"
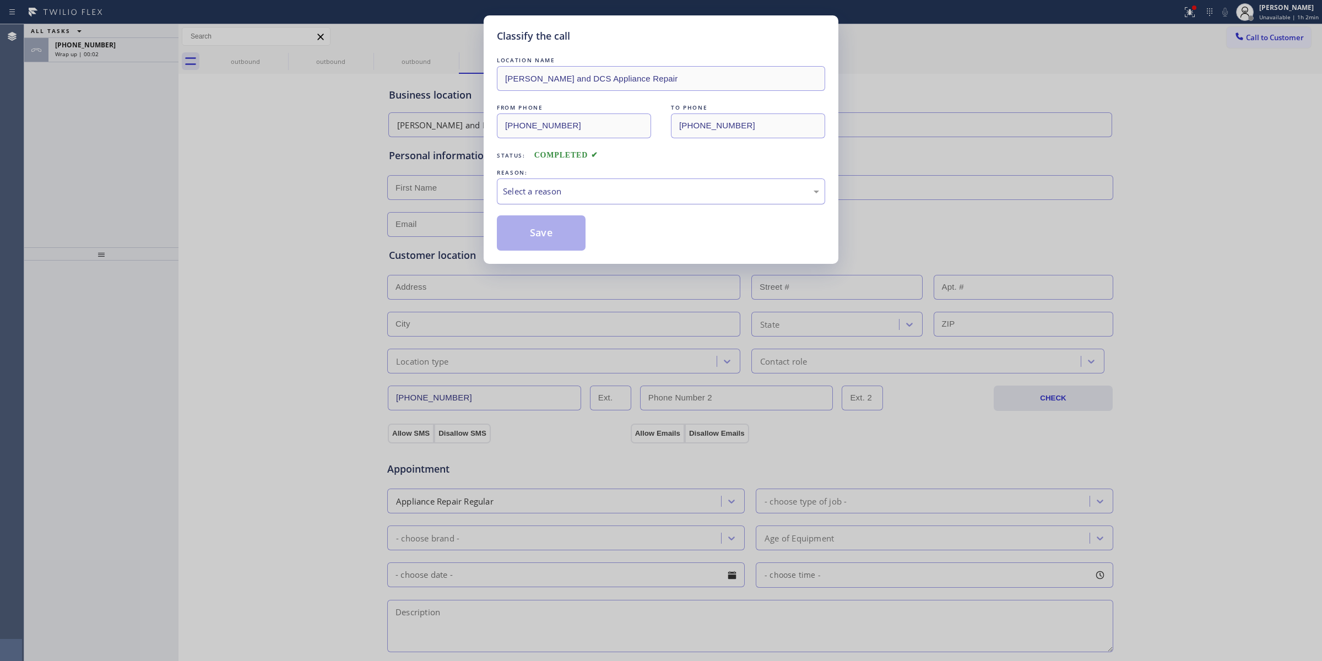
click at [573, 193] on div "Select a reason" at bounding box center [661, 191] width 316 height 13
click at [551, 245] on button "Save" at bounding box center [541, 232] width 89 height 35
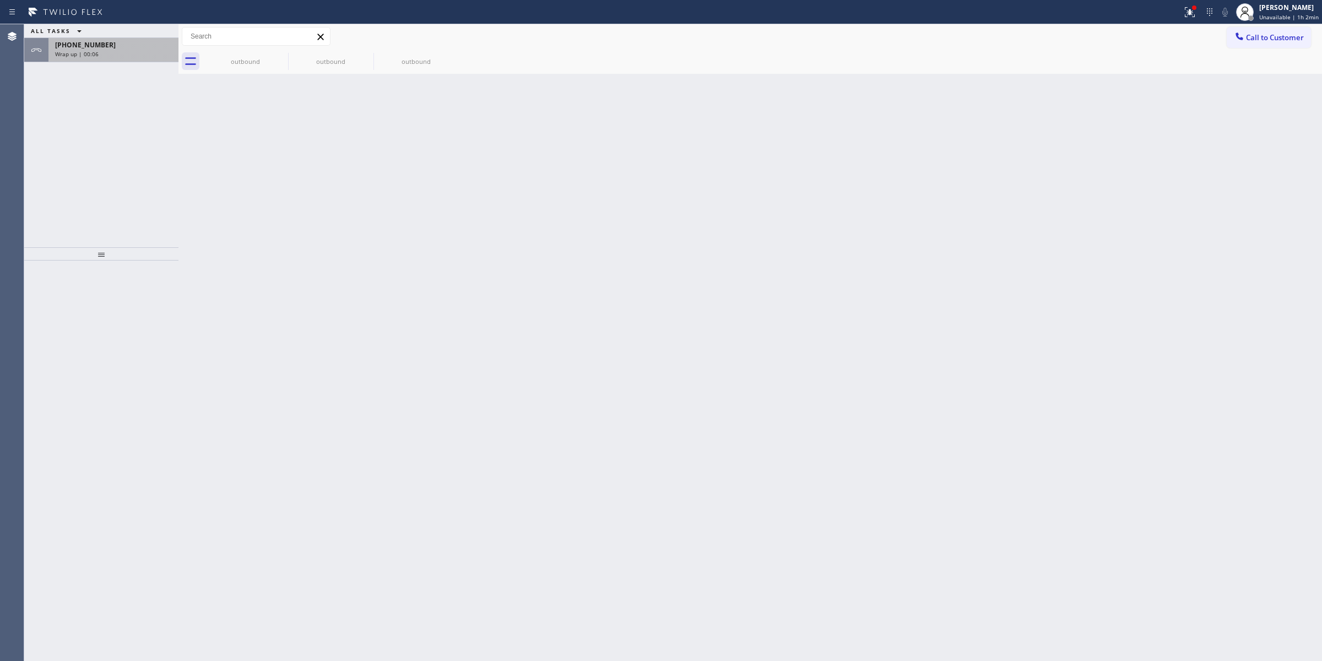
click at [131, 48] on div "[PHONE_NUMBER]" at bounding box center [113, 44] width 117 height 9
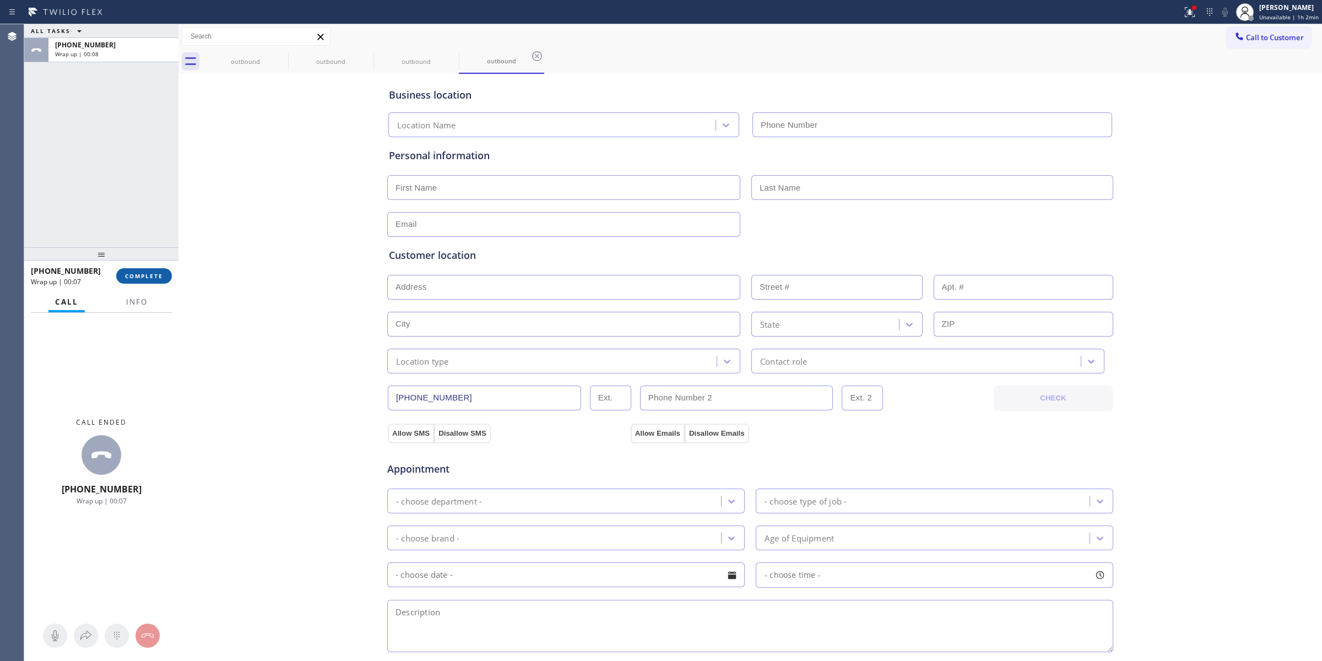
click at [151, 281] on button "COMPLETE" at bounding box center [144, 275] width 56 height 15
type input "[PHONE_NUMBER]"
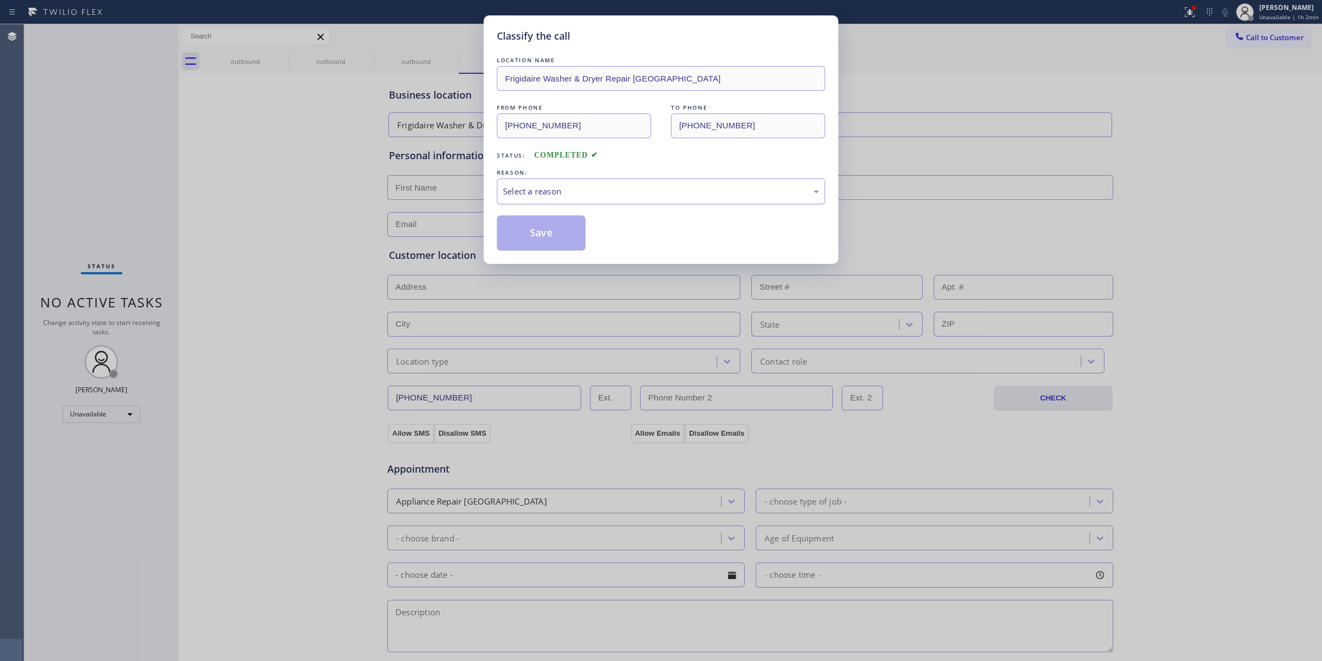
click at [648, 194] on div "Select a reason" at bounding box center [661, 191] width 316 height 13
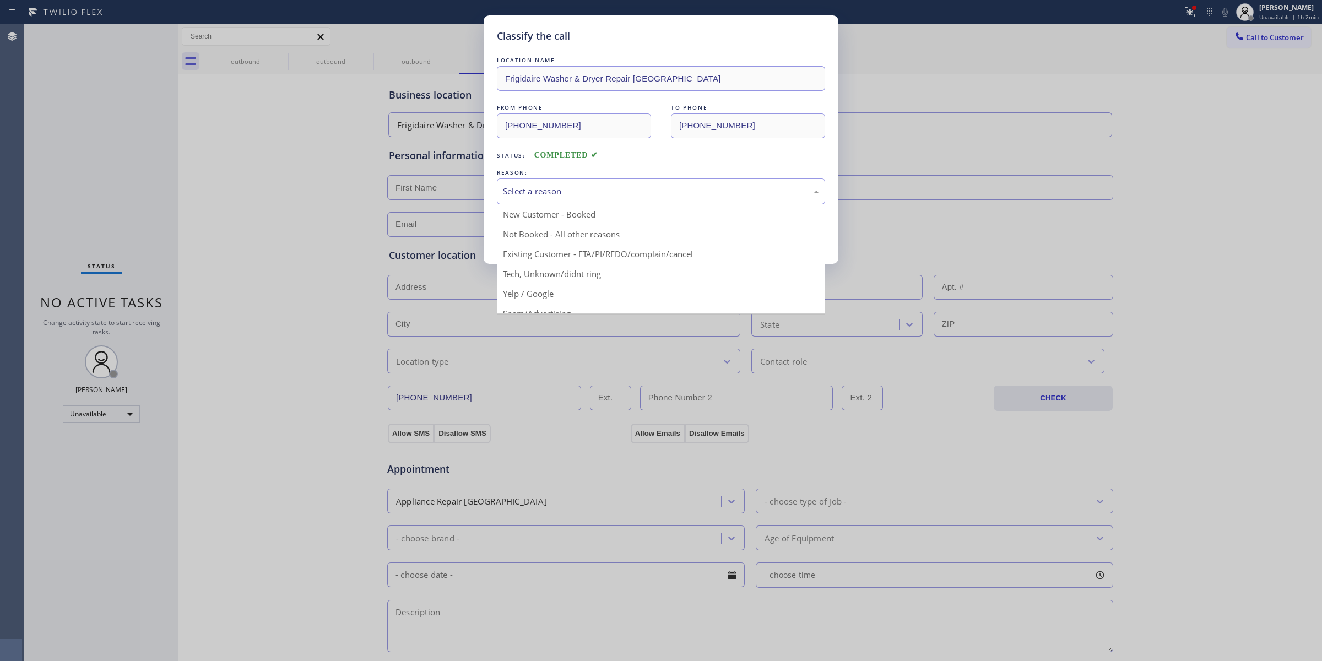
drag, startPoint x: 603, startPoint y: 279, endPoint x: 571, endPoint y: 253, distance: 41.2
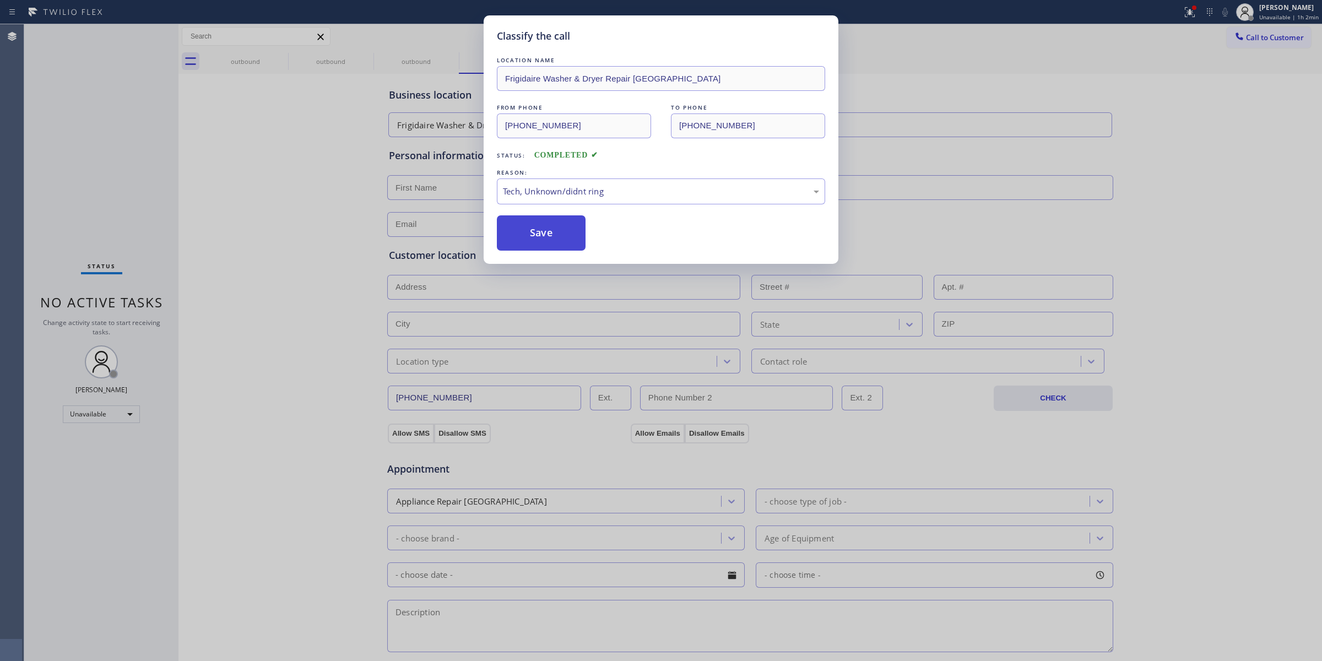
click at [546, 240] on button "Save" at bounding box center [541, 232] width 89 height 35
drag, startPoint x: 1188, startPoint y: 71, endPoint x: 1196, endPoint y: 59, distance: 13.4
click at [1189, 69] on div "Classify the call LOCATION NAME Frigidaire Washer & Dryer Repair [GEOGRAPHIC_DA…" at bounding box center [661, 330] width 1322 height 661
click at [1232, 43] on div "Classify the call LOCATION NAME Frigidaire Washer & Dryer Repair [GEOGRAPHIC_DA…" at bounding box center [661, 330] width 1322 height 661
click at [1237, 37] on icon at bounding box center [1239, 36] width 11 height 11
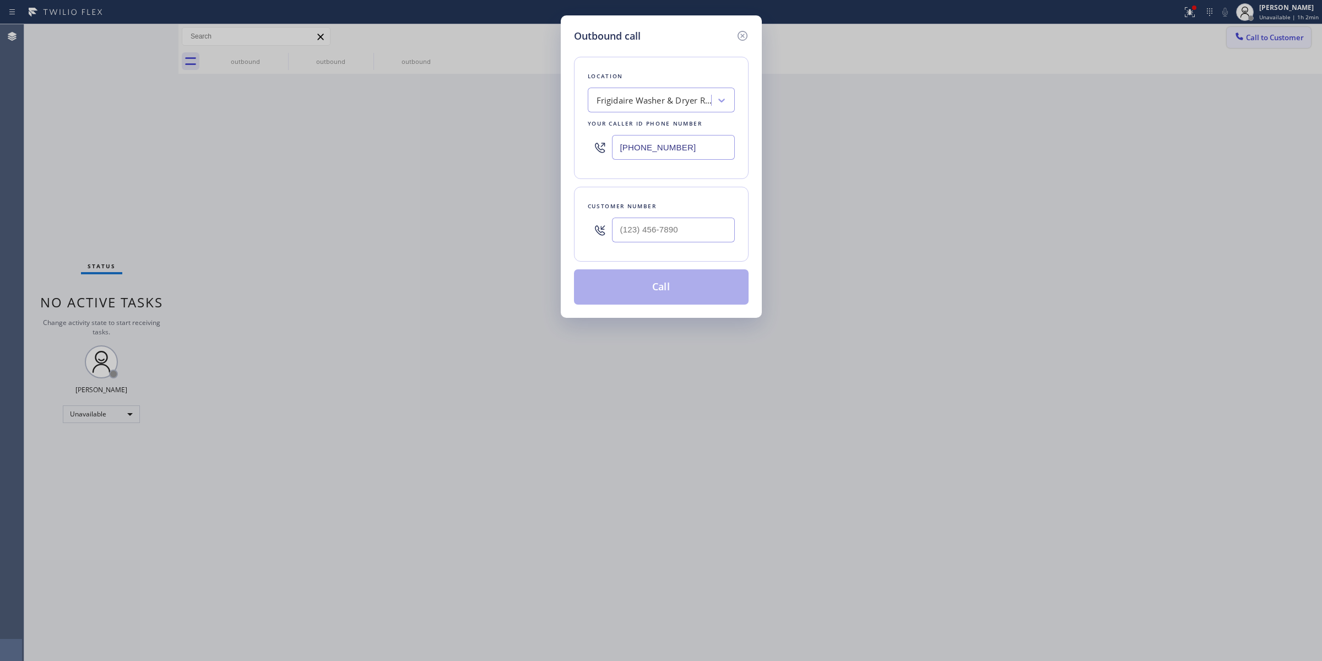
click at [1237, 37] on div "Outbound call Location Frigidaire Washer & Dryer Repair [GEOGRAPHIC_DATA] Your …" at bounding box center [661, 330] width 1322 height 661
click at [665, 235] on input "(___) ___-____" at bounding box center [673, 230] width 123 height 25
paste input "573) 861-9465"
type input "[PHONE_NUMBER]"
click at [676, 83] on div "Location Frigidaire Washer & Dryer Repair [GEOGRAPHIC_DATA] Your caller id phon…" at bounding box center [661, 118] width 175 height 122
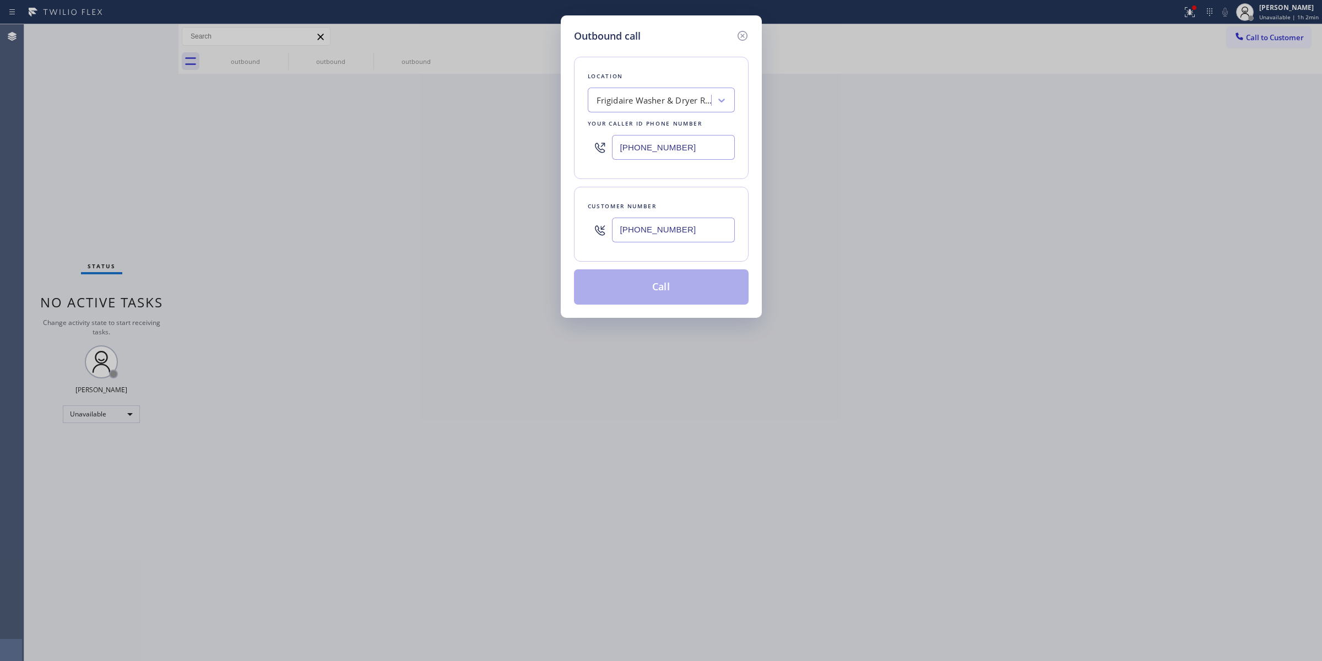
click at [676, 99] on div "Frigidaire Washer & Dryer Repair [GEOGRAPHIC_DATA]" at bounding box center [655, 100] width 116 height 13
type input "Viking"
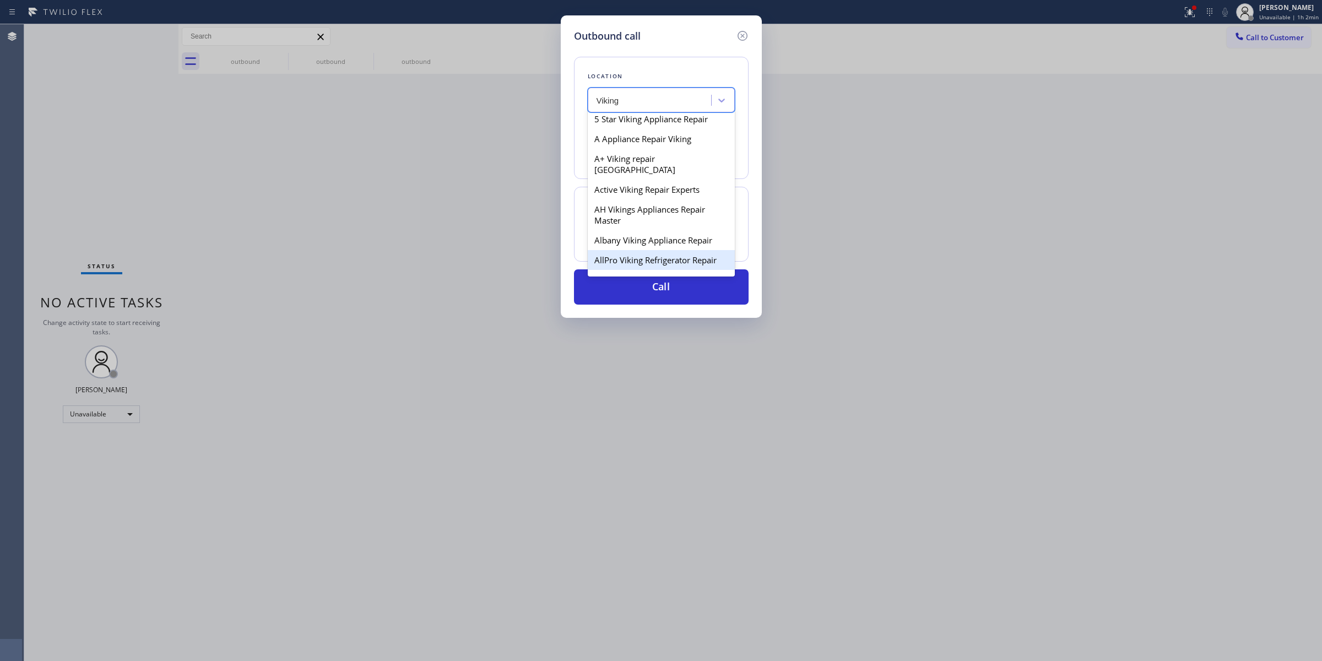
scroll to position [69, 0]
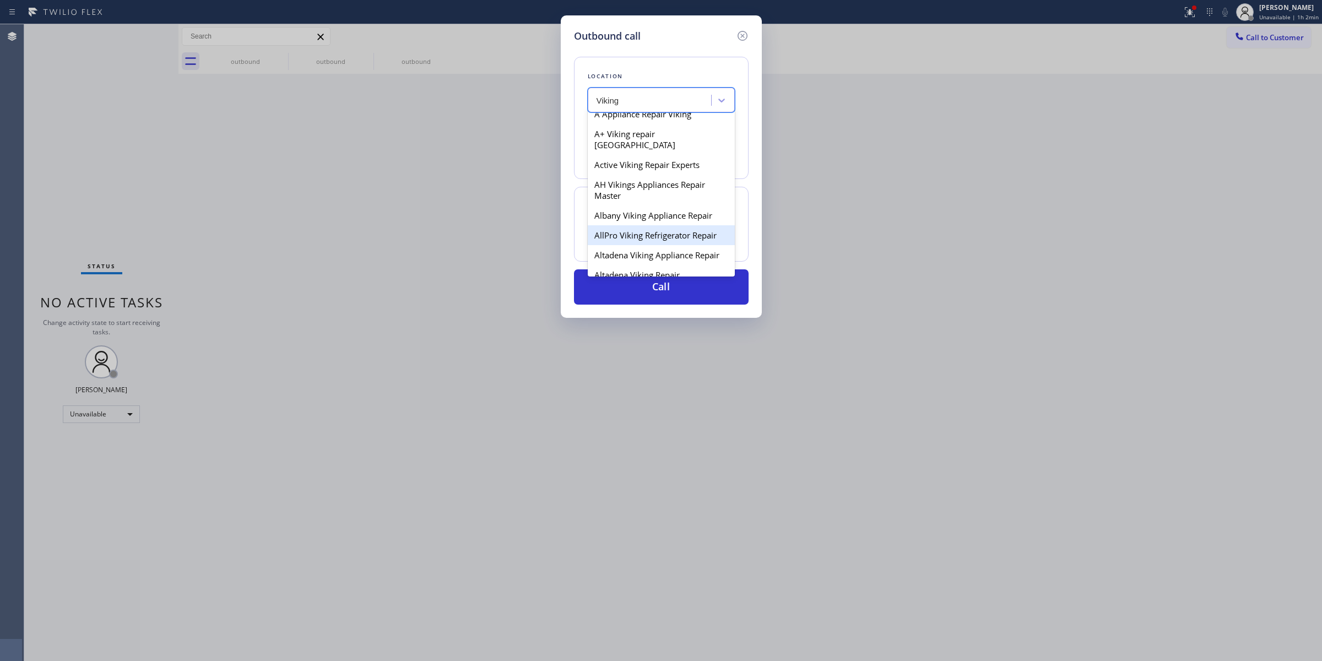
click at [660, 225] on div "AllPro Viking Refrigerator Repair" at bounding box center [661, 235] width 147 height 20
type input "[PHONE_NUMBER]"
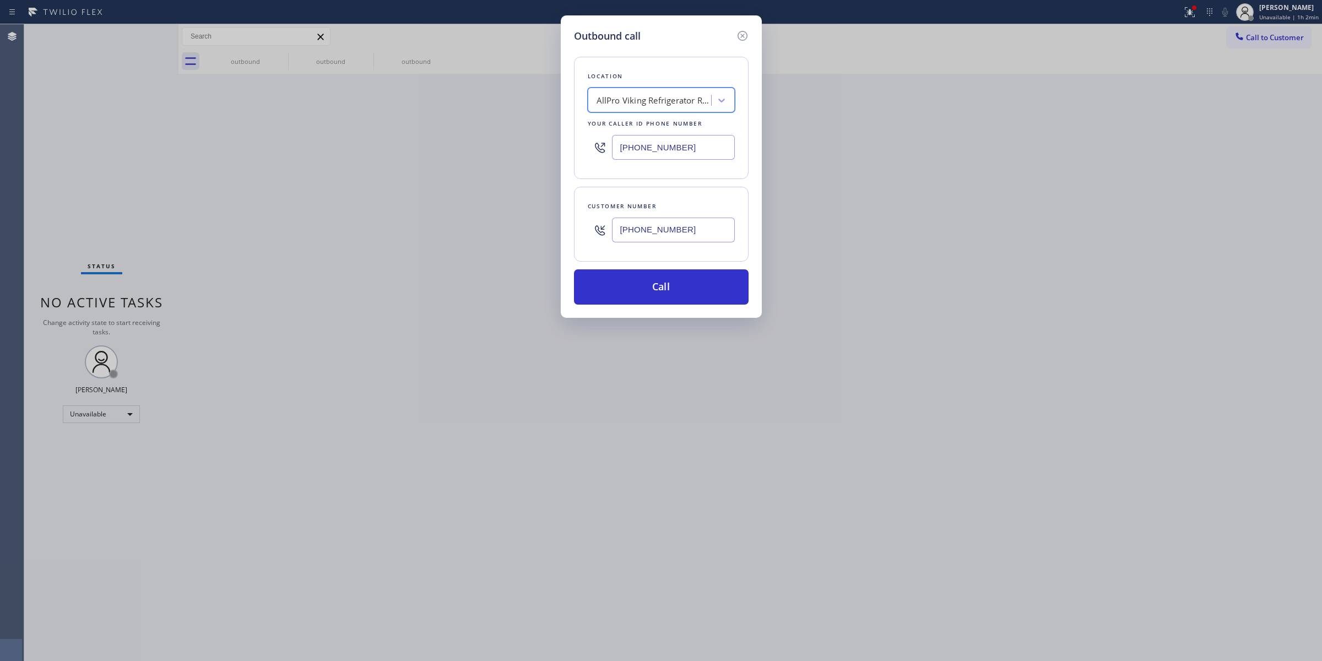
click at [679, 240] on input "[PHONE_NUMBER]" at bounding box center [673, 230] width 123 height 25
click at [643, 229] on input "[PHONE_NUMBER]" at bounding box center [673, 230] width 123 height 25
click at [658, 286] on button "Call" at bounding box center [661, 286] width 175 height 35
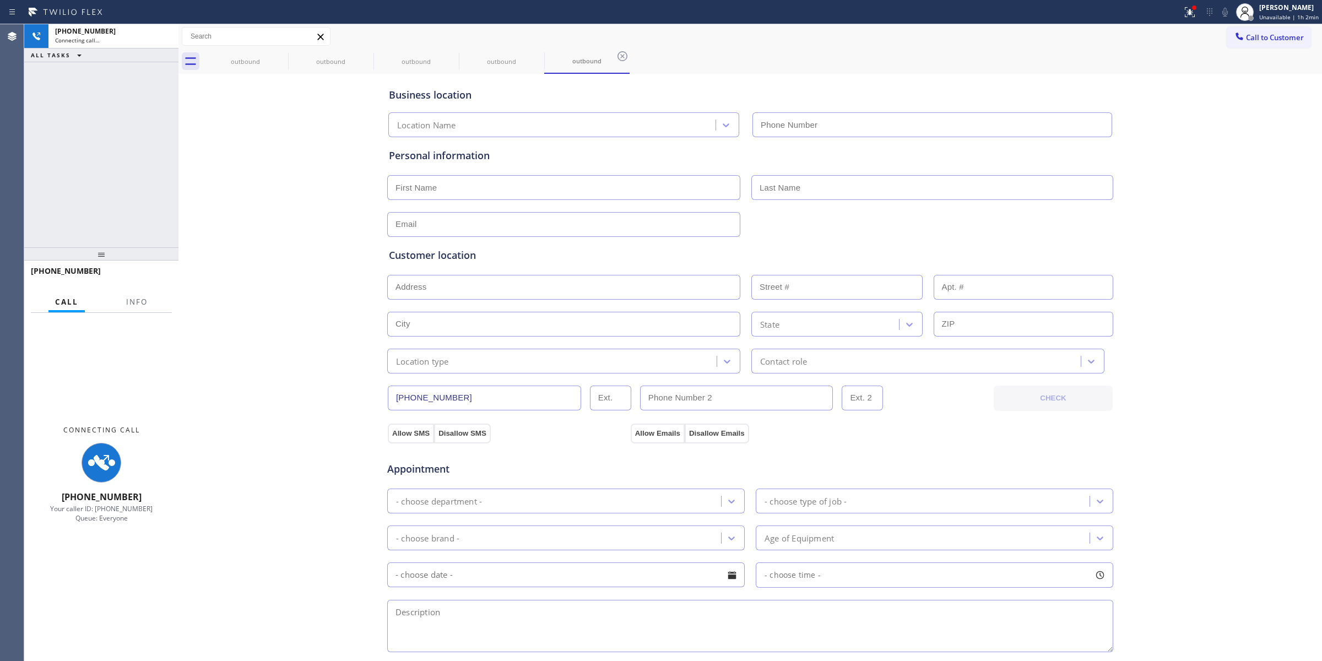
type input "[PHONE_NUMBER]"
drag, startPoint x: 1278, startPoint y: 139, endPoint x: 1271, endPoint y: 130, distance: 11.4
click at [1271, 130] on div "Business location AllPro Viking Refrigerator Repair [PHONE_NUMBER] Personal inf…" at bounding box center [750, 453] width 1138 height 752
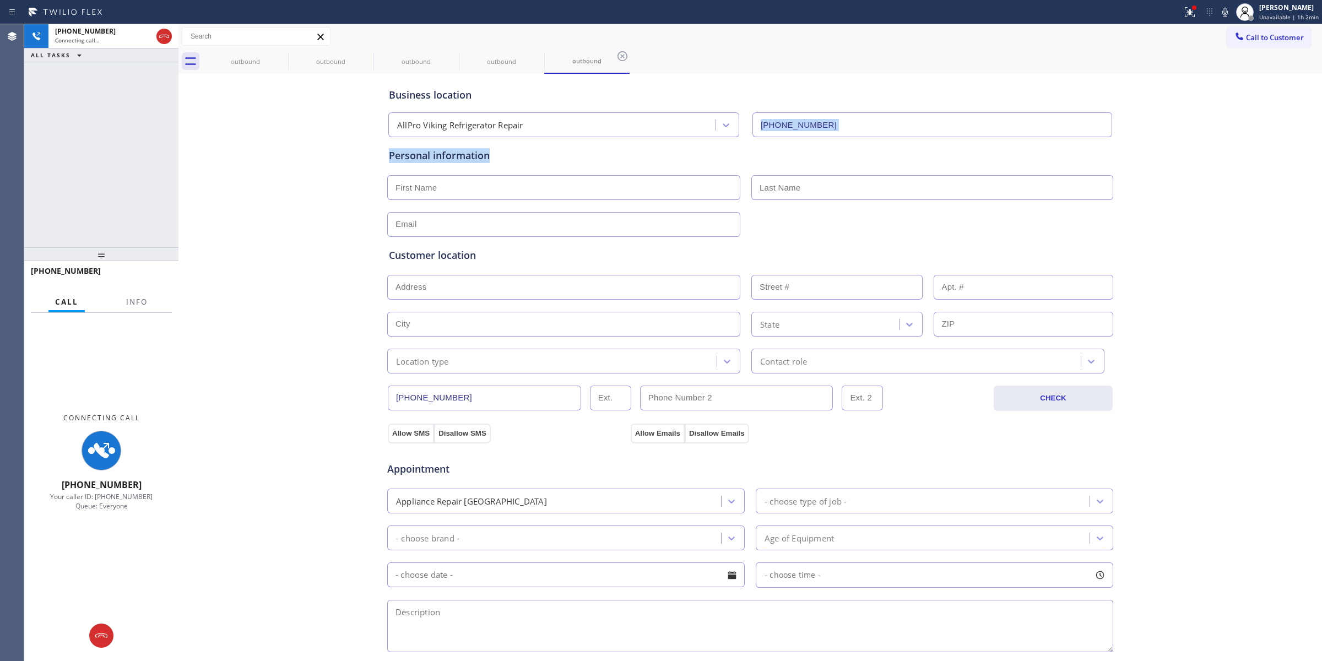
click at [1231, 9] on icon at bounding box center [1224, 12] width 13 height 13
click at [275, 56] on icon at bounding box center [280, 56] width 13 height 13
click at [277, 54] on icon at bounding box center [280, 56] width 13 height 13
click at [284, 53] on icon at bounding box center [281, 56] width 10 height 10
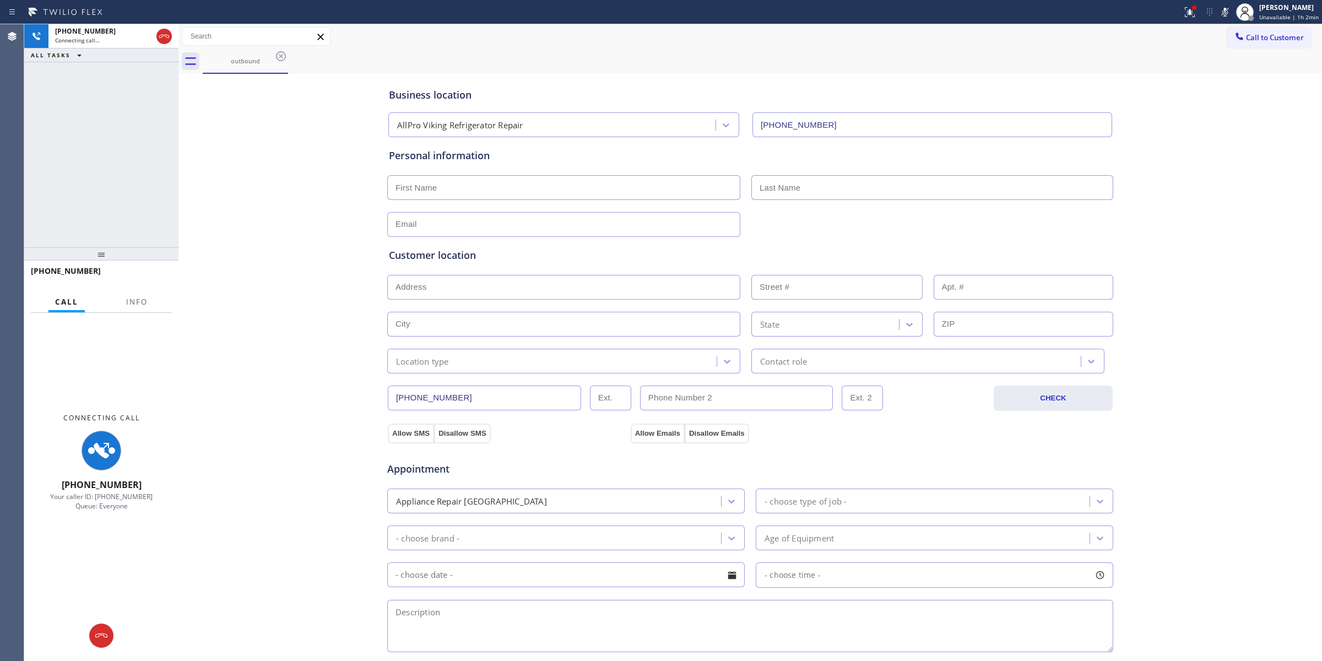
click at [284, 53] on icon at bounding box center [281, 56] width 10 height 10
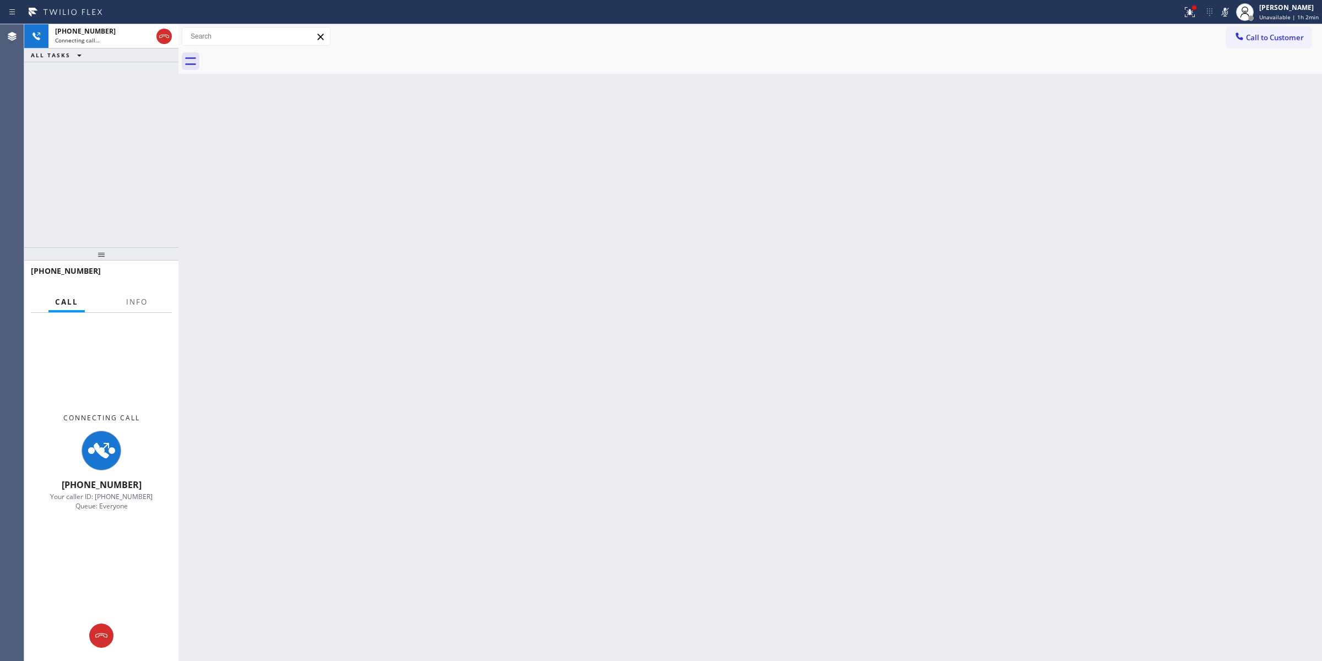
click at [127, 43] on div "Connecting call…" at bounding box center [103, 40] width 97 height 8
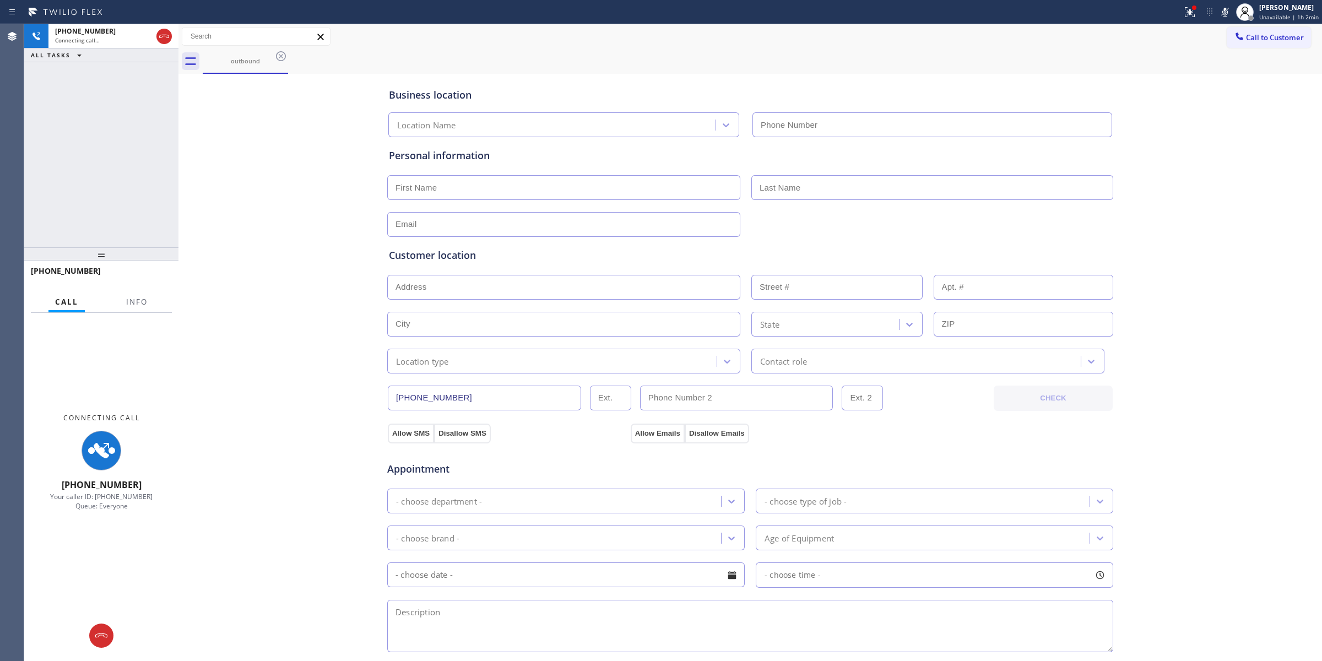
type input "[PHONE_NUMBER]"
click at [276, 55] on icon at bounding box center [280, 56] width 13 height 13
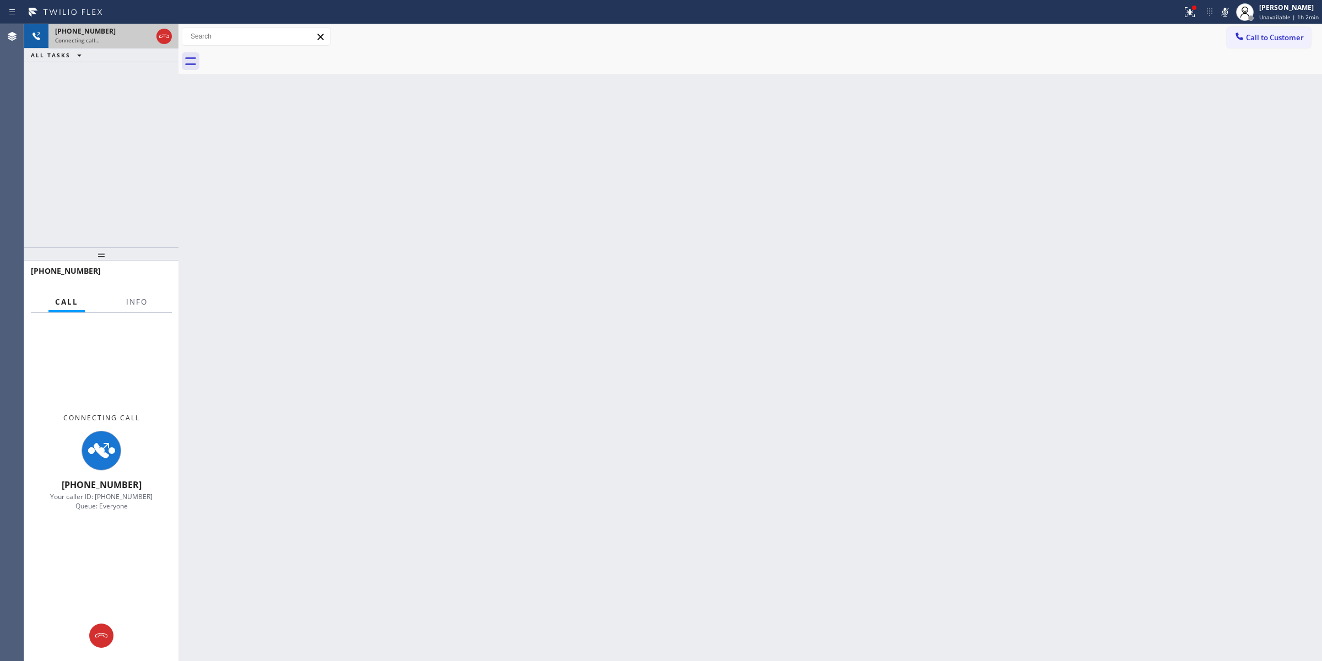
click at [116, 39] on div "Connecting call…" at bounding box center [103, 40] width 97 height 8
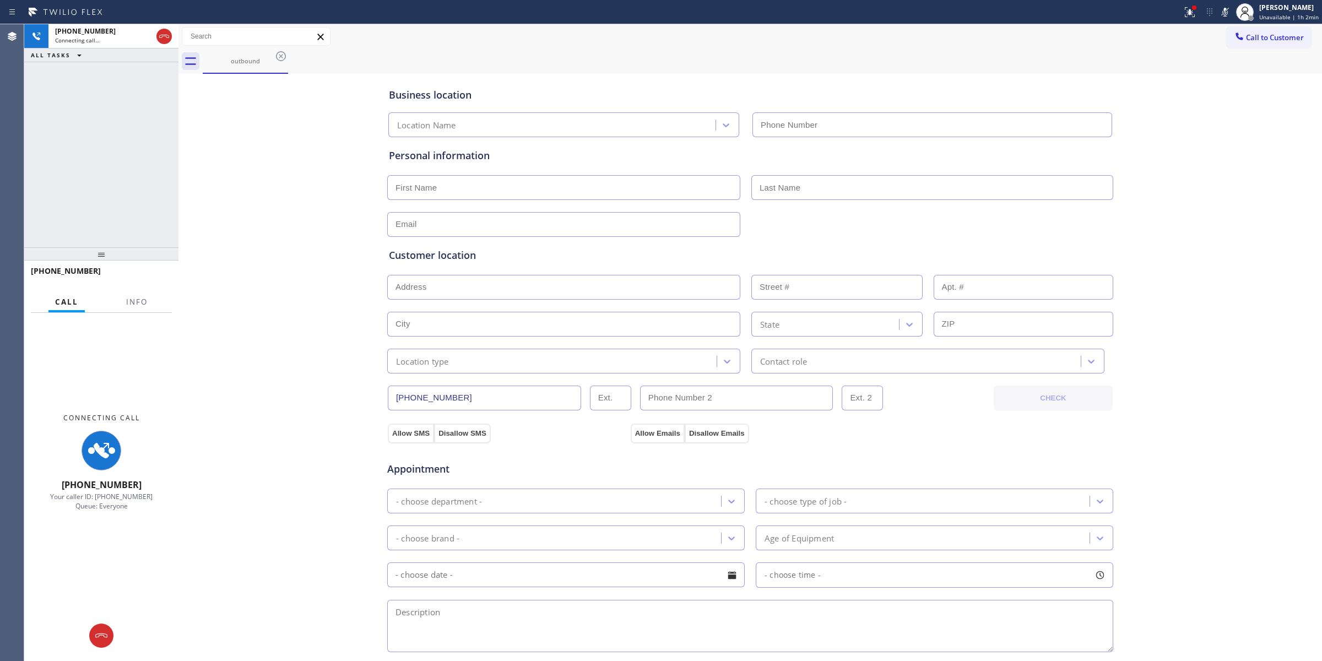
type input "[PHONE_NUMBER]"
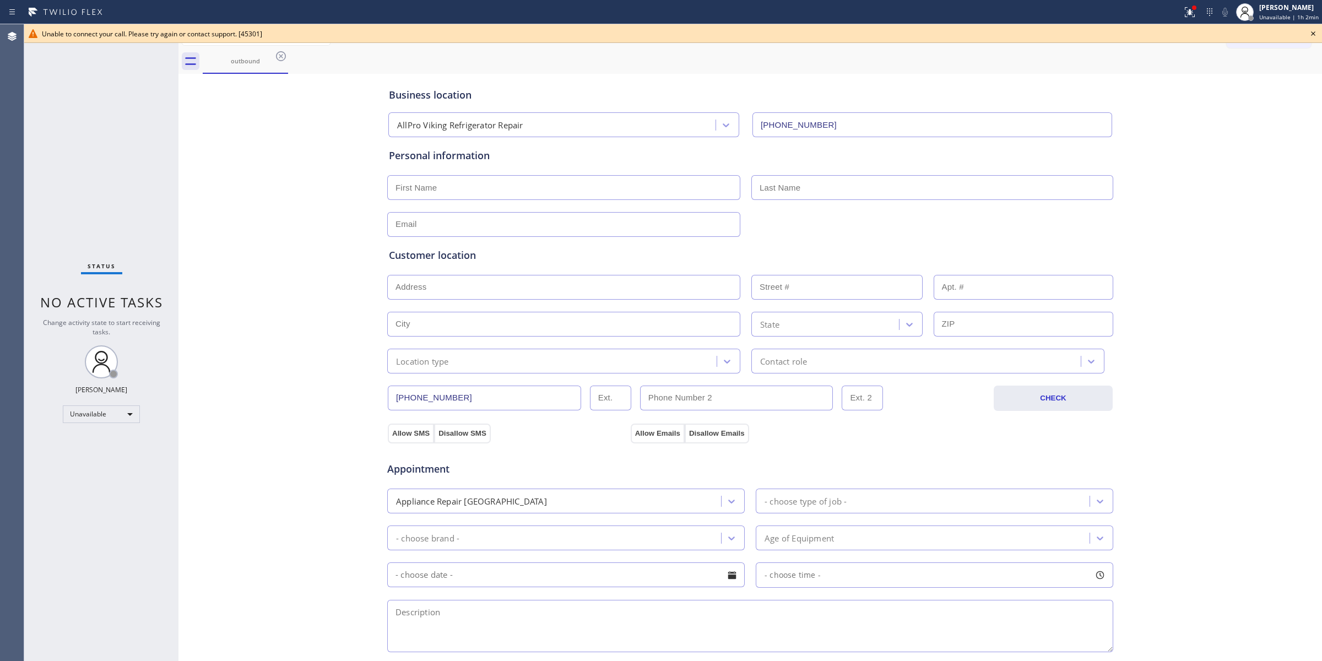
click at [1311, 34] on icon at bounding box center [1313, 33] width 13 height 13
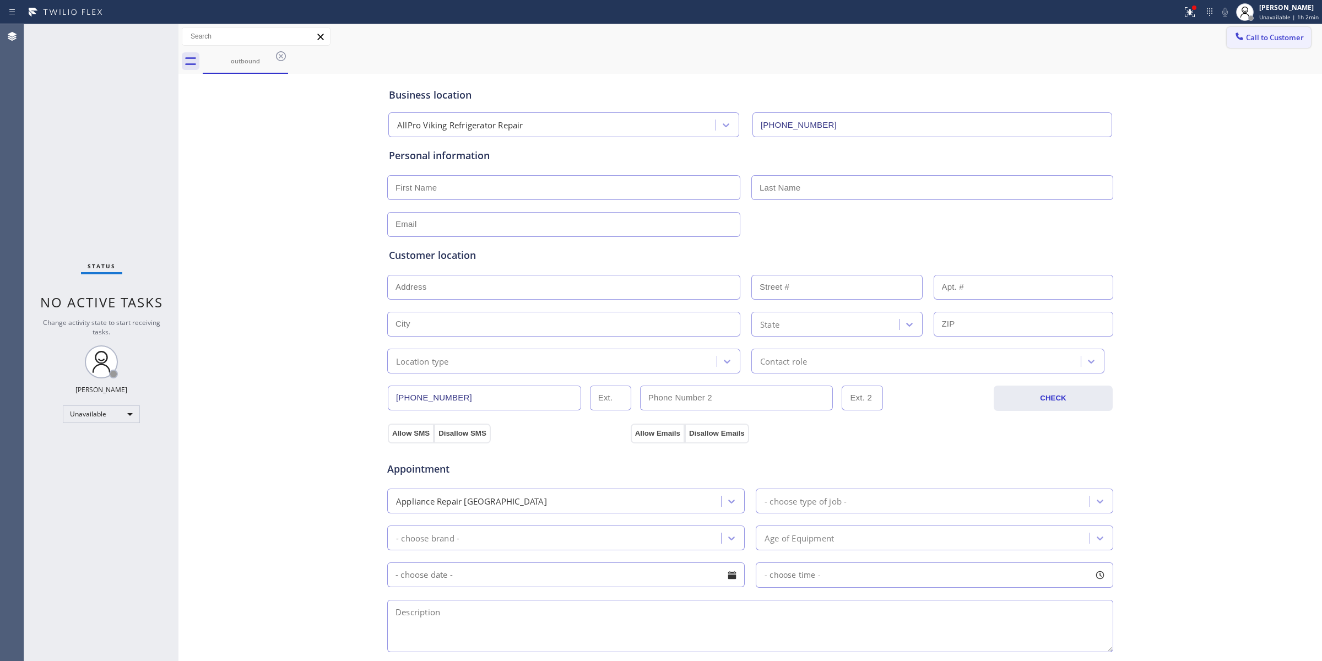
click at [1271, 40] on span "Call to Customer" at bounding box center [1275, 37] width 58 height 10
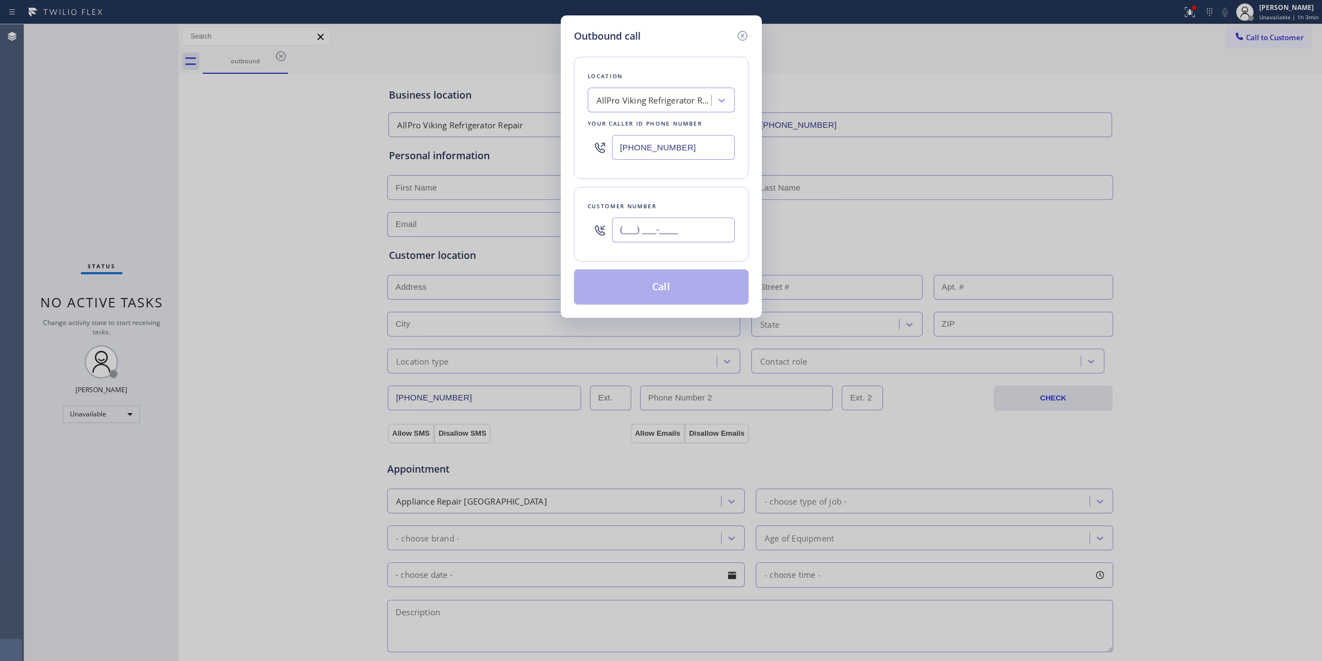
paste input "573) 861-9465"
click at [647, 241] on input "(___) ___-____" at bounding box center [673, 230] width 123 height 25
type input "[PHONE_NUMBER]"
click at [661, 290] on button "Call" at bounding box center [661, 286] width 175 height 35
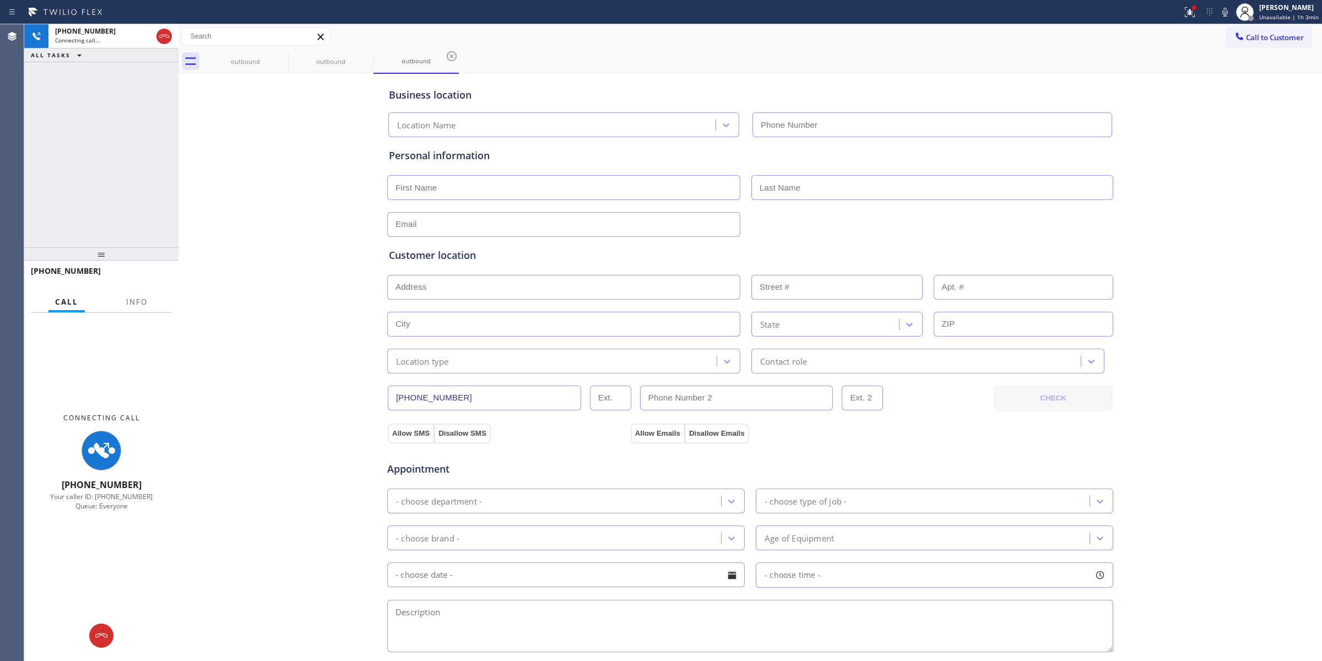
type input "[PHONE_NUMBER]"
click at [1293, 155] on div "Business location AllPro Viking Refrigerator Repair [PHONE_NUMBER] Personal inf…" at bounding box center [750, 453] width 1138 height 752
drag, startPoint x: 1251, startPoint y: 133, endPoint x: 1252, endPoint y: 96, distance: 36.9
click at [1252, 119] on div "Business location AllPro Viking Refrigerator Repair [PHONE_NUMBER] Personal inf…" at bounding box center [750, 453] width 1138 height 752
click at [1227, 13] on icon at bounding box center [1225, 12] width 6 height 9
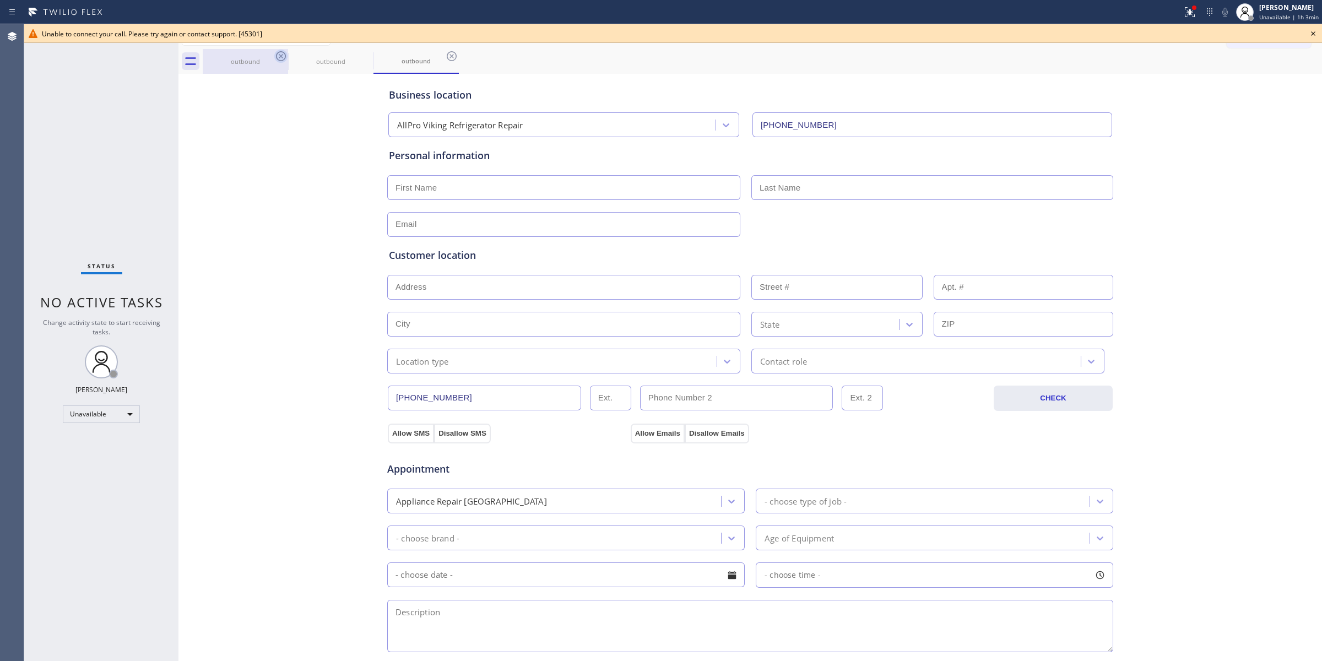
click at [283, 54] on icon at bounding box center [280, 56] width 13 height 13
click at [0, 0] on icon at bounding box center [0, 0] width 0 height 0
click at [445, 54] on icon at bounding box center [451, 56] width 13 height 13
click at [283, 54] on div "outbound outbound outbound" at bounding box center [762, 61] width 1119 height 25
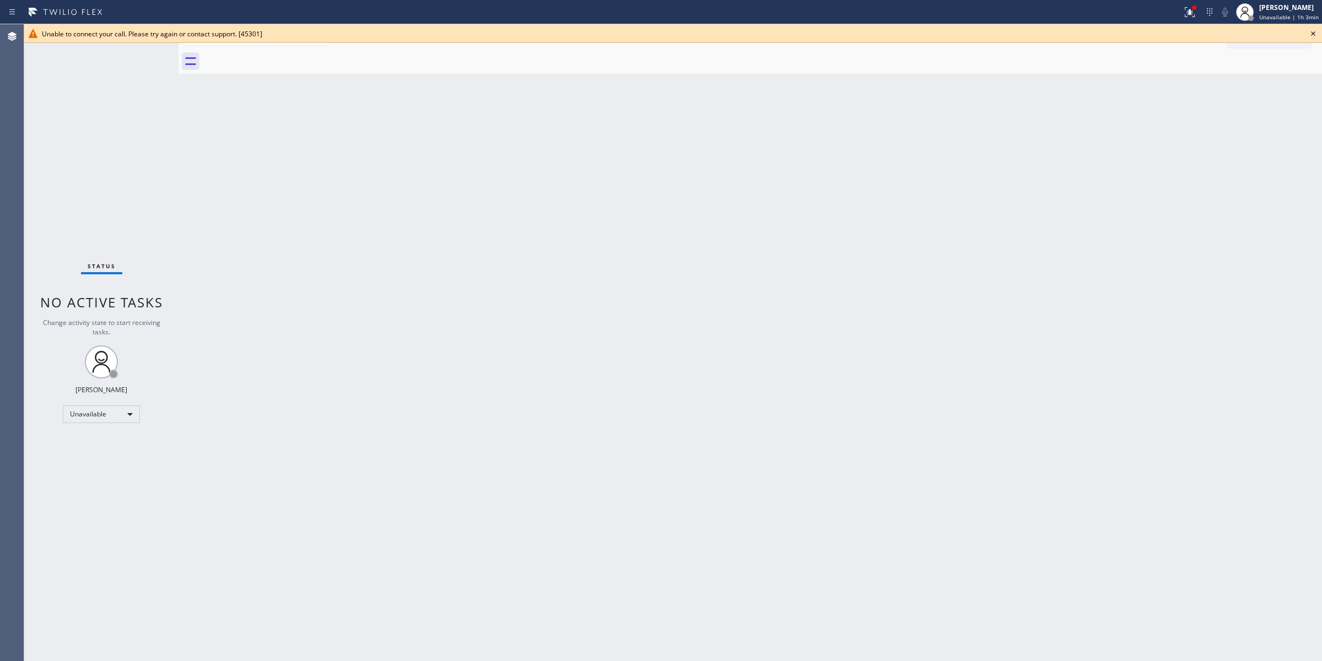
click at [283, 54] on div at bounding box center [762, 61] width 1119 height 25
drag, startPoint x: 1315, startPoint y: 33, endPoint x: 1280, endPoint y: 39, distance: 35.7
click at [1314, 34] on icon at bounding box center [1313, 33] width 13 height 13
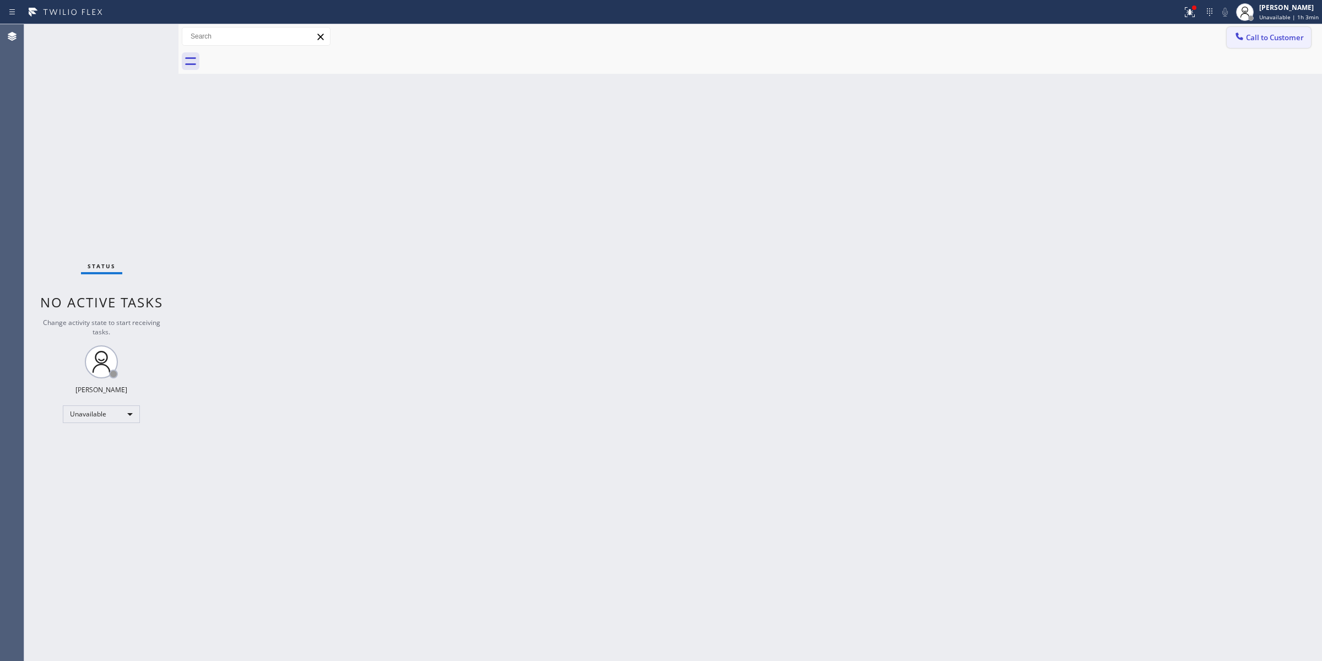
drag, startPoint x: 1280, startPoint y: 39, endPoint x: 1154, endPoint y: 69, distance: 129.2
click at [1274, 40] on span "Call to Customer" at bounding box center [1275, 37] width 58 height 10
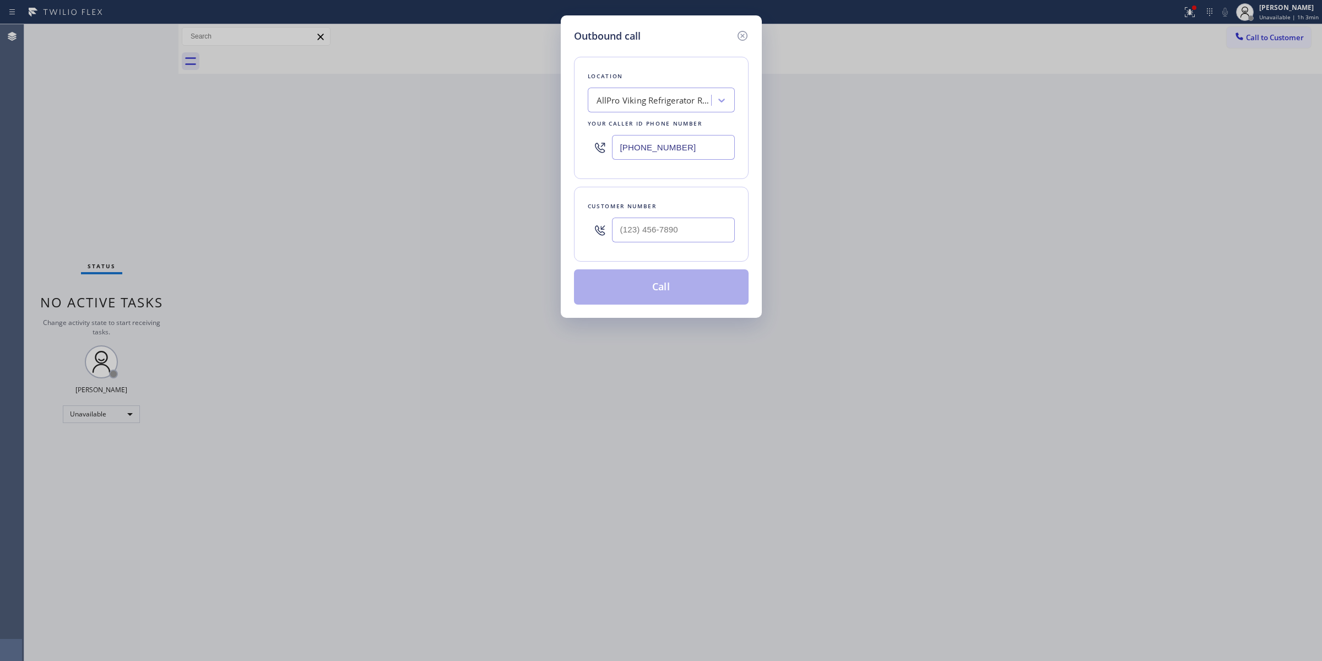
drag, startPoint x: 744, startPoint y: 235, endPoint x: 705, endPoint y: 231, distance: 38.7
click at [732, 235] on div "Customer number" at bounding box center [661, 224] width 175 height 75
click at [705, 231] on input "(___) ___-____" at bounding box center [673, 230] width 123 height 25
paste input "920) 896-8082"
type input "[PHONE_NUMBER]"
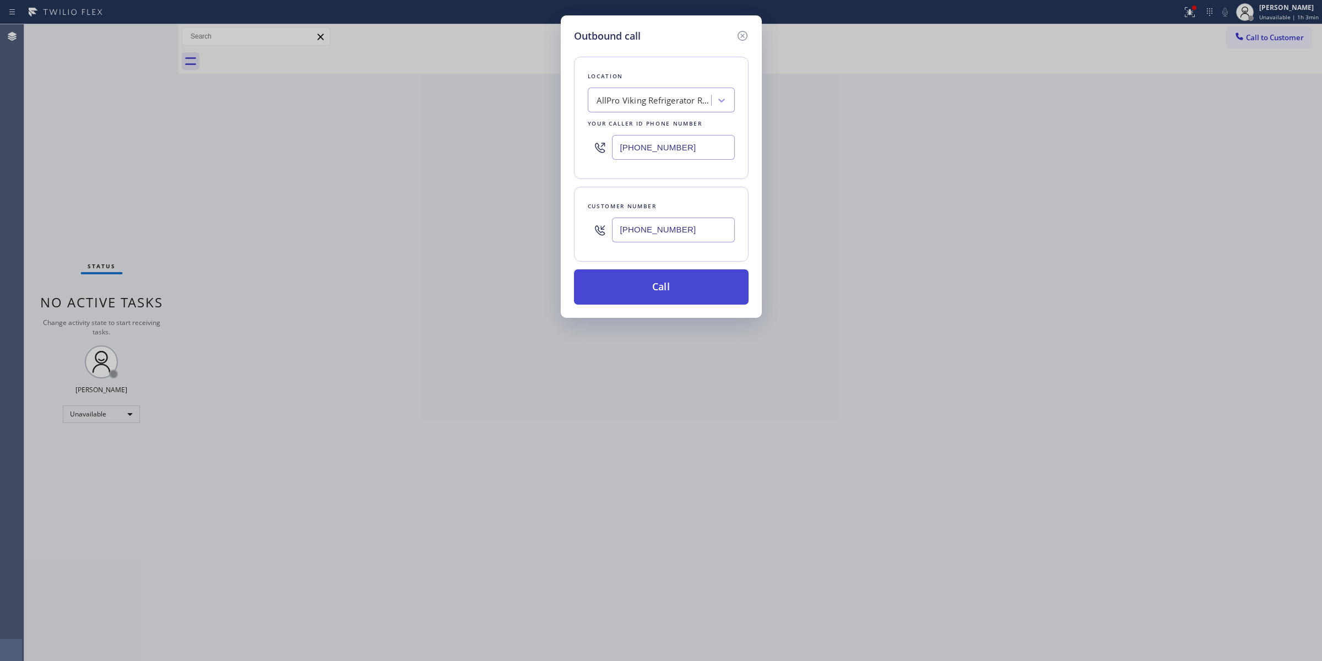
click at [641, 287] on button "Call" at bounding box center [661, 286] width 175 height 35
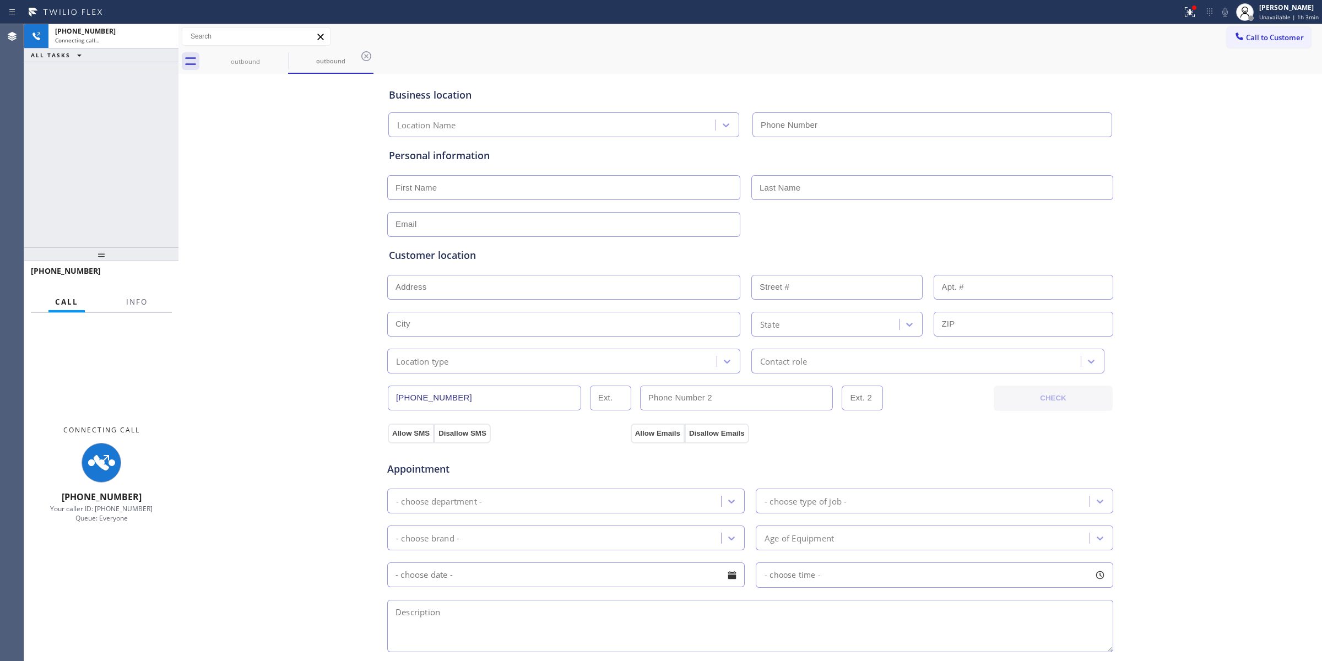
type input "[PHONE_NUMBER]"
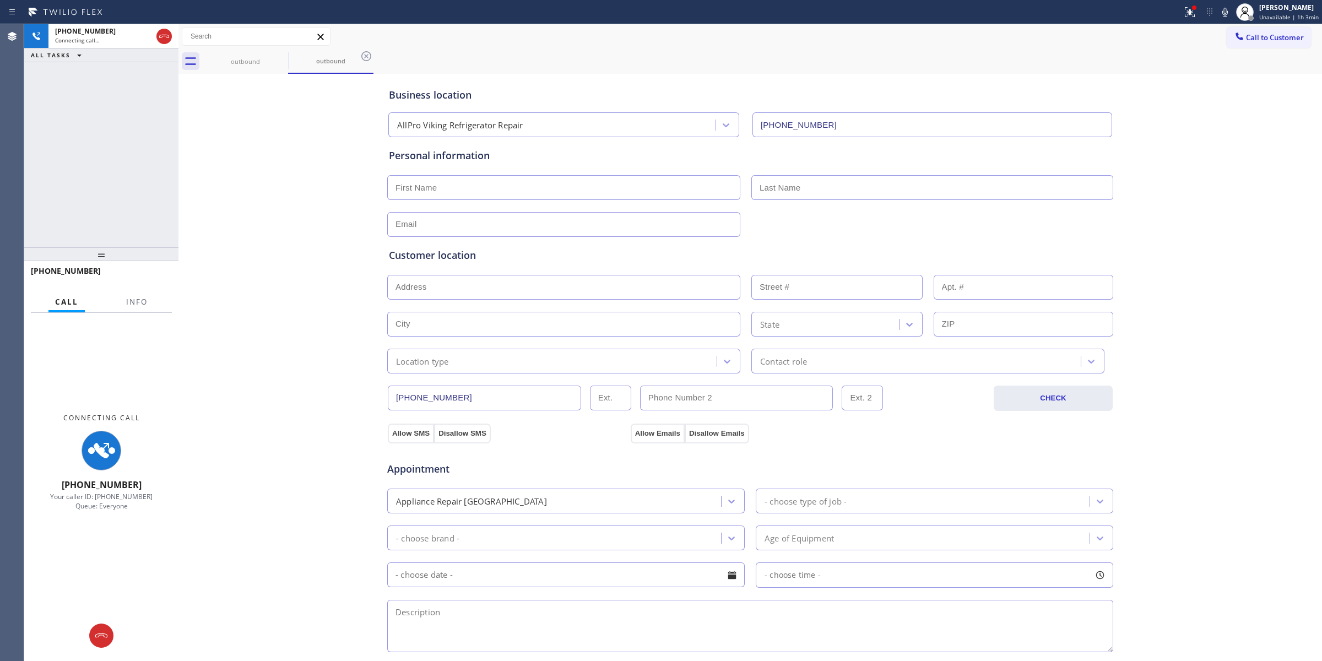
drag, startPoint x: 1212, startPoint y: 147, endPoint x: 1221, endPoint y: 118, distance: 29.4
click at [1215, 142] on div "Business location AllPro Viking Refrigerator Repair [PHONE_NUMBER] Personal inf…" at bounding box center [750, 453] width 1138 height 752
drag, startPoint x: 1237, startPoint y: 6, endPoint x: 1228, endPoint y: 11, distance: 10.4
click at [1236, 6] on div at bounding box center [1245, 12] width 24 height 24
click at [1228, 11] on icon at bounding box center [1224, 12] width 13 height 13
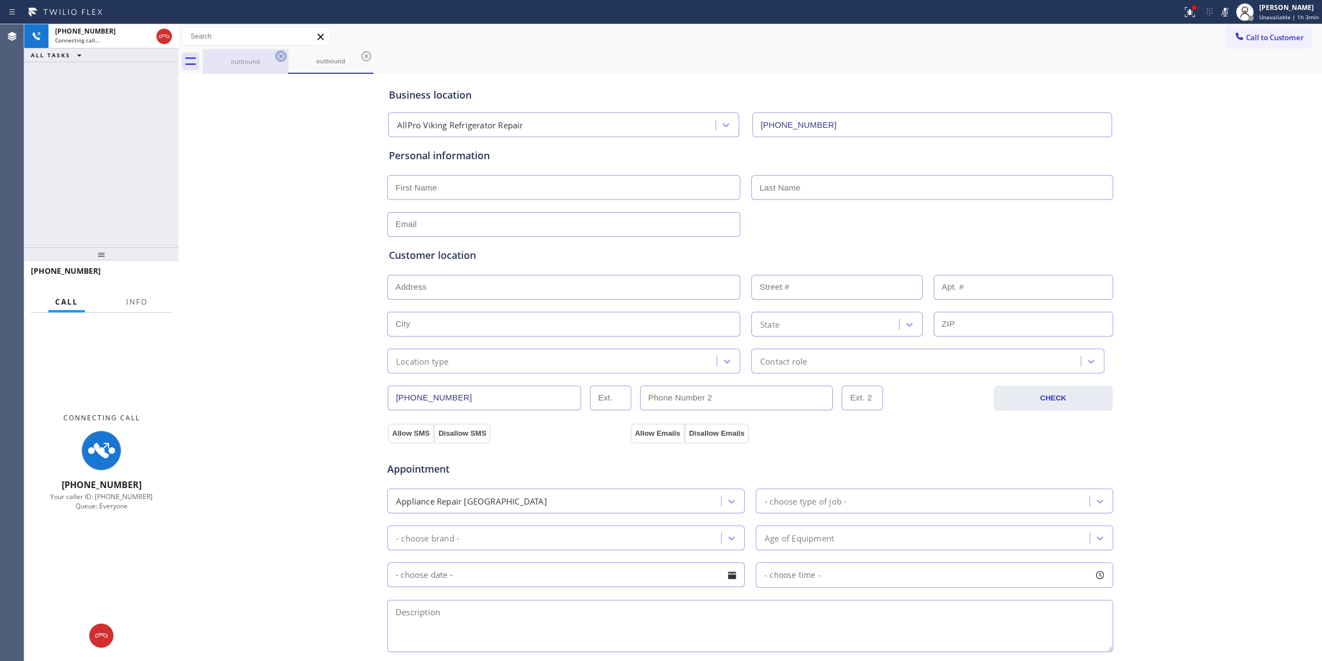
drag, startPoint x: 285, startPoint y: 57, endPoint x: 279, endPoint y: 57, distance: 6.1
click at [284, 56] on icon at bounding box center [280, 56] width 13 height 13
click at [279, 57] on icon at bounding box center [280, 56] width 13 height 13
click at [288, 57] on div "outbound" at bounding box center [330, 61] width 85 height 25
click at [360, 57] on icon at bounding box center [366, 56] width 13 height 13
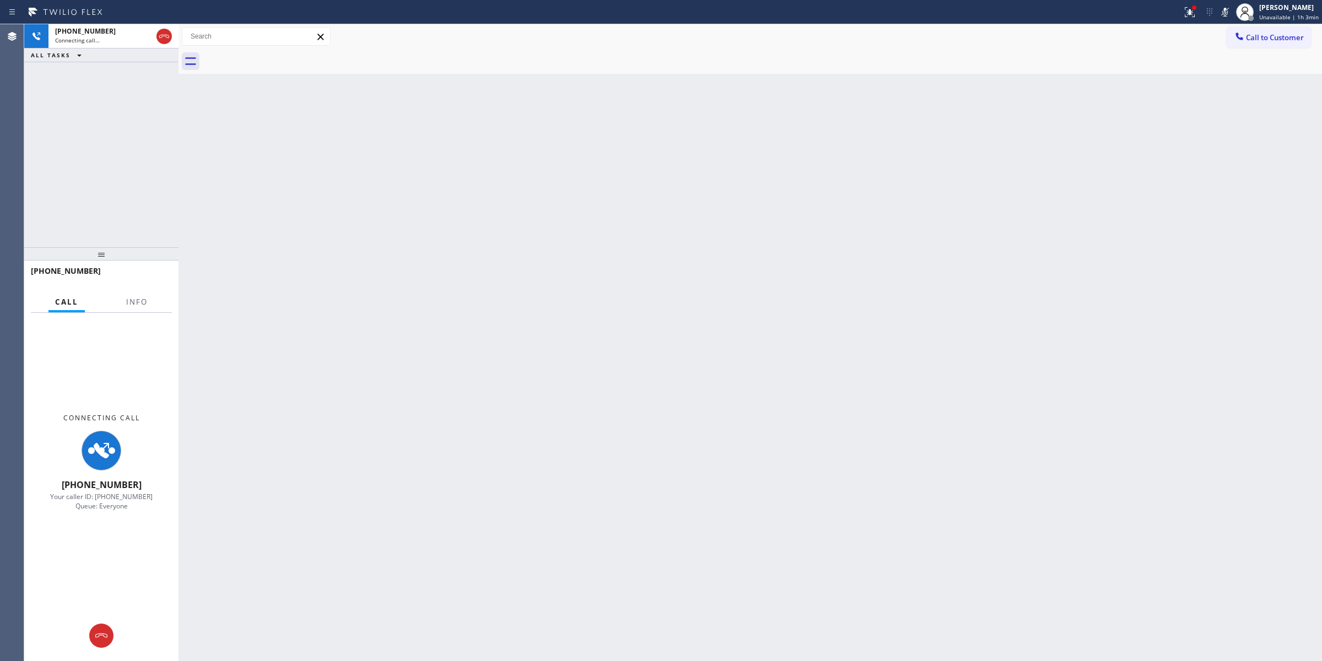
click at [279, 57] on div at bounding box center [762, 61] width 1119 height 25
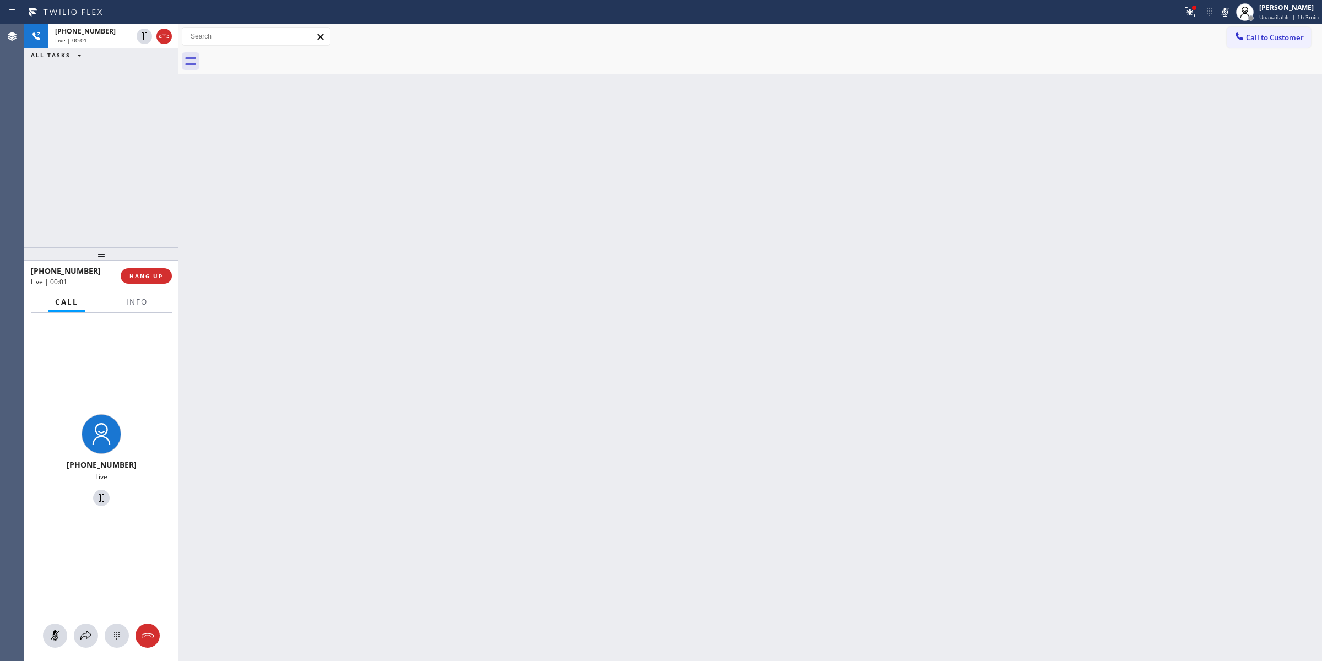
click at [1265, 230] on div "Back to Dashboard Change Sender ID Customers Technicians Select a contact Outbo…" at bounding box center [750, 342] width 1144 height 637
click at [112, 640] on icon at bounding box center [116, 635] width 13 height 13
click at [1253, 36] on span "Call to Customer" at bounding box center [1275, 37] width 58 height 10
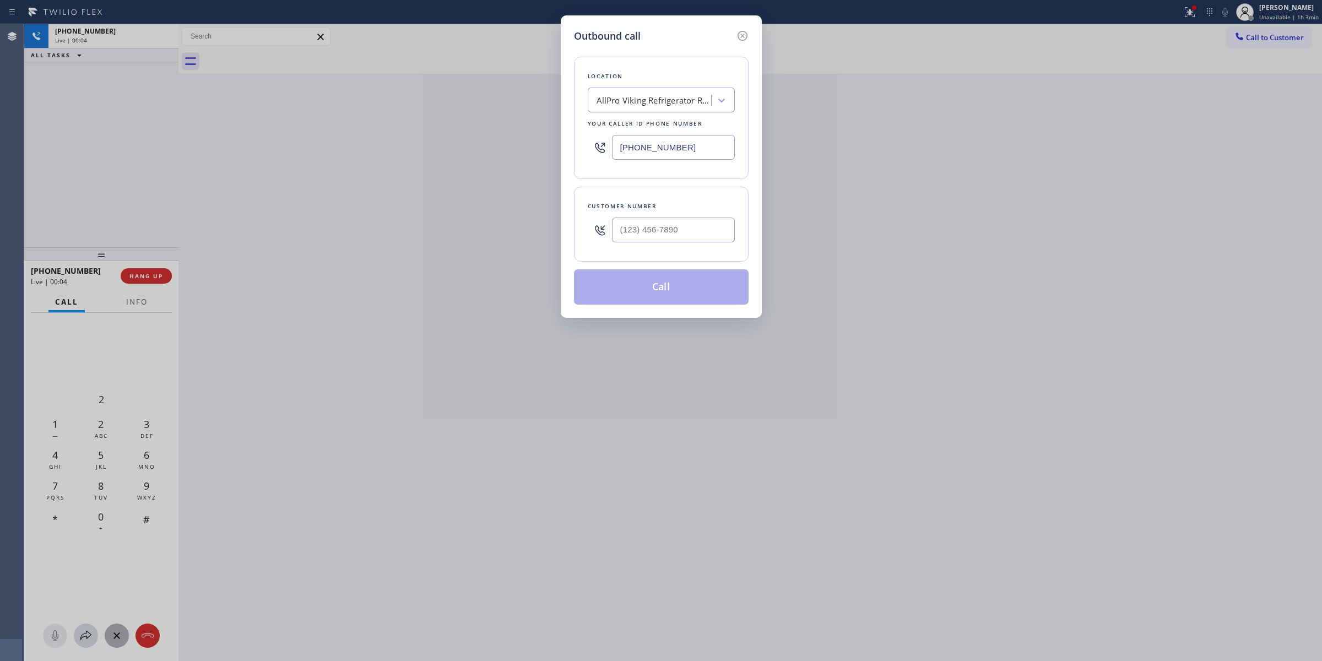
drag, startPoint x: 709, startPoint y: 214, endPoint x: 687, endPoint y: 230, distance: 28.0
click at [708, 216] on div at bounding box center [673, 230] width 123 height 36
click at [687, 230] on input "(___) ___-____" at bounding box center [673, 230] width 123 height 25
paste input "920) 896-8082"
type input "[PHONE_NUMBER]"
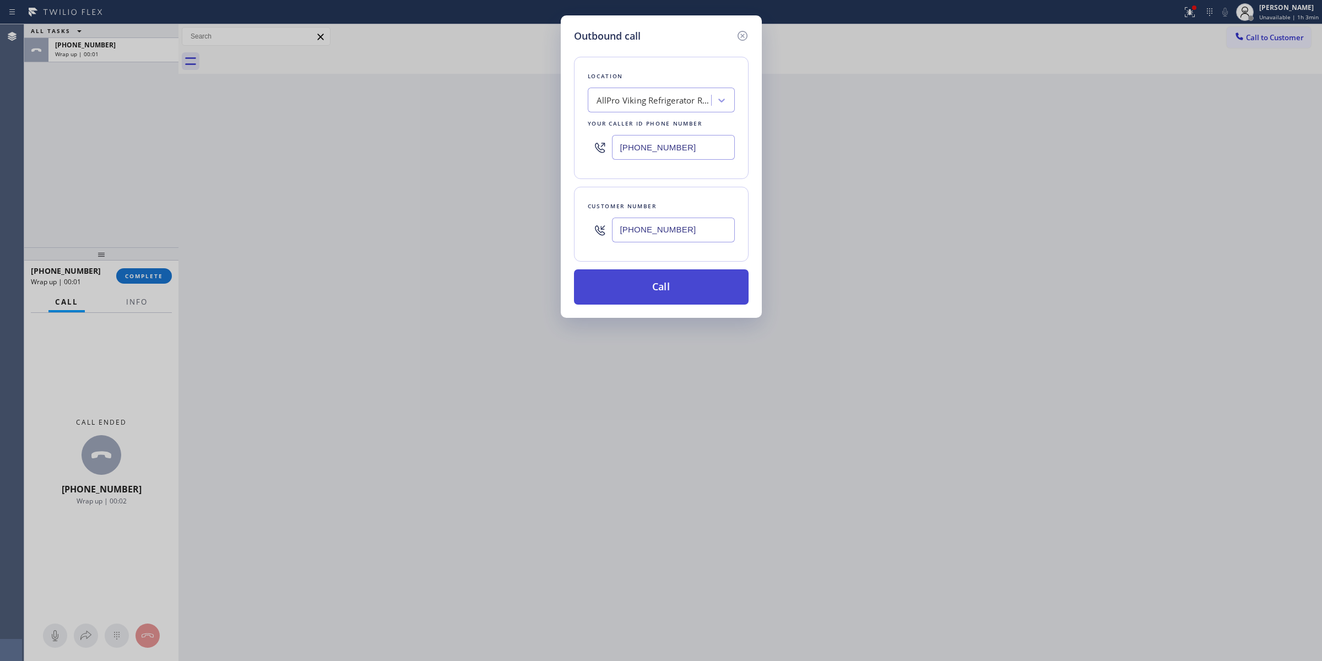
click at [679, 285] on button "Call" at bounding box center [661, 286] width 175 height 35
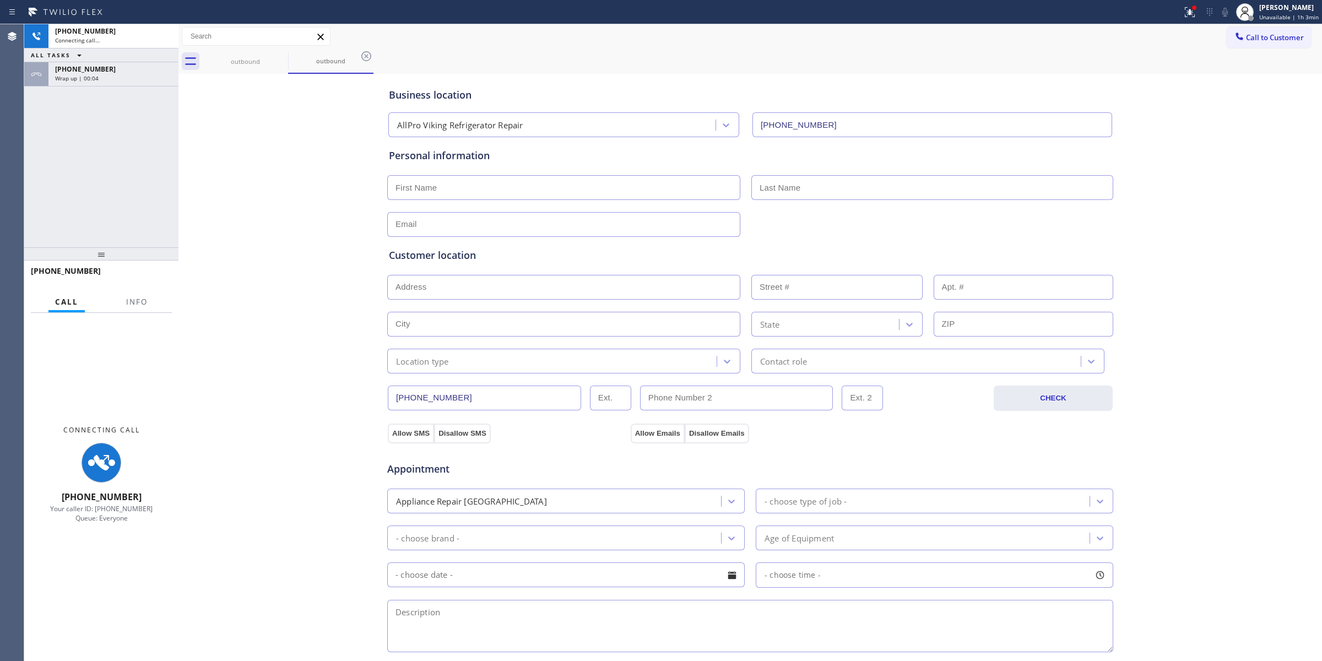
type input "[PHONE_NUMBER]"
click at [1227, 124] on div "Business location AllPro Viking Refrigerator Repair [PHONE_NUMBER] Personal inf…" at bounding box center [750, 453] width 1138 height 752
click at [1232, 7] on icon at bounding box center [1224, 12] width 13 height 13
drag, startPoint x: 284, startPoint y: 66, endPoint x: 284, endPoint y: 56, distance: 10.5
click at [285, 66] on div "outbound" at bounding box center [245, 61] width 83 height 25
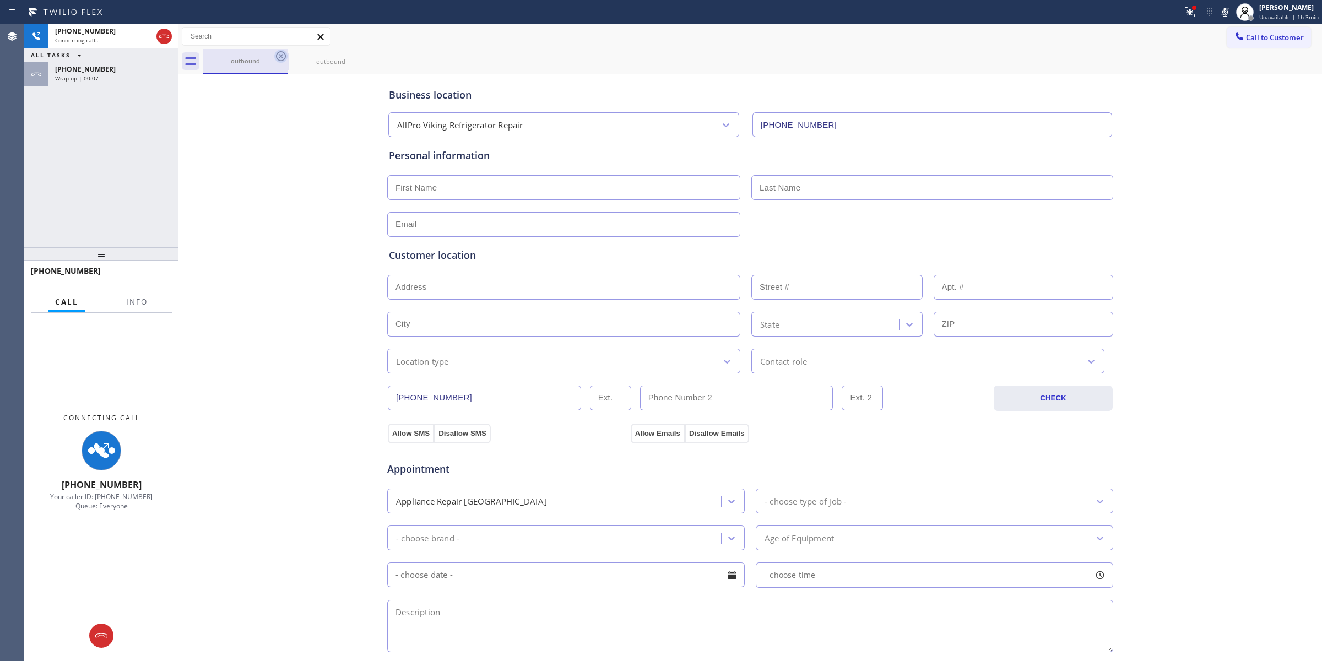
click at [284, 56] on icon at bounding box center [280, 56] width 13 height 13
click at [0, 0] on icon at bounding box center [0, 0] width 0 height 0
click at [141, 74] on div "Wrap up | 00:07" at bounding box center [113, 78] width 117 height 8
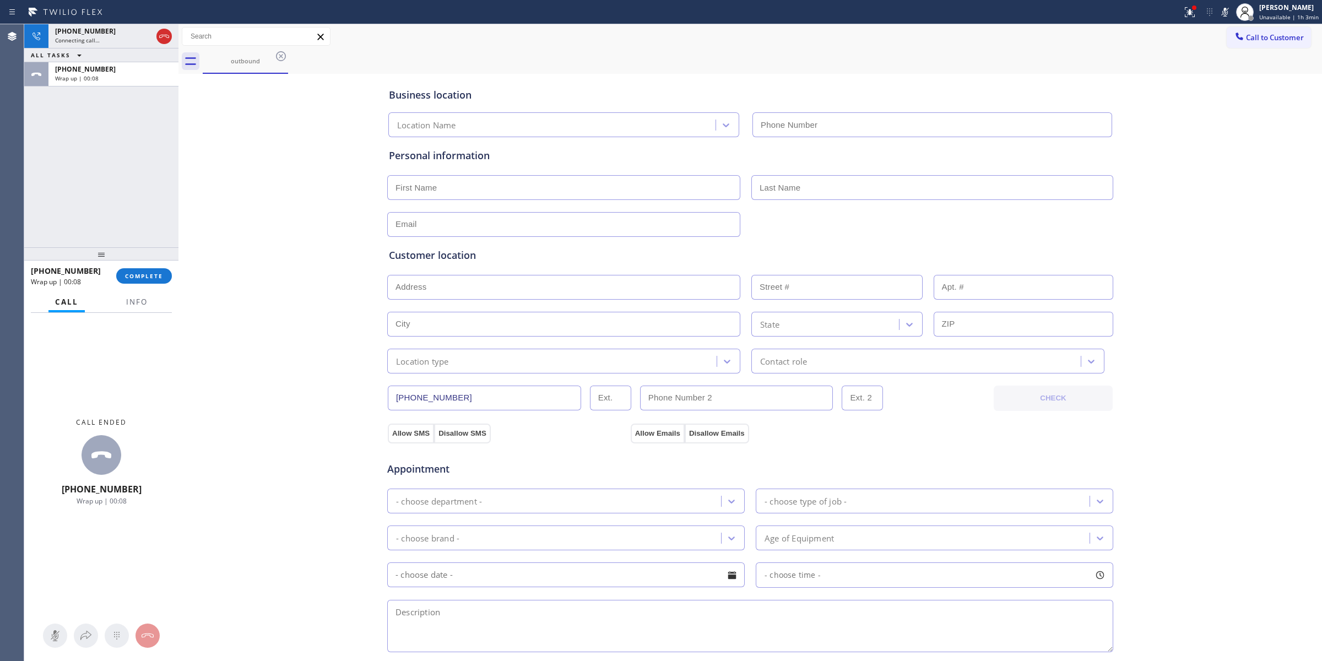
click at [136, 285] on div "[PHONE_NUMBER] Wrap up | 00:08 COMPLETE" at bounding box center [101, 276] width 141 height 29
type input "[PHONE_NUMBER]"
drag, startPoint x: 143, startPoint y: 279, endPoint x: 227, endPoint y: 366, distance: 121.5
click at [144, 279] on span "COMPLETE" at bounding box center [144, 276] width 38 height 8
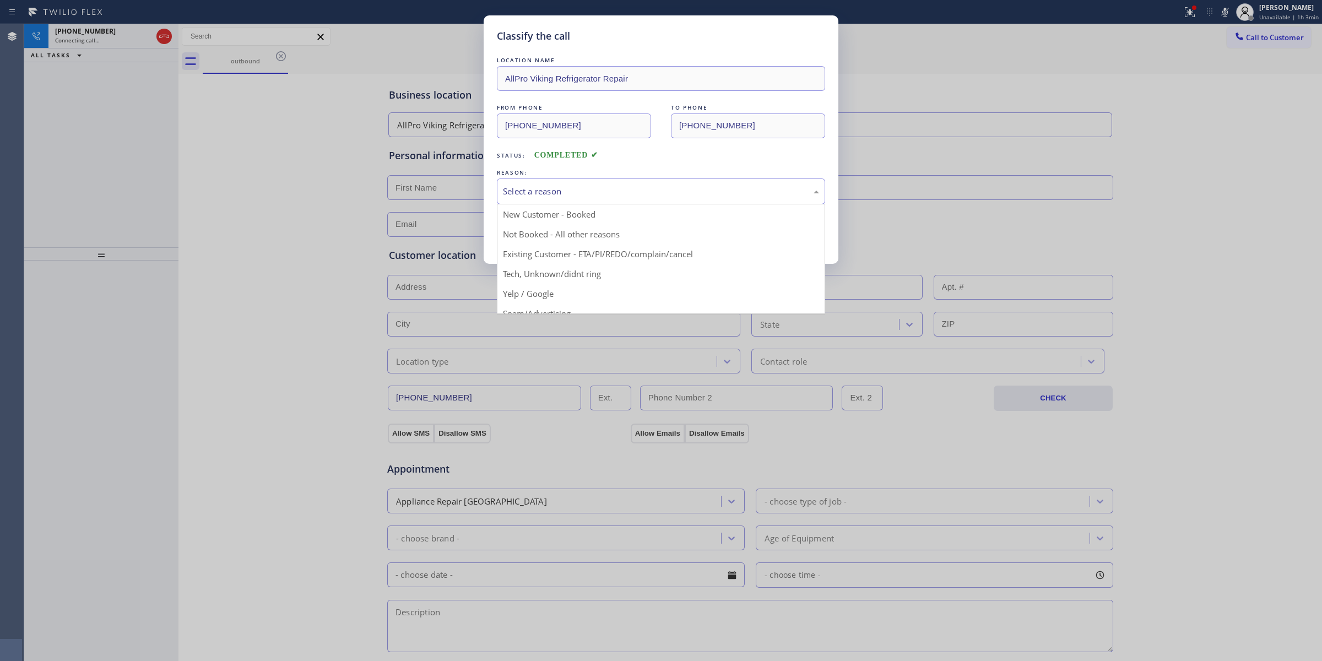
click at [609, 199] on div "Select a reason" at bounding box center [661, 191] width 328 height 26
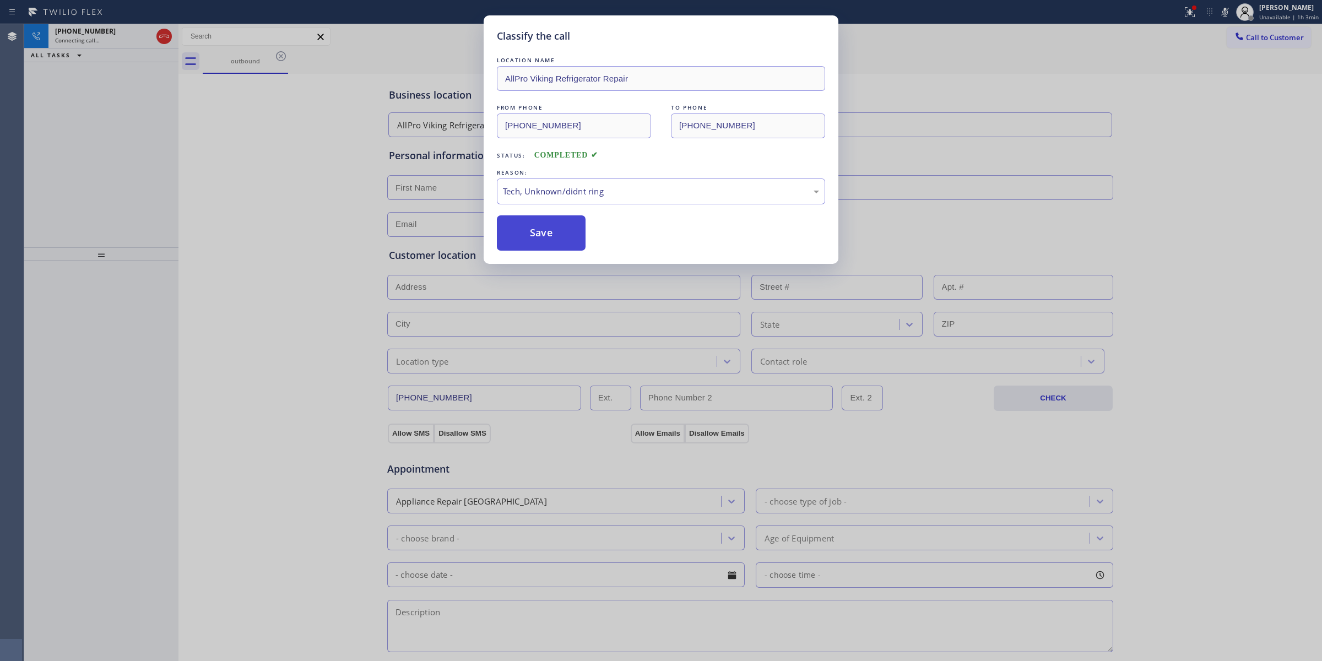
click at [548, 241] on button "Save" at bounding box center [541, 232] width 89 height 35
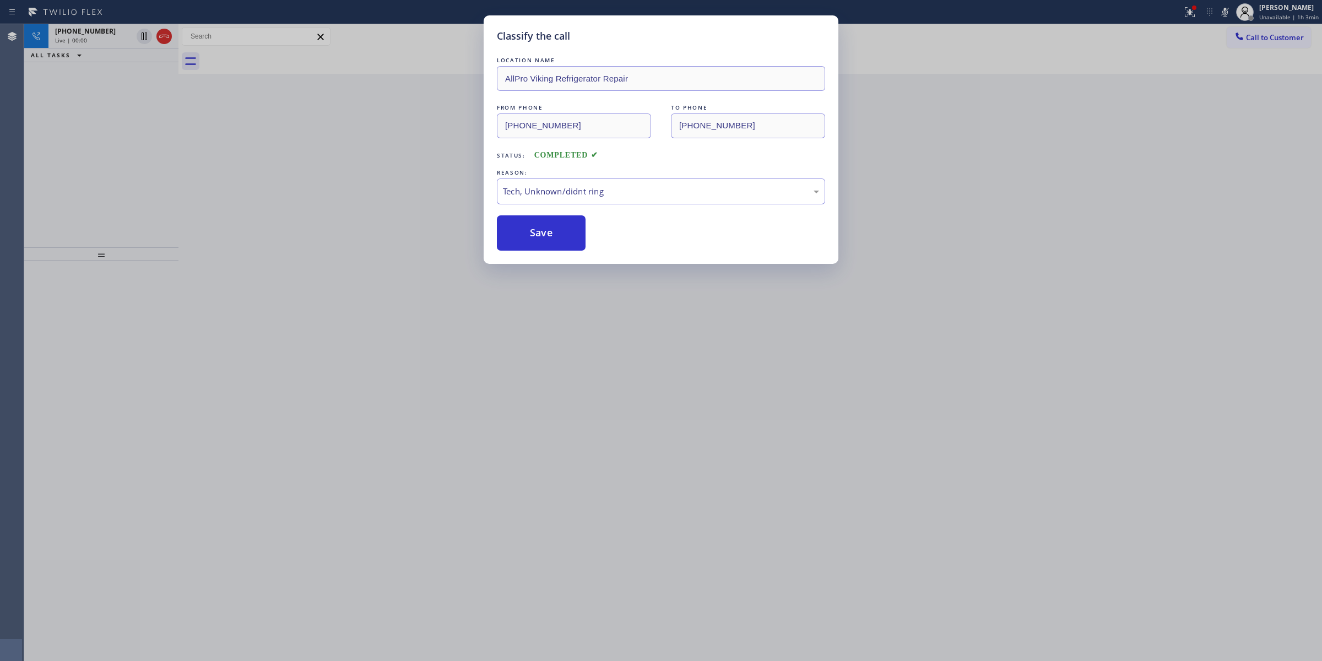
click at [1141, 164] on div "Back to Dashboard Change Sender ID Customers Technicians Select a contact Outbo…" at bounding box center [750, 342] width 1144 height 637
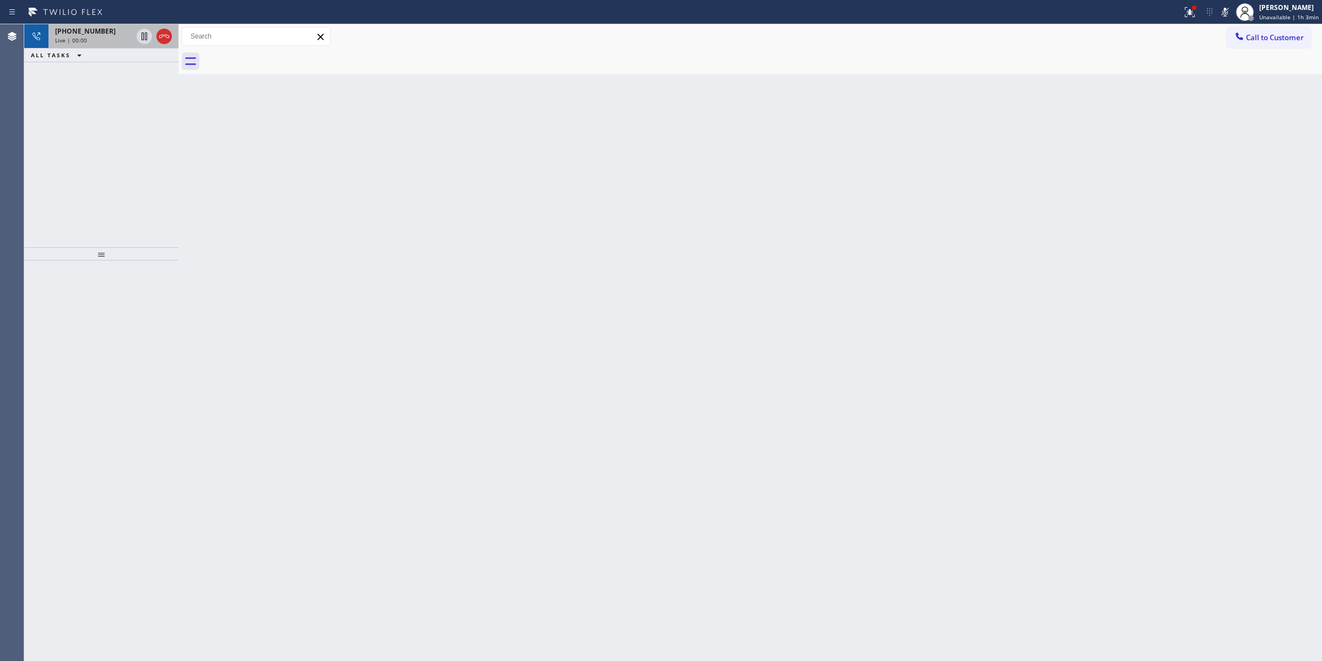
click at [133, 33] on div "[PHONE_NUMBER] Live | 00:00" at bounding box center [91, 36] width 86 height 24
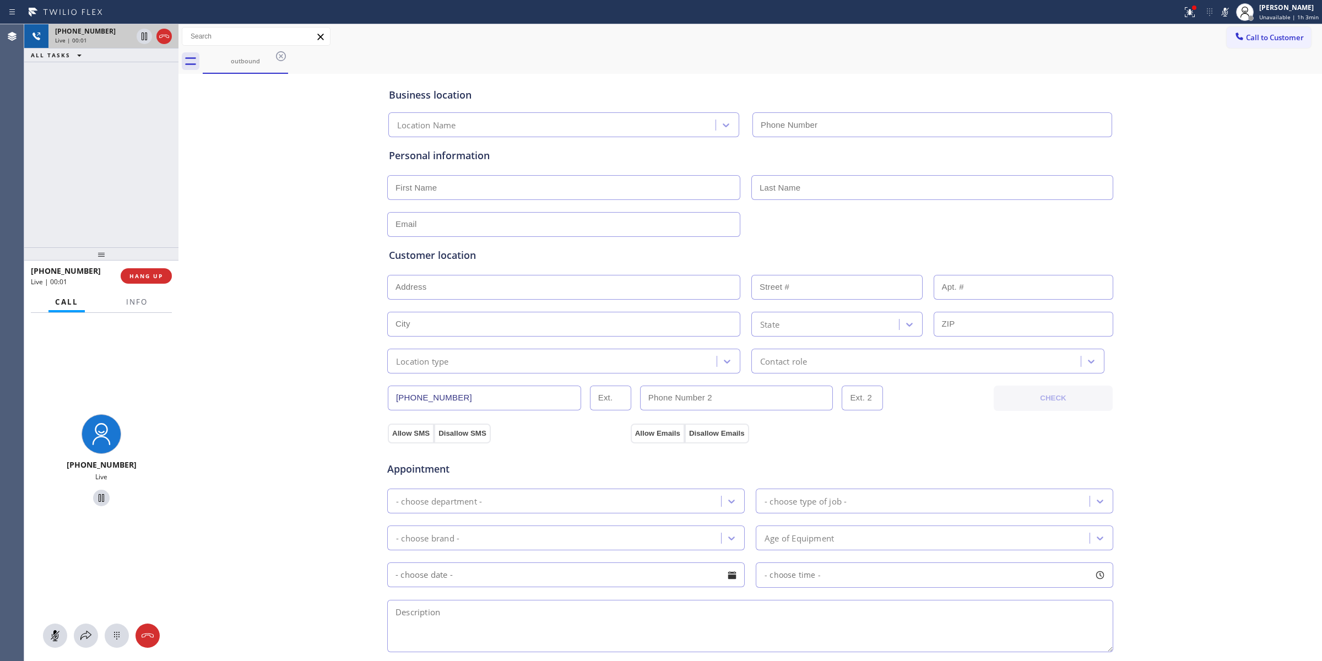
click at [123, 33] on div "[PHONE_NUMBER]" at bounding box center [93, 30] width 77 height 9
click at [110, 645] on button at bounding box center [117, 636] width 24 height 24
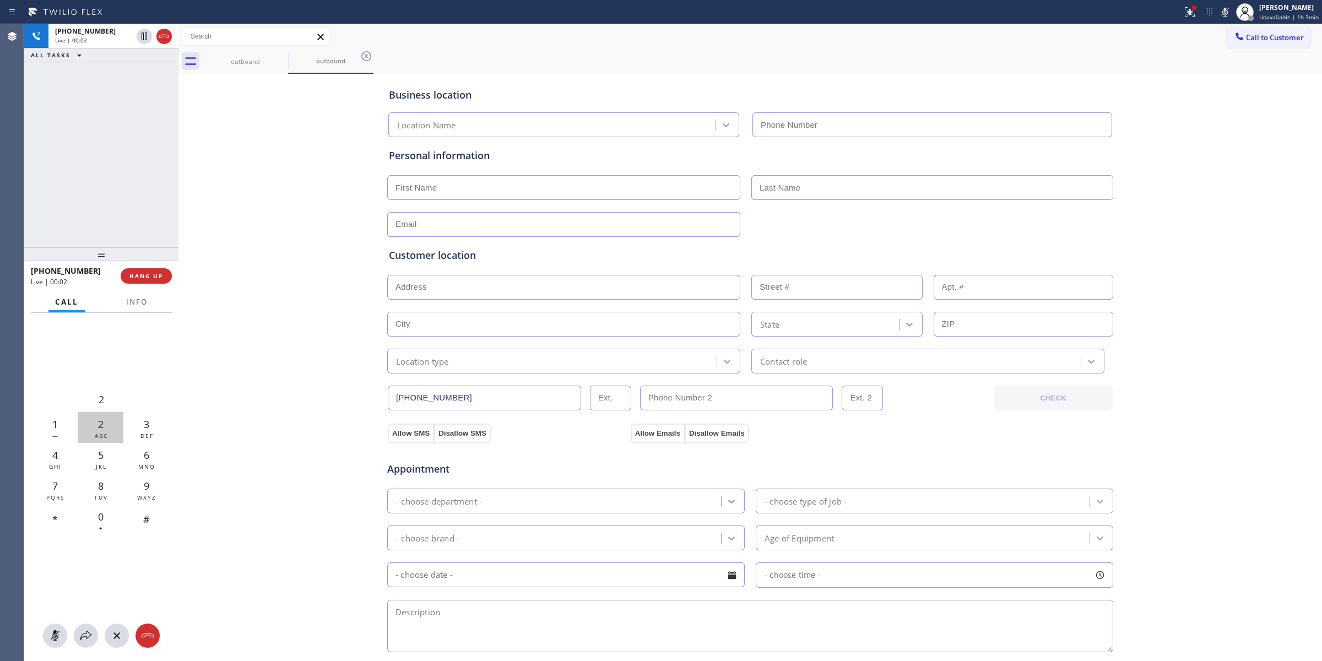
type input "[PHONE_NUMBER]"
click at [1250, 34] on span "Call to Customer" at bounding box center [1275, 37] width 58 height 10
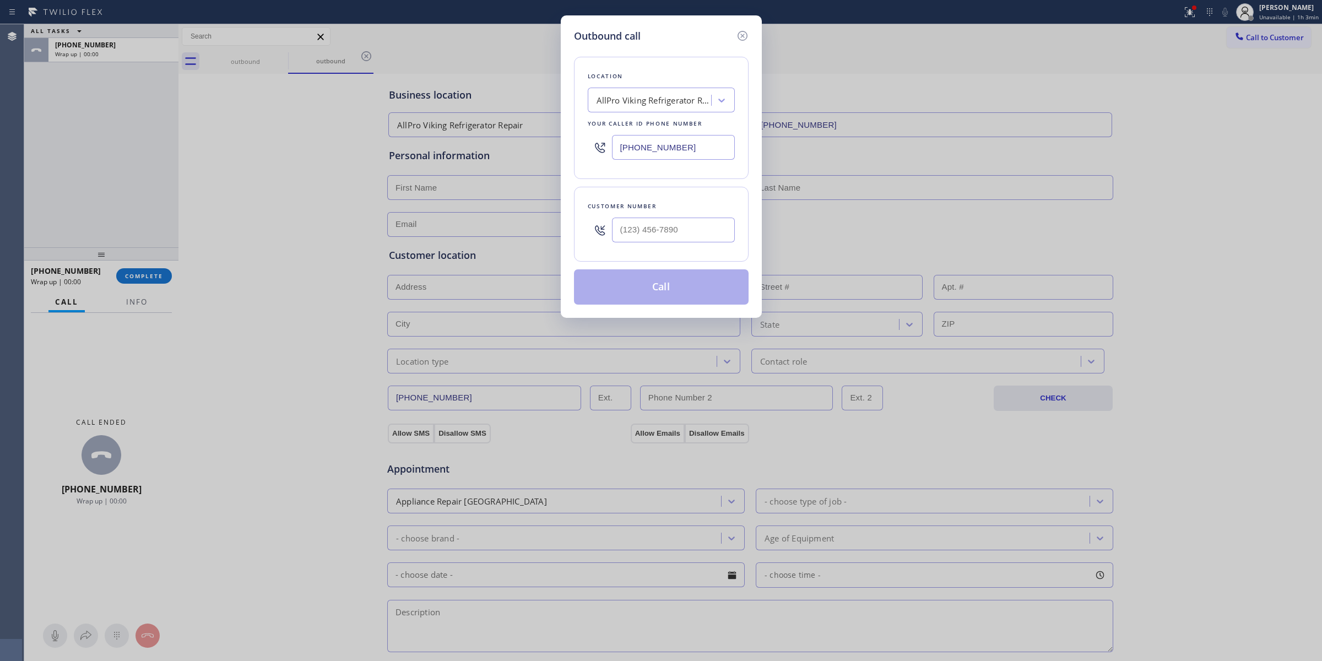
drag, startPoint x: 672, startPoint y: 213, endPoint x: 668, endPoint y: 226, distance: 13.8
click at [670, 215] on div at bounding box center [673, 230] width 123 height 36
click at [668, 226] on input "(___) ___-____" at bounding box center [673, 230] width 123 height 25
paste input "920) 896-8082"
type input "[PHONE_NUMBER]"
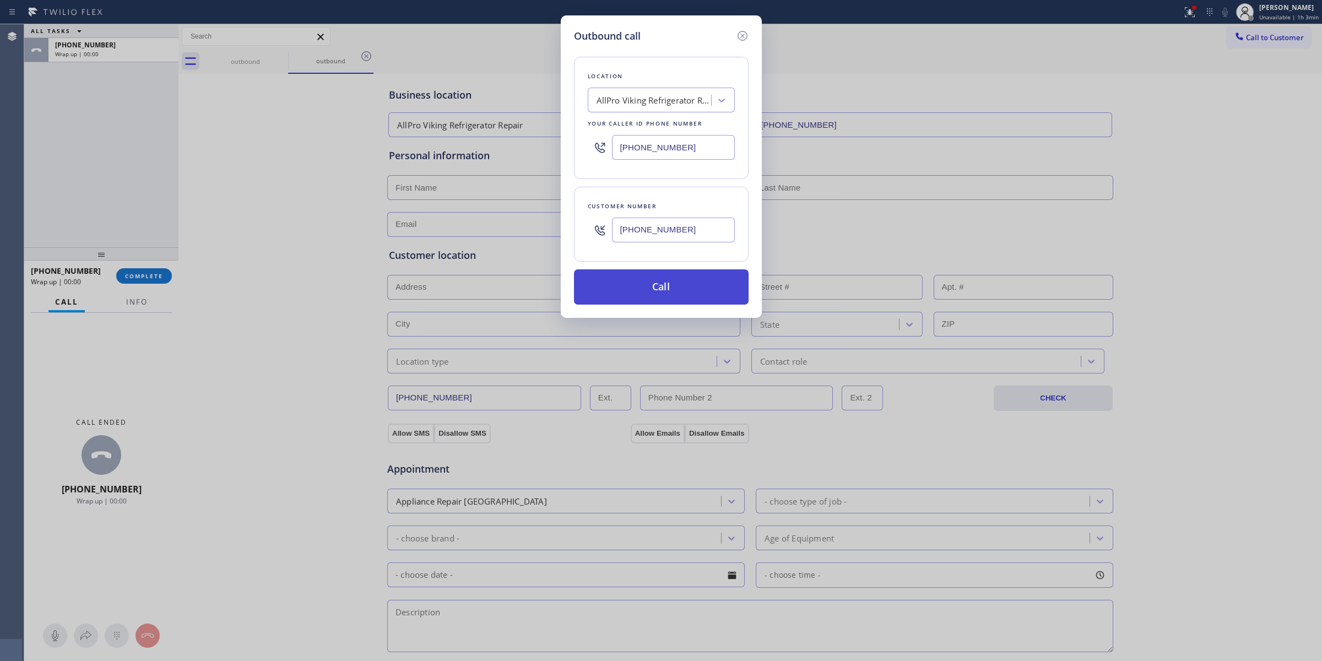
click at [675, 289] on button "Call" at bounding box center [661, 286] width 175 height 35
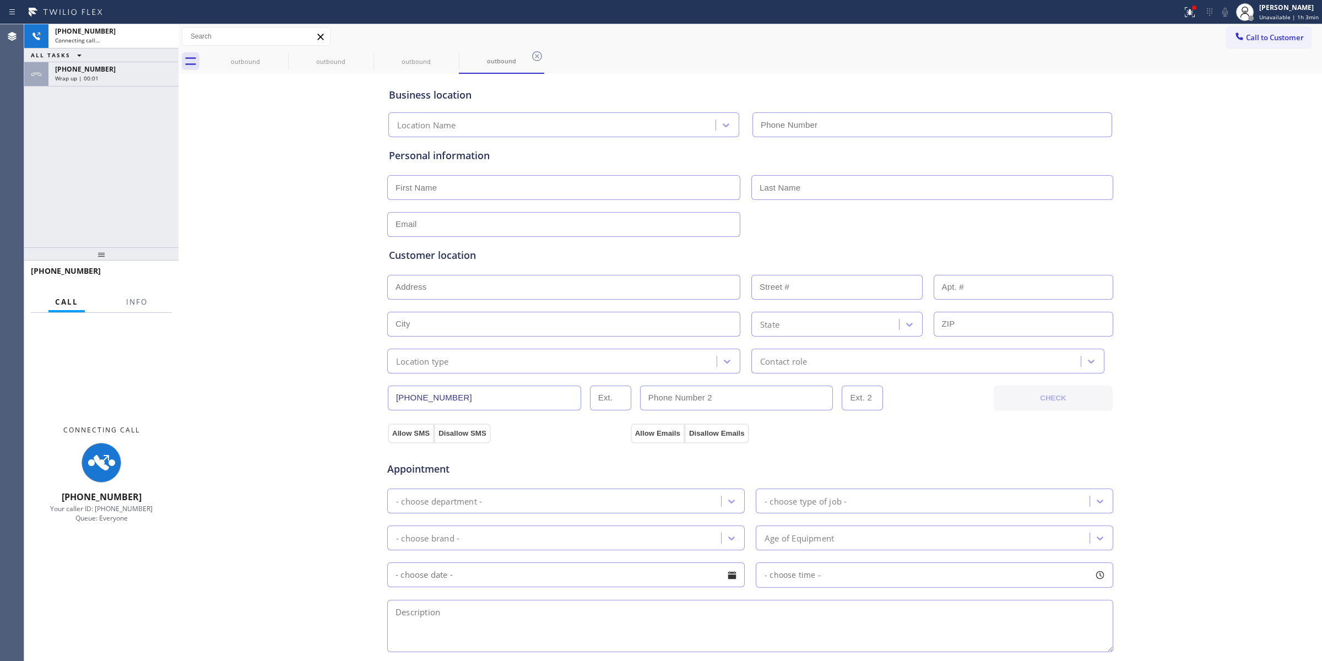
type input "[PHONE_NUMBER]"
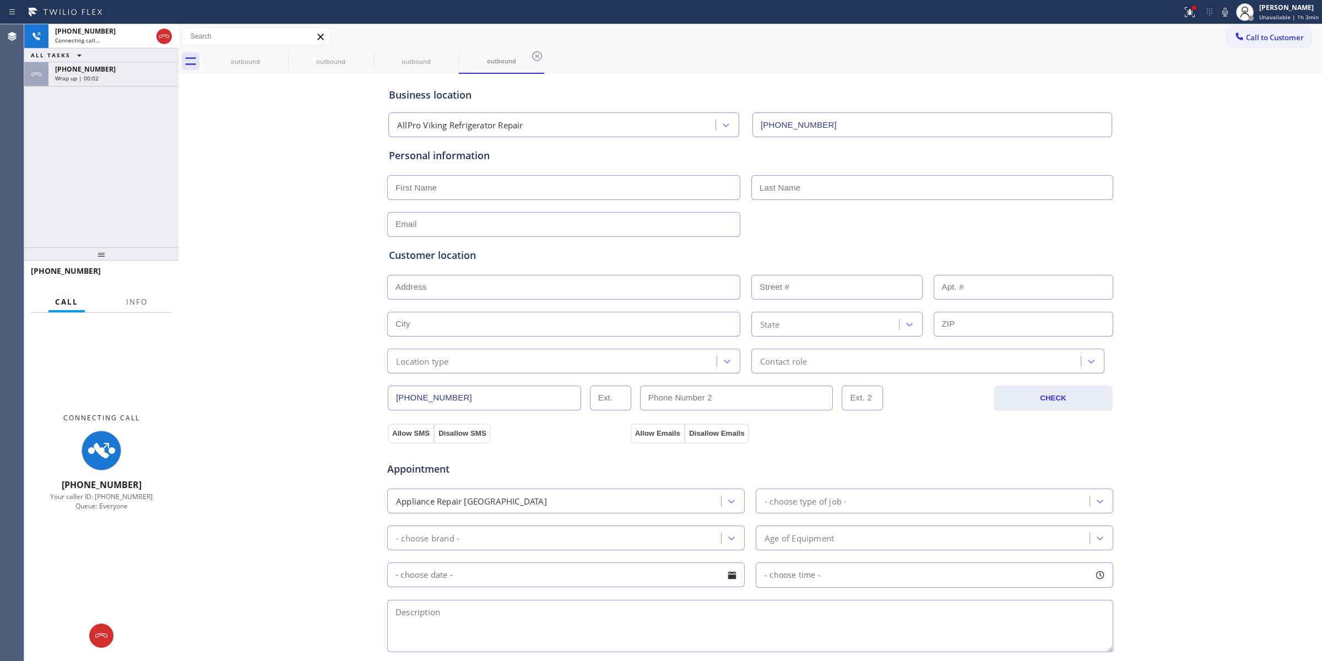
drag, startPoint x: 128, startPoint y: 67, endPoint x: 169, endPoint y: 283, distance: 219.1
click at [128, 67] on div "[PHONE_NUMBER]" at bounding box center [113, 68] width 117 height 9
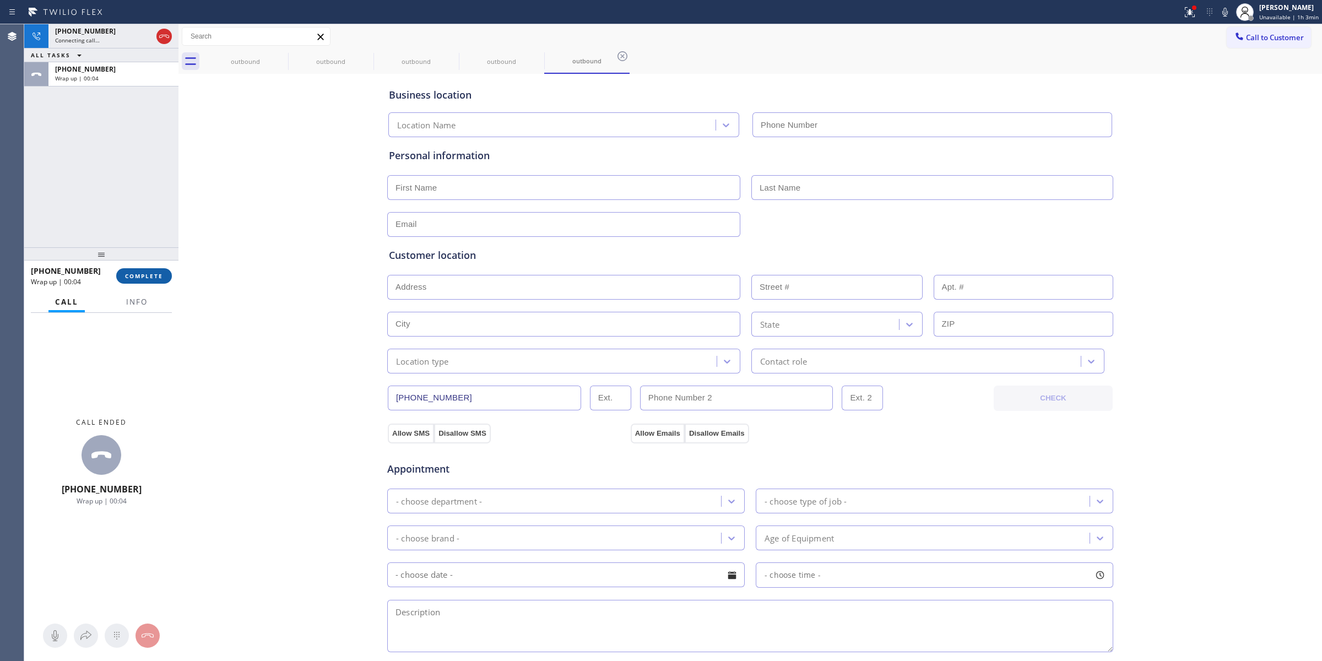
click at [151, 283] on button "COMPLETE" at bounding box center [144, 275] width 56 height 15
type input "[PHONE_NUMBER]"
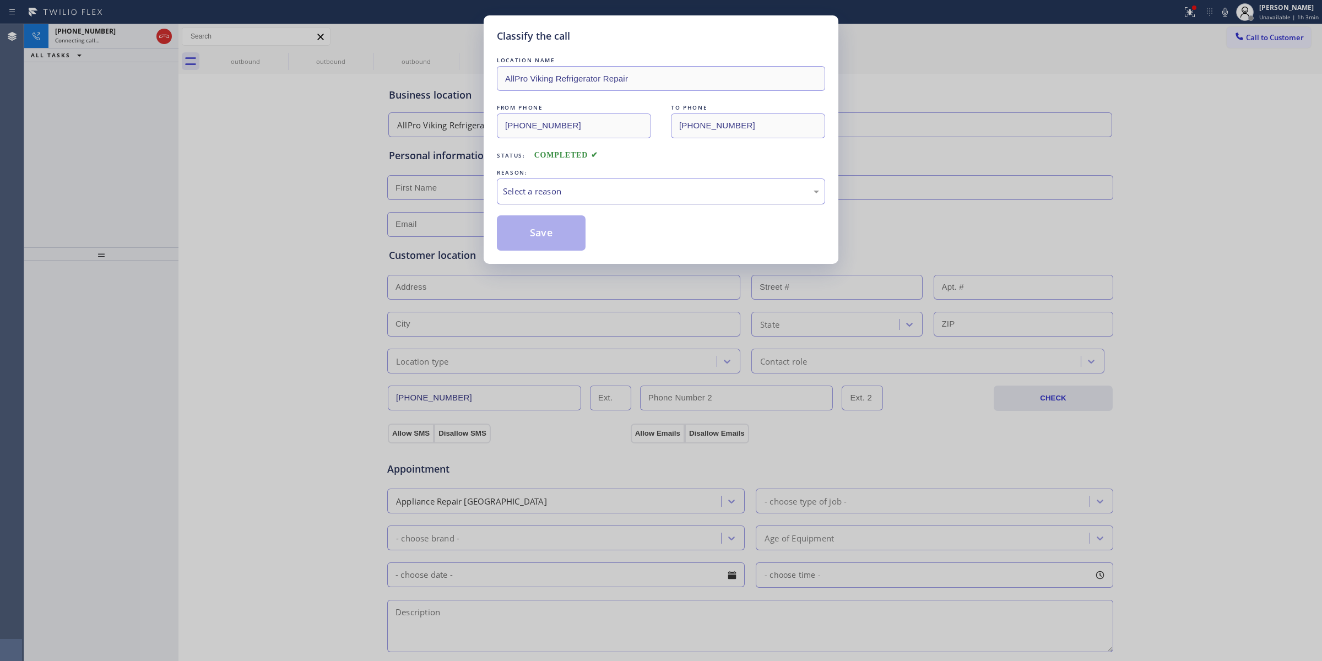
click at [571, 180] on div "Select a reason" at bounding box center [661, 191] width 328 height 26
drag, startPoint x: 533, startPoint y: 242, endPoint x: 802, endPoint y: 225, distance: 269.9
click at [533, 241] on button "Save" at bounding box center [541, 232] width 89 height 35
click at [1161, 134] on div "Back to Dashboard Change Sender ID Customers Technicians Select a contact Outbo…" at bounding box center [750, 342] width 1144 height 637
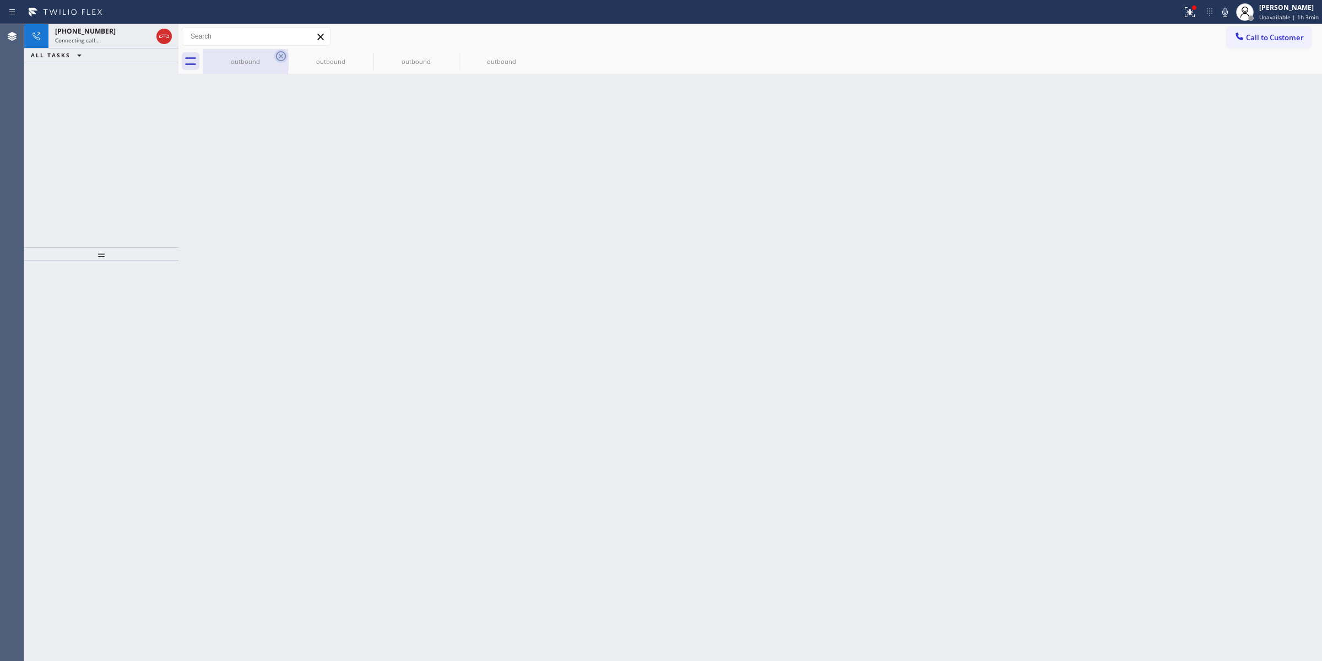
click at [275, 55] on icon at bounding box center [280, 56] width 13 height 13
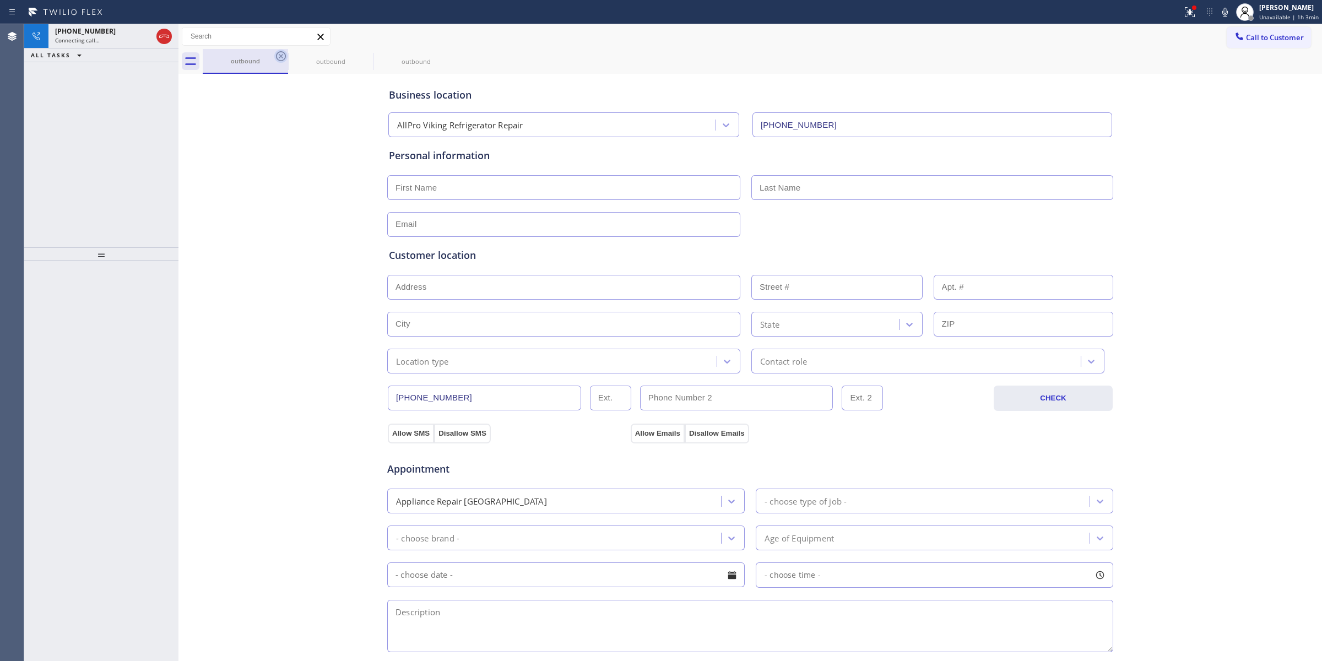
click at [280, 53] on icon at bounding box center [280, 56] width 13 height 13
click at [0, 0] on icon at bounding box center [0, 0] width 0 height 0
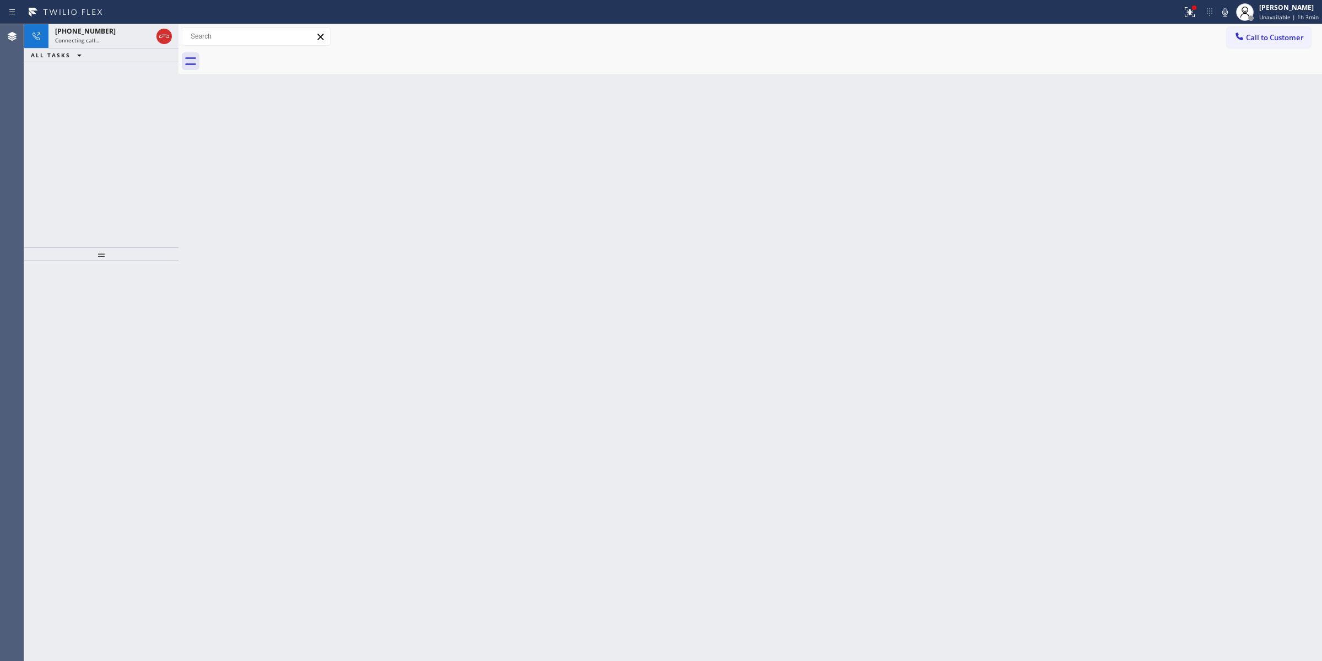
click at [280, 53] on div at bounding box center [762, 61] width 1119 height 25
click at [128, 29] on div "[PHONE_NUMBER]" at bounding box center [103, 30] width 97 height 9
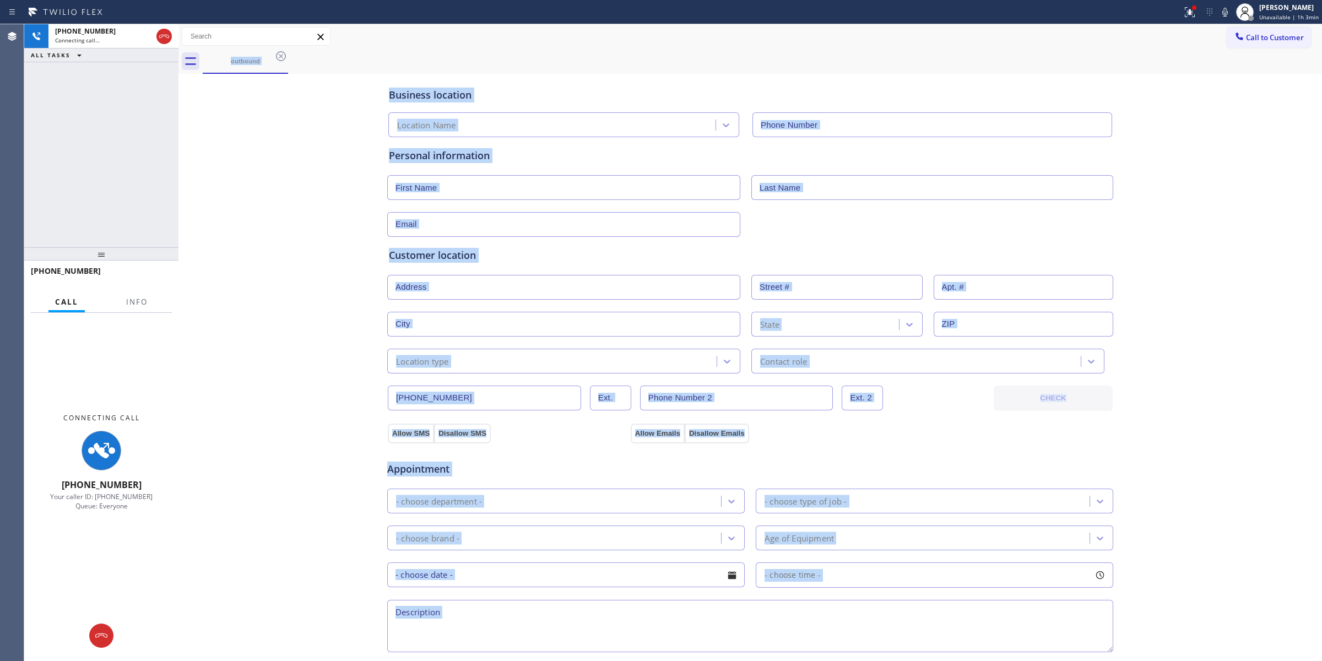
click at [1232, 9] on icon at bounding box center [1224, 12] width 13 height 13
type input "[PHONE_NUMBER]"
drag, startPoint x: 580, startPoint y: 58, endPoint x: 343, endPoint y: 62, distance: 237.5
click at [580, 57] on div "outbound" at bounding box center [762, 61] width 1119 height 25
click at [245, 139] on div "Business location AllPro Viking Refrigerator Repair [PHONE_NUMBER] Personal inf…" at bounding box center [750, 453] width 1138 height 752
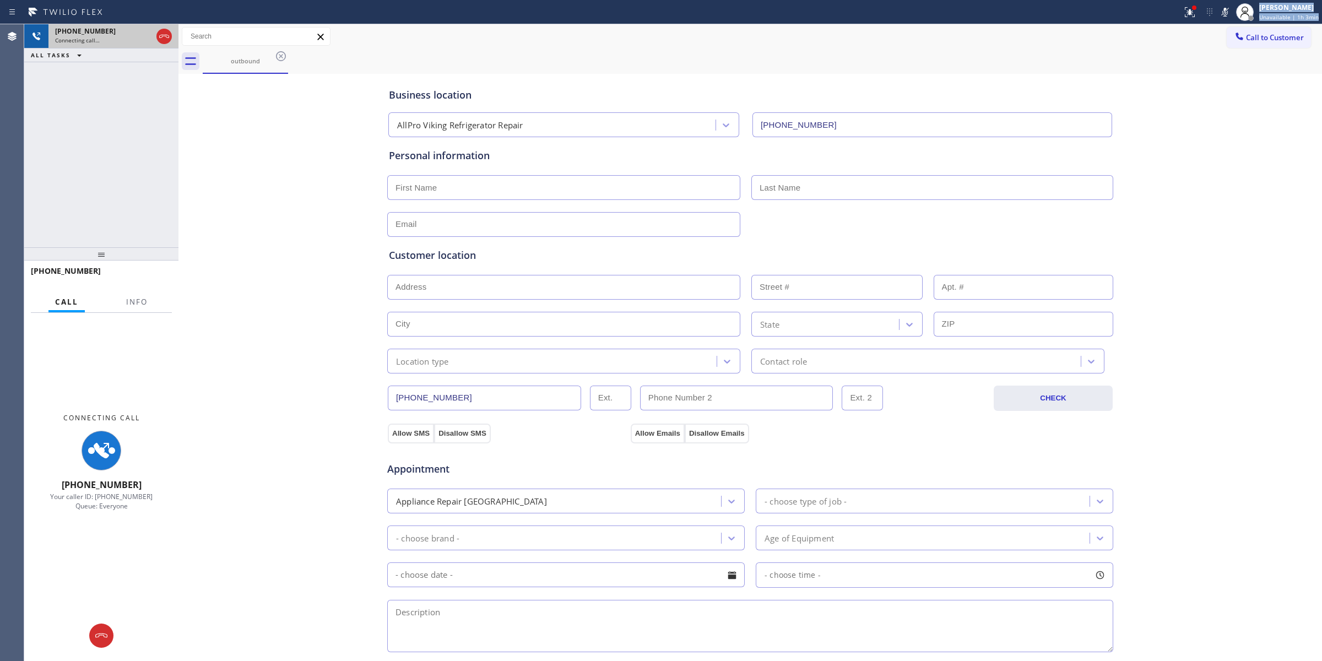
click at [111, 24] on div "Status report Issue detected This issue could affect your workflow. Please cont…" at bounding box center [661, 330] width 1322 height 661
click at [121, 31] on div "[PHONE_NUMBER]" at bounding box center [103, 30] width 97 height 9
type input "[PHONE_NUMBER]"
click at [121, 31] on div "[PHONE_NUMBER]" at bounding box center [103, 30] width 97 height 9
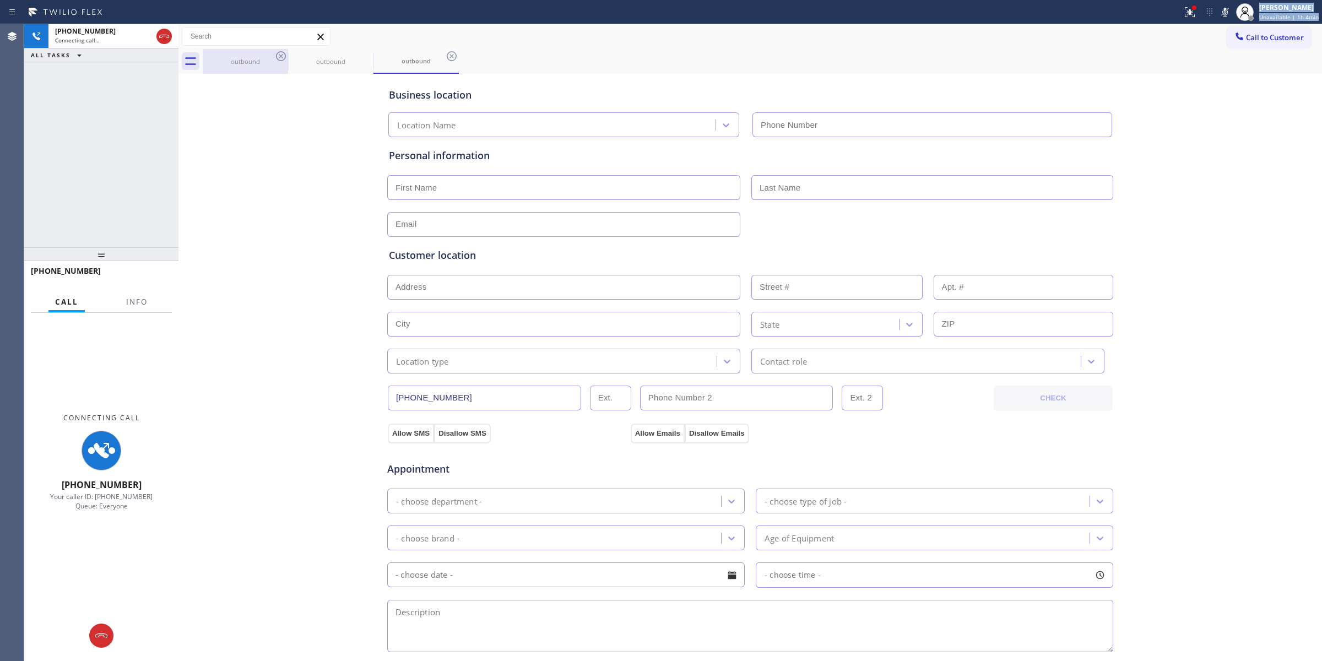
type input "[PHONE_NUMBER]"
click at [293, 54] on div "outbound" at bounding box center [330, 61] width 83 height 25
click at [282, 54] on icon at bounding box center [281, 56] width 10 height 10
click at [361, 54] on icon at bounding box center [366, 56] width 10 height 10
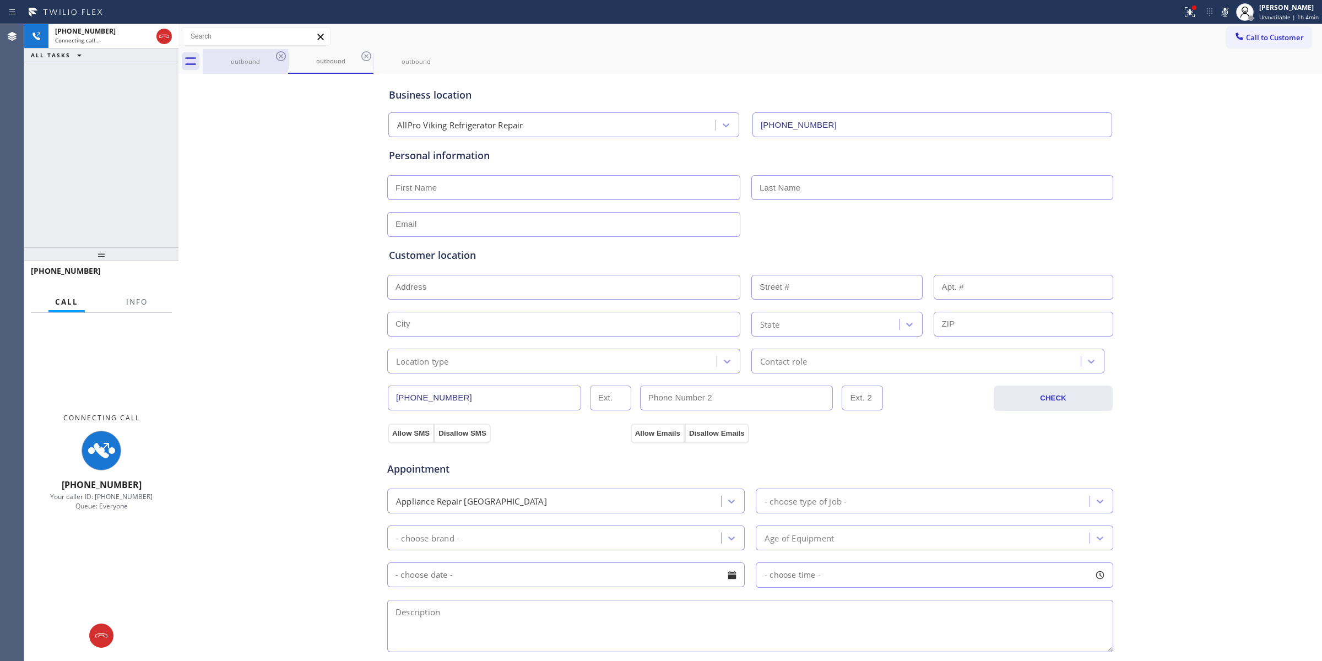
click at [0, 0] on icon at bounding box center [0, 0] width 0 height 0
click at [282, 54] on div "outbound outbound outbound" at bounding box center [762, 61] width 1119 height 25
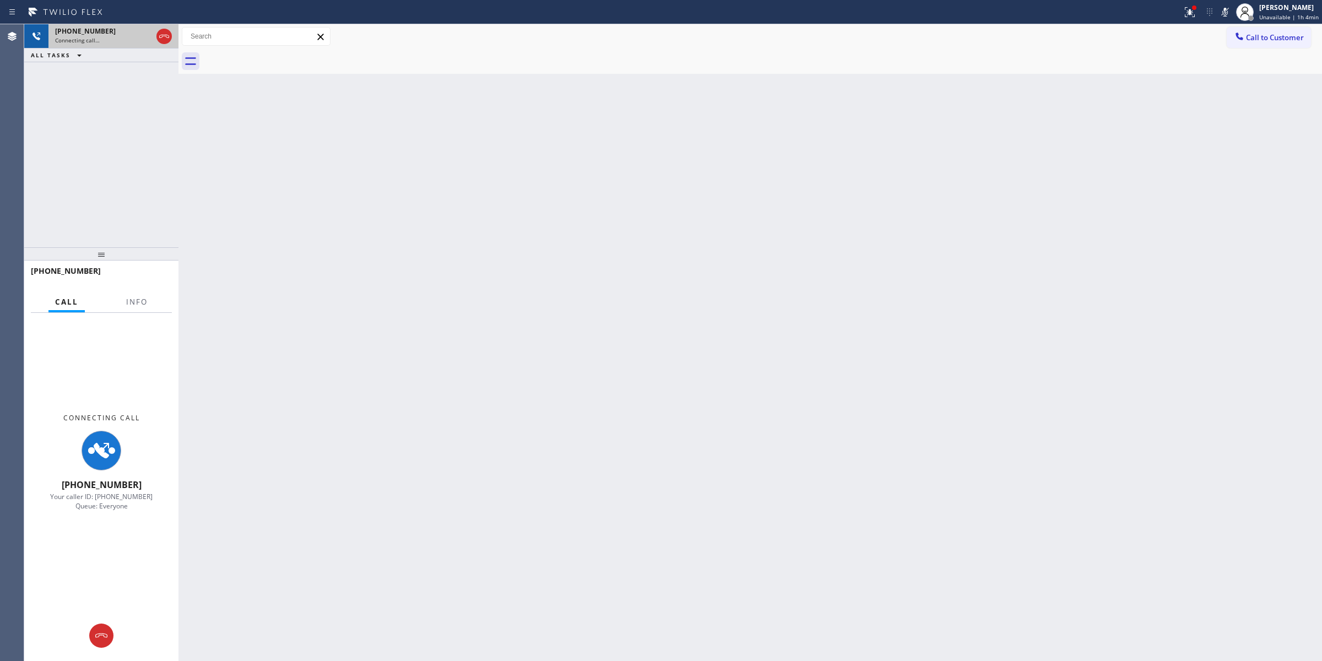
click at [100, 28] on span "[PHONE_NUMBER]" at bounding box center [85, 30] width 61 height 9
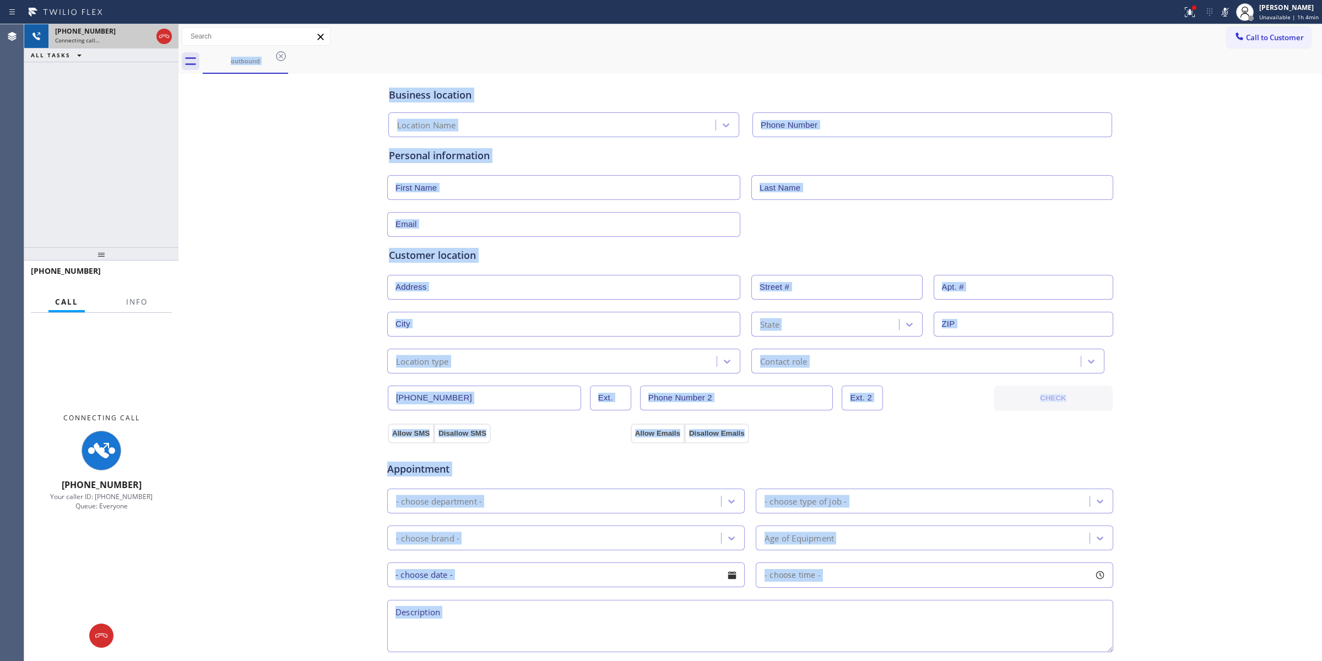
type input "[PHONE_NUMBER]"
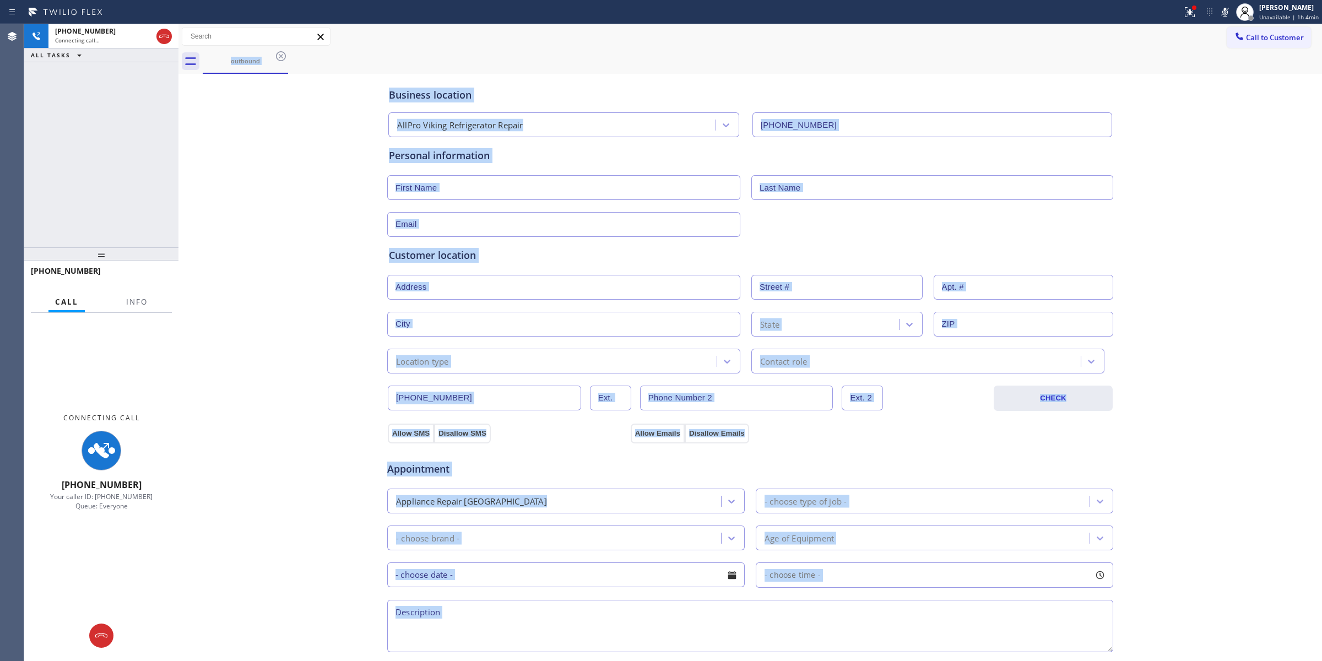
click at [221, 96] on div "Business location AllPro Viking Refrigerator Repair [PHONE_NUMBER] Personal inf…" at bounding box center [750, 453] width 1138 height 752
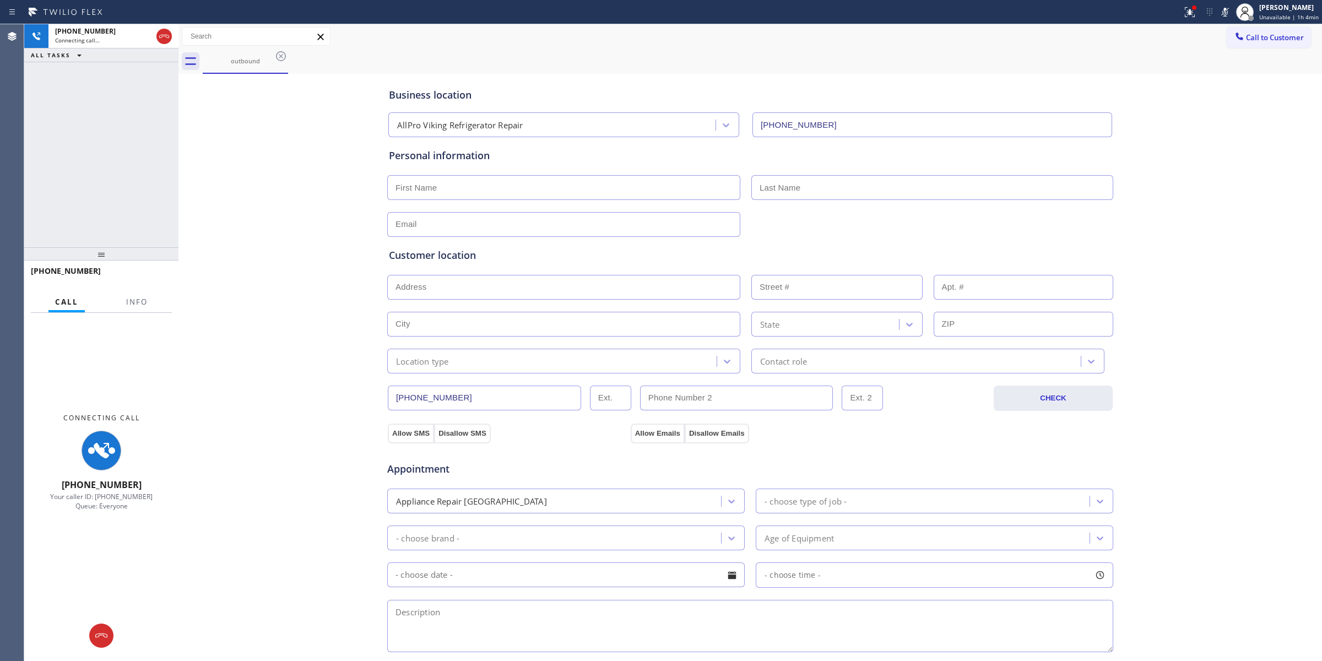
click at [285, 53] on icon at bounding box center [280, 56] width 13 height 13
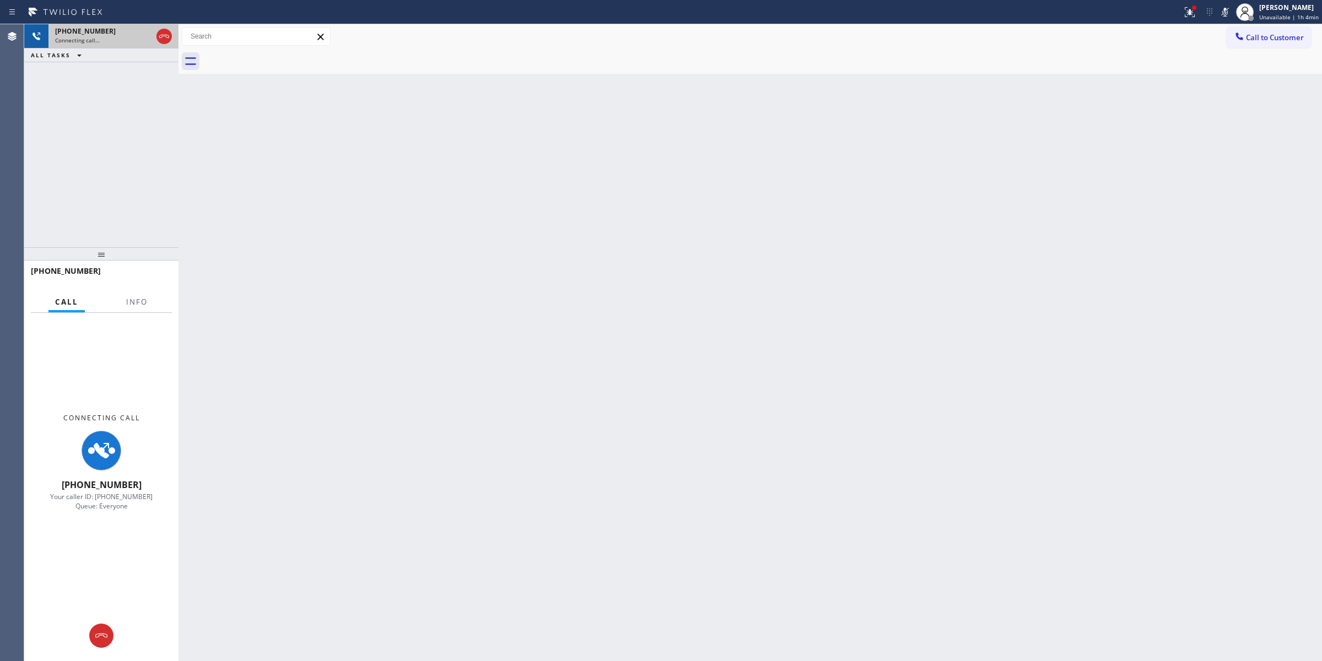
click at [136, 32] on div "[PHONE_NUMBER]" at bounding box center [103, 30] width 97 height 9
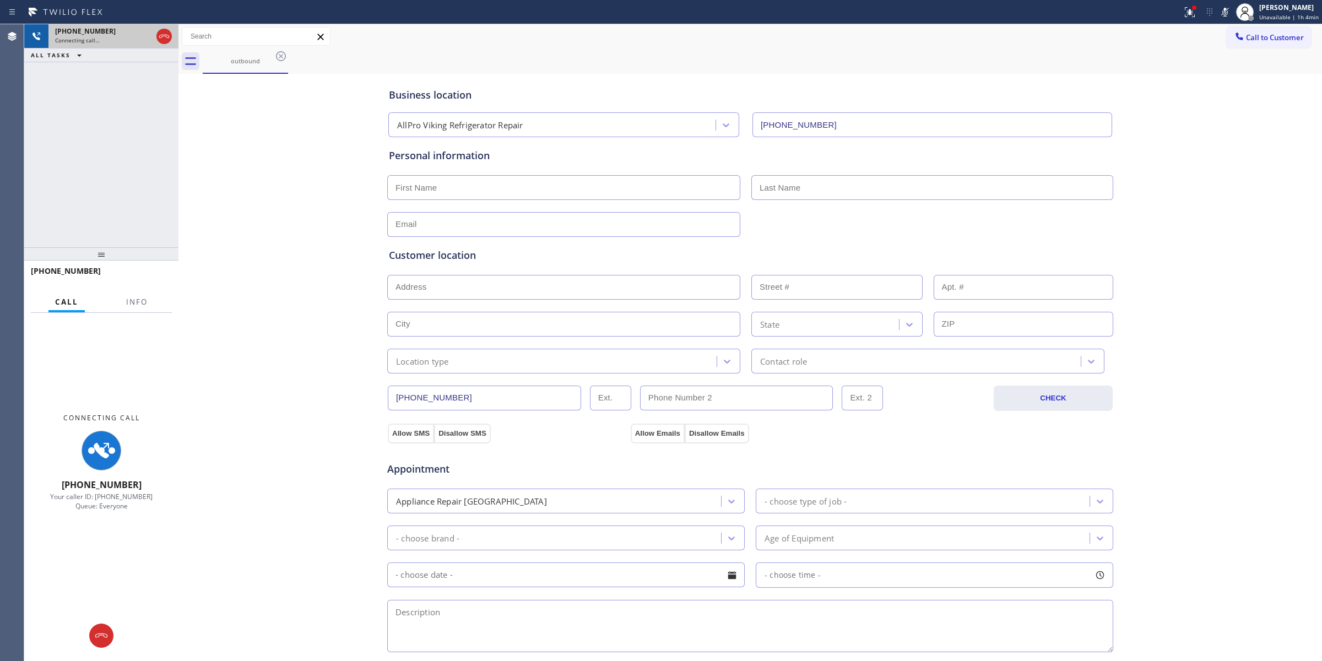
click at [124, 41] on div "Connecting call…" at bounding box center [103, 40] width 97 height 8
click at [281, 59] on icon at bounding box center [280, 56] width 13 height 13
click at [288, 59] on div "outbound" at bounding box center [330, 61] width 85 height 25
click at [360, 59] on icon at bounding box center [366, 56] width 13 height 13
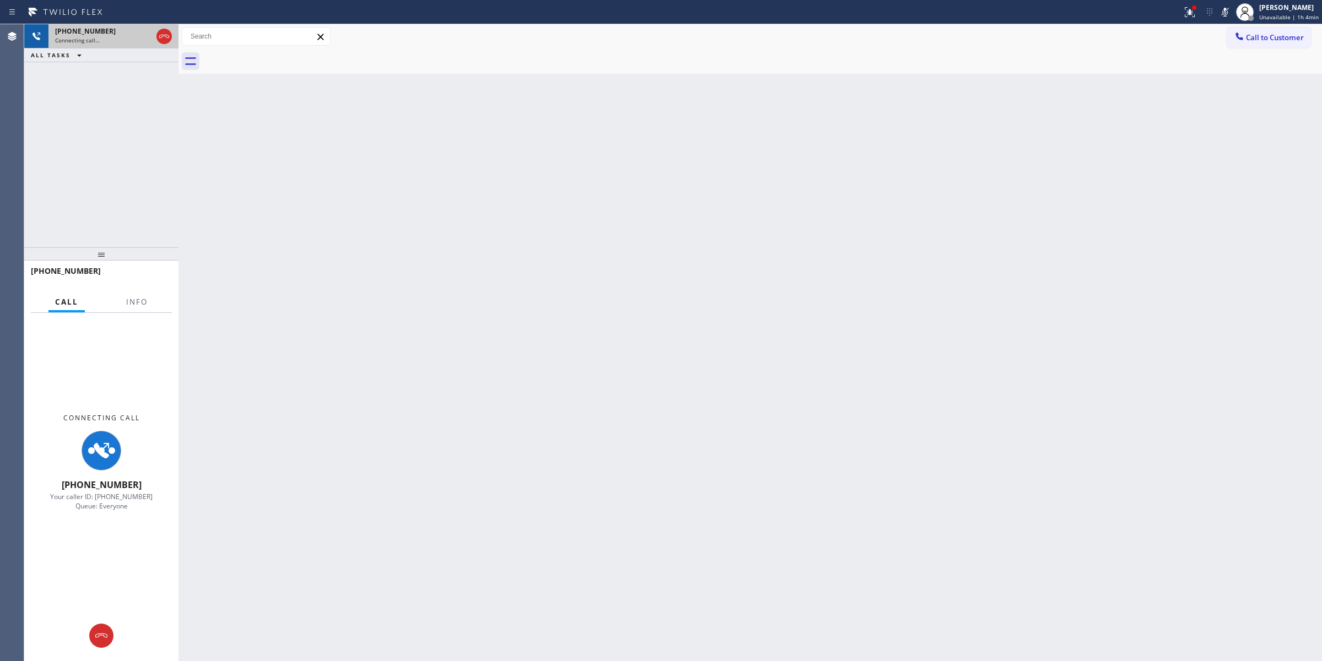
click at [119, 31] on div "[PHONE_NUMBER]" at bounding box center [103, 30] width 97 height 9
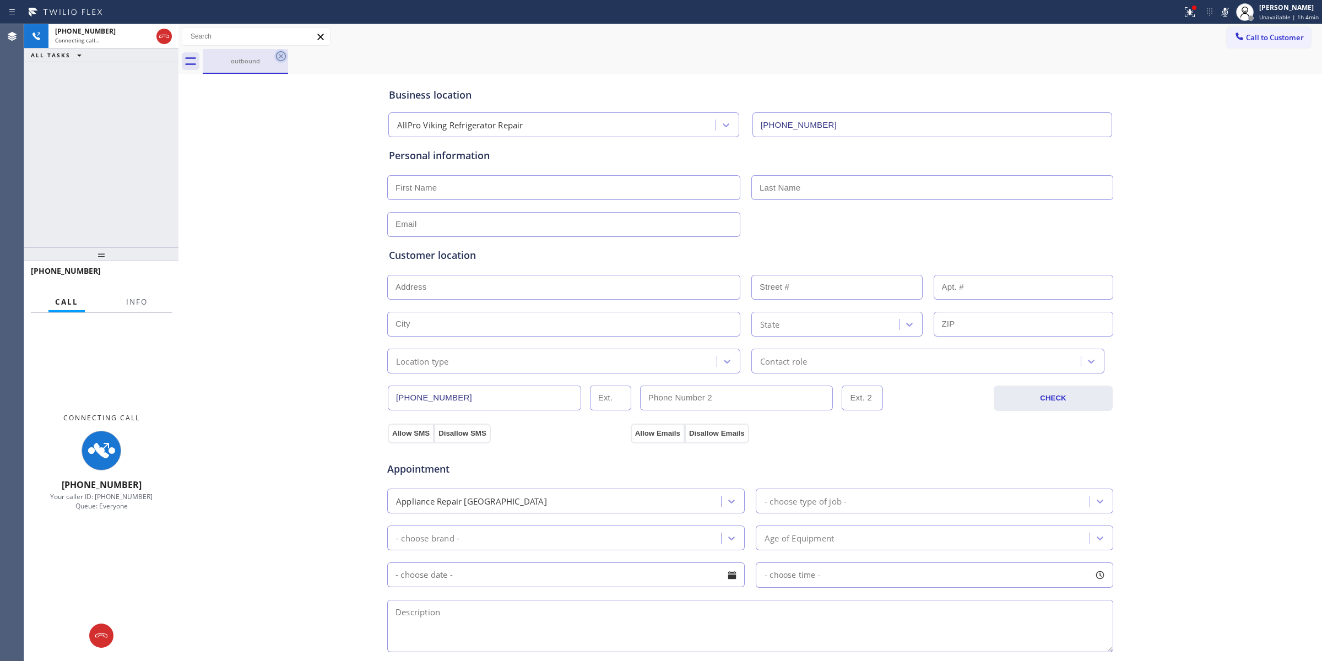
click at [281, 55] on icon at bounding box center [280, 56] width 13 height 13
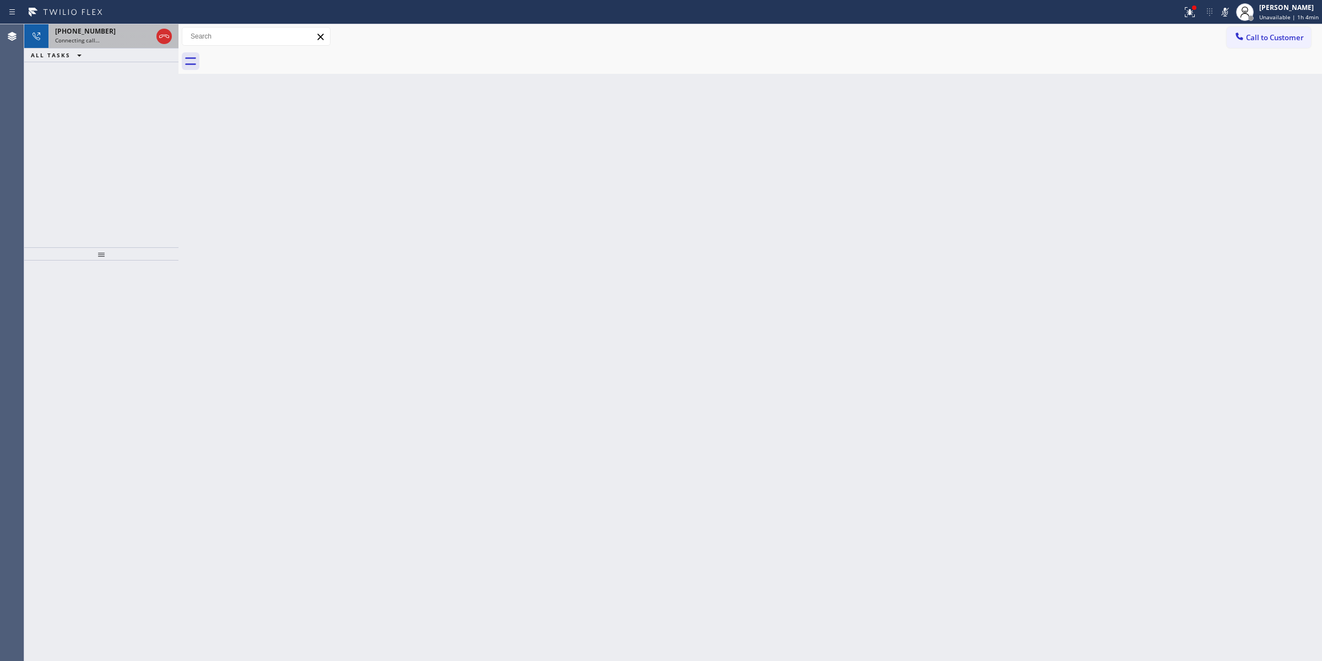
click at [129, 35] on div "[PHONE_NUMBER]" at bounding box center [103, 30] width 97 height 9
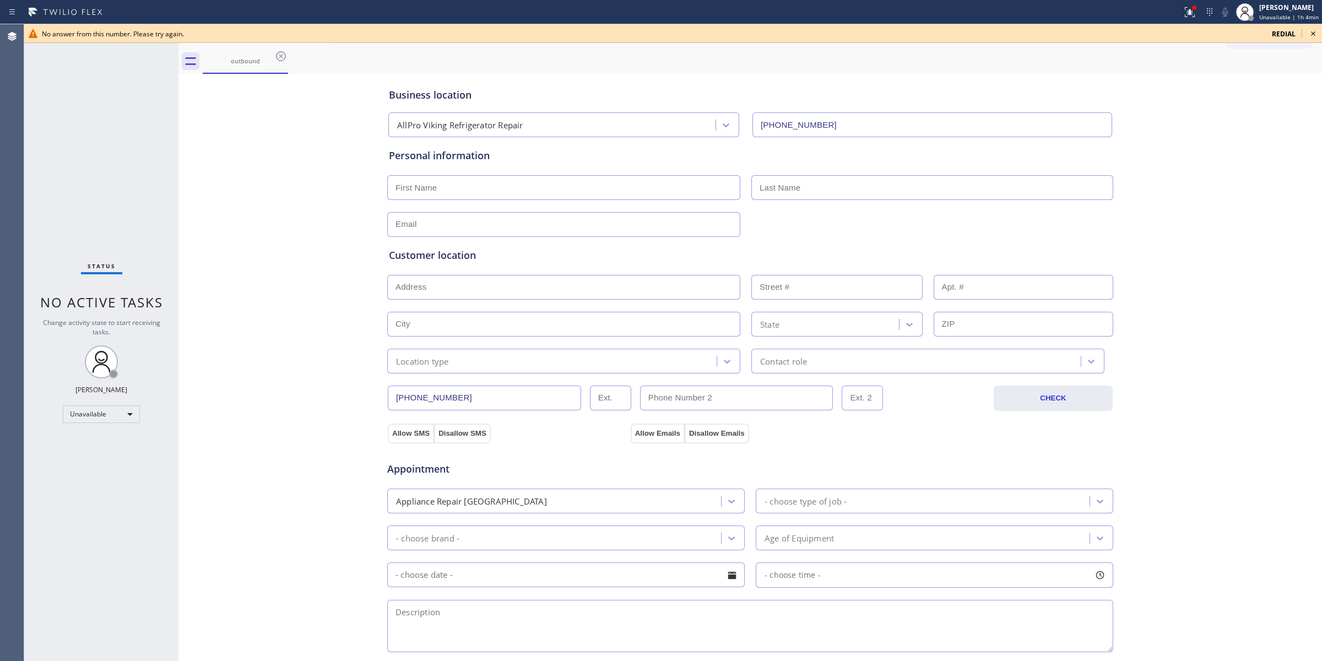
click at [1313, 31] on icon at bounding box center [1313, 33] width 13 height 13
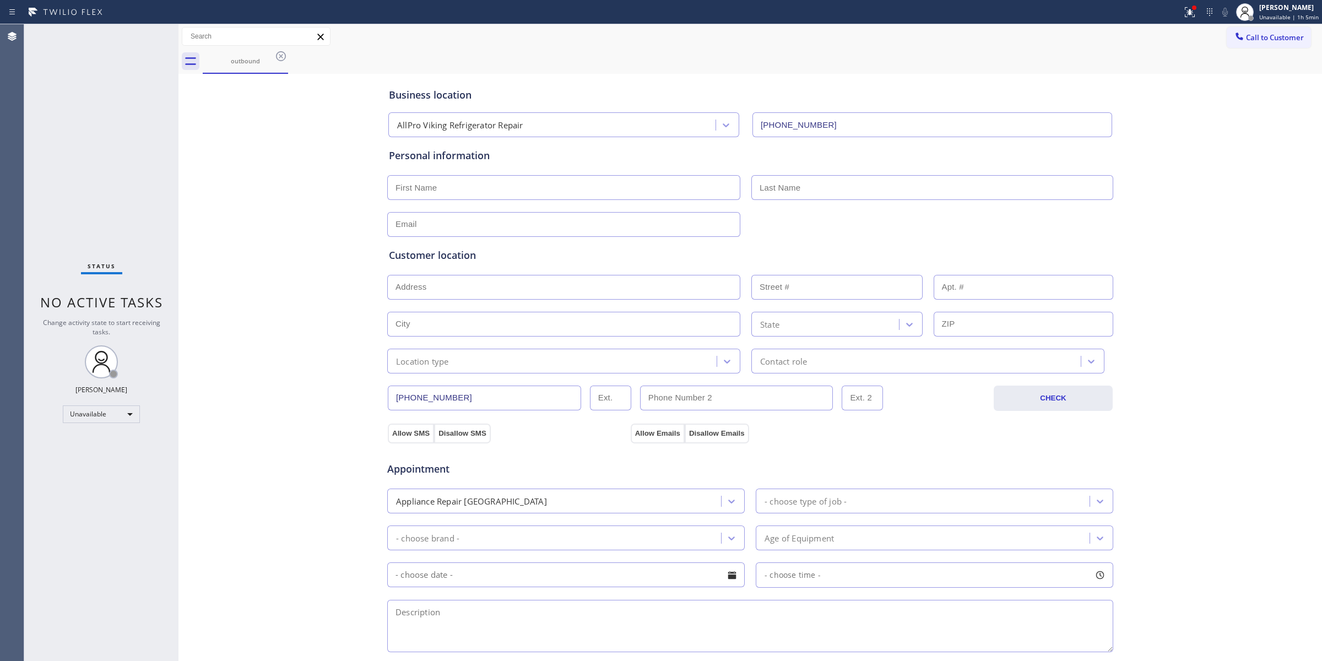
drag, startPoint x: 1293, startPoint y: 37, endPoint x: 1262, endPoint y: 37, distance: 31.4
click at [1287, 37] on span "Call to Customer" at bounding box center [1275, 37] width 58 height 10
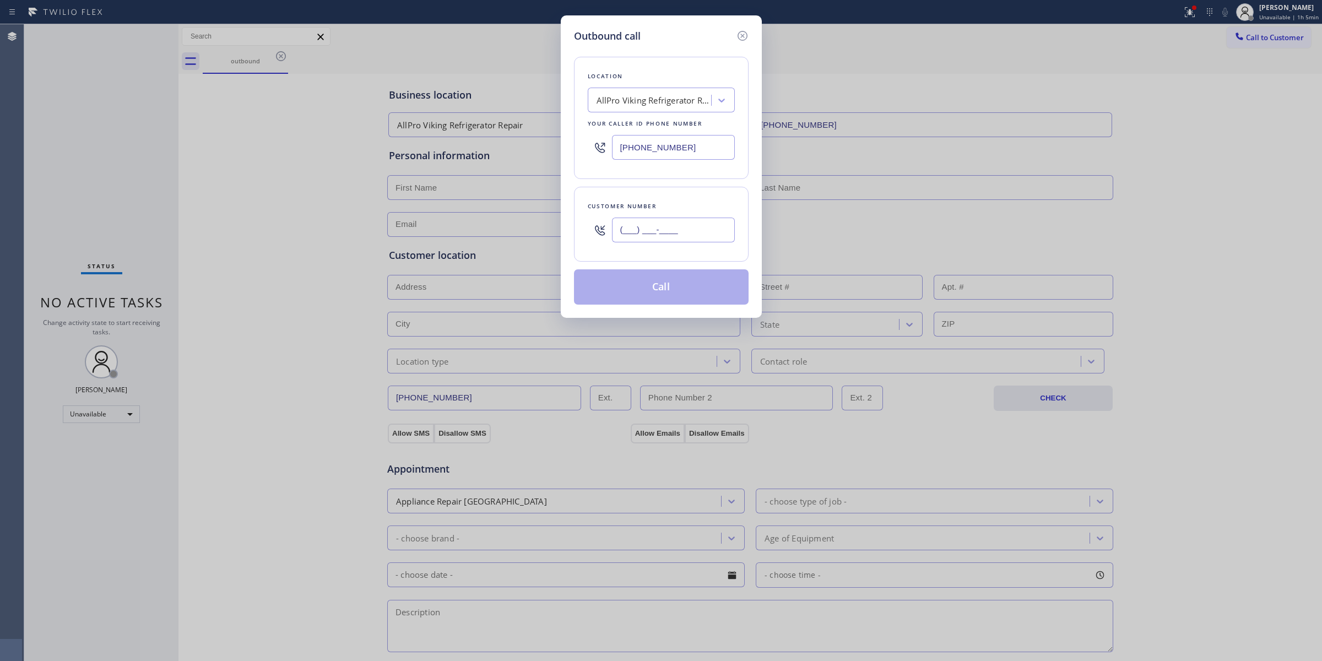
paste input "626) 770-8215"
click at [674, 218] on input "[PHONE_NUMBER]" at bounding box center [673, 230] width 123 height 25
click at [673, 98] on div "AllPro Viking Refrigerator Repair" at bounding box center [655, 100] width 116 height 13
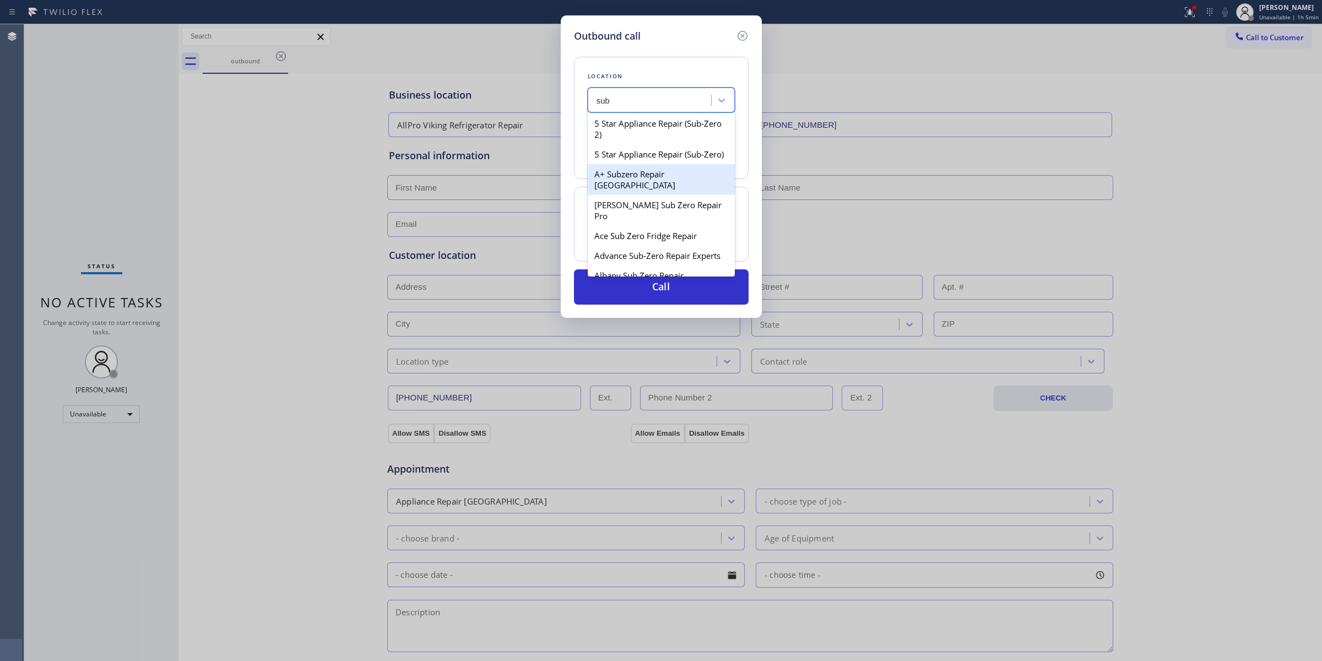
click at [640, 186] on div "A+ Subzero Repair [GEOGRAPHIC_DATA]" at bounding box center [661, 179] width 147 height 31
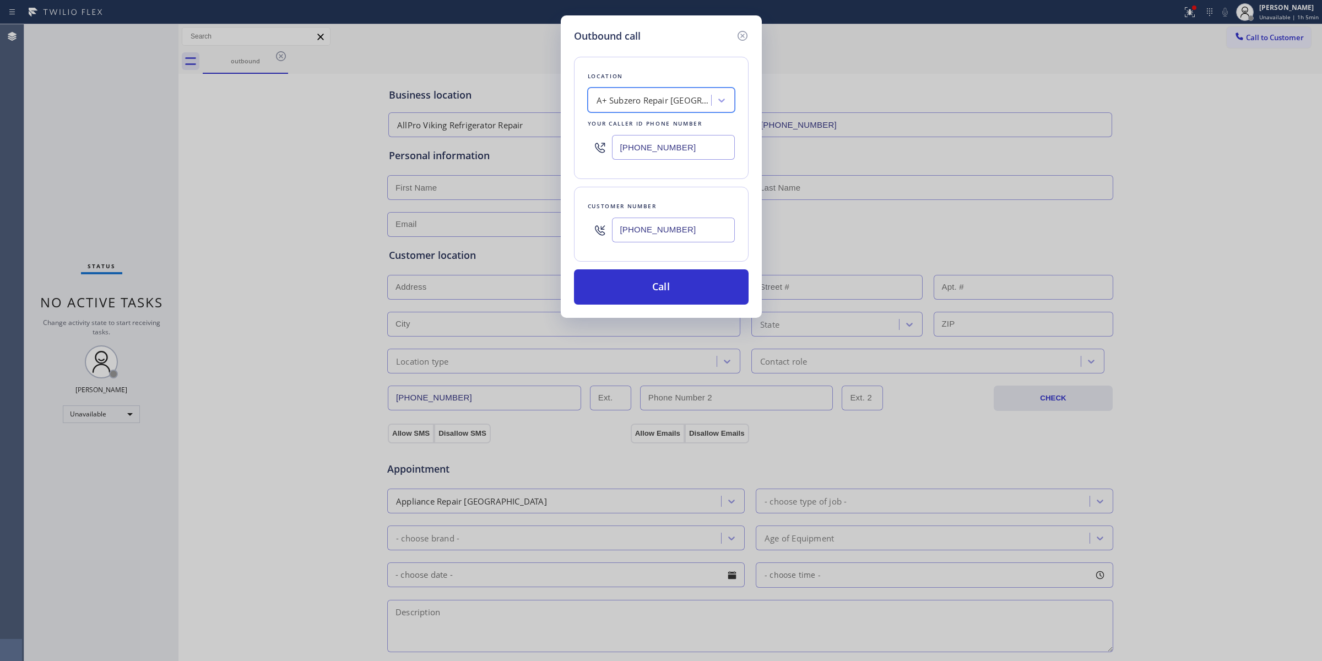
click at [653, 234] on input "[PHONE_NUMBER]" at bounding box center [673, 230] width 123 height 25
click at [650, 277] on button "Call" at bounding box center [661, 286] width 175 height 35
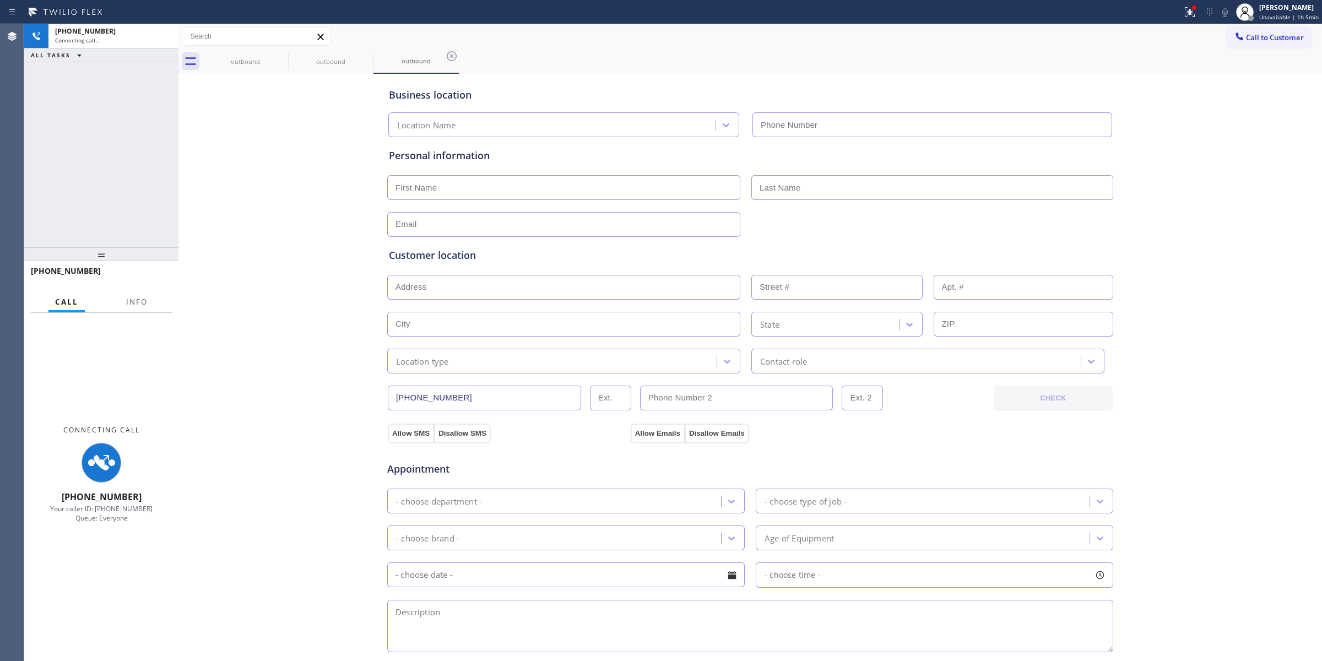
click at [1215, 149] on div "Business location Location Name Personal information Customer location >> ADD N…" at bounding box center [750, 453] width 1138 height 752
click at [284, 52] on icon at bounding box center [280, 56] width 13 height 13
click at [281, 58] on icon at bounding box center [280, 56] width 13 height 13
click at [0, 0] on icon at bounding box center [0, 0] width 0 height 0
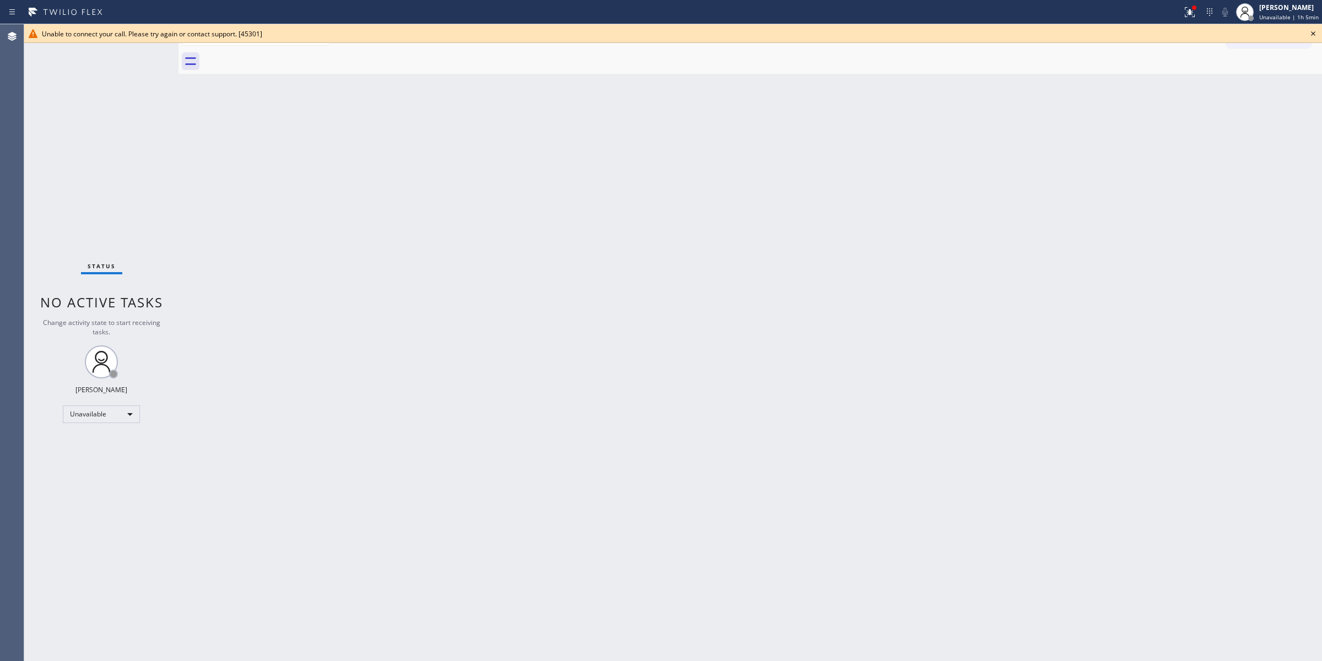
click at [1312, 31] on icon at bounding box center [1313, 33] width 13 height 13
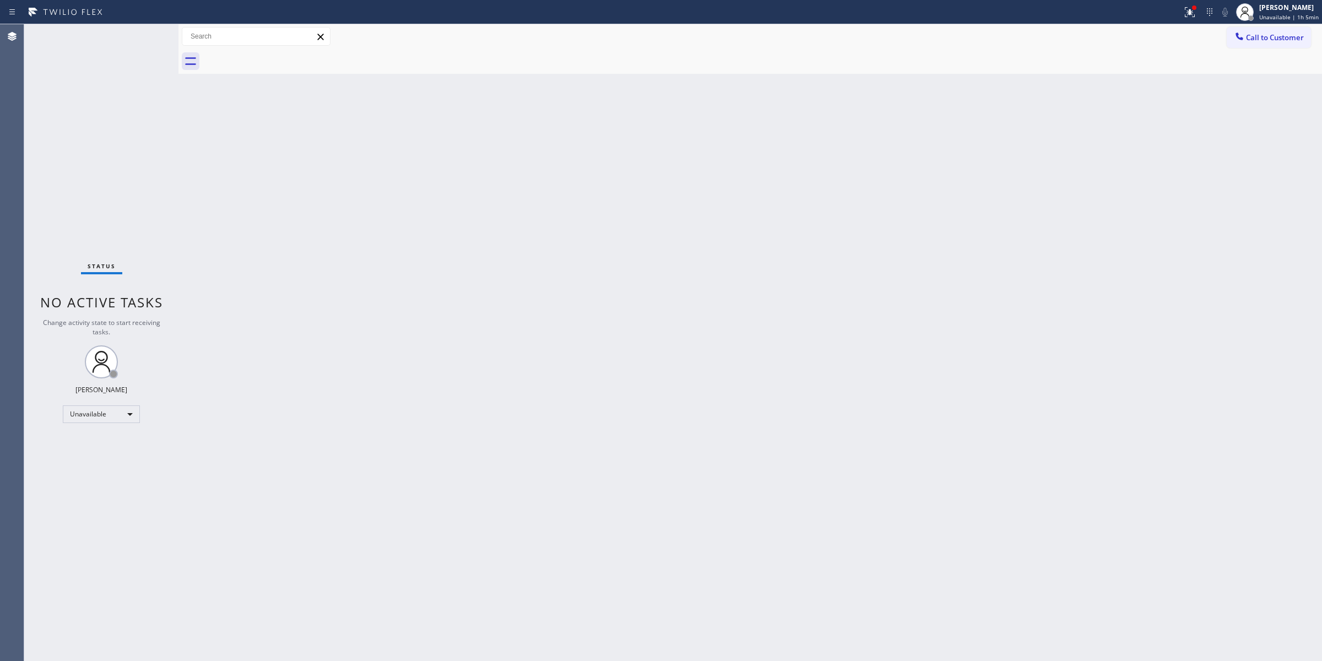
drag, startPoint x: 1262, startPoint y: 30, endPoint x: 1249, endPoint y: 37, distance: 15.0
click at [1257, 34] on button "Call to Customer" at bounding box center [1269, 37] width 84 height 21
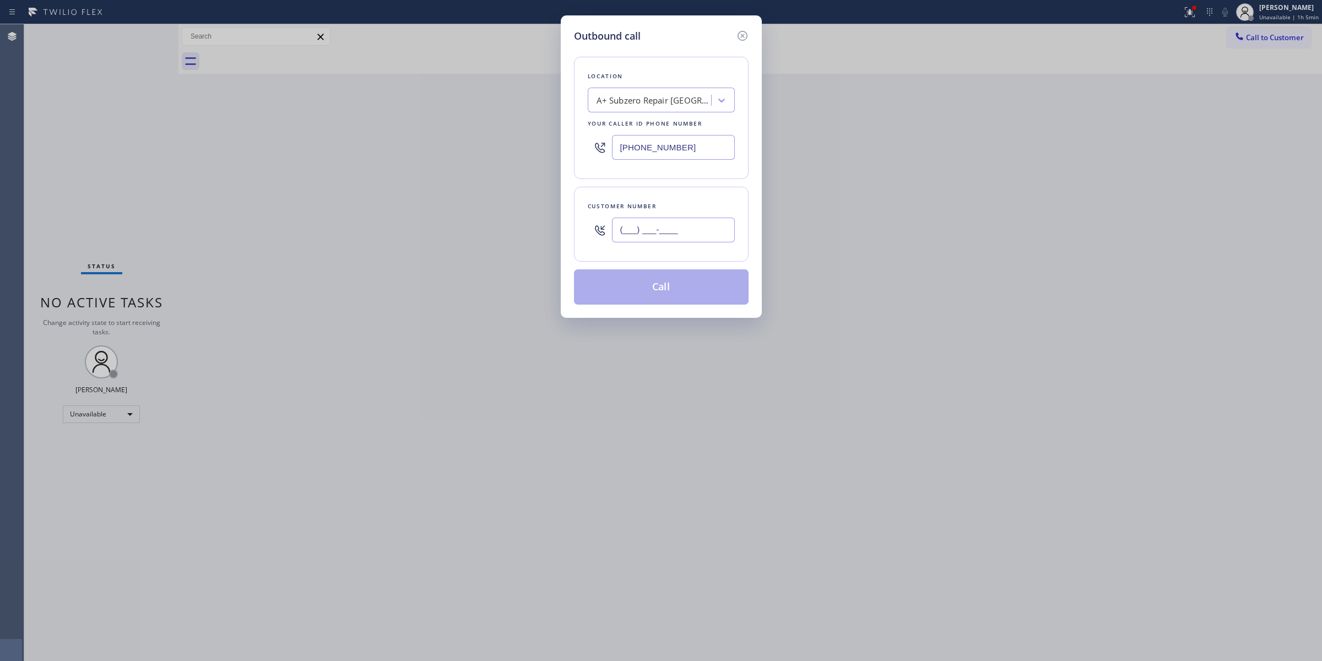
click at [672, 226] on input "(___) ___-____" at bounding box center [673, 230] width 123 height 25
paste input "626) 770-8215"
click at [650, 285] on button "Call" at bounding box center [661, 286] width 175 height 35
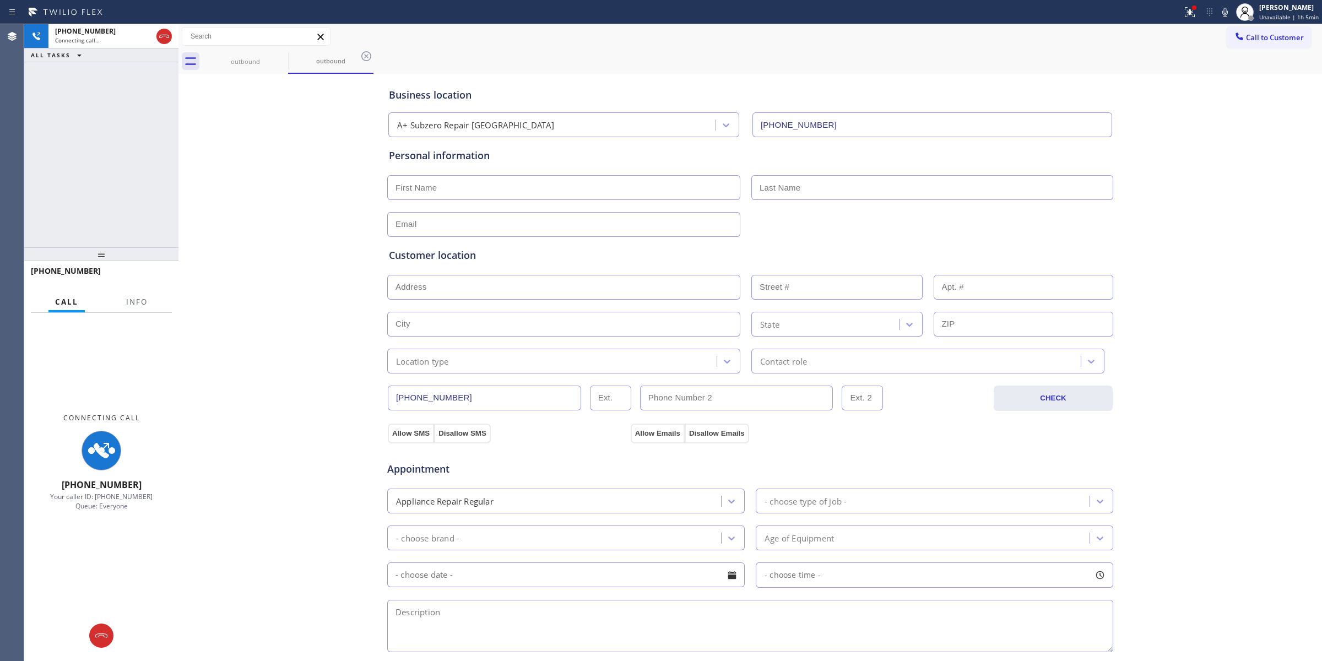
click at [1189, 186] on div "Business location A+ Subzero Repair [GEOGRAPHIC_DATA] [PHONE_NUMBER] Personal i…" at bounding box center [750, 453] width 1138 height 752
click at [1227, 6] on icon at bounding box center [1224, 12] width 13 height 13
click at [268, 56] on div "outbound" at bounding box center [245, 61] width 83 height 25
click at [284, 55] on icon at bounding box center [280, 56] width 13 height 13
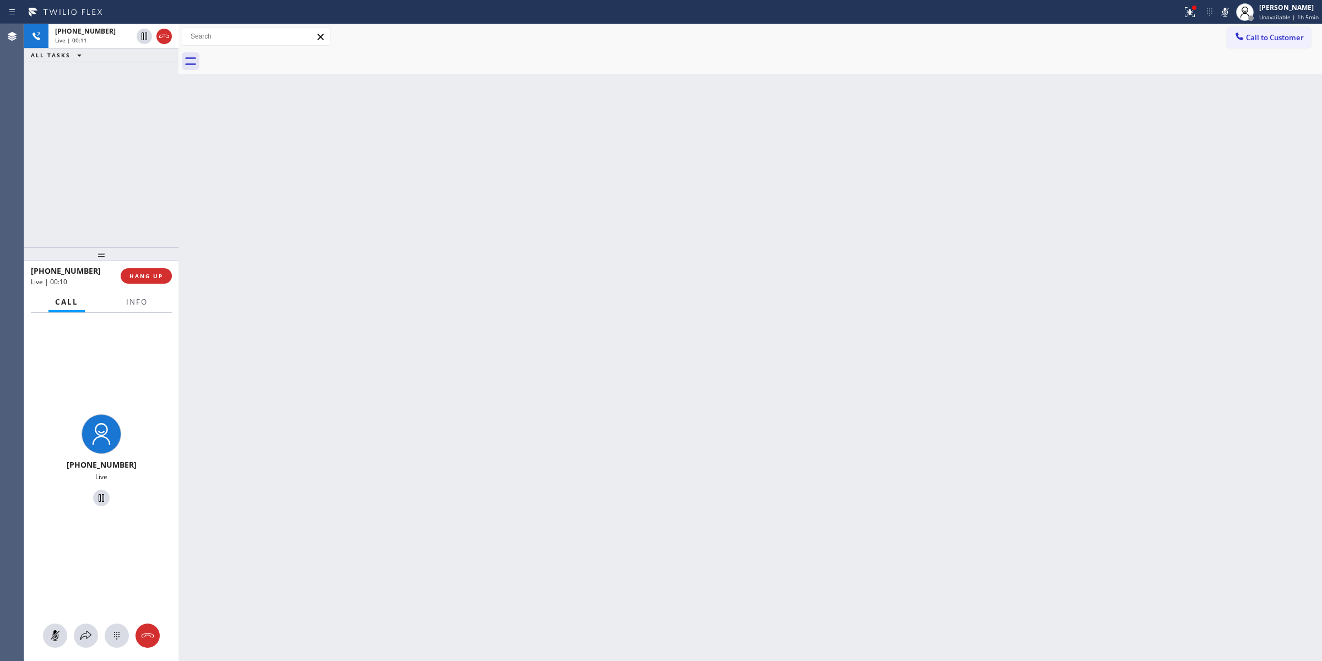
drag, startPoint x: 1250, startPoint y: 150, endPoint x: 736, endPoint y: 210, distance: 517.5
click at [1239, 150] on div "Back to Dashboard Change Sender ID Customers Technicians Select a contact Outbo…" at bounding box center [750, 342] width 1144 height 637
click at [115, 638] on icon at bounding box center [116, 635] width 13 height 13
click at [1244, 47] on button "Call to Customer" at bounding box center [1269, 37] width 84 height 21
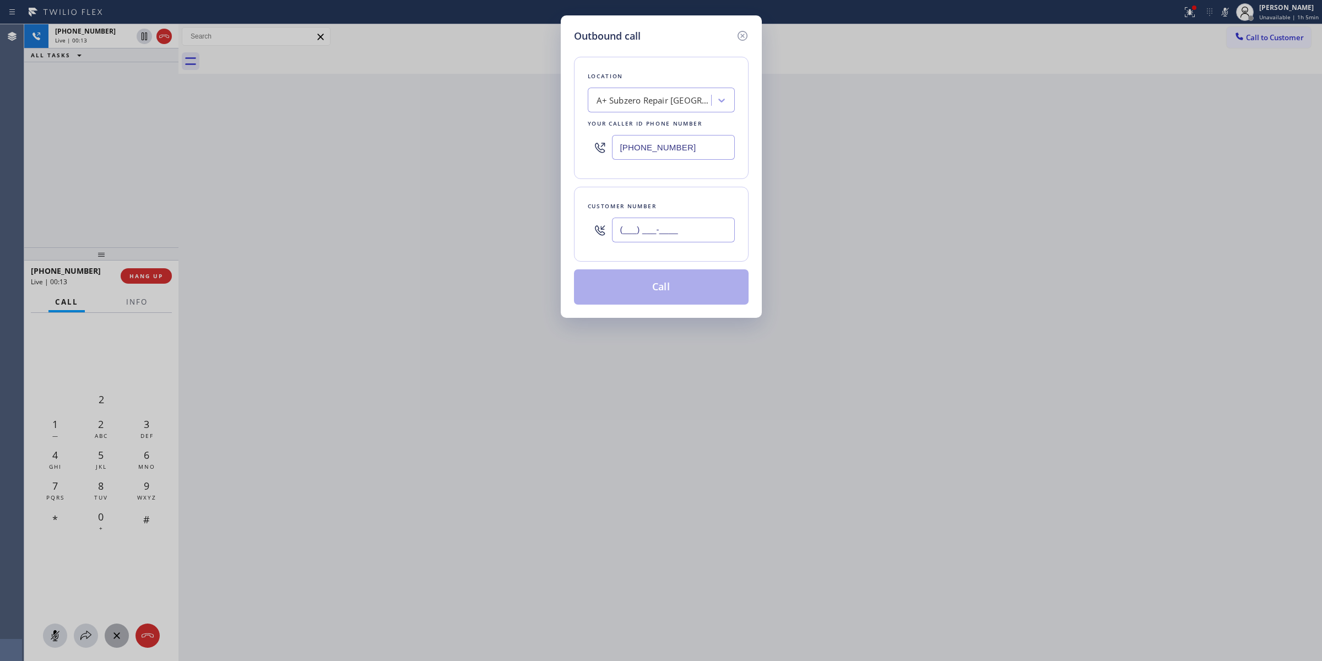
click at [694, 242] on input "(___) ___-____" at bounding box center [673, 230] width 123 height 25
paste input "626) 770-8215"
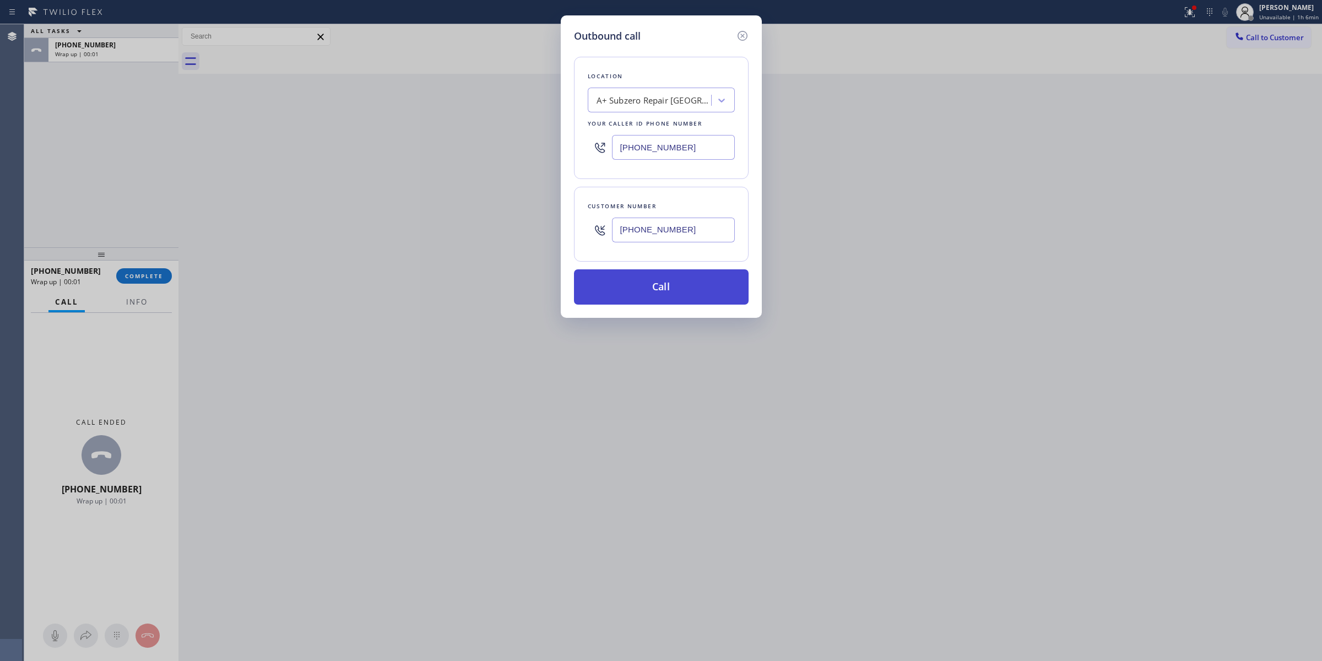
click at [671, 288] on button "Call" at bounding box center [661, 286] width 175 height 35
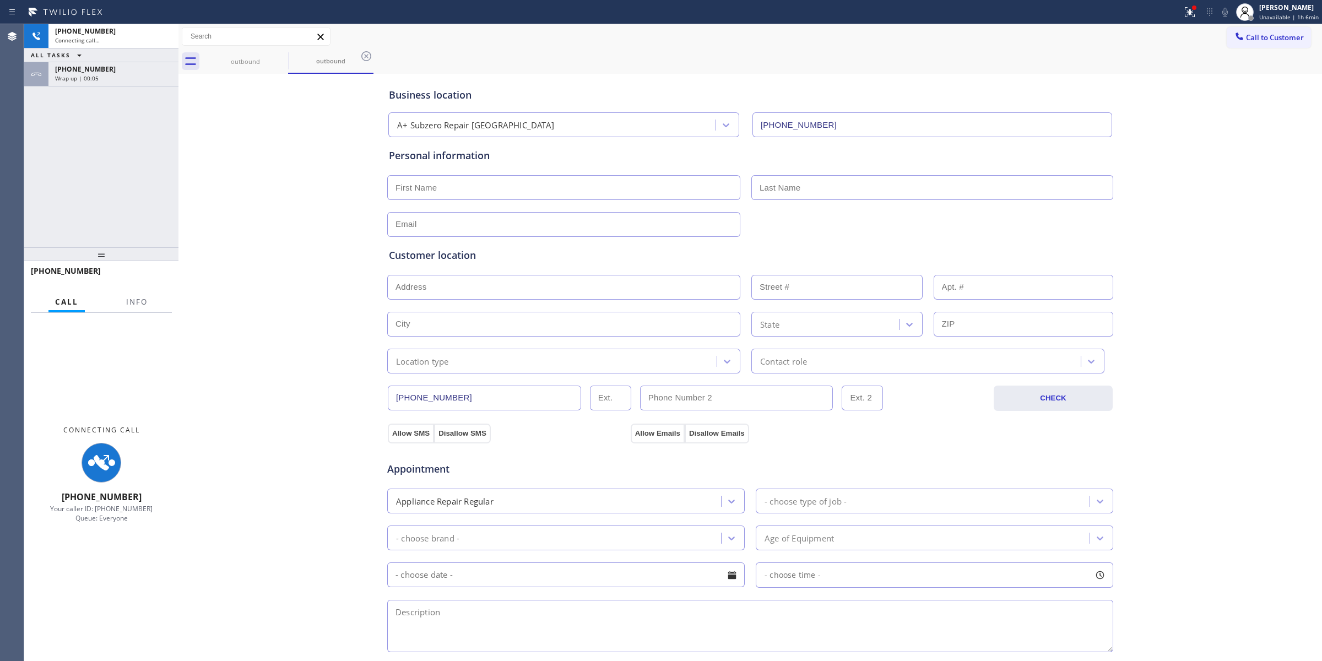
drag, startPoint x: 1212, startPoint y: 116, endPoint x: 934, endPoint y: 294, distance: 330.7
click at [1212, 116] on div "Business location A+ Subzero Repair [GEOGRAPHIC_DATA] [PHONE_NUMBER] Personal i…" at bounding box center [750, 453] width 1138 height 752
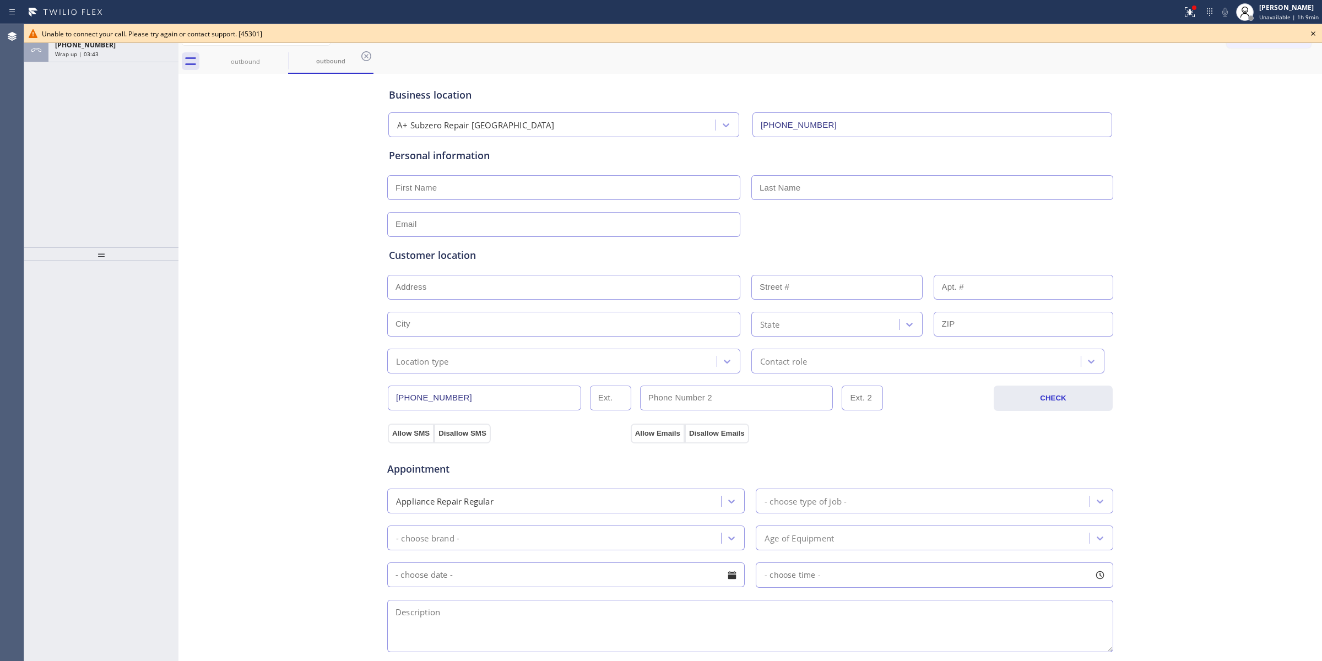
click at [1312, 34] on icon at bounding box center [1313, 33] width 13 height 13
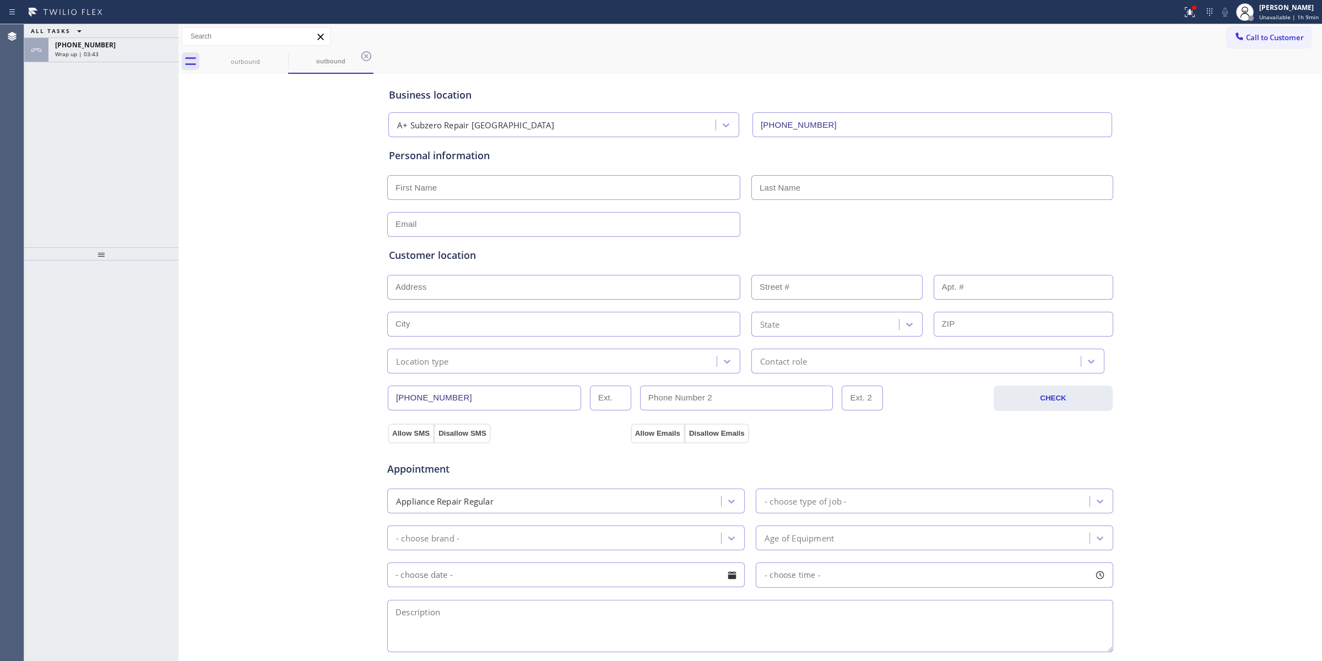
drag, startPoint x: 1271, startPoint y: 36, endPoint x: 1254, endPoint y: 41, distance: 17.3
click at [1270, 37] on span "Call to Customer" at bounding box center [1275, 37] width 58 height 10
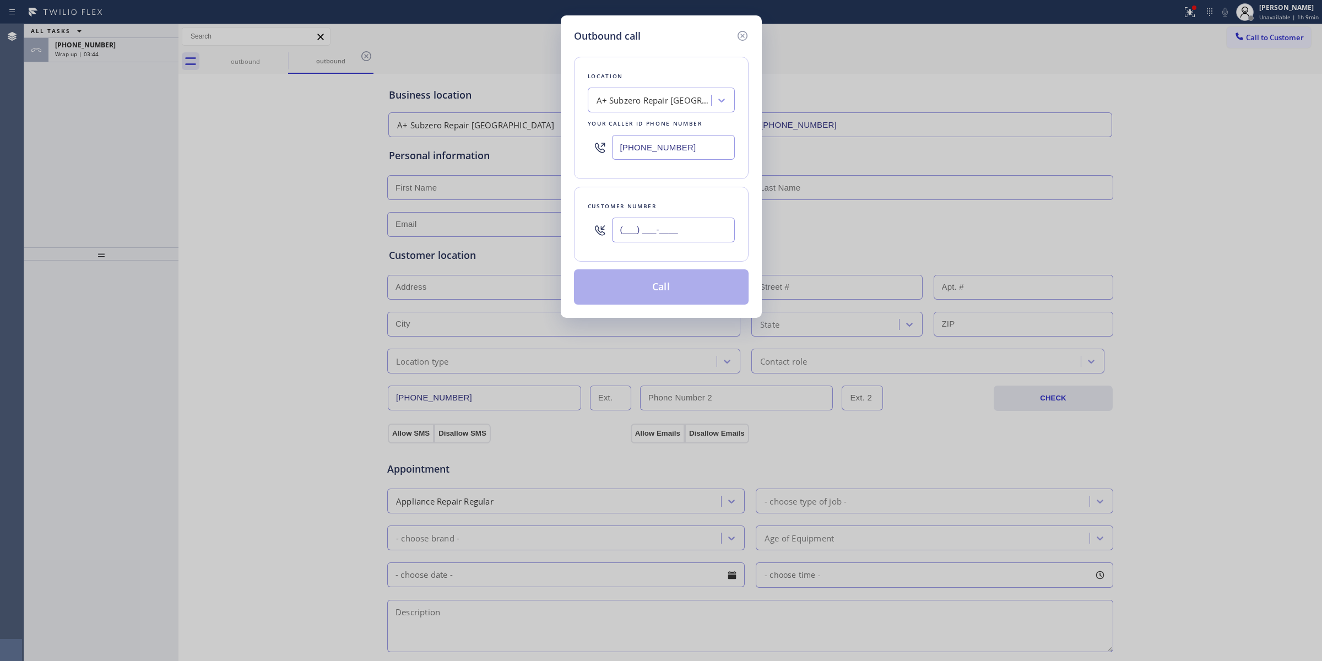
click at [664, 230] on input "(___) ___-____" at bounding box center [673, 230] width 123 height 25
paste input "213) 737-3217"
click at [529, 142] on div "Outbound call Location A+ Subzero Repair [GEOGRAPHIC_DATA] Your caller id phone…" at bounding box center [661, 330] width 1322 height 661
paste input "833) 253-6787"
click at [675, 282] on button "Call" at bounding box center [661, 286] width 175 height 35
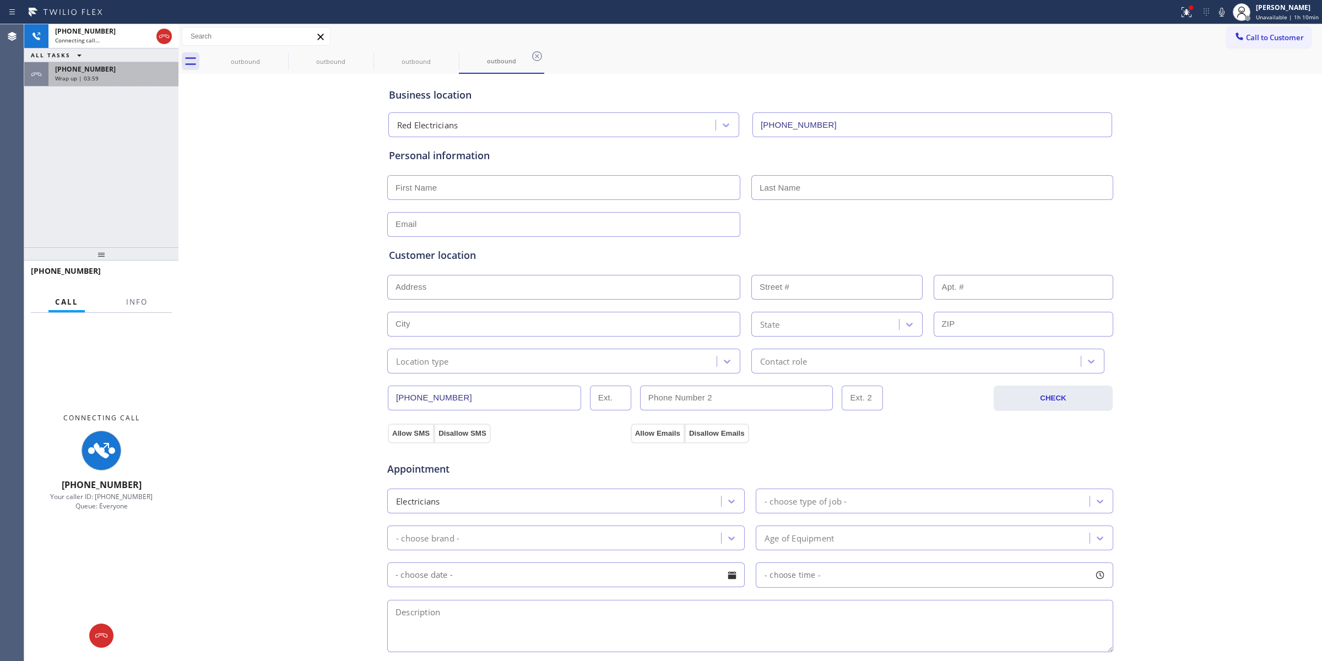
click at [113, 75] on div "Wrap up | 03:59" at bounding box center [113, 78] width 117 height 8
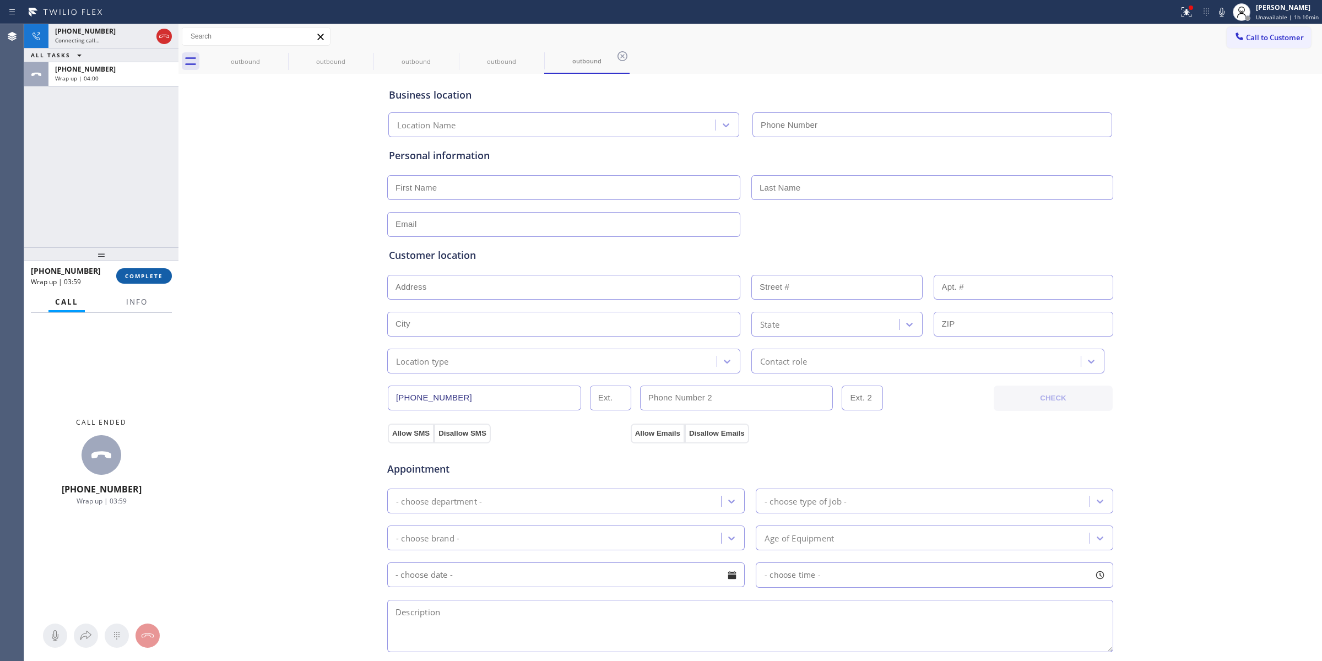
click at [145, 279] on span "COMPLETE" at bounding box center [144, 276] width 38 height 8
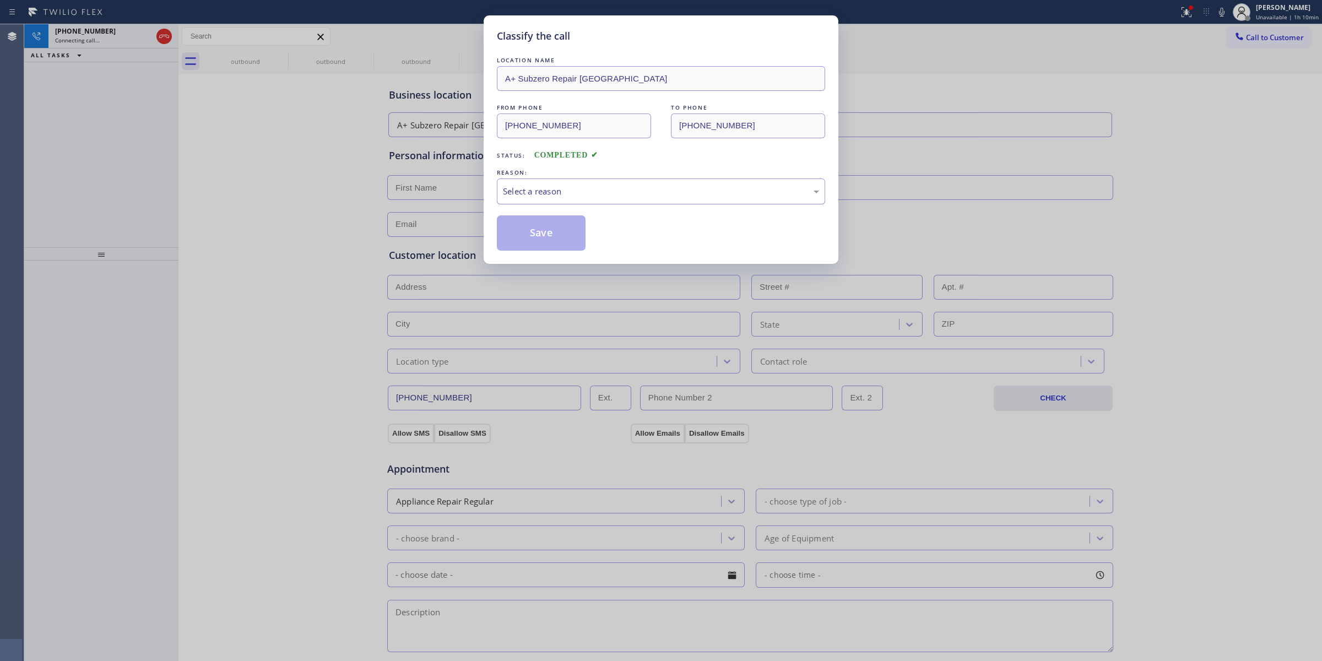
click at [667, 192] on div "Select a reason" at bounding box center [661, 191] width 316 height 13
drag, startPoint x: 620, startPoint y: 284, endPoint x: 554, endPoint y: 245, distance: 77.3
click at [554, 245] on button "Save" at bounding box center [541, 232] width 89 height 35
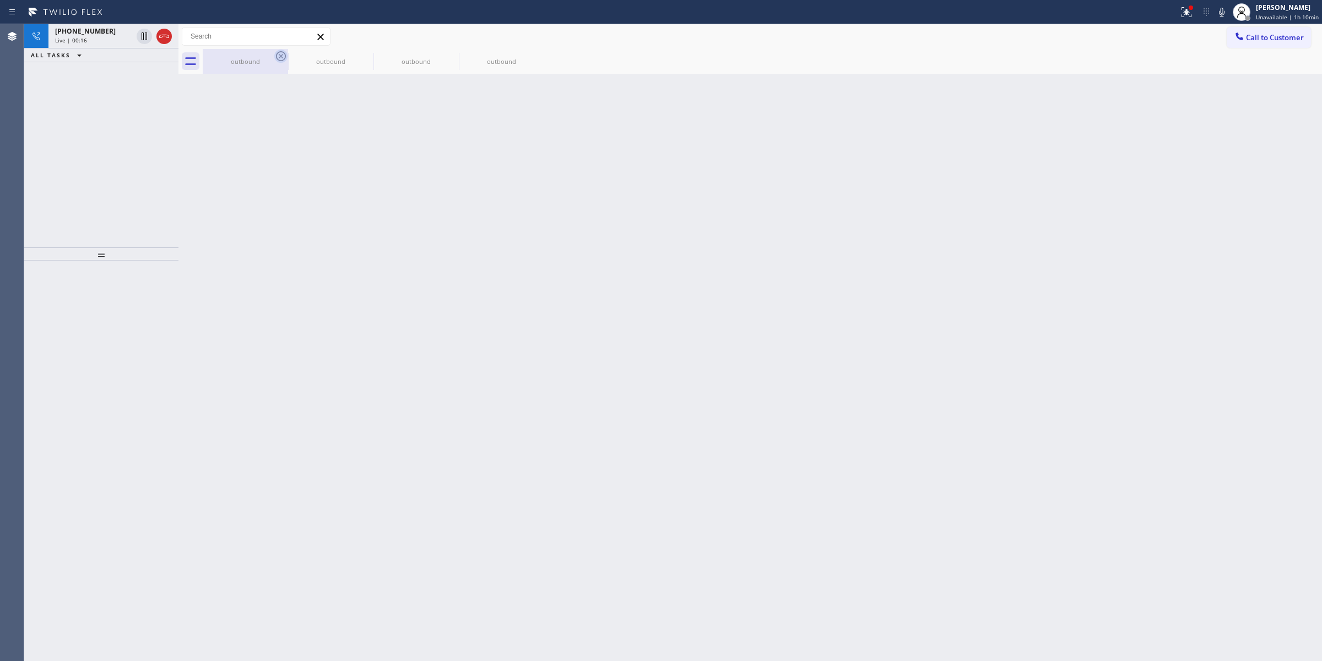
click at [279, 52] on icon at bounding box center [281, 56] width 10 height 10
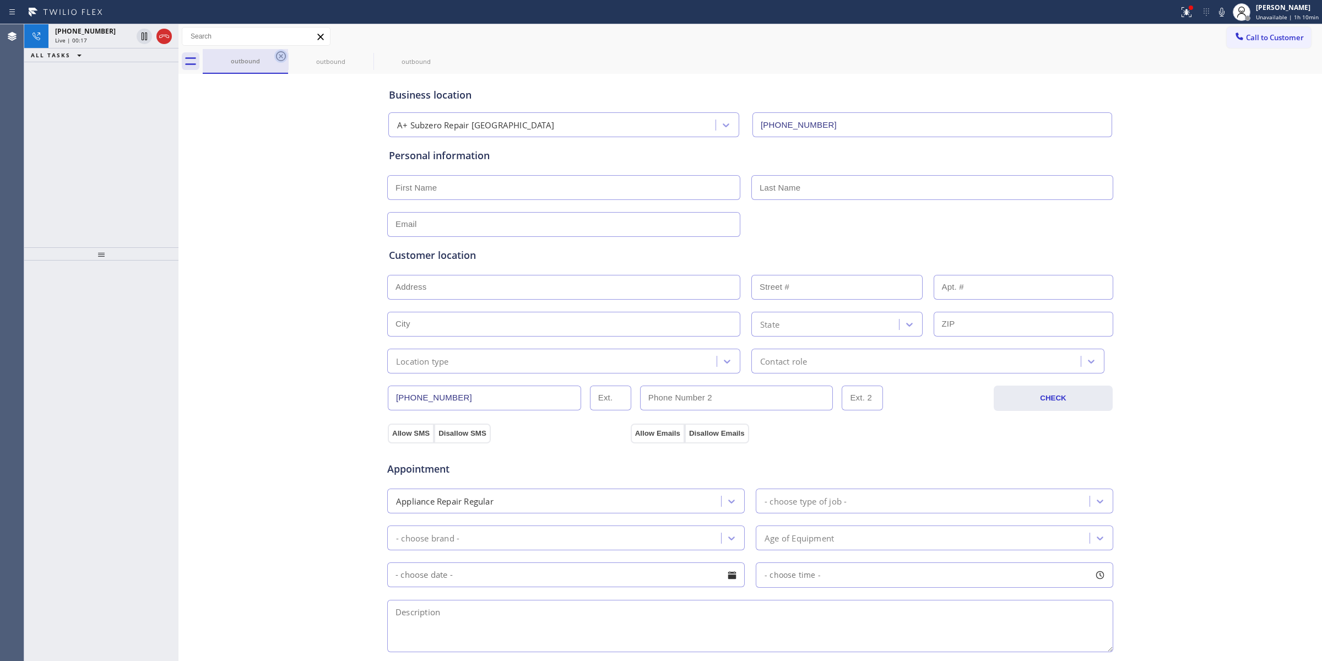
click at [281, 58] on icon at bounding box center [280, 56] width 13 height 13
click at [0, 0] on icon at bounding box center [0, 0] width 0 height 0
click at [281, 58] on div "outbound outbound outbound" at bounding box center [762, 61] width 1119 height 25
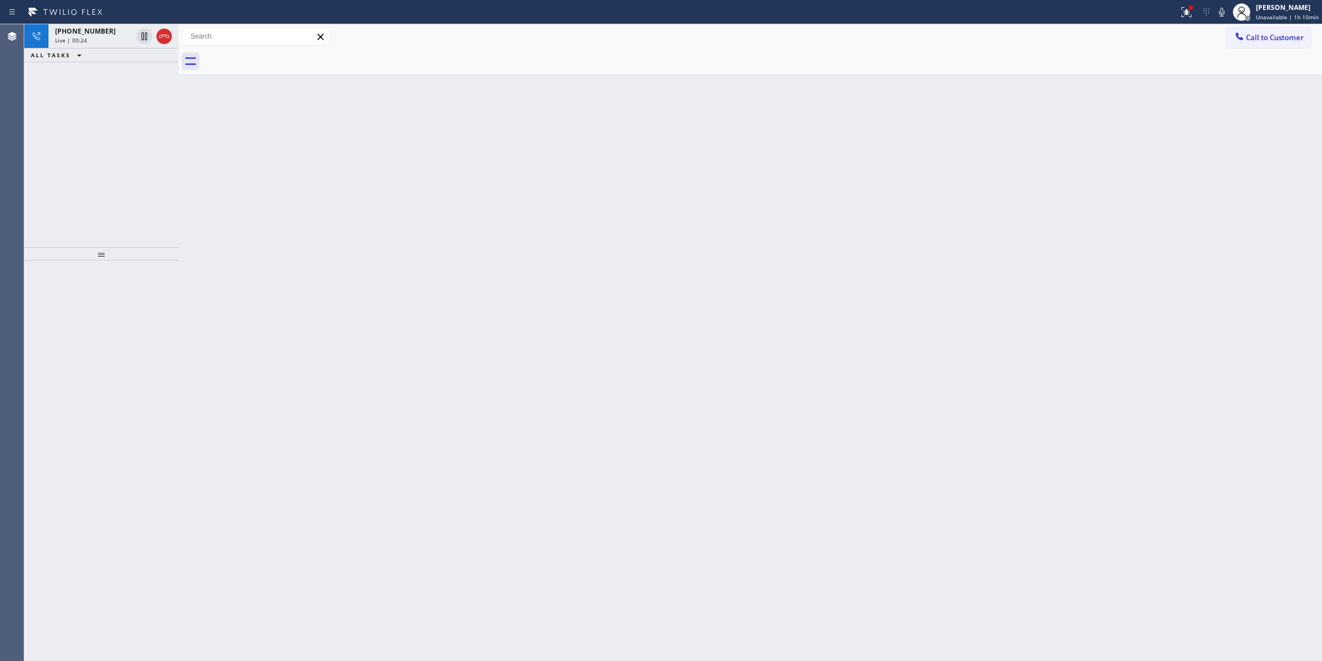
drag, startPoint x: 162, startPoint y: 35, endPoint x: 318, endPoint y: 1, distance: 159.6
click at [162, 35] on icon at bounding box center [164, 36] width 13 height 13
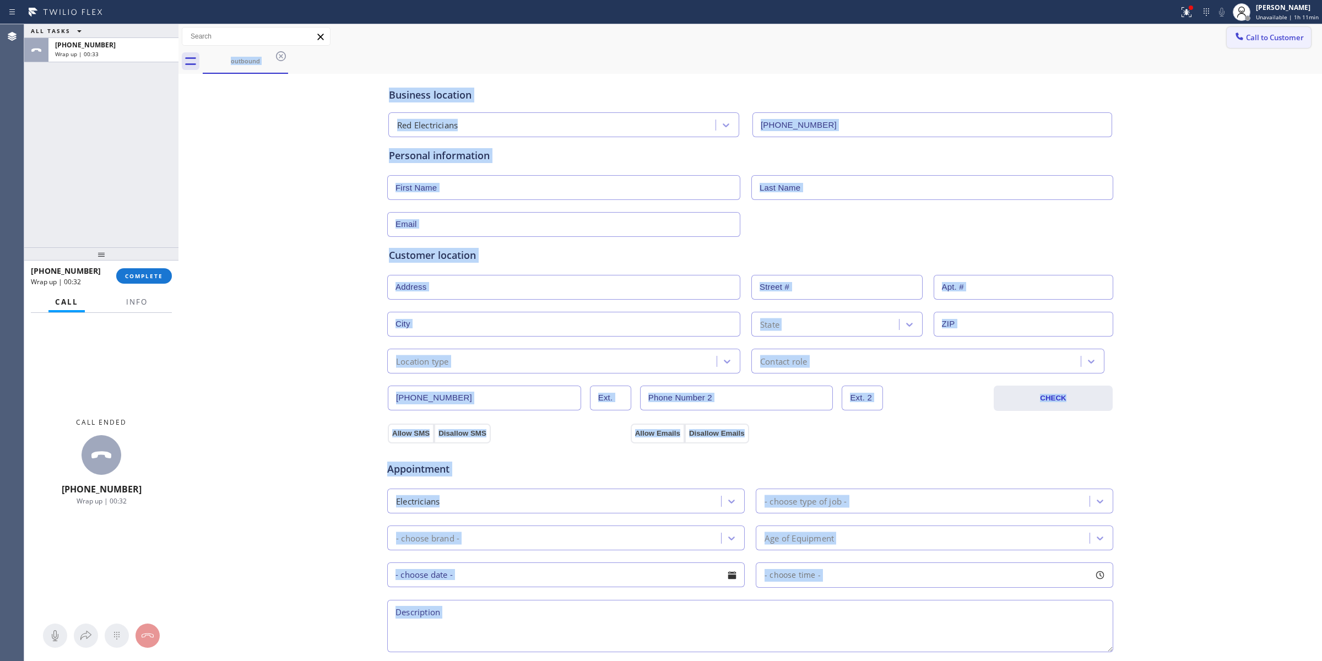
click at [1276, 40] on span "Call to Customer" at bounding box center [1275, 37] width 58 height 10
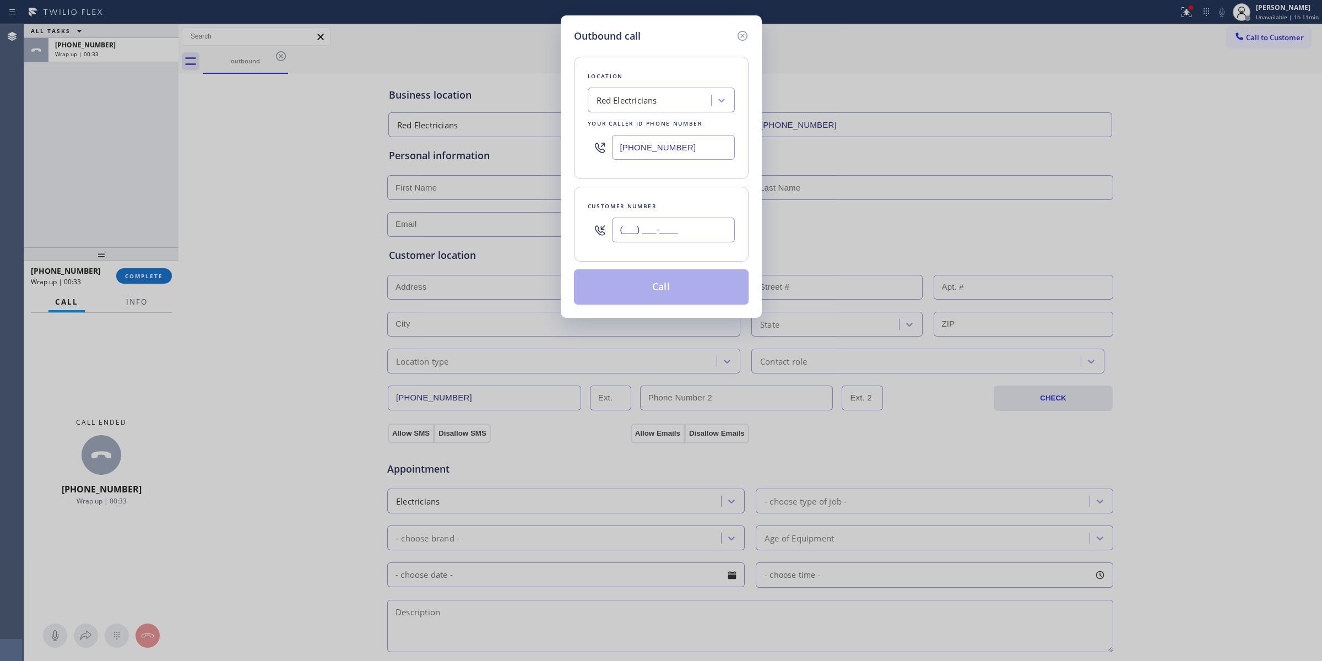
click at [700, 229] on input "(___) ___-____" at bounding box center [673, 230] width 123 height 25
paste input "213) 479-7737"
click at [686, 287] on button "Call" at bounding box center [661, 286] width 175 height 35
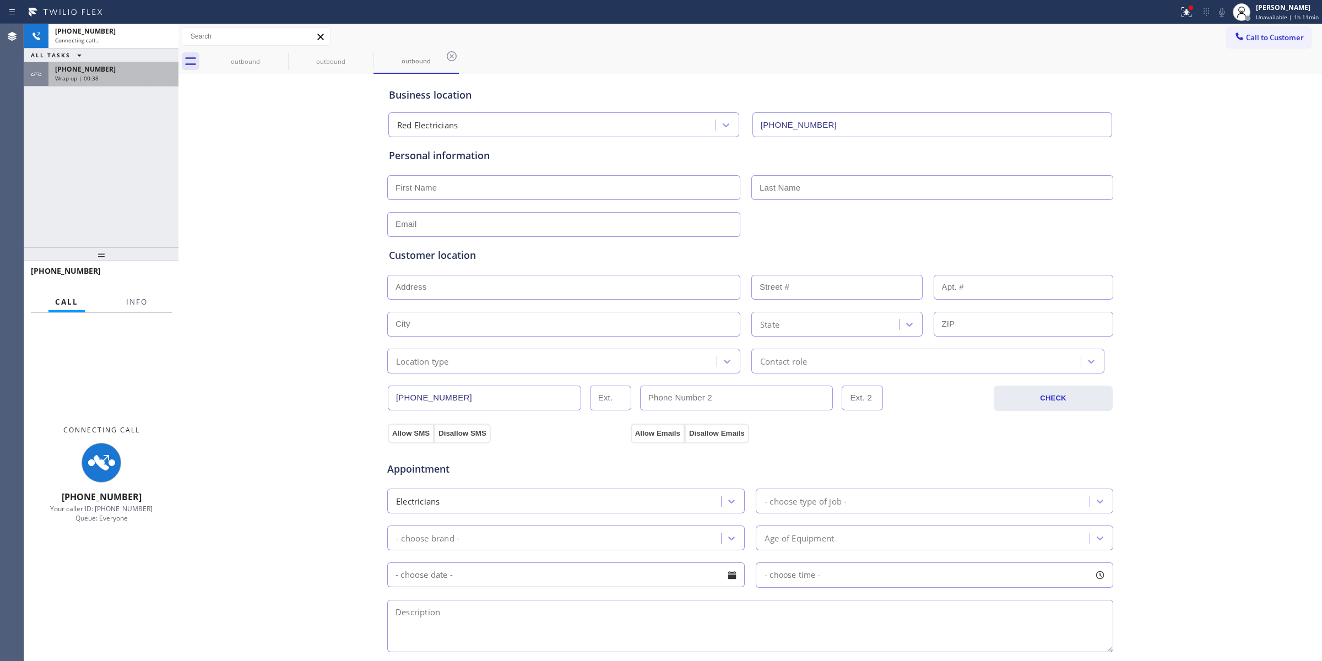
click at [102, 74] on div "Wrap up | 00:38" at bounding box center [113, 78] width 117 height 8
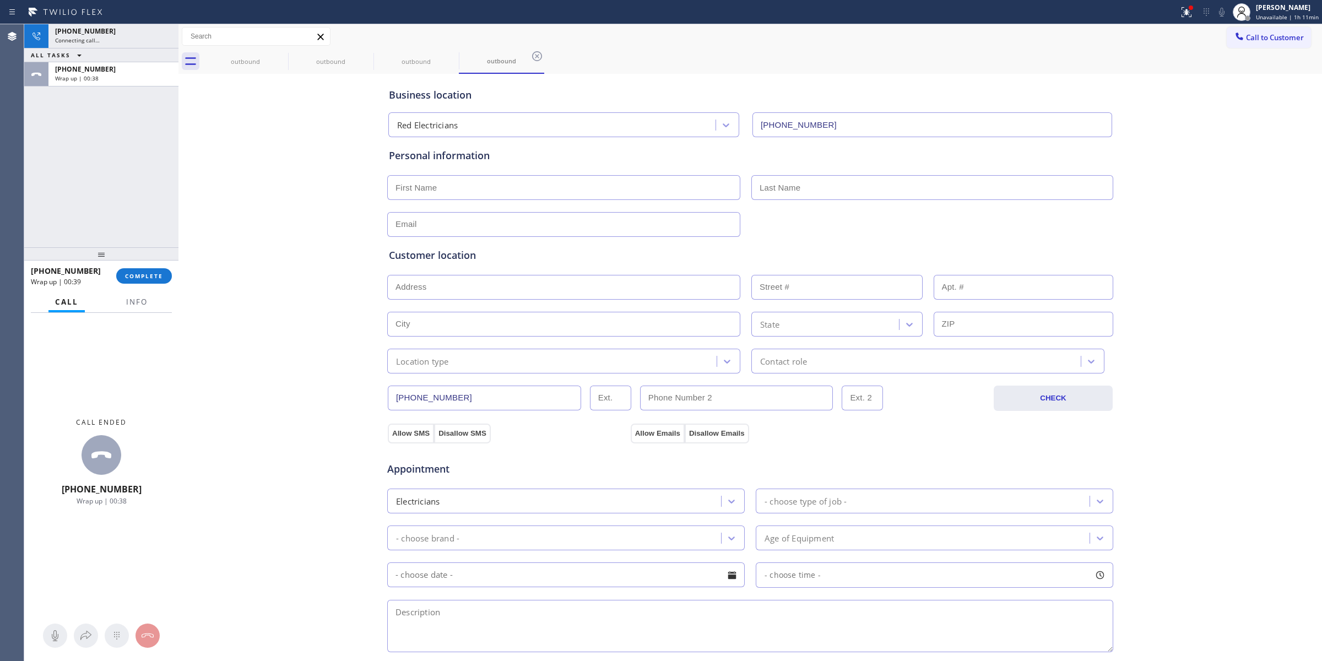
click at [154, 284] on div "[PHONE_NUMBER] Wrap up | 00:39 COMPLETE" at bounding box center [101, 276] width 141 height 29
click at [154, 279] on span "COMPLETE" at bounding box center [144, 276] width 38 height 8
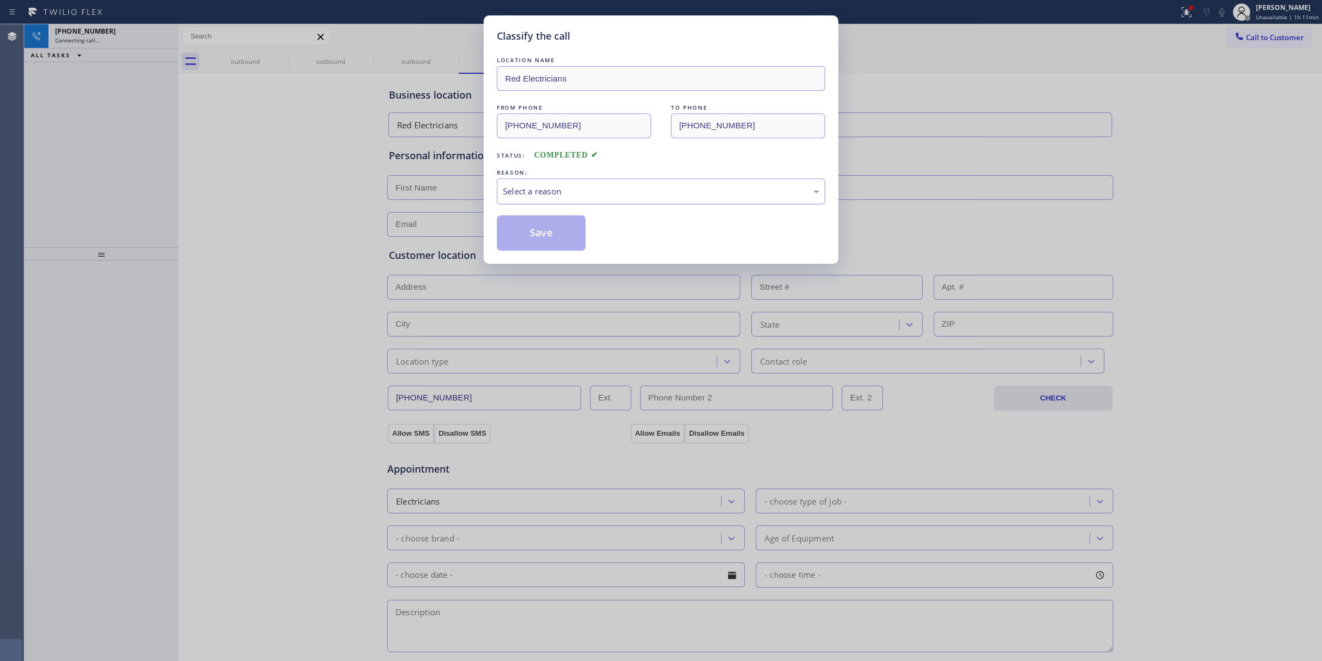
drag, startPoint x: 676, startPoint y: 188, endPoint x: 665, endPoint y: 200, distance: 16.0
click at [676, 190] on div "Select a reason" at bounding box center [661, 191] width 316 height 13
click at [550, 233] on button "Save" at bounding box center [541, 232] width 89 height 35
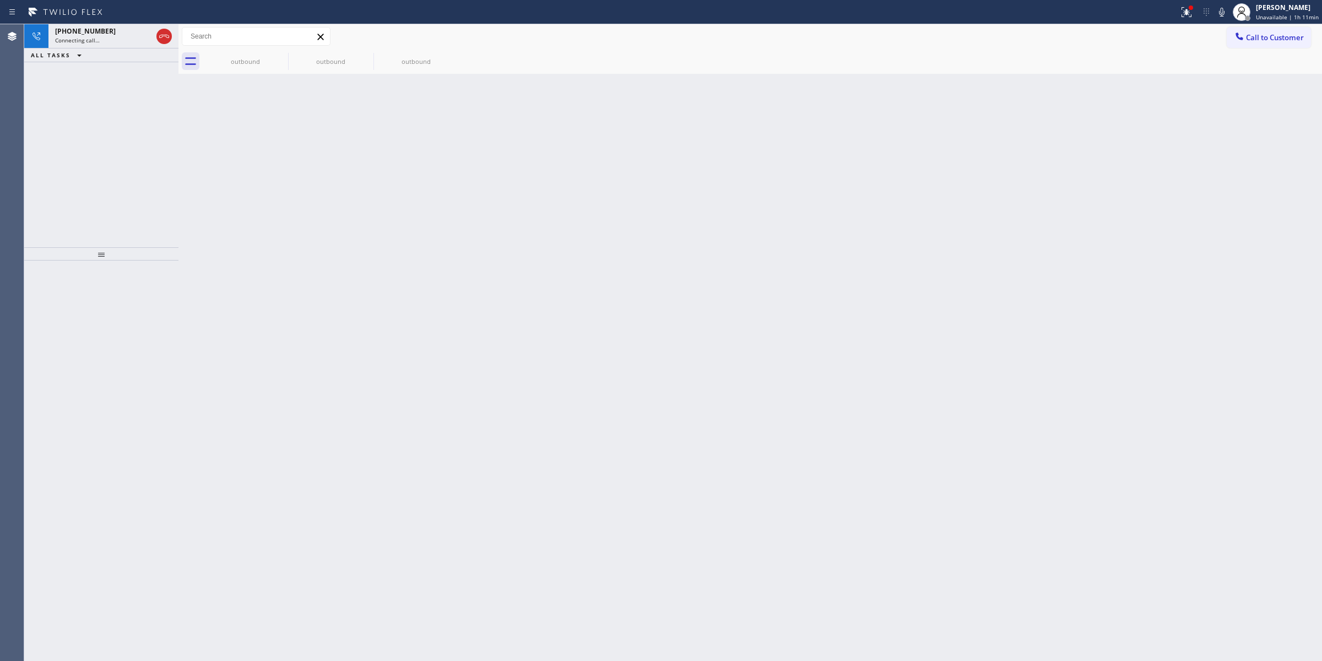
click at [315, 168] on div "Back to Dashboard Change Sender ID Customers Technicians Select a contact Outbo…" at bounding box center [750, 342] width 1144 height 637
click at [0, 0] on icon at bounding box center [0, 0] width 0 height 0
click at [360, 56] on icon at bounding box center [366, 56] width 13 height 13
click at [0, 0] on icon at bounding box center [0, 0] width 0 height 0
click at [283, 56] on div "outbound outbound outbound" at bounding box center [762, 61] width 1119 height 25
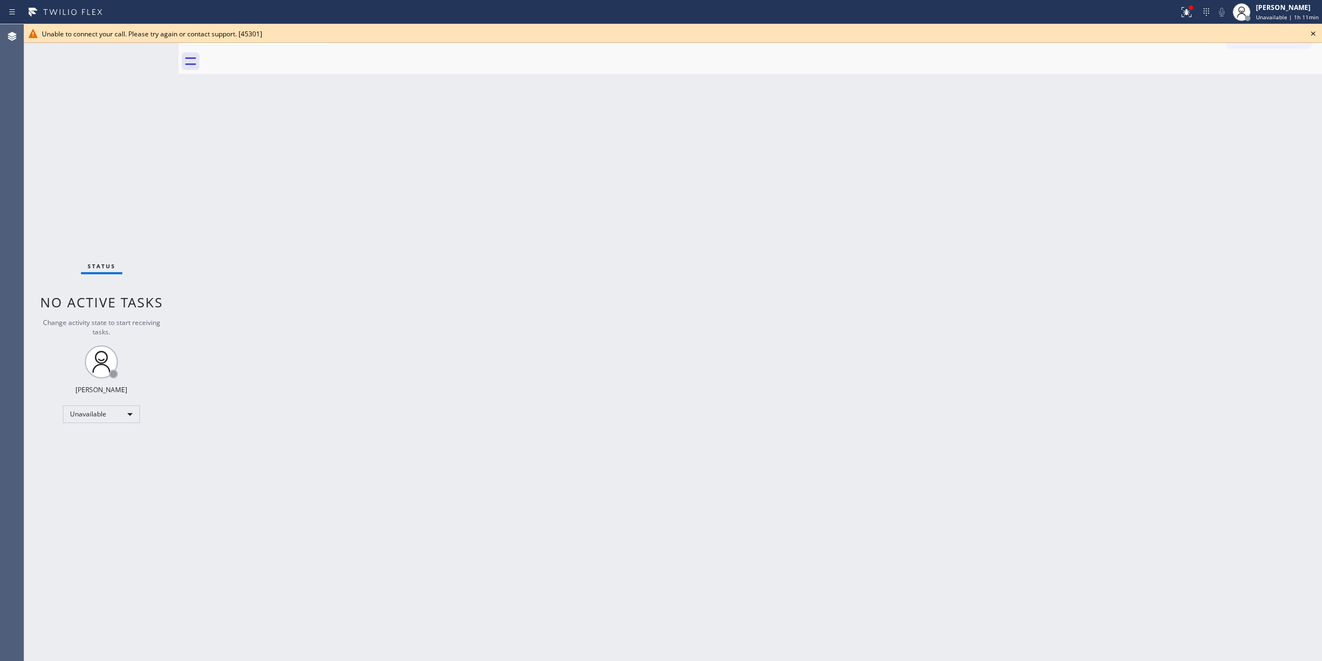
click at [283, 56] on div at bounding box center [762, 61] width 1119 height 25
drag, startPoint x: 1312, startPoint y: 34, endPoint x: 1306, endPoint y: 35, distance: 6.2
click at [1312, 33] on icon at bounding box center [1313, 33] width 13 height 13
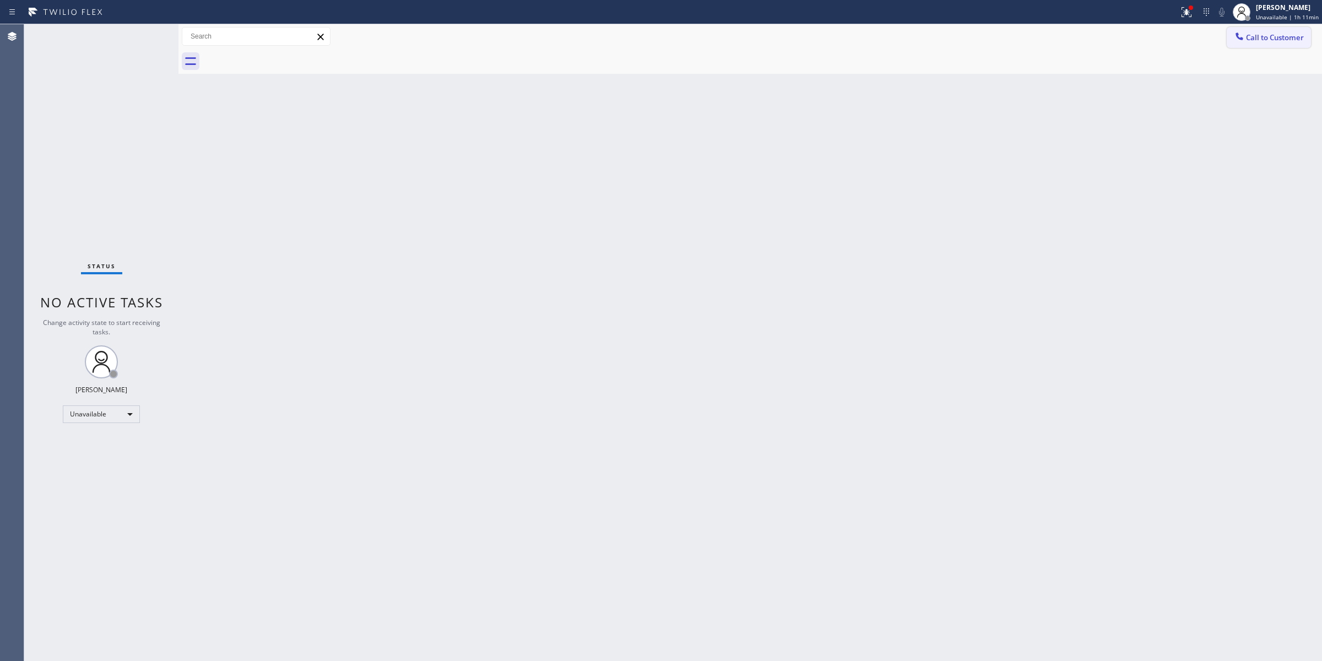
drag, startPoint x: 1271, startPoint y: 36, endPoint x: 1025, endPoint y: 68, distance: 248.3
click at [1267, 36] on span "Call to Customer" at bounding box center [1275, 37] width 58 height 10
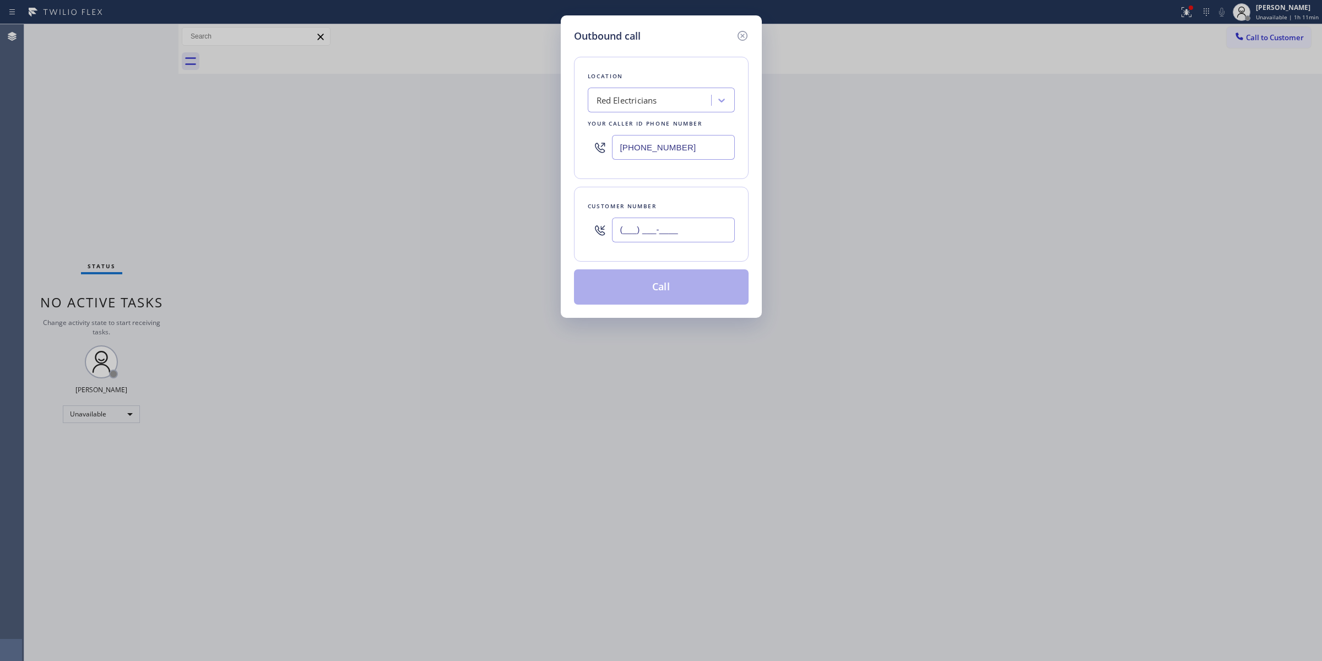
click at [659, 230] on input "(___) ___-____" at bounding box center [673, 230] width 123 height 25
paste input "323) 773-4186"
click at [671, 282] on button "Call" at bounding box center [661, 286] width 175 height 35
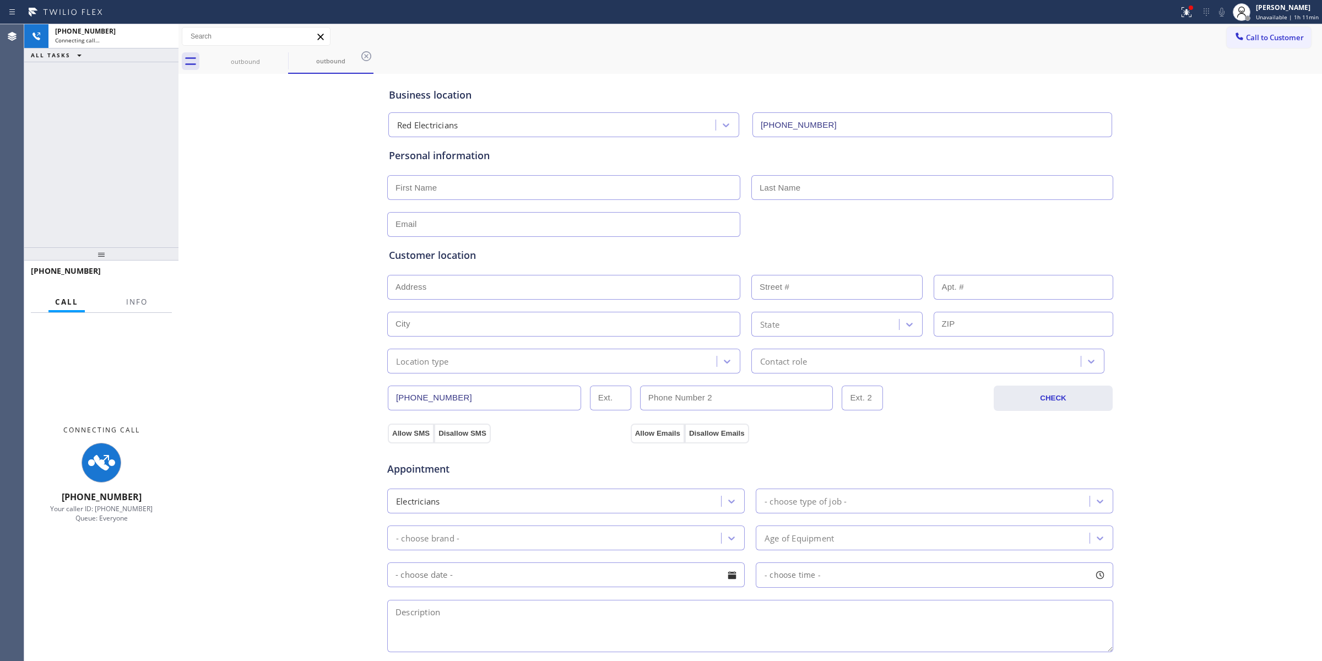
click at [723, 48] on div "Call to Customer Outbound call Location Red Electricians Your caller id phone n…" at bounding box center [750, 36] width 1144 height 25
click at [271, 56] on div "outbound" at bounding box center [245, 61] width 83 height 25
click at [275, 56] on icon at bounding box center [280, 56] width 13 height 13
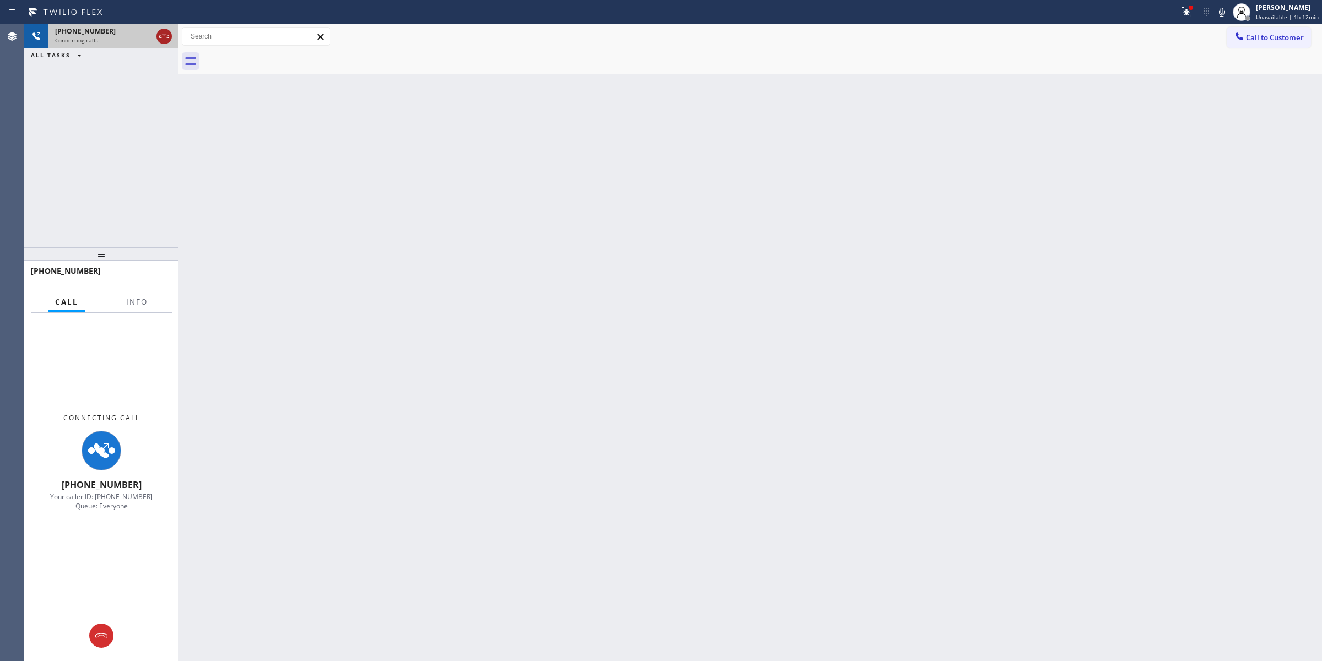
click at [166, 37] on icon at bounding box center [164, 36] width 13 height 13
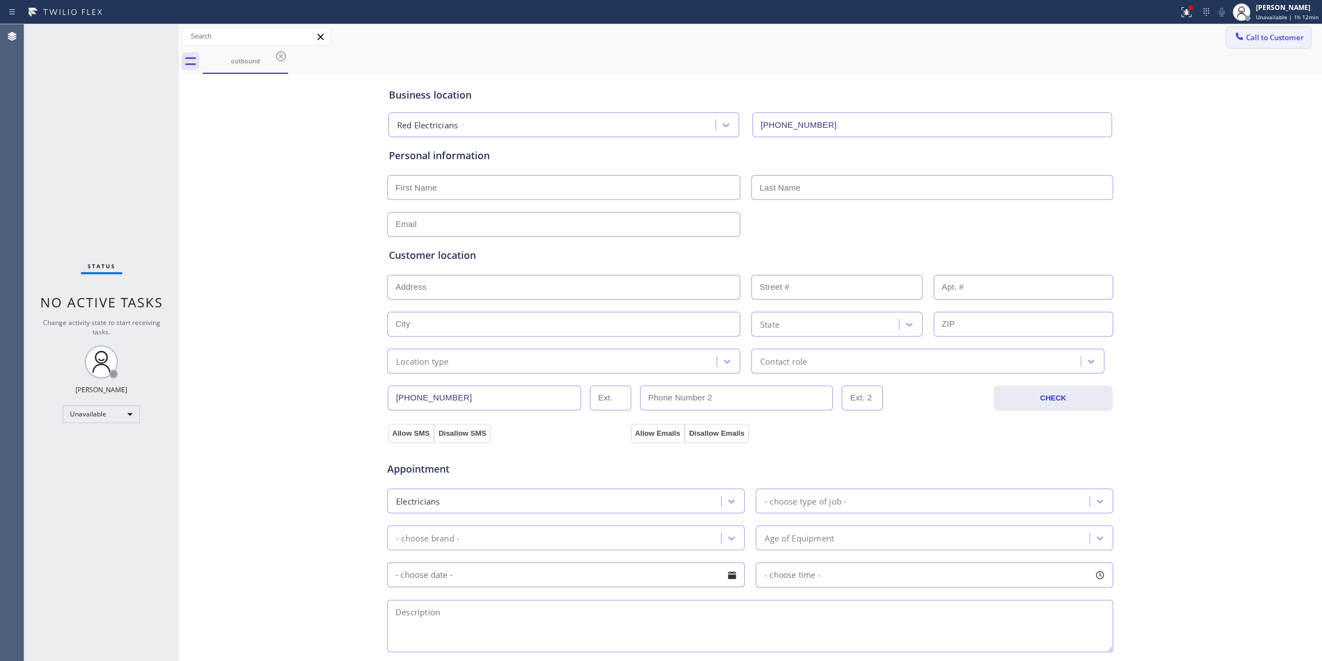
click at [1263, 40] on span "Call to Customer" at bounding box center [1275, 37] width 58 height 10
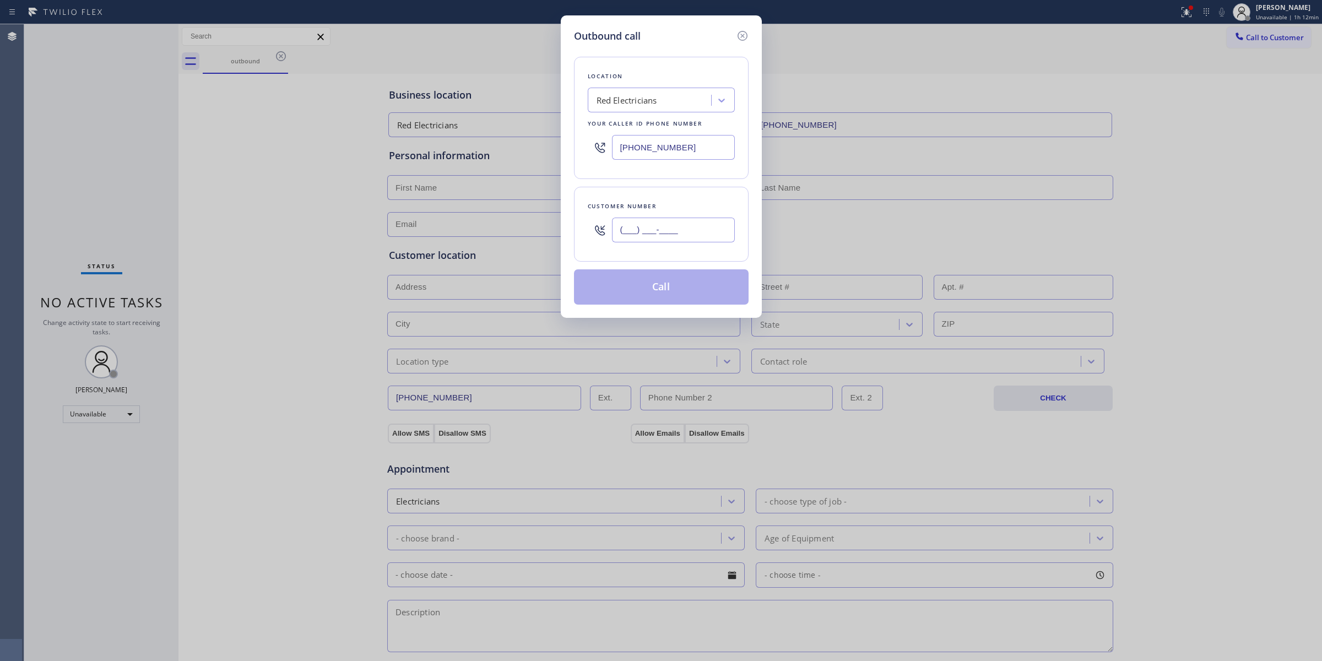
paste input "888) 594-7808"
click at [693, 226] on input "[PHONE_NUMBER]" at bounding box center [673, 230] width 123 height 25
click at [679, 294] on button "Call" at bounding box center [661, 286] width 175 height 35
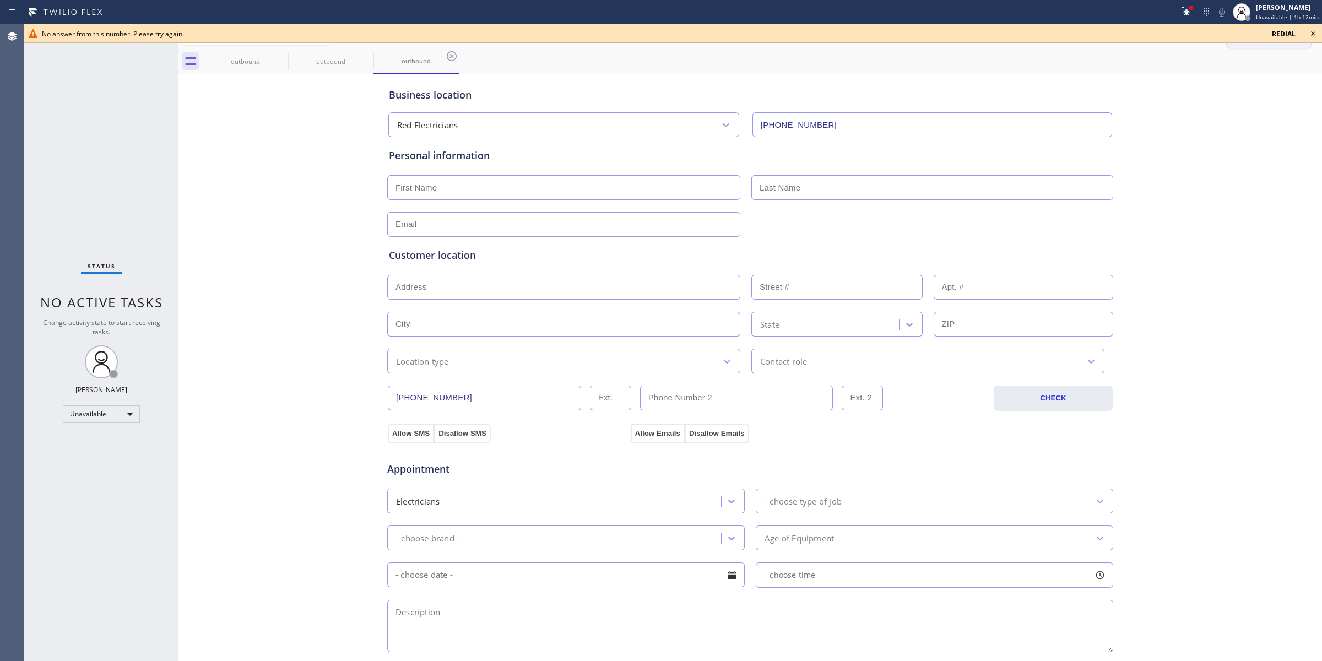
drag, startPoint x: 1319, startPoint y: 36, endPoint x: 1292, endPoint y: 36, distance: 27.0
click at [1317, 36] on icon at bounding box center [1313, 33] width 13 height 13
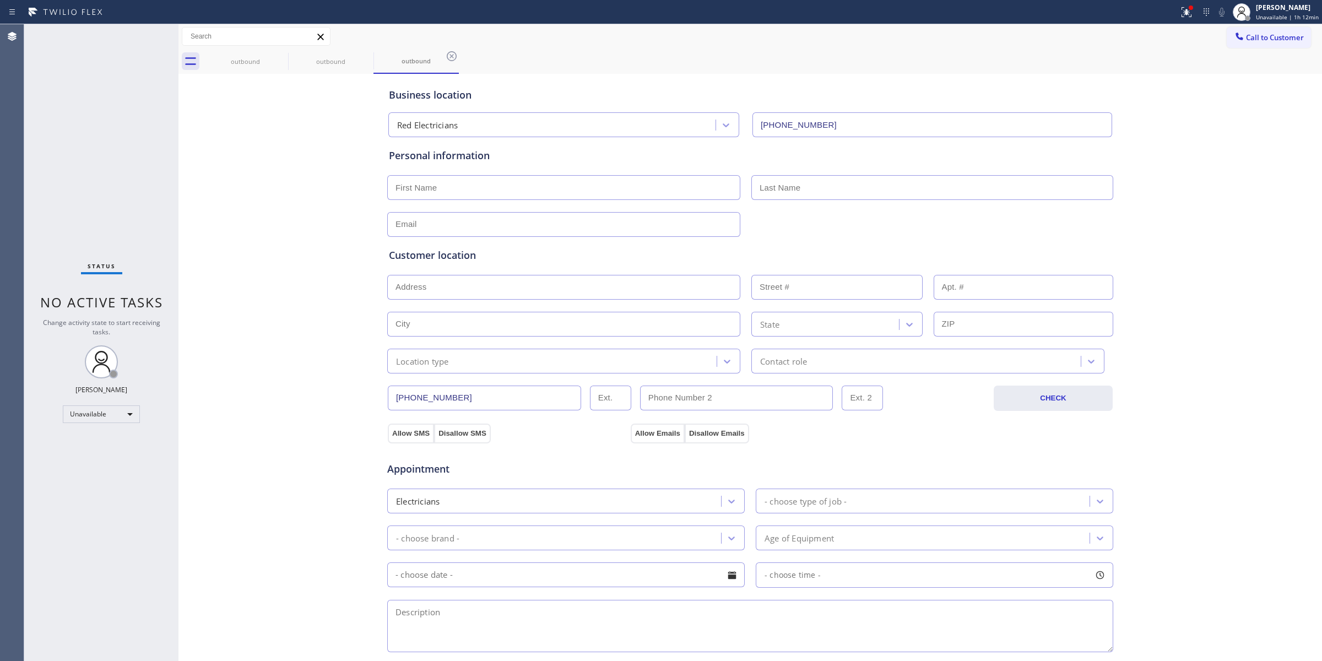
drag, startPoint x: 1292, startPoint y: 36, endPoint x: 1241, endPoint y: 36, distance: 51.2
click at [1264, 36] on span "Call to Customer" at bounding box center [1275, 37] width 58 height 10
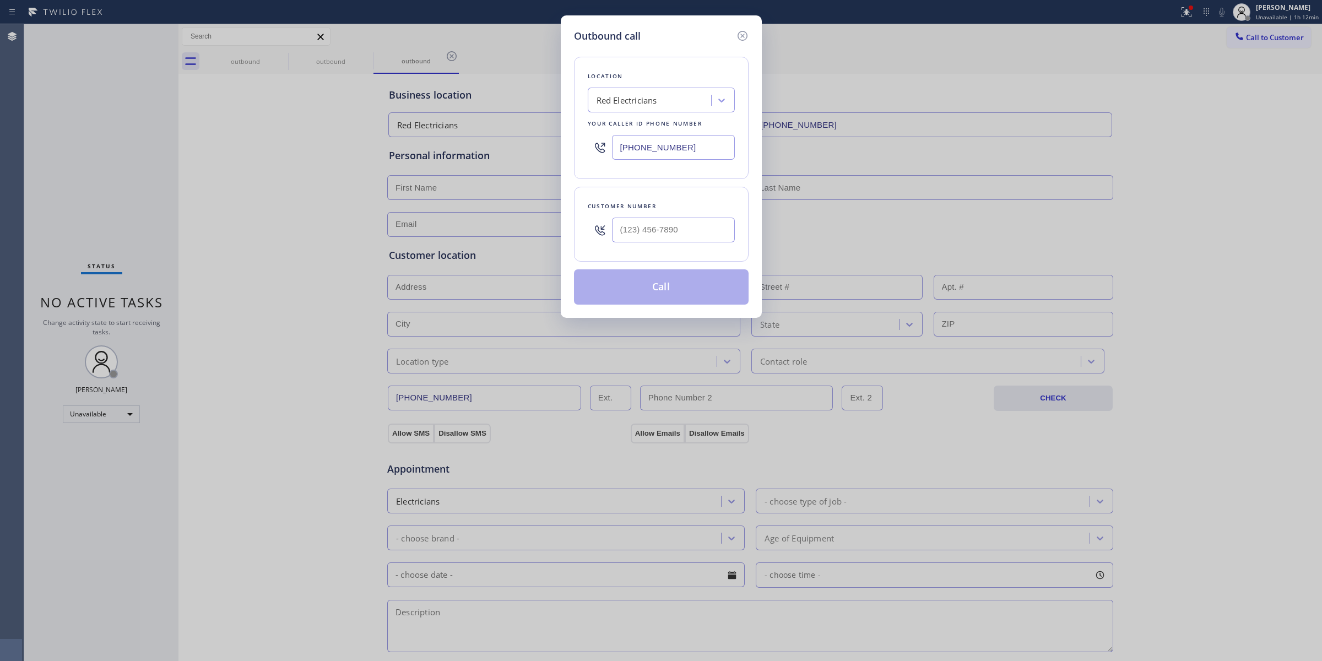
click at [692, 250] on div "Customer number" at bounding box center [661, 224] width 175 height 75
paste input "213) 737-3217"
click at [692, 232] on input "[PHONE_NUMBER]" at bounding box center [673, 230] width 123 height 25
click at [679, 281] on button "Call" at bounding box center [661, 286] width 175 height 35
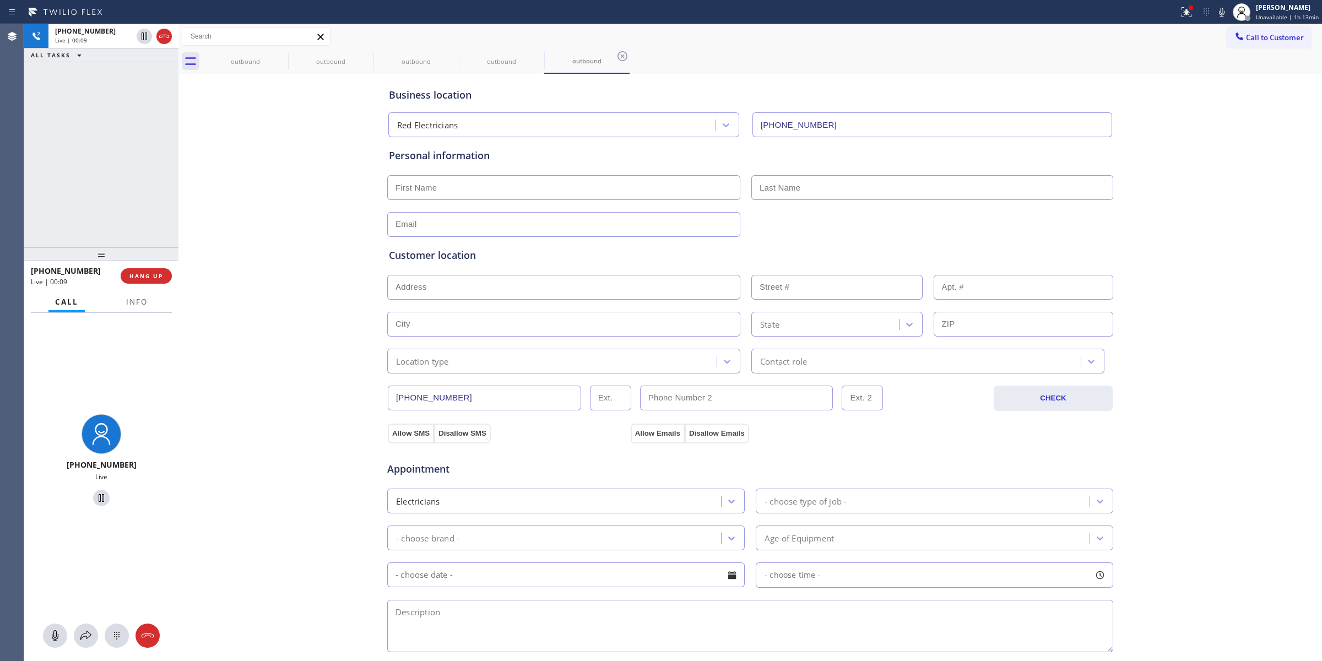
click at [1219, 6] on icon at bounding box center [1221, 12] width 13 height 13
click at [1227, 13] on icon at bounding box center [1221, 12] width 13 height 13
click at [169, 39] on icon at bounding box center [164, 36] width 13 height 13
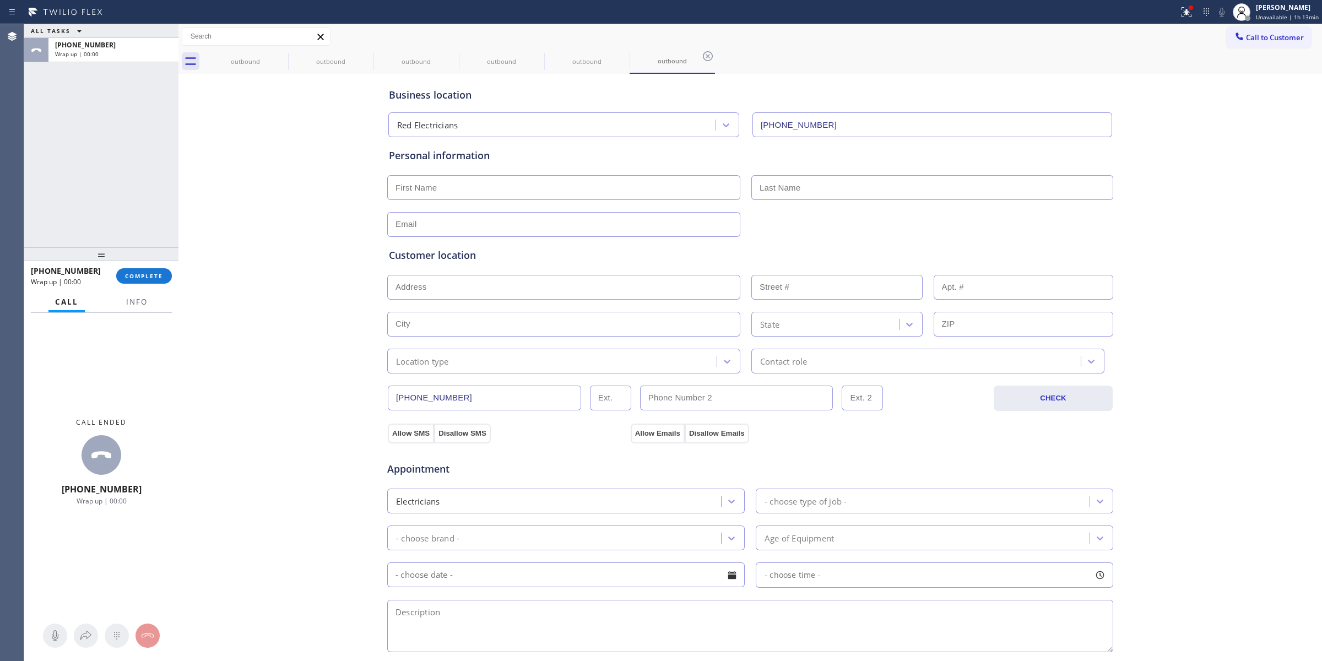
click at [154, 266] on div "[PHONE_NUMBER] Wrap up | 00:00 COMPLETE" at bounding box center [101, 276] width 141 height 29
click at [151, 280] on button "COMPLETE" at bounding box center [144, 275] width 56 height 15
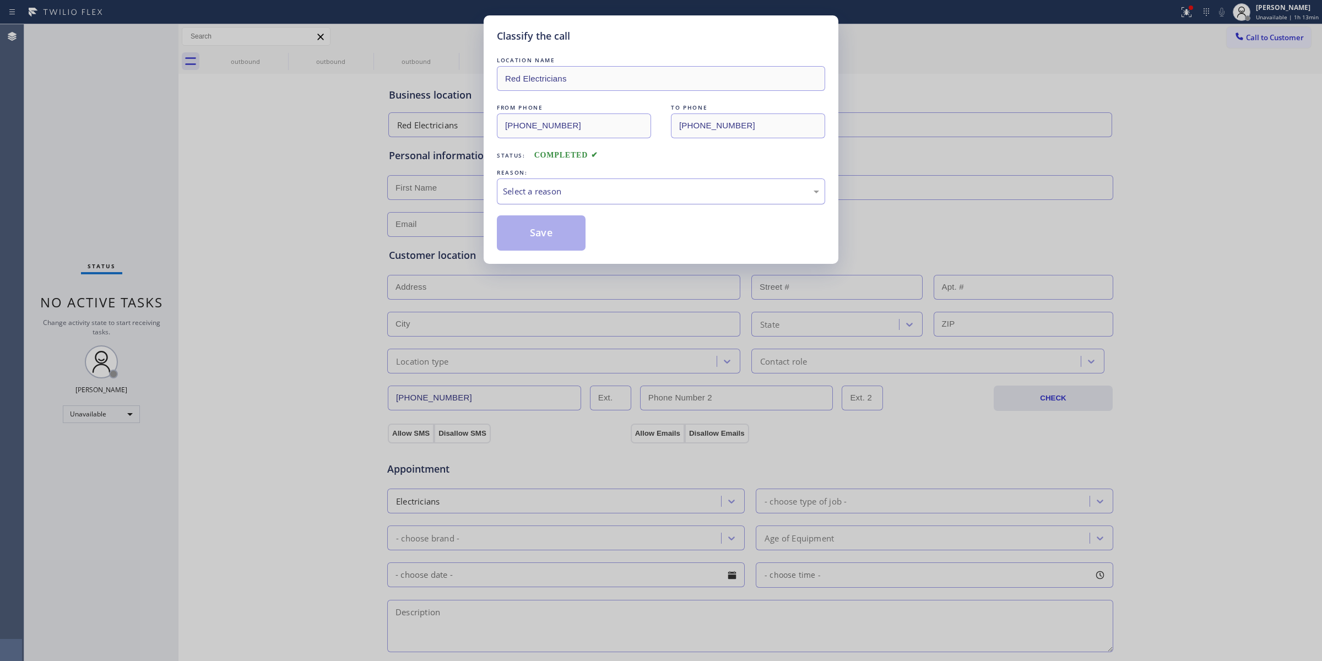
click at [587, 187] on div "Select a reason" at bounding box center [661, 191] width 316 height 13
click at [543, 225] on button "Save" at bounding box center [541, 232] width 89 height 35
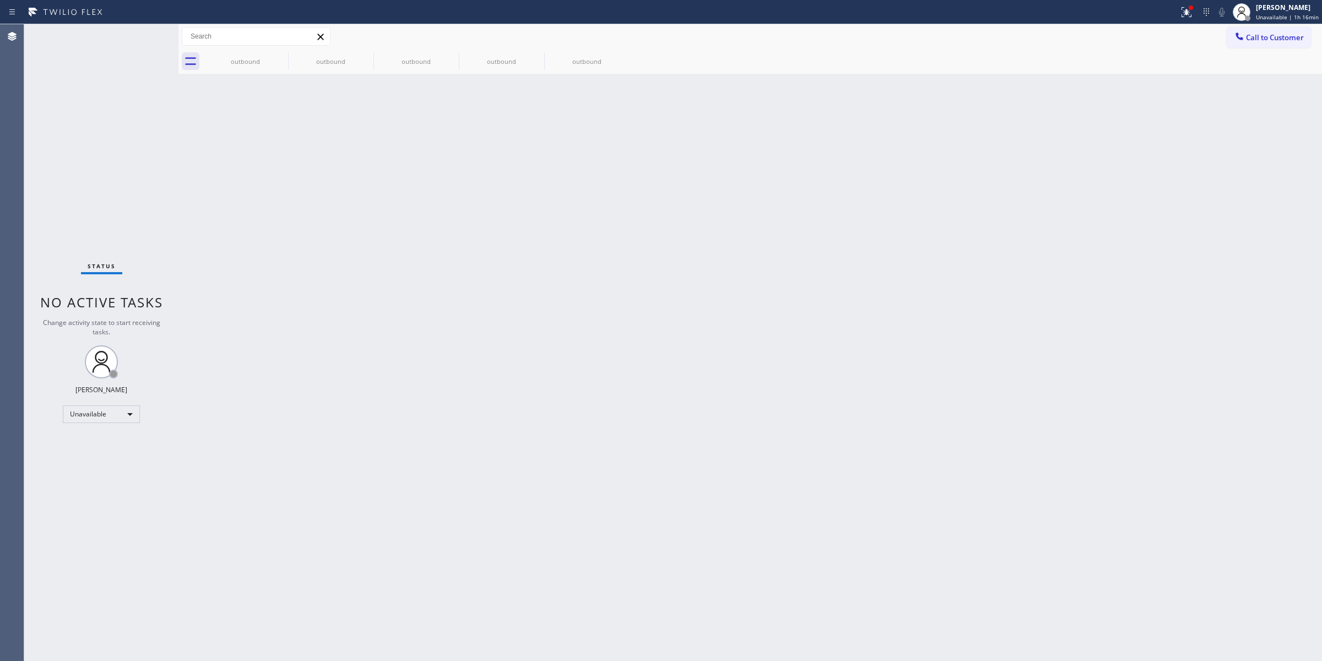
click at [1285, 29] on button "Call to Customer" at bounding box center [1269, 37] width 84 height 21
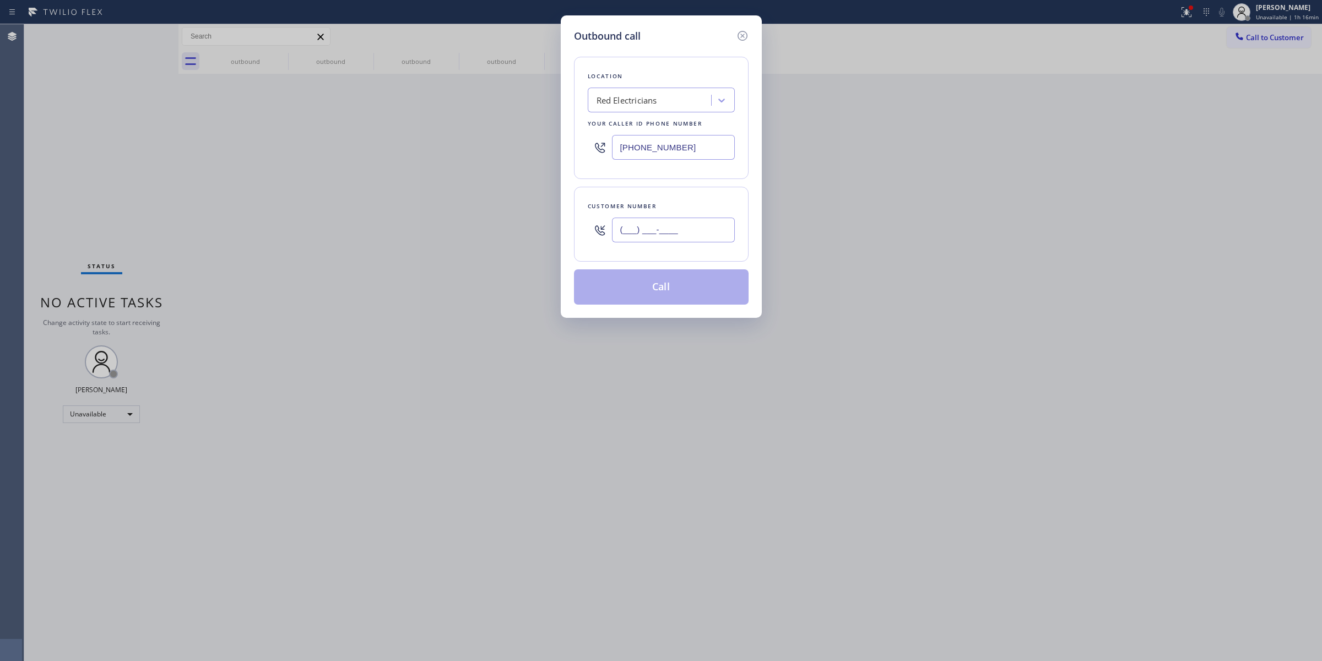
click at [698, 232] on input "(___) ___-____" at bounding box center [673, 230] width 123 height 25
paste input "310) 350-0535"
drag, startPoint x: 697, startPoint y: 147, endPoint x: 499, endPoint y: 142, distance: 198.9
click at [510, 144] on div "Outbound call Location Red Electricians Your caller id phone number [PHONE_NUMB…" at bounding box center [661, 330] width 1322 height 661
paste input "55) 731-4952"
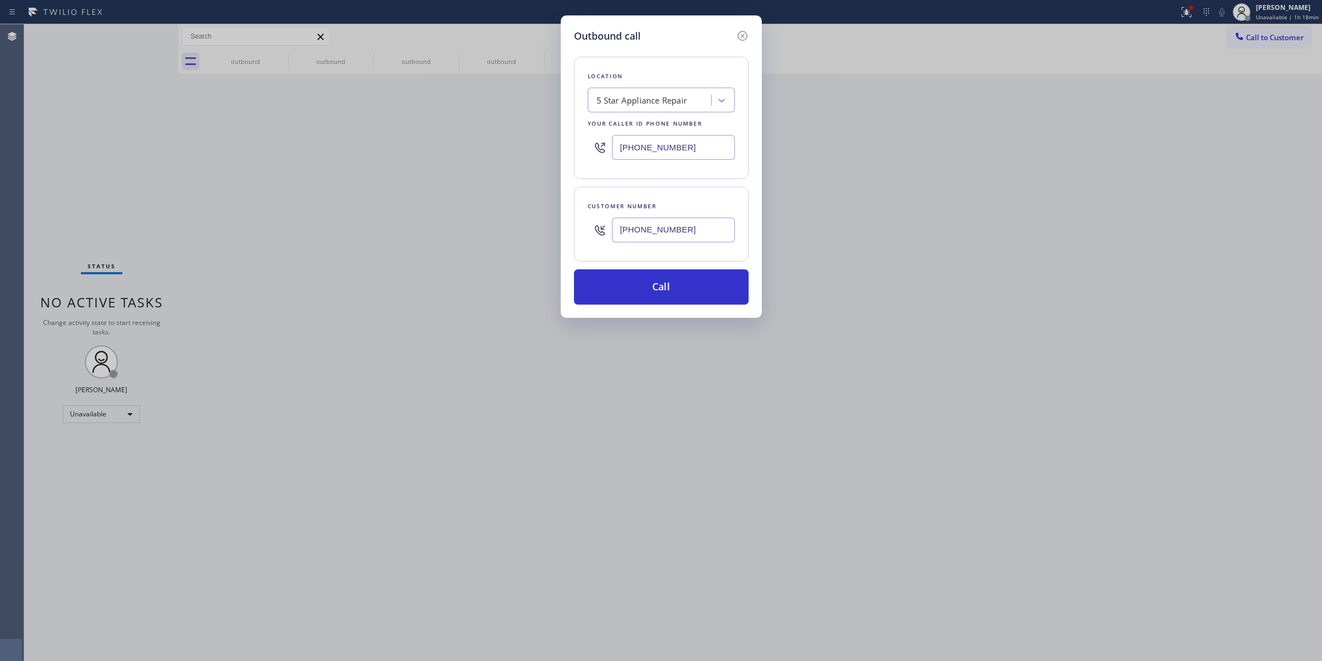
drag, startPoint x: 539, startPoint y: 229, endPoint x: 493, endPoint y: 224, distance: 46.1
click at [499, 224] on div "Outbound call Location 5 Star Appliance Repair Your caller id phone number [PHO…" at bounding box center [661, 330] width 1322 height 661
paste input "text"
click at [744, 34] on icon at bounding box center [742, 35] width 13 height 13
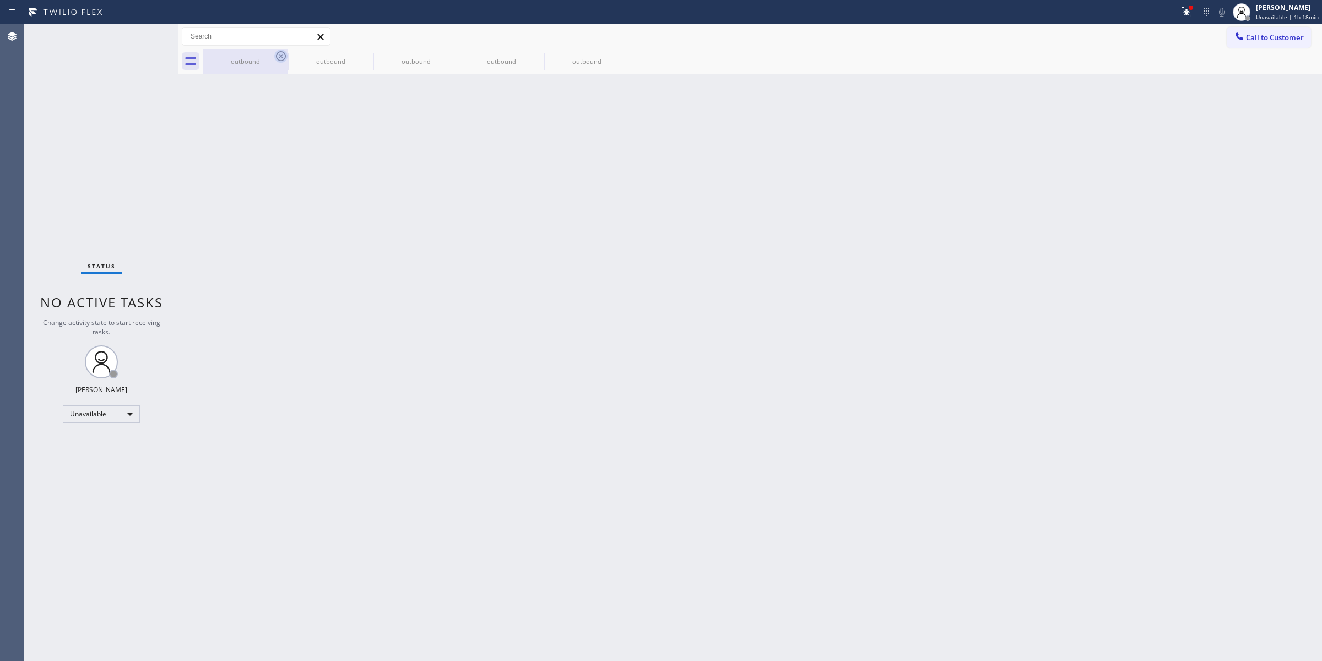
click at [279, 58] on icon at bounding box center [280, 56] width 13 height 13
click at [0, 0] on icon at bounding box center [0, 0] width 0 height 0
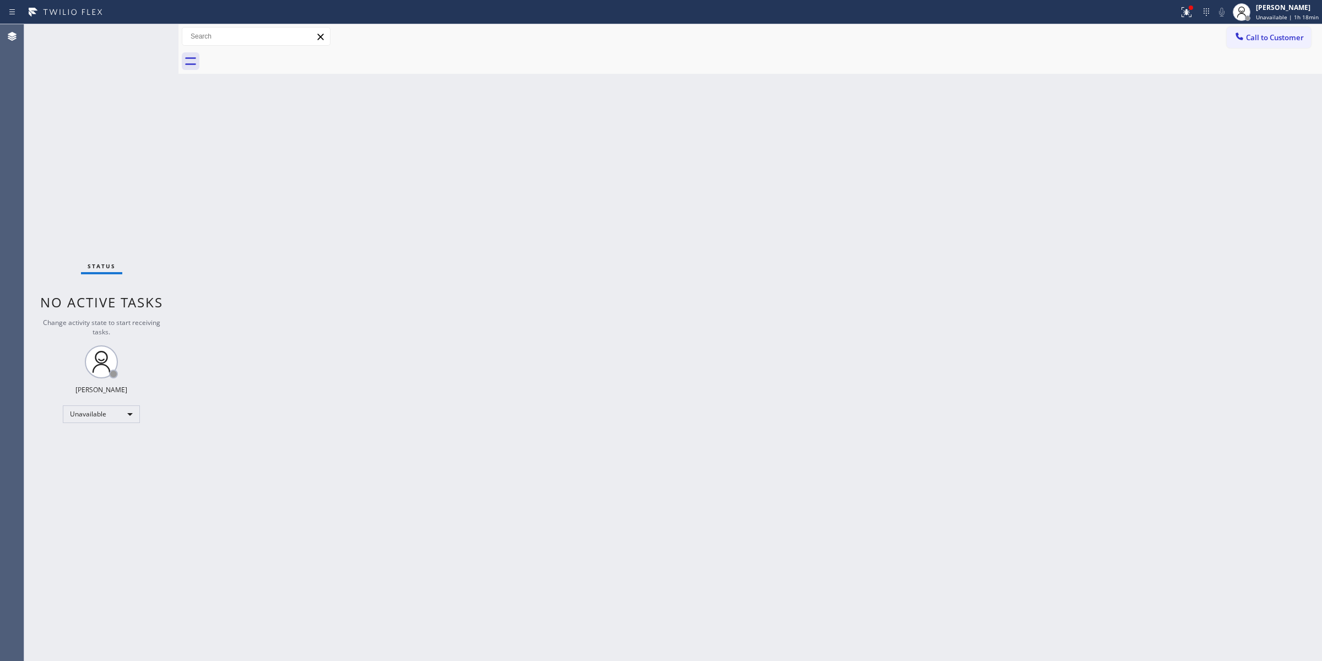
click at [281, 58] on div at bounding box center [762, 61] width 1119 height 25
drag, startPoint x: 425, startPoint y: 73, endPoint x: 1055, endPoint y: 58, distance: 630.9
click at [453, 73] on div at bounding box center [762, 61] width 1119 height 25
click at [1267, 37] on span "Call to Customer" at bounding box center [1275, 37] width 58 height 10
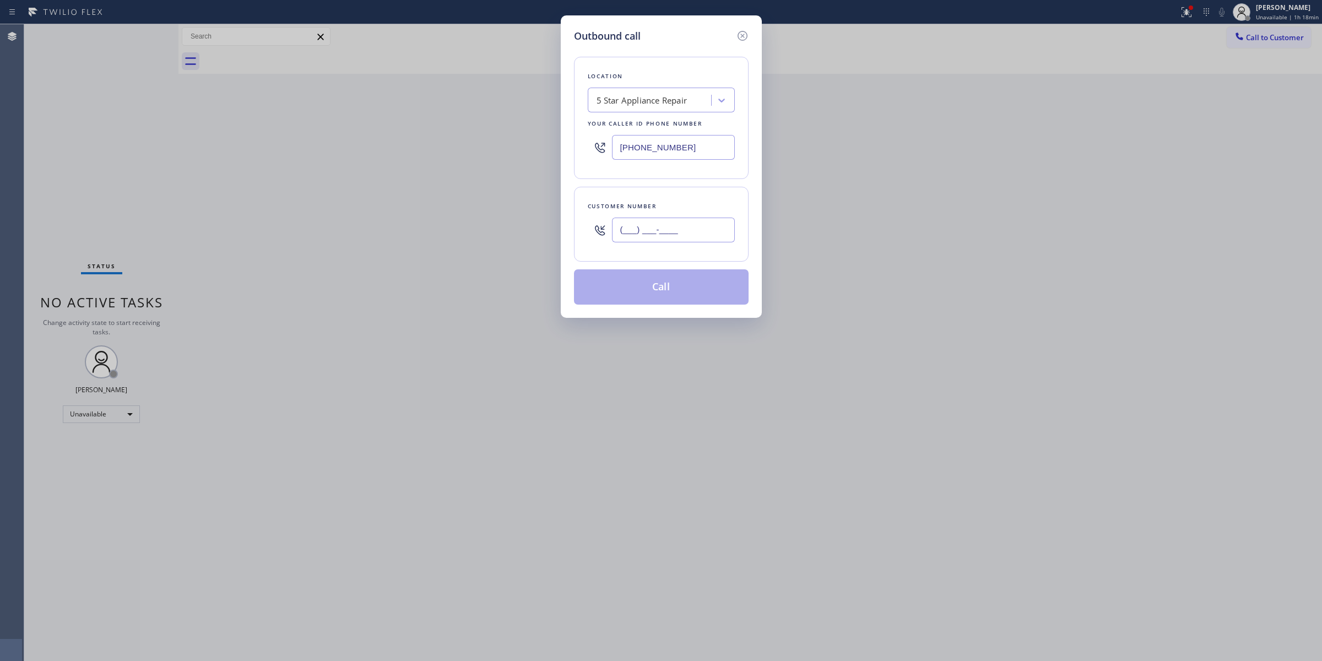
drag, startPoint x: 643, startPoint y: 240, endPoint x: 676, endPoint y: 230, distance: 34.1
click at [646, 237] on input "(___) ___-____" at bounding box center [673, 230] width 123 height 25
paste input "310) 350-0535"
drag, startPoint x: 709, startPoint y: 146, endPoint x: 499, endPoint y: 144, distance: 209.9
click at [515, 144] on div "Outbound call Location 5 Star Appliance Repair Your caller id phone number [PHO…" at bounding box center [661, 330] width 1322 height 661
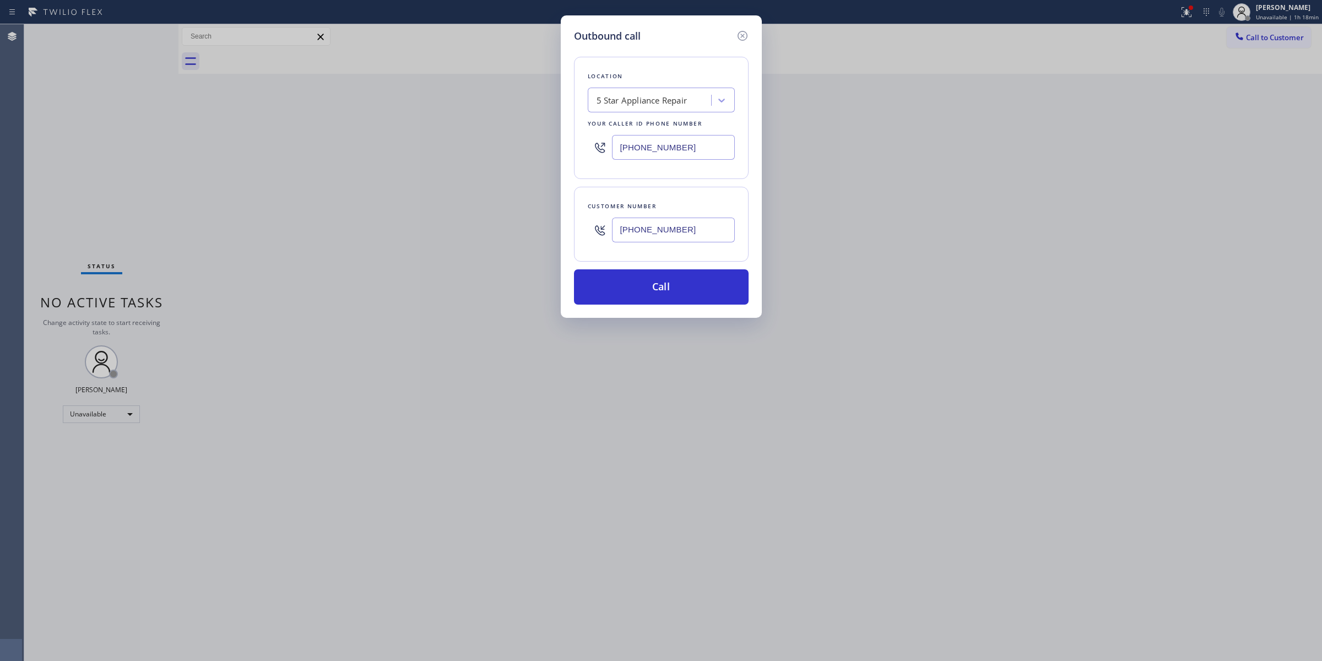
paste input "text"
click at [692, 285] on button "Call" at bounding box center [661, 286] width 175 height 35
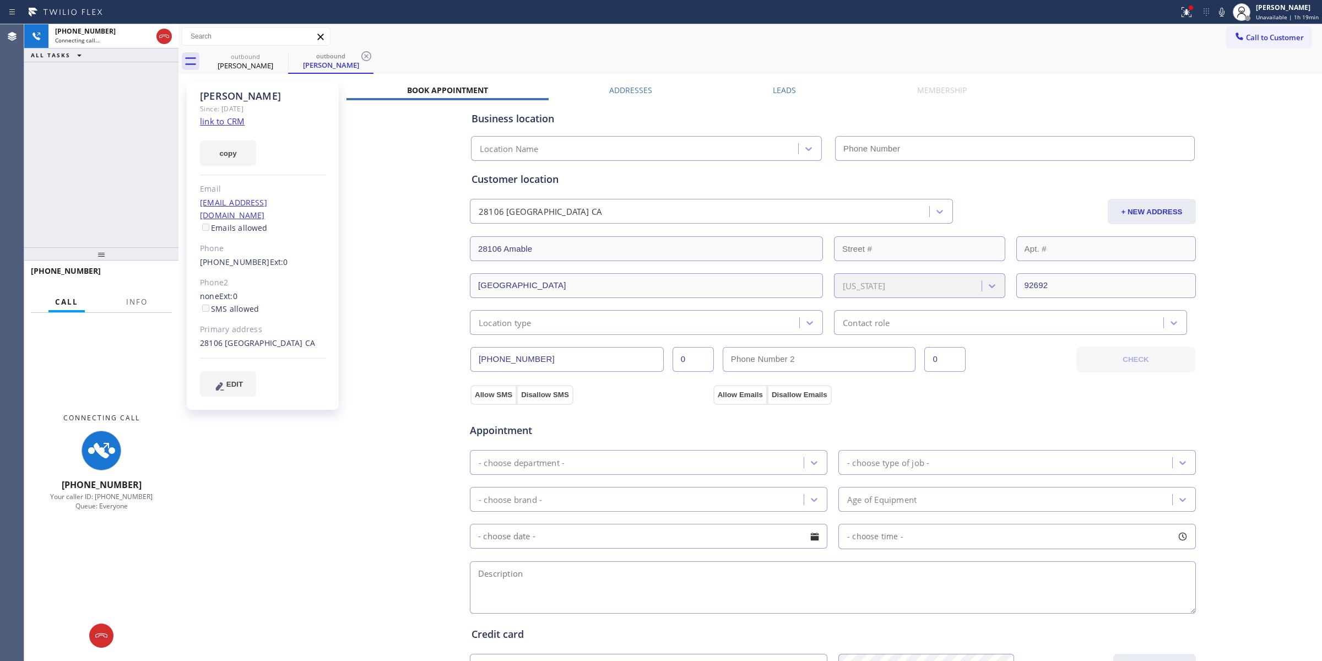
click at [218, 116] on link "link to CRM" at bounding box center [222, 121] width 45 height 11
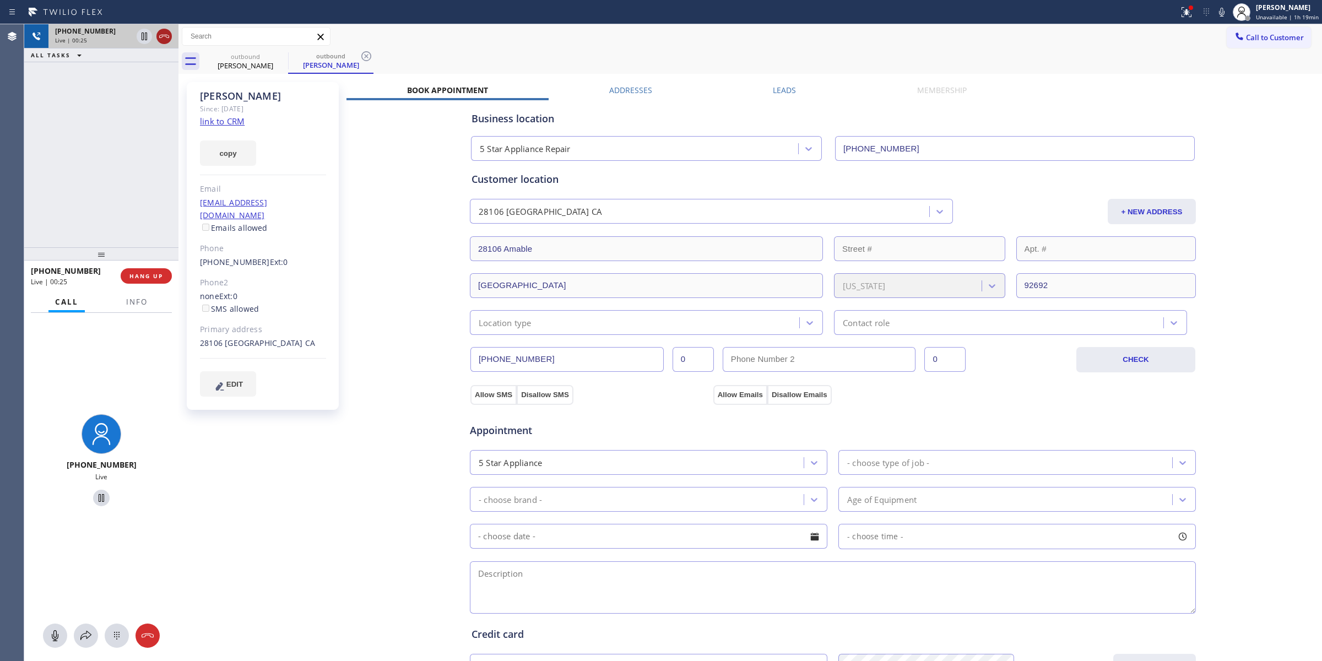
click at [161, 36] on icon at bounding box center [164, 36] width 13 height 13
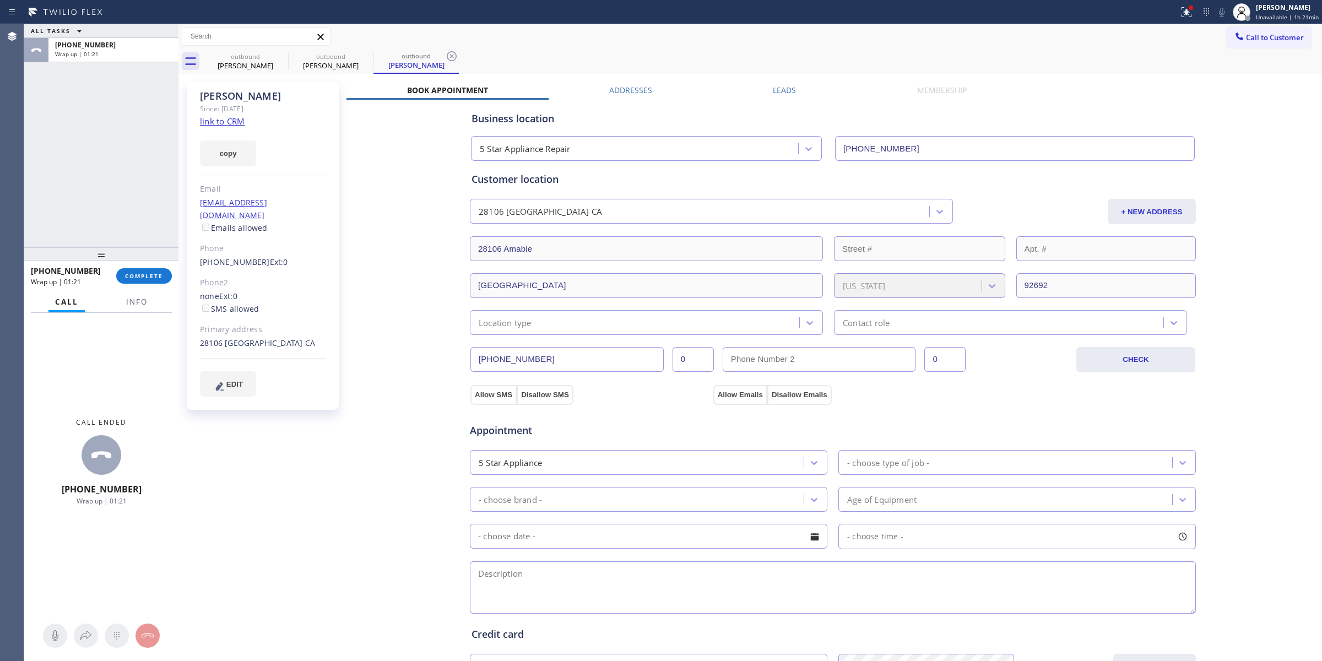
click at [144, 286] on div "[PHONE_NUMBER] Wrap up | 01:21 COMPLETE" at bounding box center [101, 276] width 141 height 29
drag, startPoint x: 1282, startPoint y: 12, endPoint x: 1234, endPoint y: 36, distance: 53.2
click at [1282, 13] on span "Unavailable | 1h 21min" at bounding box center [1287, 17] width 63 height 8
click at [1239, 58] on button "Available" at bounding box center [1267, 58] width 110 height 14
click at [147, 272] on span "COMPLETE" at bounding box center [144, 276] width 38 height 8
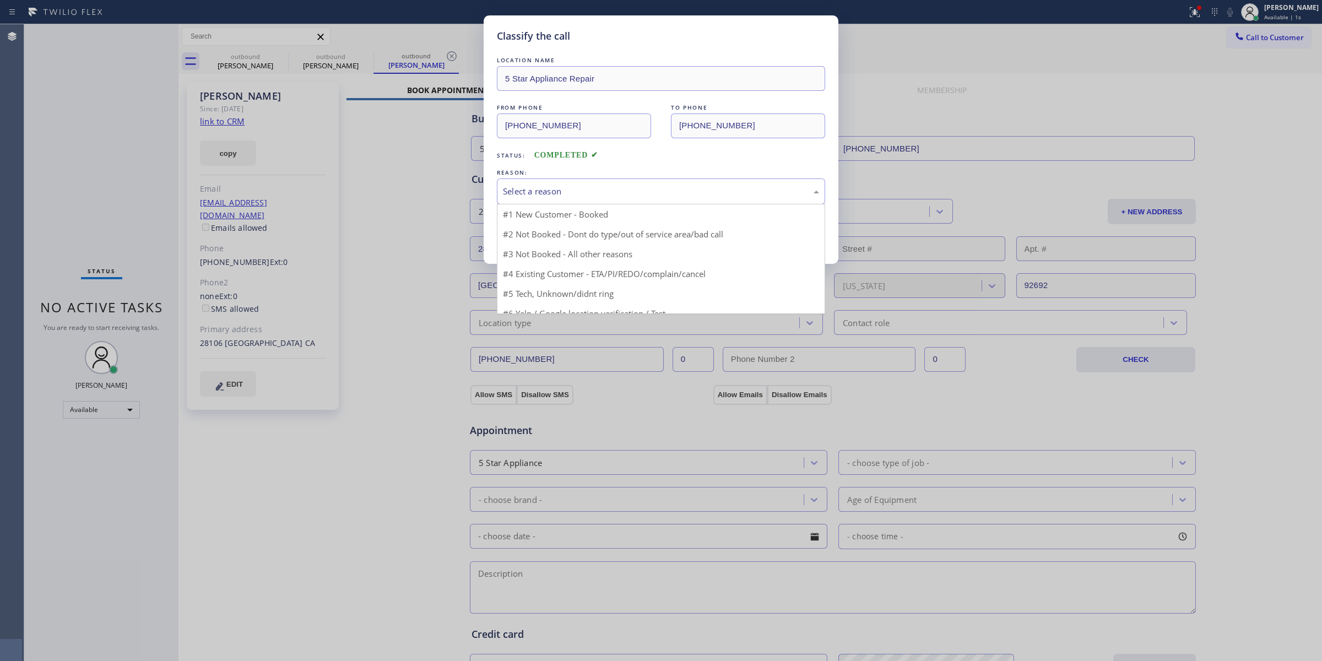
click at [576, 194] on div "Select a reason" at bounding box center [661, 191] width 316 height 13
drag, startPoint x: 562, startPoint y: 278, endPoint x: 549, endPoint y: 267, distance: 16.8
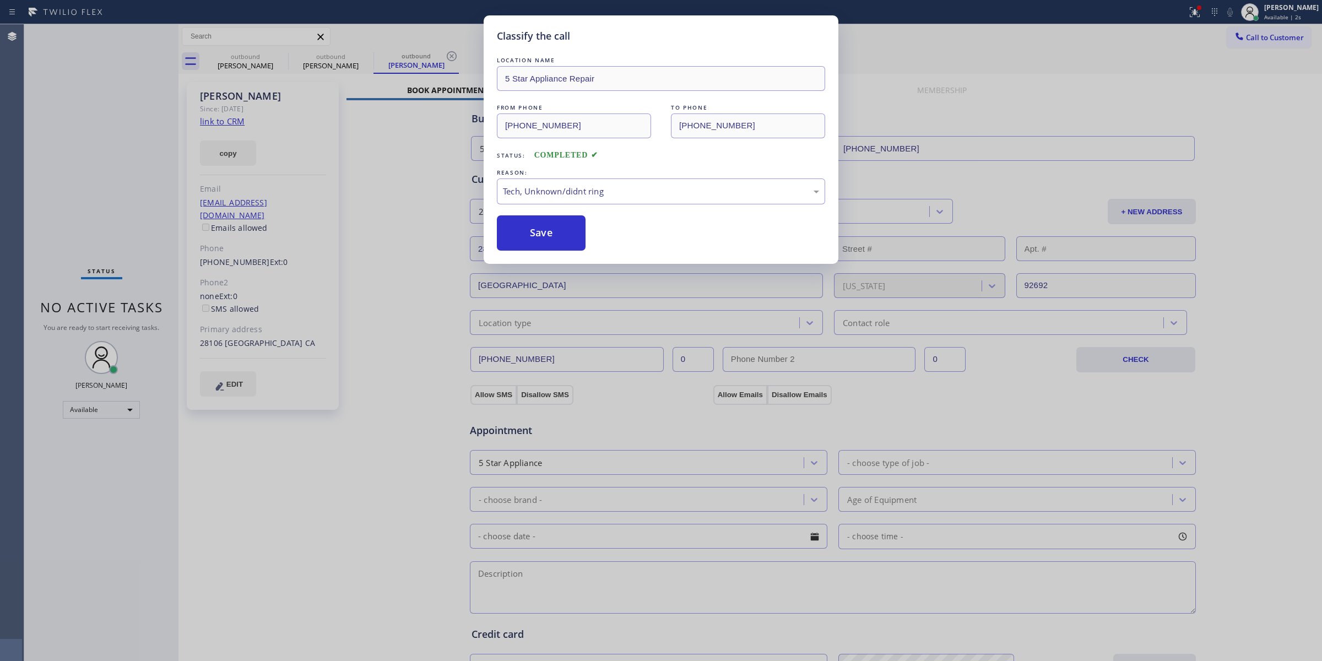
click at [534, 248] on button "Save" at bounding box center [541, 232] width 89 height 35
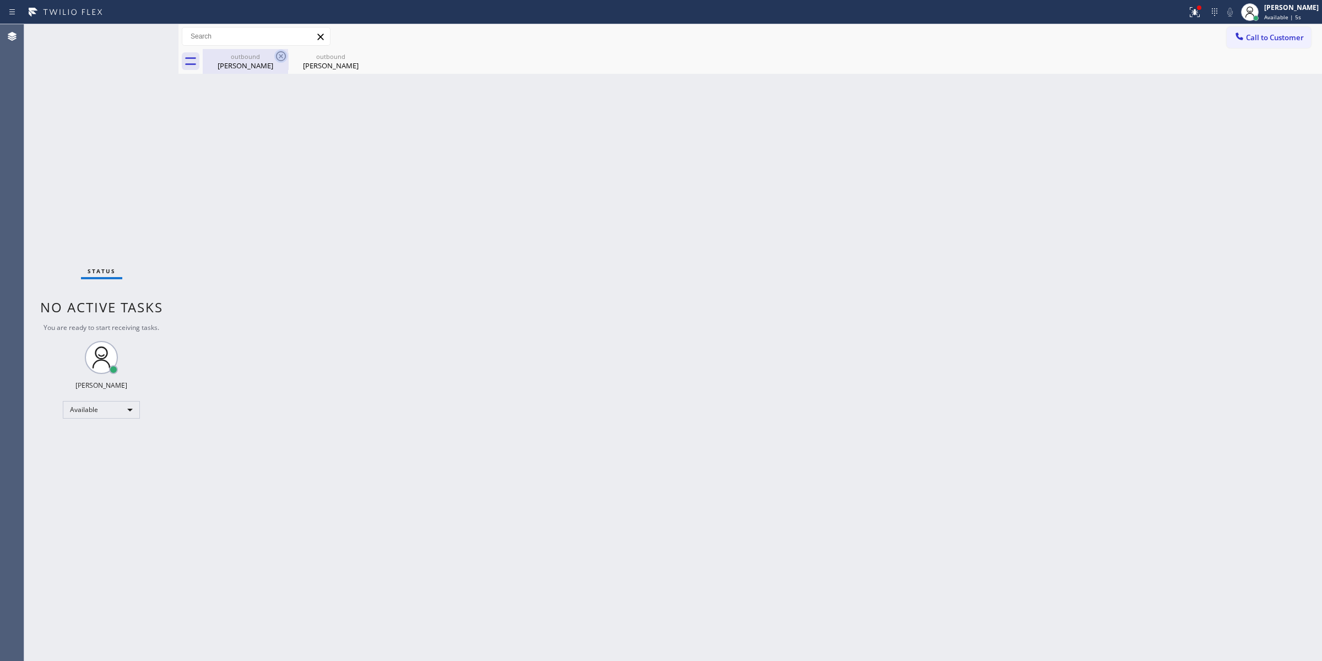
click at [277, 50] on icon at bounding box center [280, 56] width 13 height 13
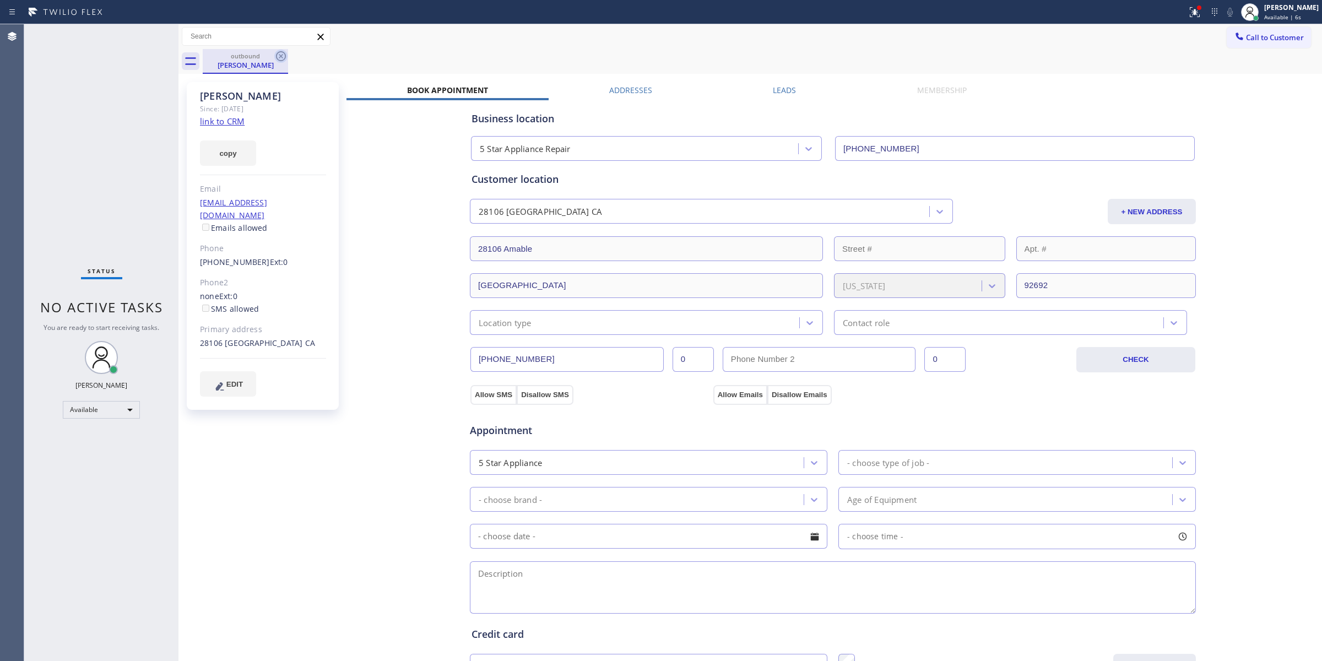
click at [279, 55] on icon at bounding box center [281, 56] width 10 height 10
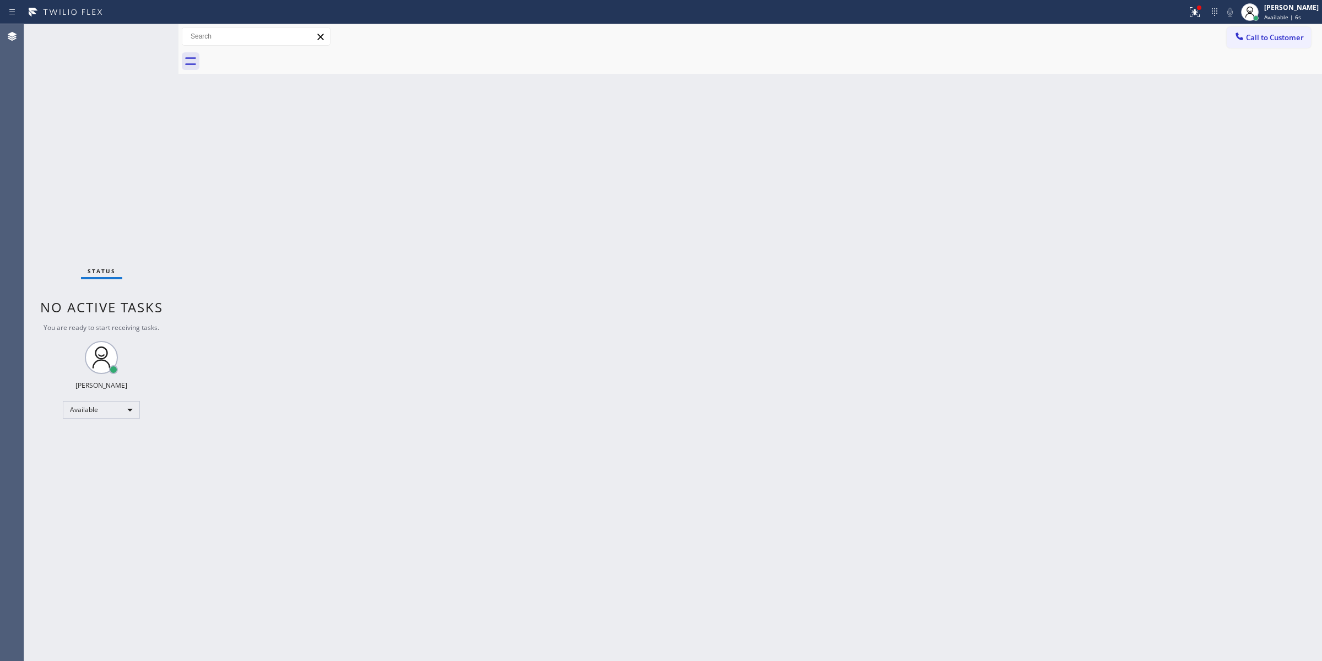
click at [279, 55] on div at bounding box center [762, 61] width 1119 height 25
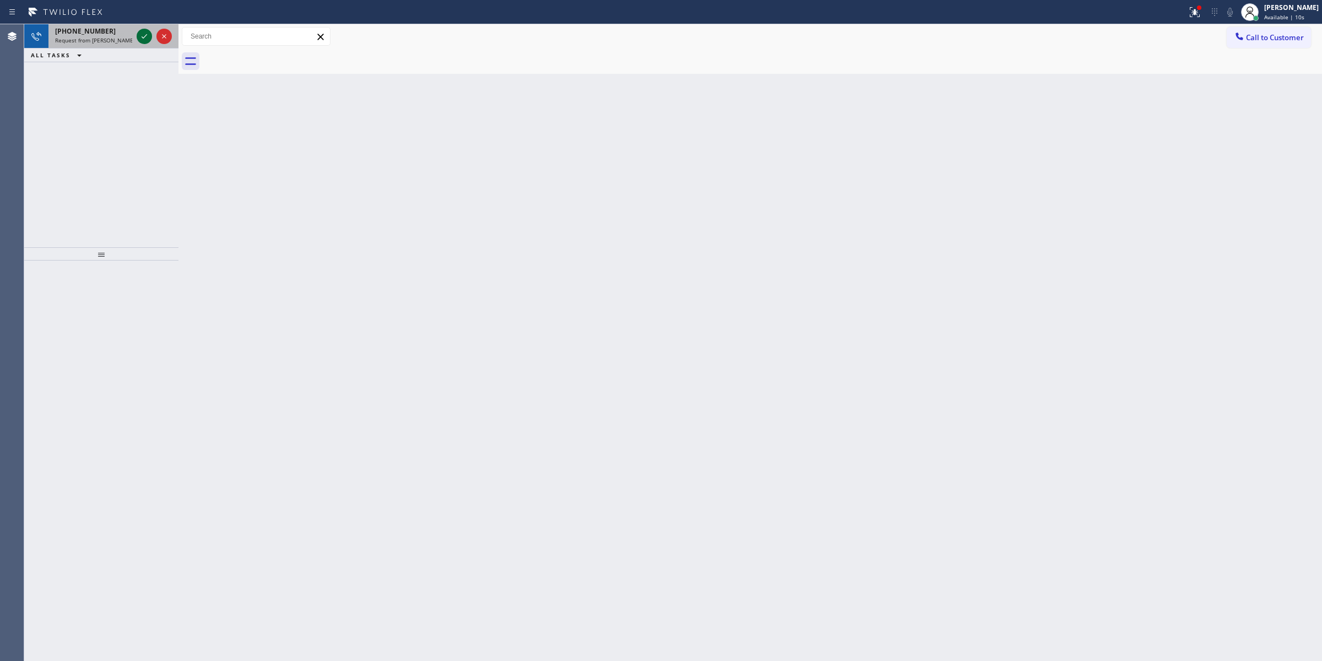
click at [143, 39] on icon at bounding box center [144, 36] width 13 height 13
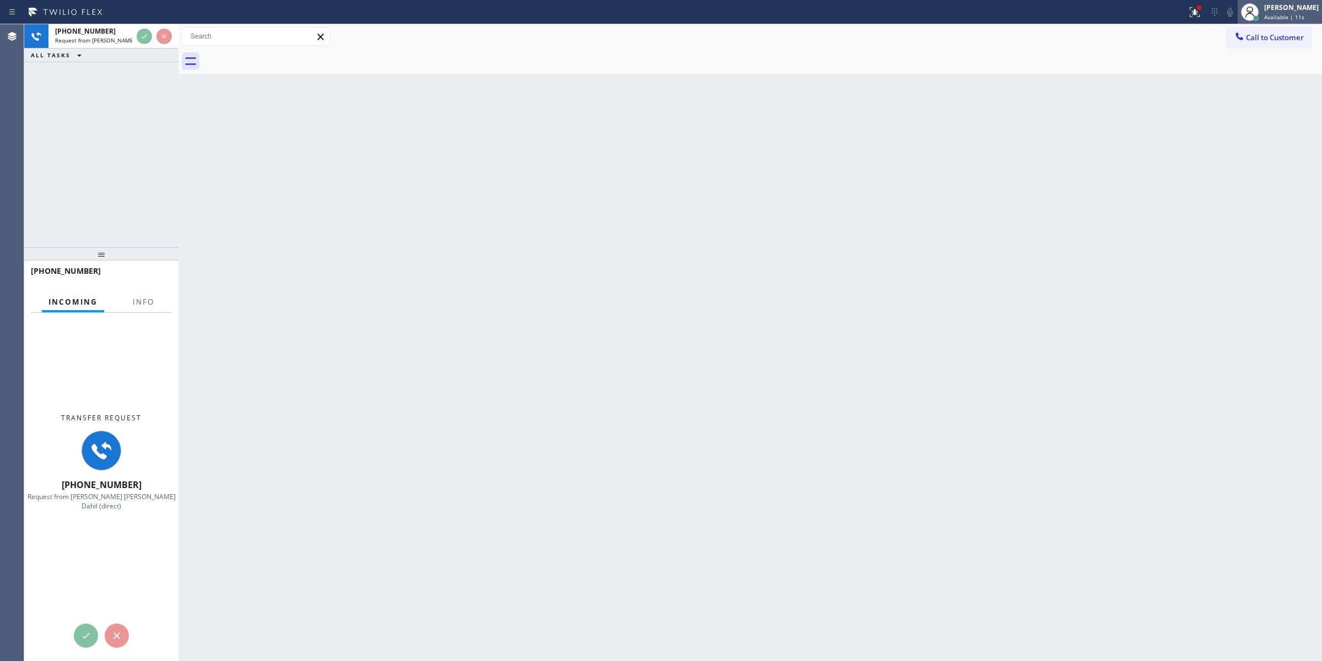
click at [1296, 11] on div "[PERSON_NAME]" at bounding box center [1291, 7] width 55 height 9
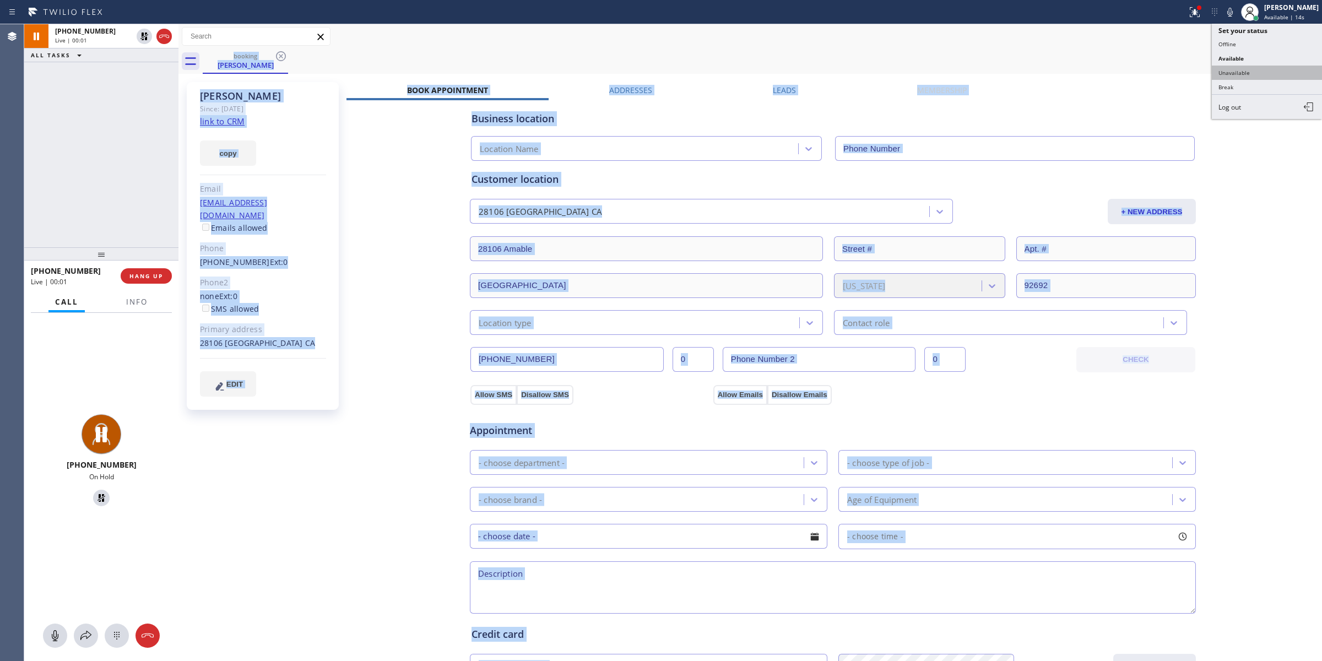
click at [1245, 66] on button "Unavailable" at bounding box center [1267, 73] width 110 height 14
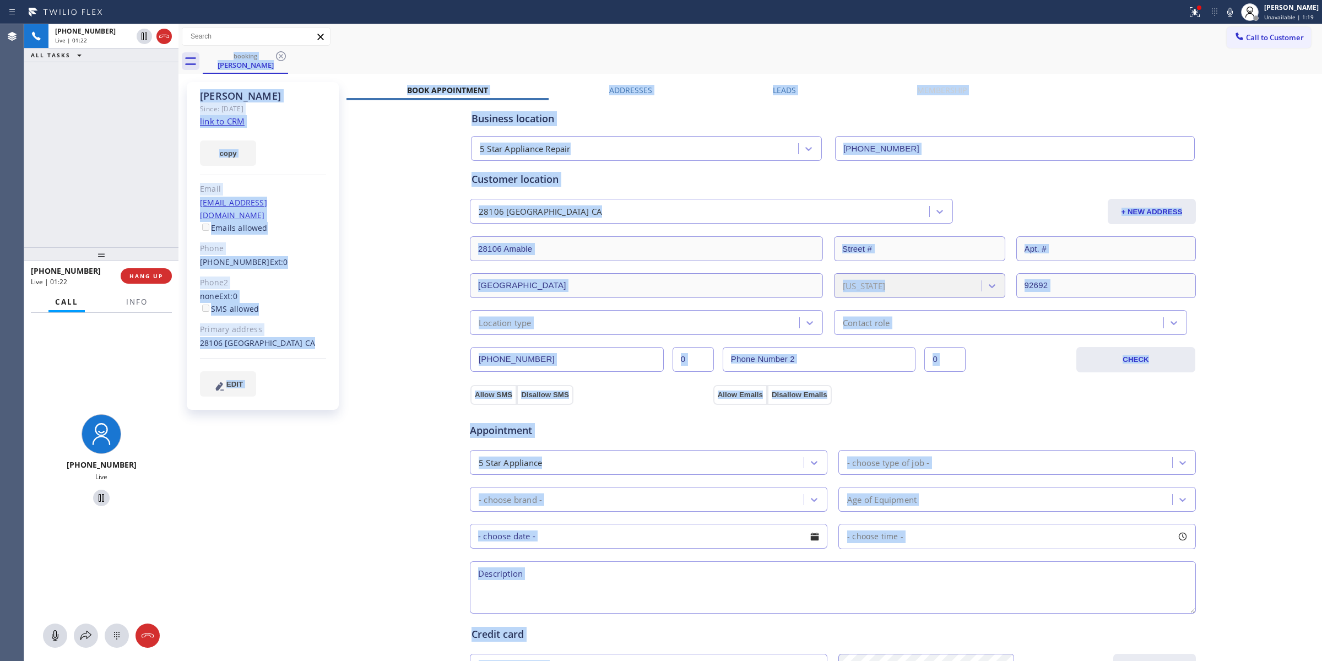
click at [1229, 12] on icon at bounding box center [1229, 12] width 13 height 13
click at [1232, 14] on icon at bounding box center [1230, 12] width 6 height 9
click at [1237, 9] on icon at bounding box center [1229, 12] width 13 height 13
click at [1234, 9] on rect at bounding box center [1230, 11] width 8 height 8
click at [1235, 13] on icon at bounding box center [1229, 12] width 13 height 13
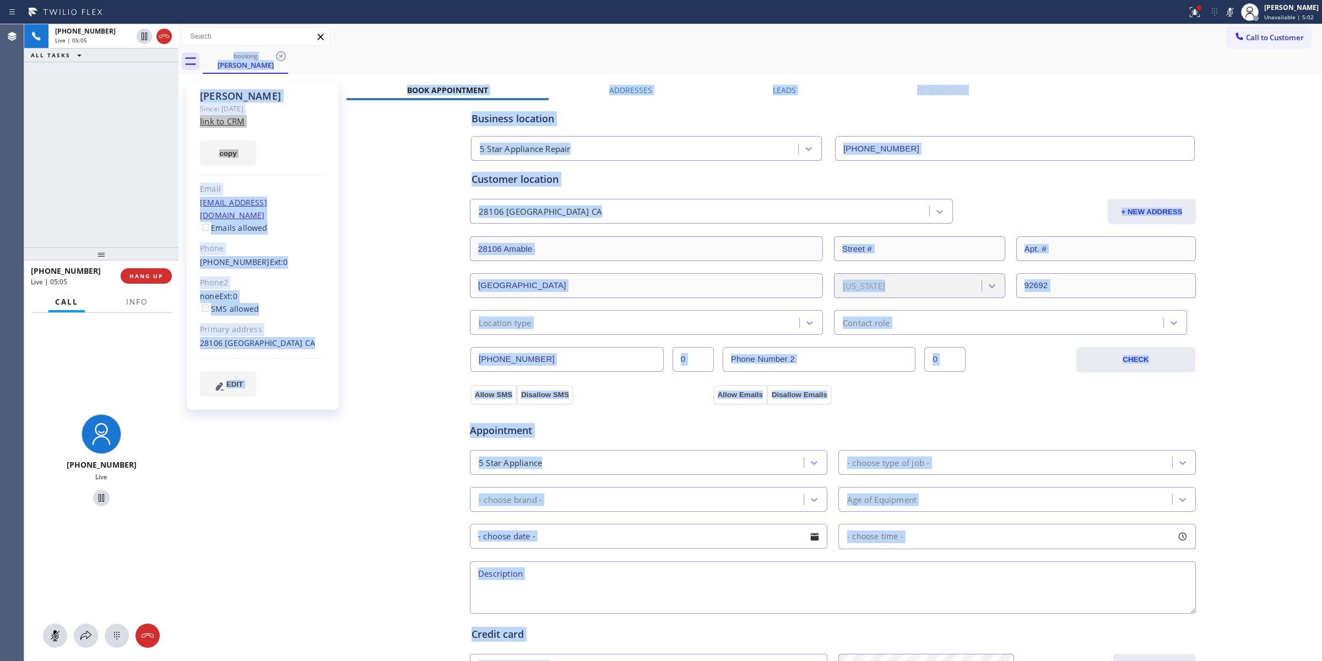
click at [1234, 9] on rect at bounding box center [1230, 11] width 8 height 8
click at [409, 292] on div "Business location 5 Star Appliance Repair [PHONE_NUMBER] Personal information […" at bounding box center [832, 445] width 973 height 690
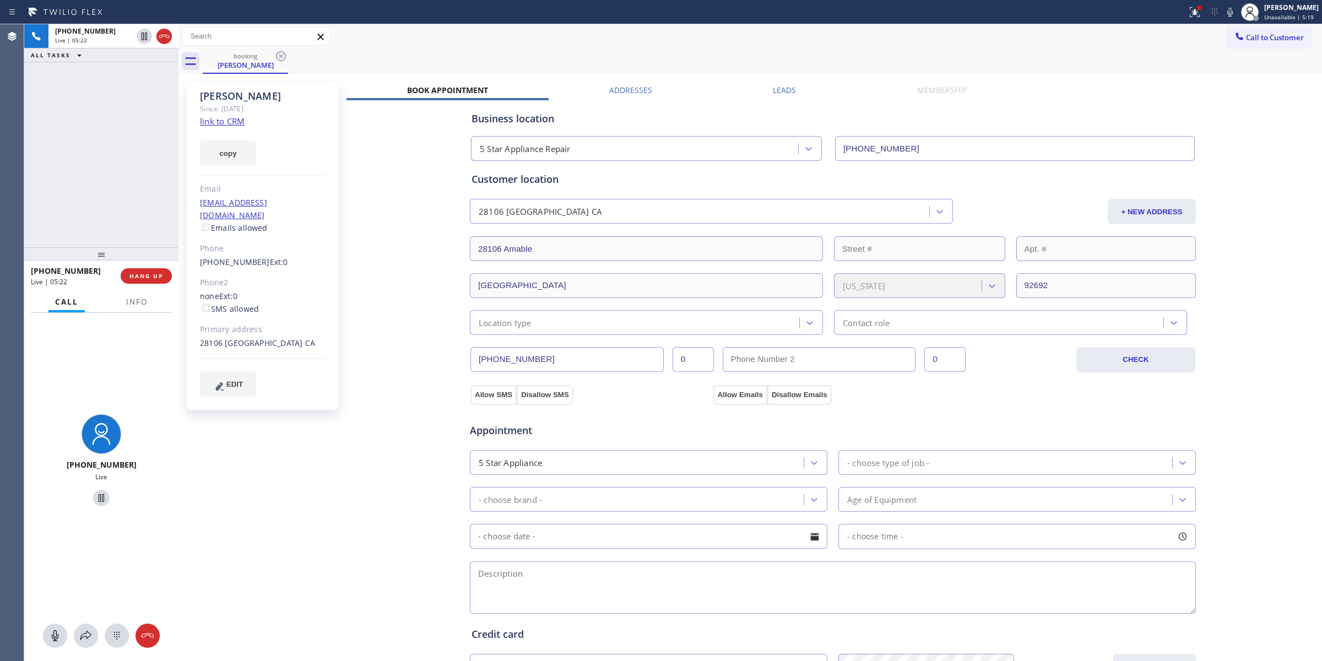
drag, startPoint x: 1278, startPoint y: 248, endPoint x: 1278, endPoint y: 241, distance: 7.7
click at [1278, 247] on div "Business location 5 Star Appliance Repair [PHONE_NUMBER] Personal information […" at bounding box center [832, 445] width 973 height 690
click at [1229, 11] on icon at bounding box center [1229, 12] width 13 height 13
click at [1235, 12] on icon at bounding box center [1229, 12] width 13 height 13
click at [1301, 89] on div "Book Appointment Addresses Leads Membership Business location 5 Star Appliance …" at bounding box center [832, 449] width 973 height 728
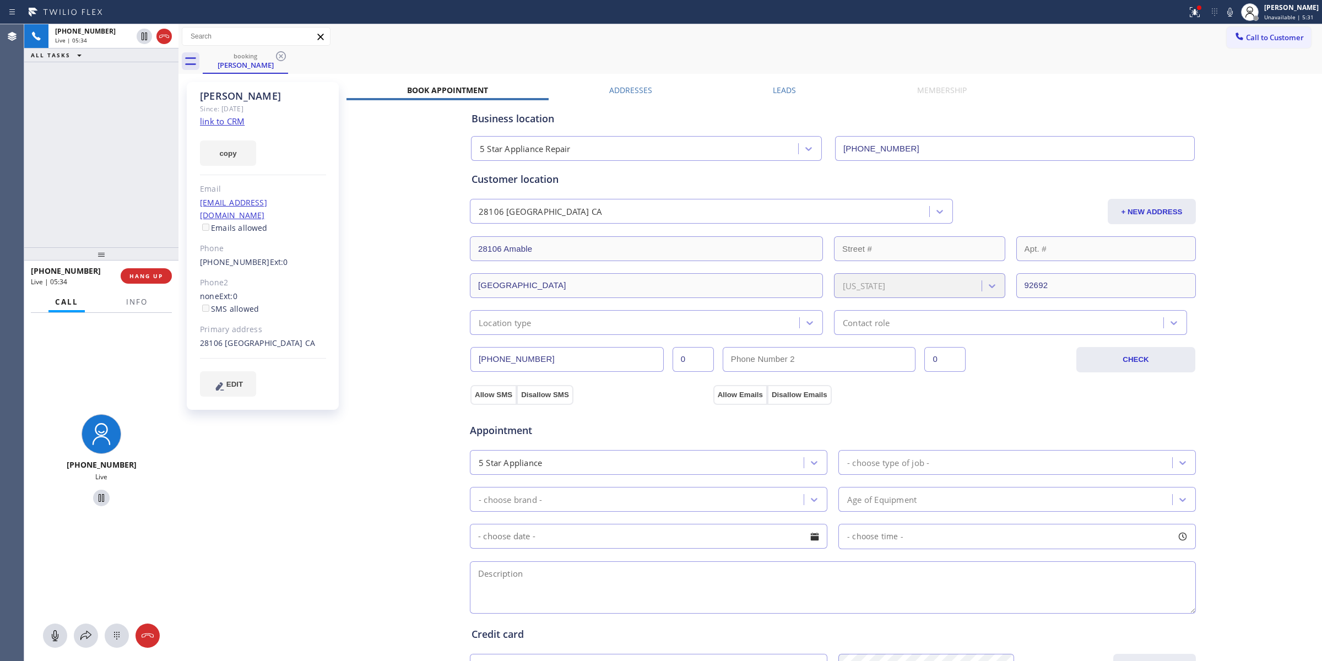
click at [1236, 12] on icon at bounding box center [1229, 12] width 13 height 13
click at [1233, 14] on icon at bounding box center [1229, 12] width 13 height 13
click at [164, 36] on icon at bounding box center [164, 36] width 13 height 13
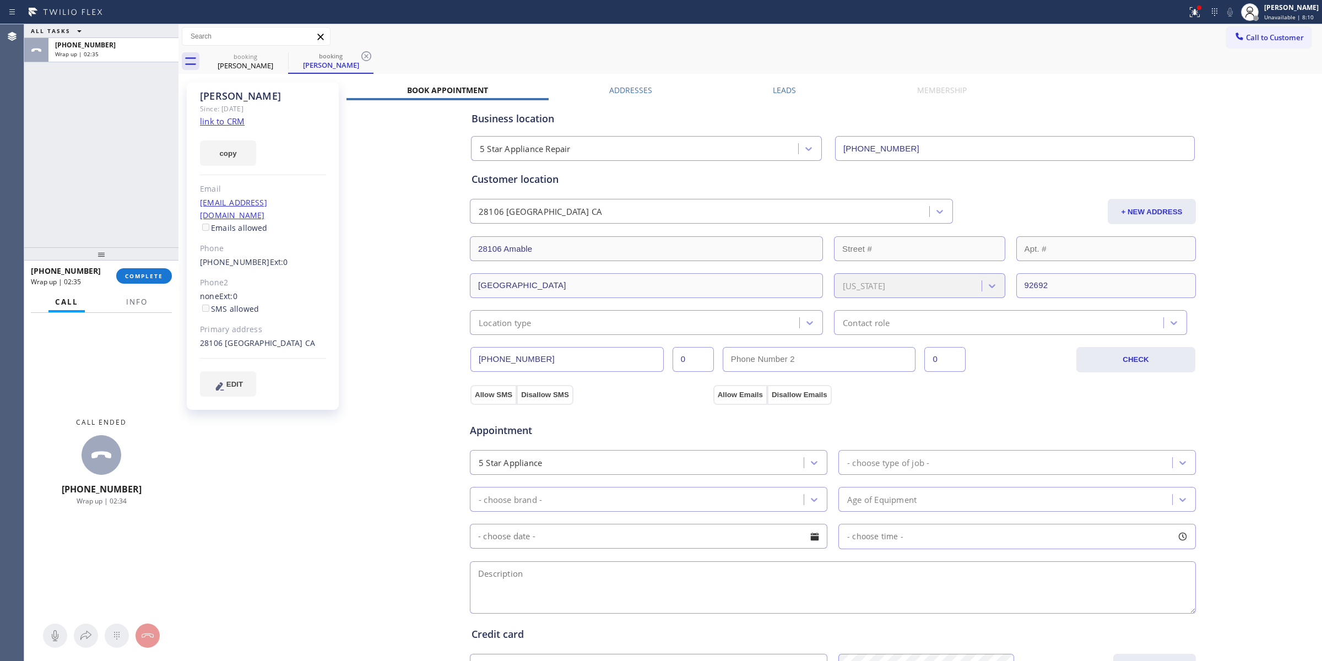
click at [412, 338] on div "Business location 5 Star Appliance Repair [PHONE_NUMBER] Personal information […" at bounding box center [832, 445] width 973 height 690
click at [155, 284] on div "[PHONE_NUMBER] Wrap up | 02:37 COMPLETE" at bounding box center [101, 276] width 141 height 29
click at [131, 265] on div "[PHONE_NUMBER] Wrap up | 02:38 COMPLETE" at bounding box center [101, 276] width 141 height 29
click at [140, 281] on button "COMPLETE" at bounding box center [144, 275] width 56 height 15
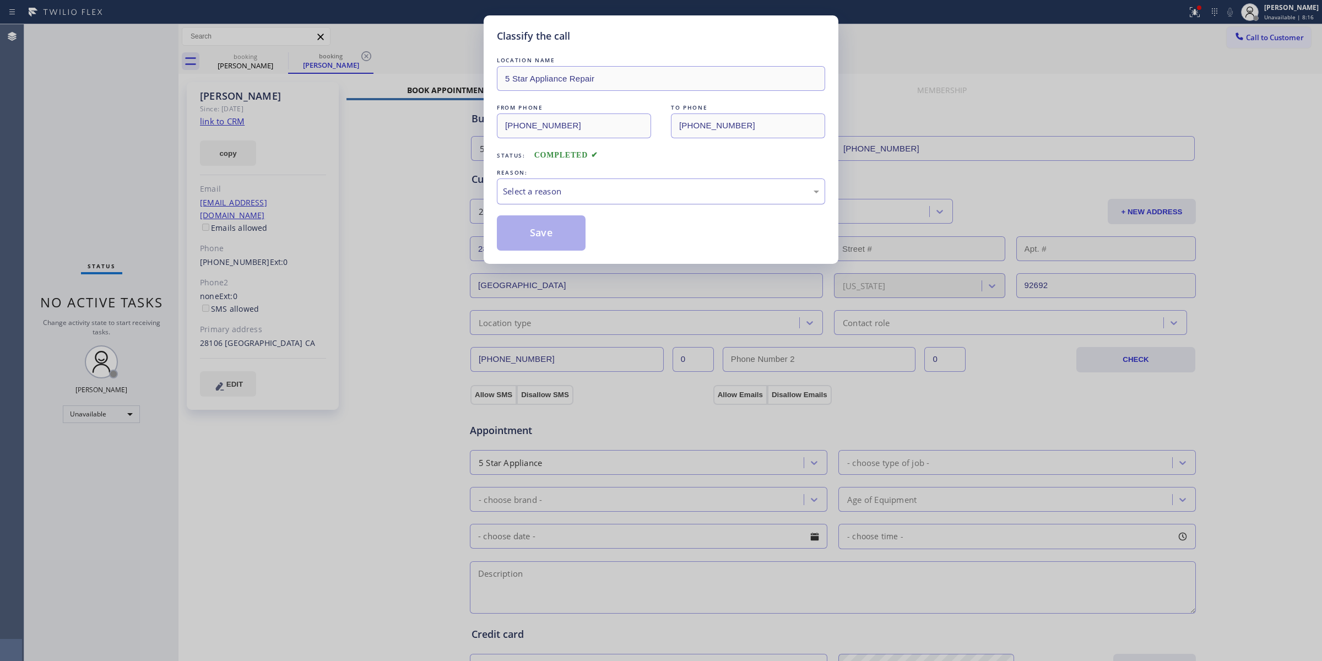
click at [590, 196] on div "Select a reason" at bounding box center [661, 191] width 316 height 13
drag, startPoint x: 541, startPoint y: 237, endPoint x: 190, endPoint y: 17, distance: 414.8
click at [541, 237] on button "Save" at bounding box center [541, 232] width 89 height 35
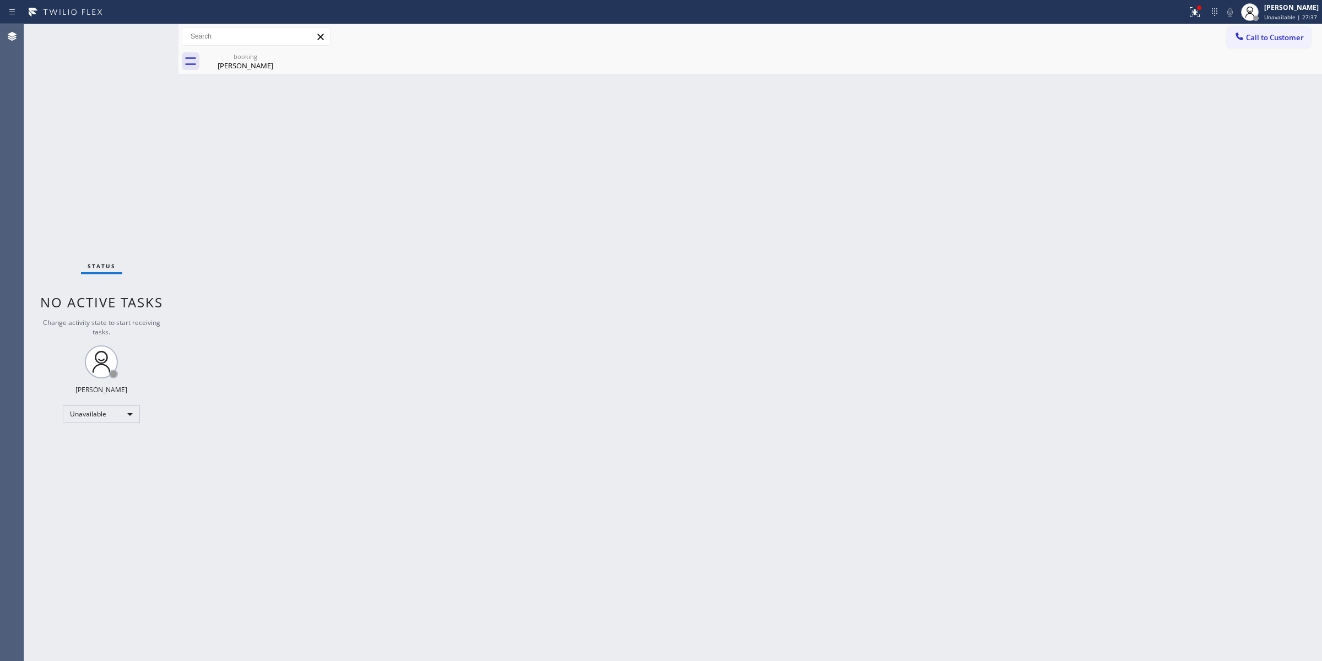
click at [1257, 189] on div "Back to Dashboard Change Sender ID Customers Technicians Select a contact Outbo…" at bounding box center [750, 342] width 1144 height 637
click at [1289, 15] on span "Unavailable | 27:46" at bounding box center [1290, 17] width 53 height 8
click at [1243, 84] on button "Break" at bounding box center [1267, 87] width 110 height 14
click at [1282, 7] on div "[PERSON_NAME]" at bounding box center [1291, 7] width 55 height 9
click at [1245, 68] on button "Unavailable" at bounding box center [1267, 73] width 110 height 14
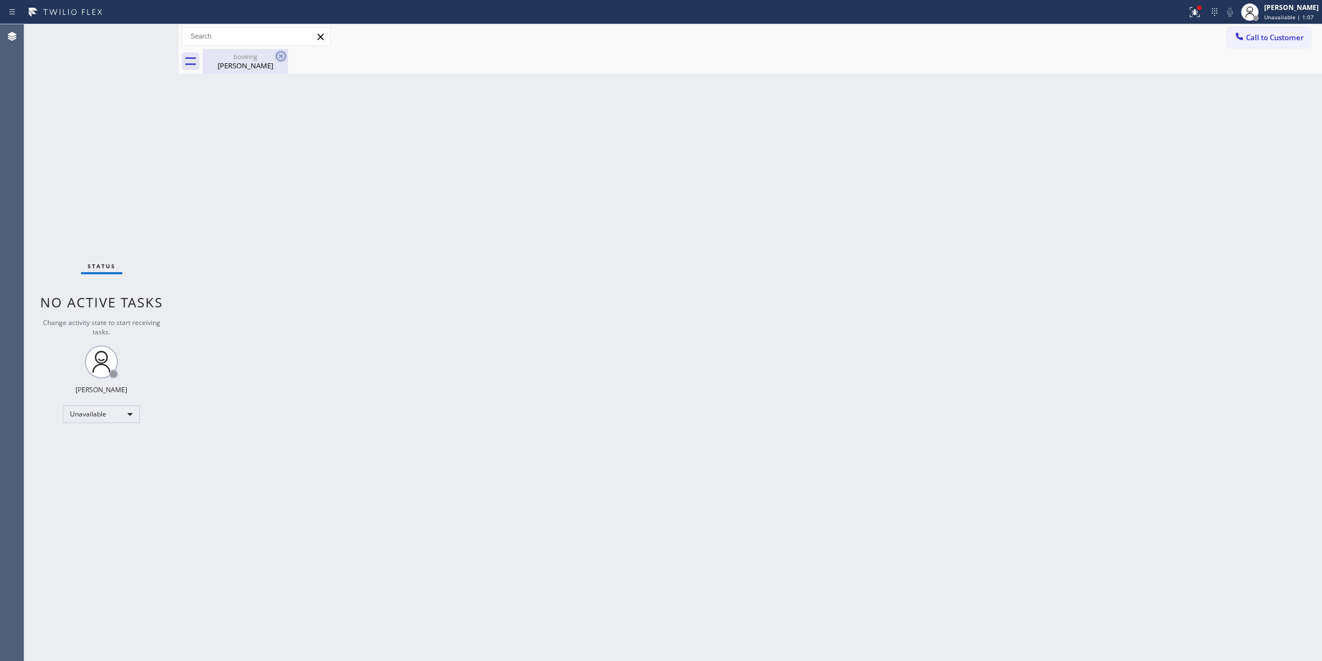
click at [282, 56] on icon at bounding box center [280, 56] width 13 height 13
click at [274, 58] on icon at bounding box center [280, 56] width 13 height 13
click at [240, 54] on div "booking" at bounding box center [245, 56] width 83 height 8
click at [929, 101] on div "Back to Dashboard Change Sender ID Customers Technicians Select a contact Outbo…" at bounding box center [750, 342] width 1144 height 637
click at [1226, 323] on div "Back to Dashboard Change Sender ID Customers Technicians Select a contact Outbo…" at bounding box center [750, 342] width 1144 height 637
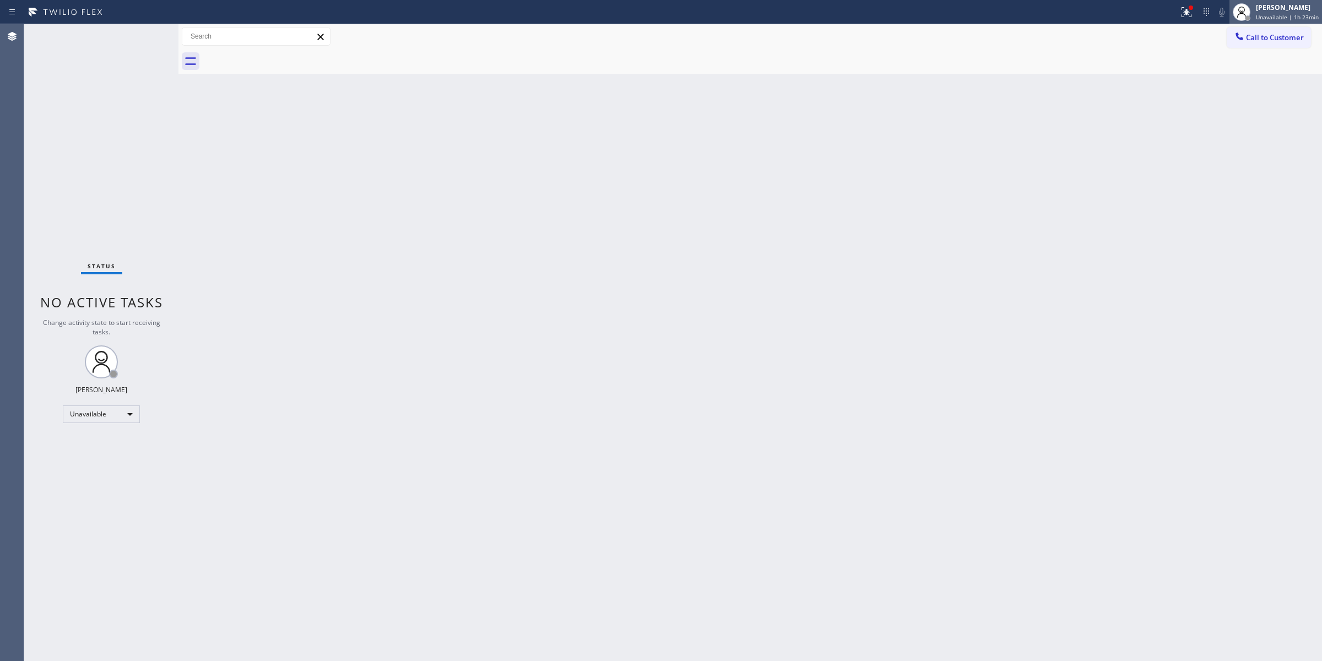
click at [1285, 17] on span "Unavailable | 1h 23min" at bounding box center [1287, 17] width 63 height 8
click at [1232, 102] on span "Log out" at bounding box center [1229, 106] width 23 height 9
